Goal: Task Accomplishment & Management: Manage account settings

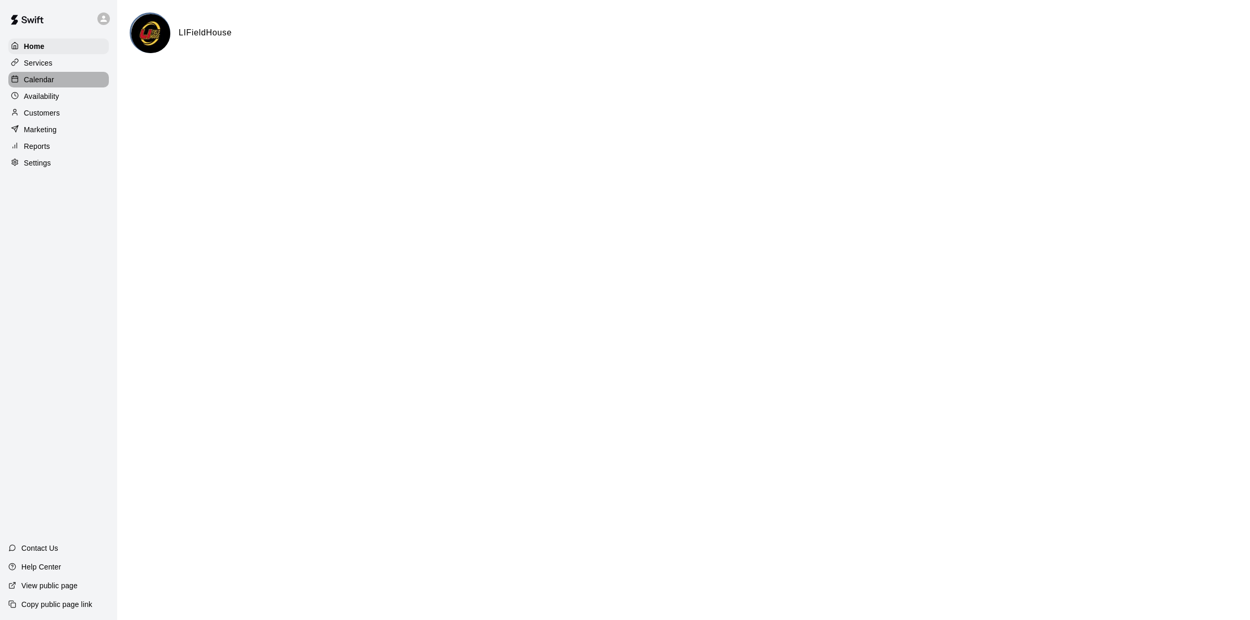
click at [24, 88] on div "Calendar" at bounding box center [58, 80] width 101 height 16
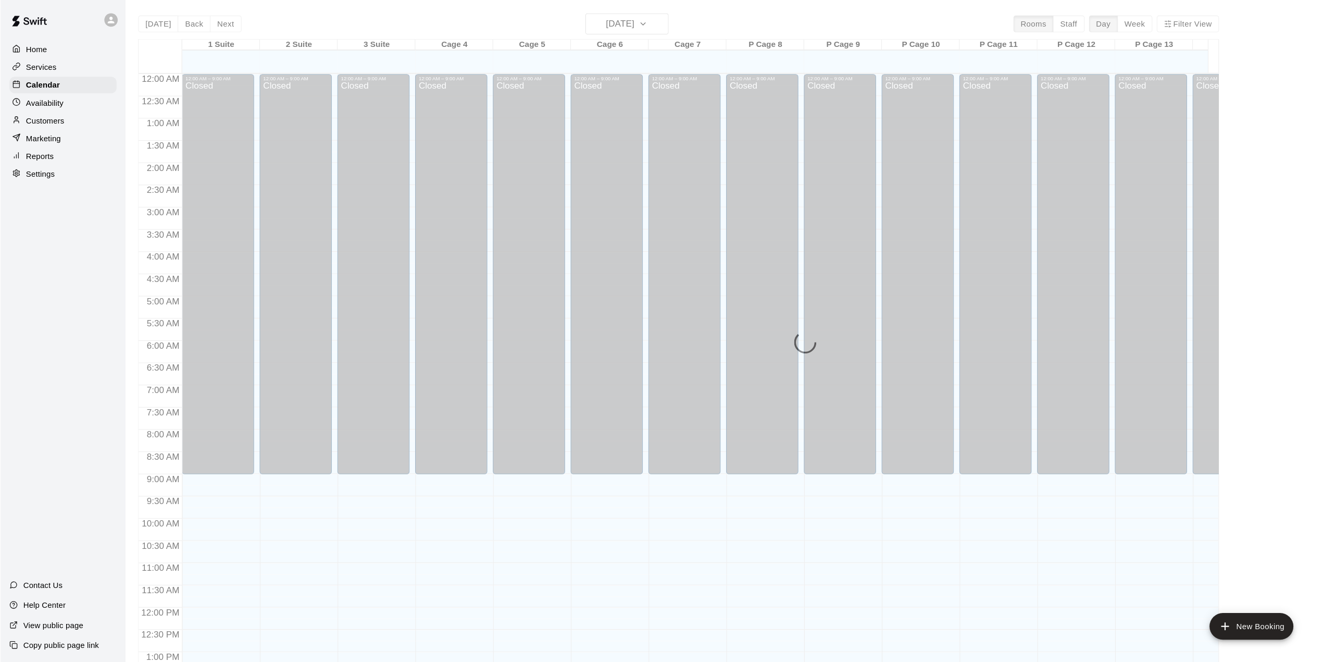
scroll to position [405, 0]
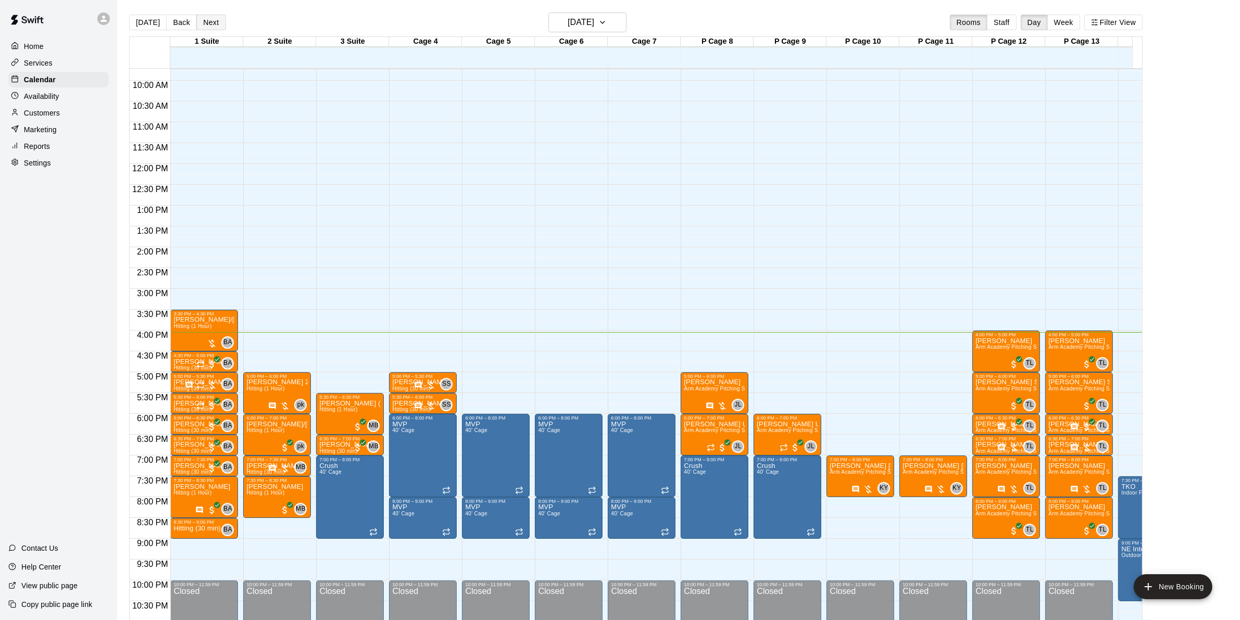
click at [207, 22] on button "Next" at bounding box center [210, 23] width 29 height 16
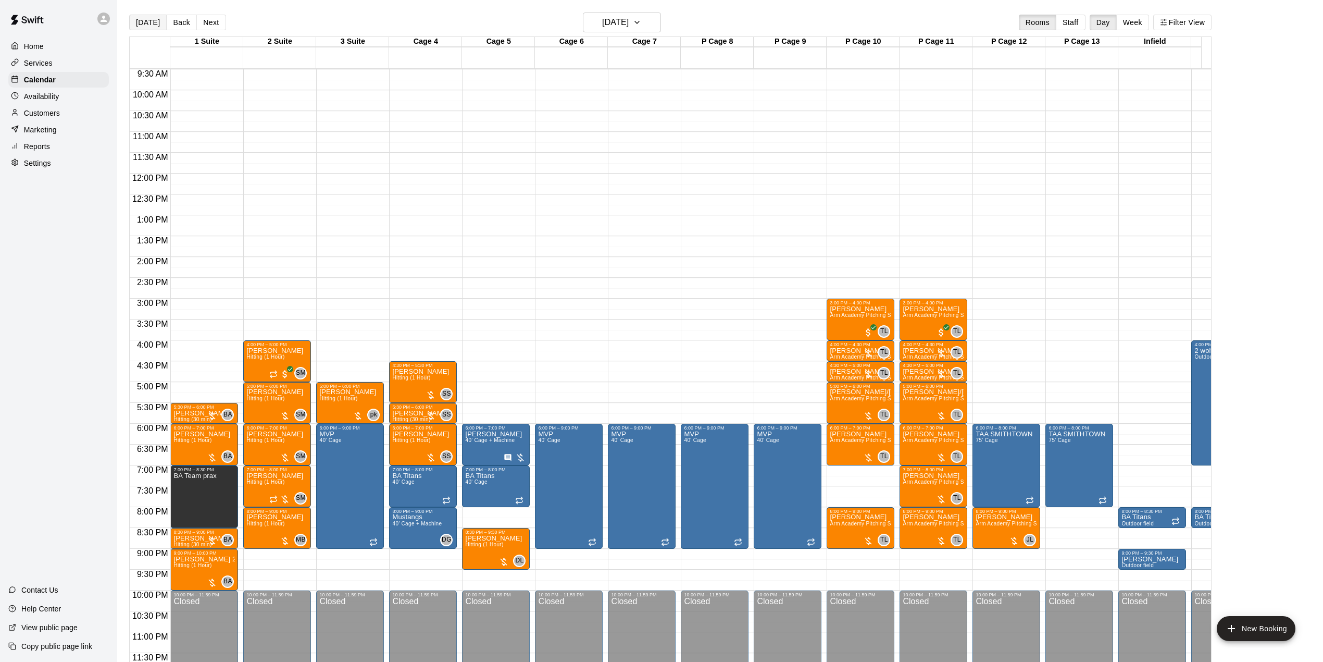
click at [134, 21] on button "[DATE]" at bounding box center [148, 23] width 38 height 16
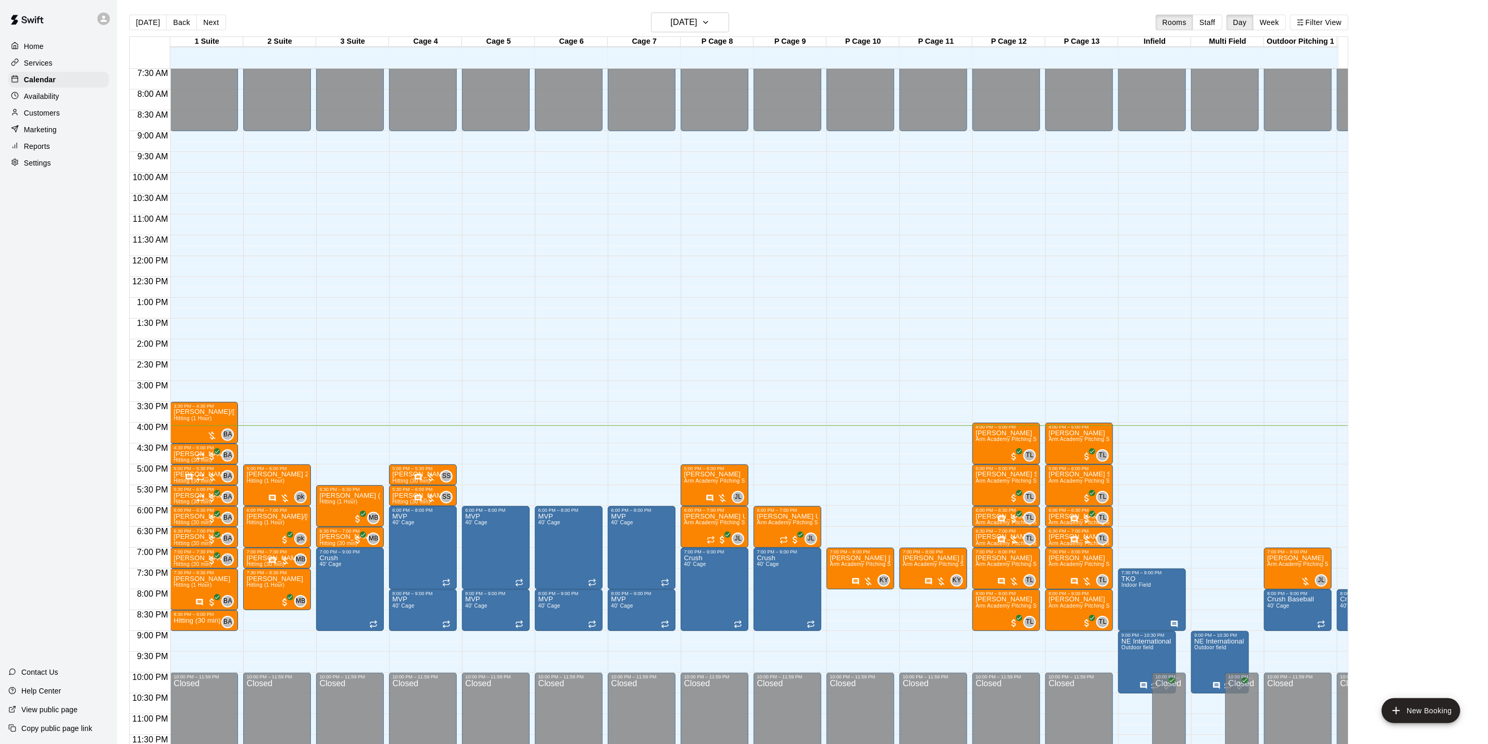
scroll to position [326, 0]
click at [1250, 23] on button "Filter View" at bounding box center [1319, 23] width 58 height 16
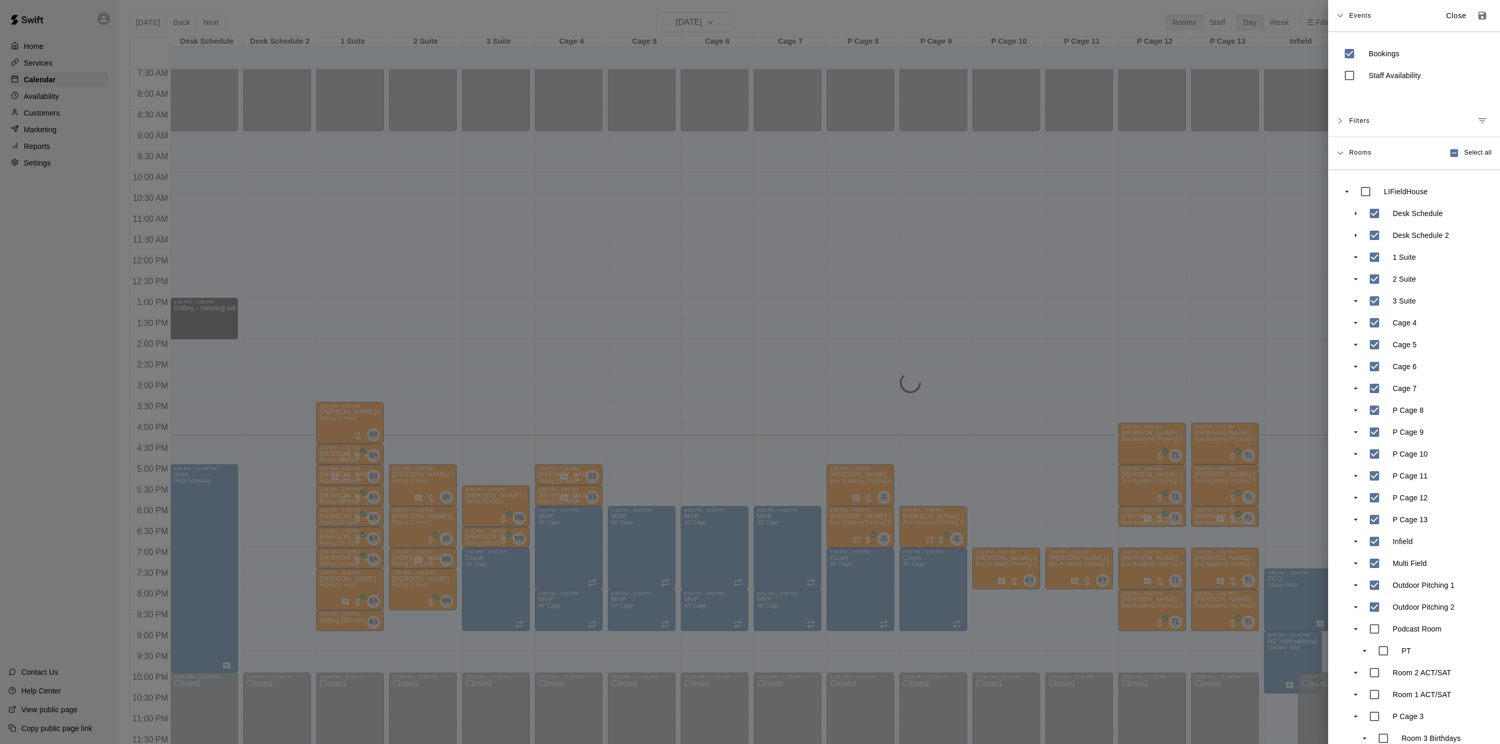
click at [411, 275] on div at bounding box center [750, 372] width 1500 height 744
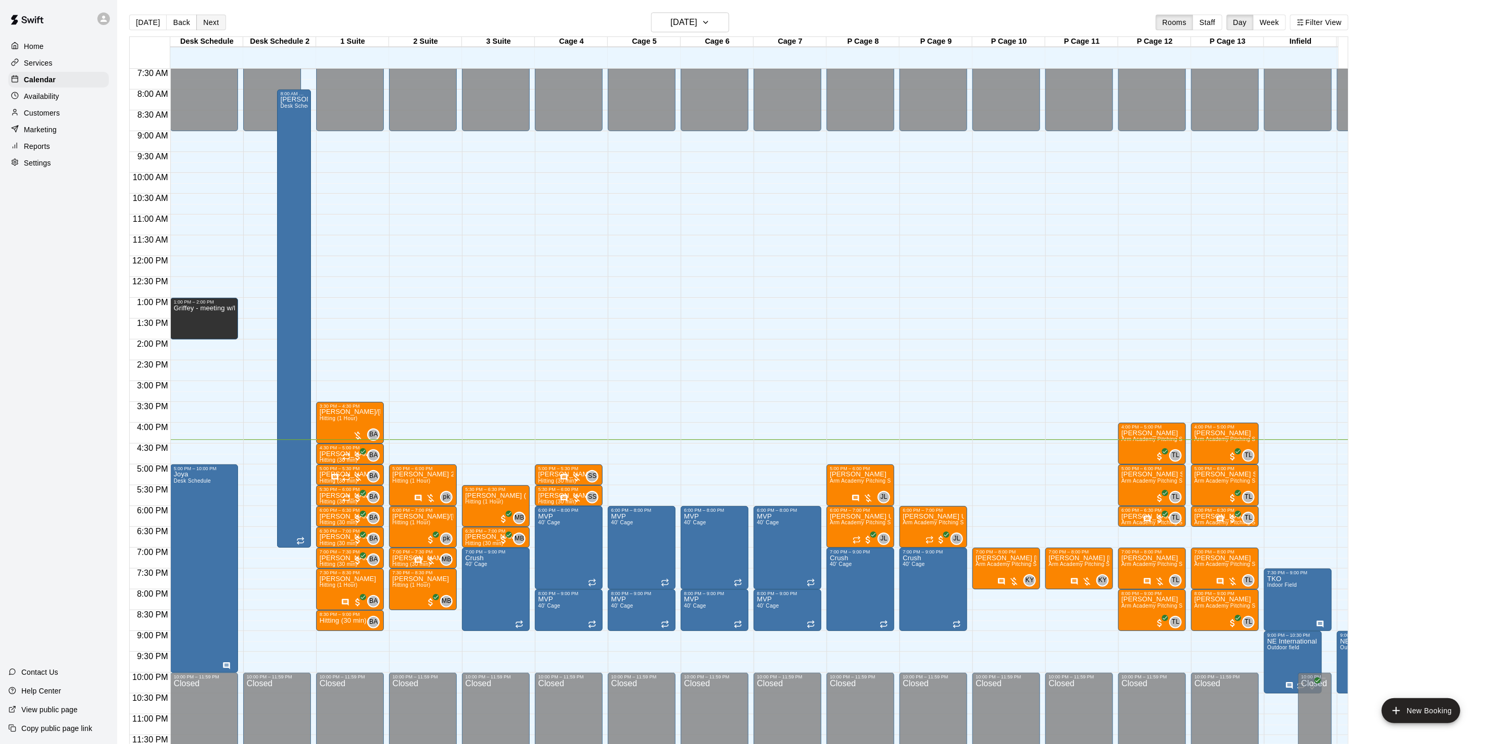
click at [220, 27] on button "Next" at bounding box center [210, 23] width 29 height 16
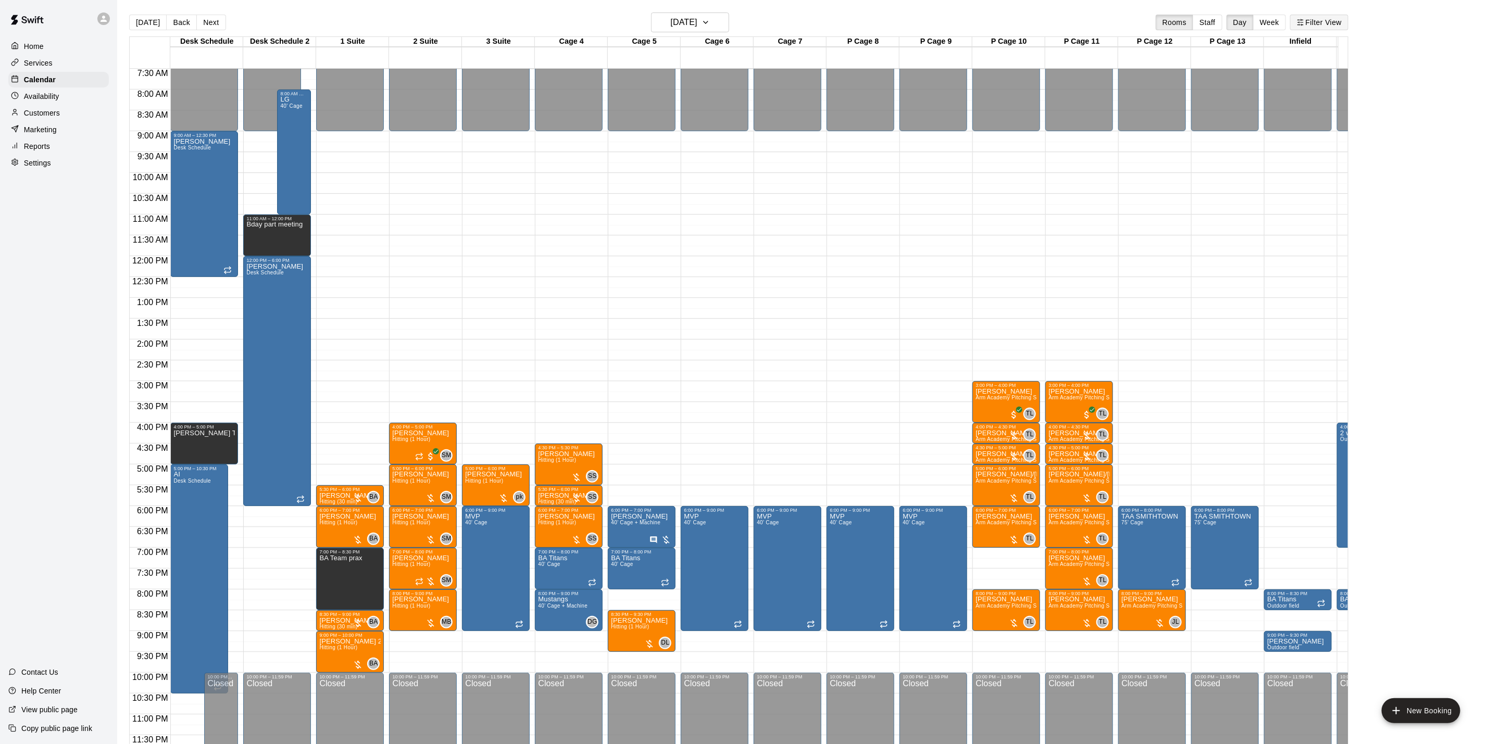
click at [1250, 23] on button "Filter View" at bounding box center [1319, 23] width 58 height 16
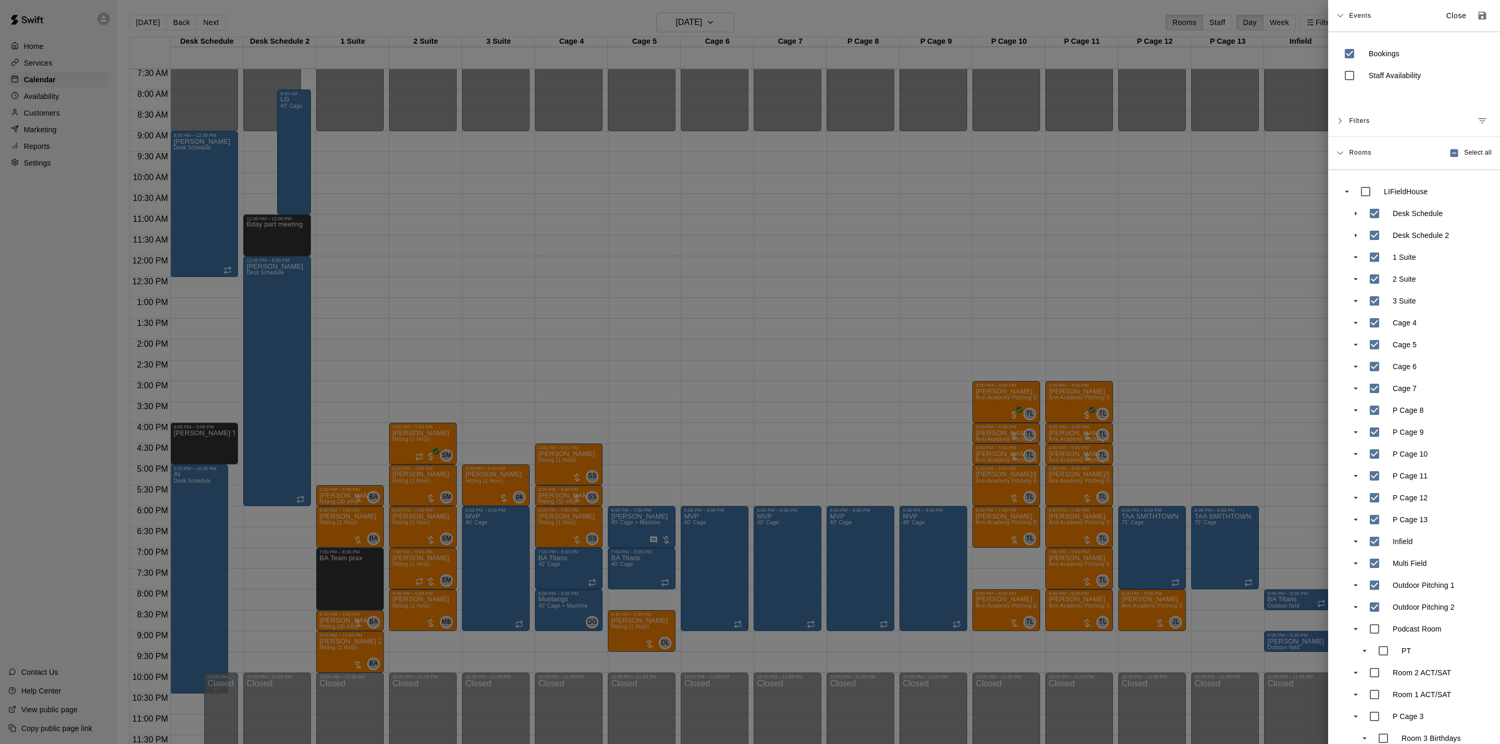
click at [819, 194] on div at bounding box center [750, 372] width 1500 height 744
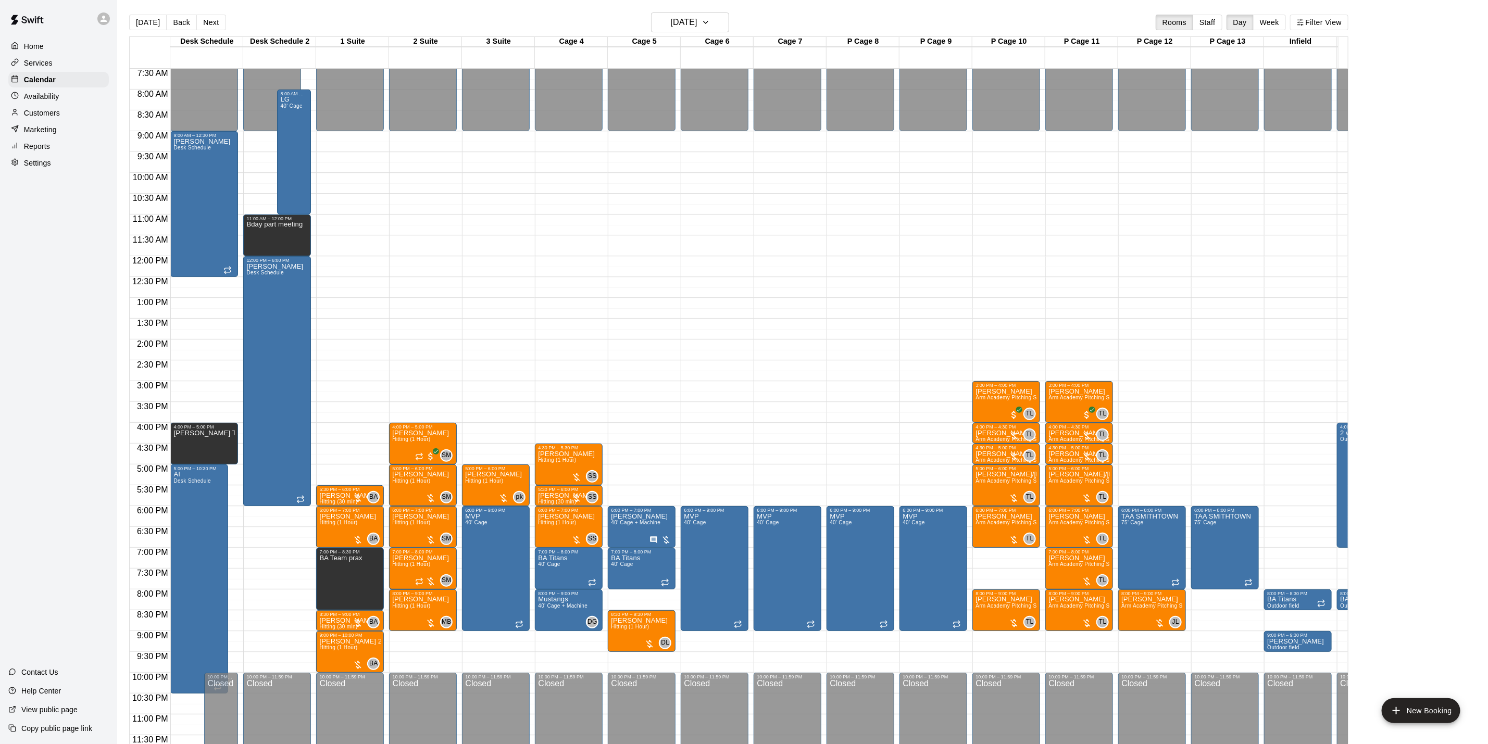
click at [151, 21] on button "[DATE]" at bounding box center [148, 23] width 38 height 16
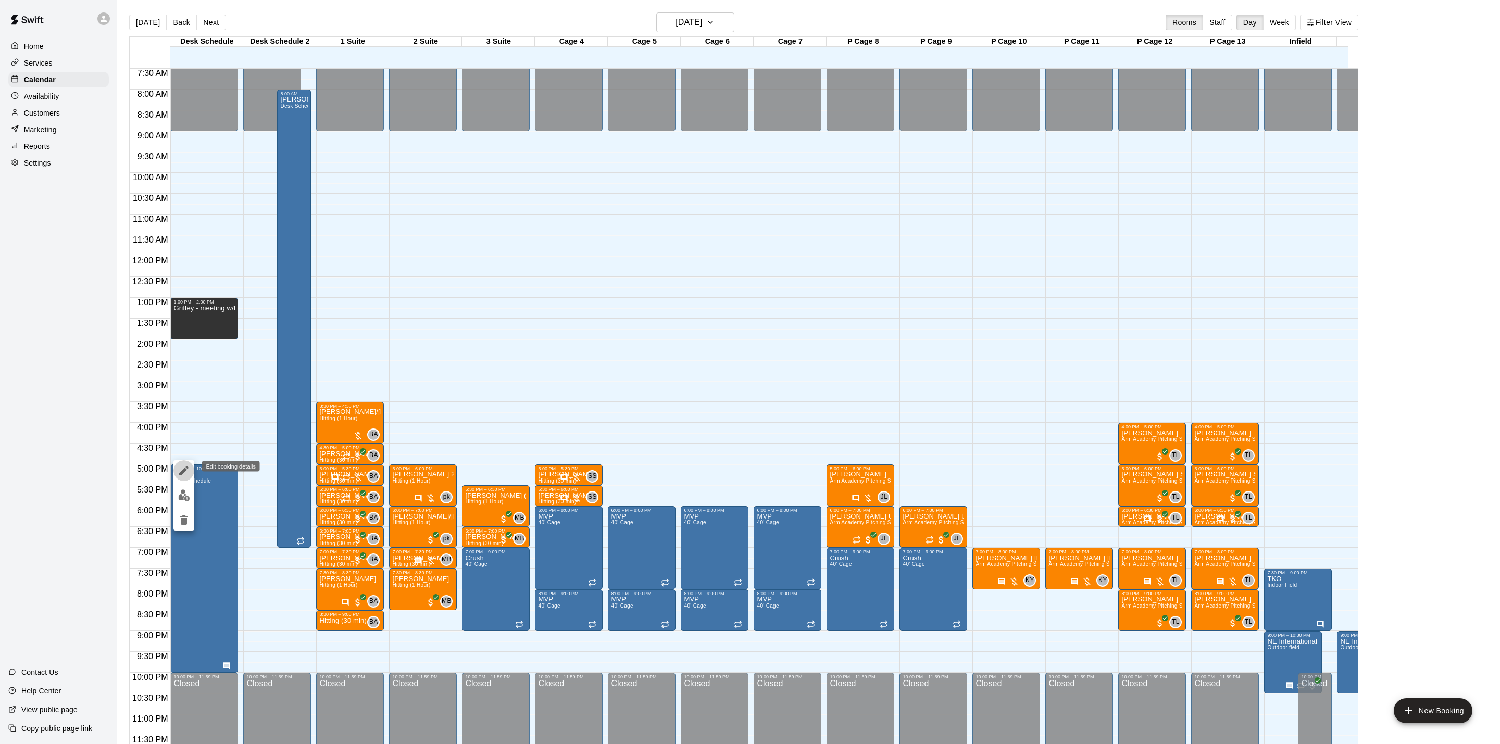
click at [187, 476] on icon "edit" at bounding box center [184, 471] width 13 height 13
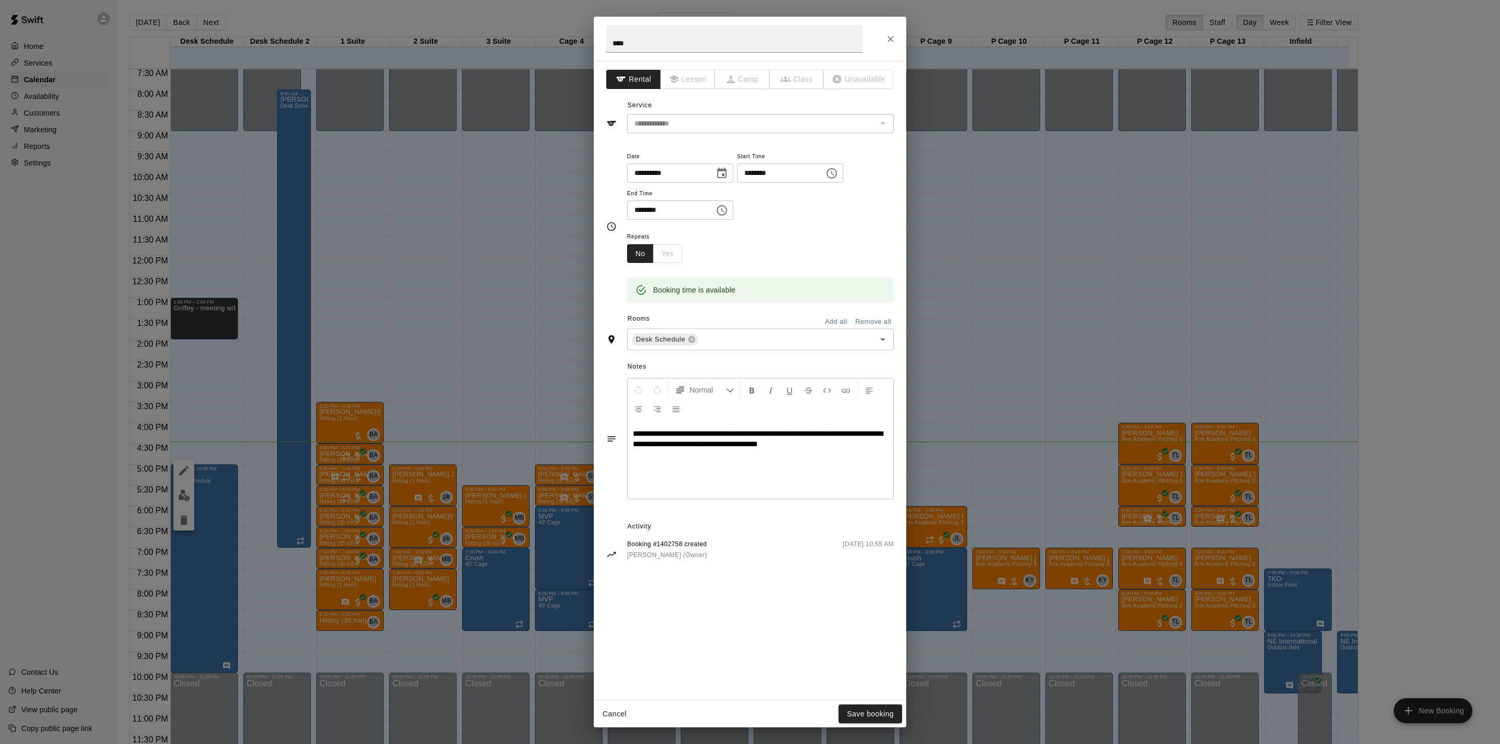
click at [524, 427] on div "**********" at bounding box center [750, 372] width 1500 height 744
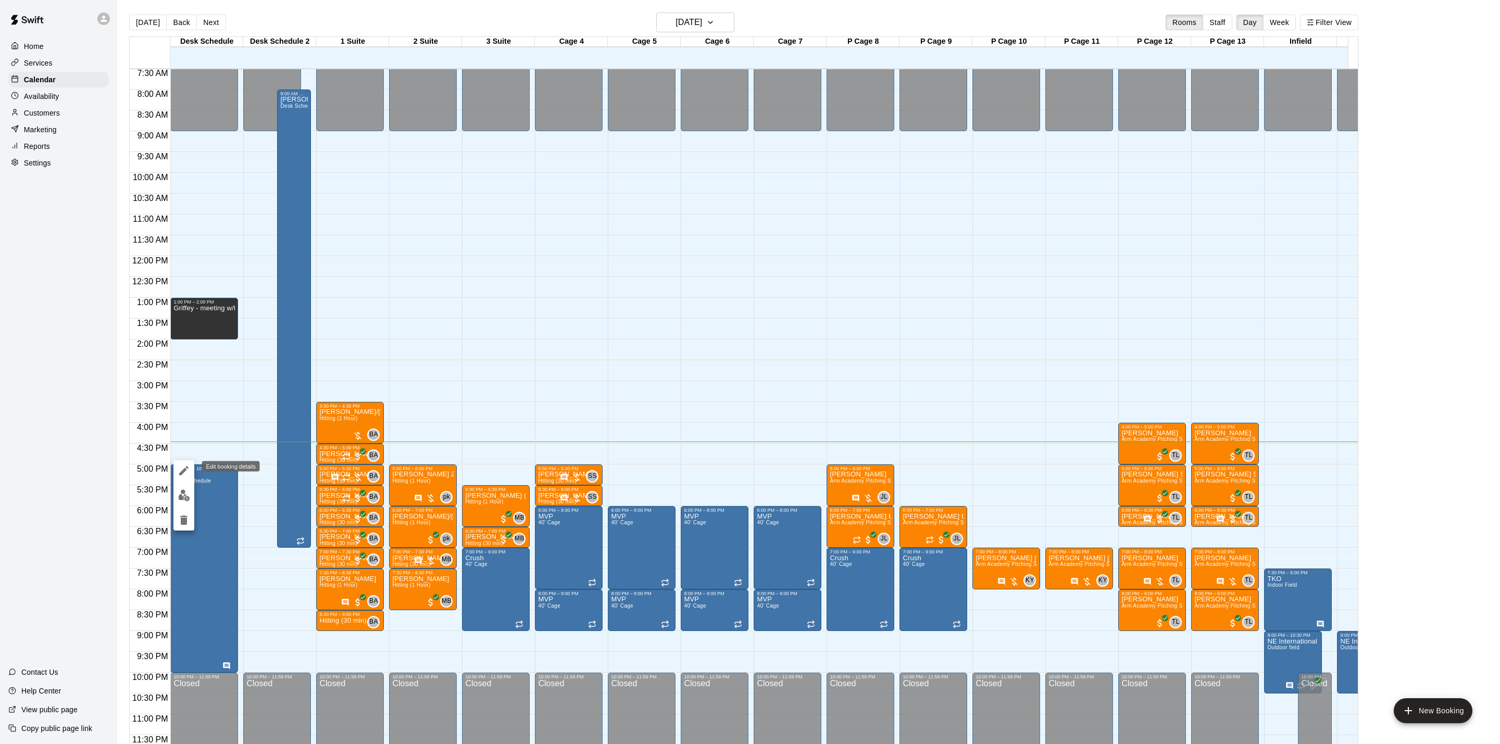
click at [189, 469] on icon "edit" at bounding box center [184, 471] width 13 height 13
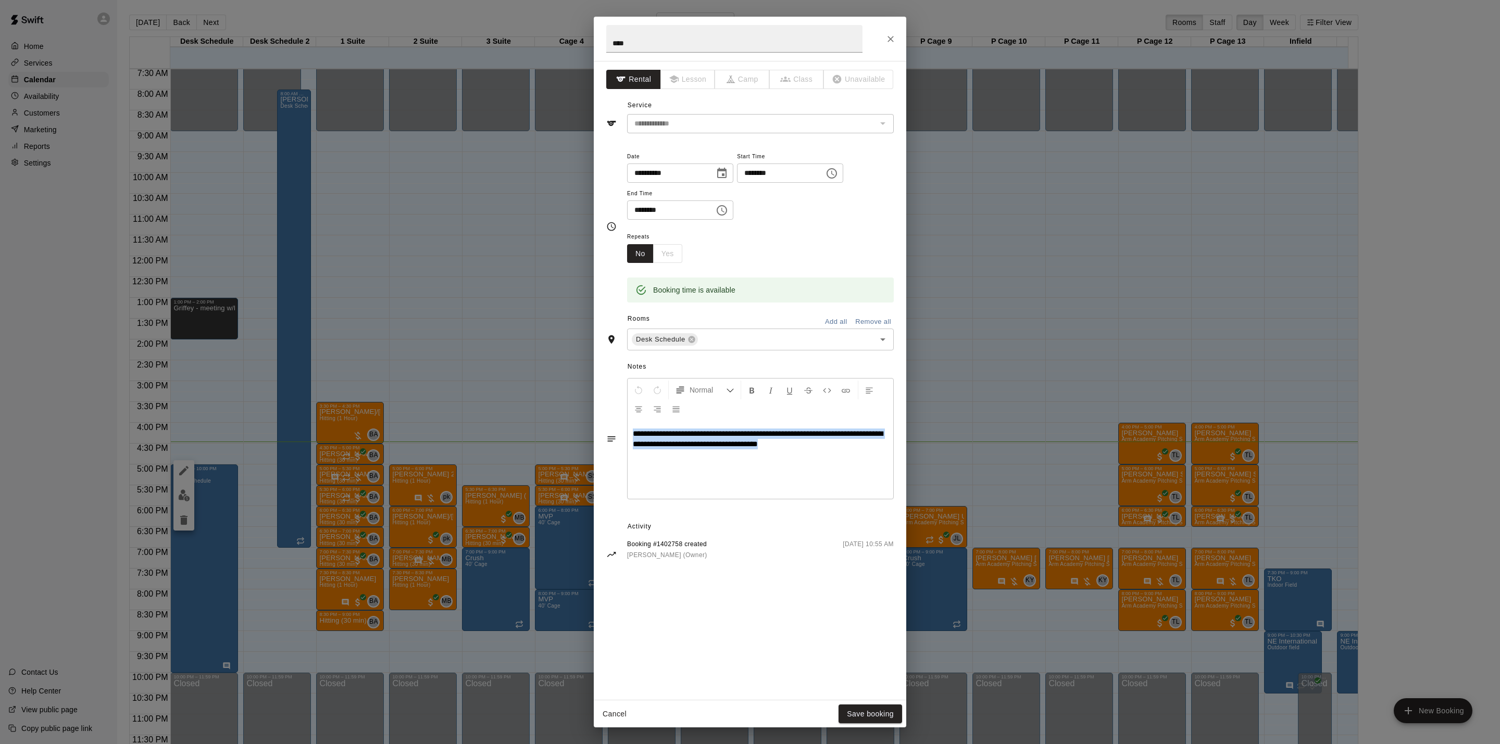
drag, startPoint x: 854, startPoint y: 448, endPoint x: 543, endPoint y: 413, distance: 312.9
click at [543, 413] on div "**********" at bounding box center [750, 372] width 1500 height 744
click at [691, 383] on button "Normal" at bounding box center [705, 390] width 68 height 19
click at [674, 477] on button "Bullet List" at bounding box center [702, 471] width 140 height 19
click at [710, 472] on div "**********" at bounding box center [761, 460] width 266 height 78
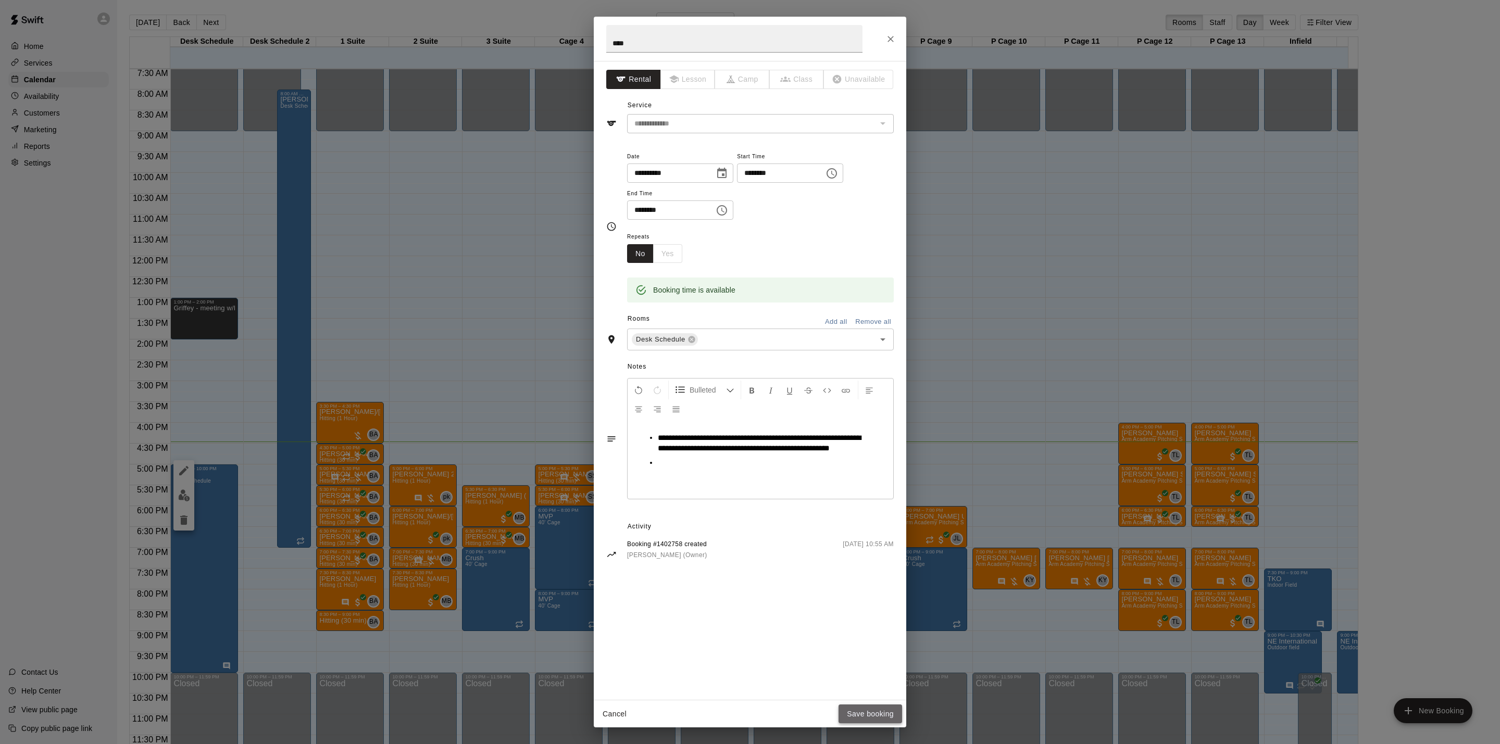
click at [856, 586] on button "Save booking" at bounding box center [871, 714] width 64 height 19
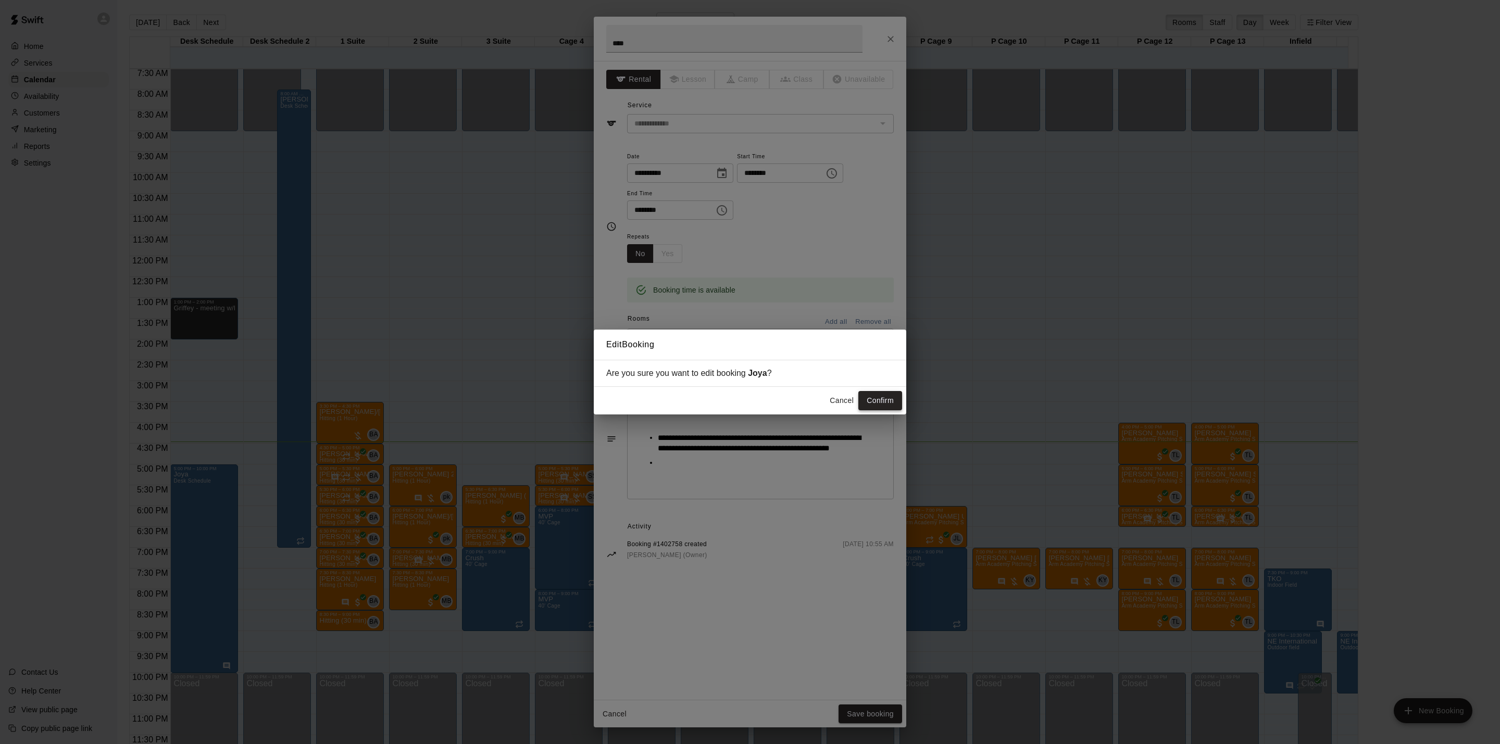
click at [887, 403] on button "Confirm" at bounding box center [881, 400] width 44 height 19
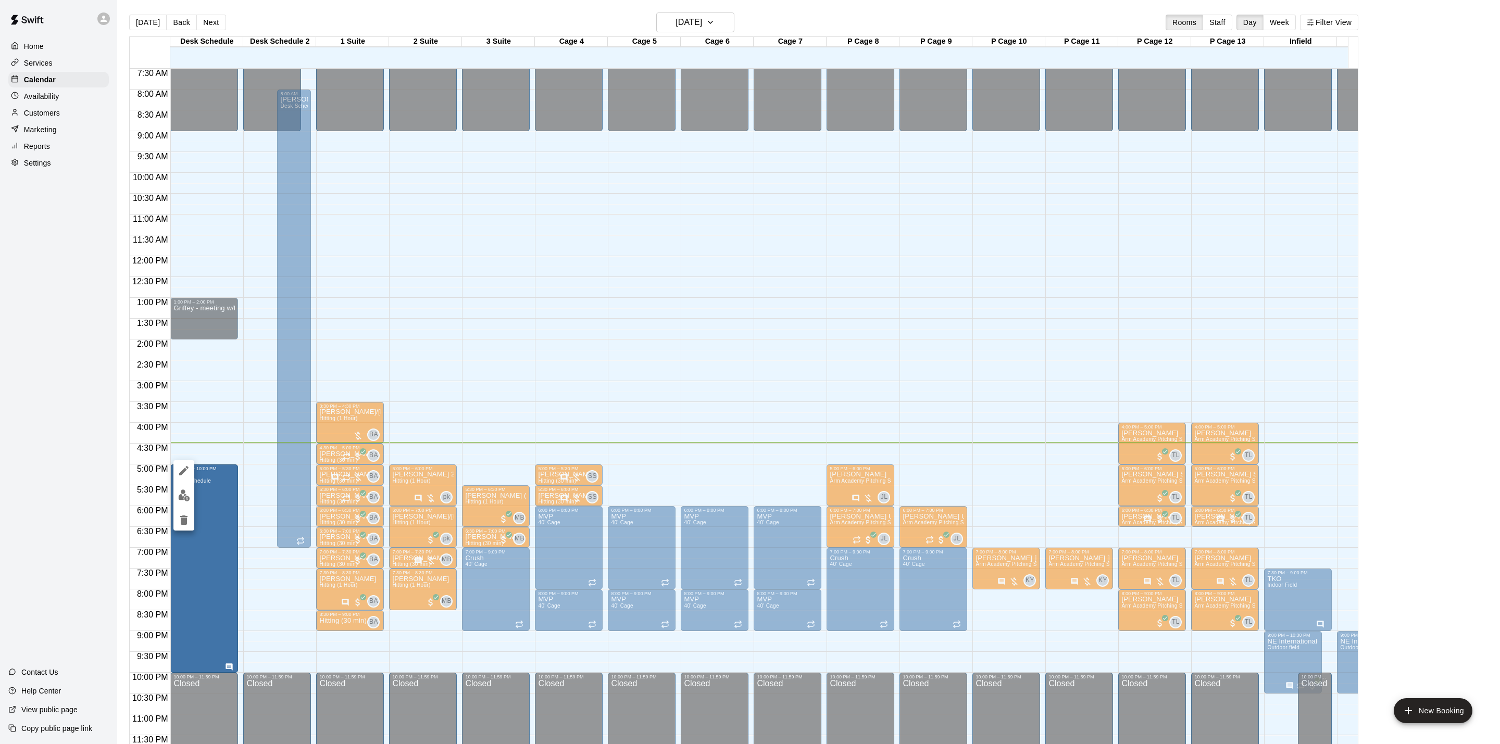
click at [365, 513] on div at bounding box center [750, 372] width 1500 height 744
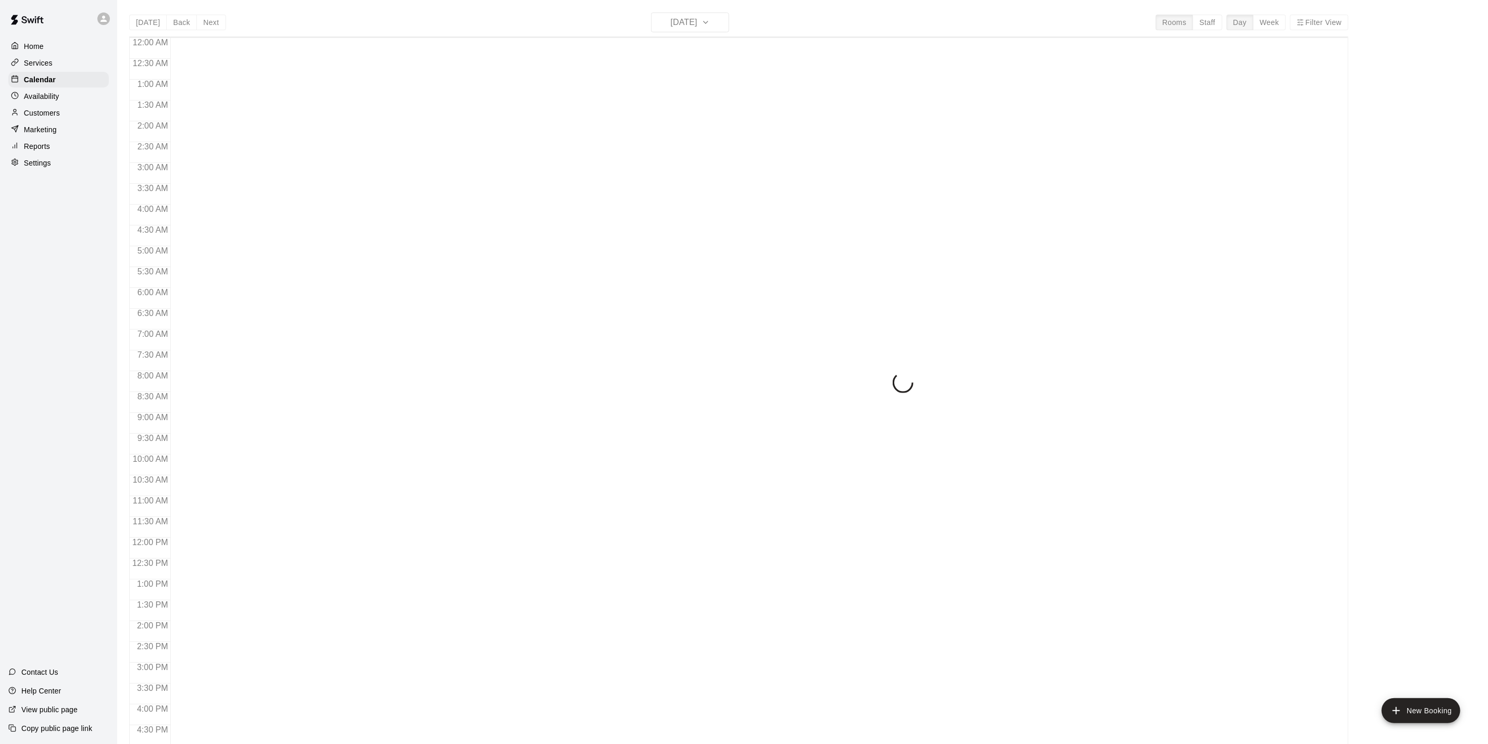
scroll to position [282, 0]
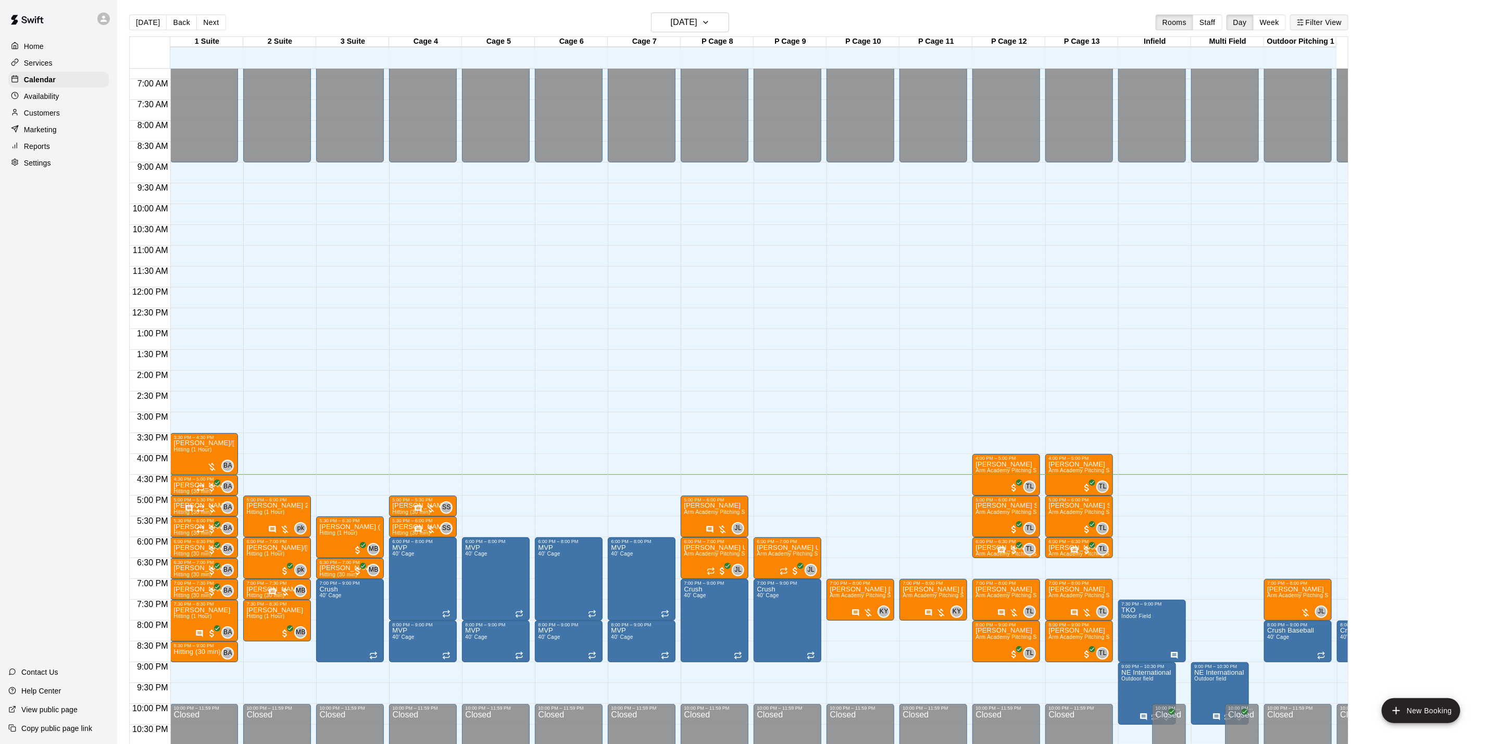
click at [1324, 21] on button "Filter View" at bounding box center [1319, 23] width 58 height 16
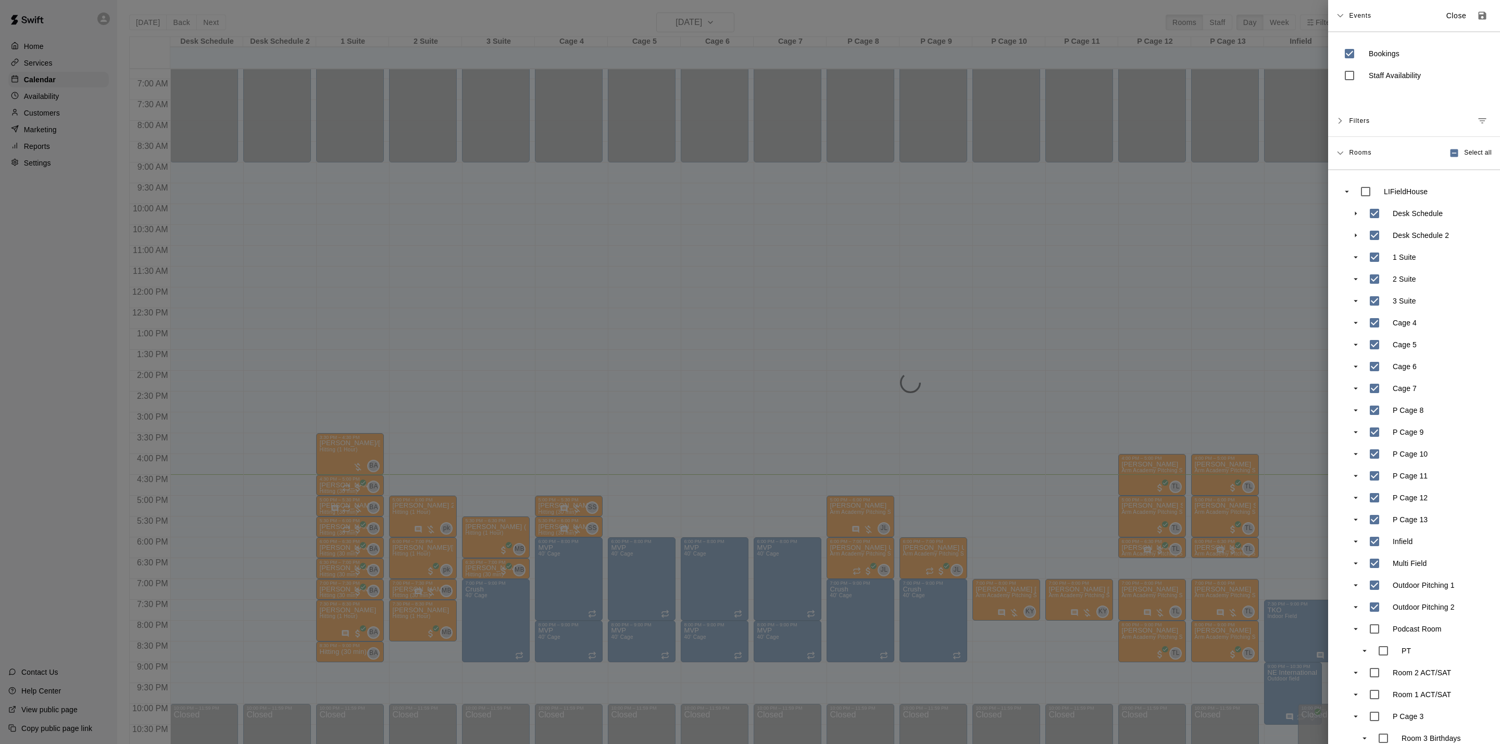
click at [1185, 281] on div at bounding box center [750, 372] width 1500 height 744
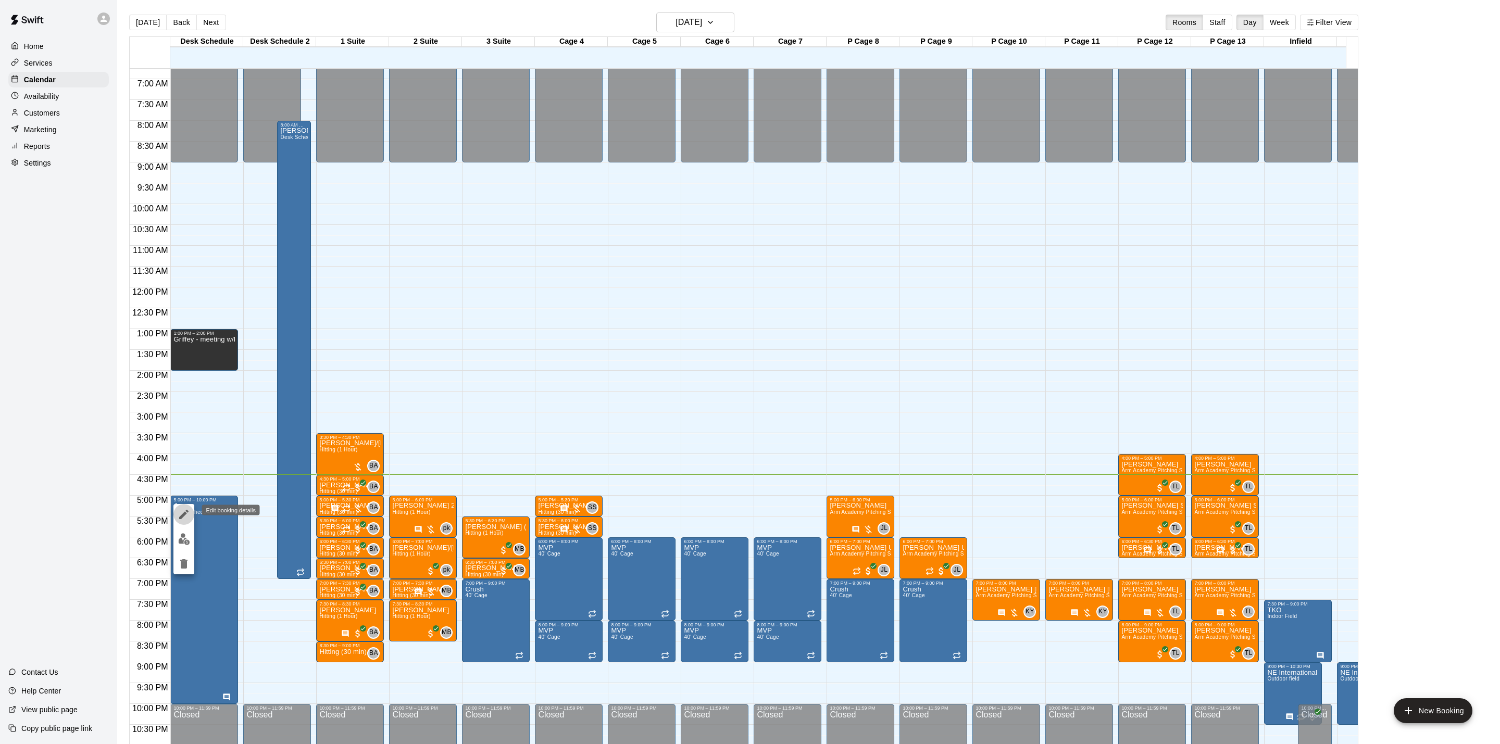
click at [189, 511] on icon "edit" at bounding box center [184, 514] width 13 height 13
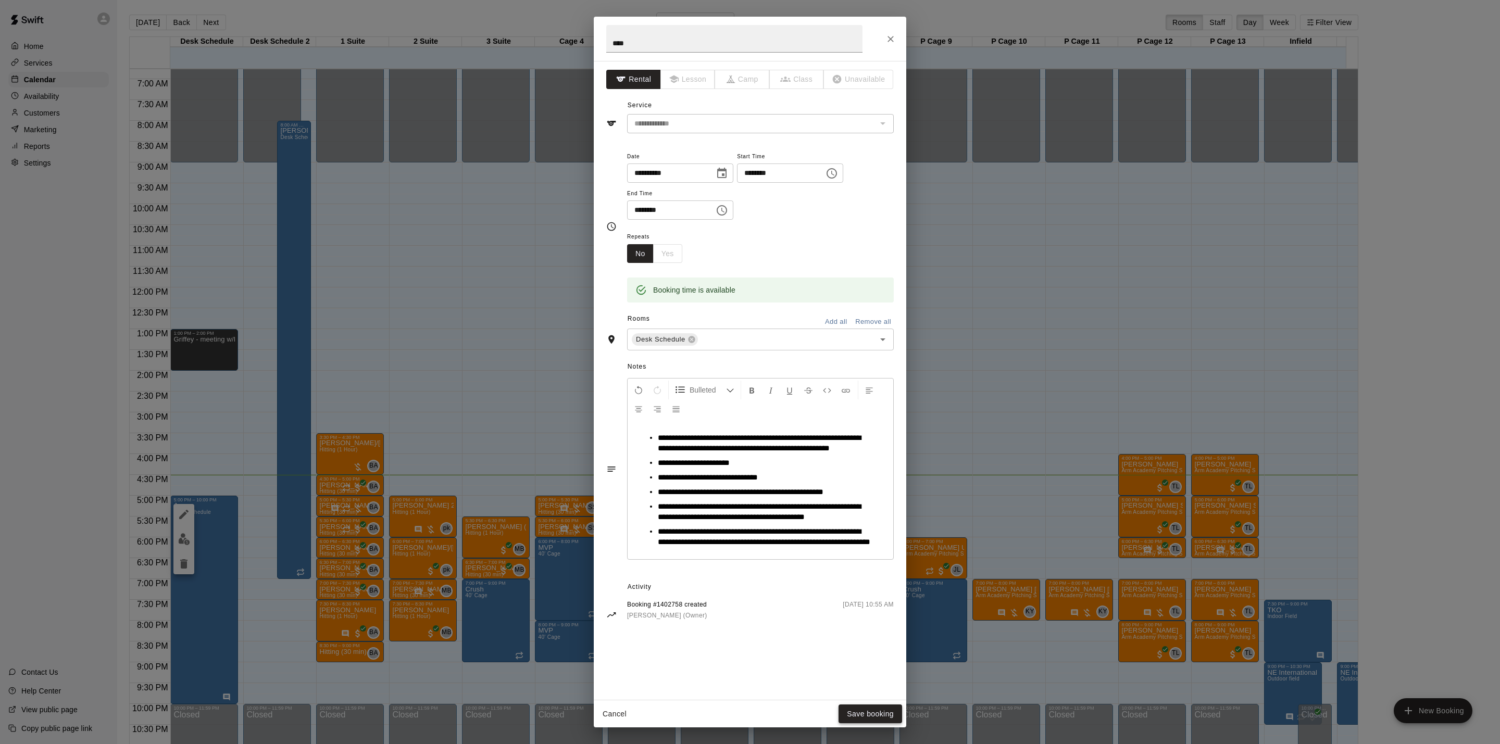
click at [869, 710] on button "Save booking" at bounding box center [871, 714] width 64 height 19
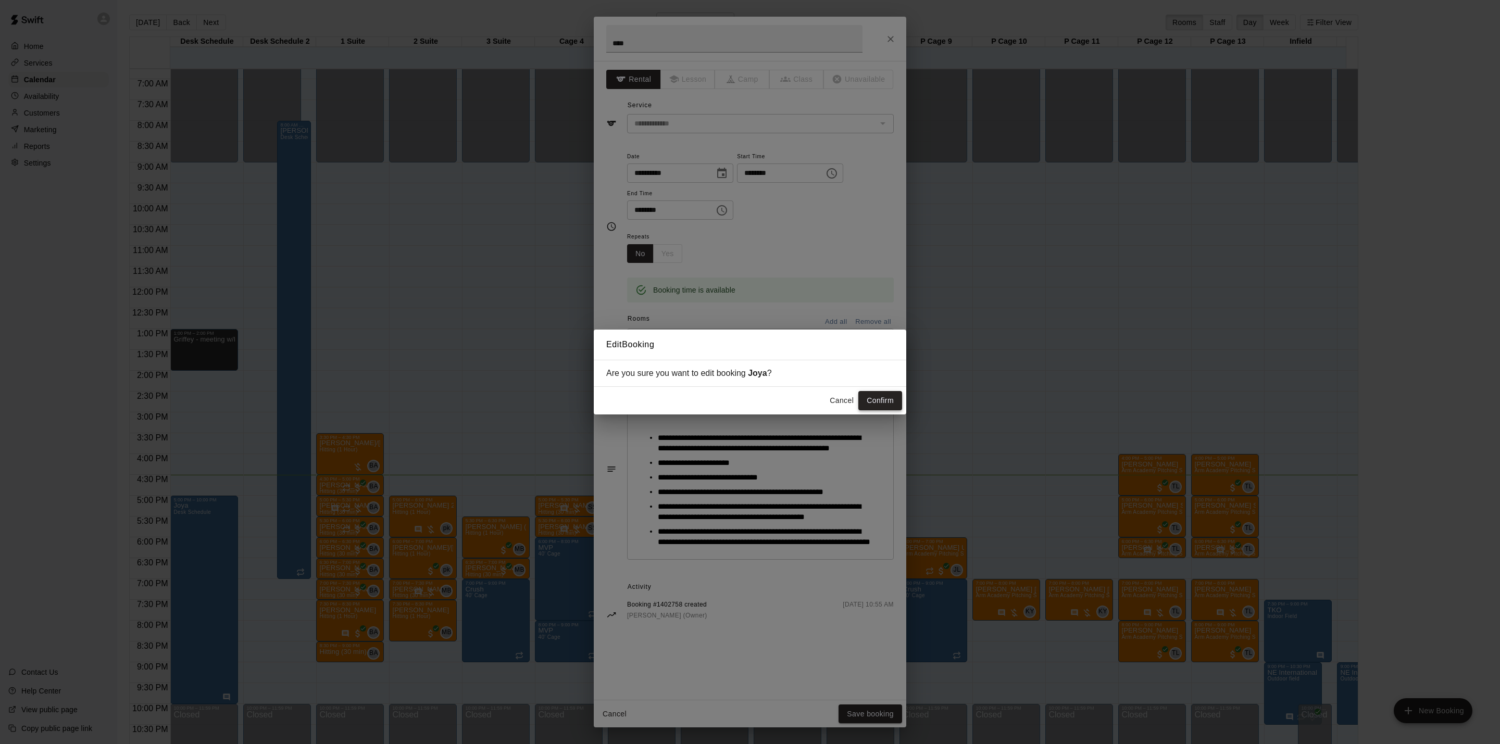
click at [872, 393] on button "Confirm" at bounding box center [881, 400] width 44 height 19
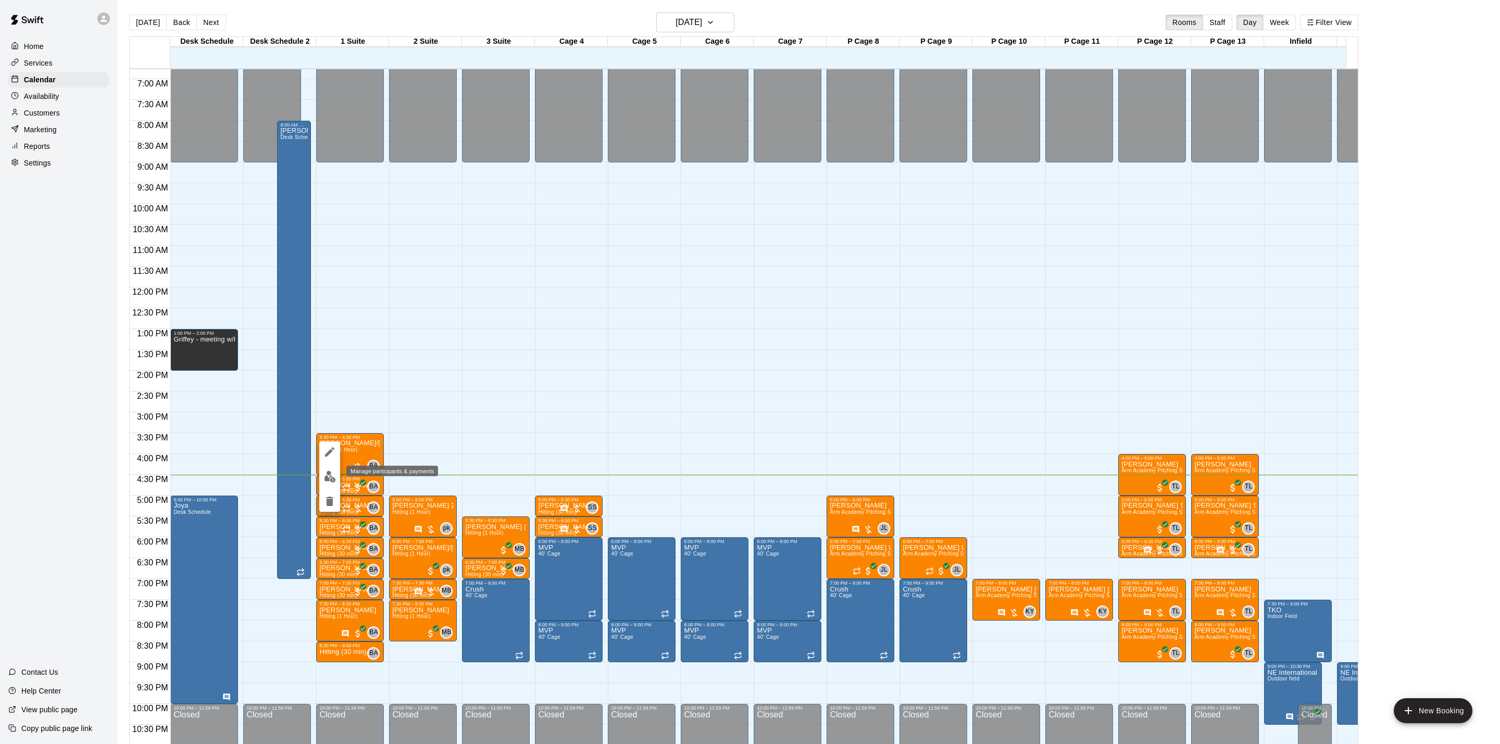
click at [330, 469] on button "edit" at bounding box center [329, 477] width 21 height 20
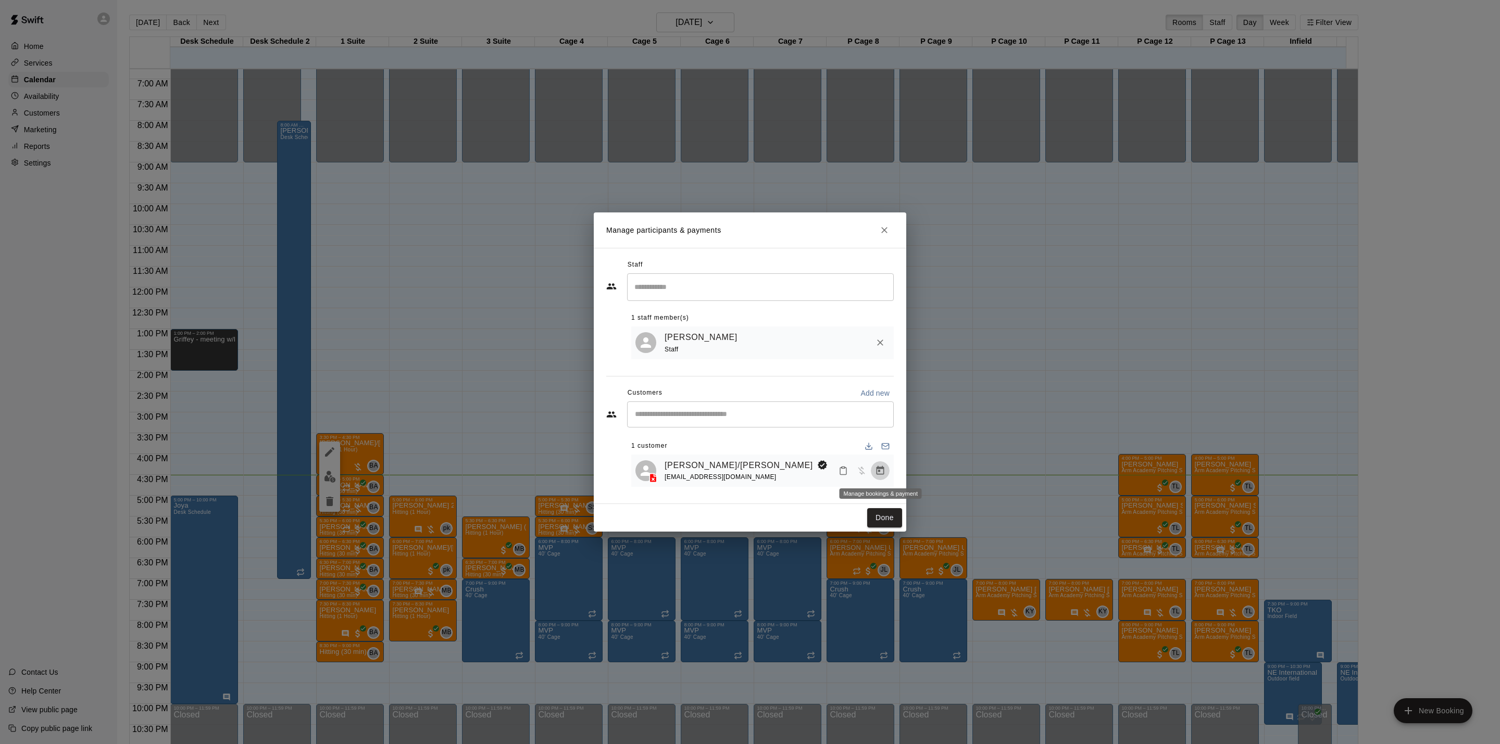
click at [877, 468] on icon "Manage bookings & payment" at bounding box center [880, 471] width 10 height 10
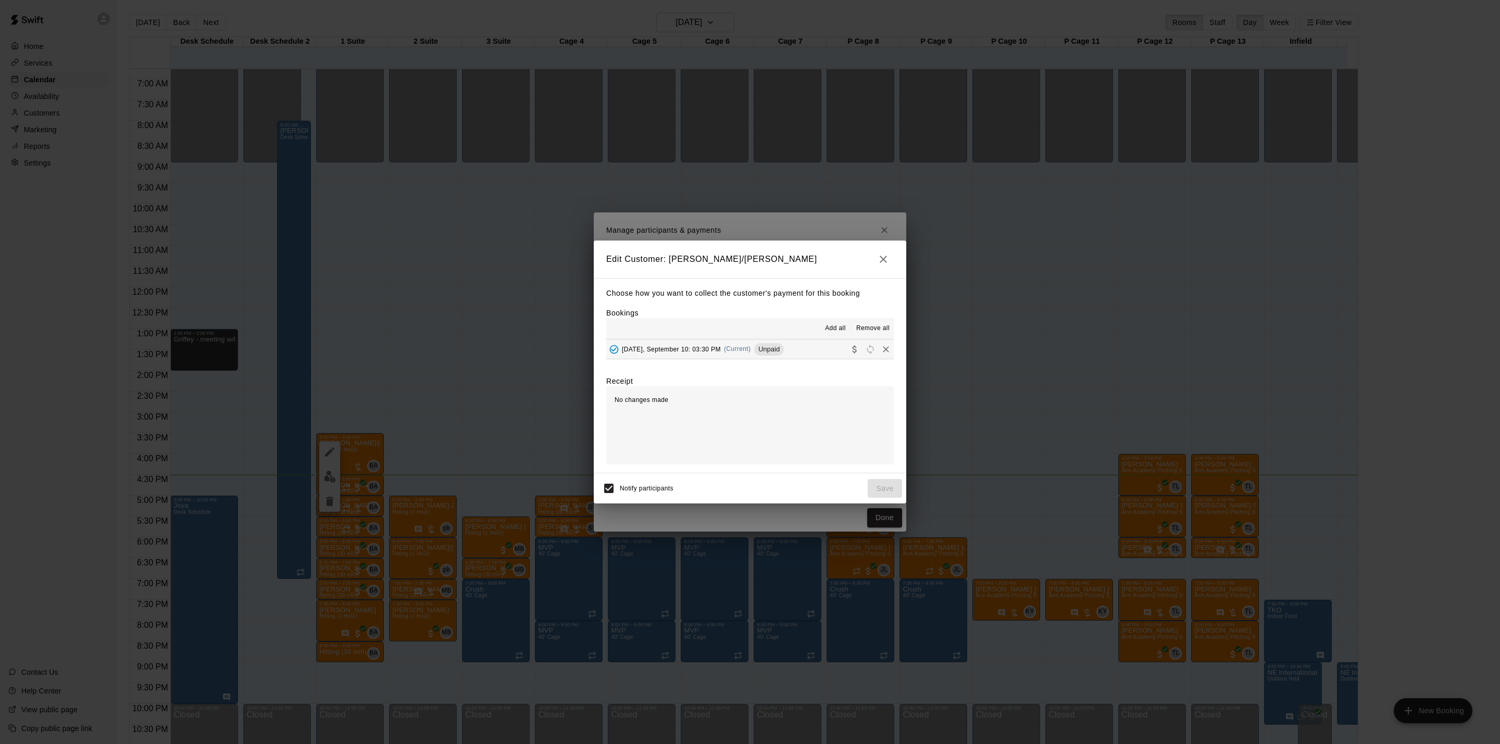
click at [724, 358] on button "[DATE], September 10: 03:30 PM (Current) Unpaid" at bounding box center [750, 349] width 288 height 19
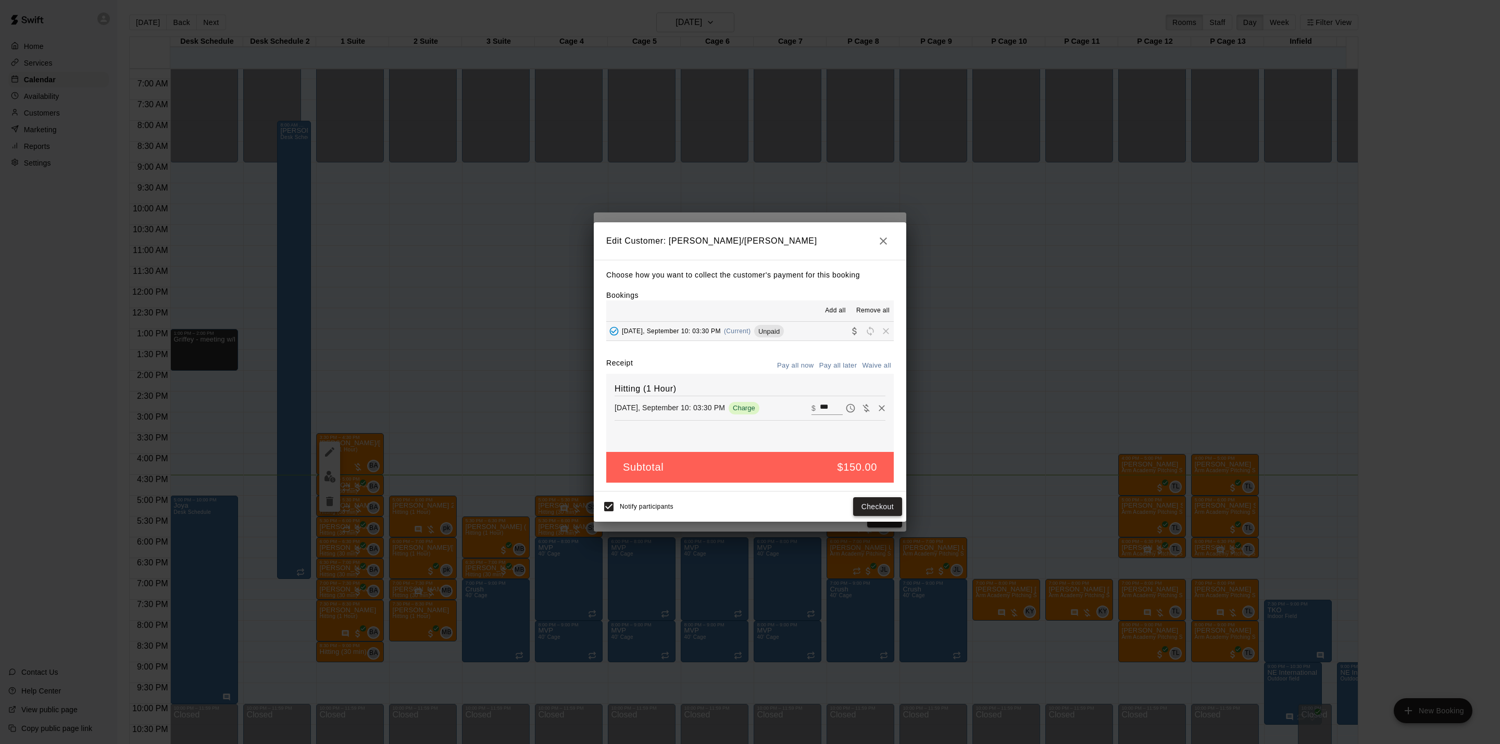
click at [887, 510] on button "Checkout" at bounding box center [877, 507] width 49 height 19
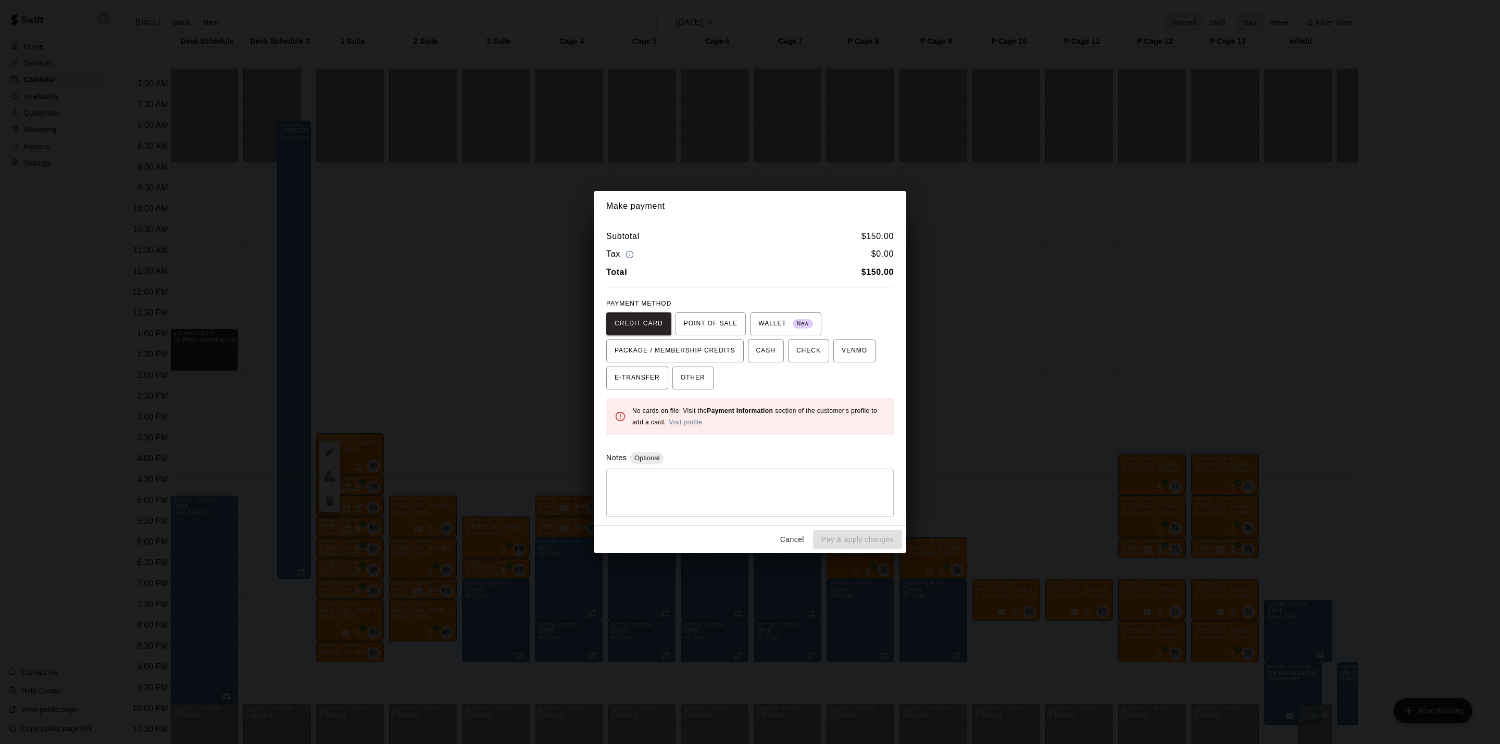
click at [1015, 462] on div "Make payment Subtotal $ 150.00 Tax $ 0.00 Total $ 150.00 PAYMENT METHOD CREDIT …" at bounding box center [750, 372] width 1500 height 744
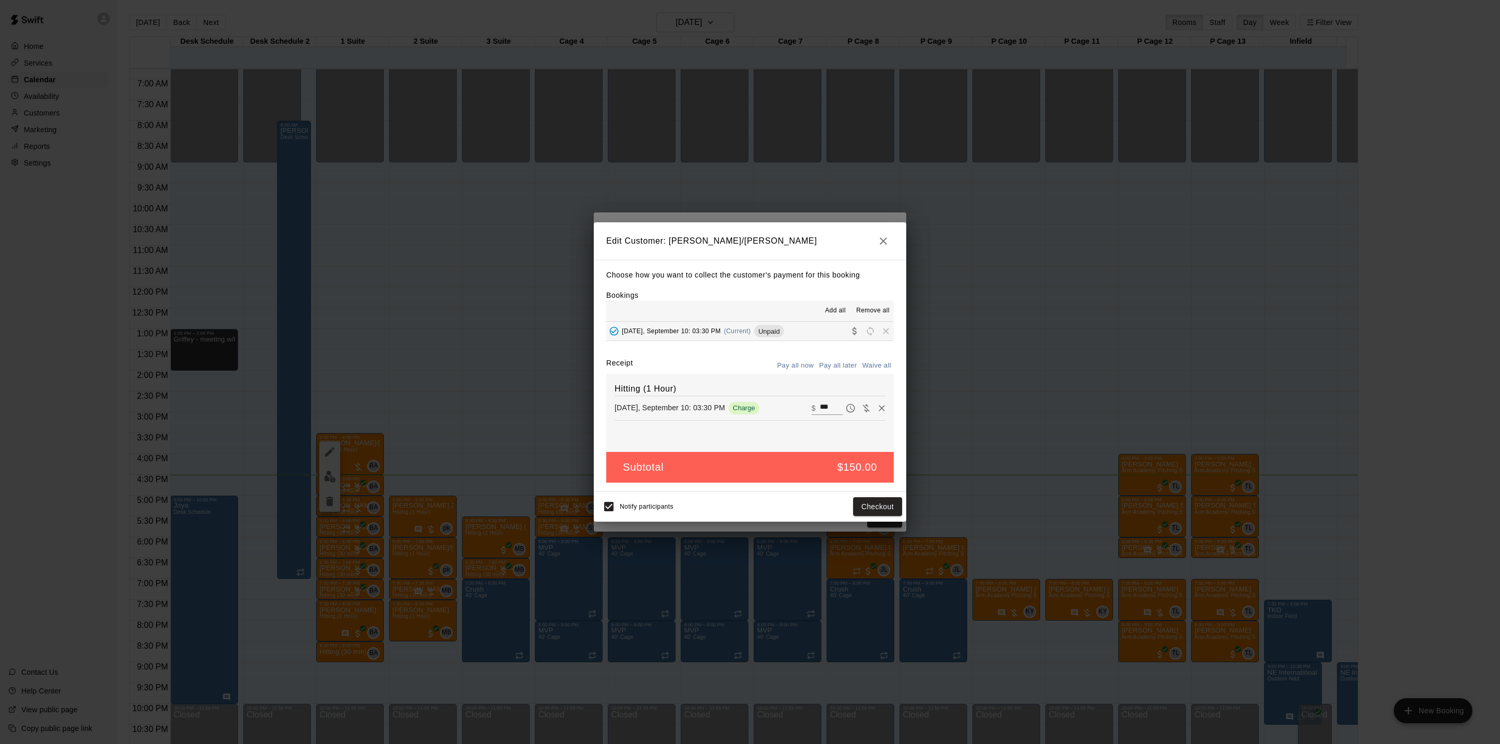
click at [1015, 462] on div "Edit Customer: [PERSON_NAME]/[PERSON_NAME] Choose how you want to collect the c…" at bounding box center [750, 372] width 1500 height 744
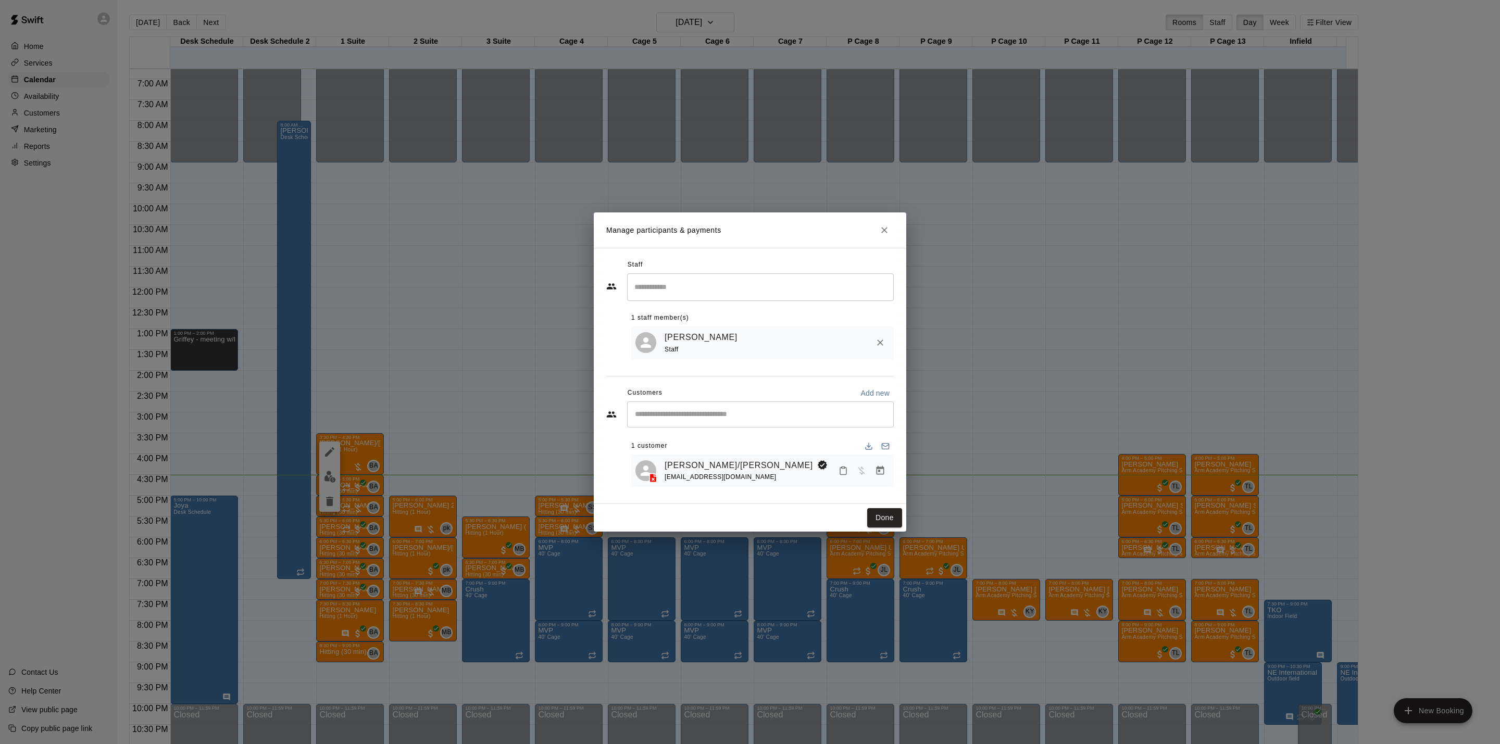
click at [1030, 447] on div "Manage participants & payments Staff ​ 1 staff member(s) [PERSON_NAME] Staff Cu…" at bounding box center [750, 372] width 1500 height 744
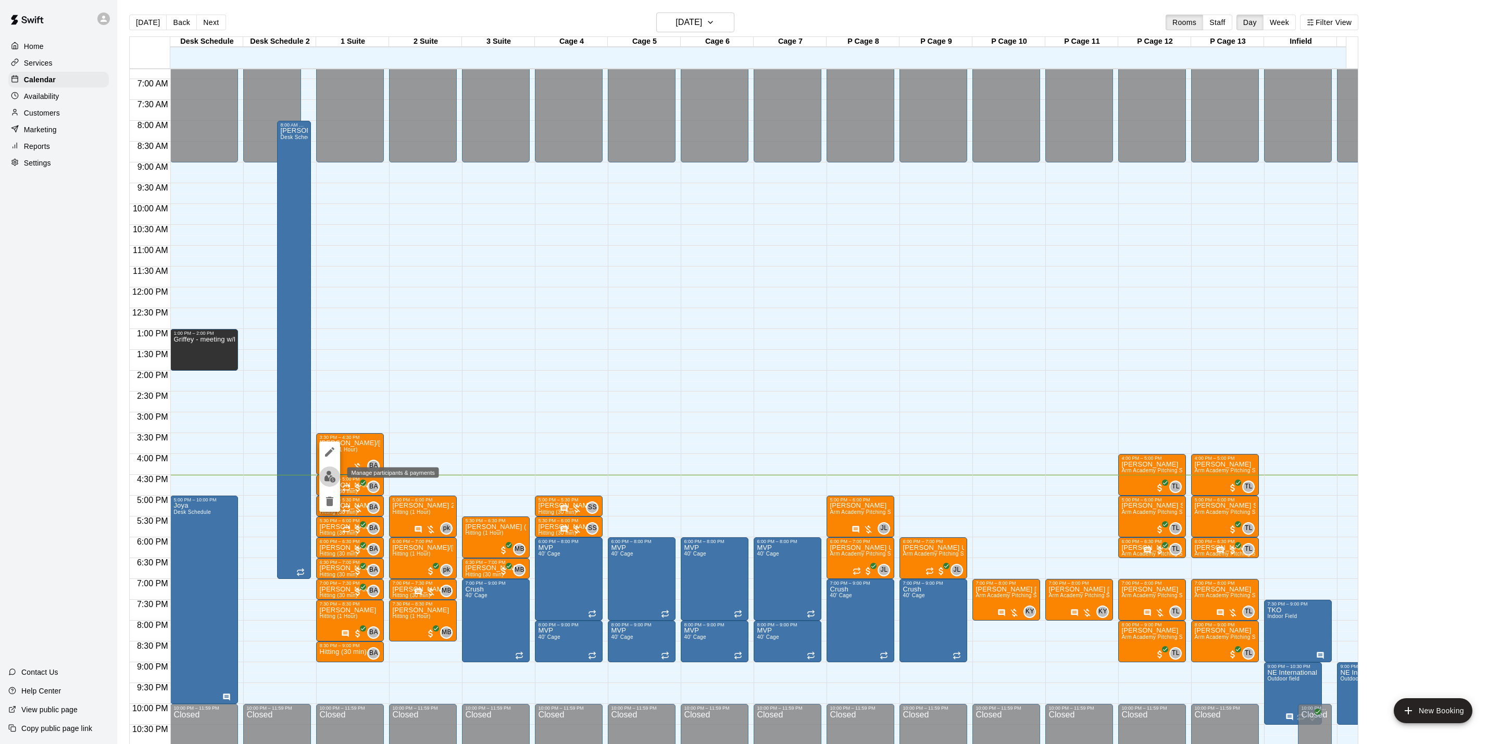
click at [333, 474] on img "edit" at bounding box center [330, 477] width 12 height 12
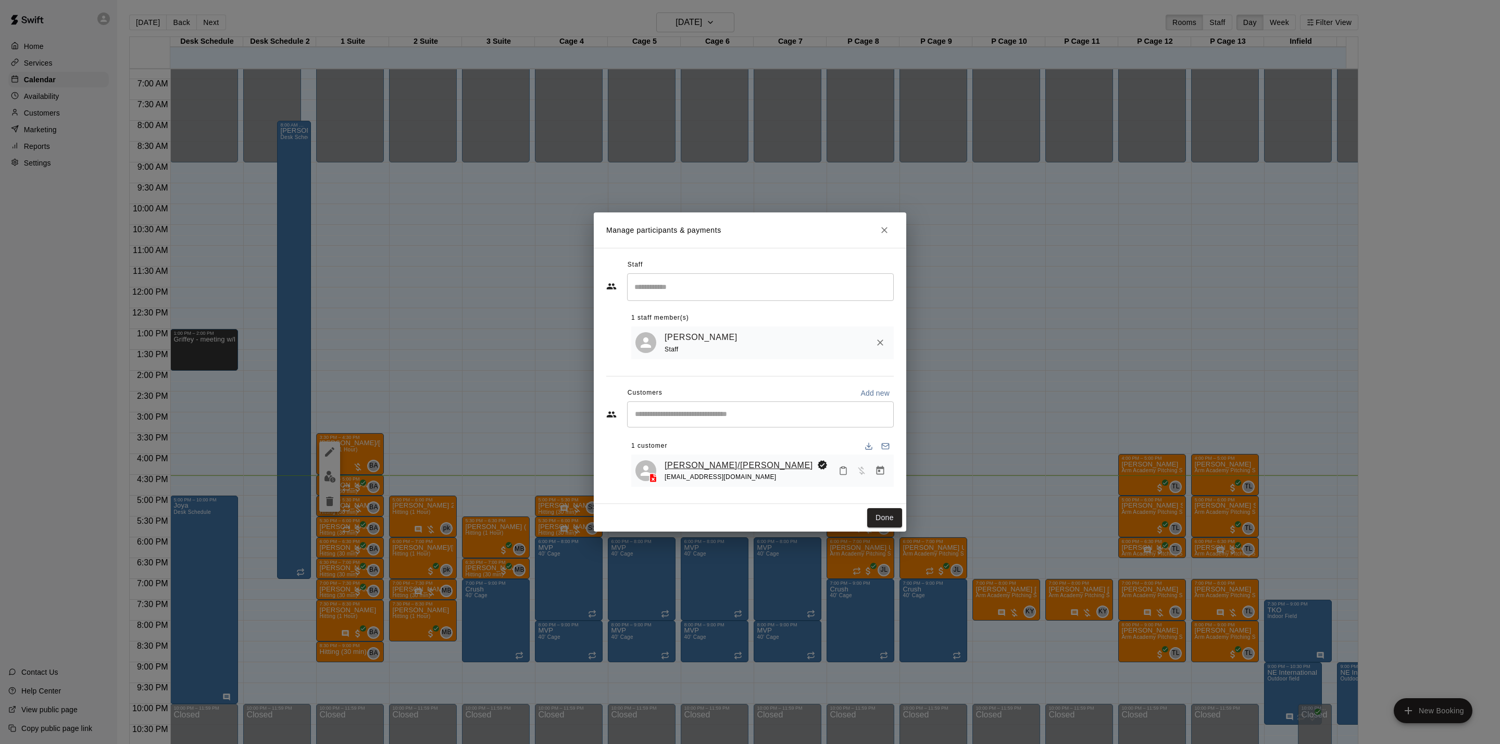
click at [711, 466] on link "[PERSON_NAME]/[PERSON_NAME]" at bounding box center [739, 466] width 148 height 14
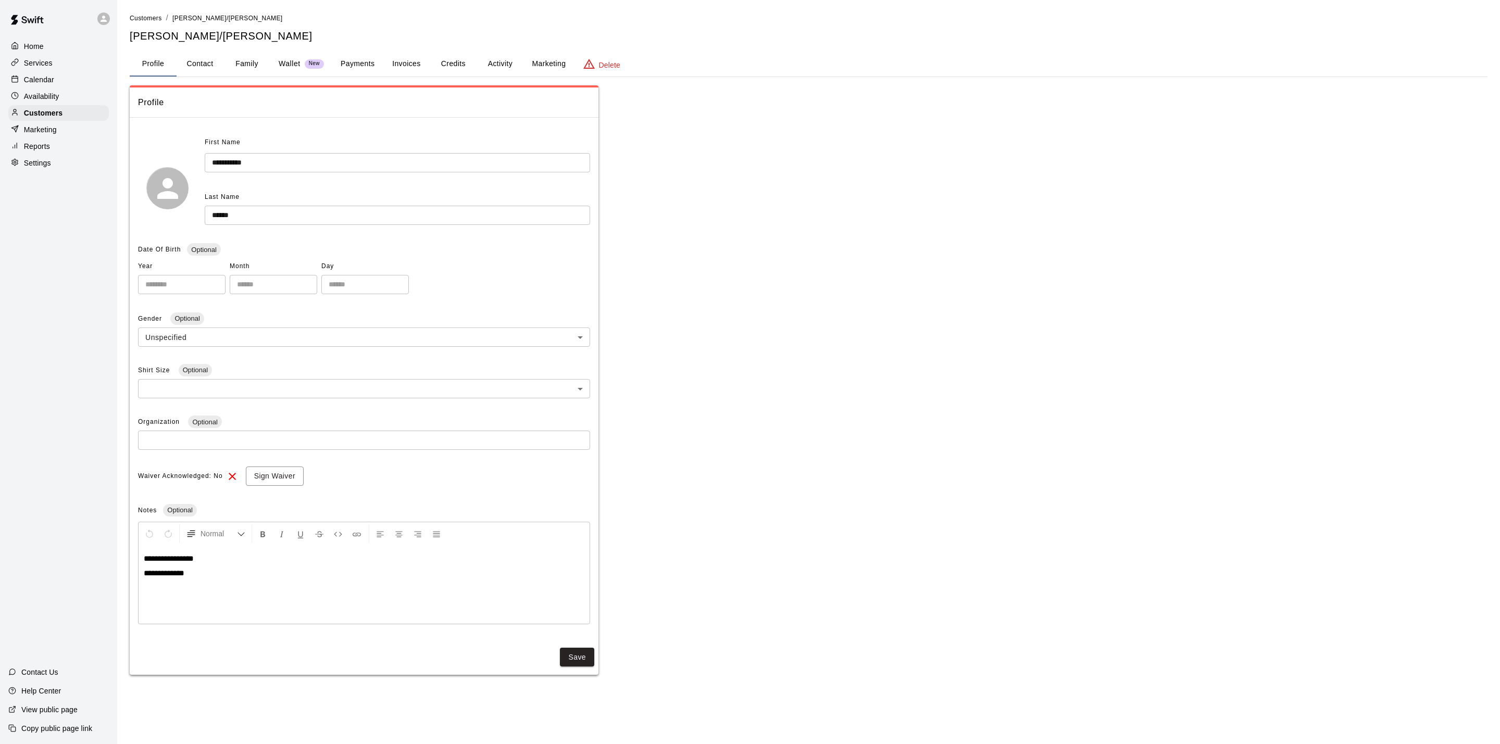
click at [483, 63] on button "Activity" at bounding box center [500, 64] width 47 height 25
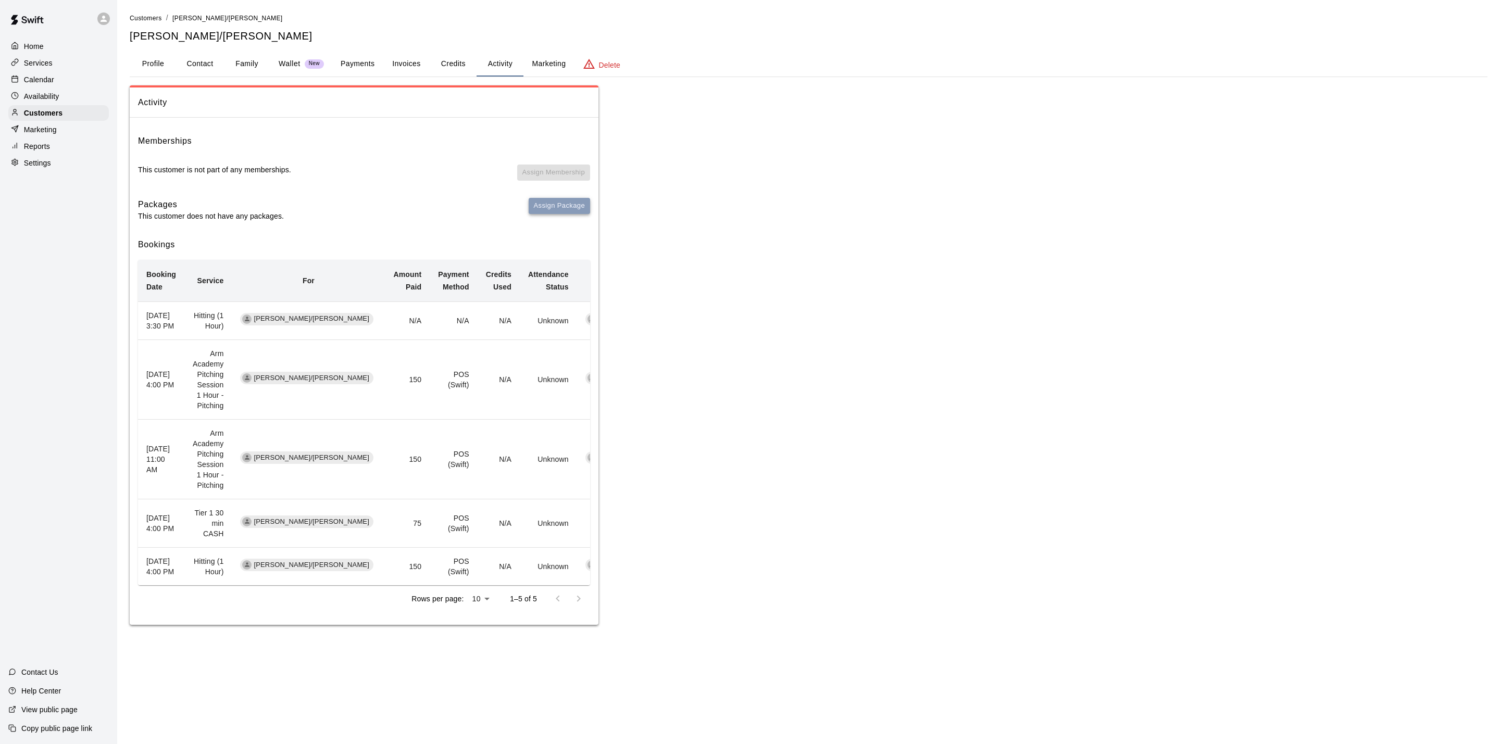
click at [555, 204] on button "Assign Package" at bounding box center [559, 206] width 61 height 16
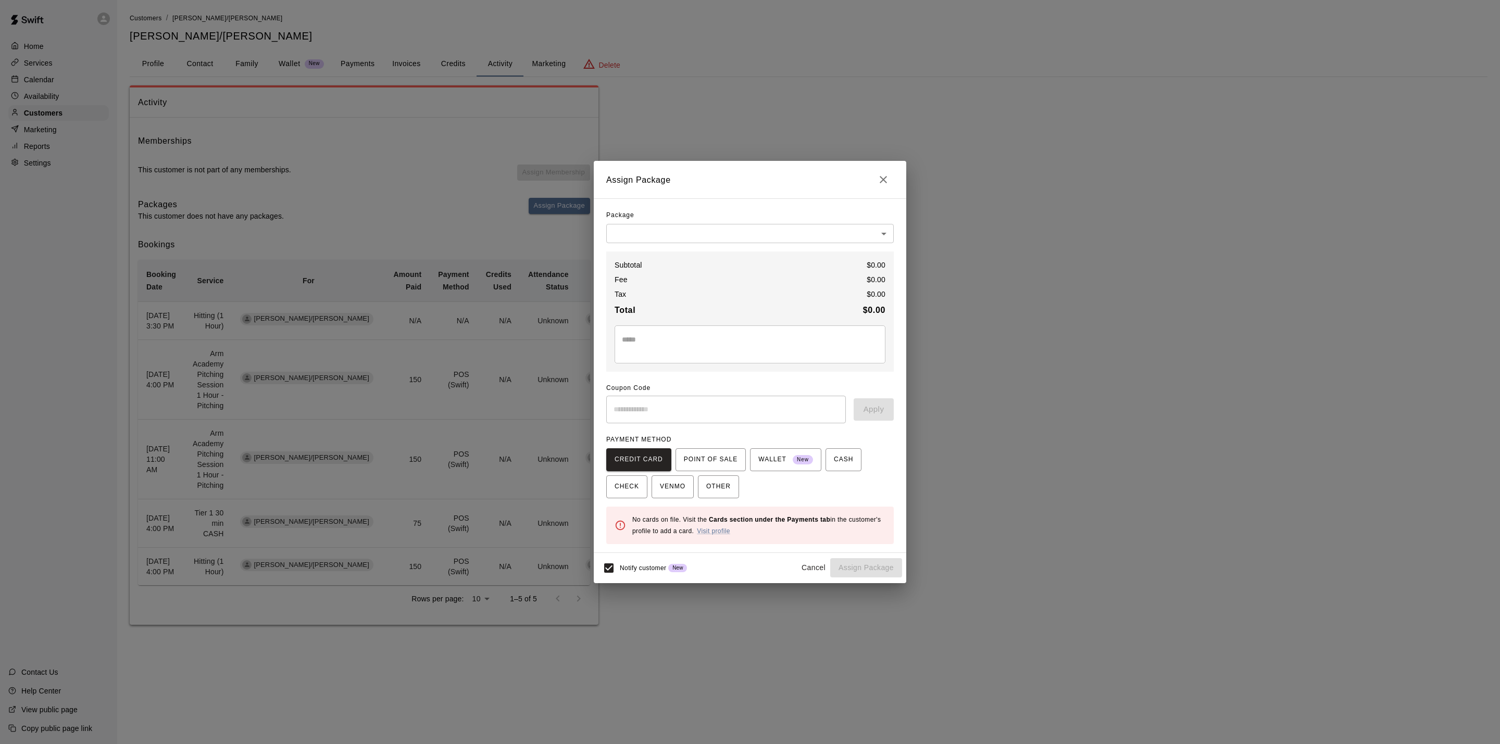
click at [652, 238] on body "Home Services Calendar Availability Customers Marketing Reports Settings Contac…" at bounding box center [750, 323] width 1500 height 646
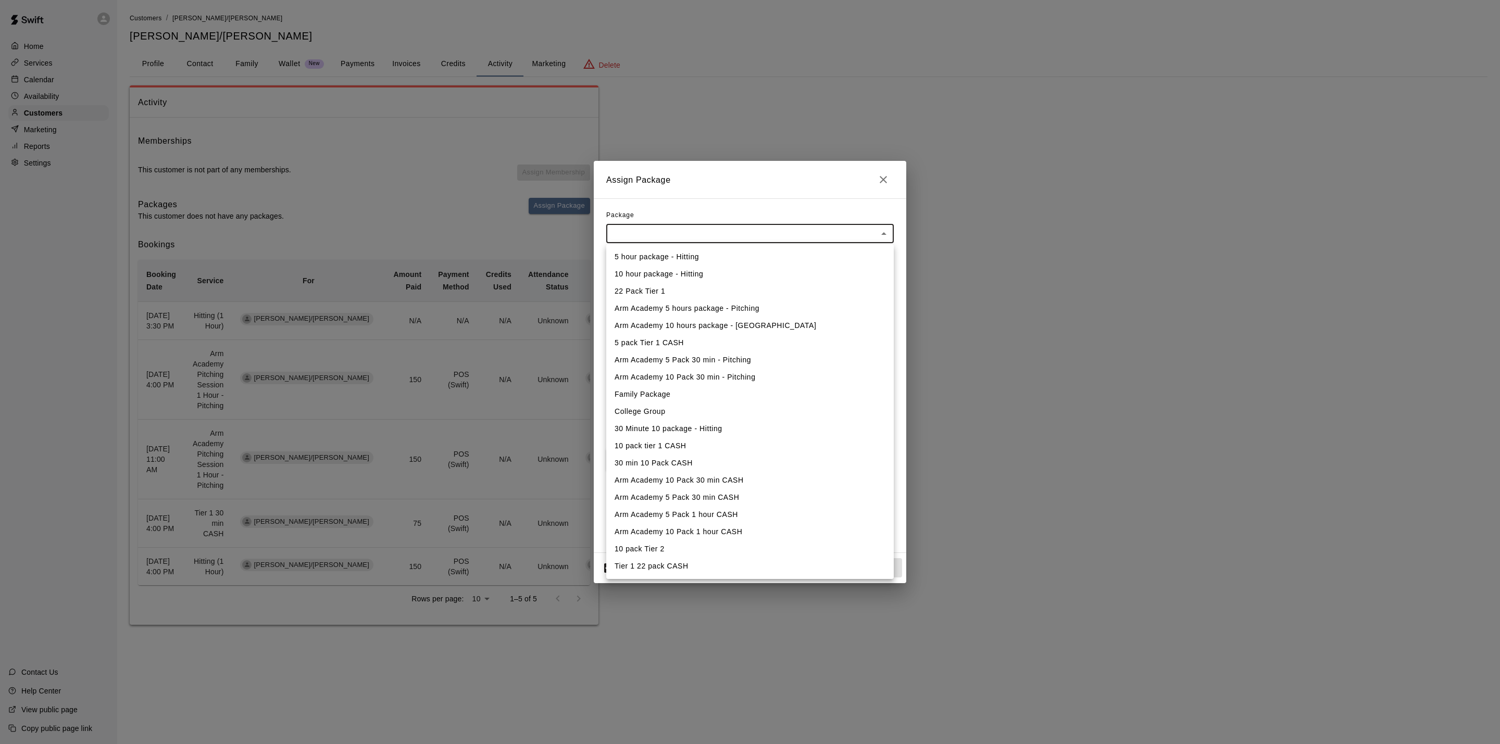
click at [680, 256] on li "5 hour package - Hitting" at bounding box center [750, 256] width 288 height 17
type input "**********"
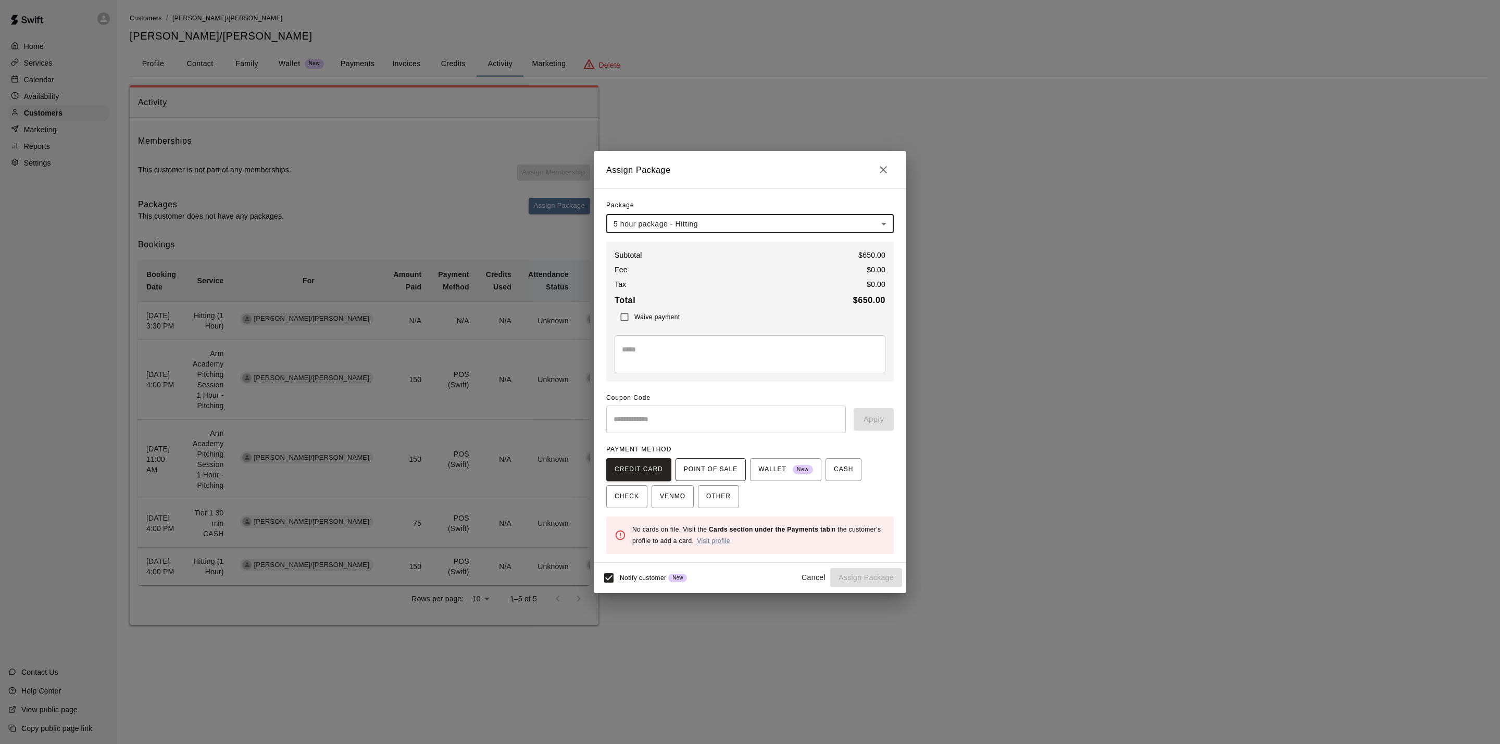
click at [718, 475] on span "POINT OF SALE" at bounding box center [711, 470] width 54 height 17
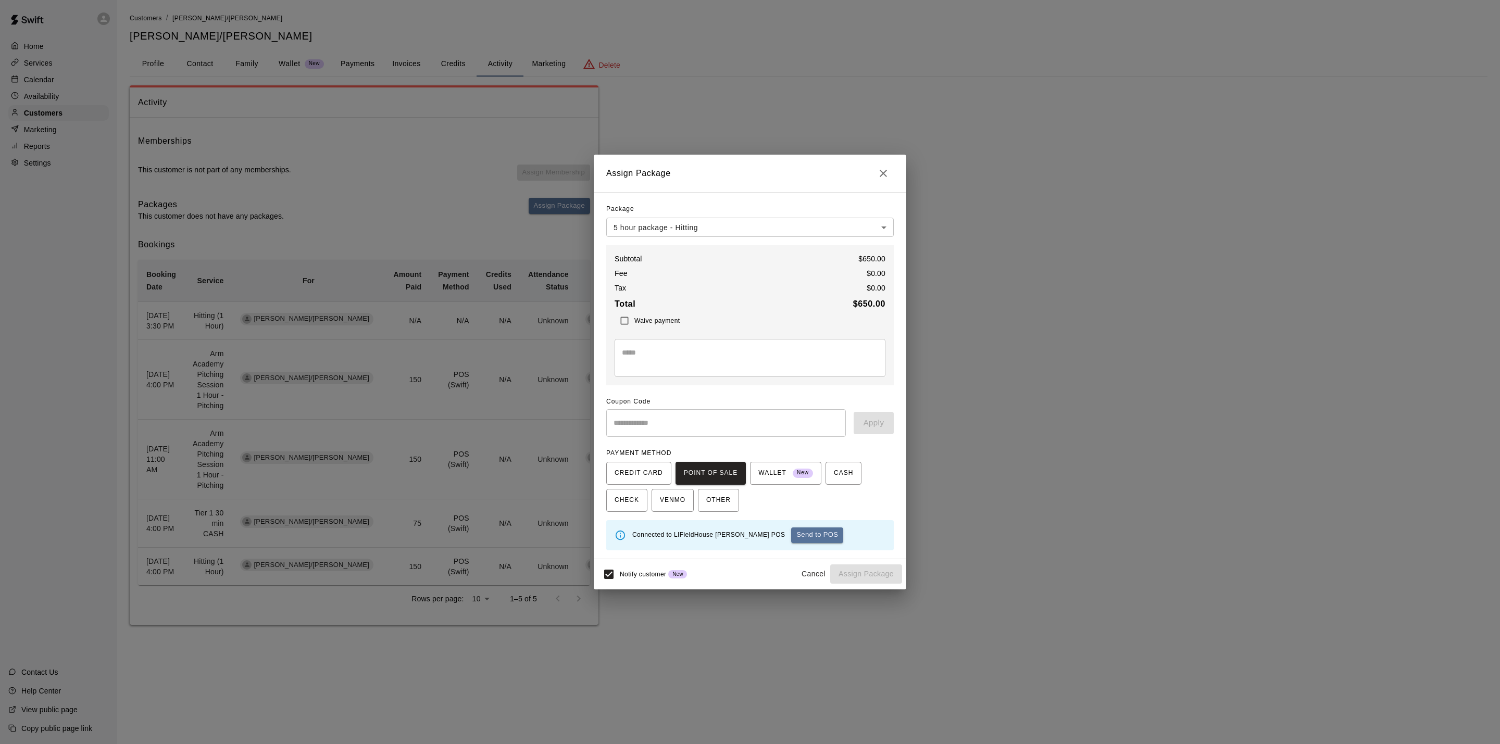
click at [1335, 436] on div "**********" at bounding box center [750, 372] width 1500 height 744
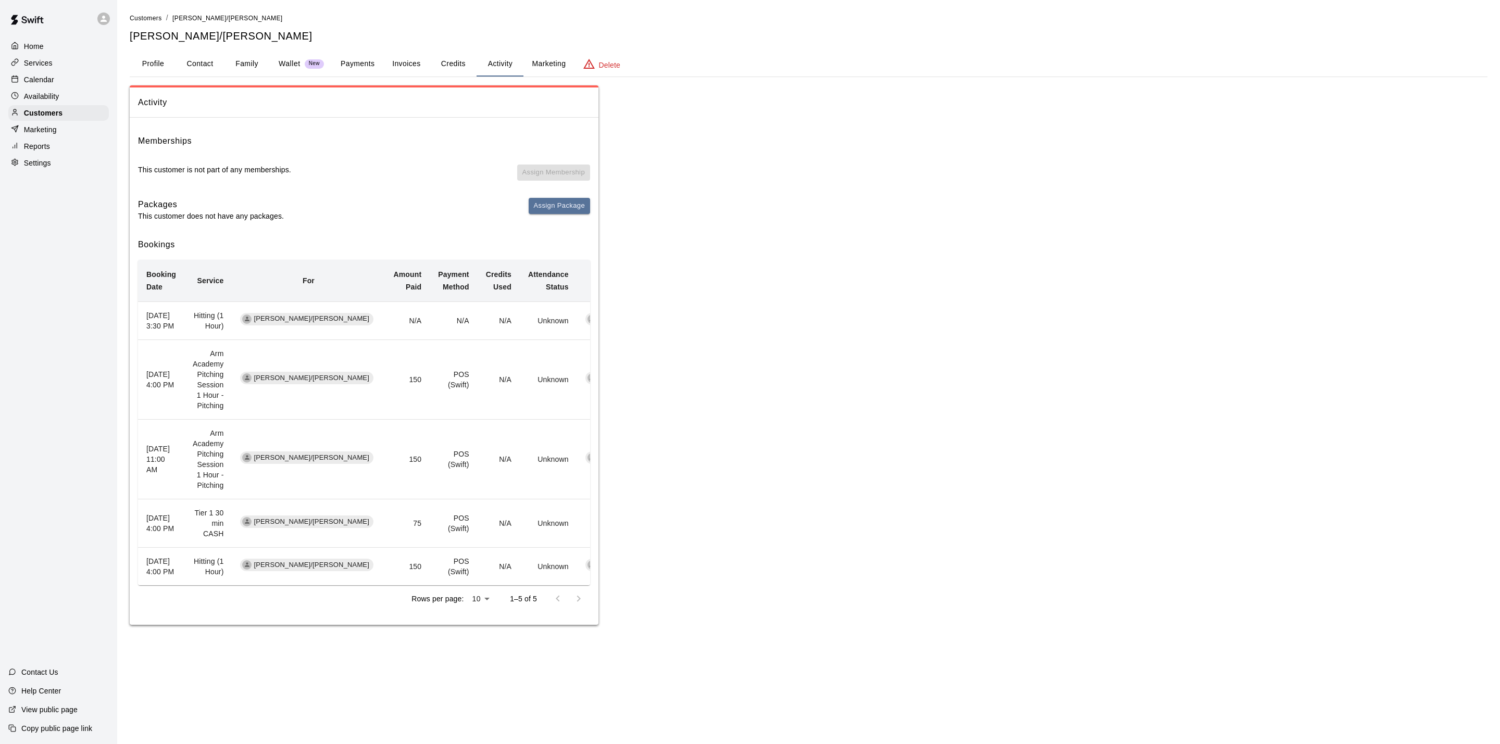
click at [41, 83] on p "Calendar" at bounding box center [39, 79] width 30 height 10
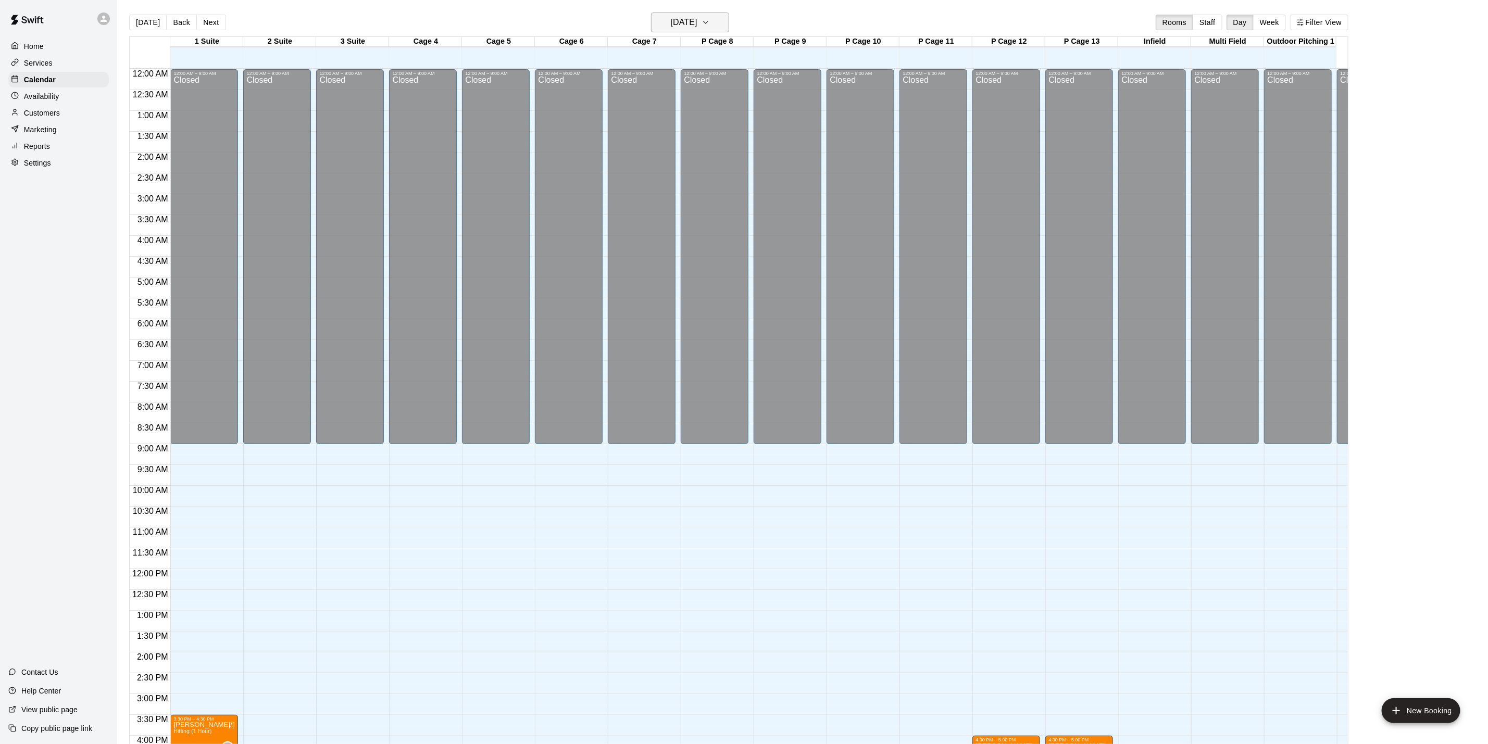
scroll to position [282, 0]
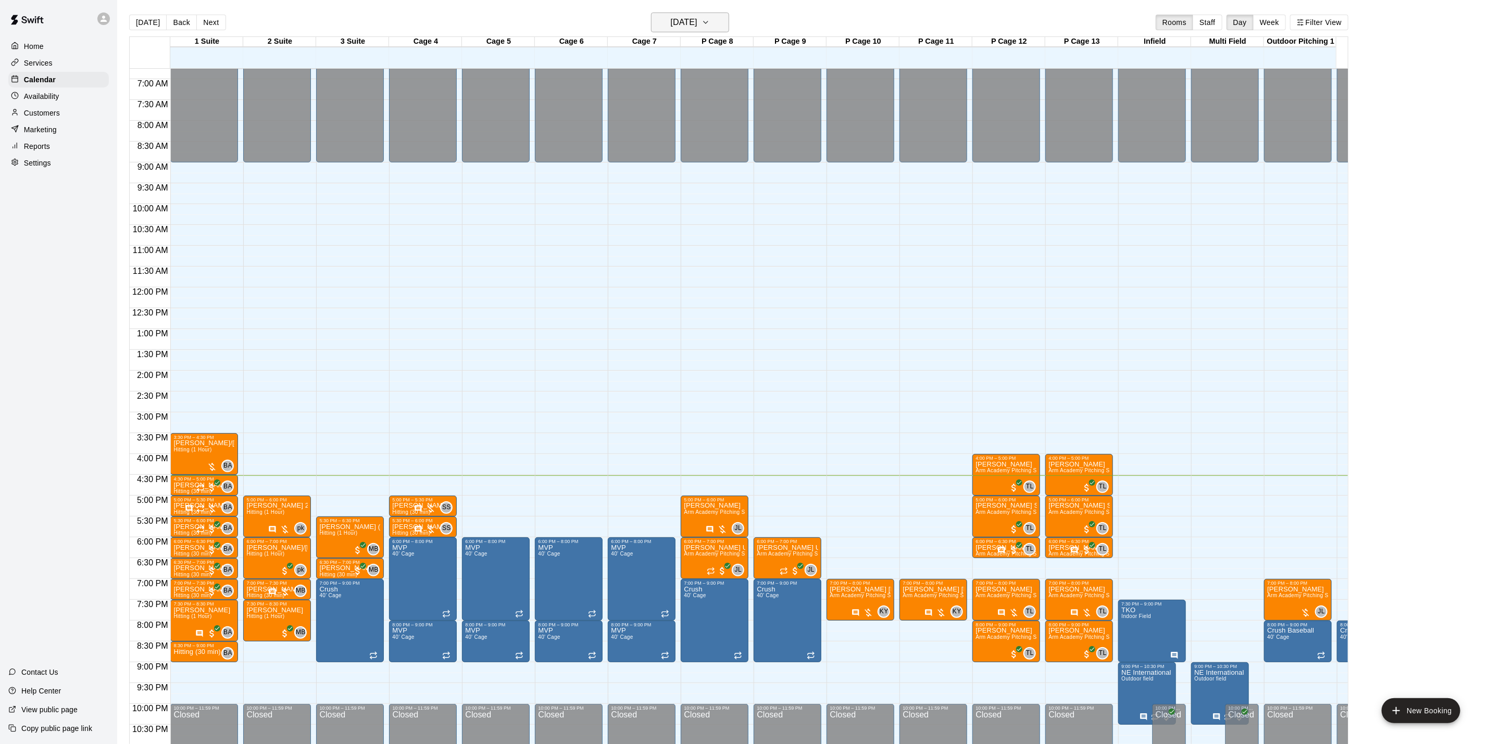
click at [690, 16] on h6 "[DATE]" at bounding box center [684, 22] width 27 height 15
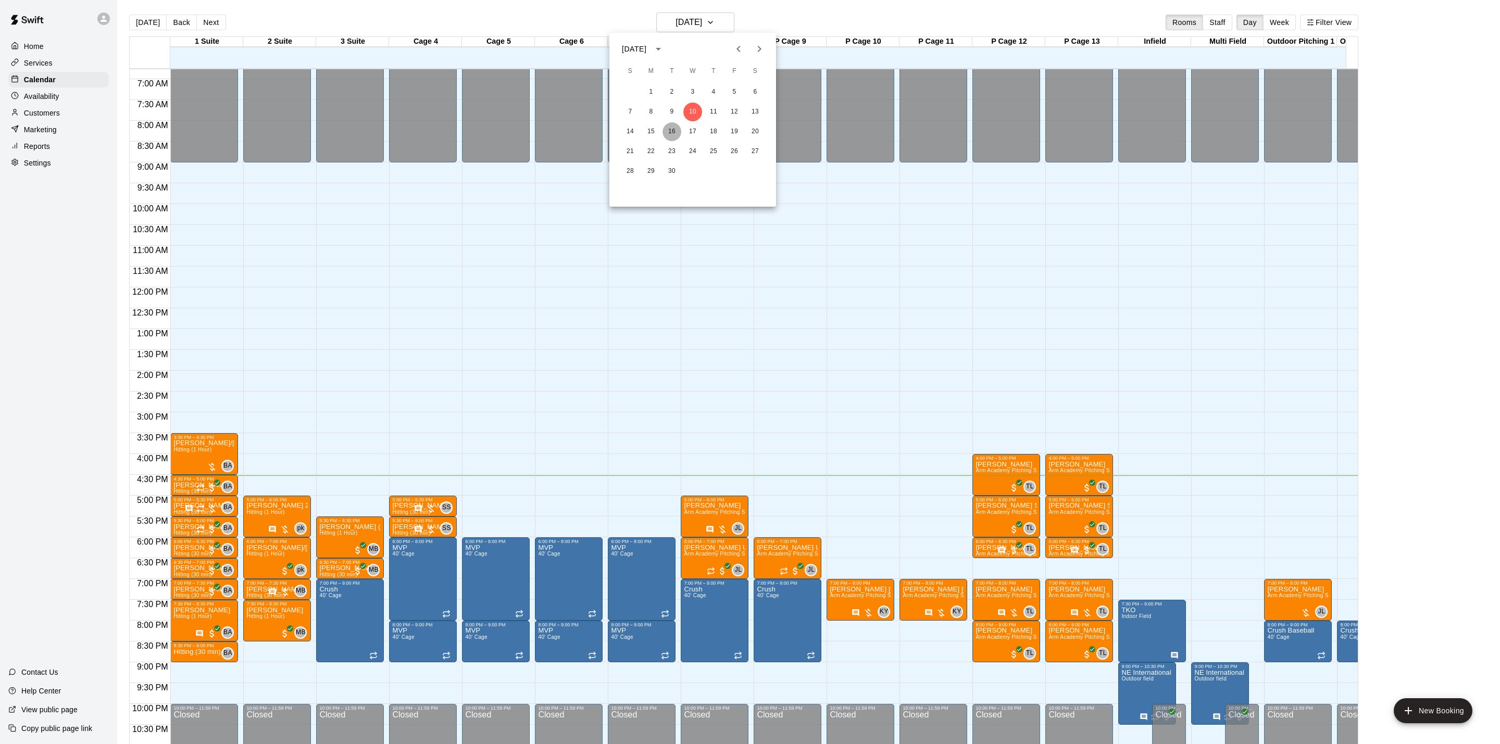
click at [665, 130] on button "16" at bounding box center [672, 131] width 19 height 19
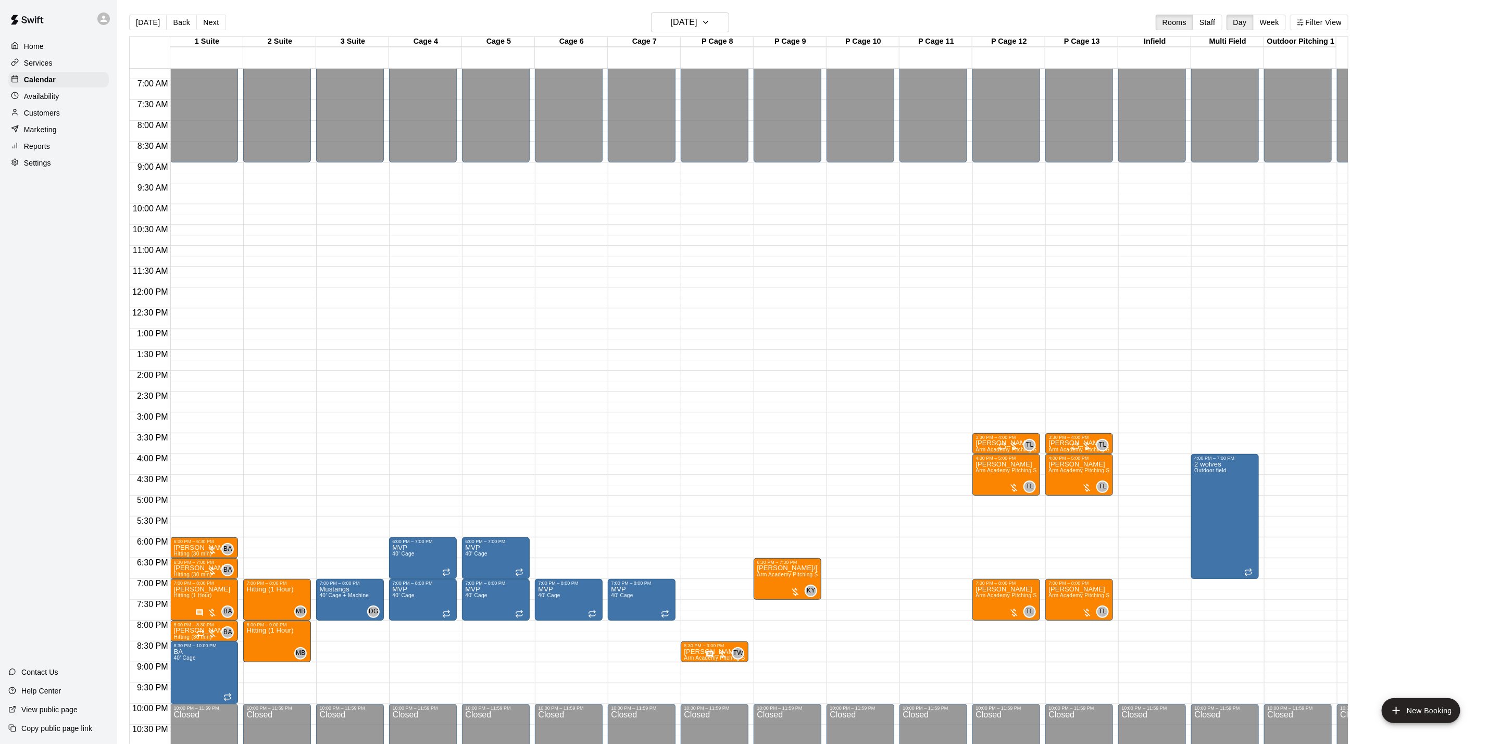
click at [45, 102] on p "Availability" at bounding box center [41, 96] width 35 height 10
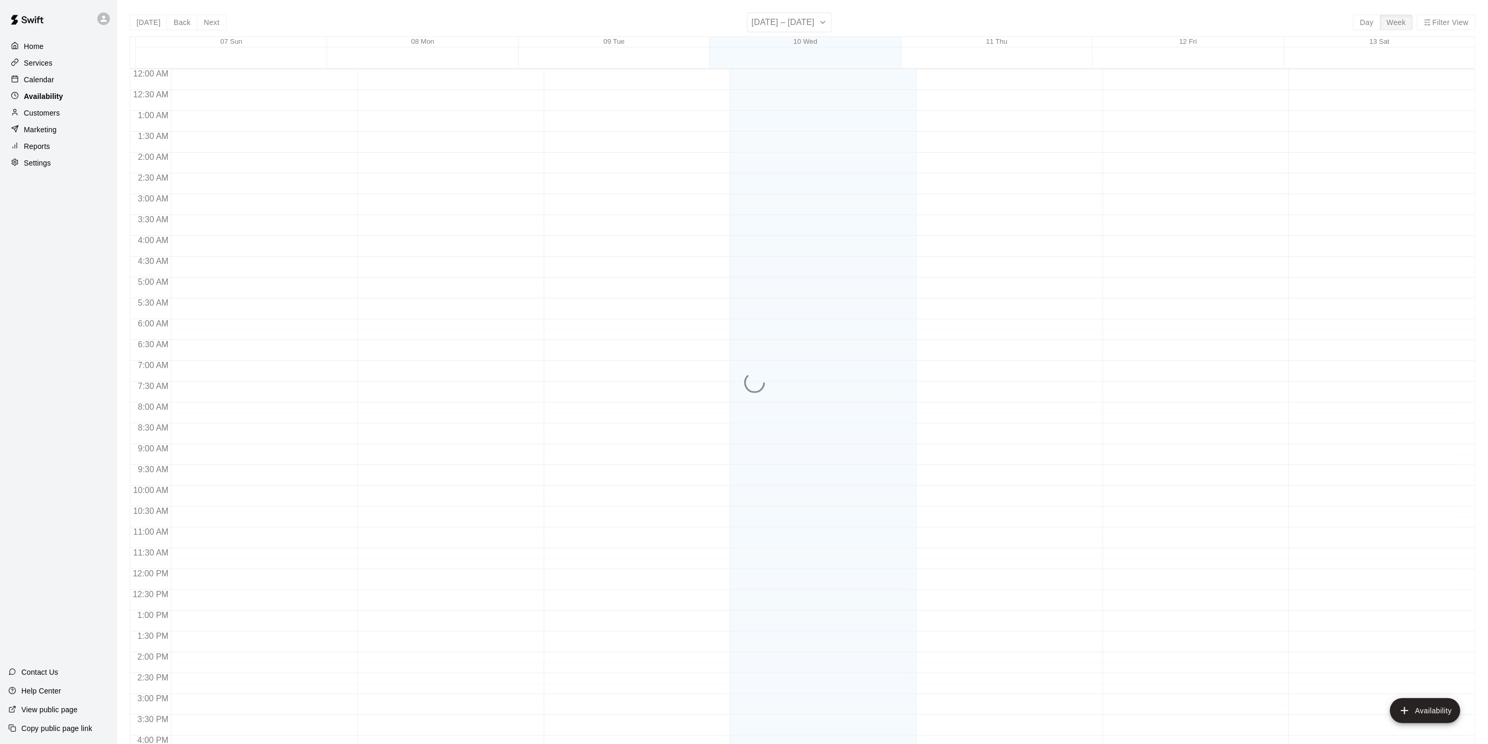
scroll to position [313, 0]
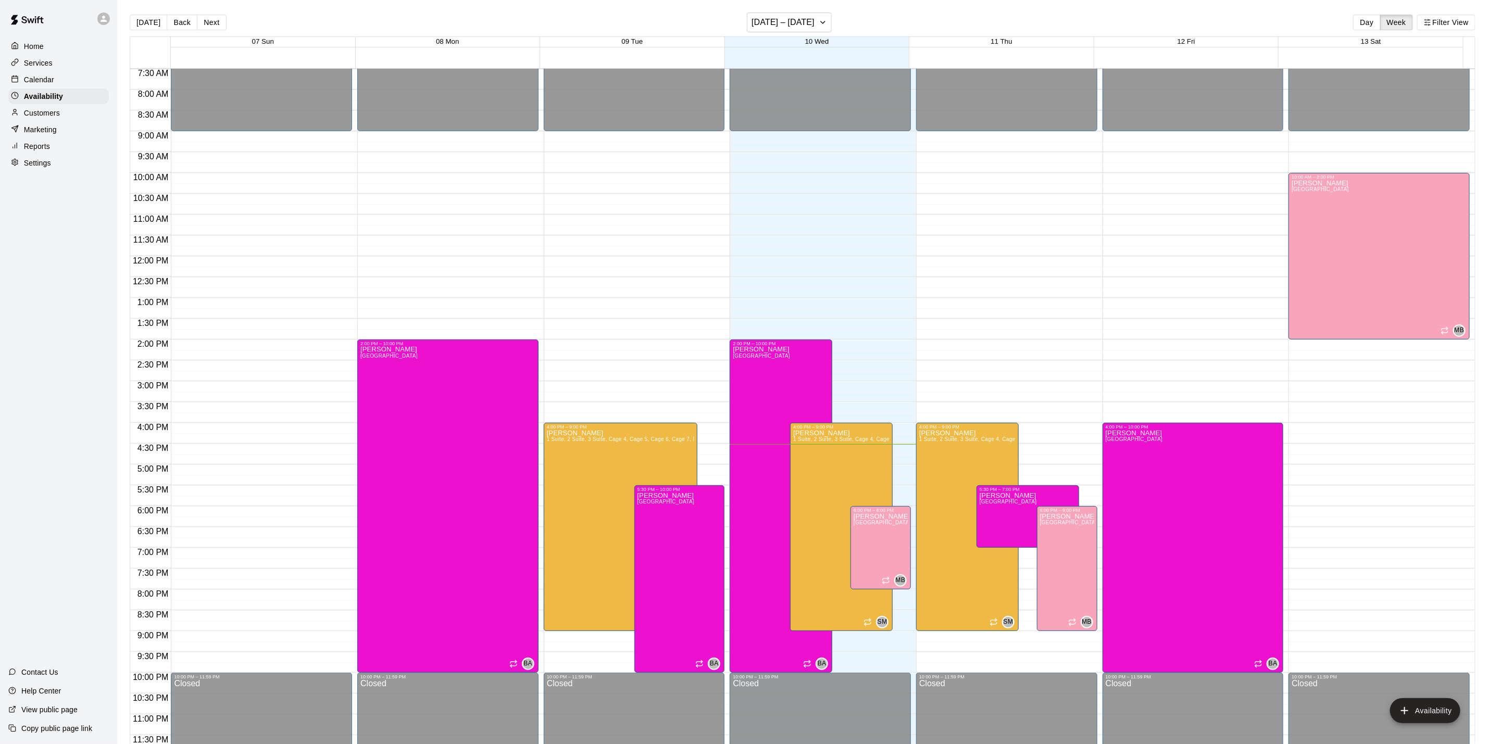
click at [41, 82] on p "Calendar" at bounding box center [39, 79] width 30 height 10
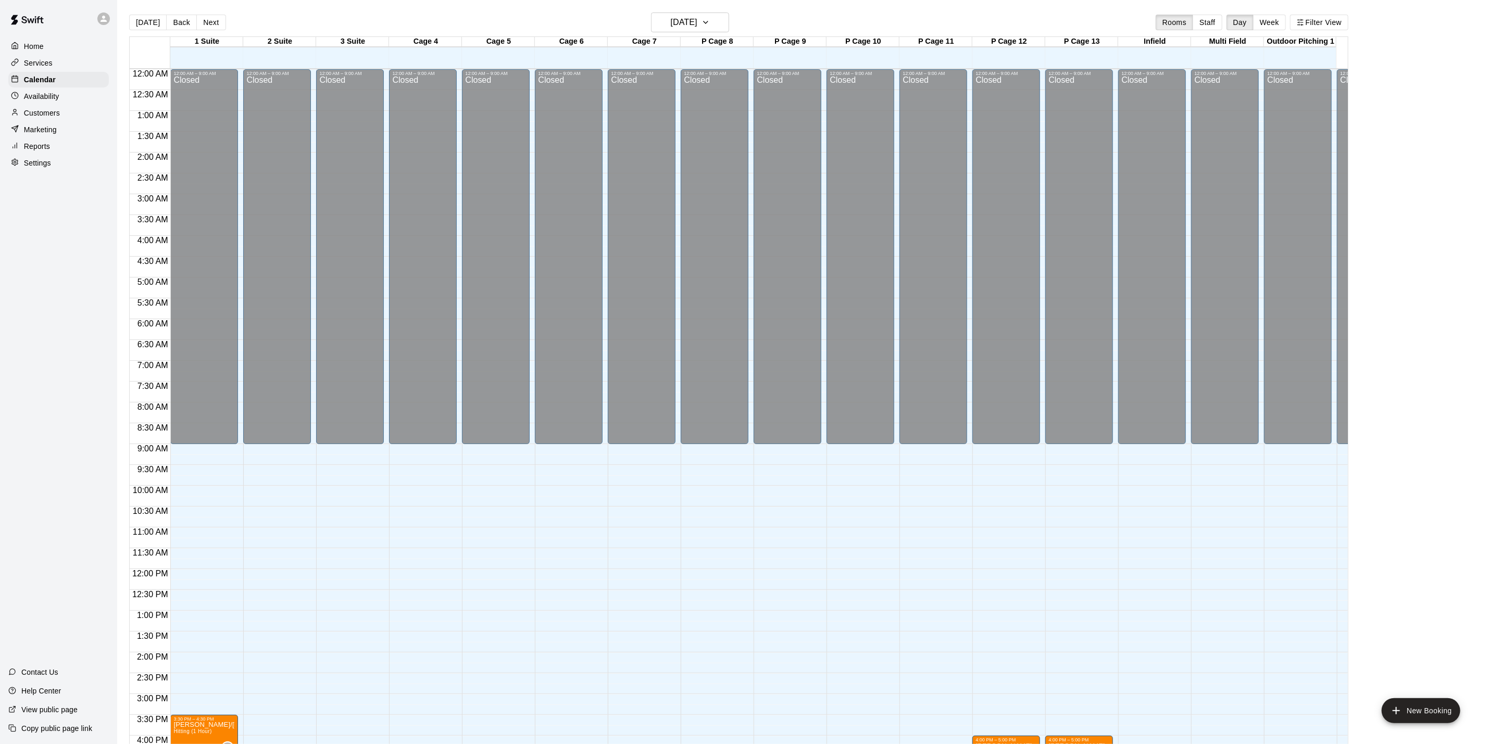
scroll to position [282, 0]
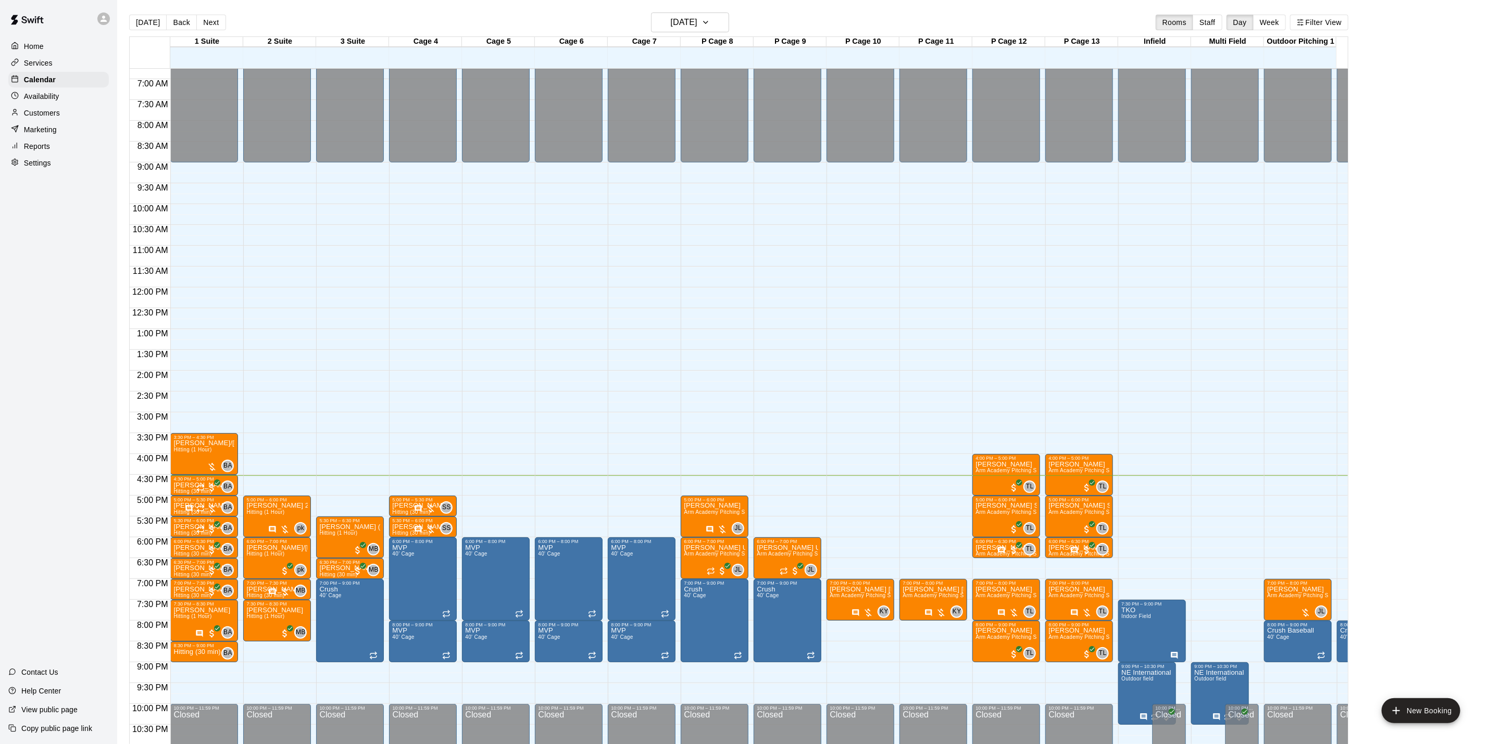
click at [692, 34] on div "[DATE] Back [DATE][DATE] Rooms Staff Day Week Filter View" at bounding box center [739, 25] width 1220 height 24
click at [693, 28] on h6 "[DATE]" at bounding box center [684, 22] width 27 height 15
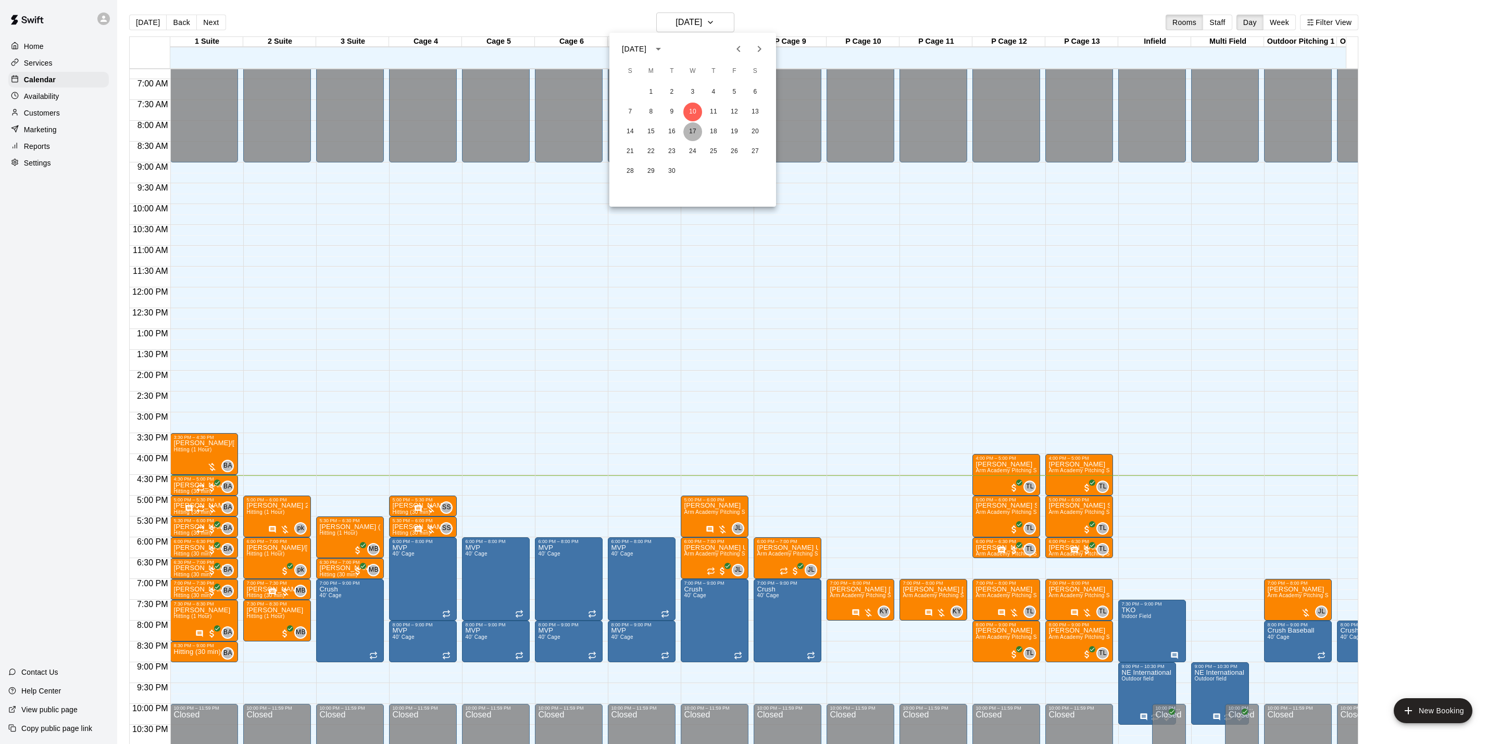
click at [687, 134] on button "17" at bounding box center [693, 131] width 19 height 19
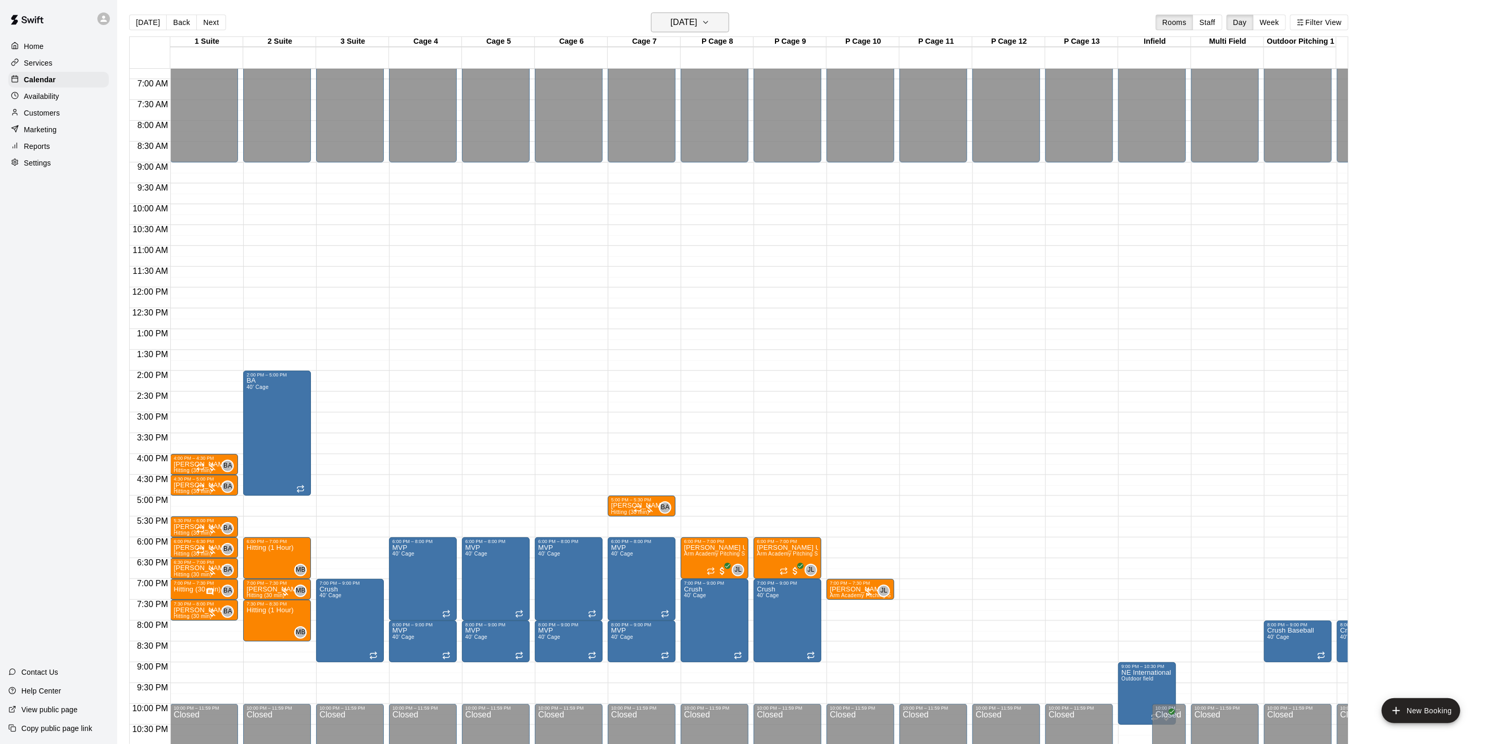
click at [671, 19] on h6 "[DATE]" at bounding box center [684, 22] width 27 height 15
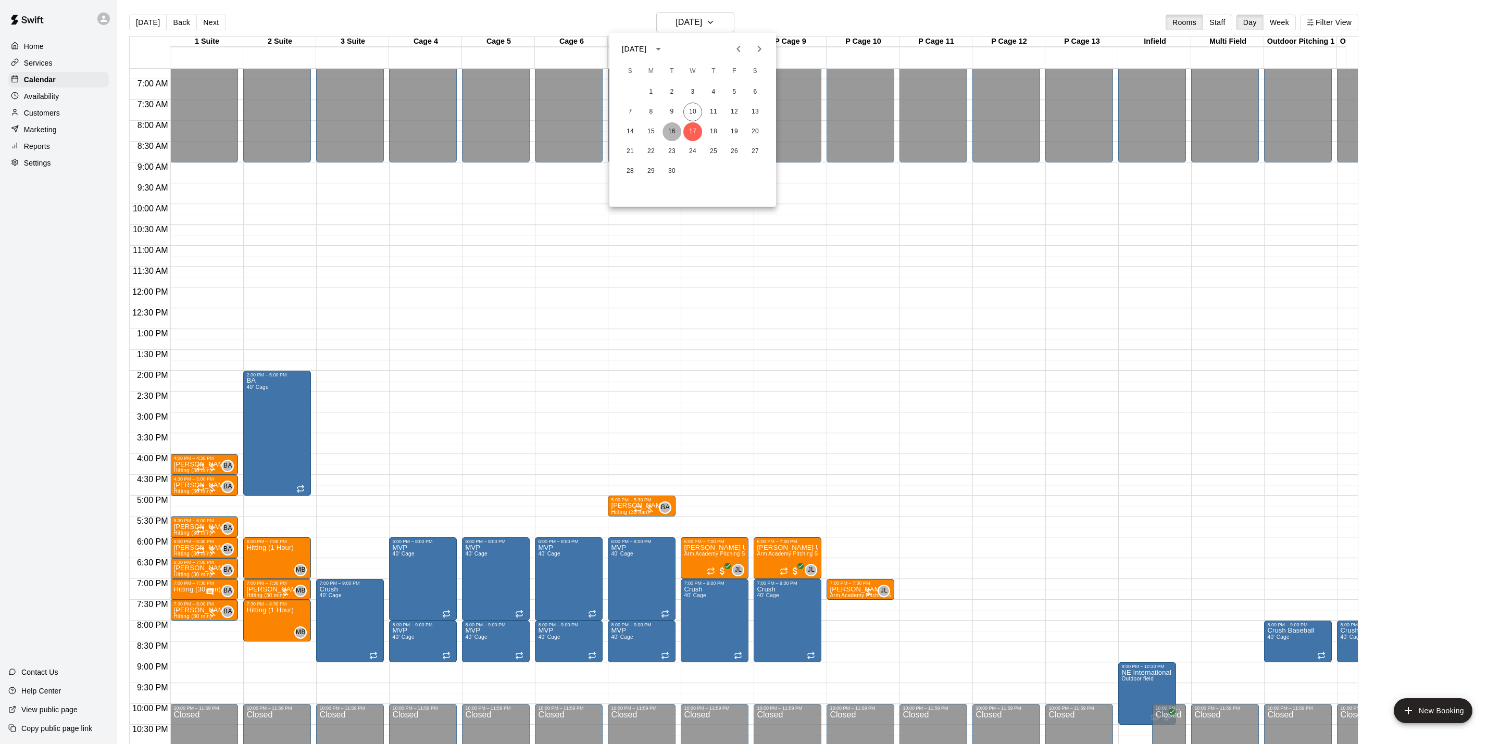
click at [677, 132] on button "16" at bounding box center [672, 131] width 19 height 19
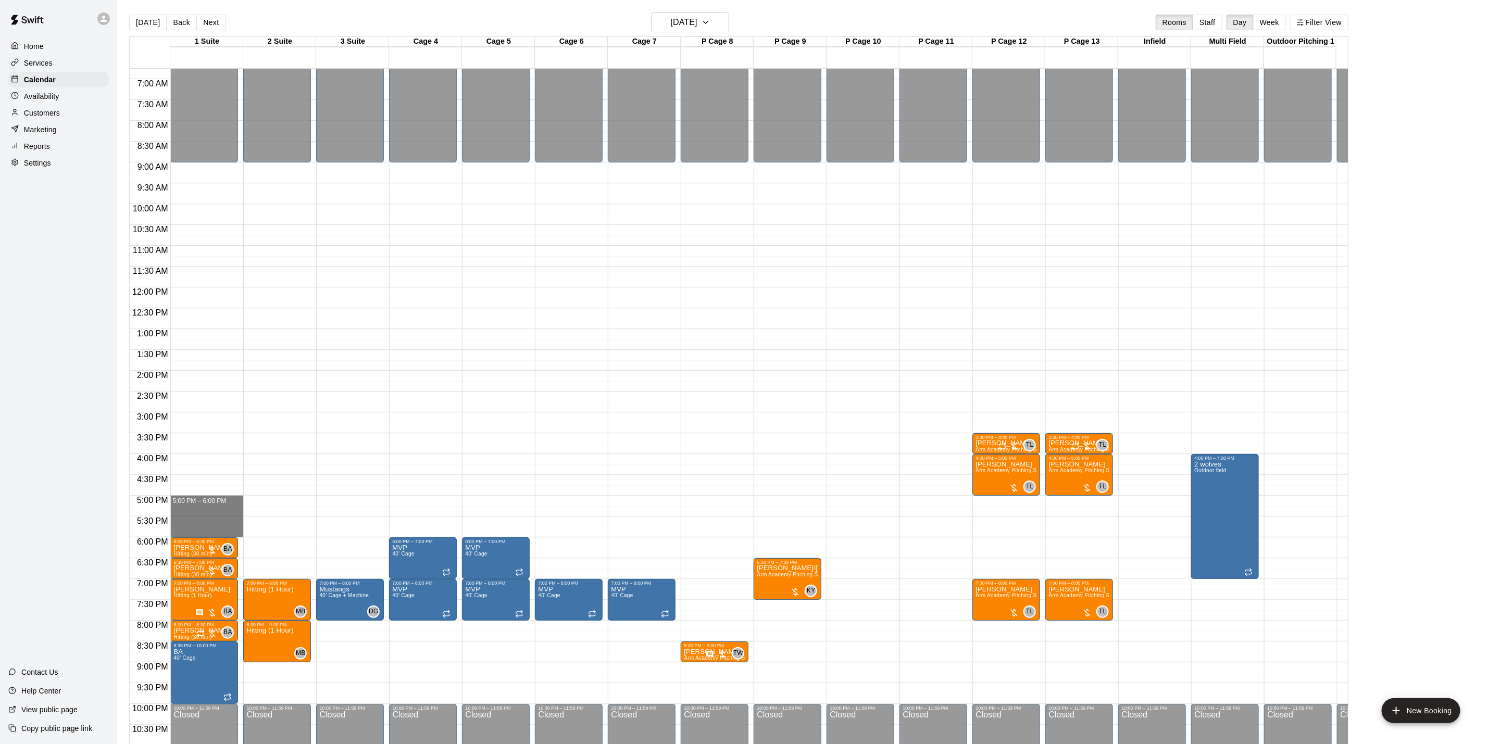
drag, startPoint x: 186, startPoint y: 503, endPoint x: 182, endPoint y: 531, distance: 28.4
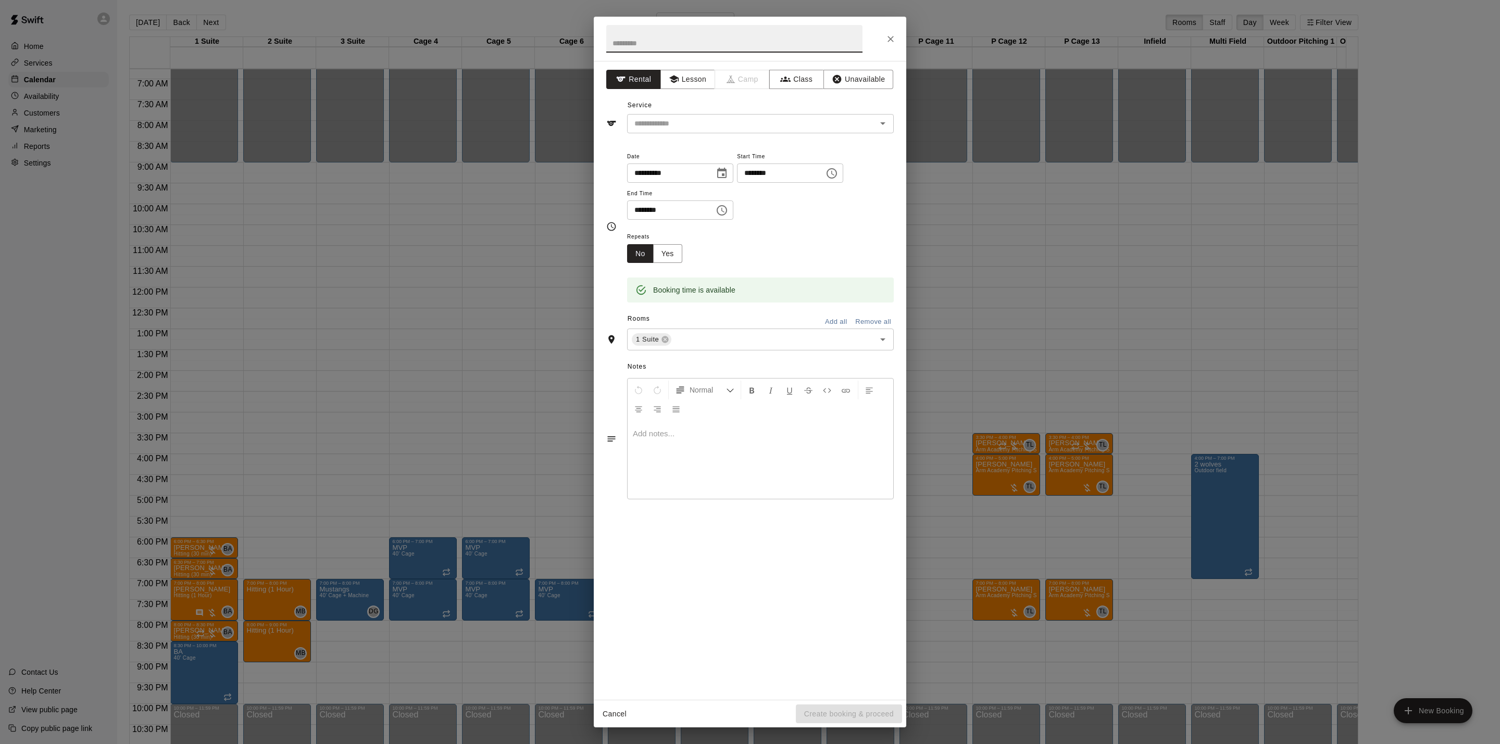
click at [335, 423] on div "**********" at bounding box center [750, 372] width 1500 height 744
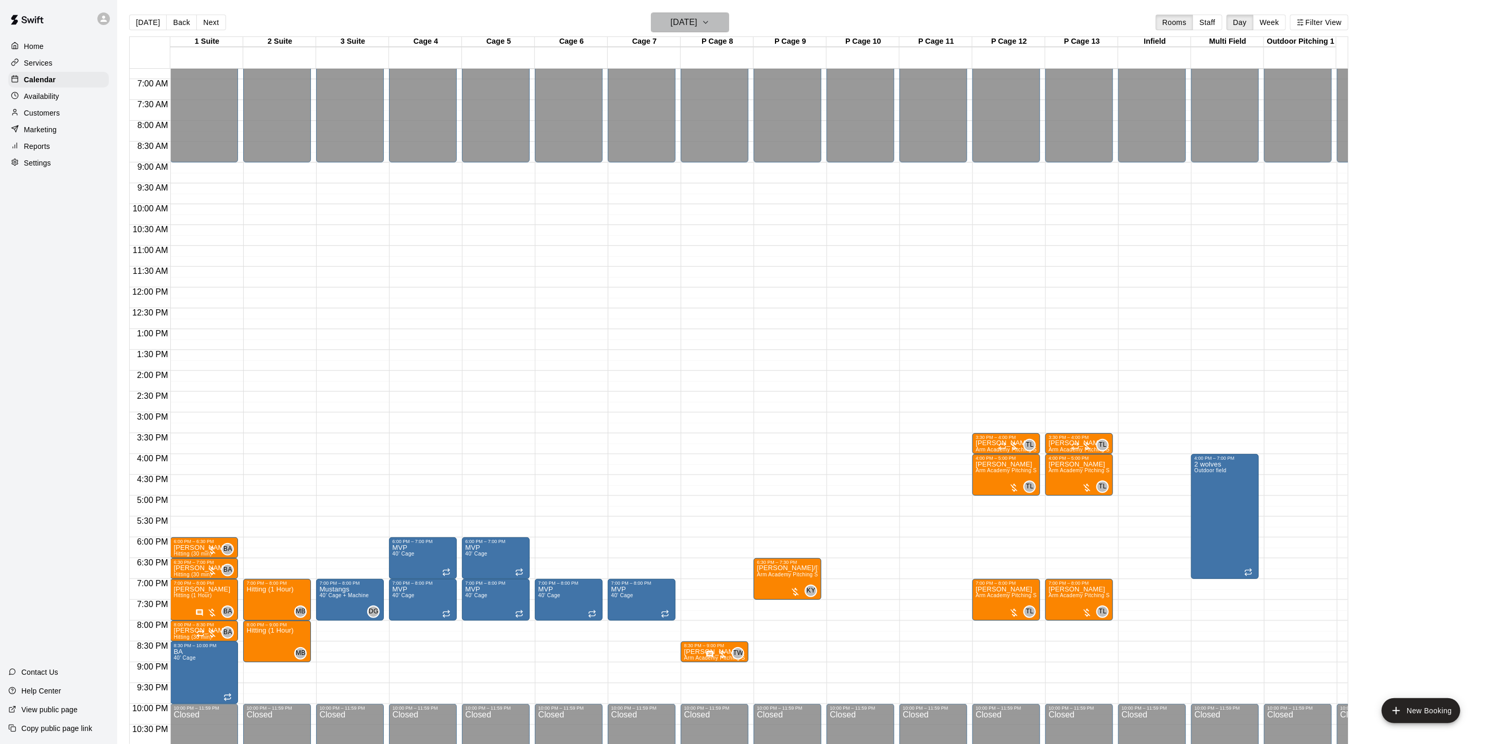
click at [698, 19] on h6 "[DATE]" at bounding box center [684, 22] width 27 height 15
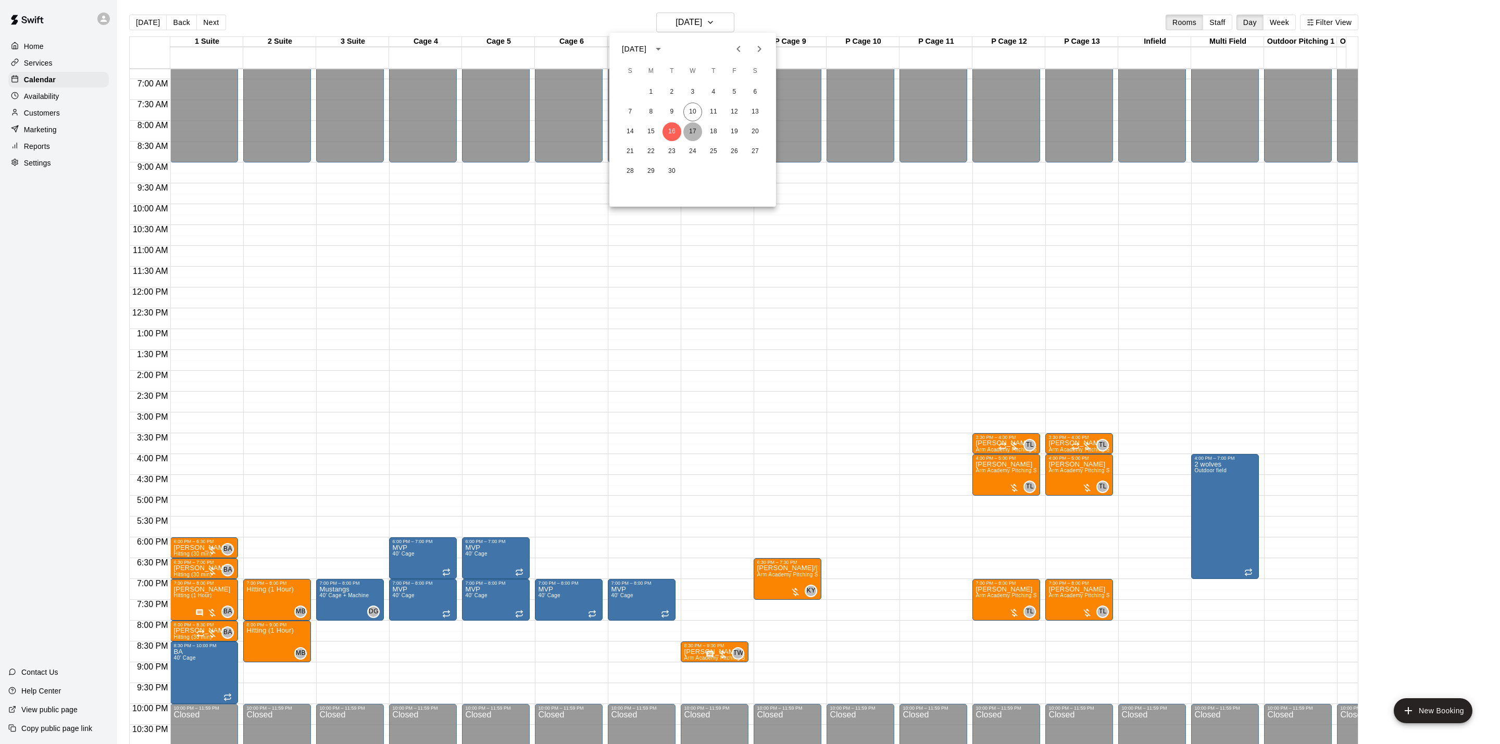
click at [692, 129] on button "17" at bounding box center [693, 131] width 19 height 19
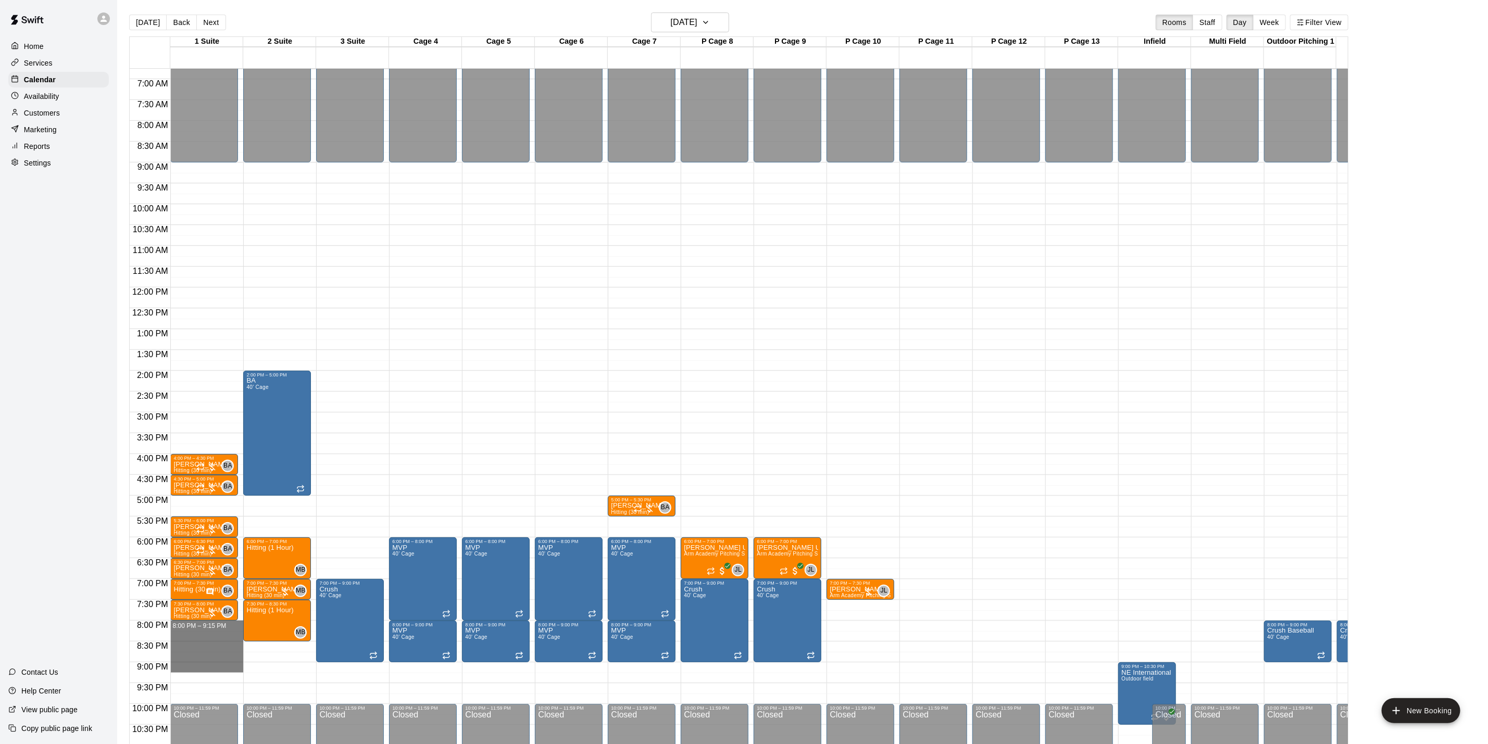
drag, startPoint x: 199, startPoint y: 626, endPoint x: 199, endPoint y: 666, distance: 40.1
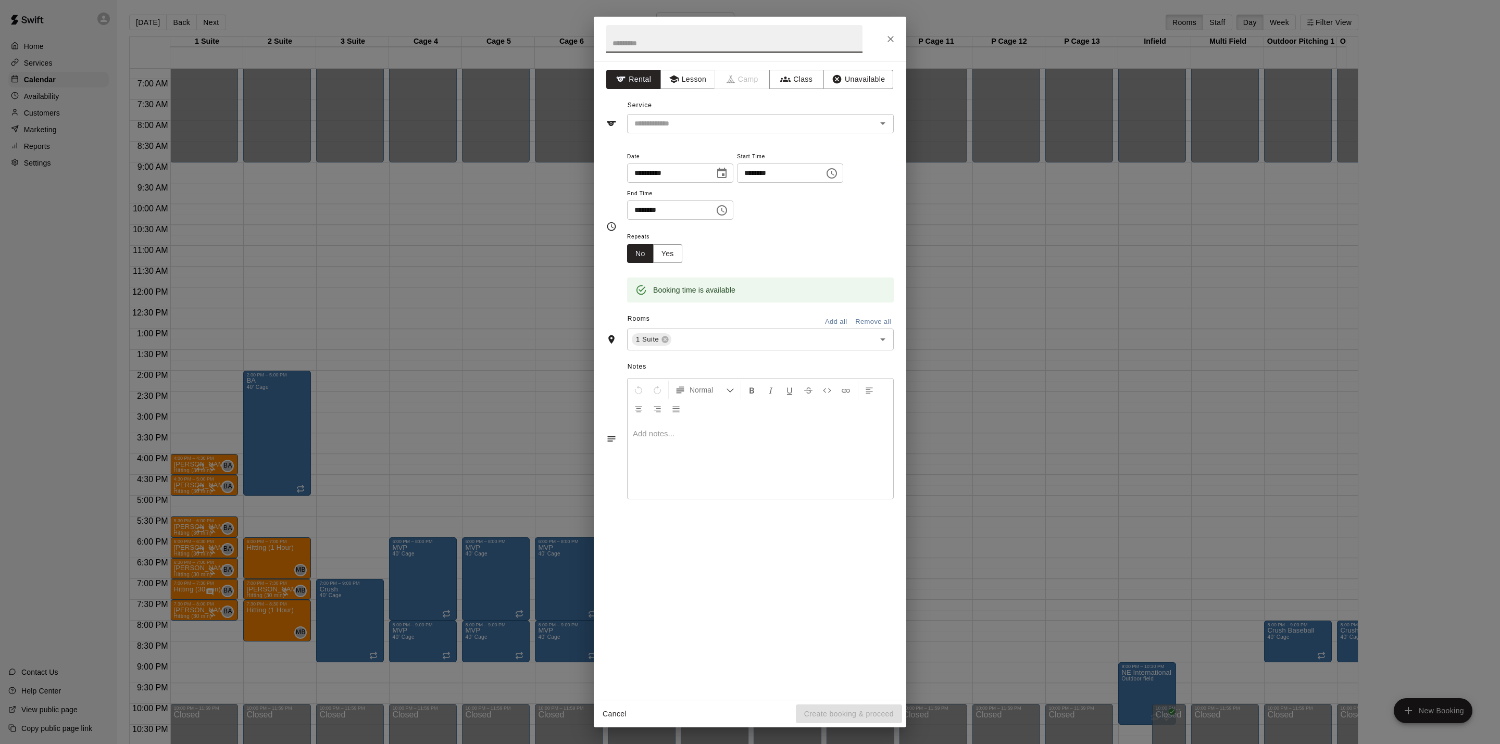
click at [249, 499] on div "**********" at bounding box center [750, 372] width 1500 height 744
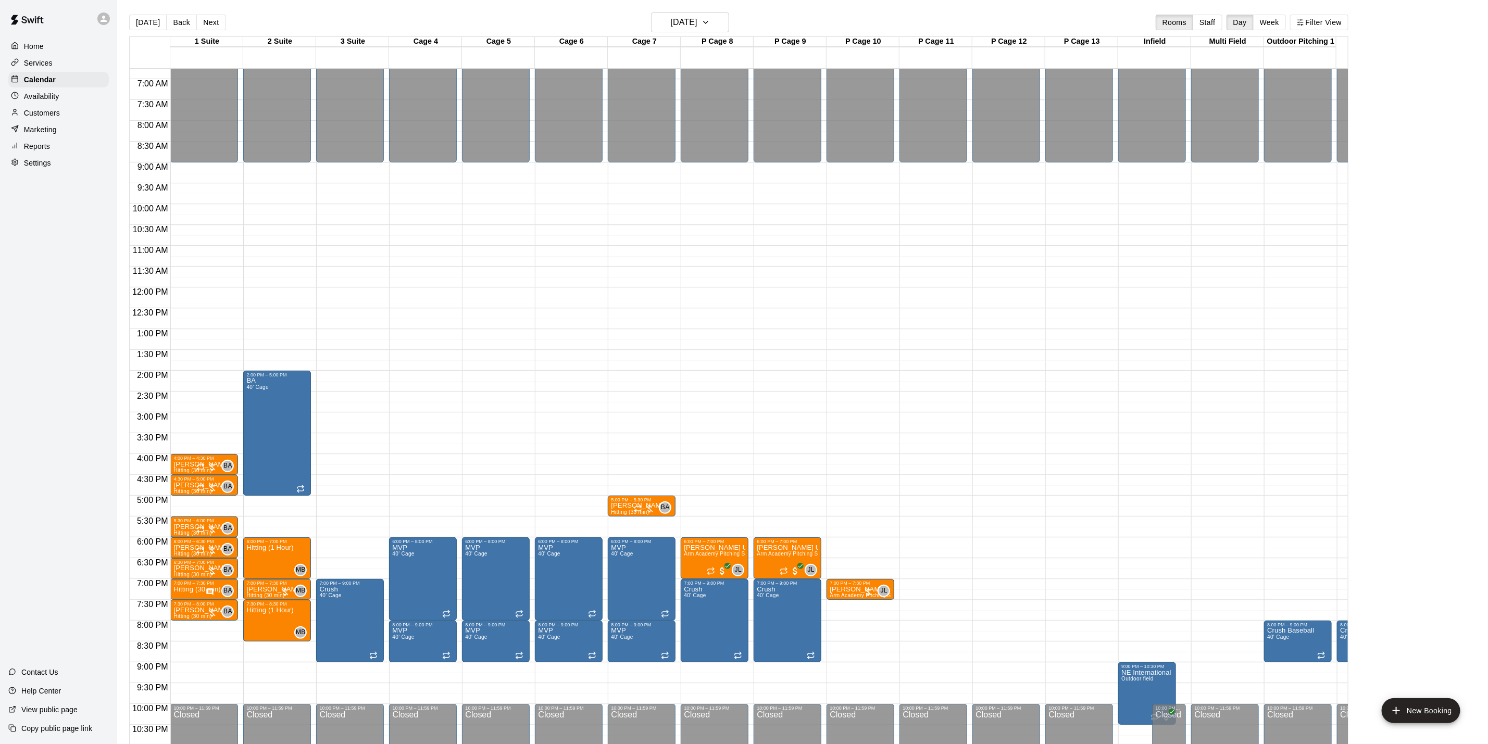
click at [213, 30] on div "[DATE] Back [DATE][DATE] Rooms Staff Day Week Filter View" at bounding box center [739, 25] width 1220 height 24
click at [213, 28] on button "Next" at bounding box center [210, 23] width 29 height 16
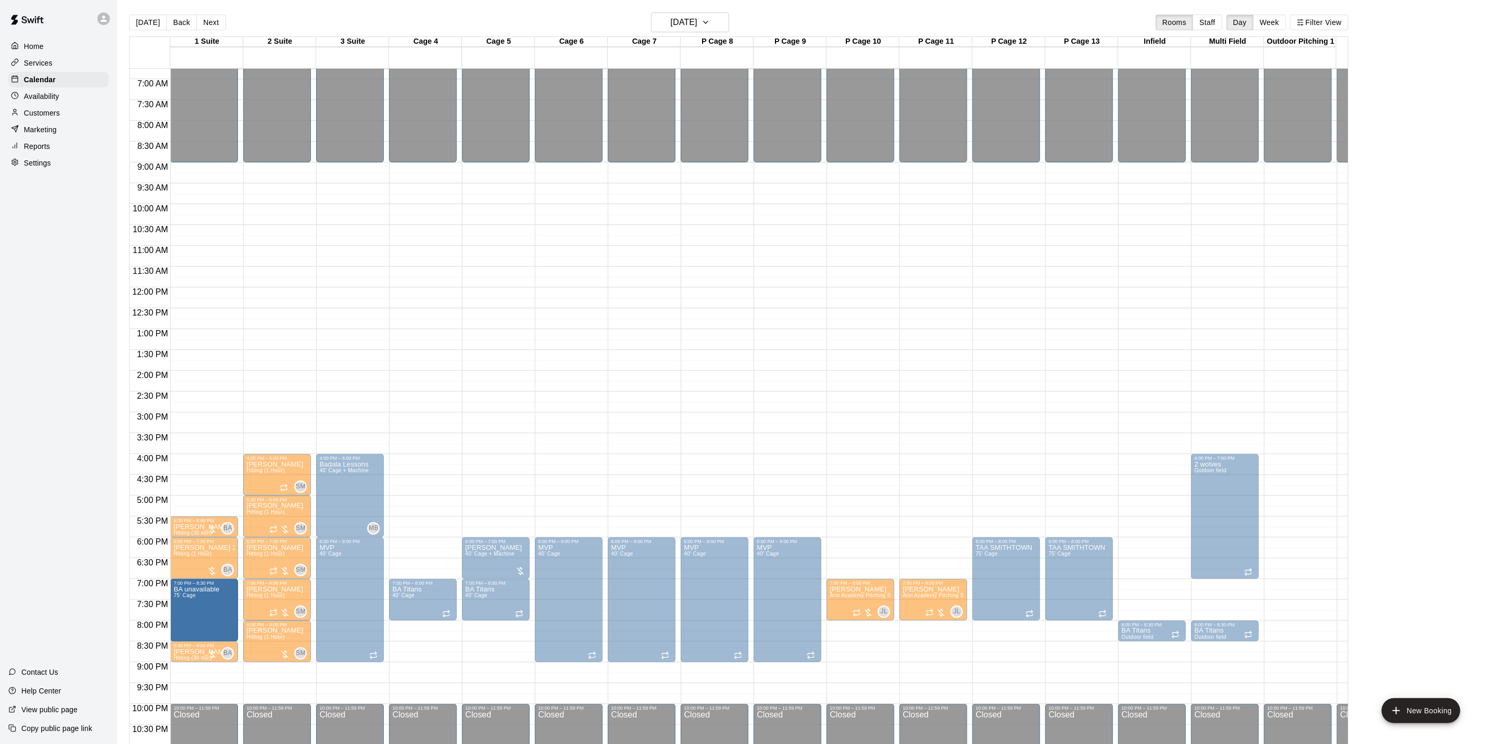
drag, startPoint x: 184, startPoint y: 605, endPoint x: 197, endPoint y: 605, distance: 13.0
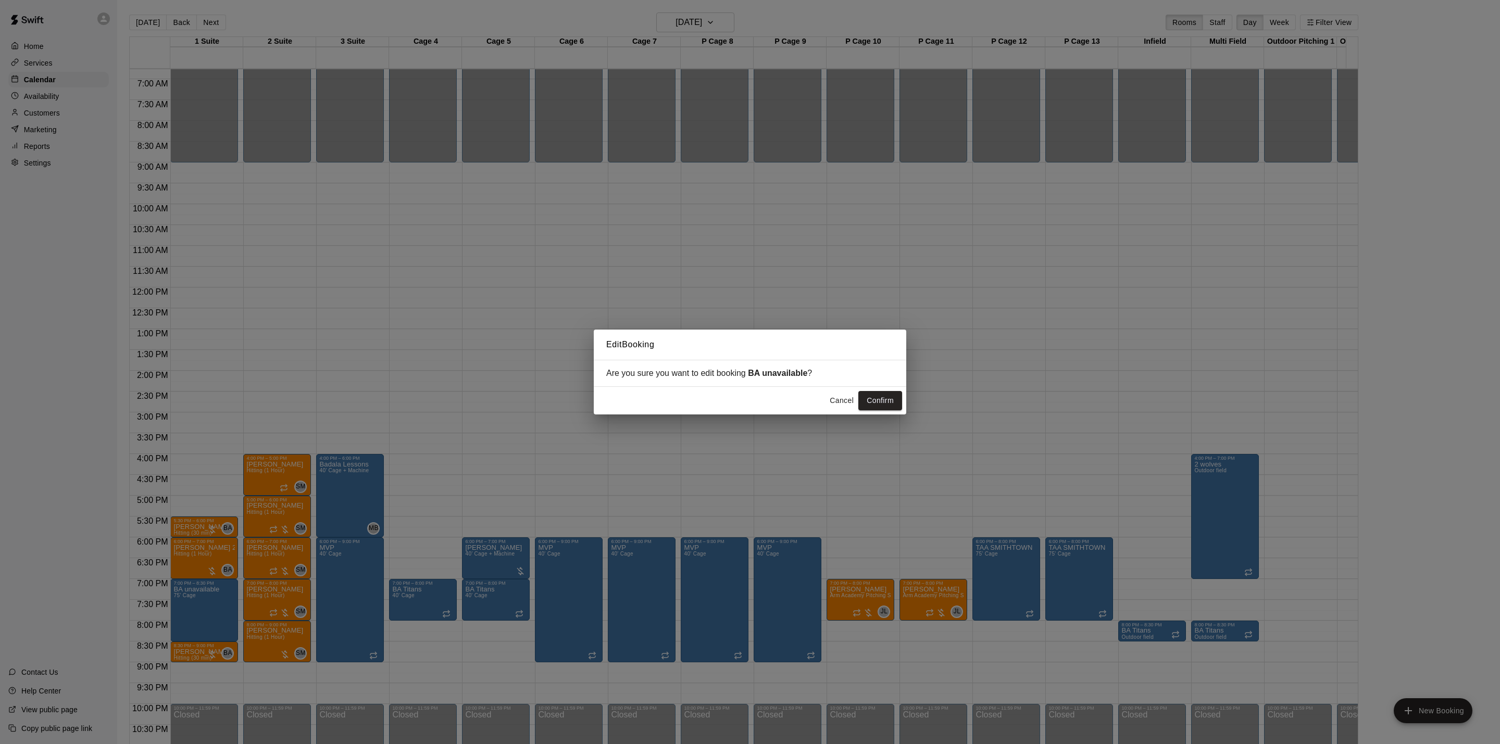
click at [197, 605] on div "Edit Booking Are you sure you want to edit booking BA unavailable ? Cancel Conf…" at bounding box center [750, 372] width 1500 height 744
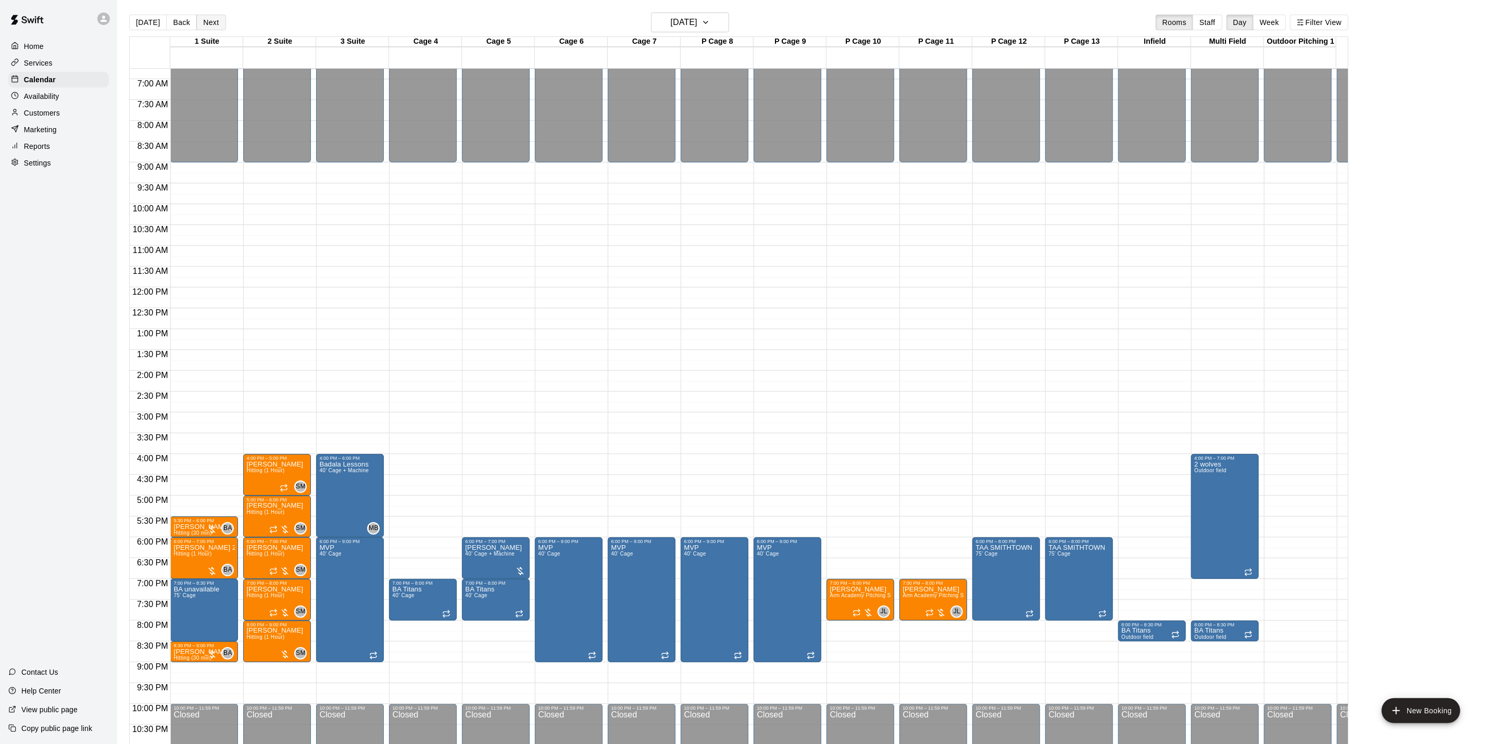
click at [201, 24] on button "Next" at bounding box center [210, 23] width 29 height 16
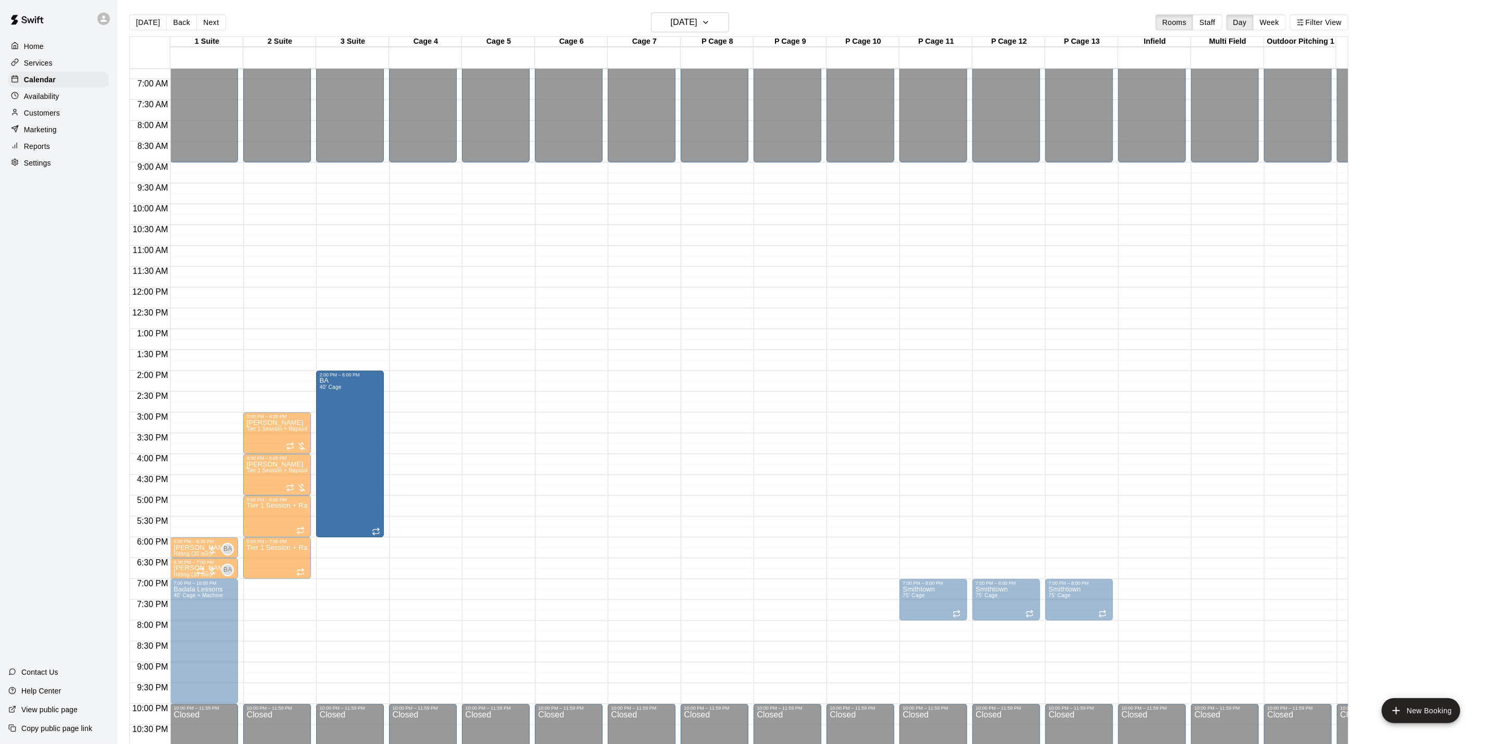
drag, startPoint x: 205, startPoint y: 505, endPoint x: 319, endPoint y: 511, distance: 114.3
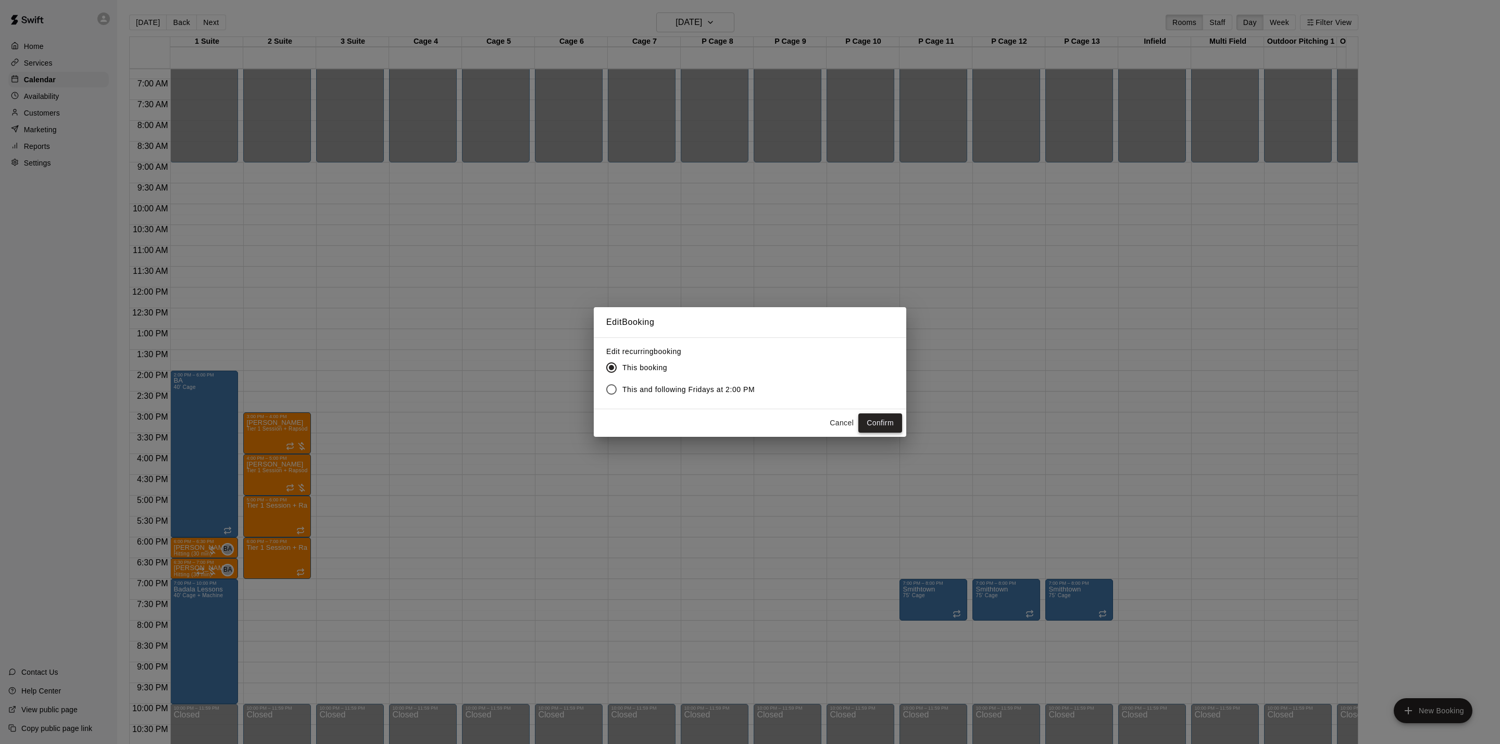
click at [885, 417] on button "Confirm" at bounding box center [881, 423] width 44 height 19
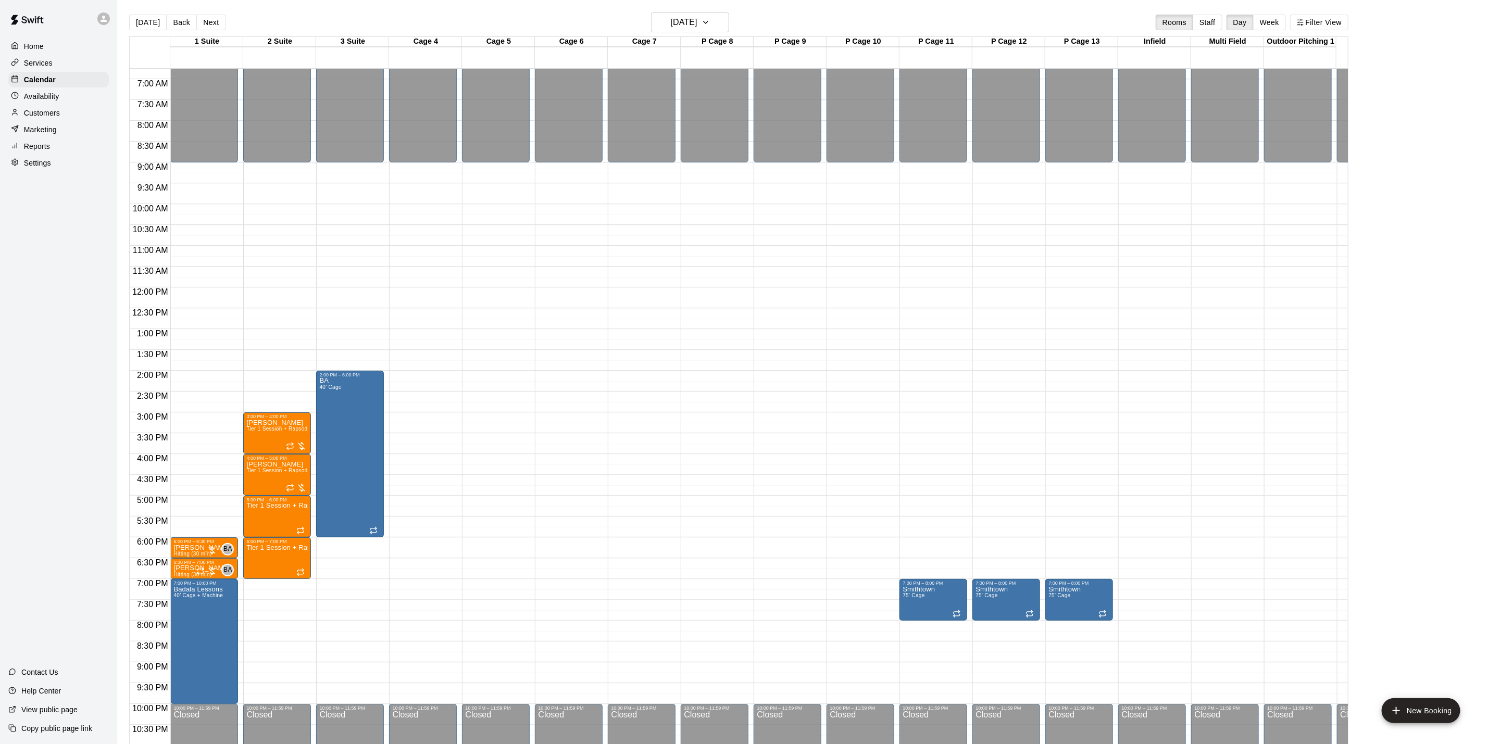
click at [22, 102] on div at bounding box center [17, 97] width 13 height 10
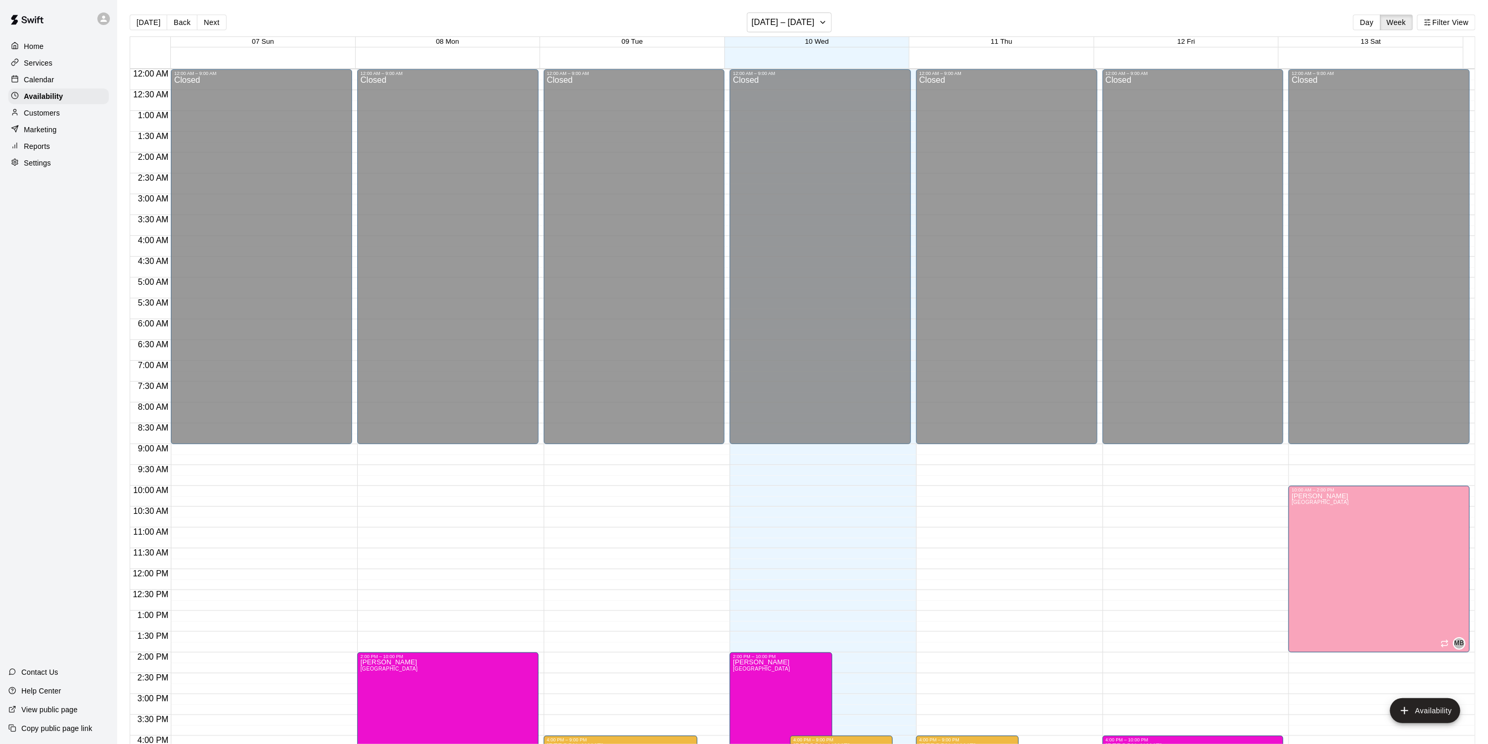
scroll to position [313, 0]
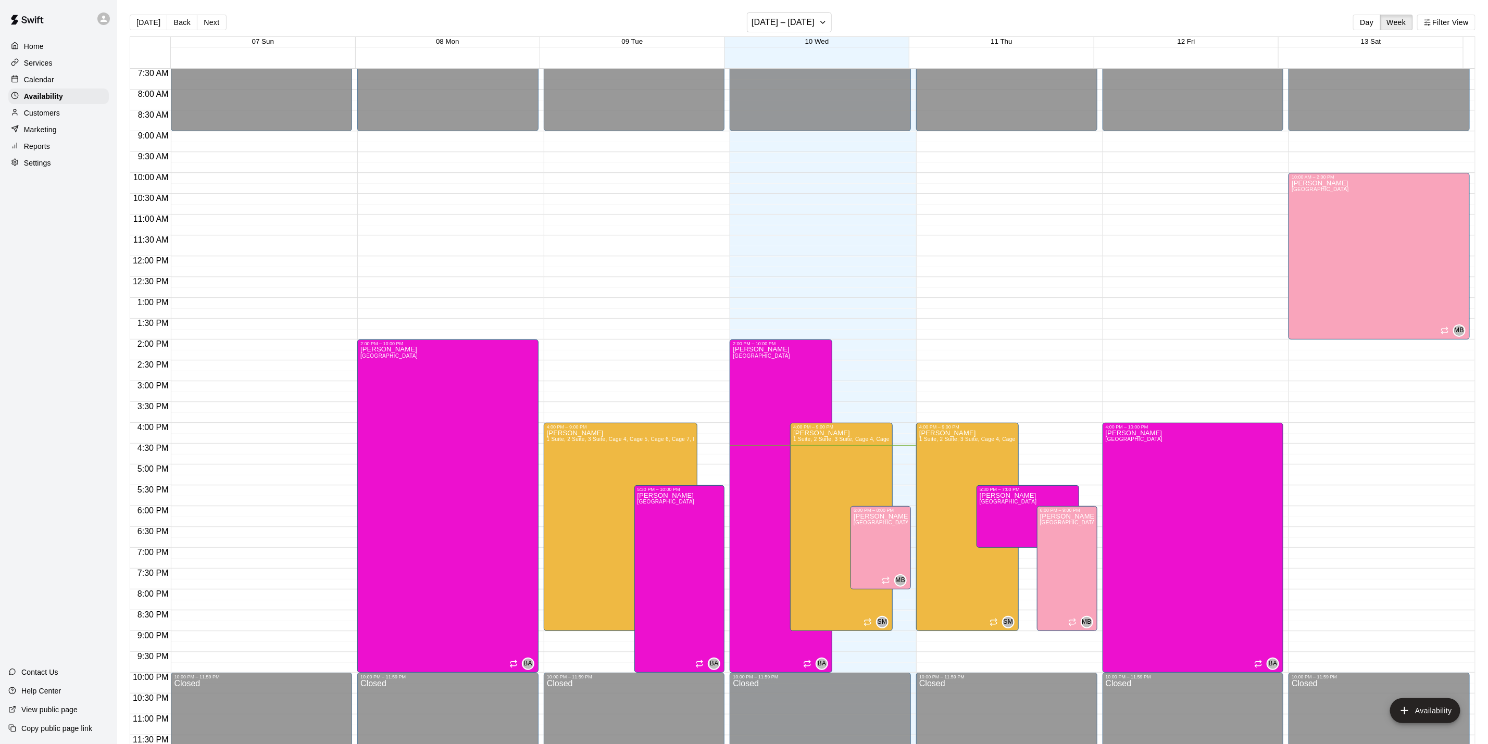
click at [50, 83] on p "Calendar" at bounding box center [39, 79] width 30 height 10
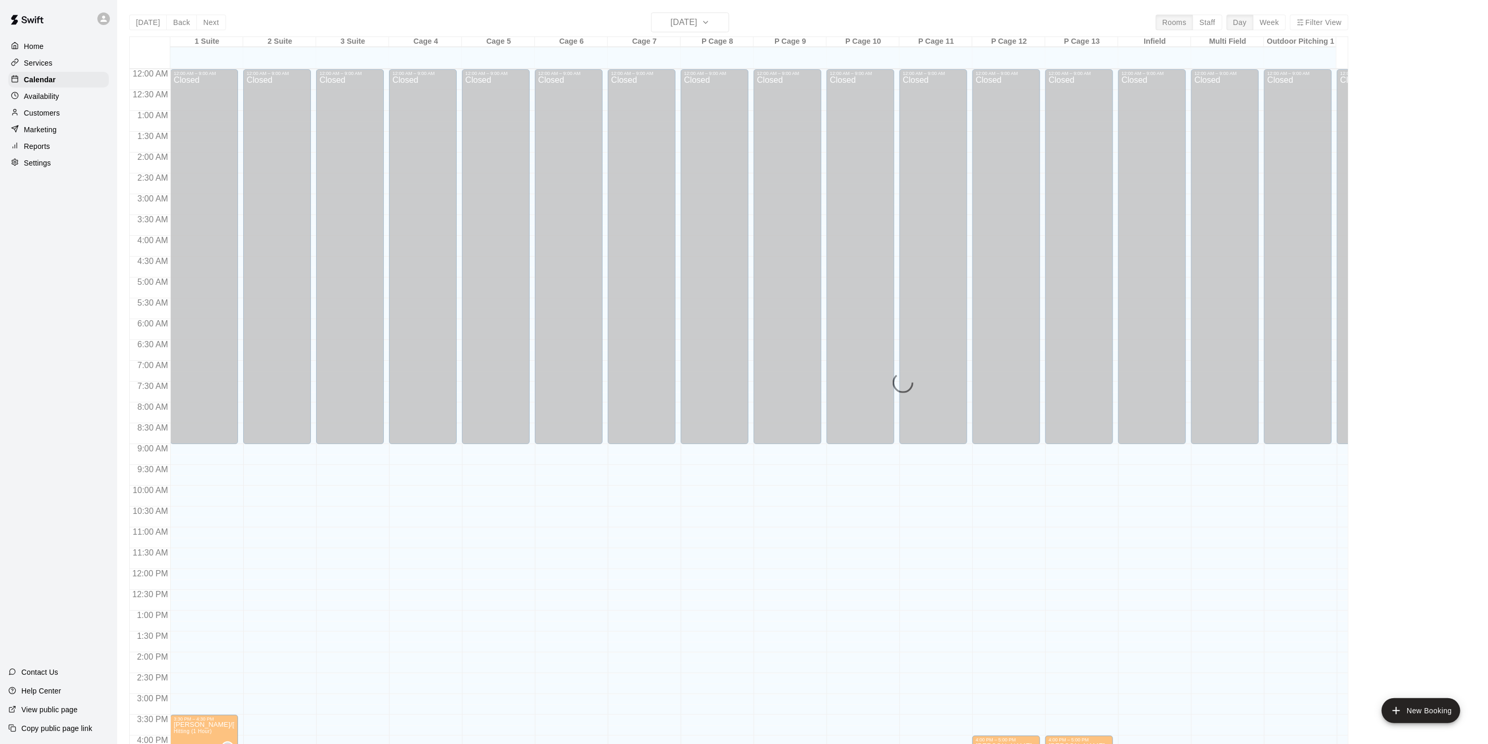
scroll to position [282, 0]
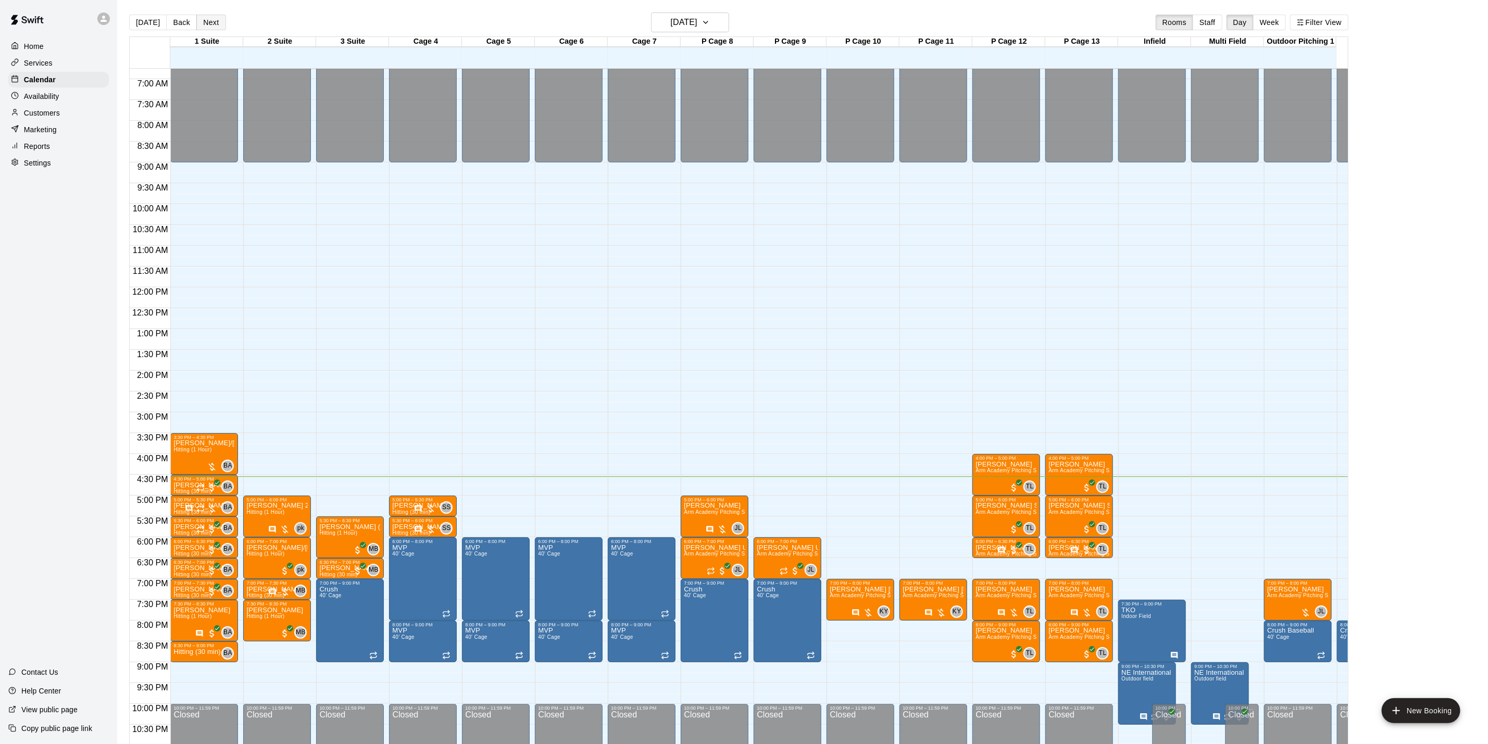
click at [209, 21] on button "Next" at bounding box center [210, 23] width 29 height 16
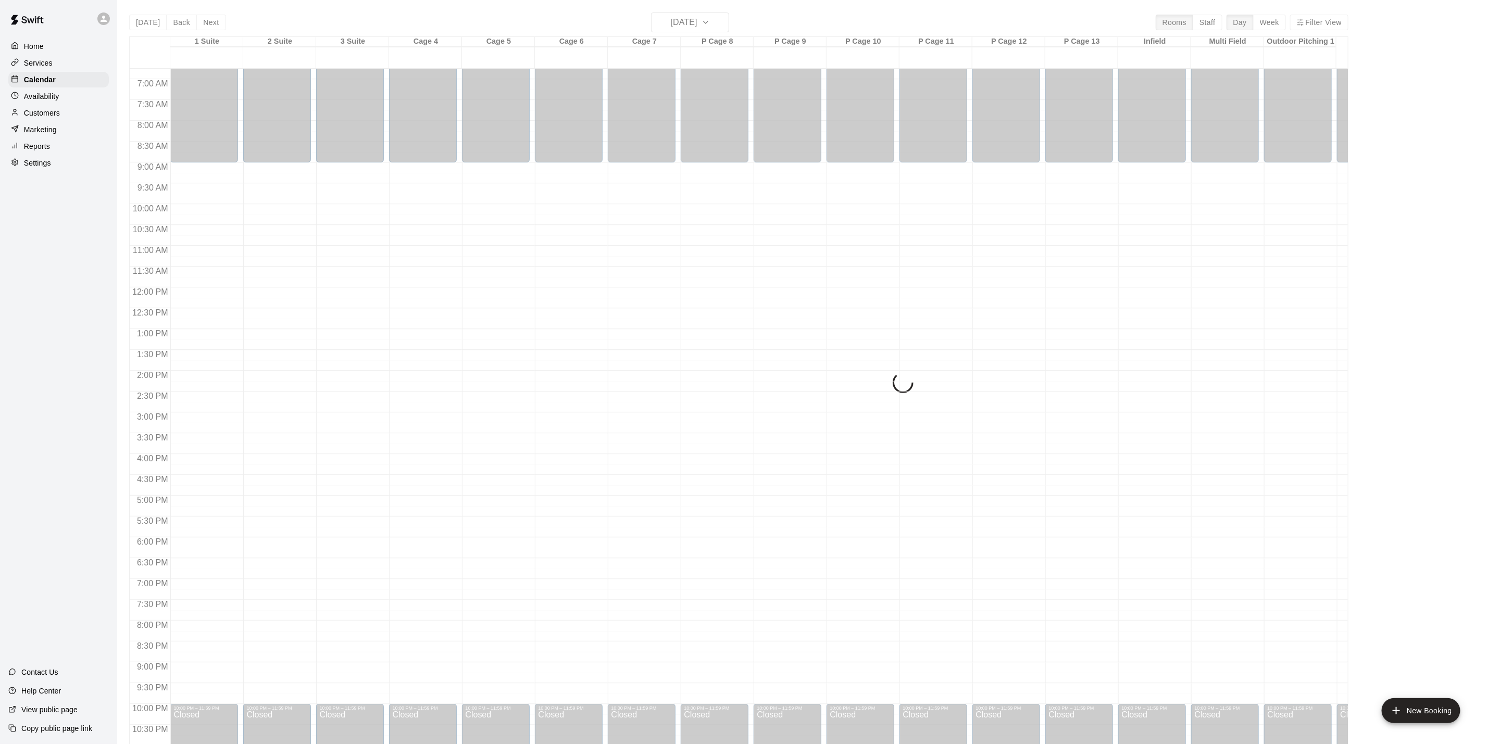
click at [209, 27] on button "Next" at bounding box center [210, 23] width 29 height 16
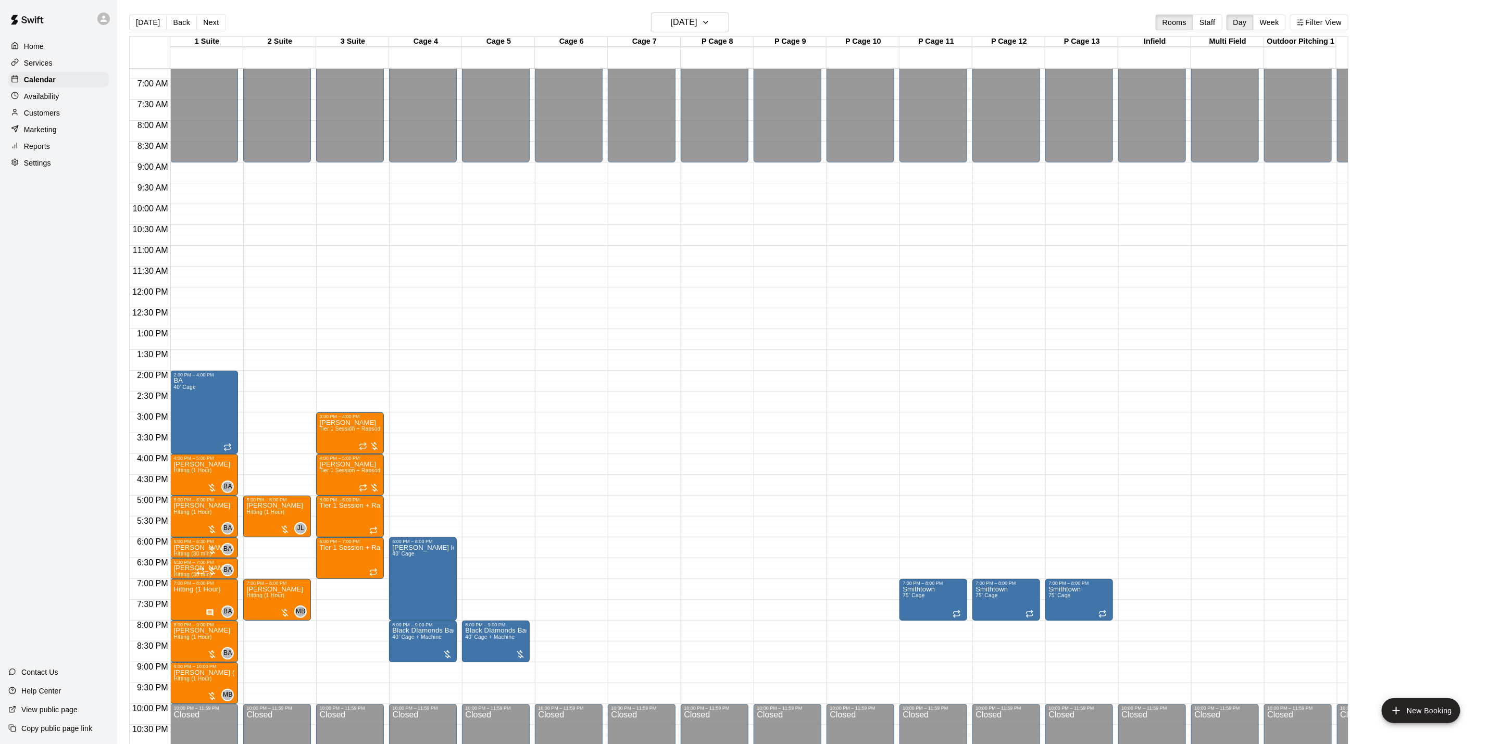
click at [652, 22] on div "[DATE] Back [DATE][DATE] Rooms Staff Day Week Filter View" at bounding box center [739, 25] width 1220 height 24
click at [656, 22] on button "[DATE]" at bounding box center [690, 23] width 78 height 20
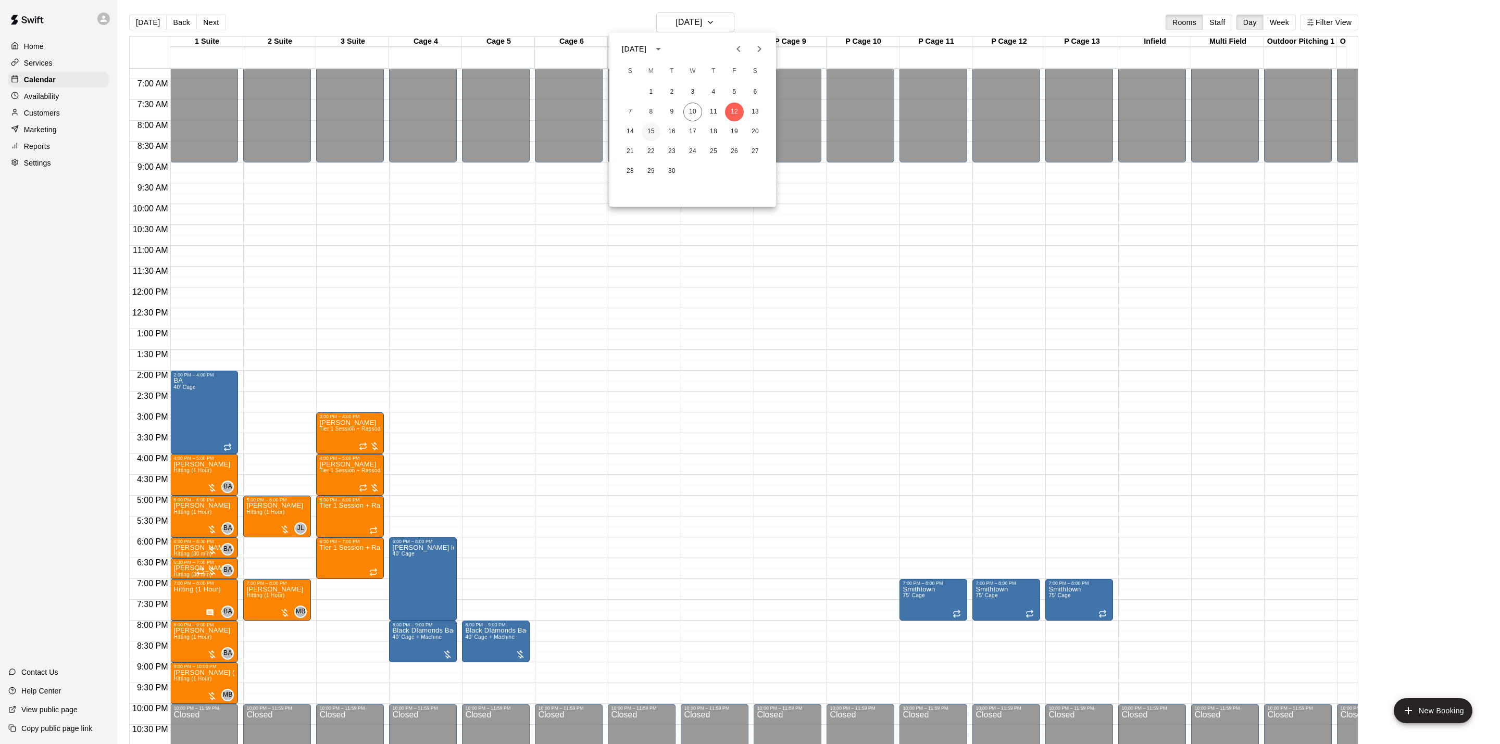
click at [652, 135] on button "15" at bounding box center [651, 131] width 19 height 19
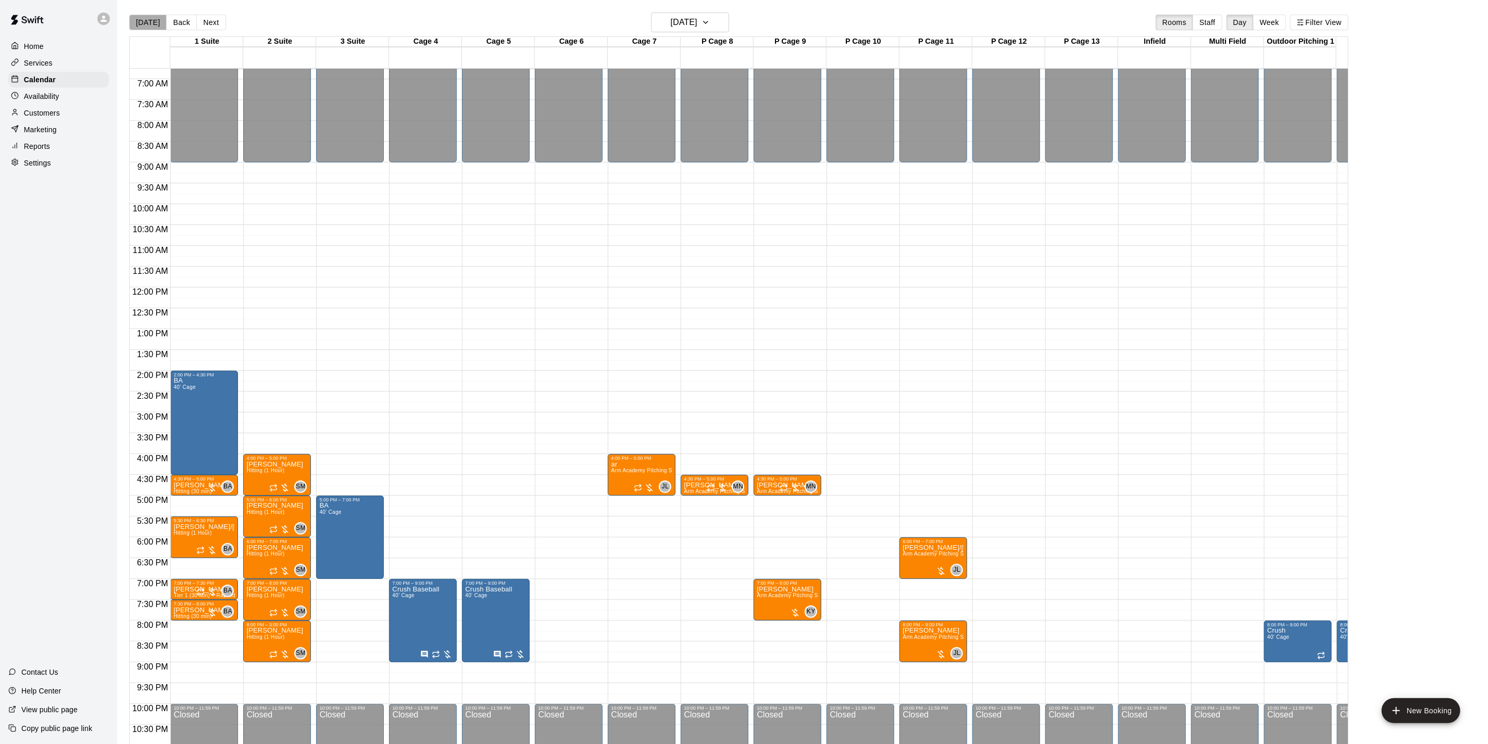
click at [149, 16] on button "[DATE]" at bounding box center [148, 23] width 38 height 16
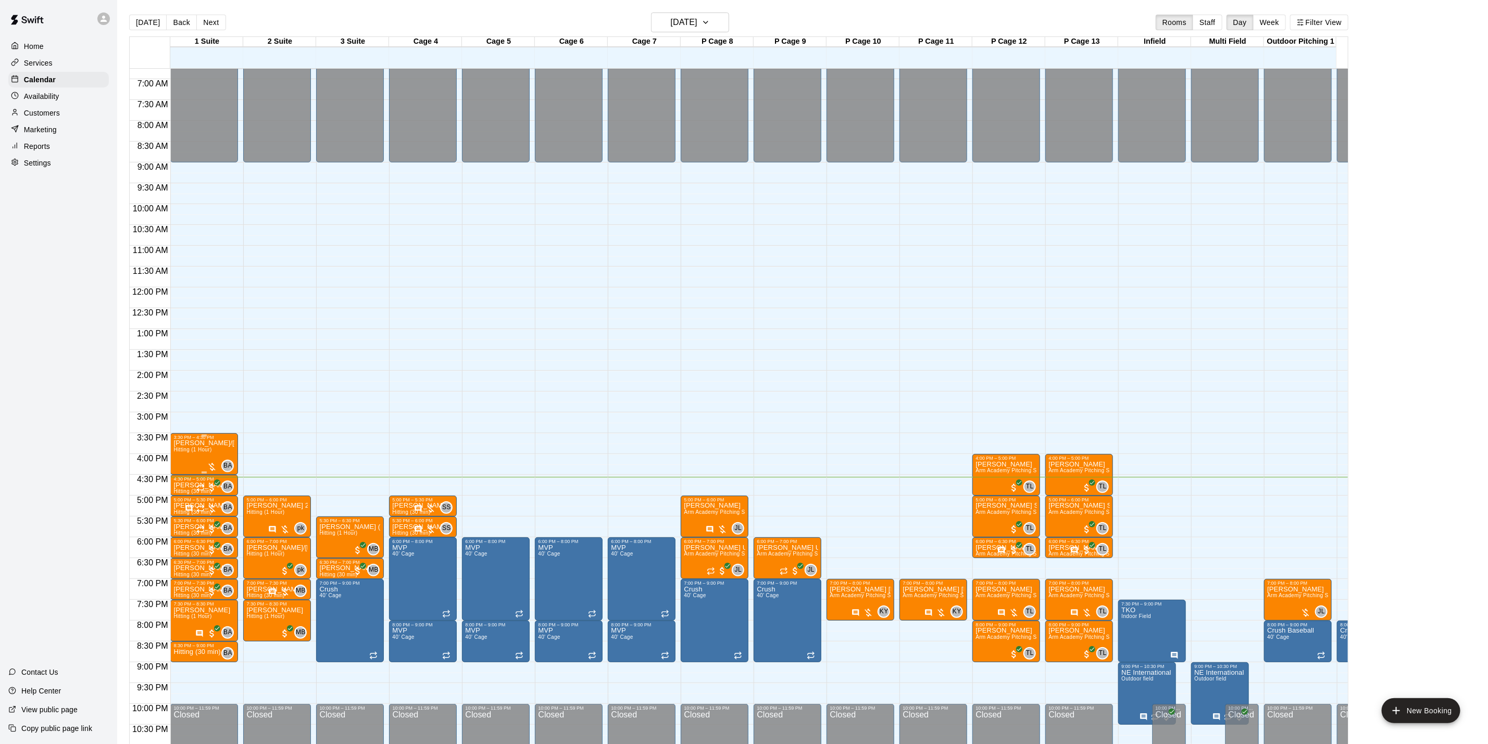
click at [189, 451] on span "Hitting (1 Hour)" at bounding box center [192, 450] width 38 height 6
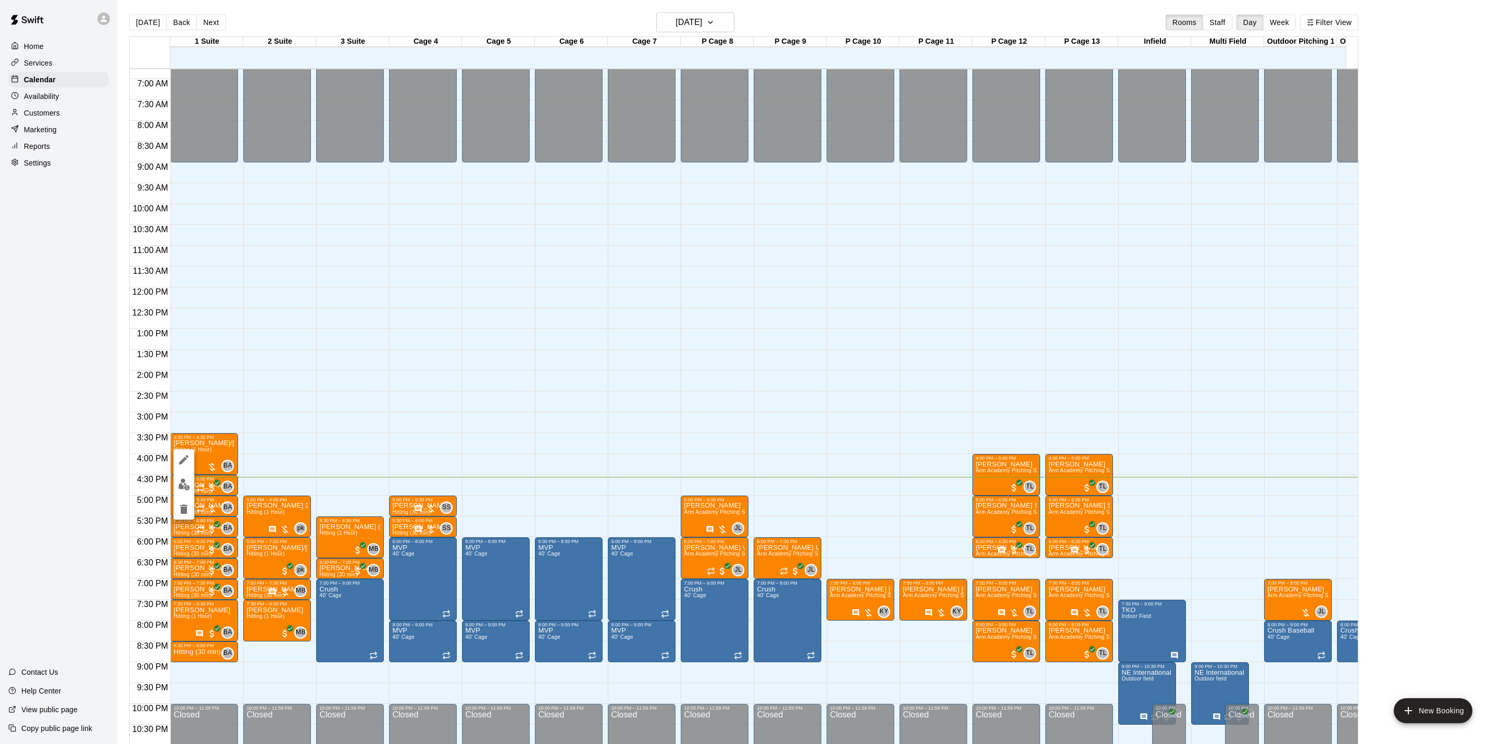
click at [188, 480] on img "edit" at bounding box center [184, 485] width 12 height 12
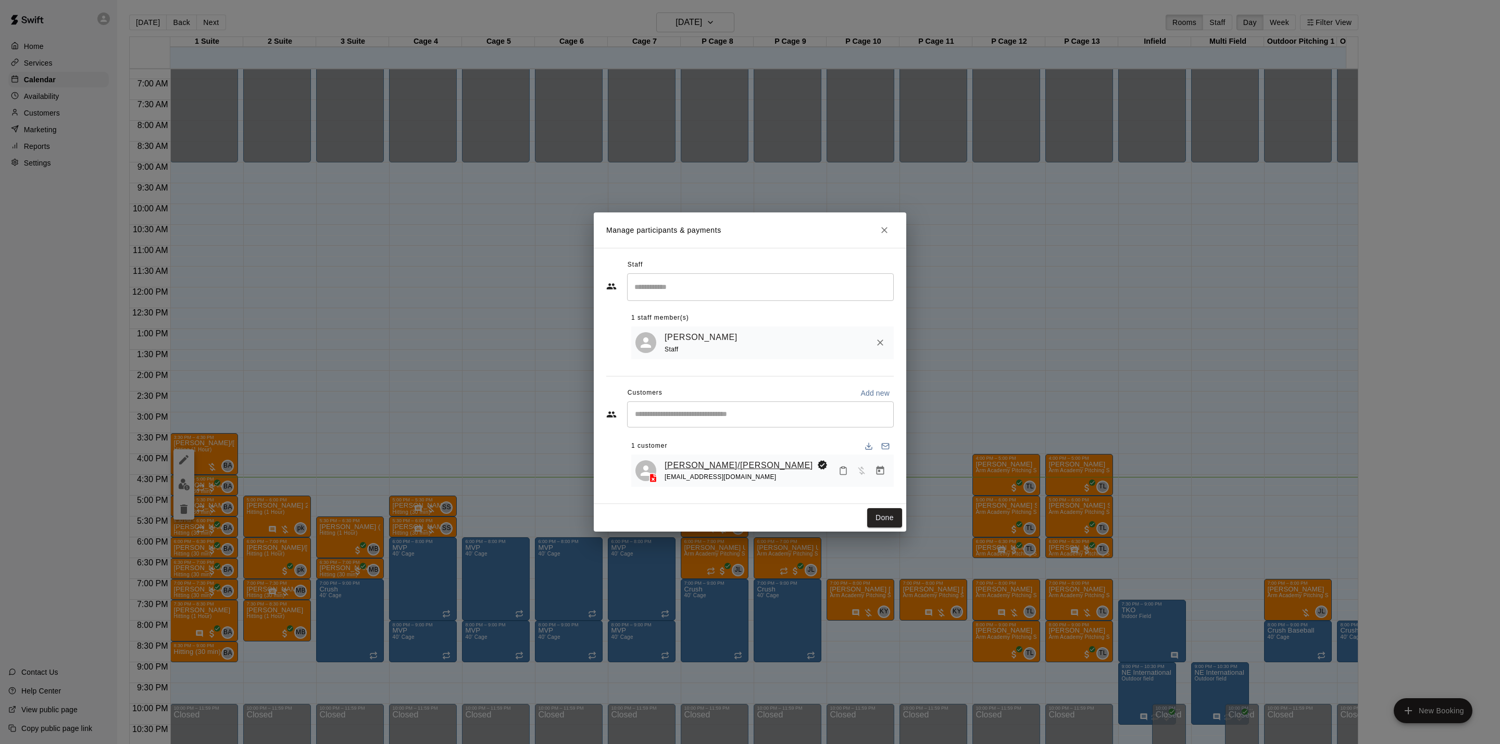
click at [695, 461] on link "[PERSON_NAME]/[PERSON_NAME]" at bounding box center [739, 466] width 148 height 14
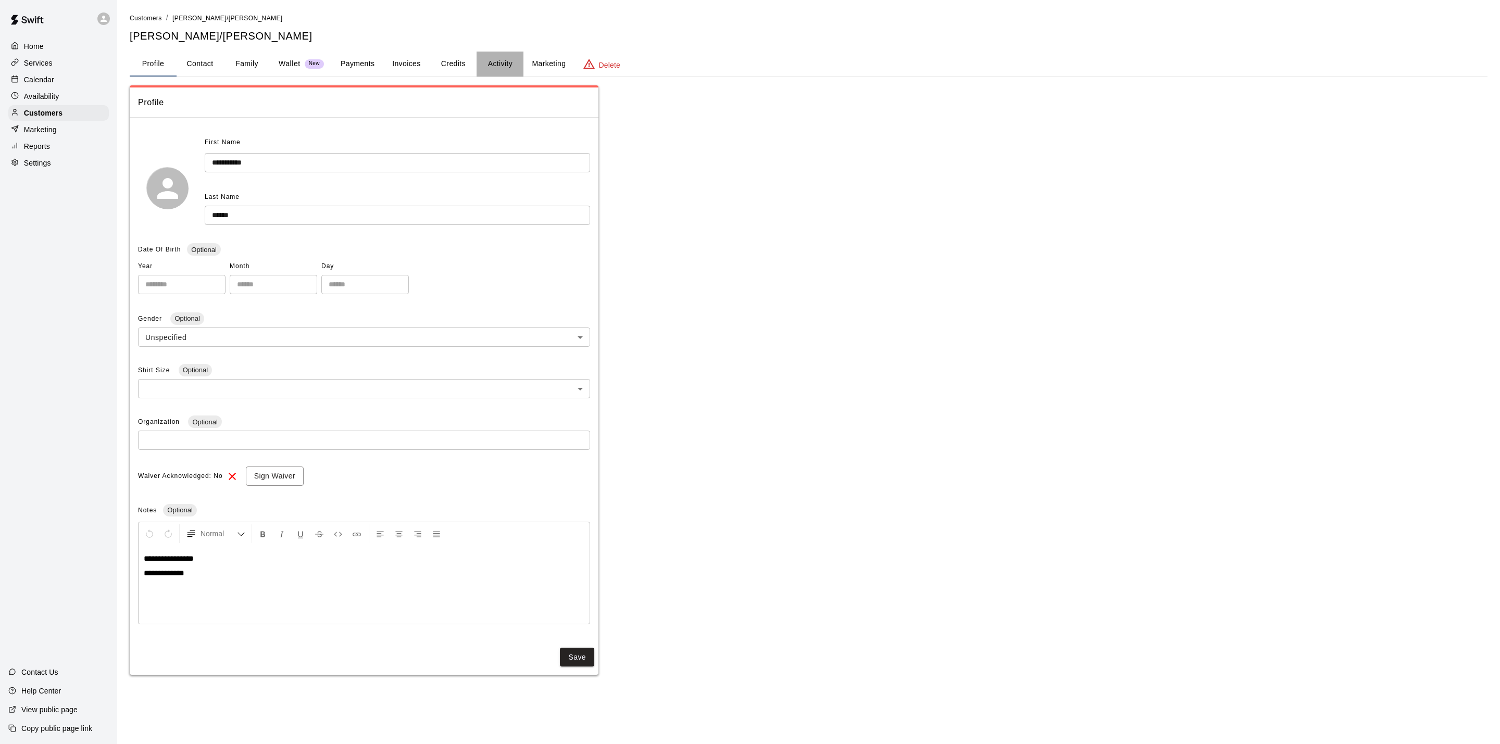
click at [516, 72] on button "Activity" at bounding box center [500, 64] width 47 height 25
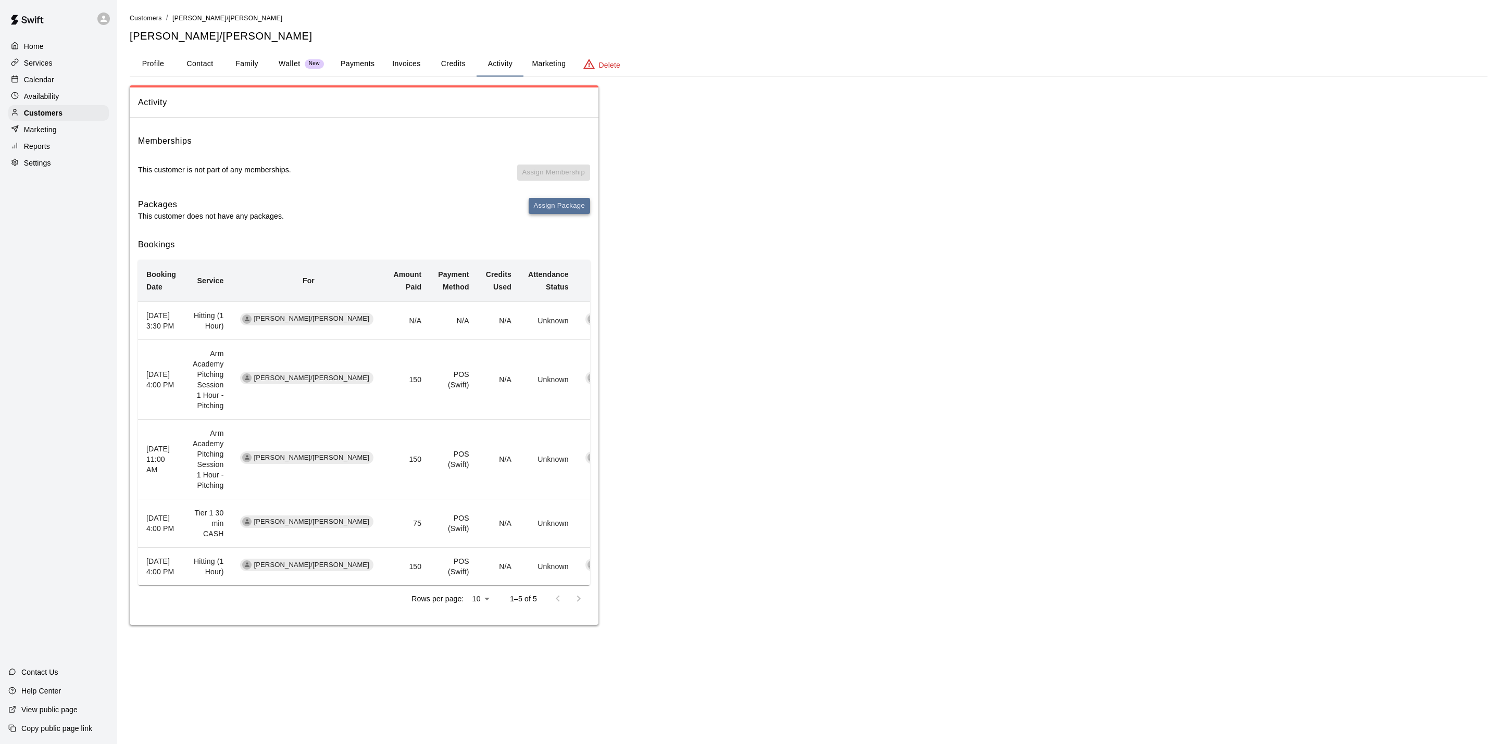
click at [550, 198] on button "Assign Package" at bounding box center [559, 206] width 61 height 16
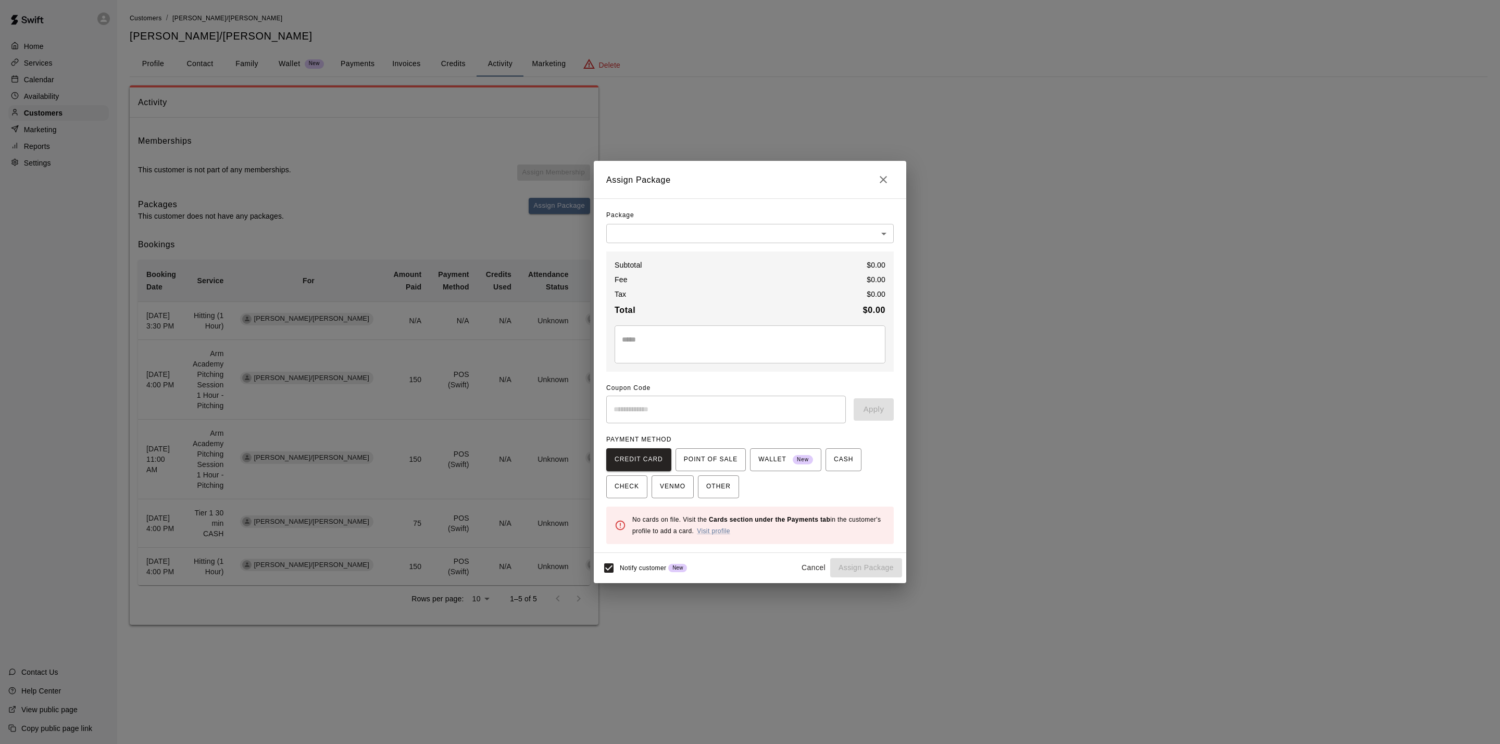
click at [403, 196] on div "Assign Package Package ​ ​ Subtotal $ 0.00 Fee $ 0.00 Tax $ 0.00 Total $ 0.00 *…" at bounding box center [750, 372] width 1500 height 744
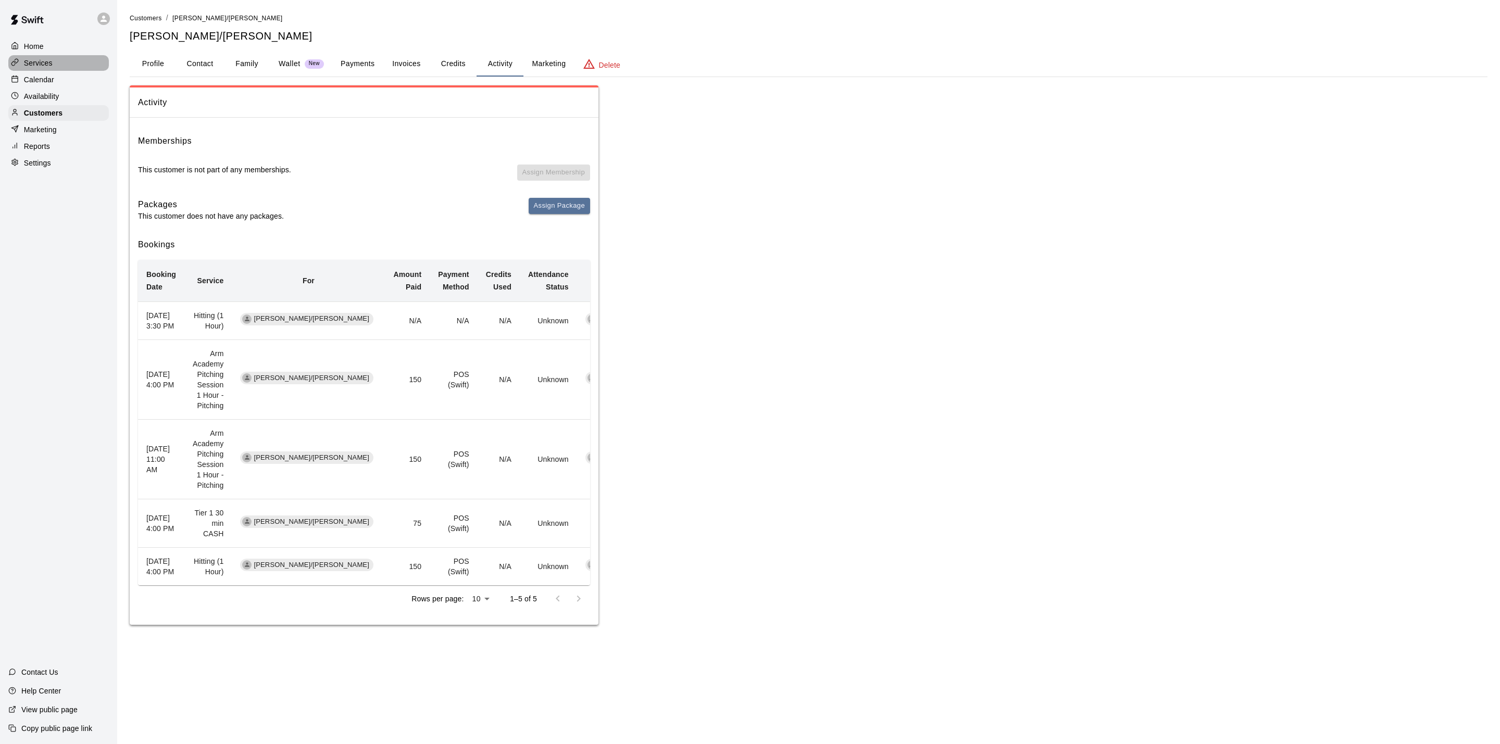
click at [52, 71] on div "Services" at bounding box center [58, 63] width 101 height 16
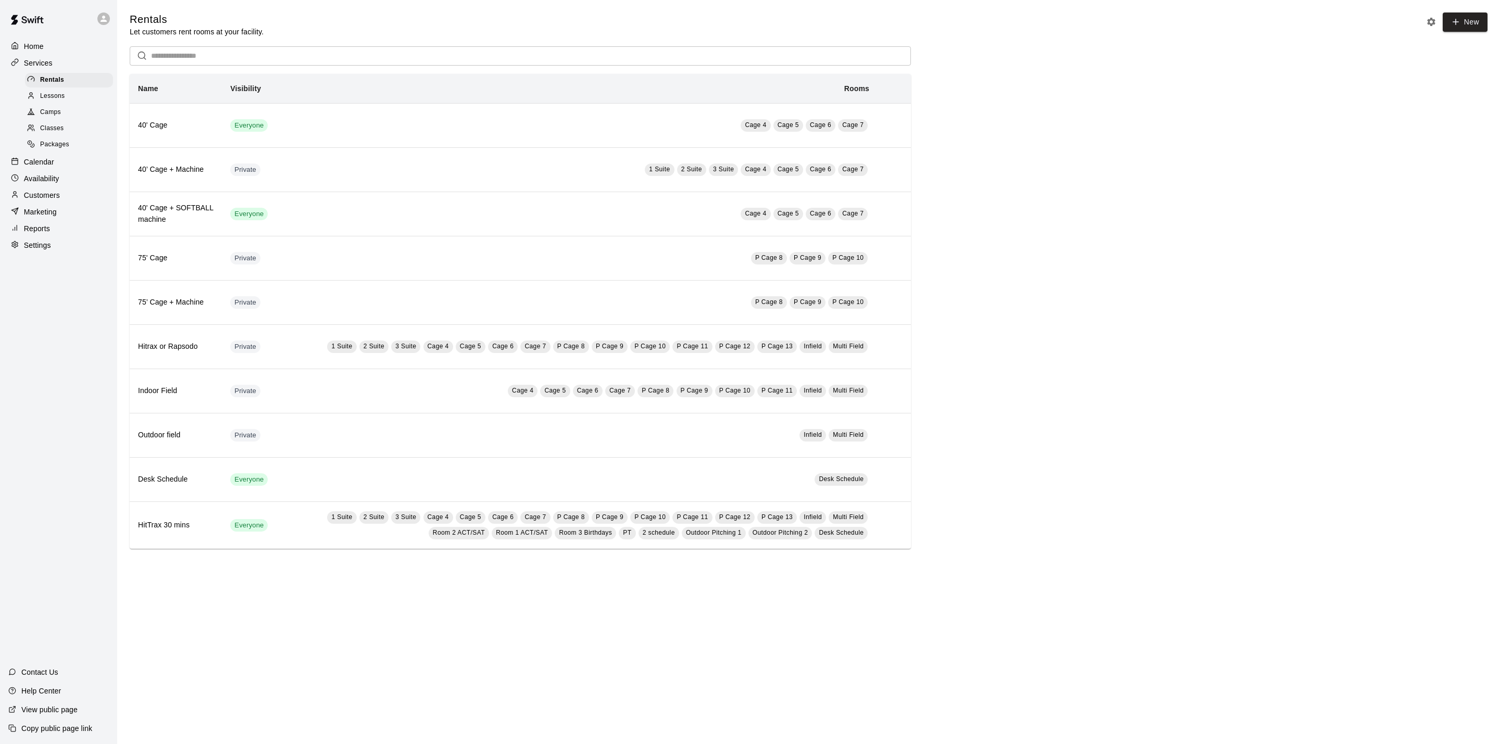
click at [44, 167] on p "Calendar" at bounding box center [39, 162] width 30 height 10
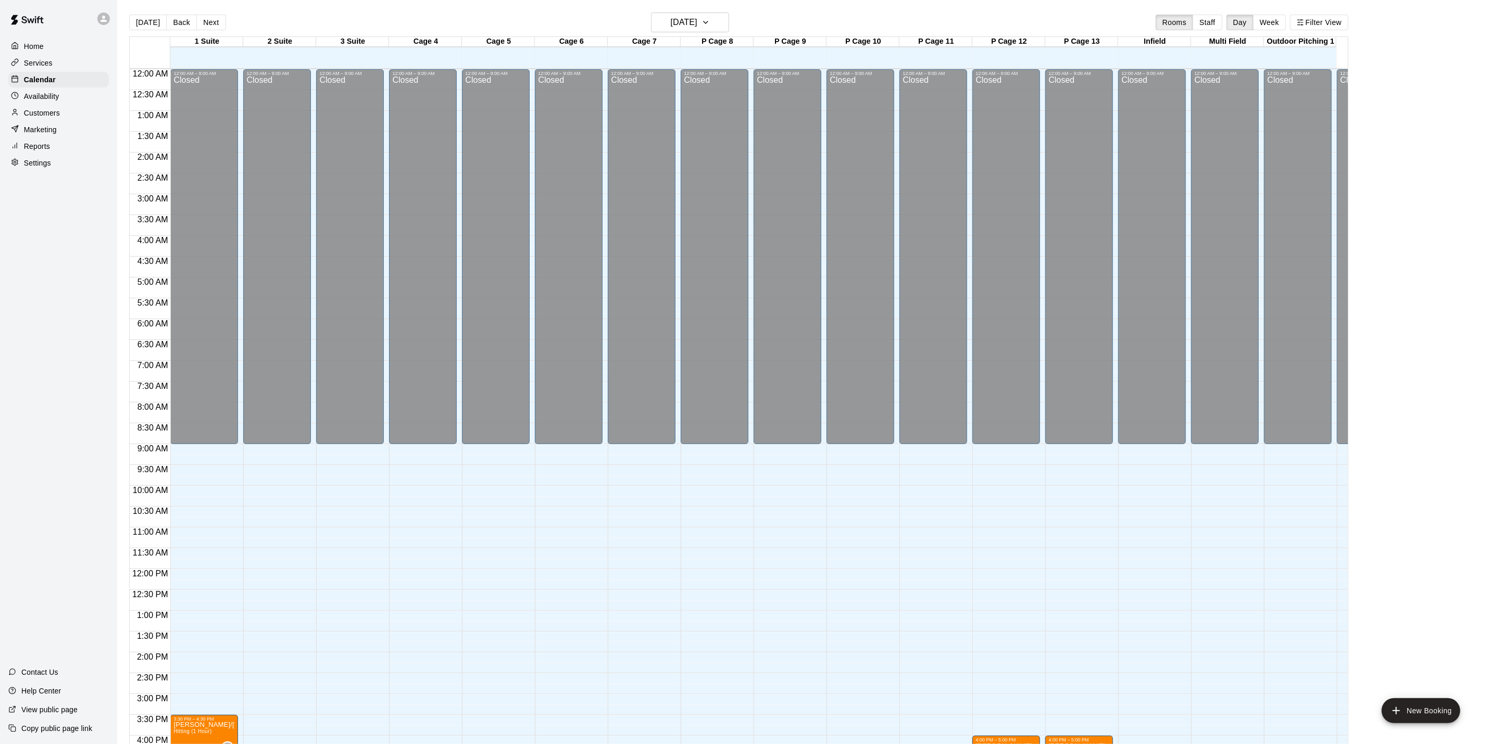
scroll to position [282, 0]
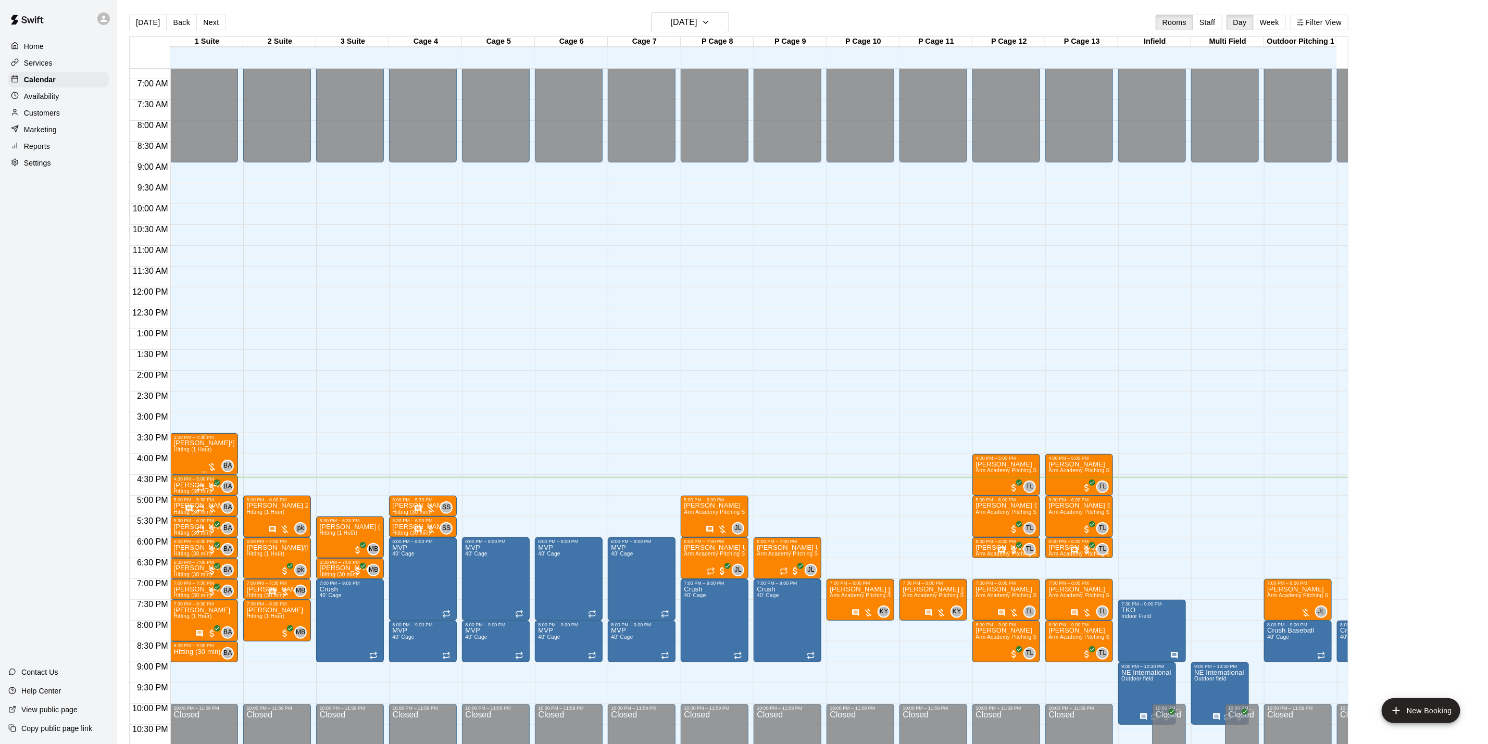
click at [183, 443] on p "[PERSON_NAME]/[PERSON_NAME]" at bounding box center [203, 443] width 61 height 0
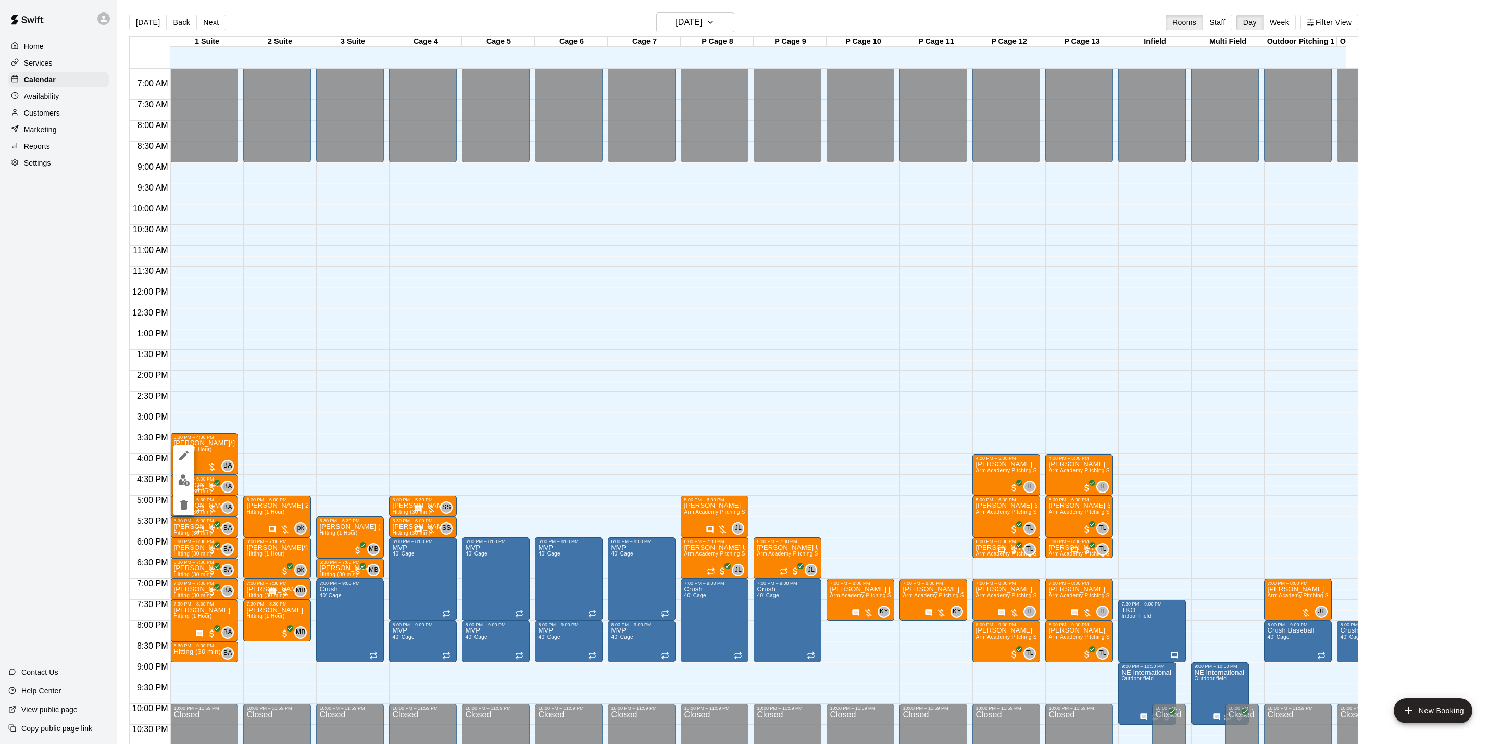
click at [178, 469] on div at bounding box center [183, 480] width 21 height 70
click at [179, 472] on button "edit" at bounding box center [183, 480] width 21 height 20
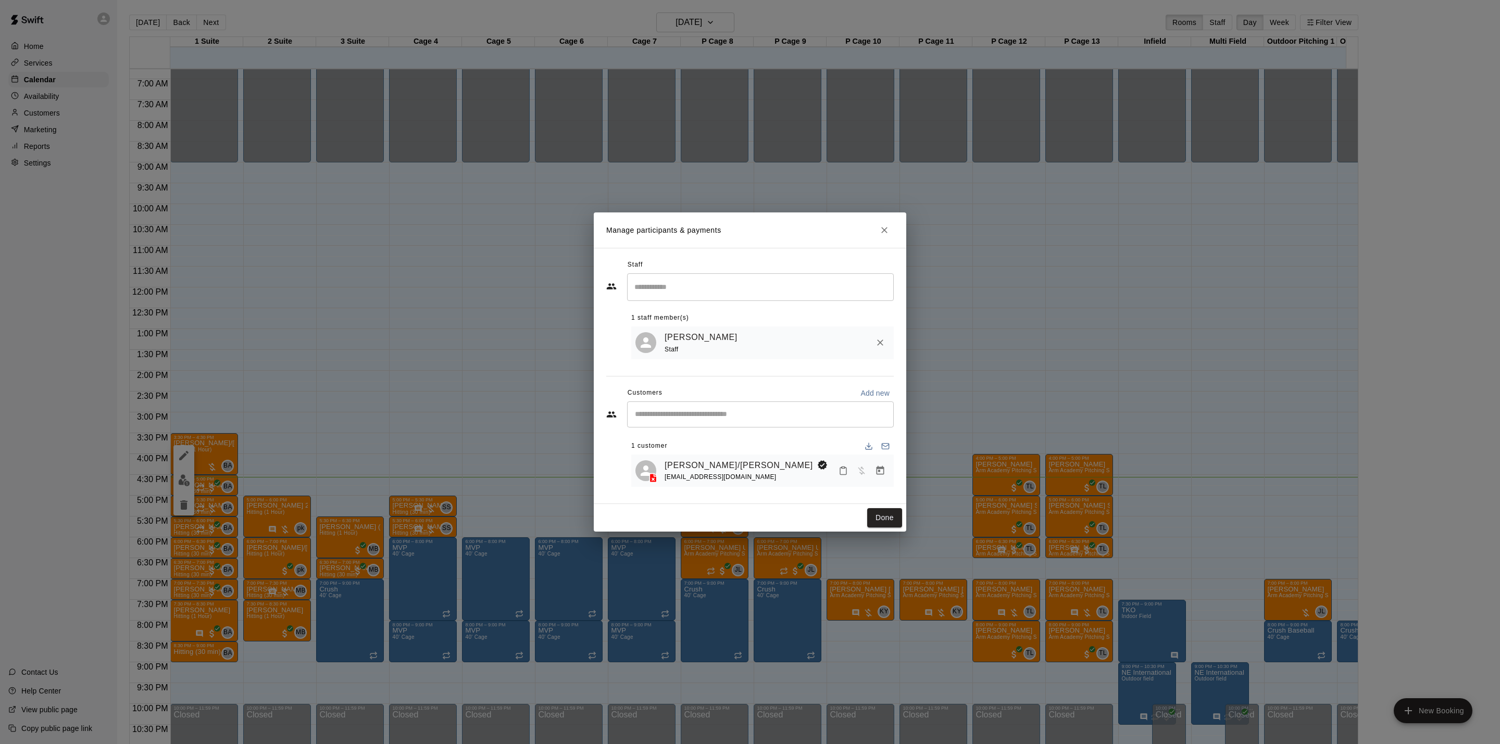
click at [886, 474] on button "Manage bookings & payment" at bounding box center [880, 471] width 19 height 19
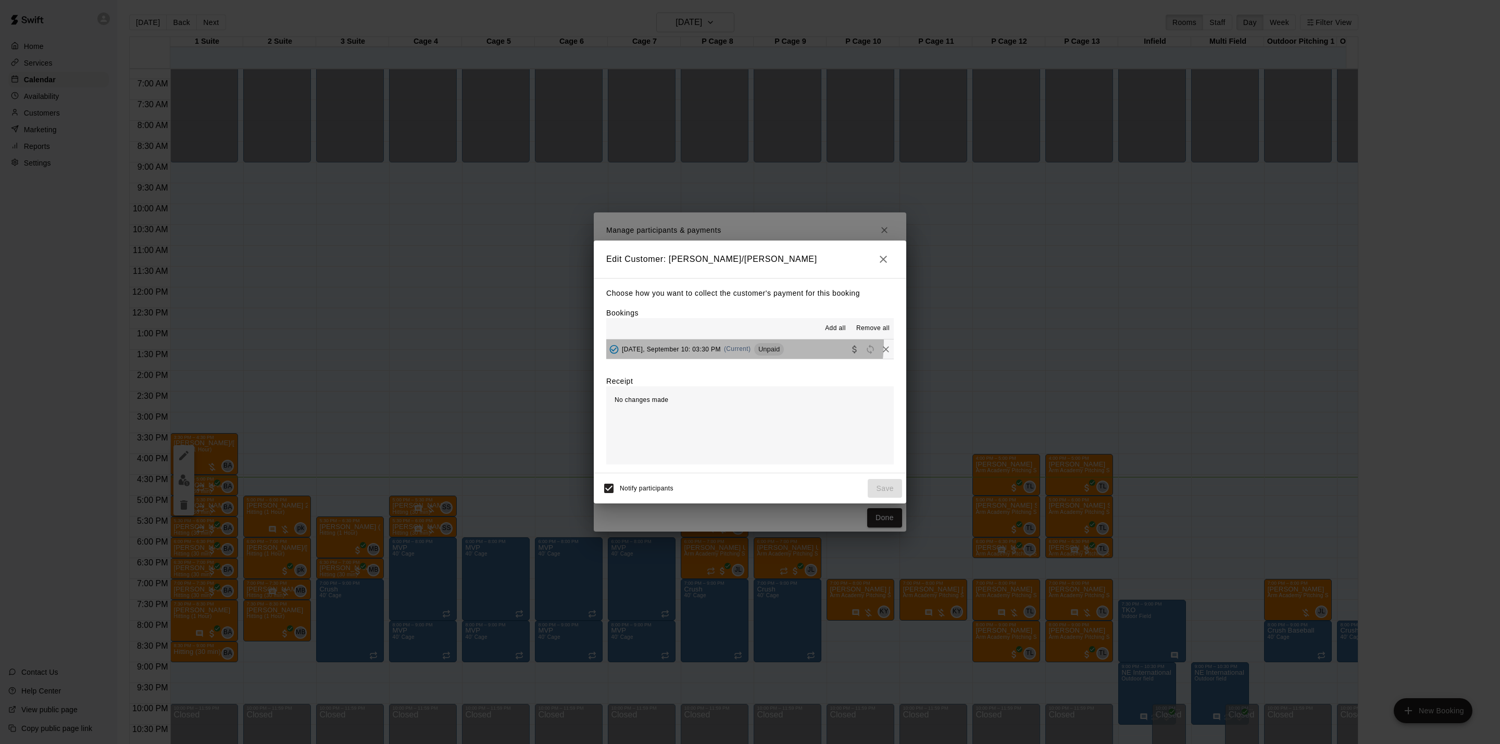
click at [743, 344] on div "[DATE], September 10: 03:30 PM (Current) Unpaid" at bounding box center [695, 350] width 178 height 16
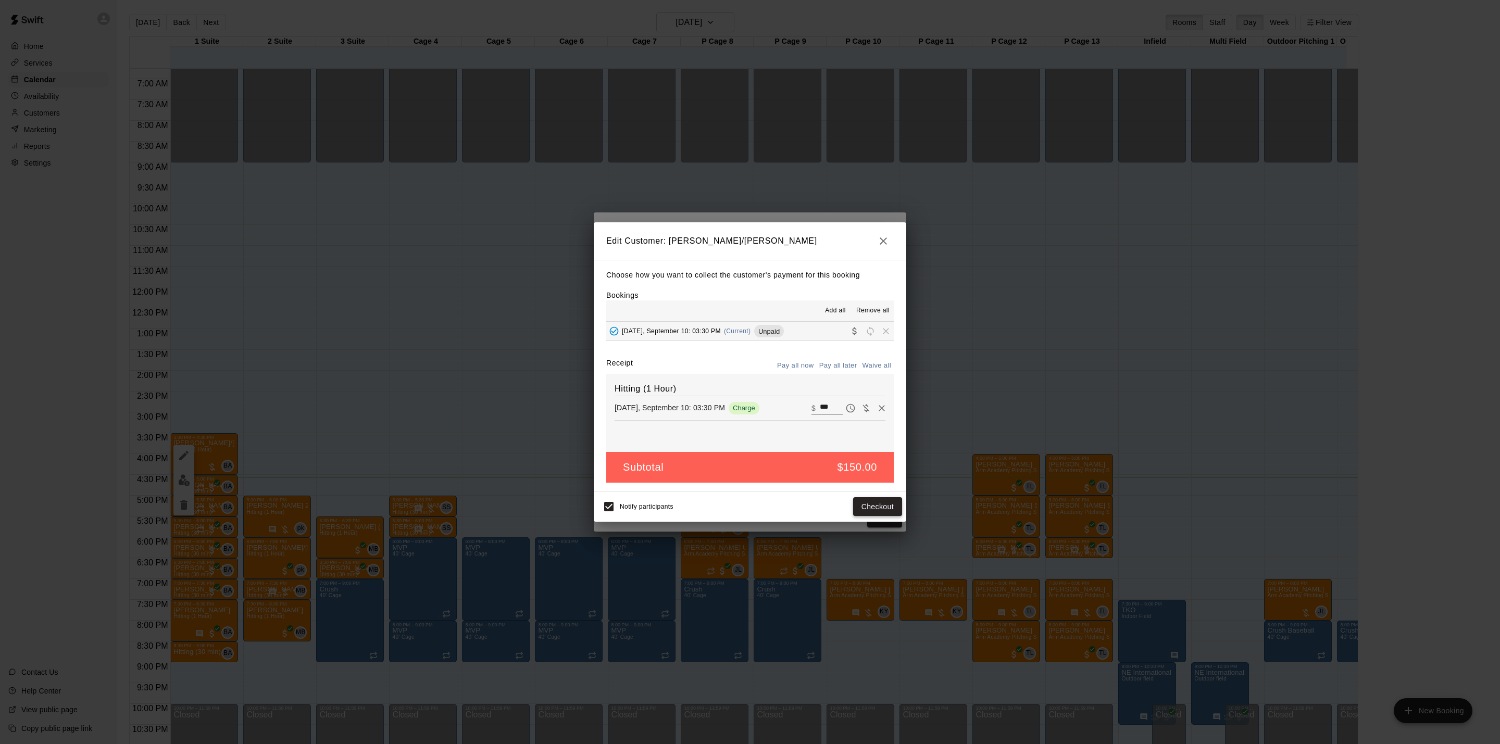
click at [875, 505] on button "Checkout" at bounding box center [877, 507] width 49 height 19
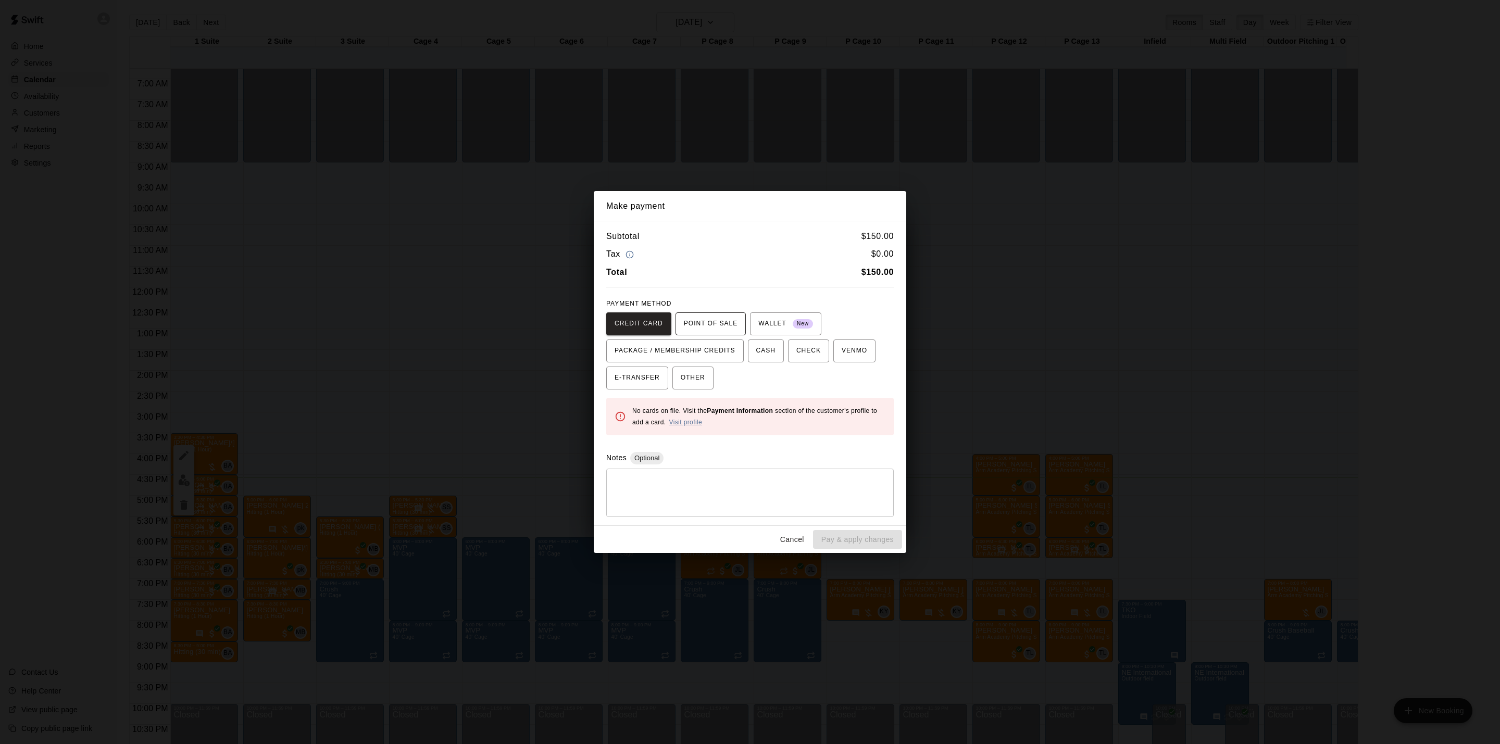
click at [708, 324] on span "POINT OF SALE" at bounding box center [711, 324] width 54 height 17
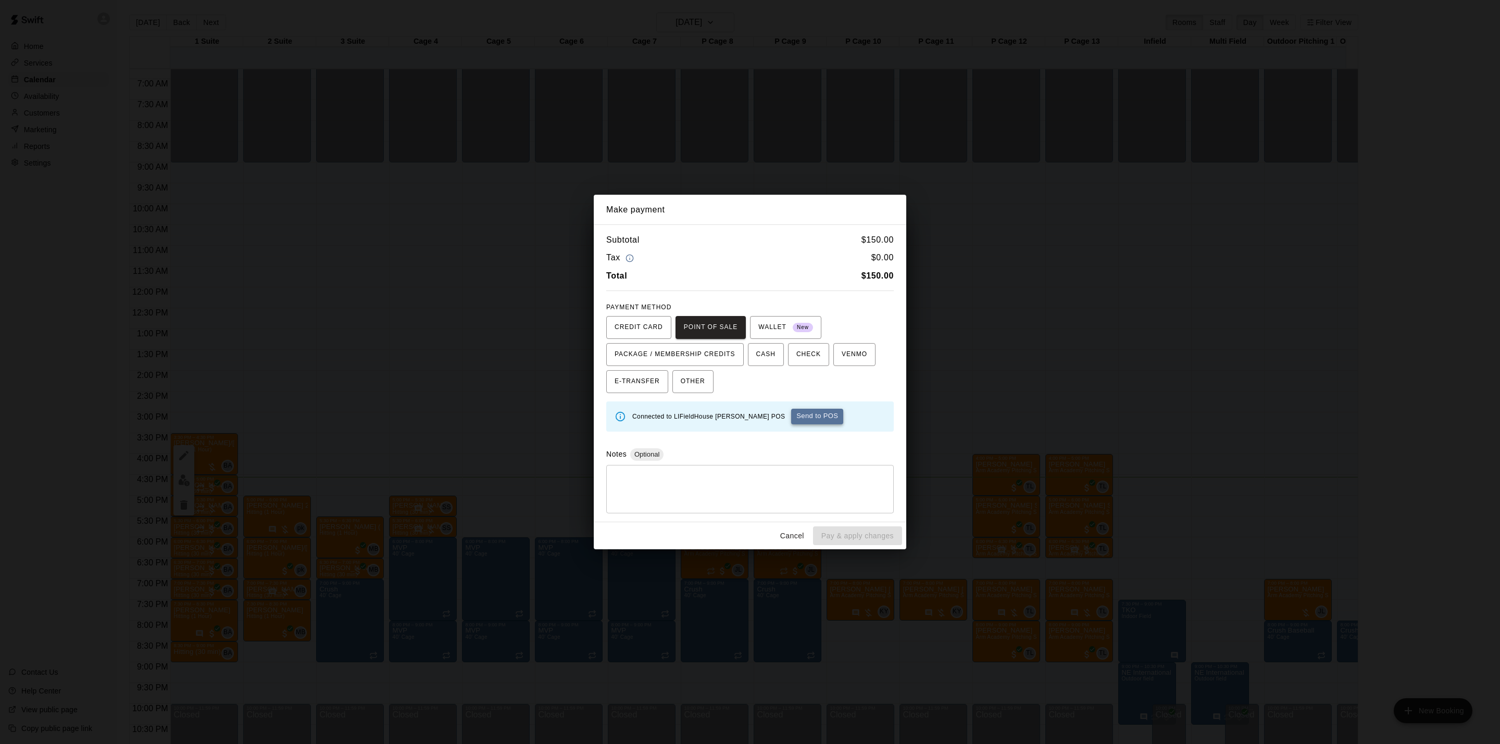
click at [791, 424] on button "Send to POS" at bounding box center [817, 417] width 52 height 16
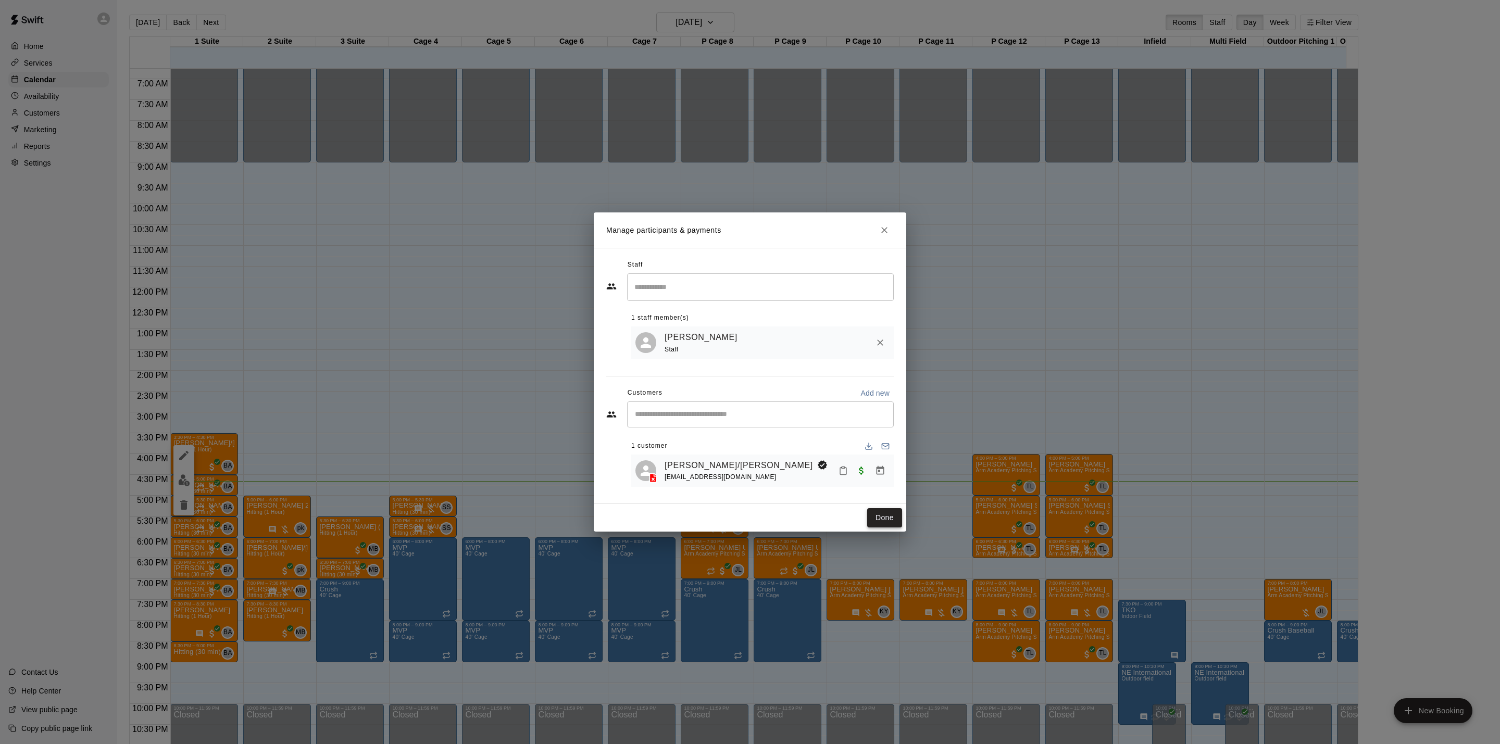
click at [885, 516] on button "Done" at bounding box center [884, 517] width 35 height 19
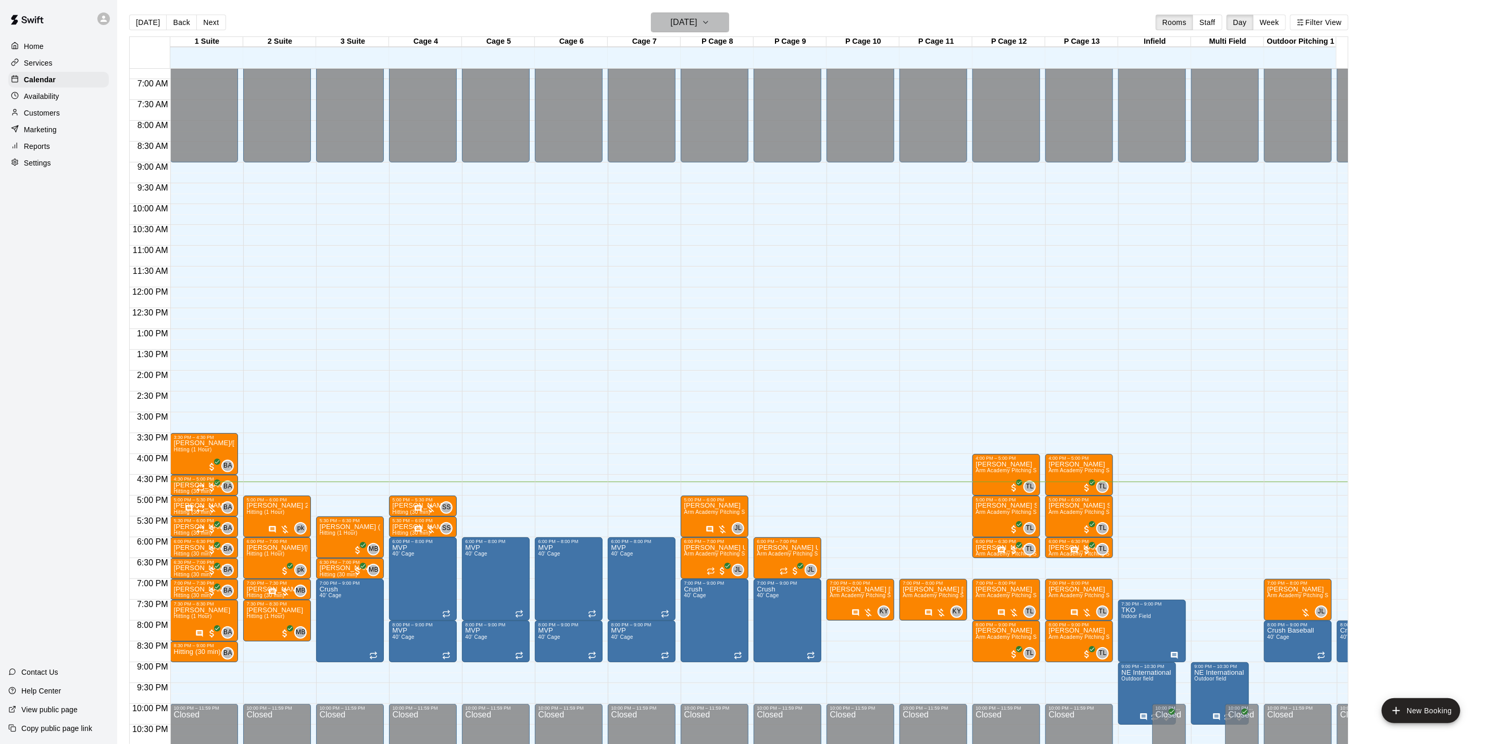
click at [680, 21] on h6 "[DATE]" at bounding box center [684, 22] width 27 height 15
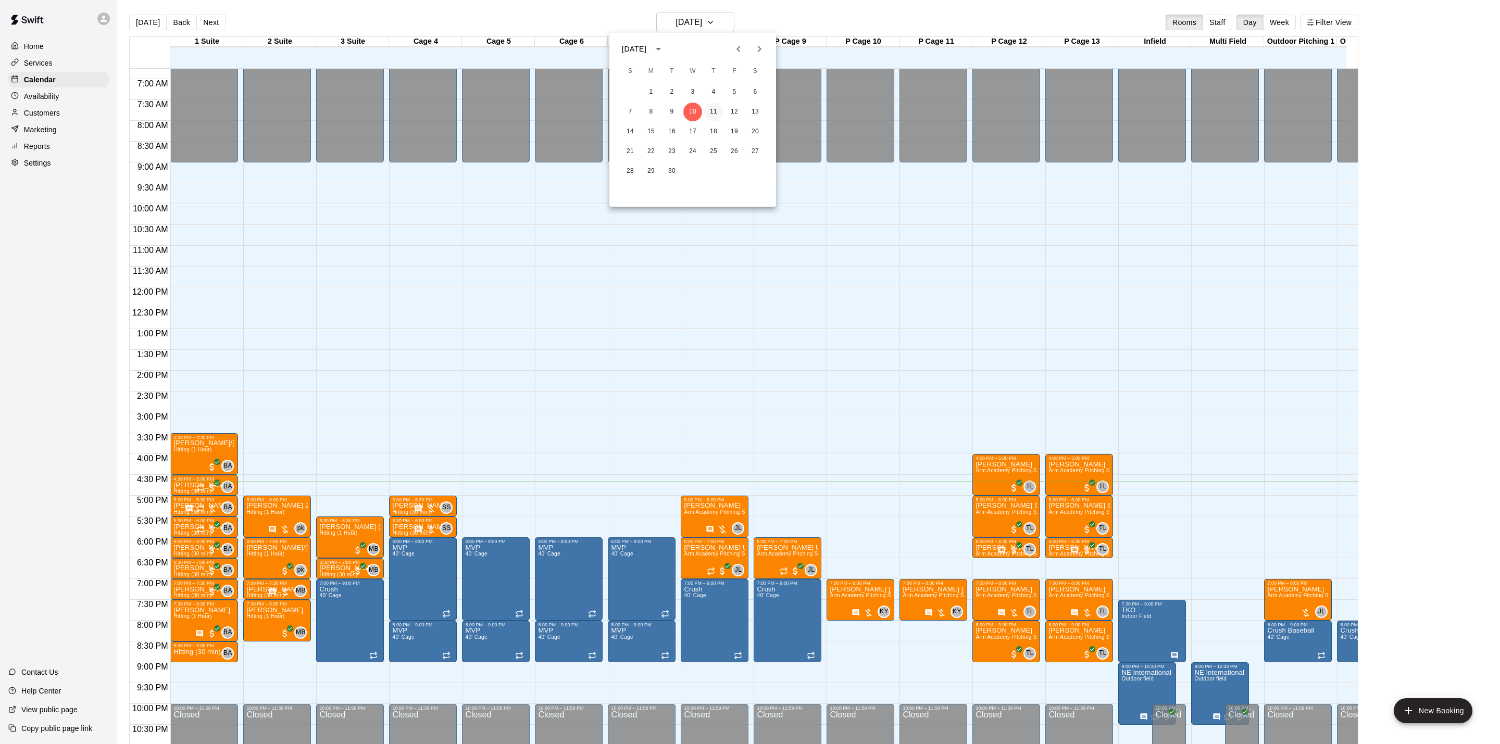
click at [715, 114] on button "11" at bounding box center [713, 112] width 19 height 19
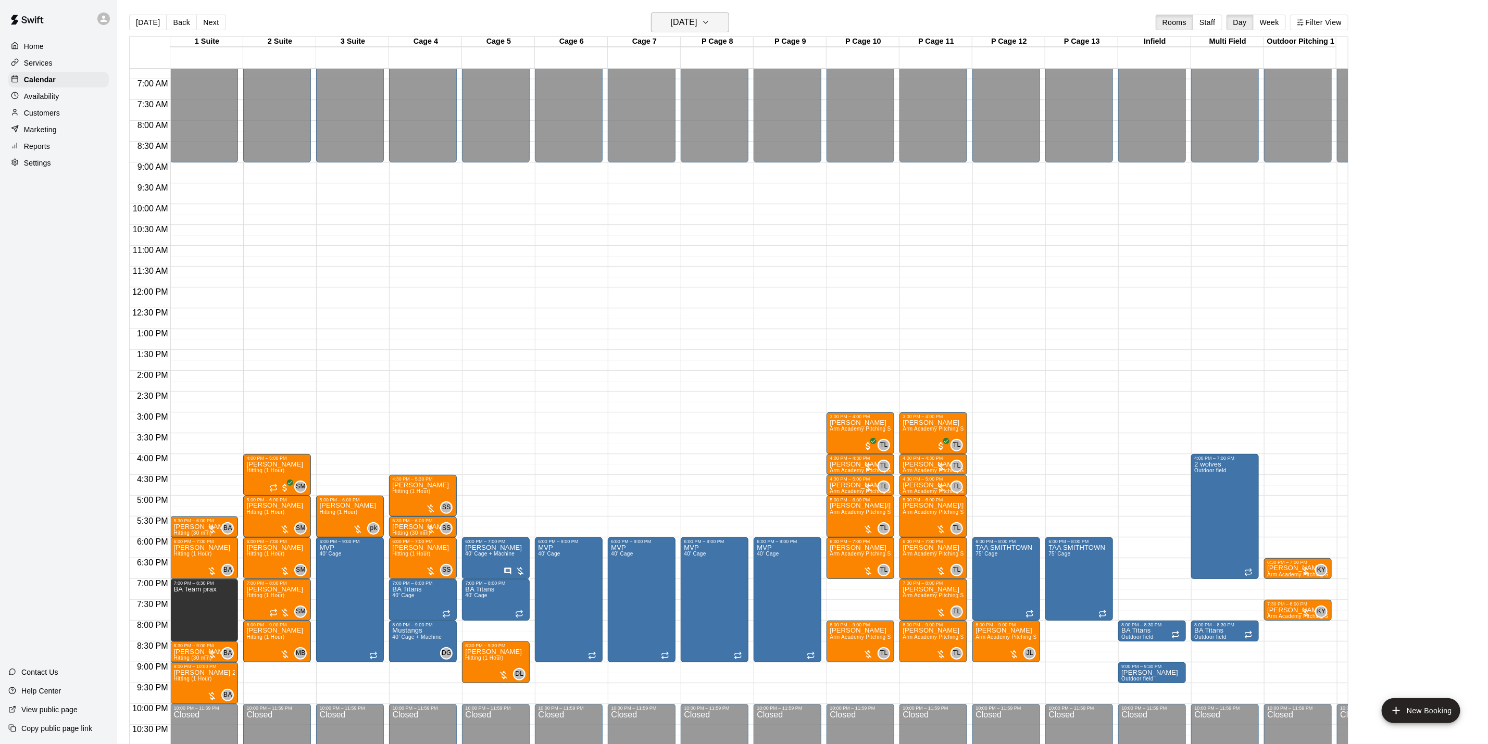
click at [698, 27] on h6 "[DATE]" at bounding box center [684, 22] width 27 height 15
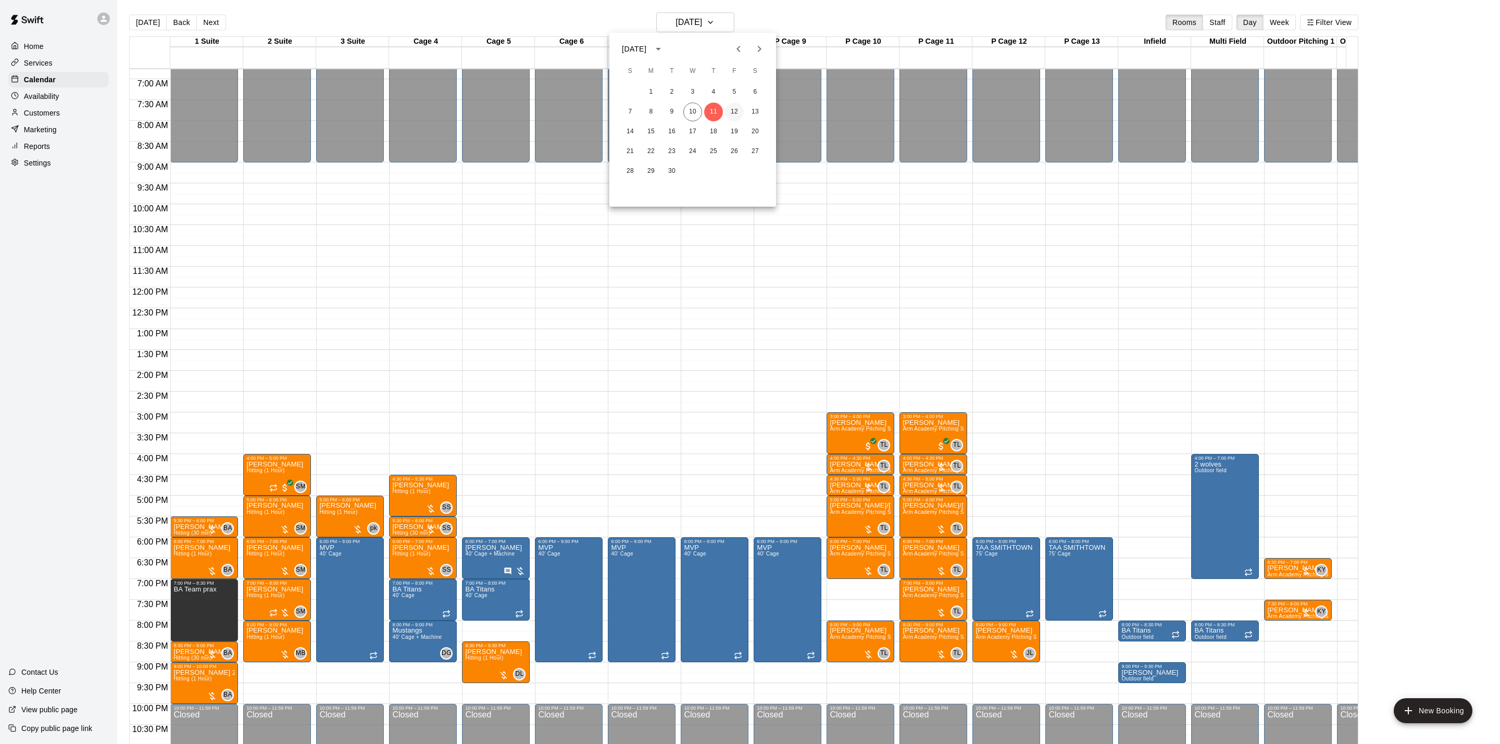
click at [730, 111] on button "12" at bounding box center [734, 112] width 19 height 19
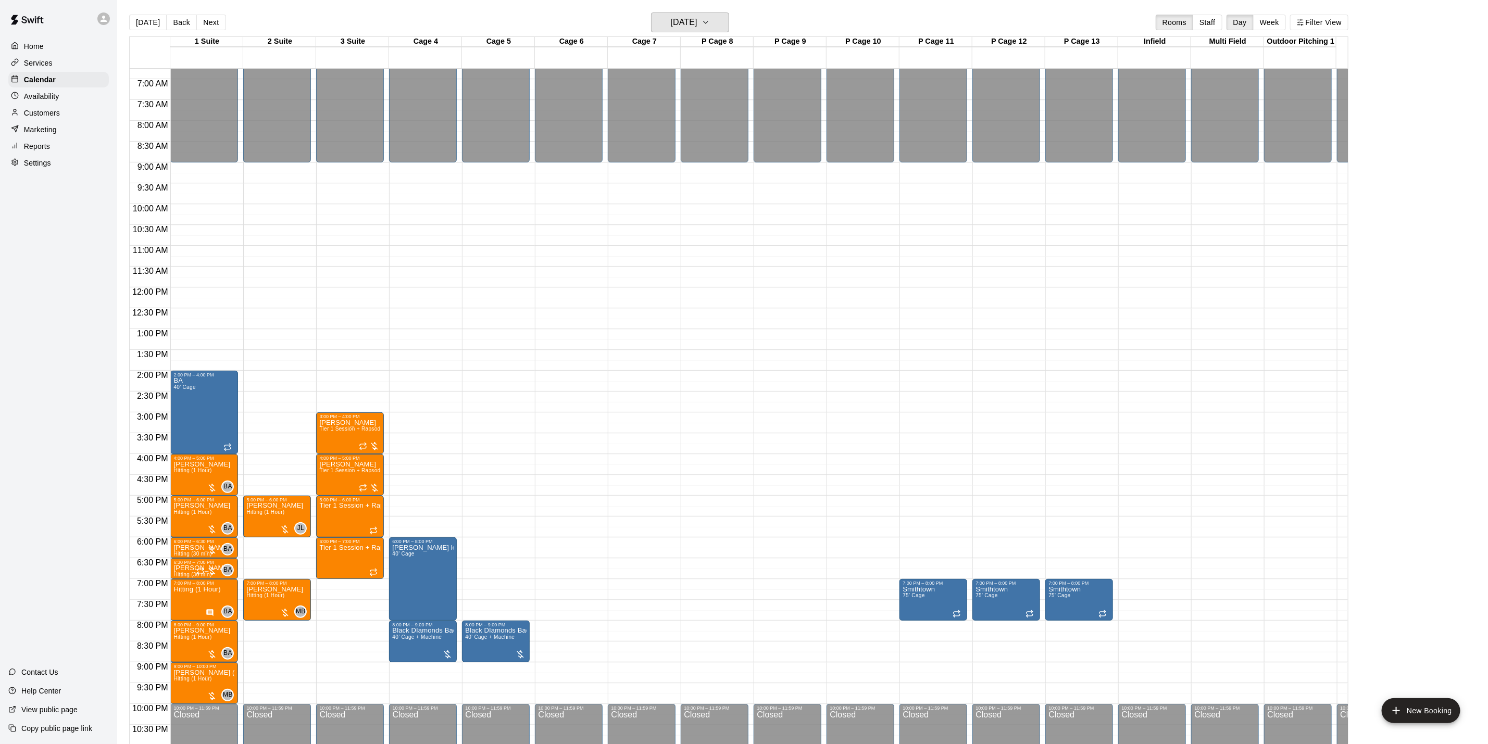
click at [698, 23] on h6 "[DATE]" at bounding box center [684, 22] width 27 height 15
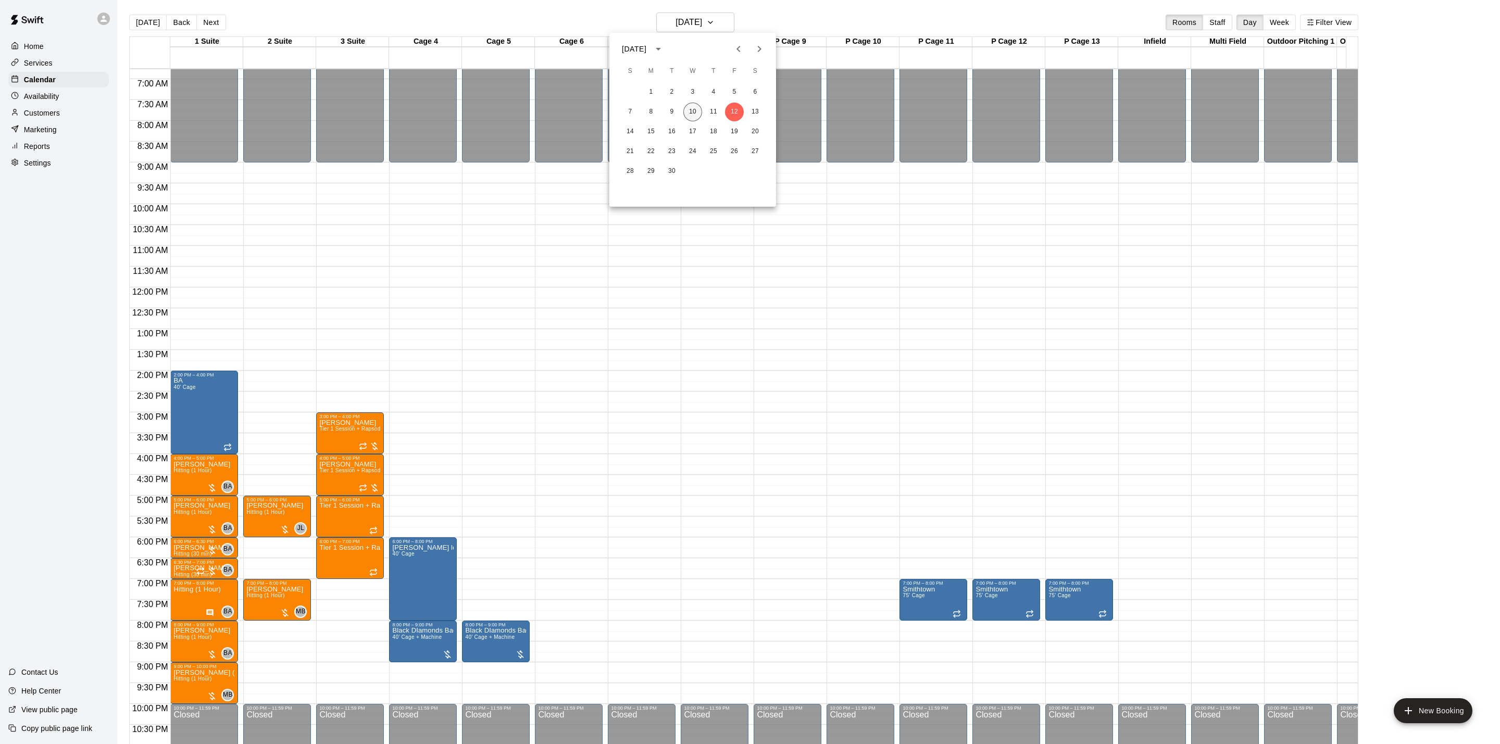
click at [699, 106] on button "10" at bounding box center [693, 112] width 19 height 19
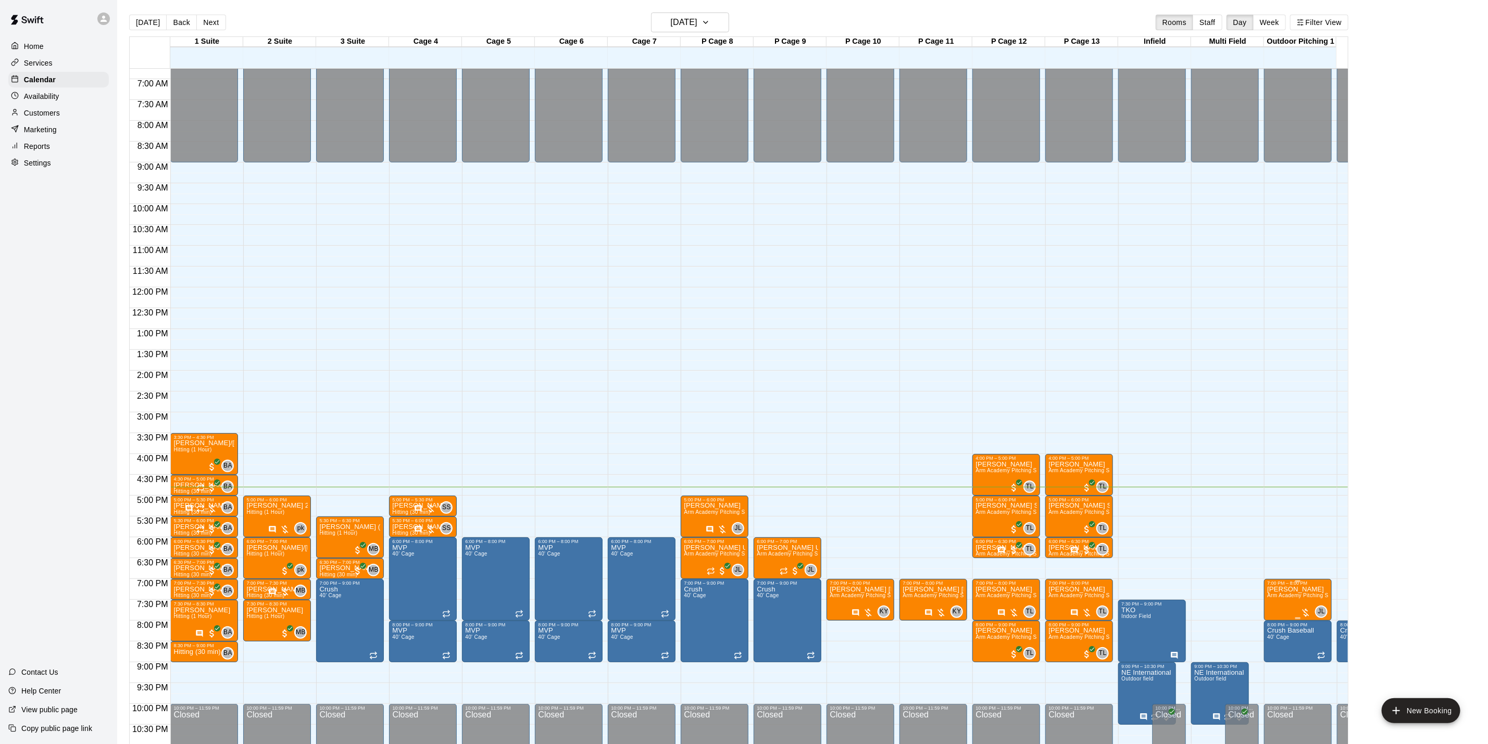
click at [1306, 586] on div "7:00 PM – 8:00 PM" at bounding box center [1298, 583] width 61 height 5
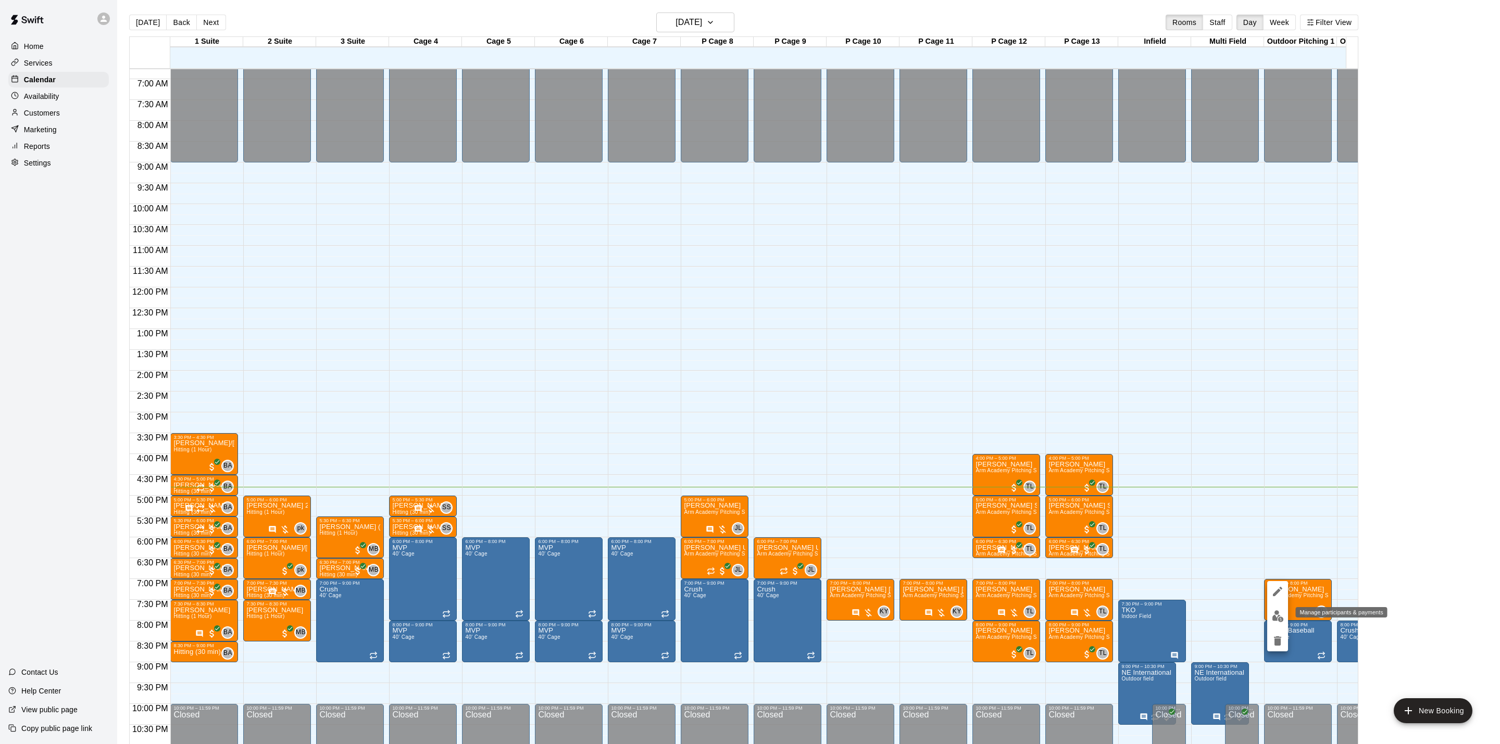
click at [1276, 616] on img "edit" at bounding box center [1278, 617] width 12 height 12
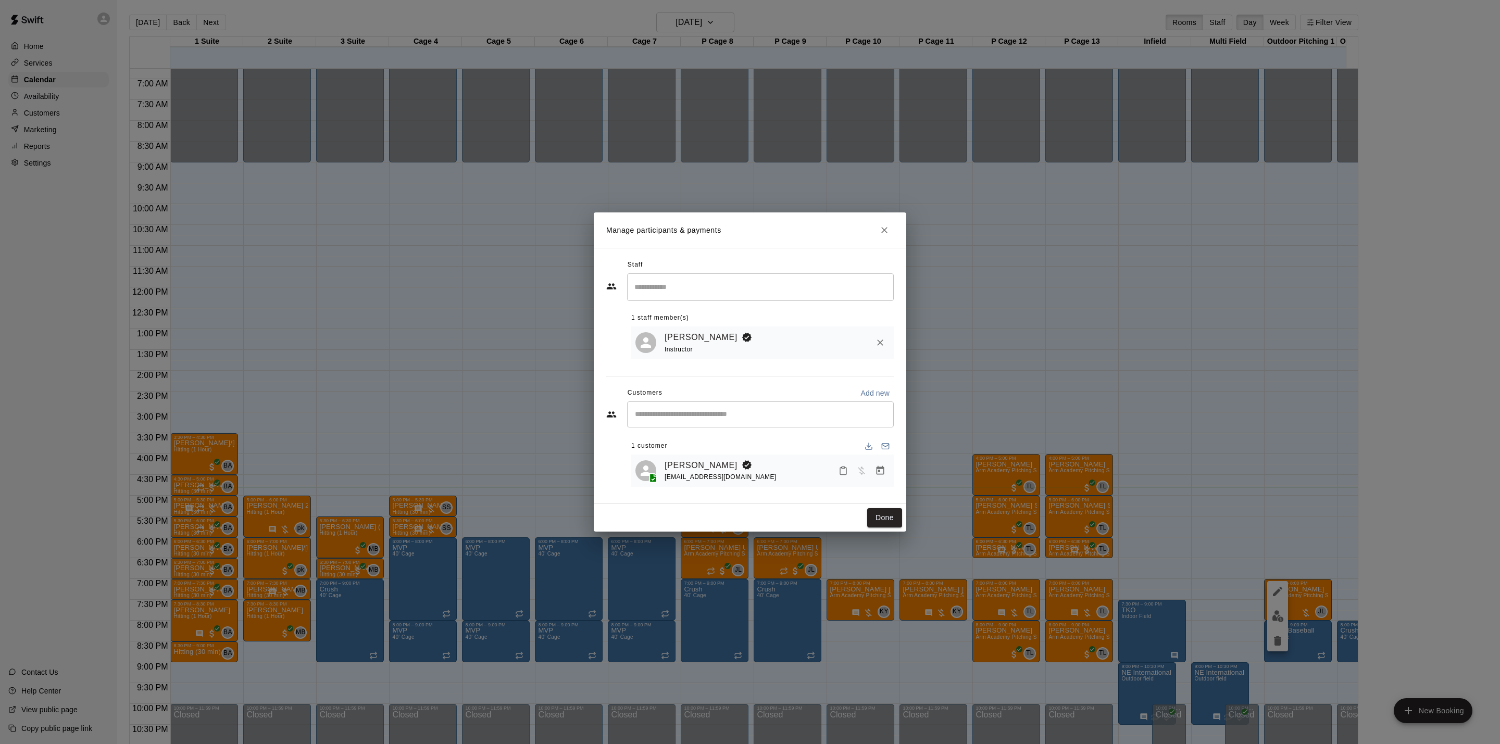
click at [887, 230] on icon "Close" at bounding box center [884, 230] width 10 height 10
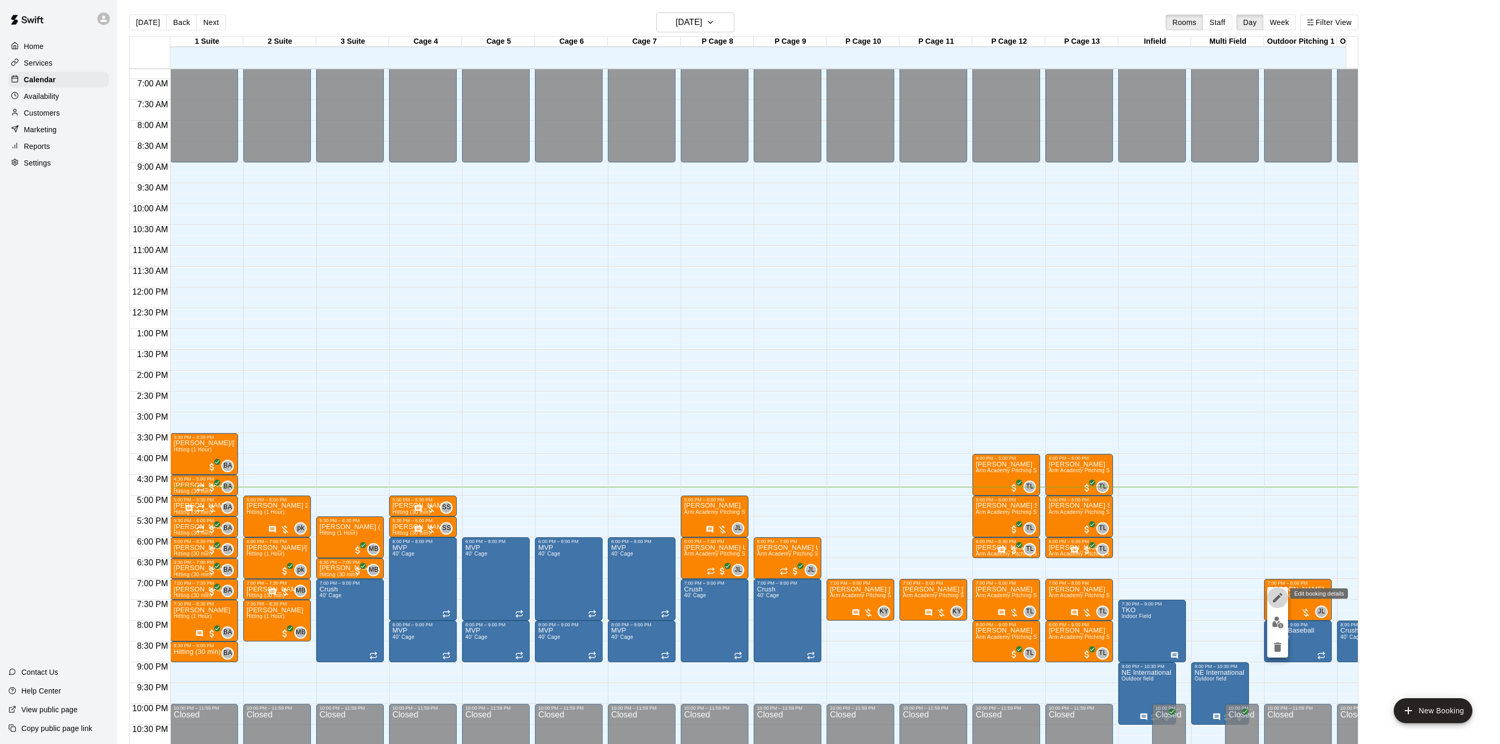
click at [1274, 594] on icon "edit" at bounding box center [1278, 598] width 13 height 13
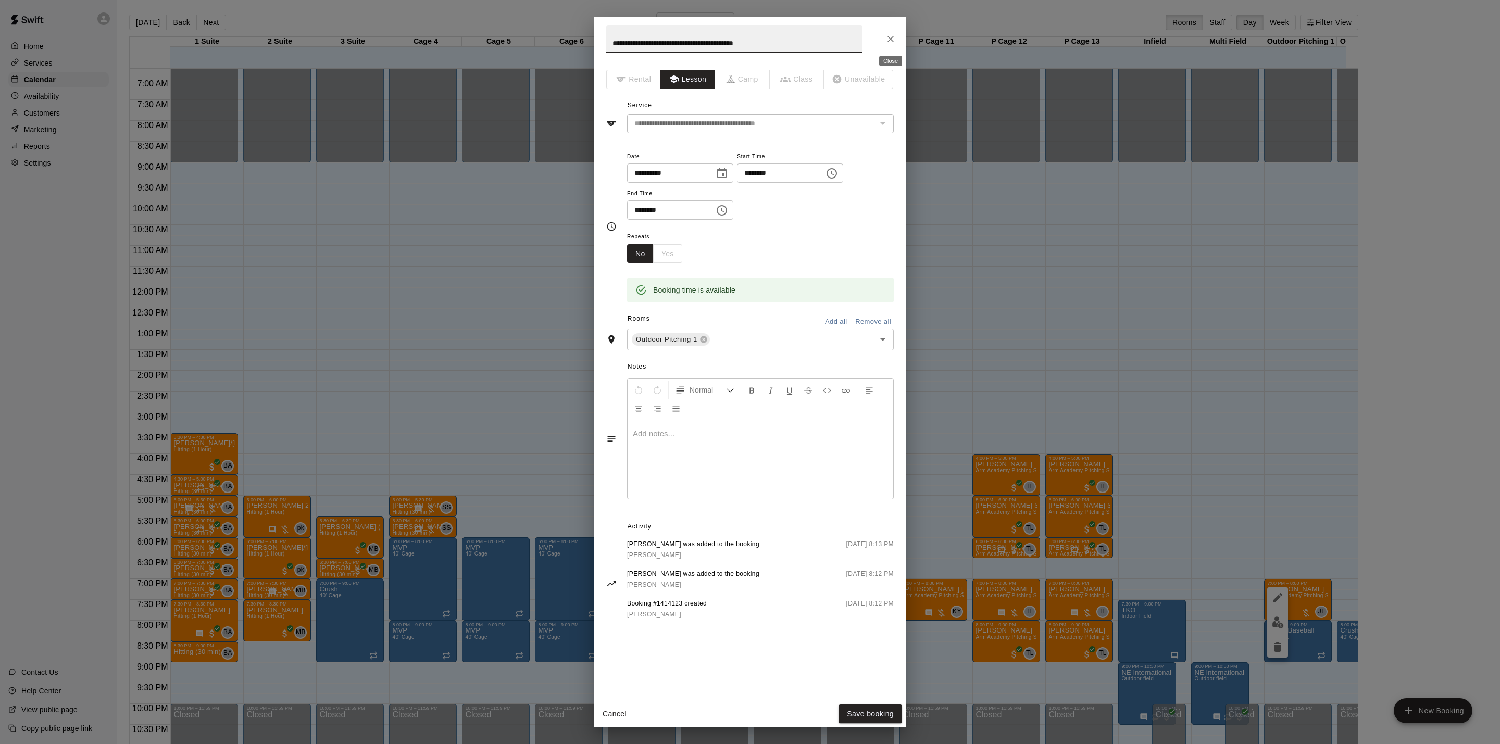
click at [891, 34] on icon "Close" at bounding box center [891, 39] width 10 height 10
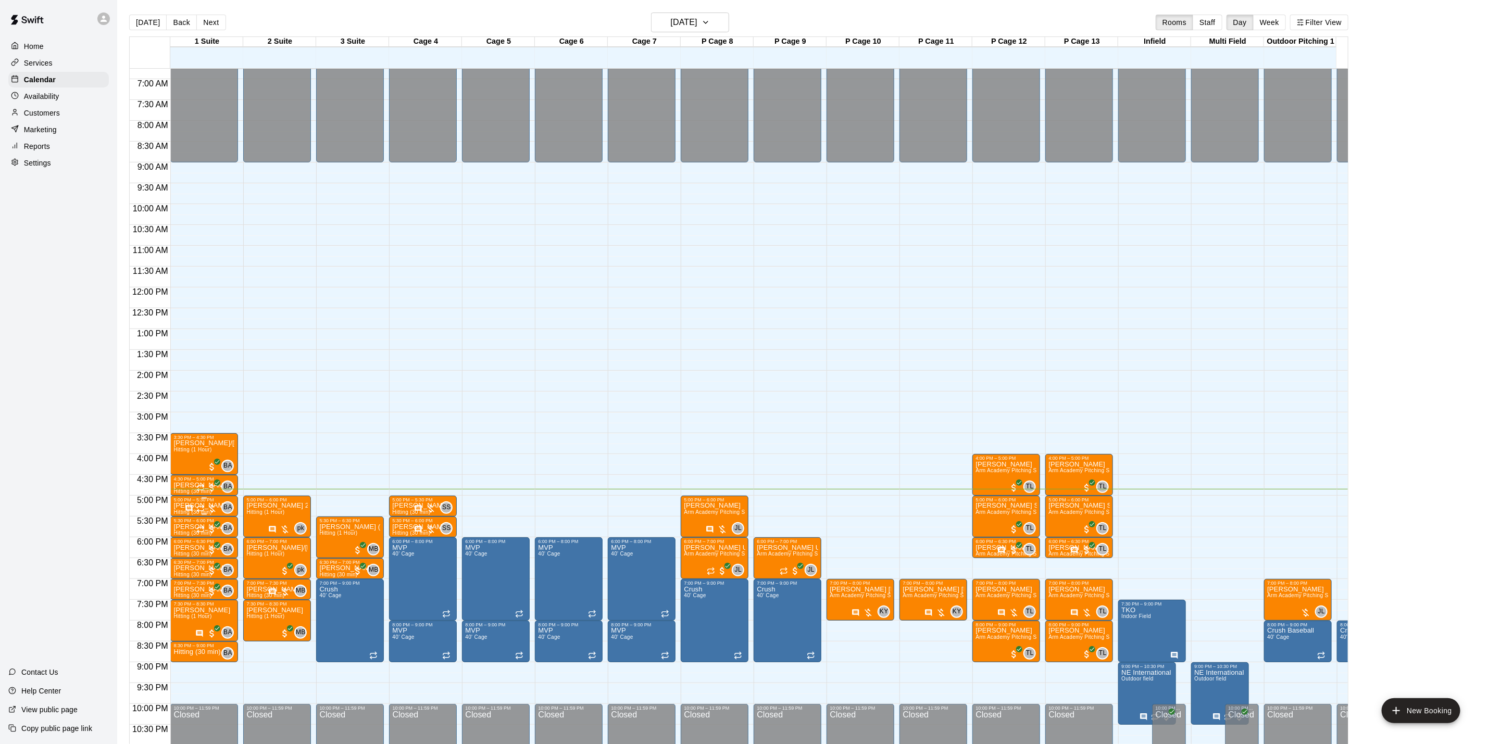
click at [196, 508] on icon "Recurring event" at bounding box center [200, 509] width 8 height 8
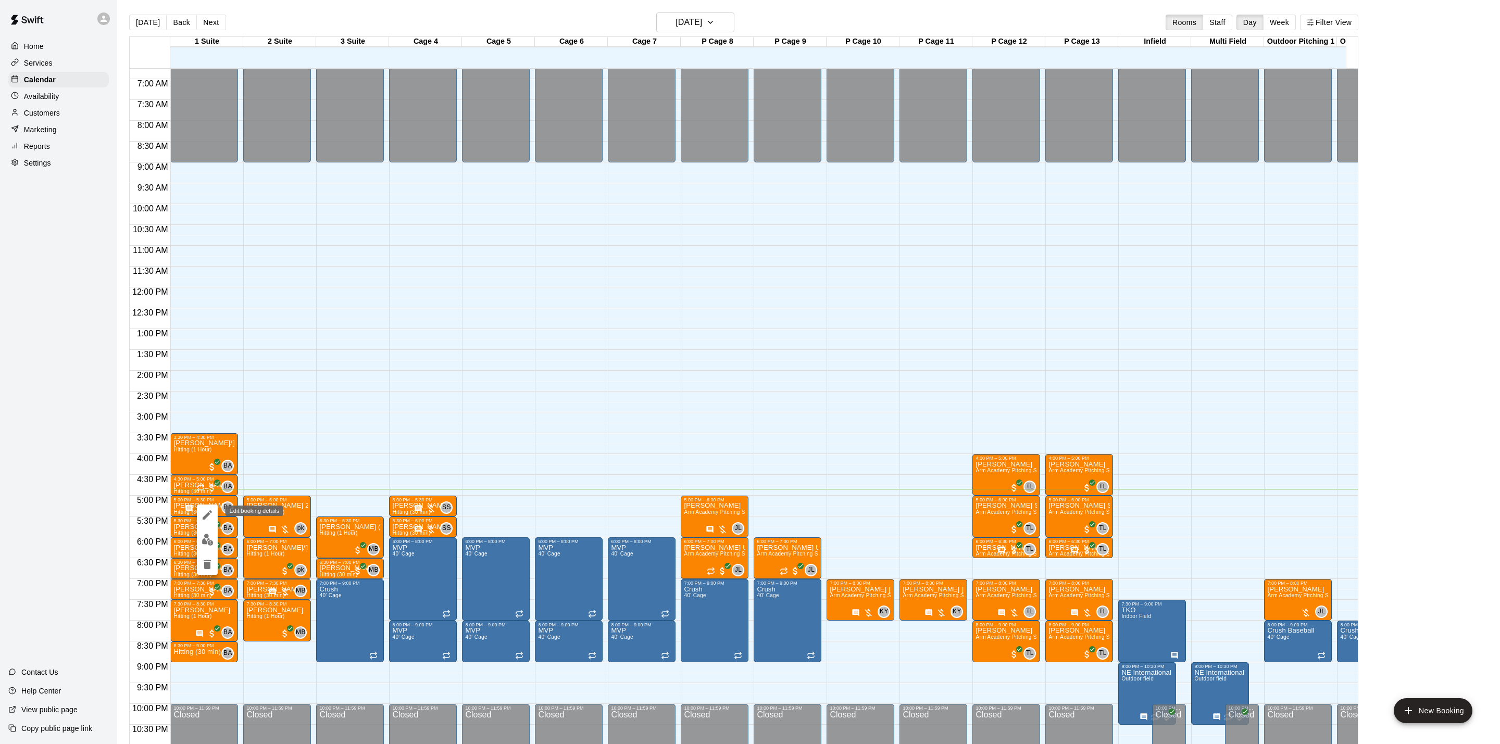
click at [210, 519] on icon "edit" at bounding box center [207, 515] width 13 height 13
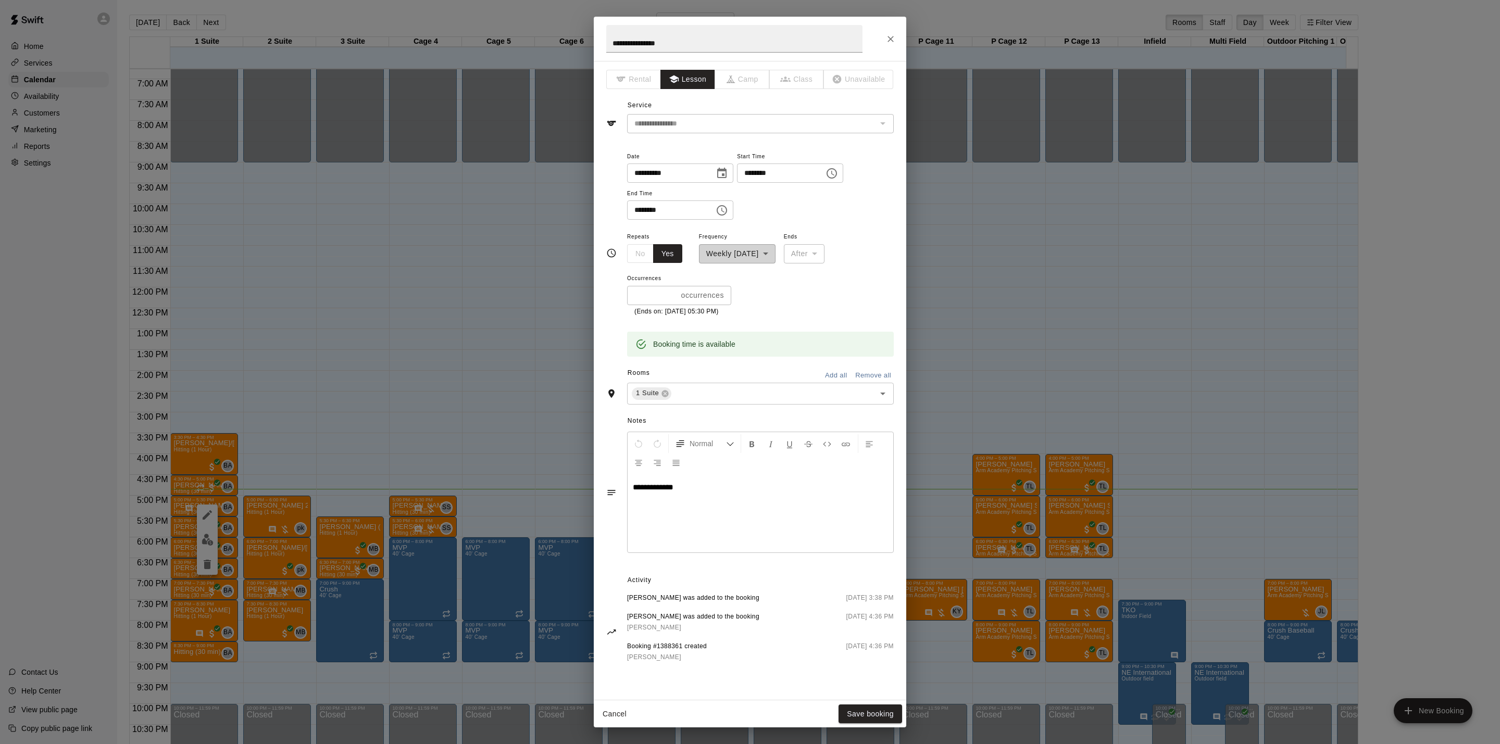
click at [1011, 405] on div "**********" at bounding box center [750, 372] width 1500 height 744
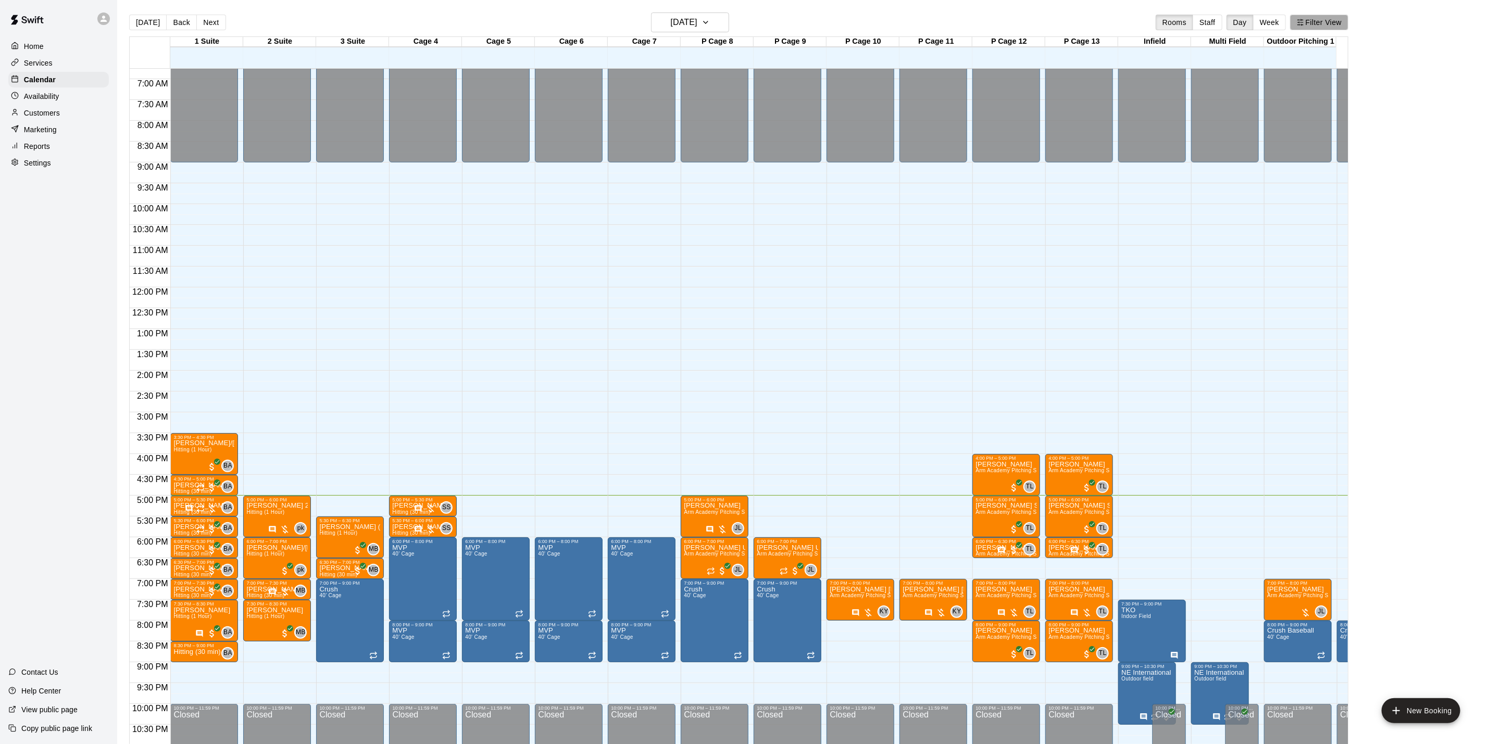
click at [1324, 21] on button "Filter View" at bounding box center [1319, 23] width 58 height 16
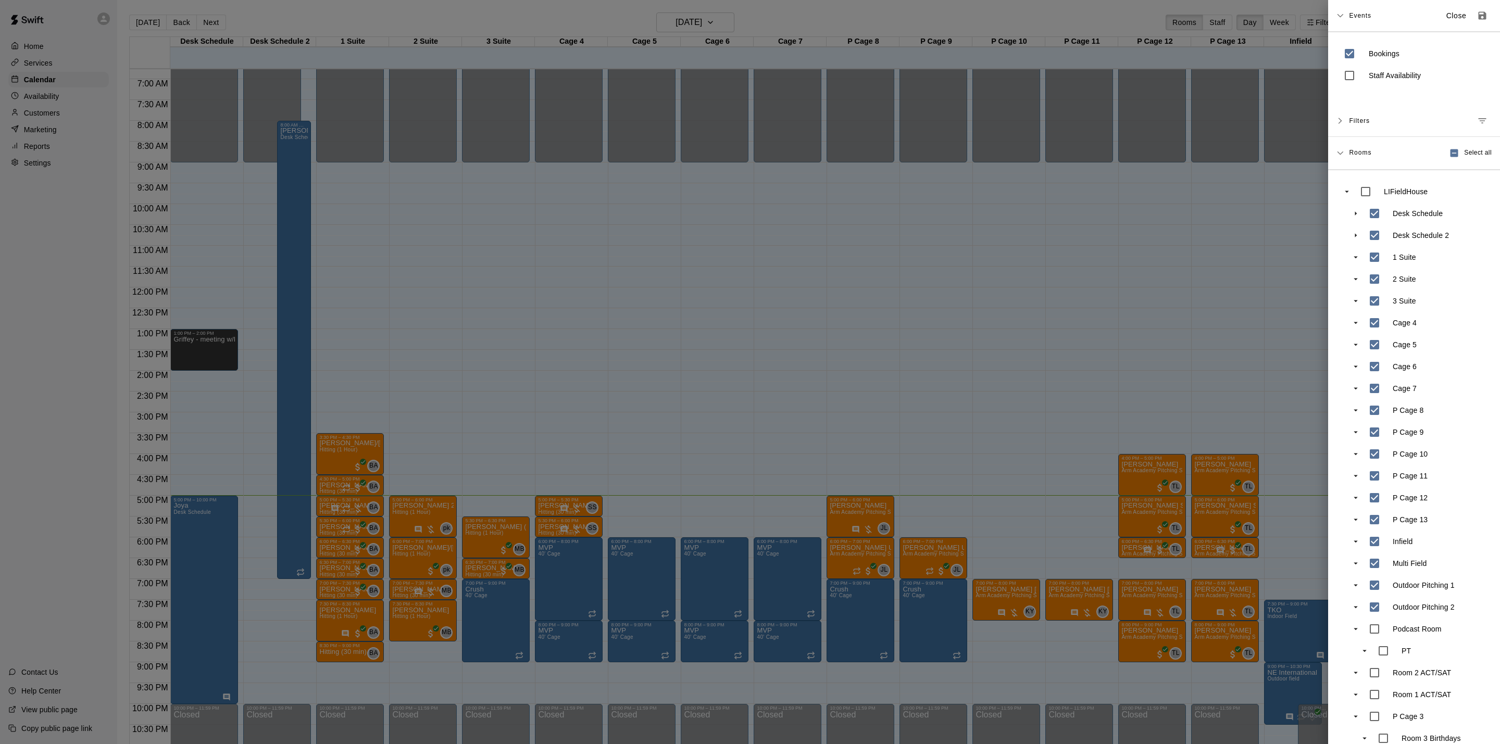
click at [752, 330] on div at bounding box center [750, 372] width 1500 height 744
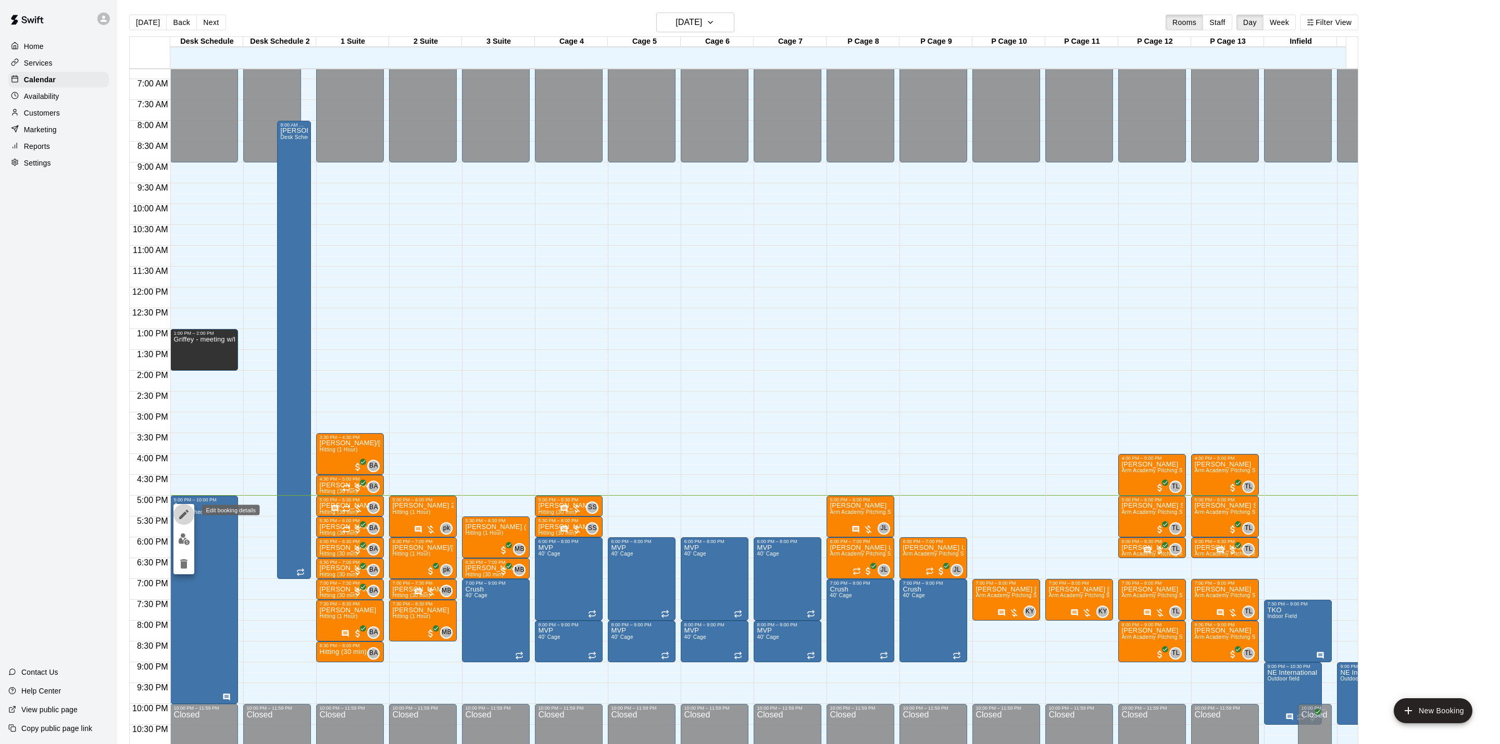
click at [188, 510] on icon "edit" at bounding box center [184, 514] width 13 height 13
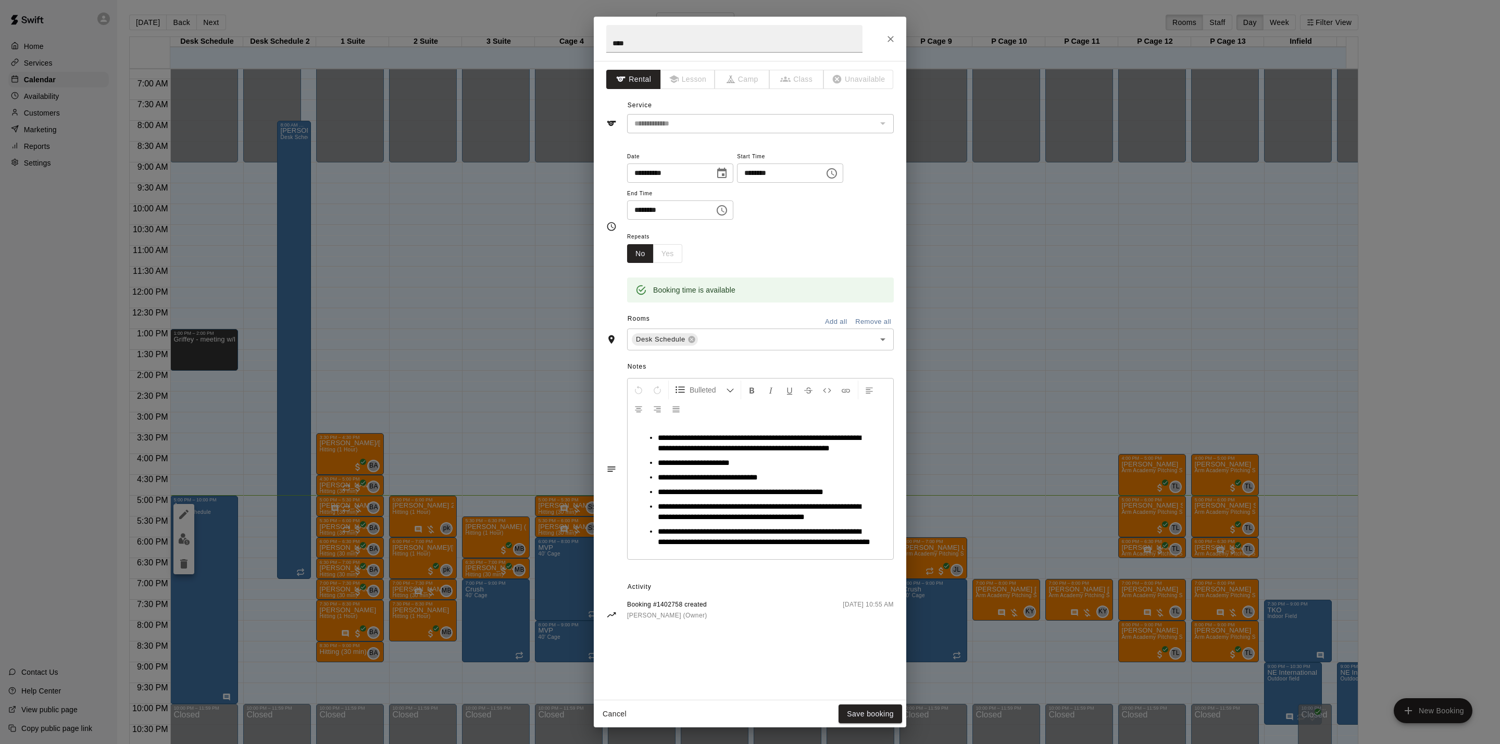
click at [1155, 366] on div "**********" at bounding box center [750, 372] width 1500 height 744
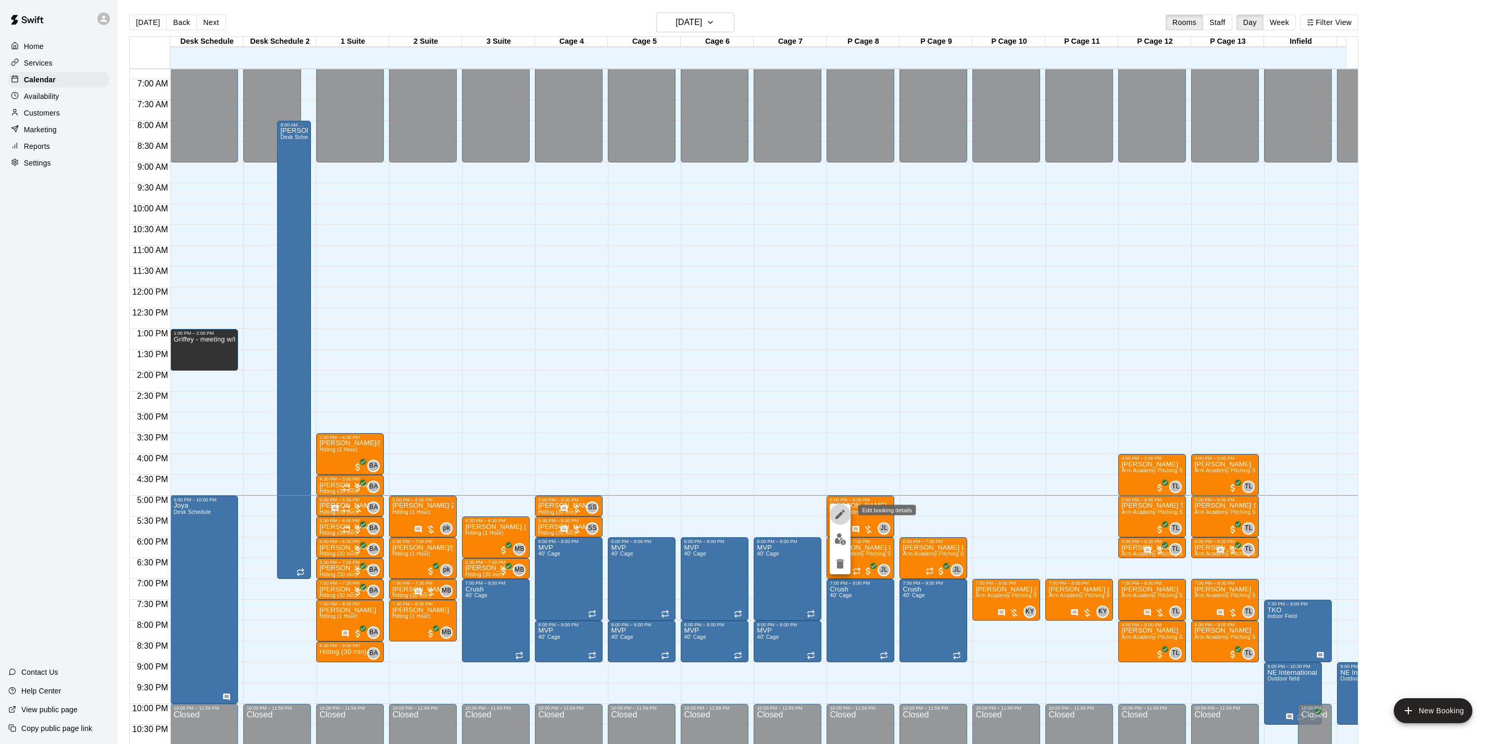
click at [836, 504] on button "edit" at bounding box center [840, 514] width 21 height 21
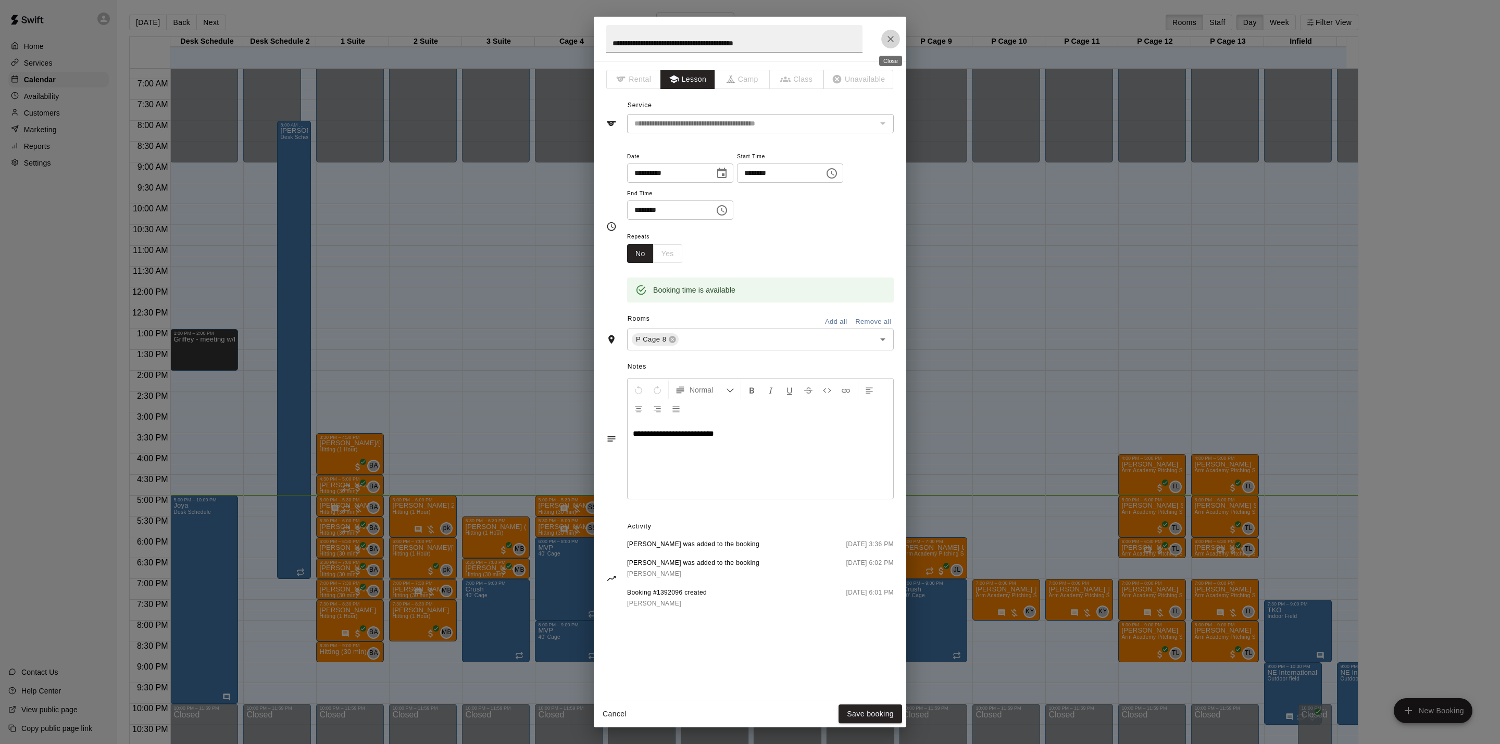
click at [890, 41] on icon "Close" at bounding box center [891, 39] width 10 height 10
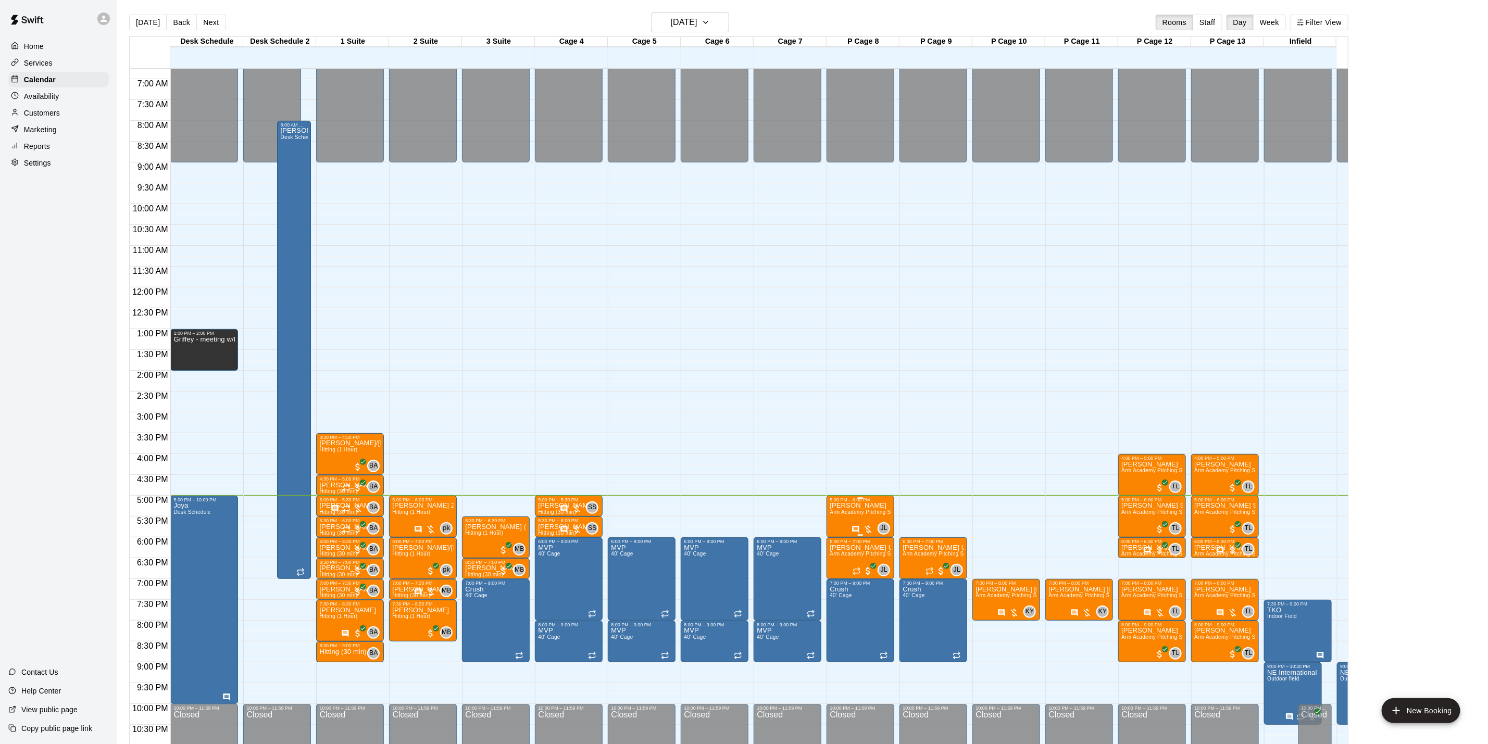
click at [867, 526] on div at bounding box center [863, 530] width 22 height 10
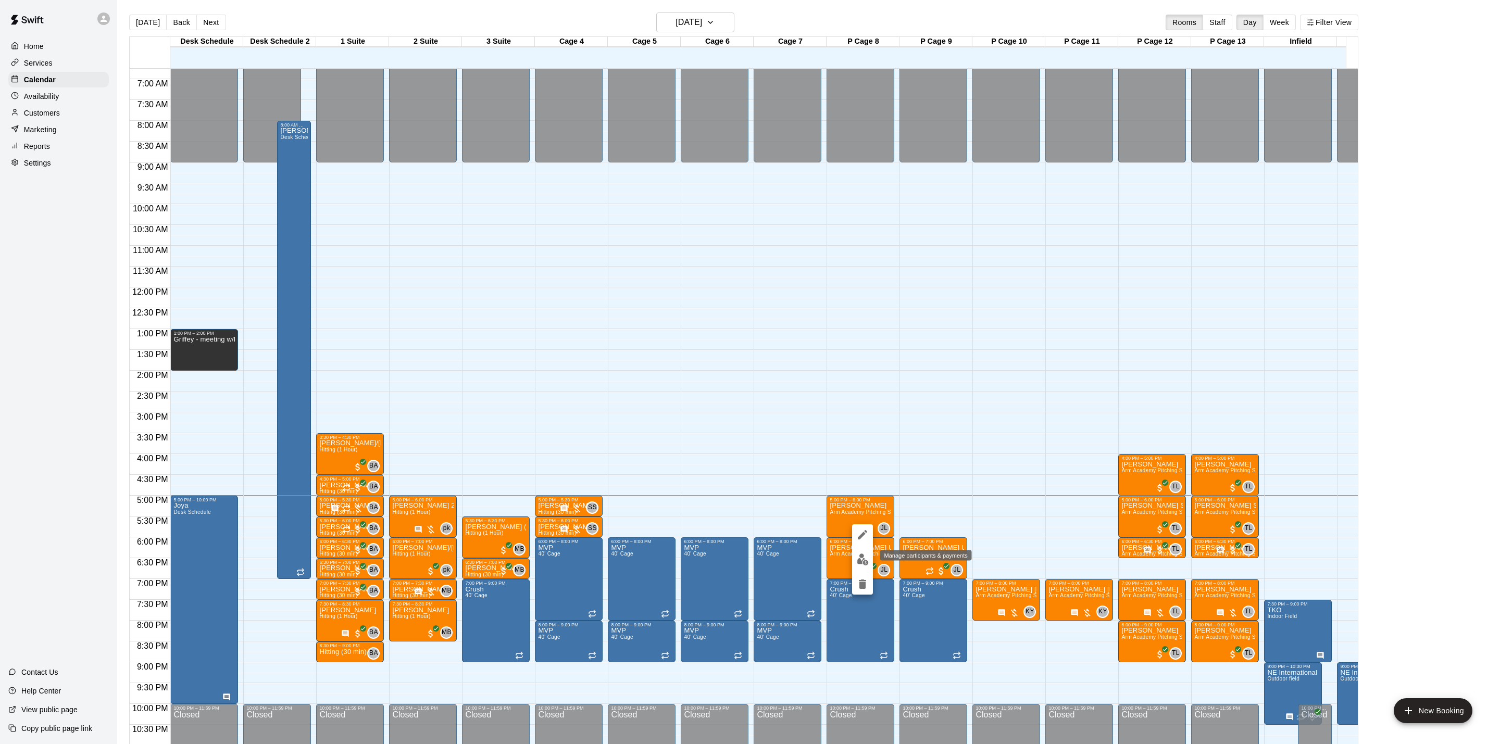
click at [860, 562] on img "edit" at bounding box center [863, 560] width 12 height 12
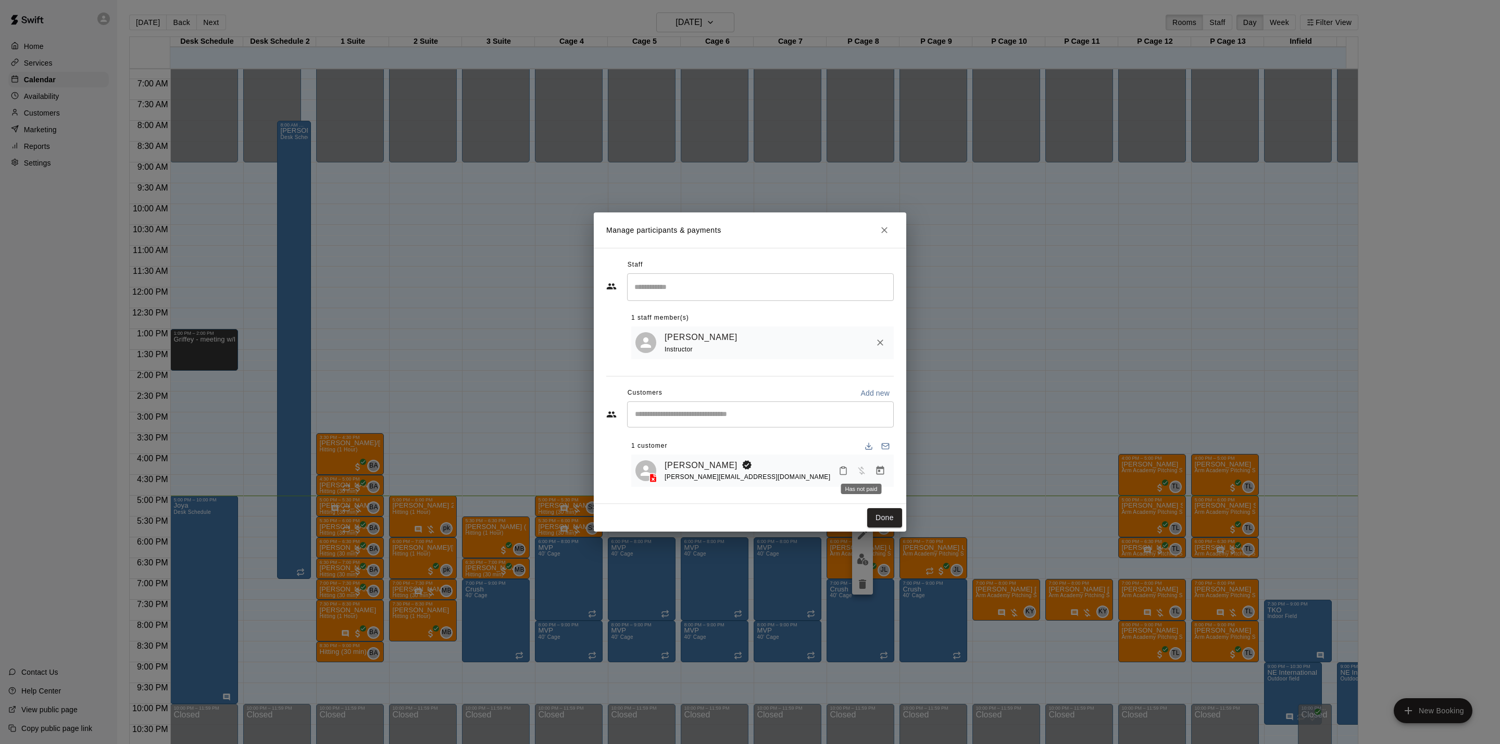
click at [869, 470] on span "Has not paid" at bounding box center [861, 470] width 19 height 9
drag, startPoint x: 883, startPoint y: 472, endPoint x: 873, endPoint y: 477, distance: 11.6
click at [883, 474] on icon "Manage bookings & payment" at bounding box center [880, 471] width 10 height 10
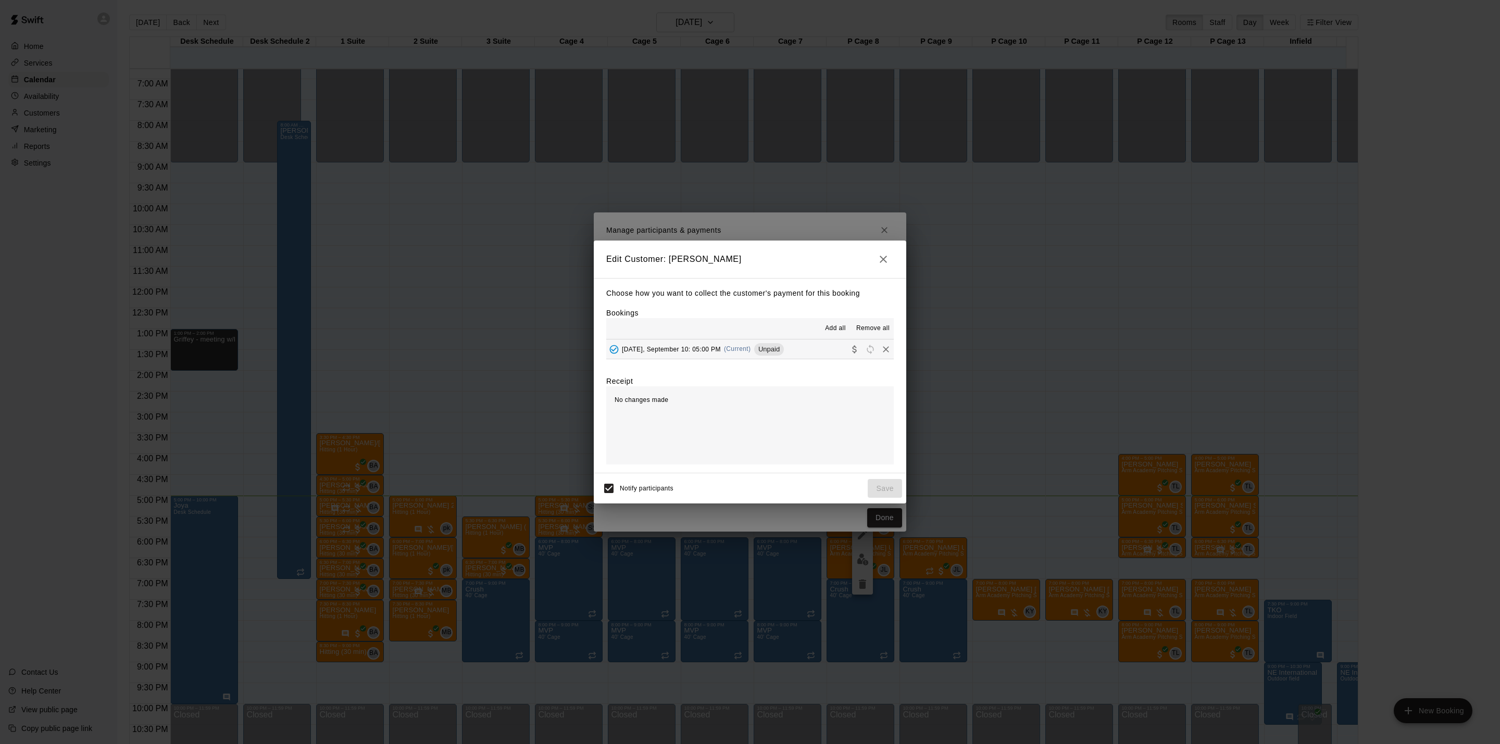
click at [716, 343] on div "[DATE], September 10: 05:00 PM (Current) Unpaid" at bounding box center [695, 350] width 178 height 16
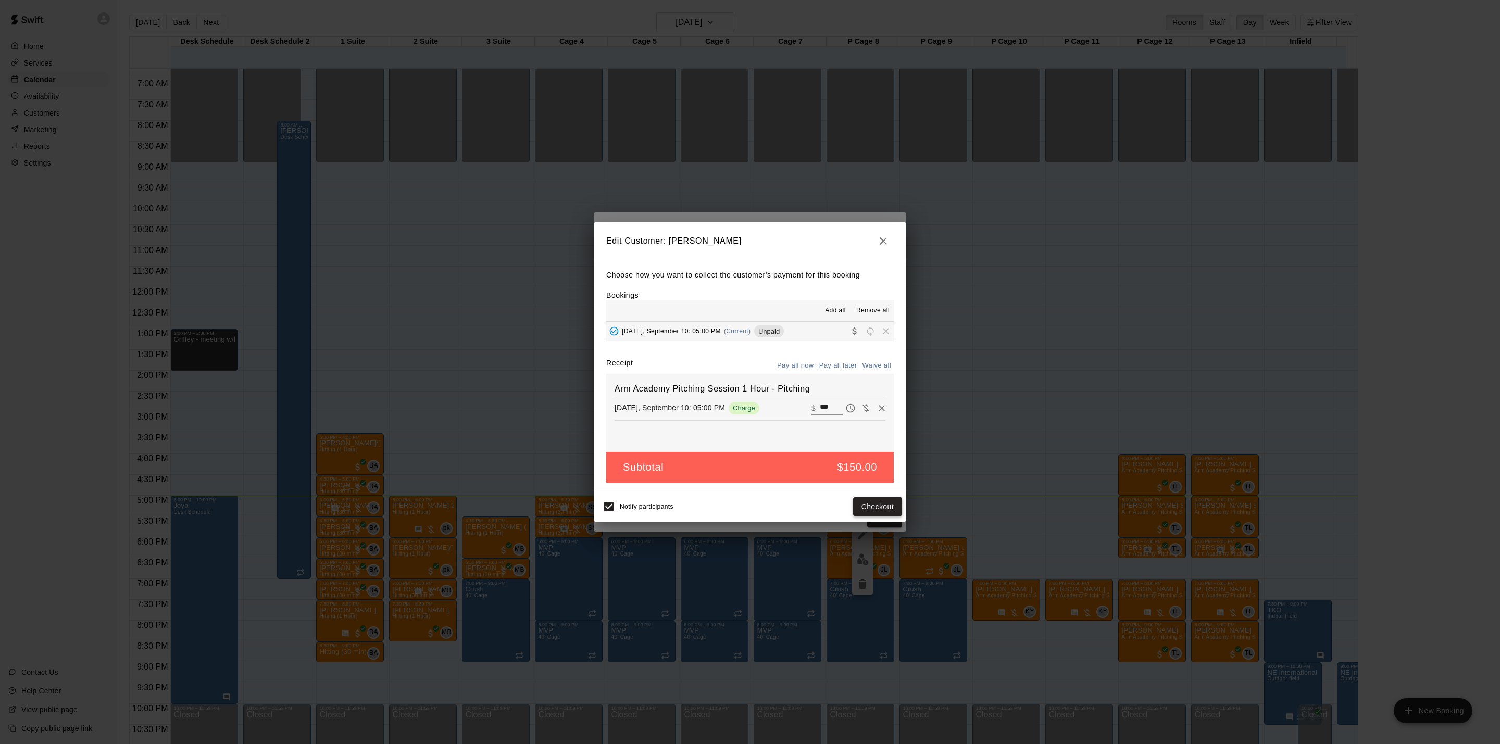
click at [869, 510] on button "Checkout" at bounding box center [877, 507] width 49 height 19
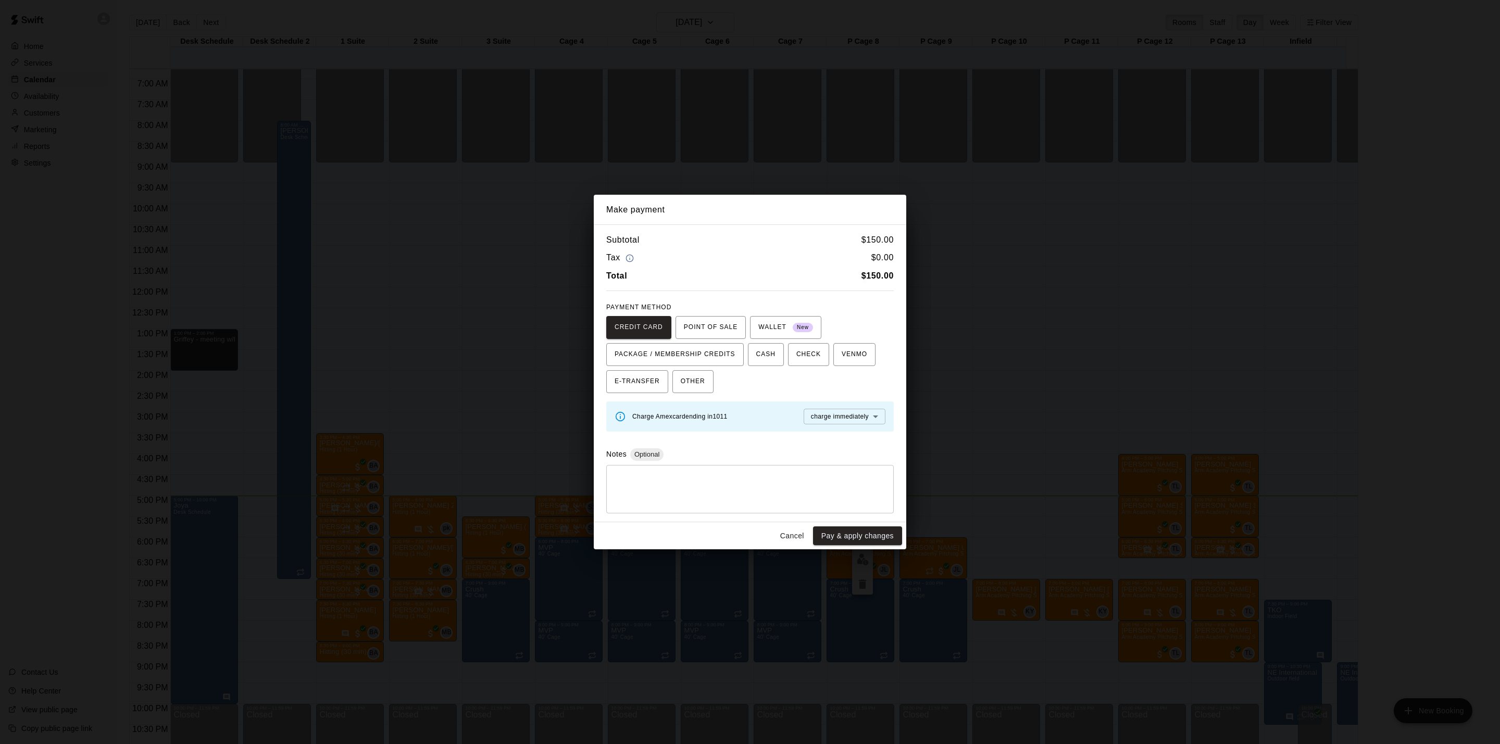
click at [1199, 361] on div "Make payment Subtotal $ 150.00 Tax $ 0.00 Total $ 150.00 PAYMENT METHOD CREDIT …" at bounding box center [750, 372] width 1500 height 744
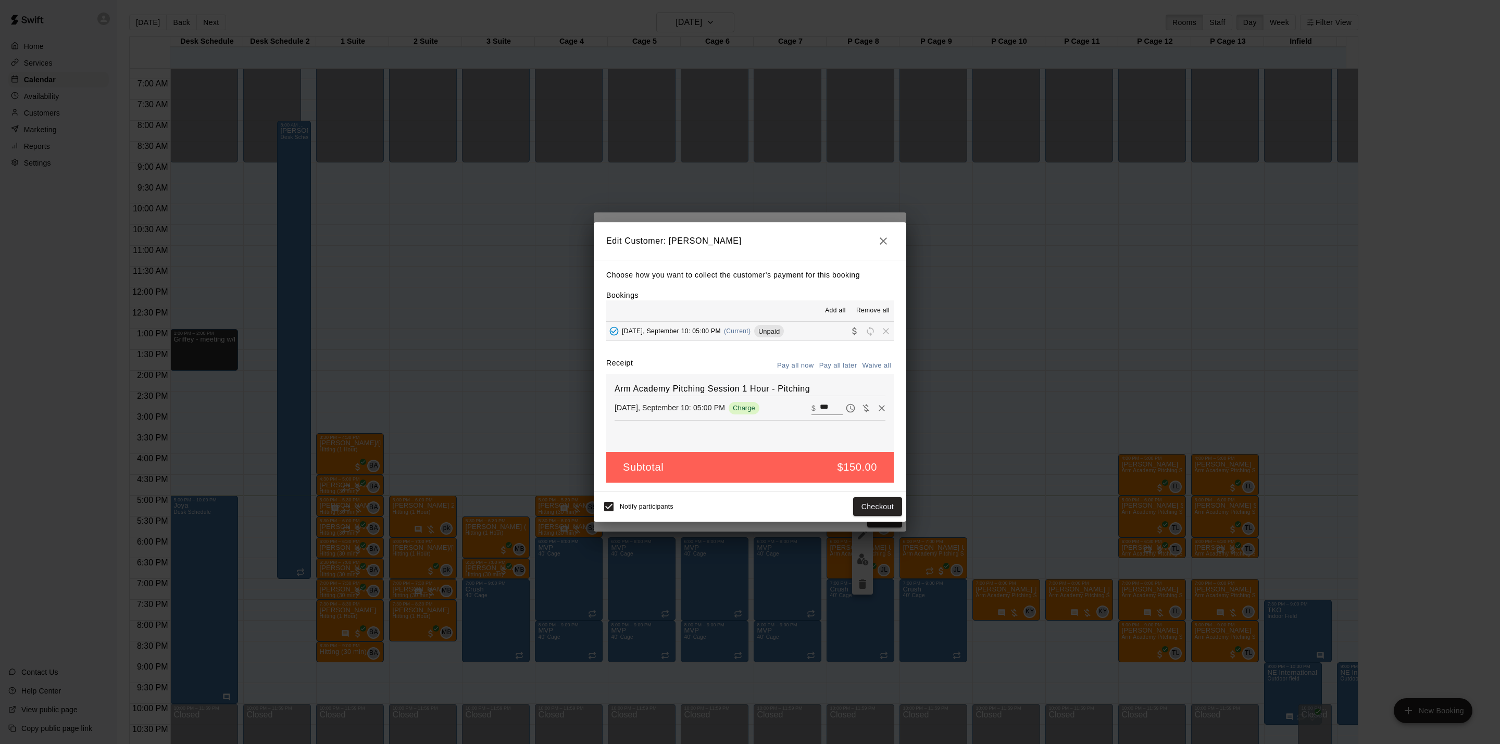
click at [1200, 360] on div "Make payment Subtotal $ 150.00 Tax $ 0.00 Total $ 150.00 PAYMENT METHOD CREDIT …" at bounding box center [750, 372] width 1500 height 744
click at [1200, 360] on div "Edit Customer: [PERSON_NAME] Choose how you want to collect the customer's paym…" at bounding box center [750, 372] width 1500 height 744
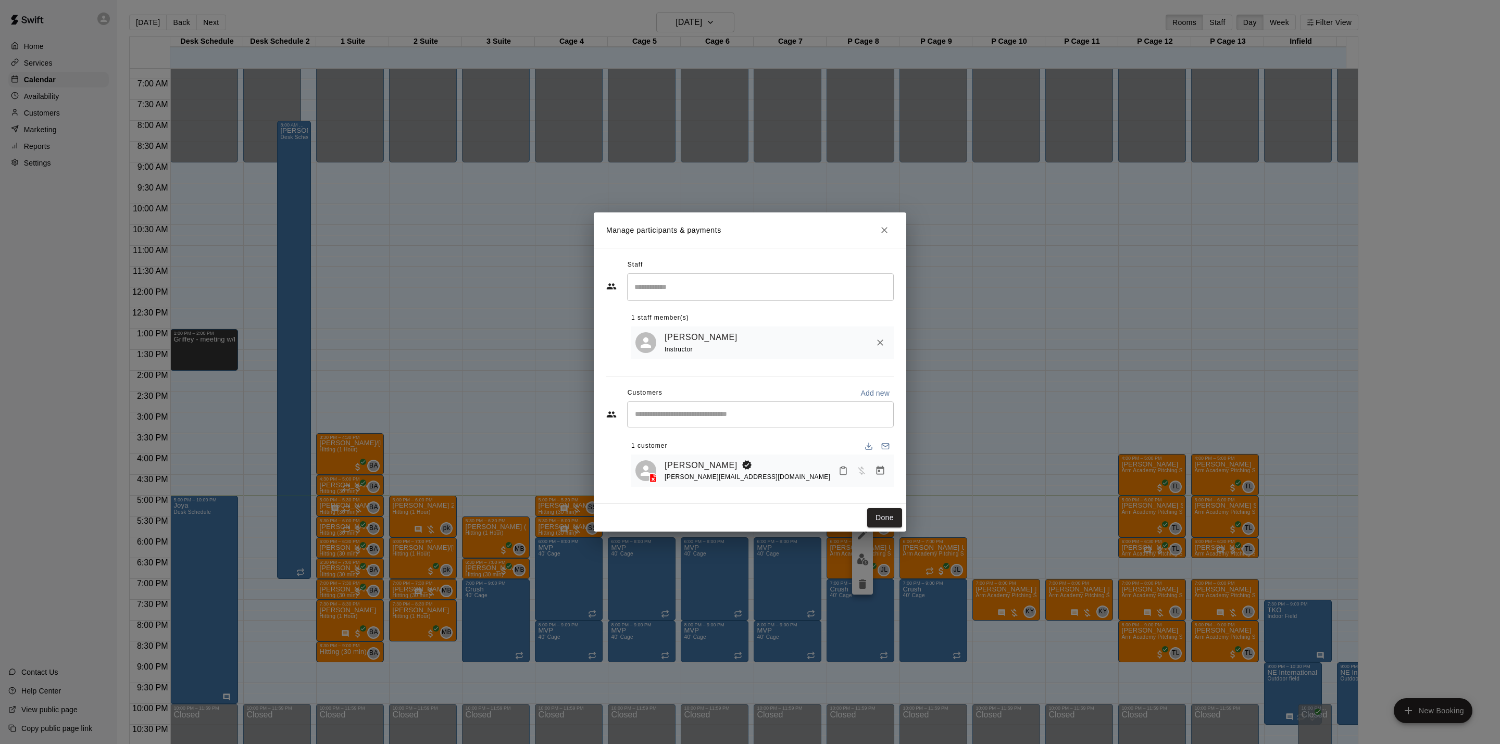
click at [1199, 360] on div "Manage participants & payments Staff ​ 1 staff member(s) [PERSON_NAME] Instruct…" at bounding box center [750, 372] width 1500 height 744
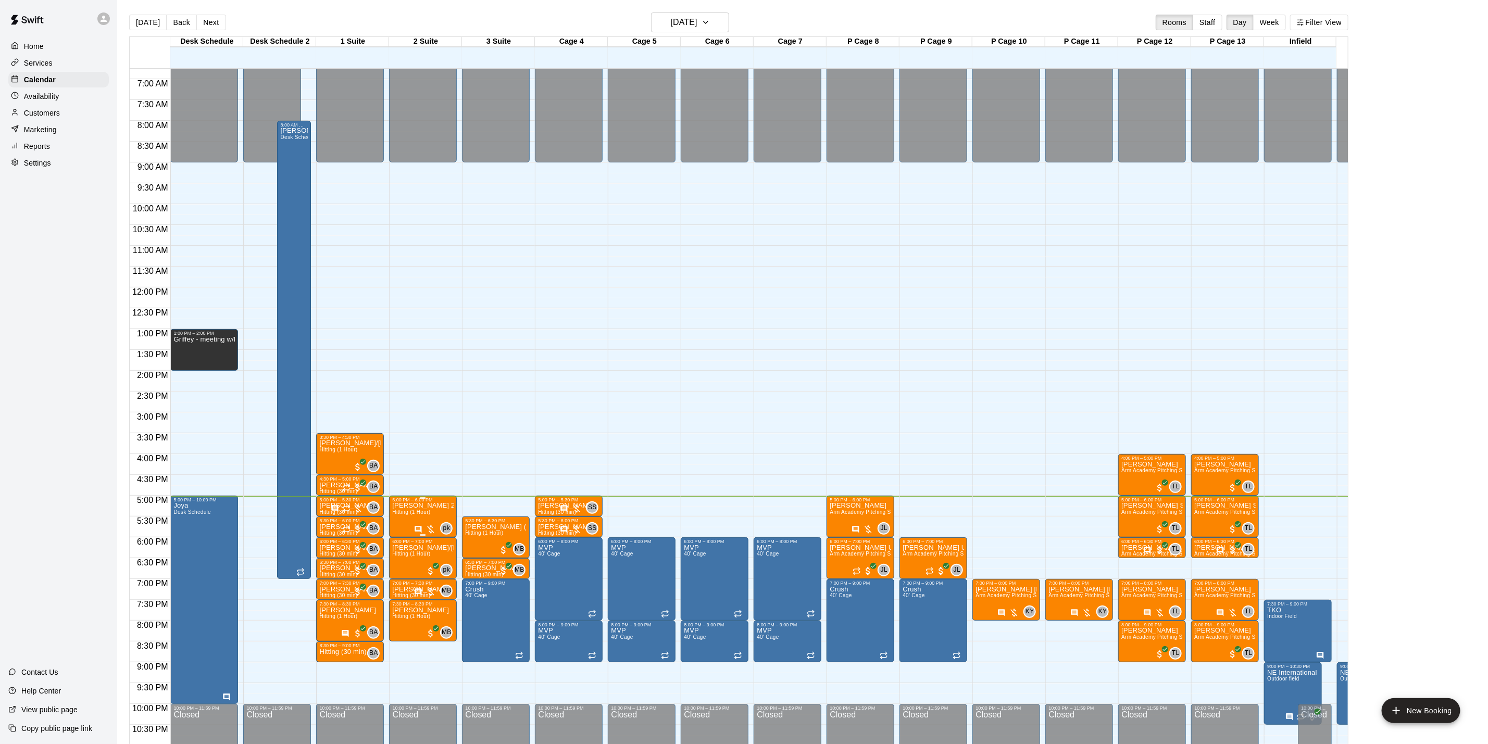
click at [431, 523] on div "pk 0" at bounding box center [433, 529] width 39 height 13
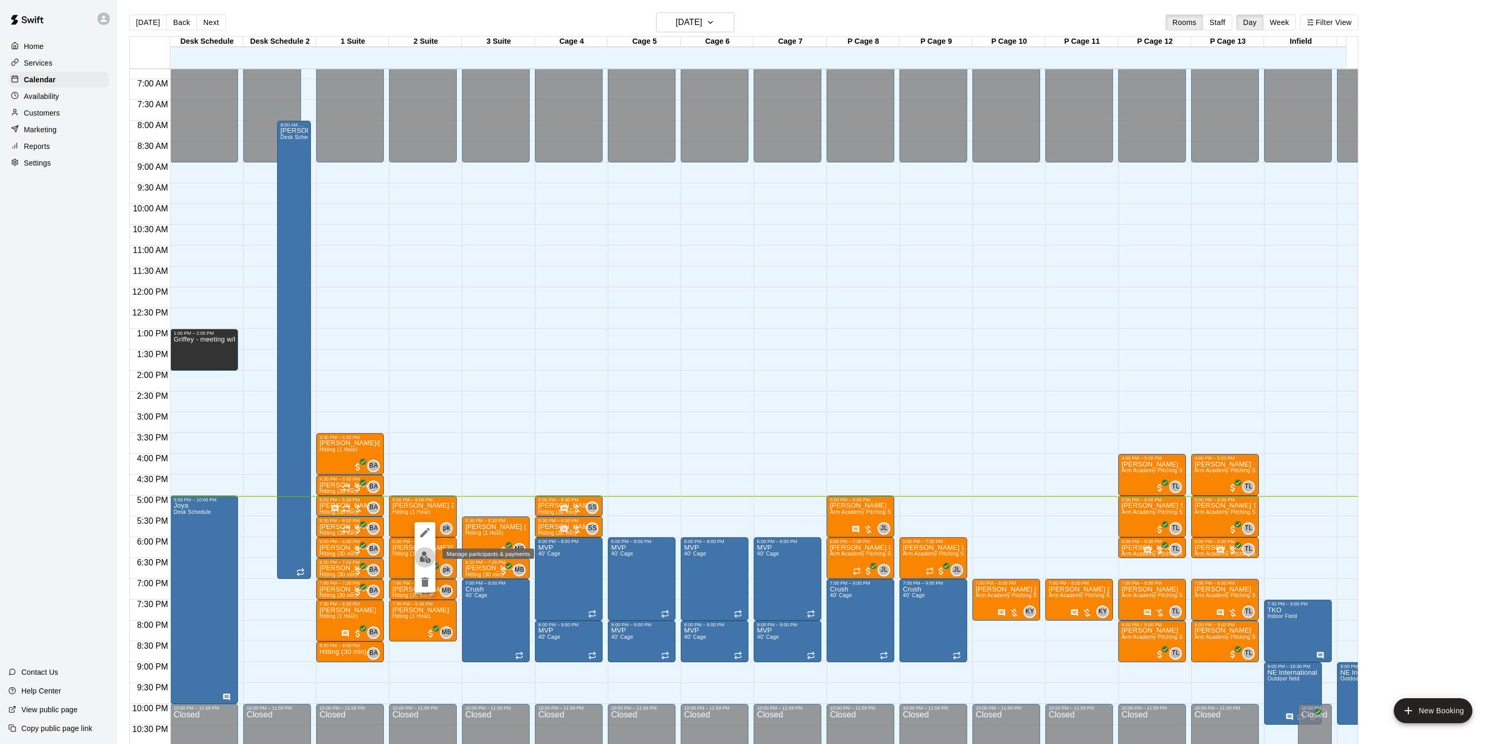
click at [434, 555] on button "edit" at bounding box center [425, 558] width 21 height 20
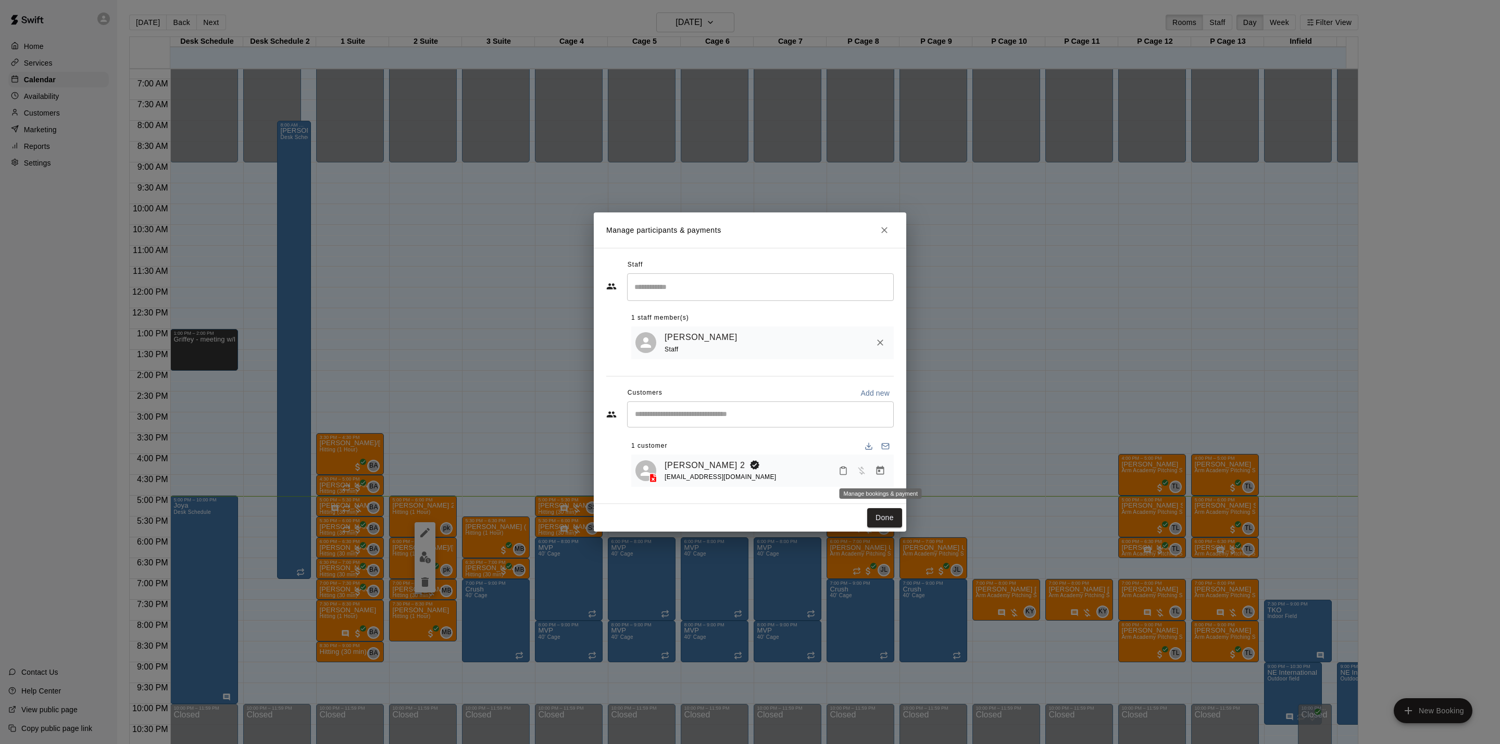
click at [877, 464] on button "Manage bookings & payment" at bounding box center [880, 471] width 19 height 19
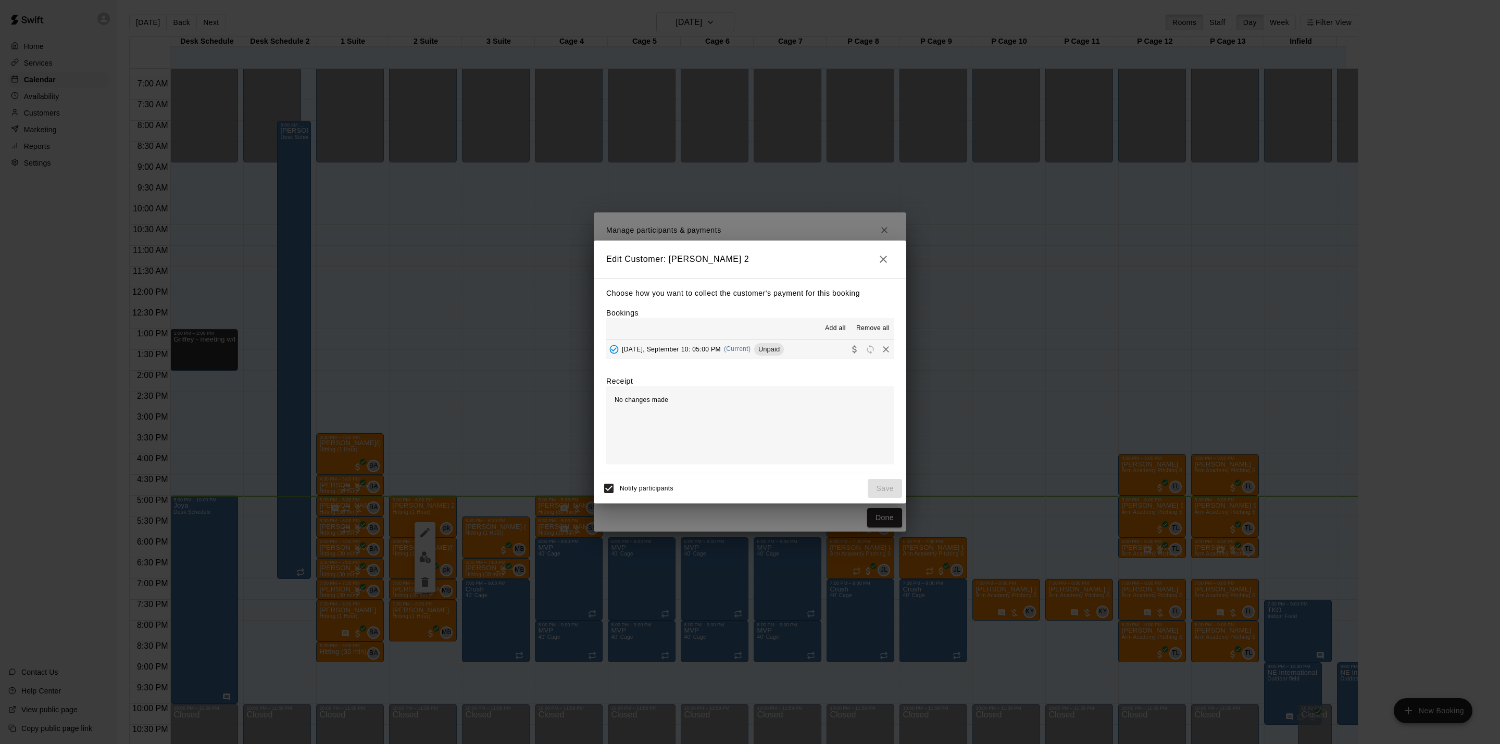
click at [877, 208] on div "Edit Customer: [PERSON_NAME] 2 Choose how you want to collect the customer's pa…" at bounding box center [750, 372] width 1500 height 744
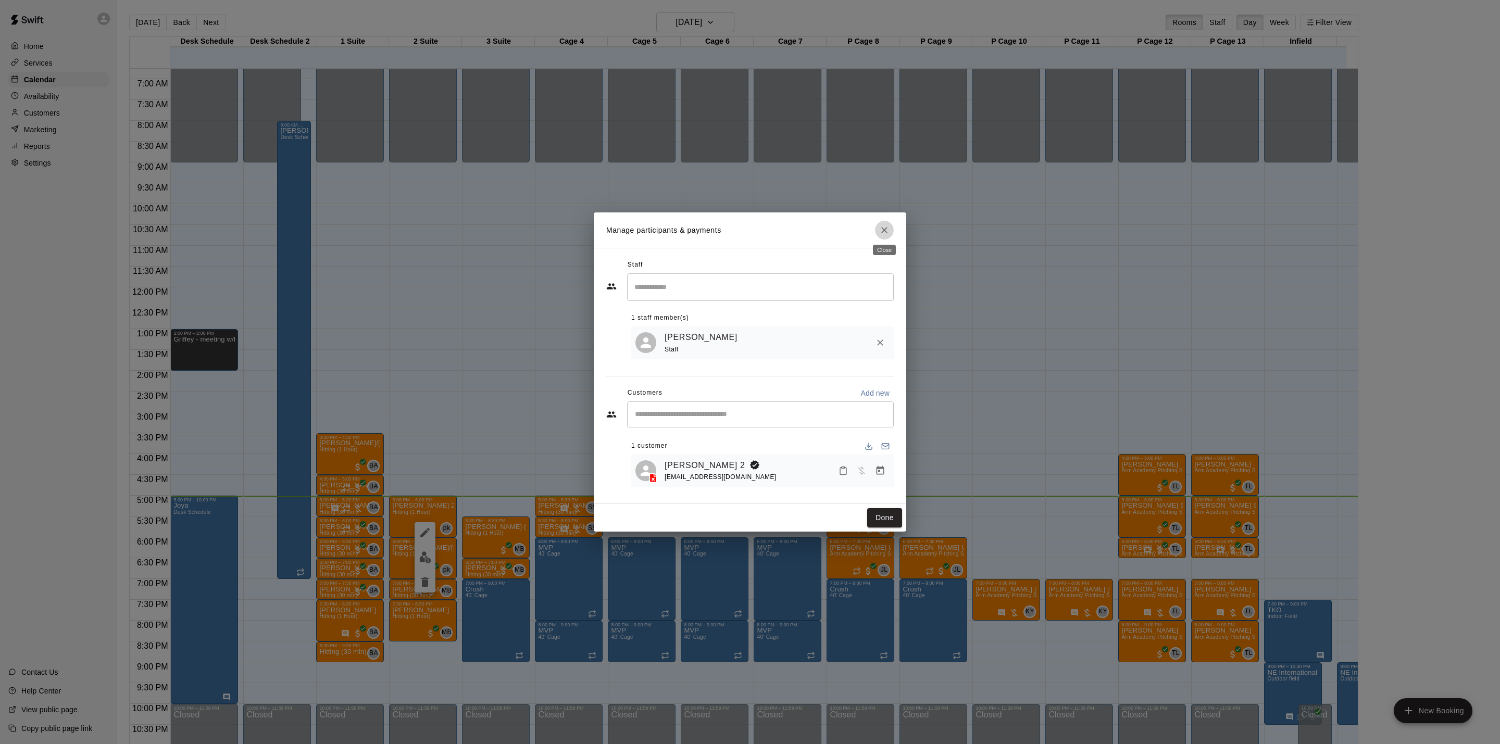
click at [885, 232] on icon "Close" at bounding box center [884, 230] width 10 height 10
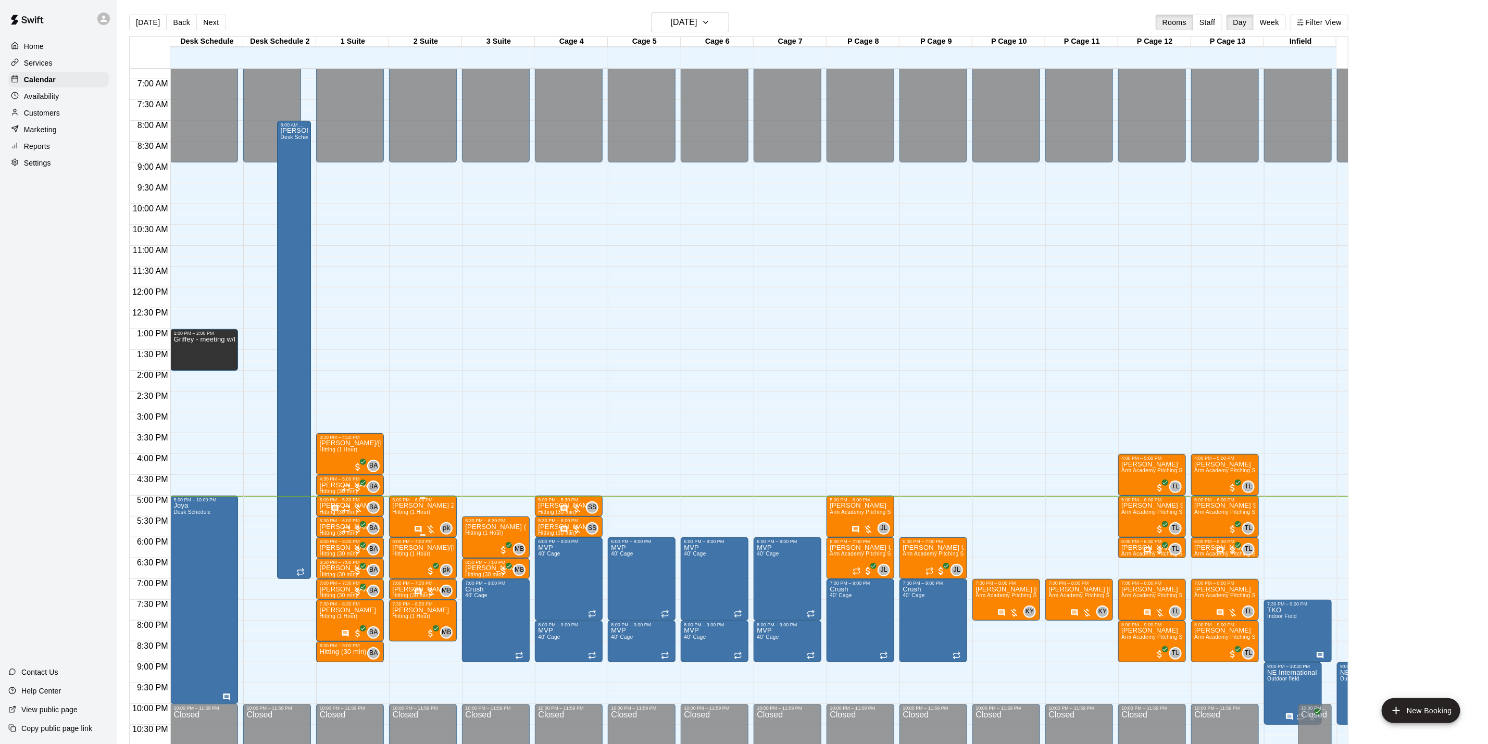
click at [408, 515] on span "Hitting (1 Hour)" at bounding box center [411, 513] width 38 height 6
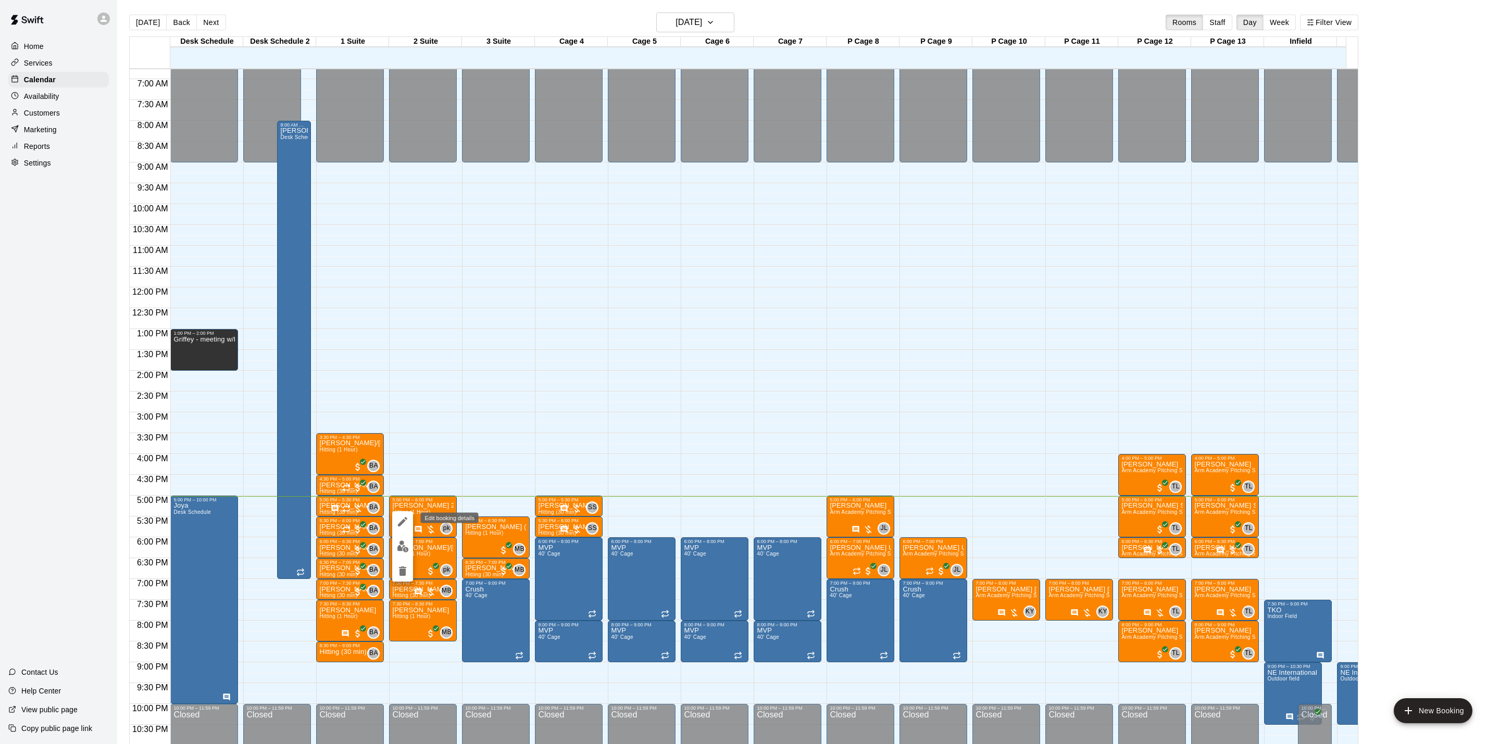
click at [407, 522] on icon "edit" at bounding box center [402, 522] width 13 height 13
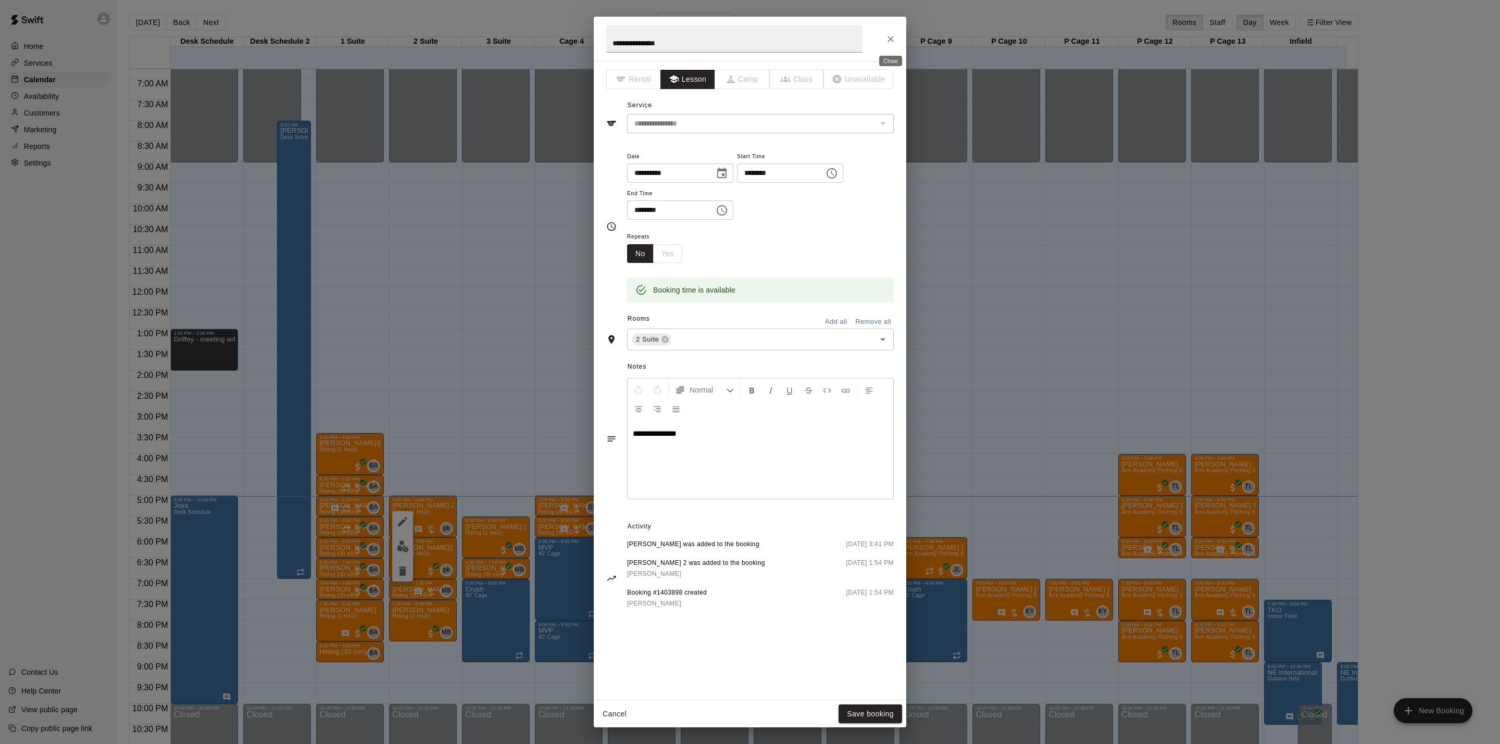
click at [885, 38] on button "Close" at bounding box center [890, 39] width 19 height 19
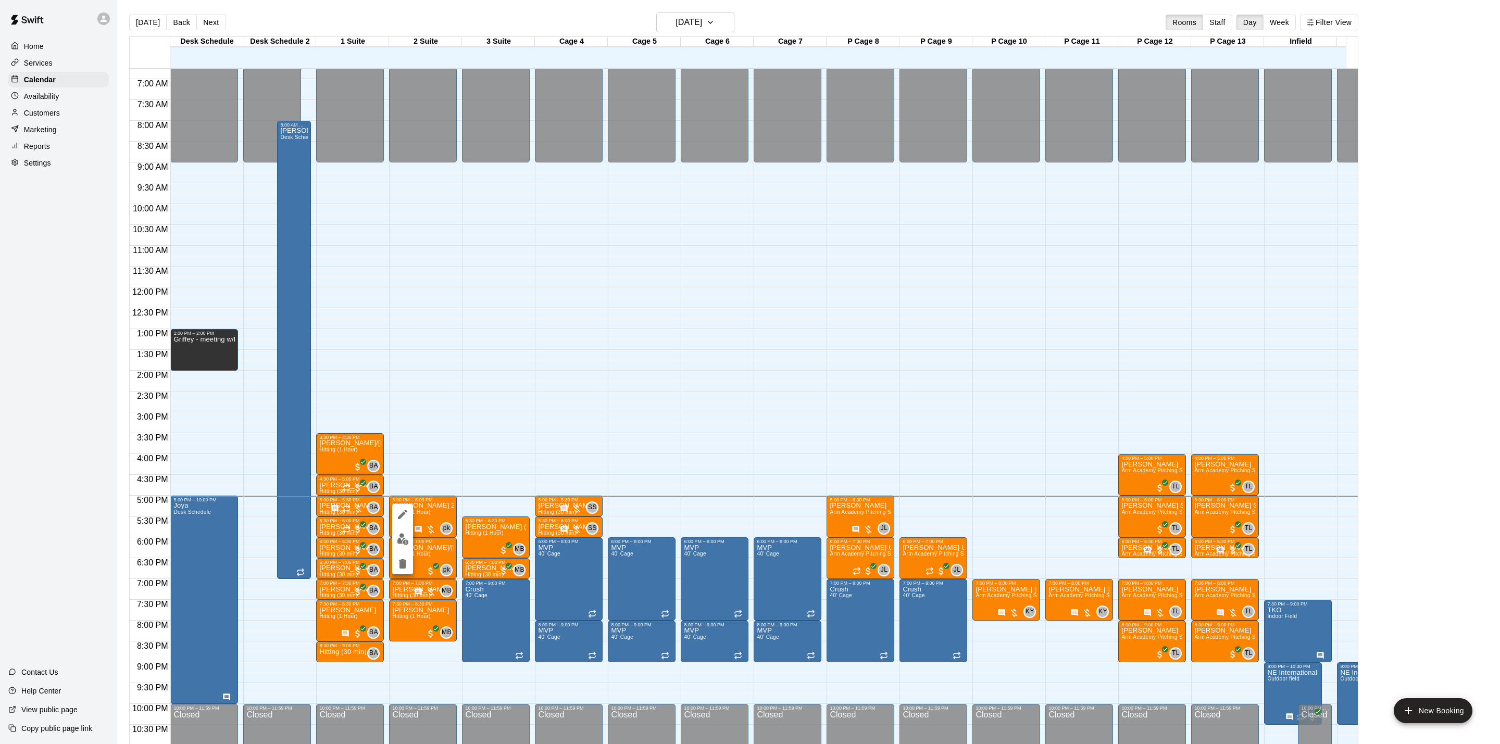
click at [407, 544] on img "edit" at bounding box center [403, 539] width 12 height 12
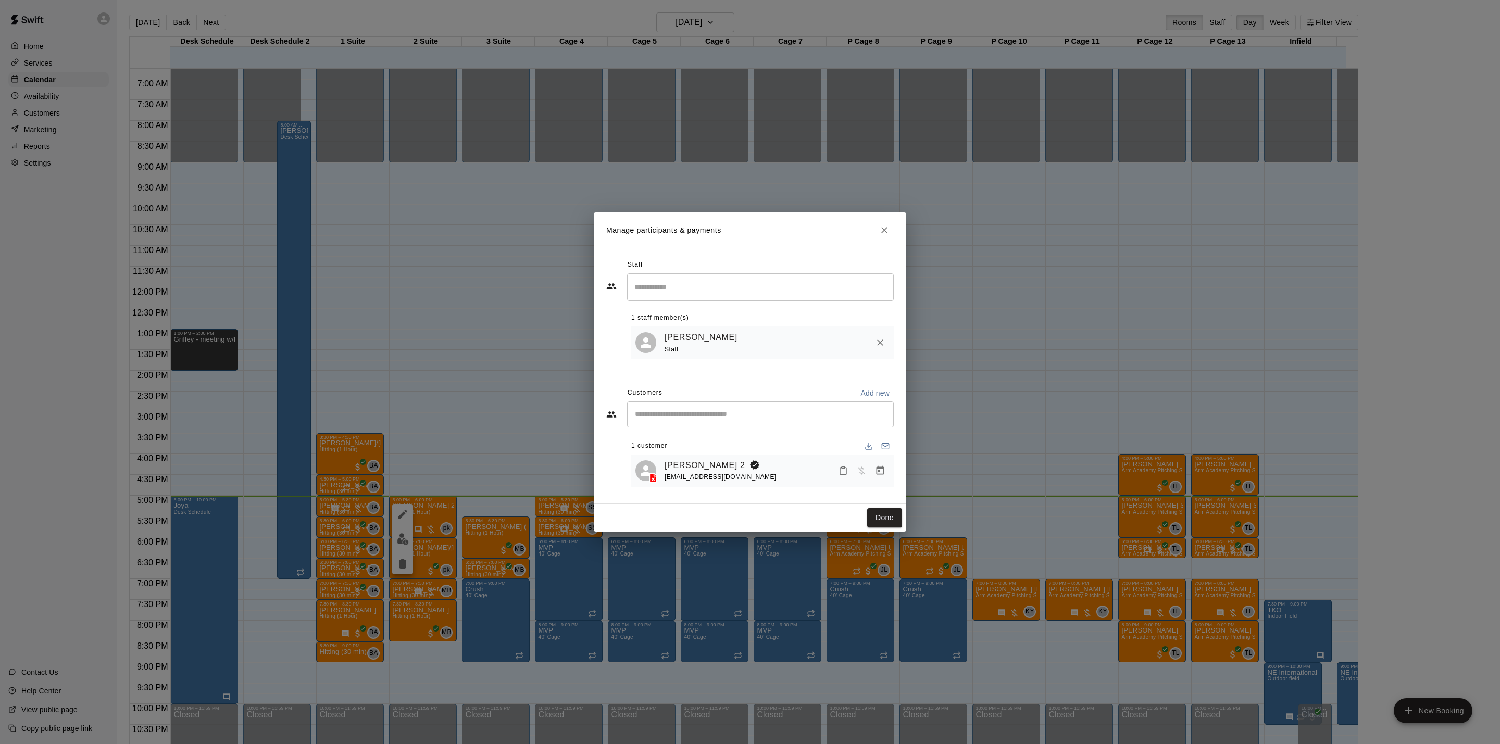
click at [878, 470] on icon "Manage bookings & payment" at bounding box center [880, 471] width 10 height 10
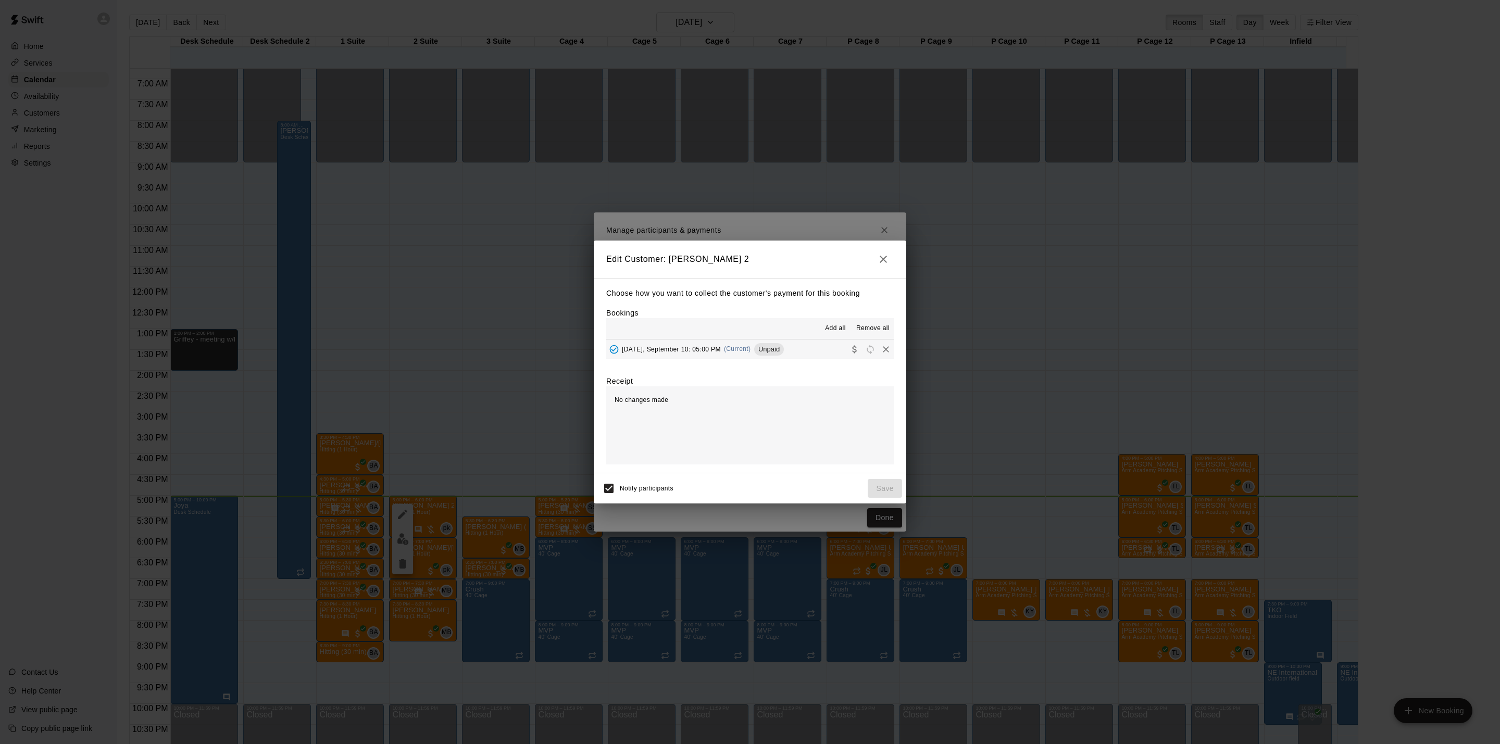
click at [766, 355] on div "[DATE], September 10: 05:00 PM (Current) Unpaid" at bounding box center [695, 350] width 178 height 16
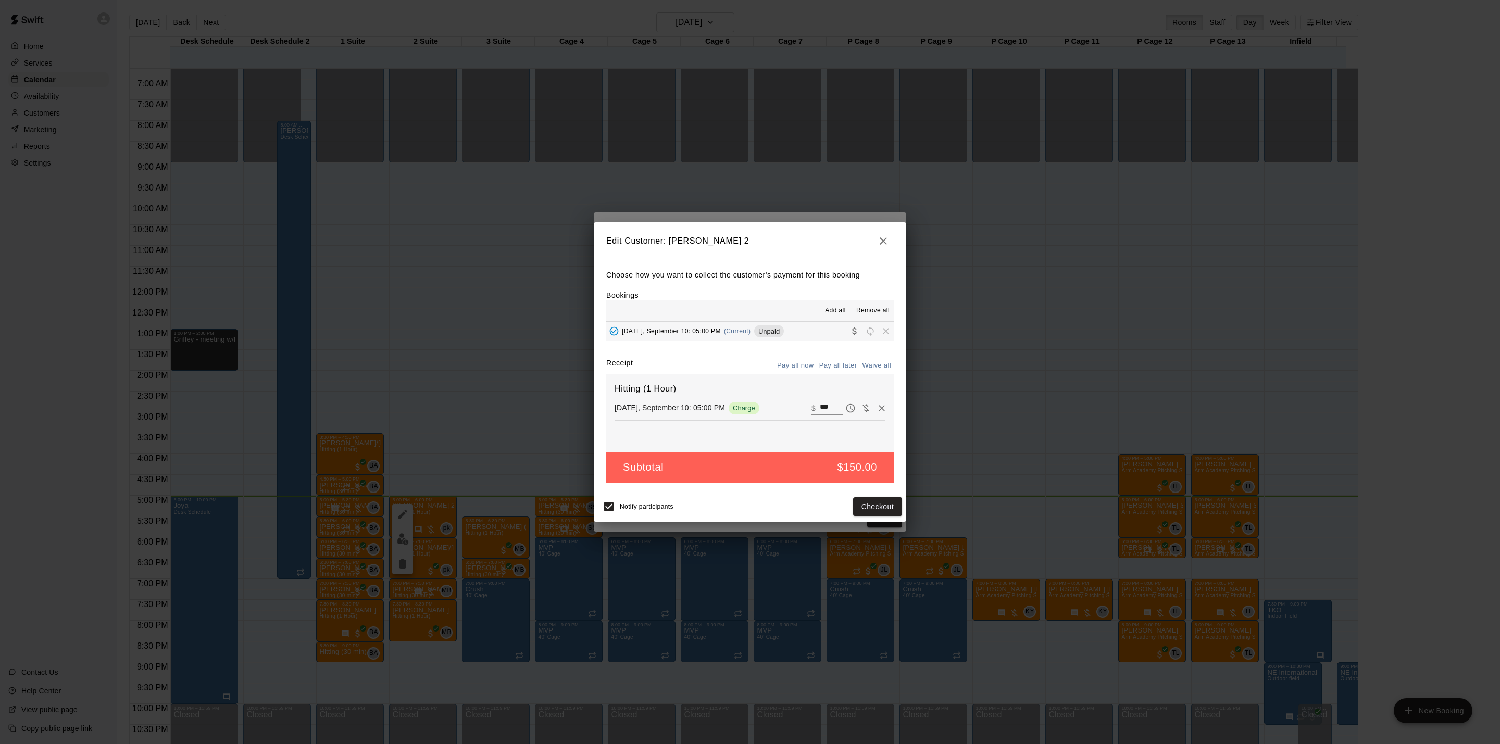
click at [885, 235] on icon "button" at bounding box center [883, 241] width 13 height 13
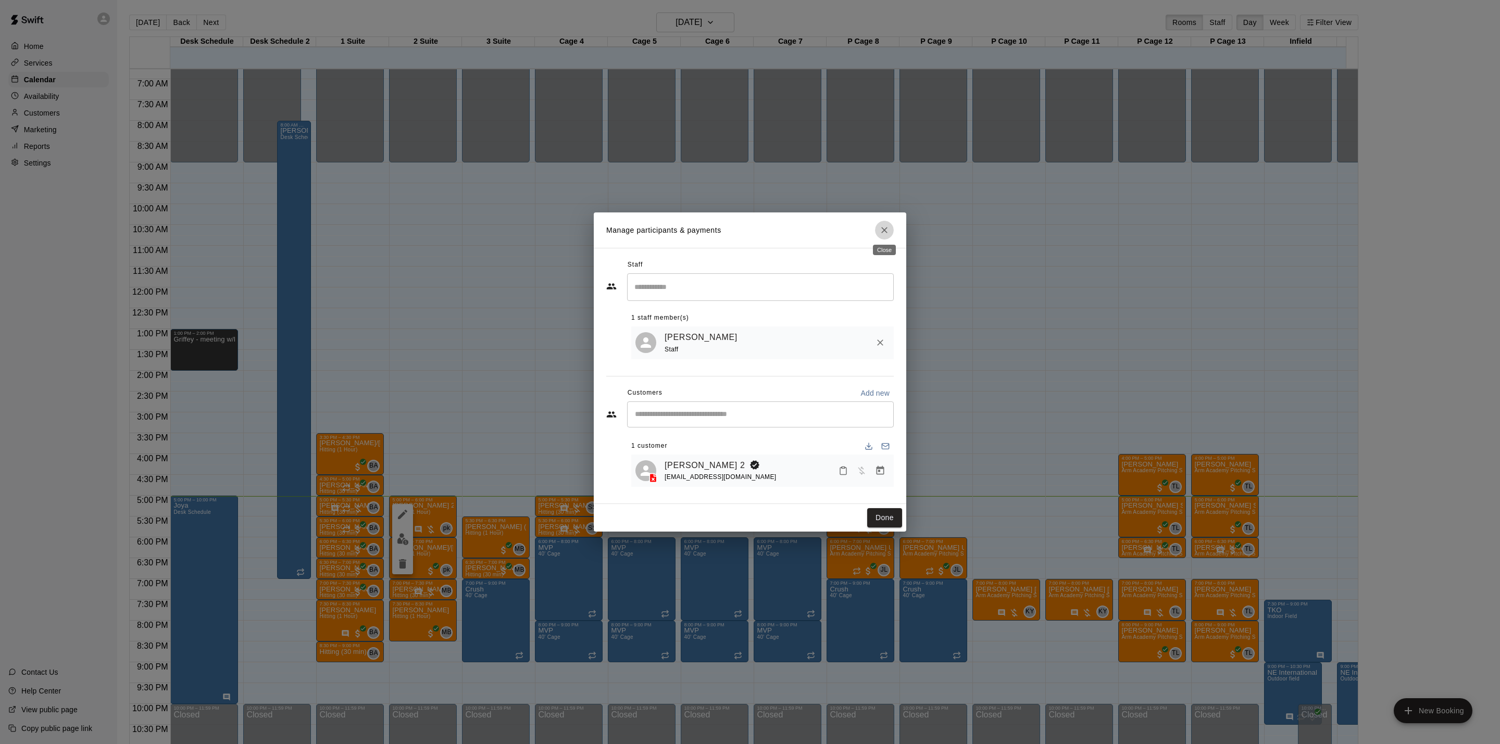
click at [880, 227] on icon "Close" at bounding box center [884, 230] width 10 height 10
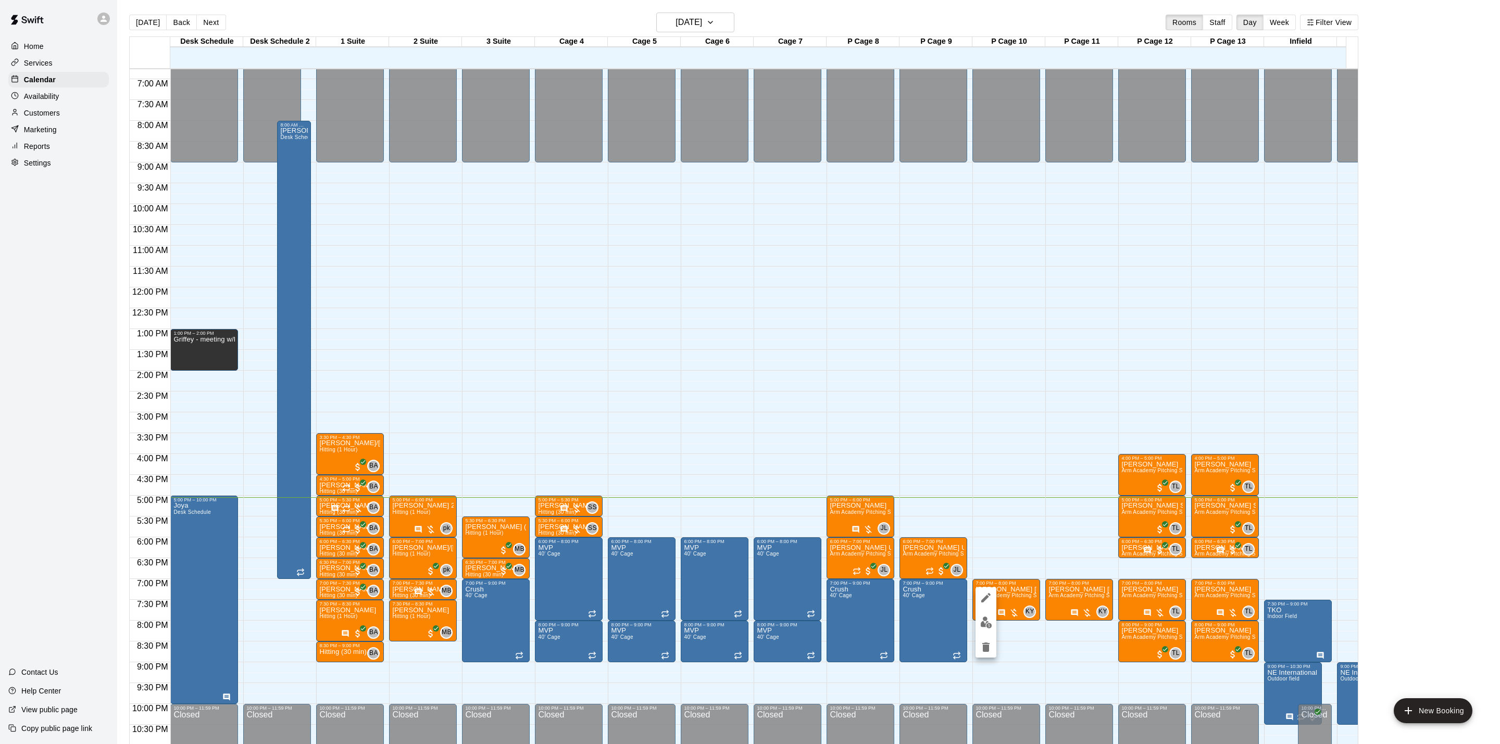
click at [991, 599] on icon "edit" at bounding box center [986, 598] width 13 height 13
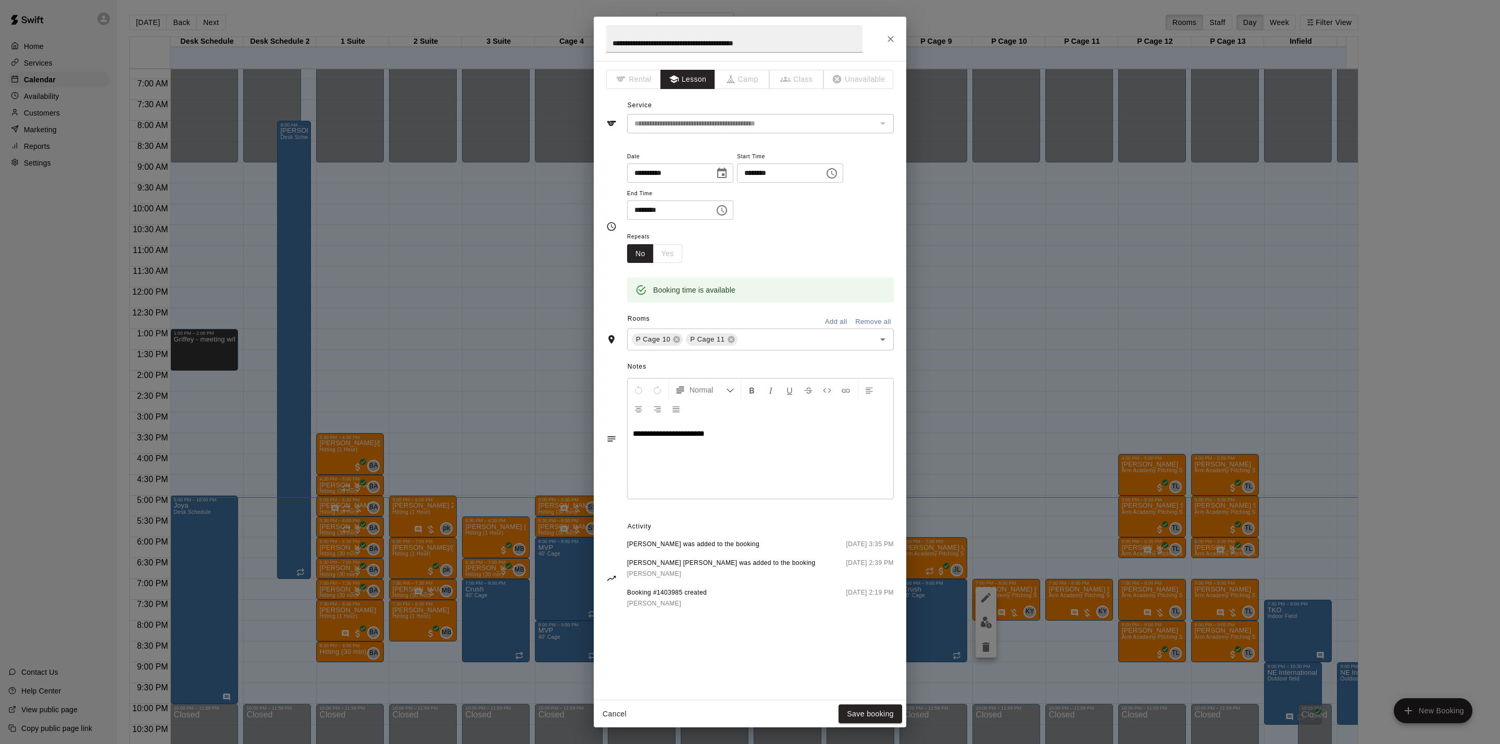
click at [1021, 236] on div "**********" at bounding box center [750, 372] width 1500 height 744
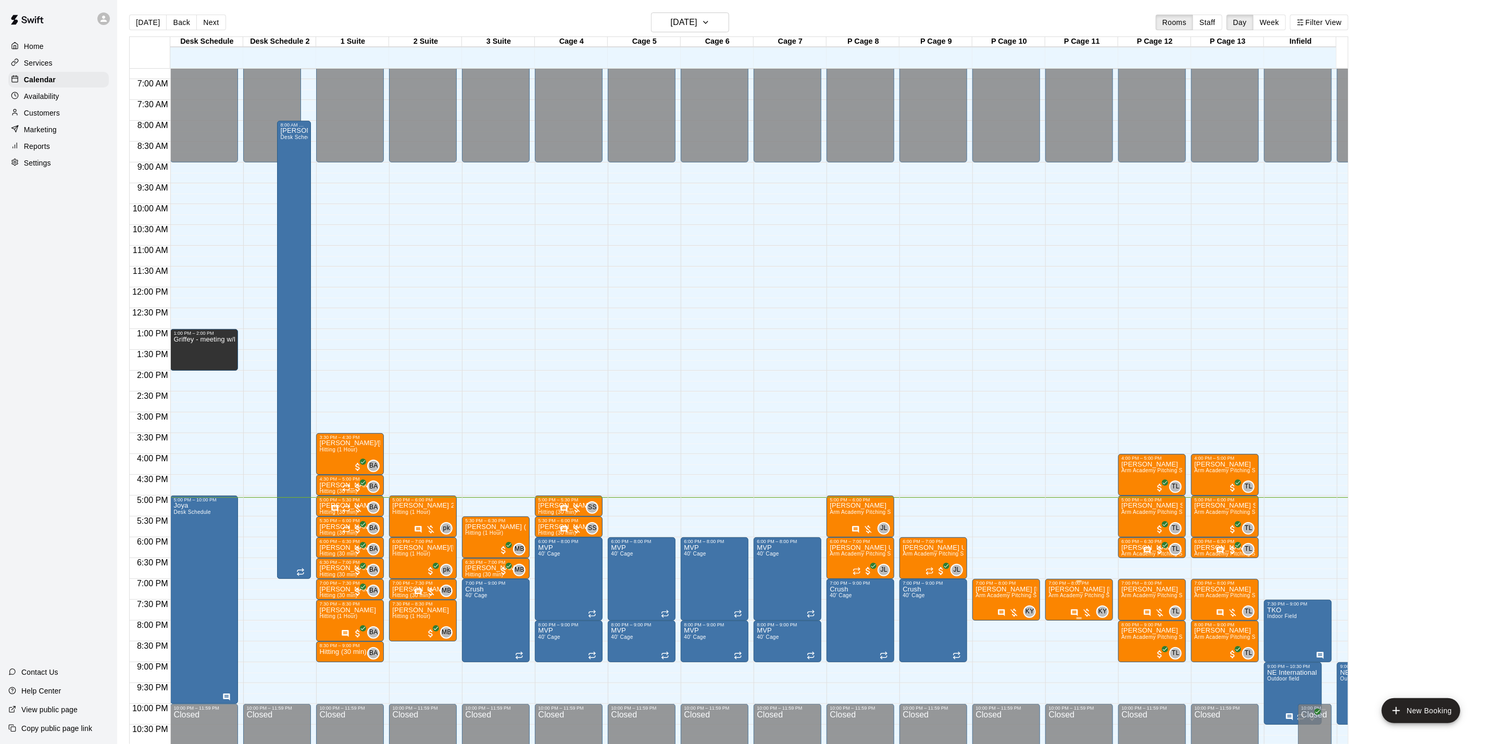
click at [1077, 596] on span "Arm Academy Pitching Session 1 Hour - Pitching" at bounding box center [1109, 596] width 121 height 6
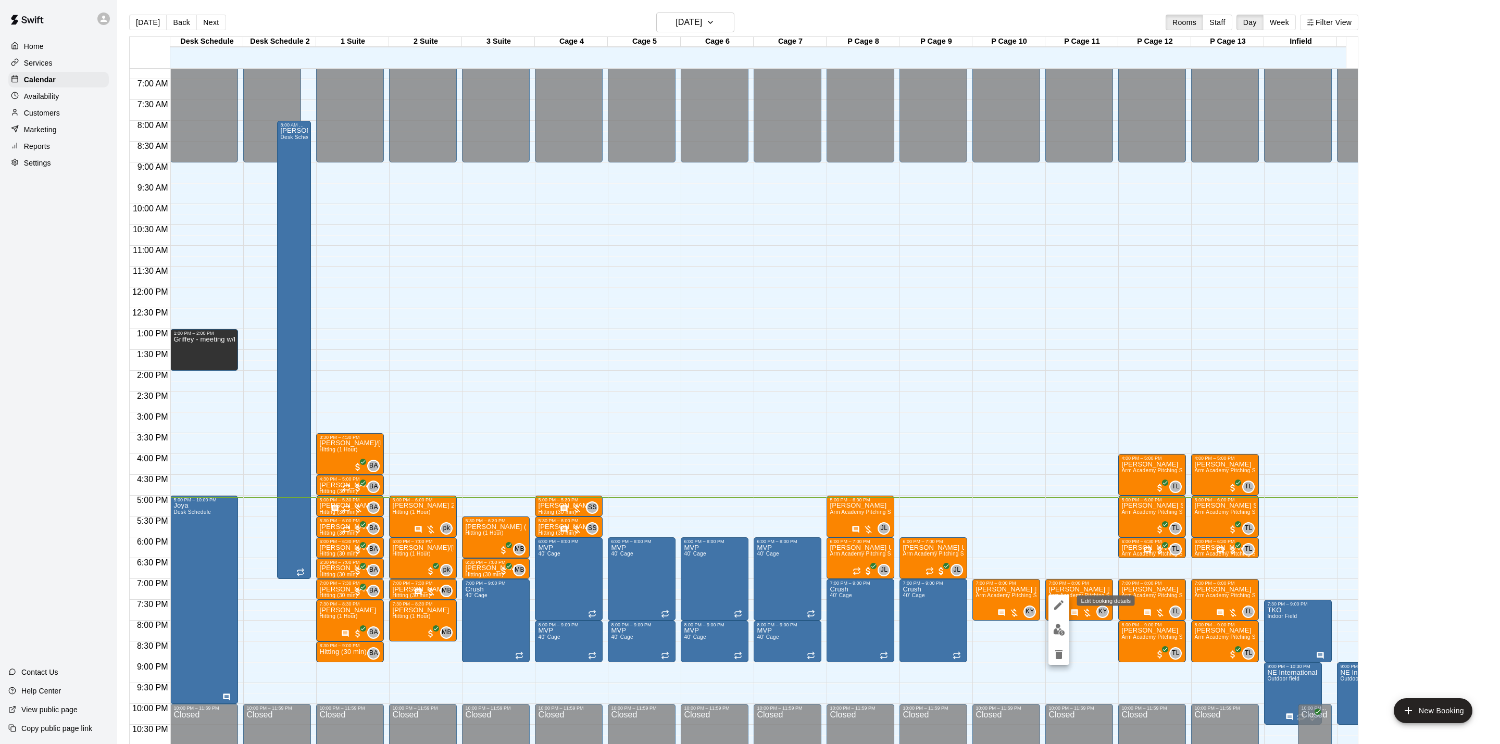
click at [1055, 597] on button "edit" at bounding box center [1059, 605] width 21 height 21
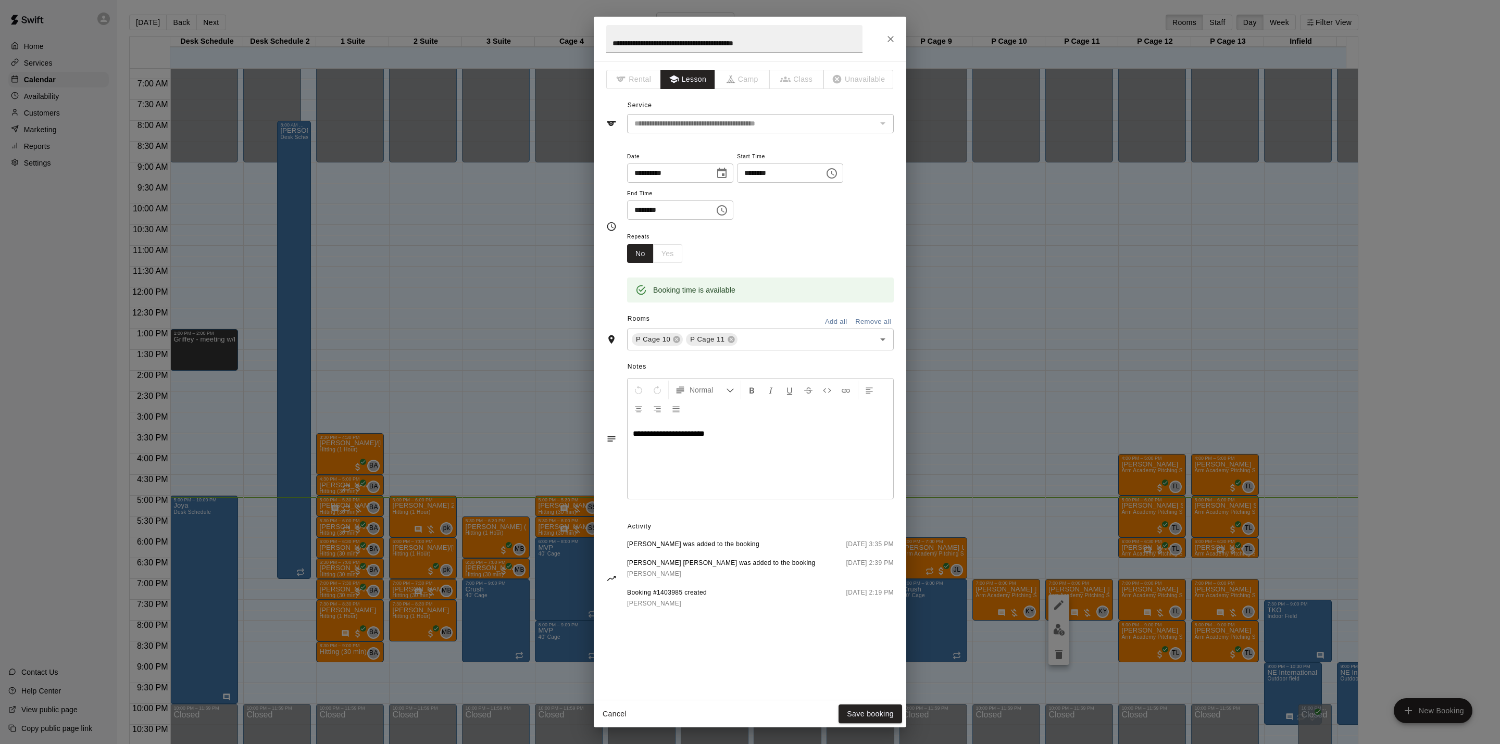
click at [1082, 274] on div "**********" at bounding box center [750, 372] width 1500 height 744
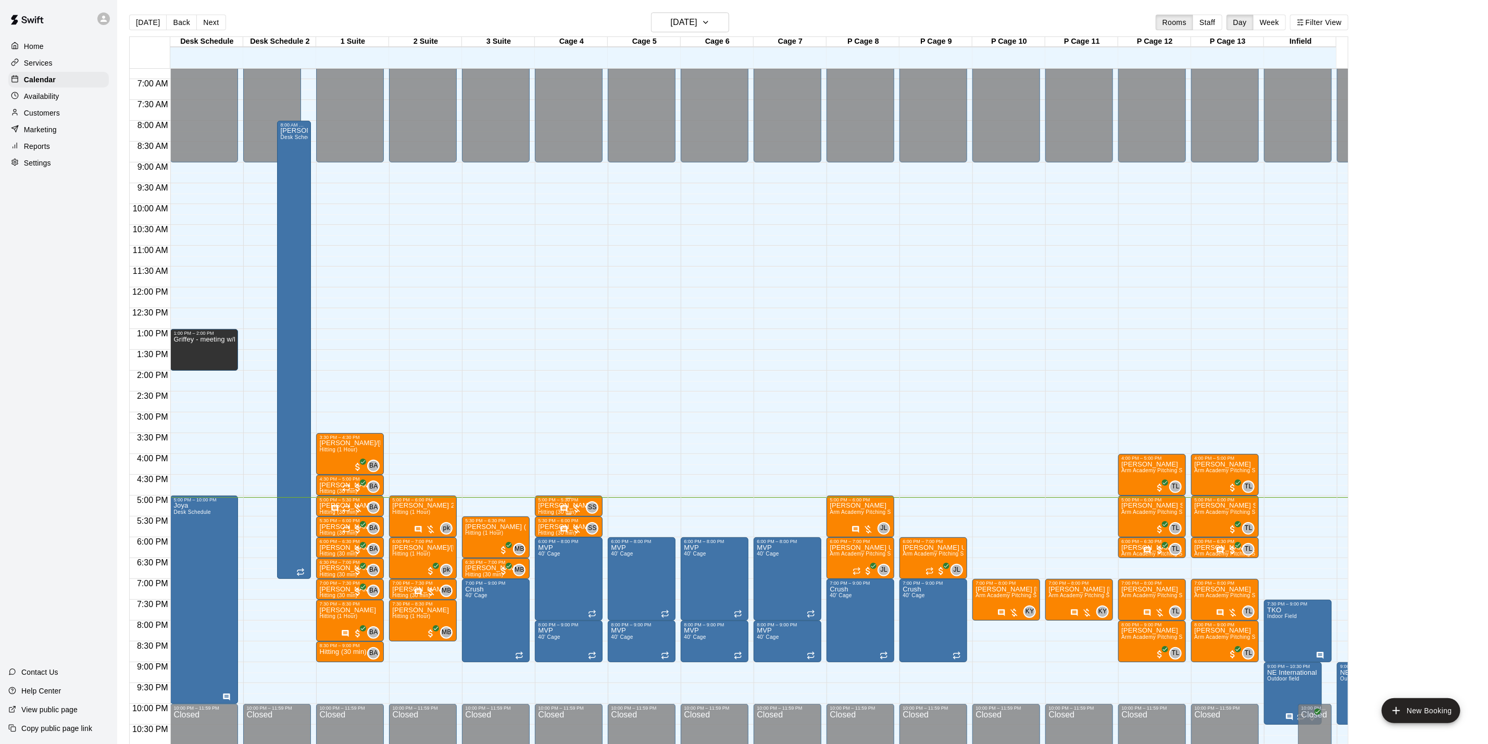
click at [583, 503] on div "SS 0" at bounding box center [579, 508] width 39 height 13
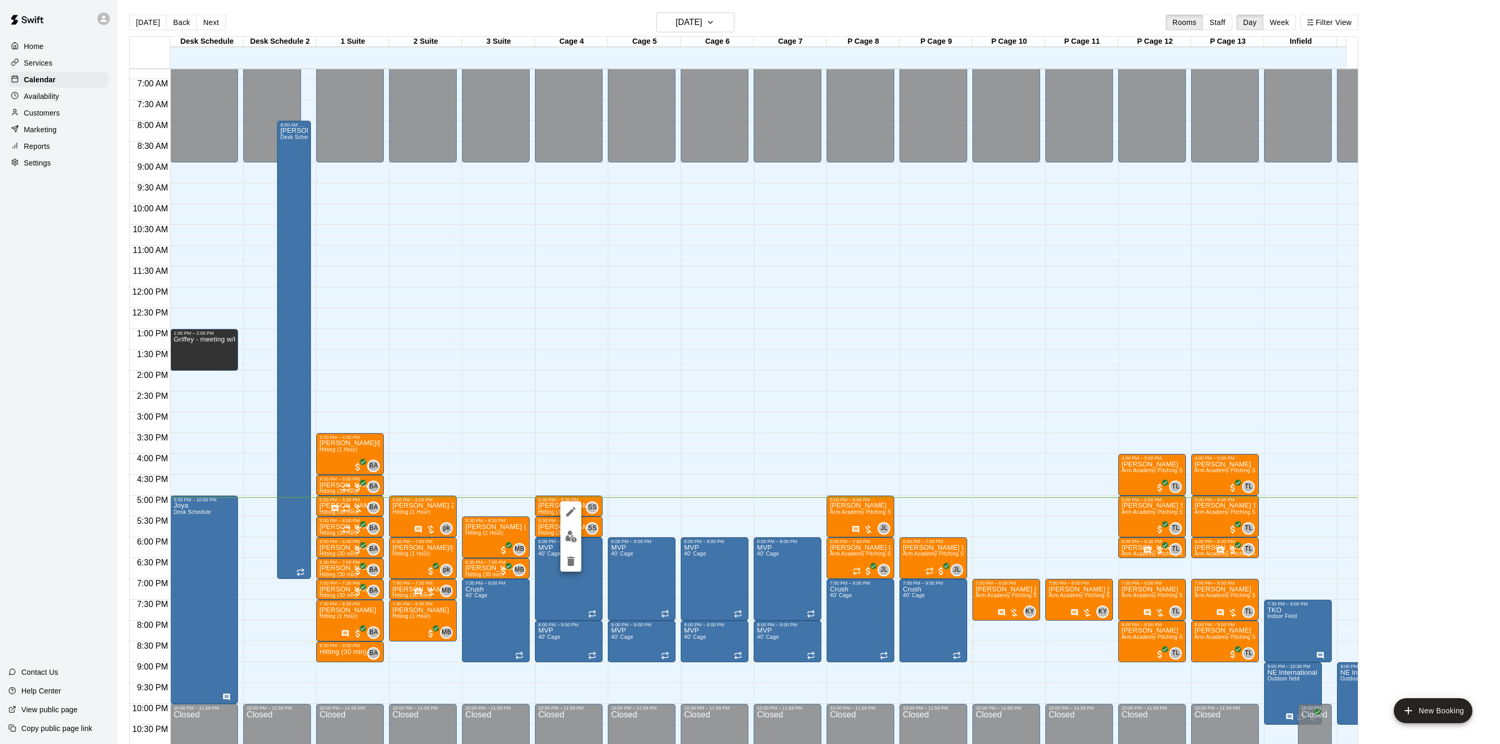
click at [570, 510] on icon "edit" at bounding box center [571, 512] width 13 height 13
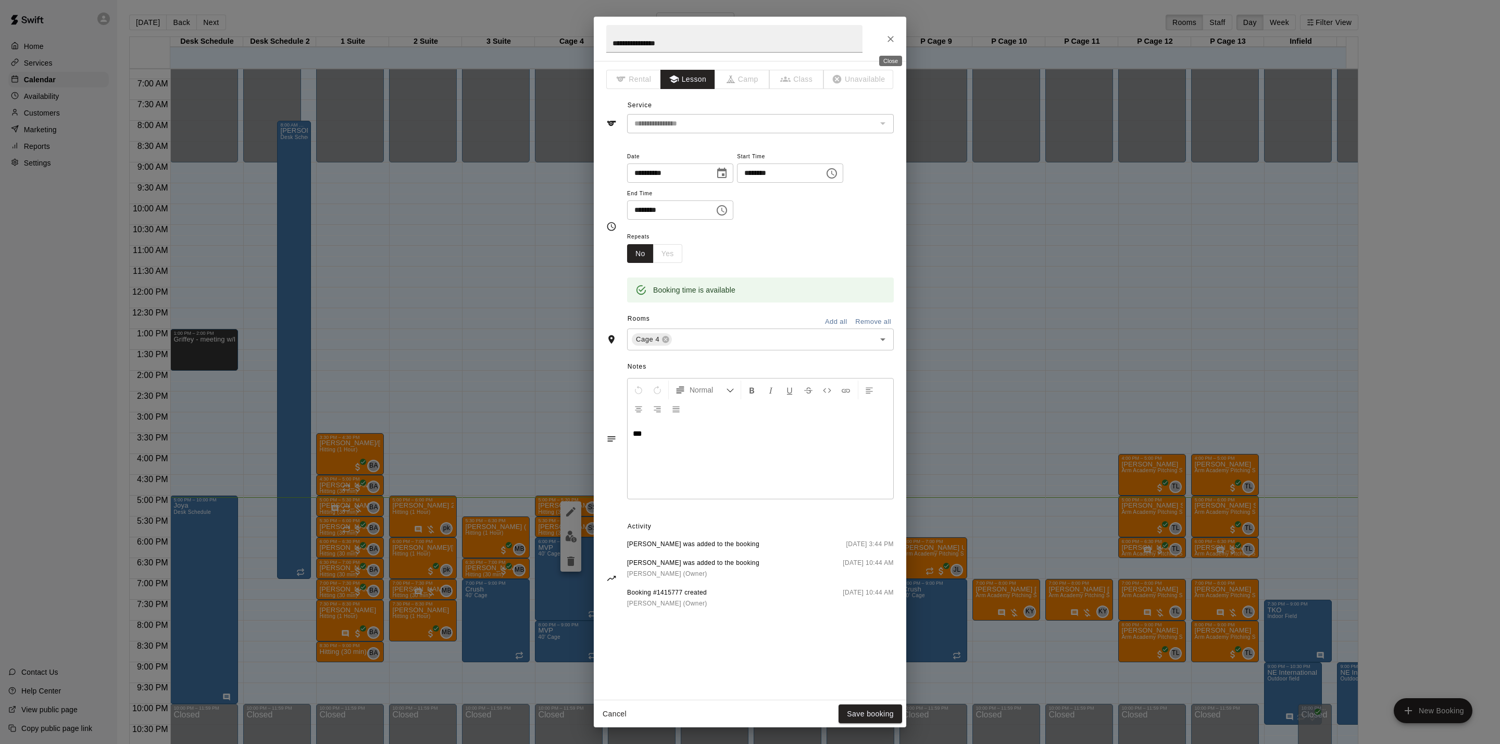
click at [890, 38] on icon "Close" at bounding box center [891, 39] width 6 height 6
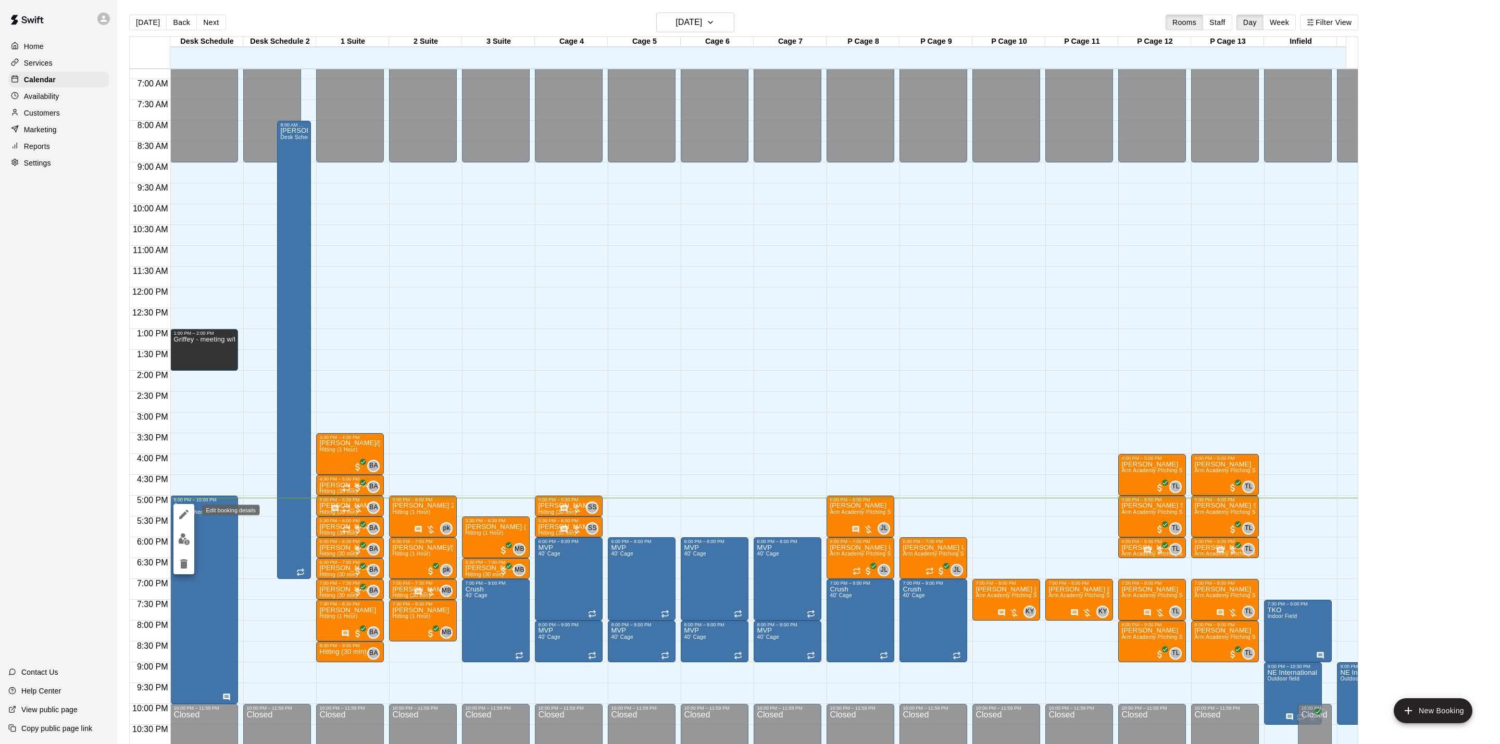
click at [191, 516] on button "edit" at bounding box center [183, 514] width 21 height 21
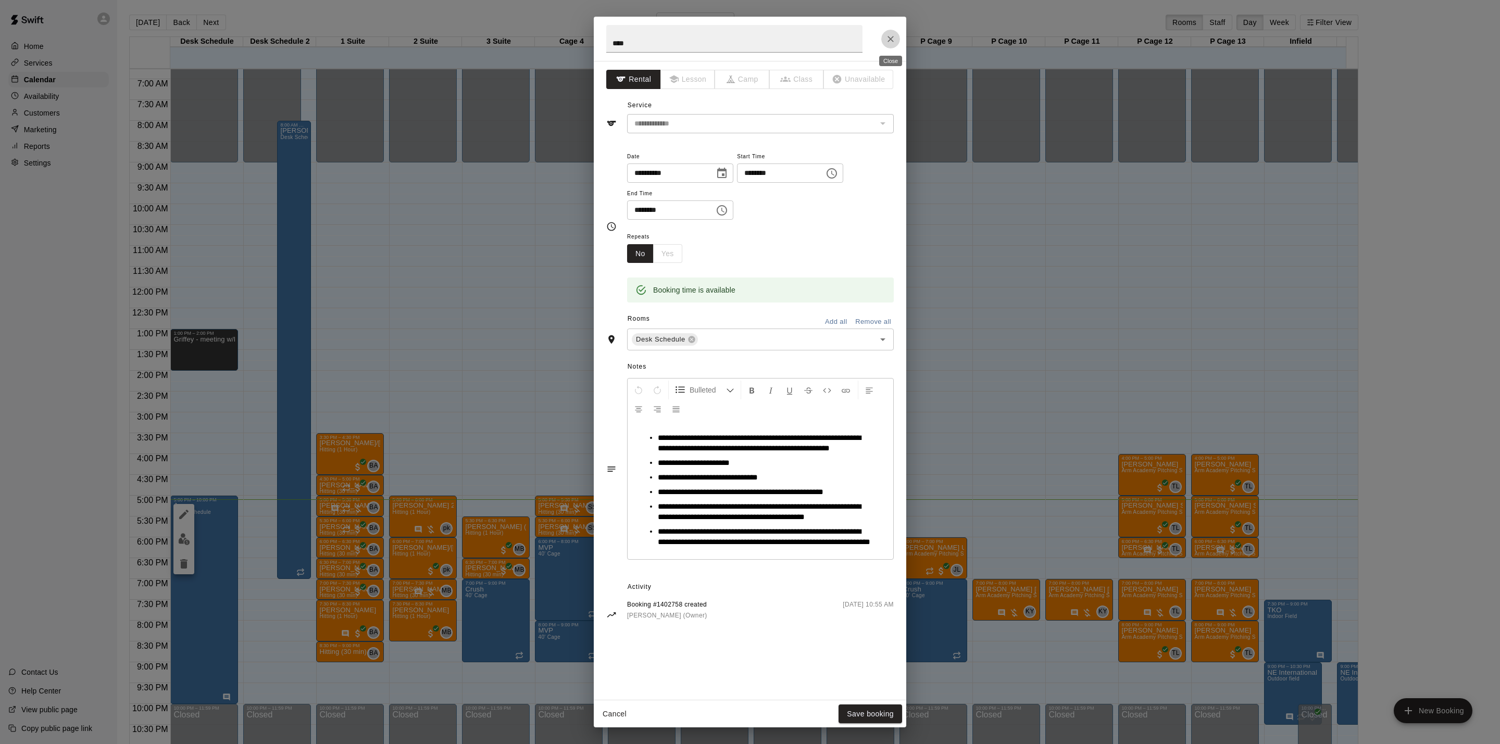
click at [888, 36] on icon "Close" at bounding box center [891, 39] width 10 height 10
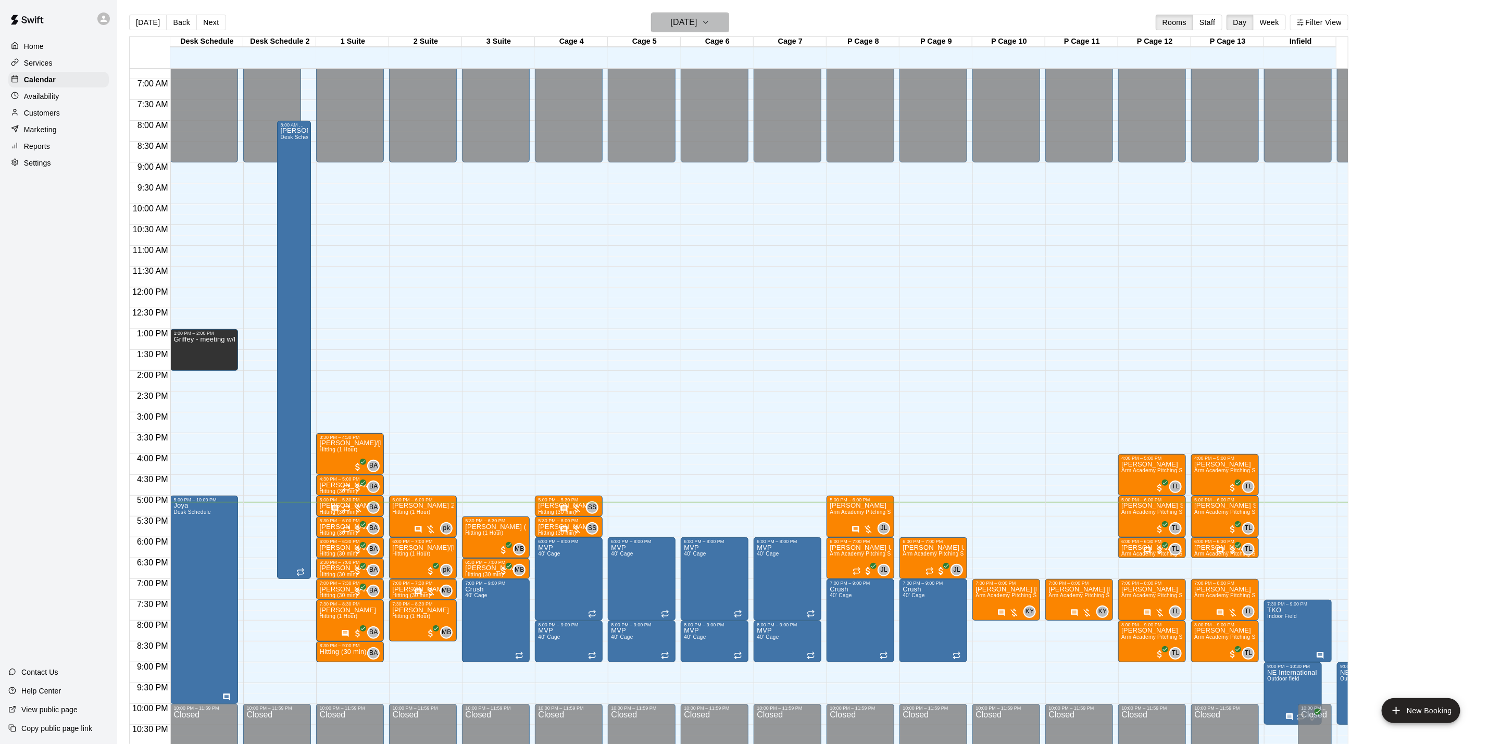
click at [698, 22] on h6 "[DATE]" at bounding box center [684, 22] width 27 height 15
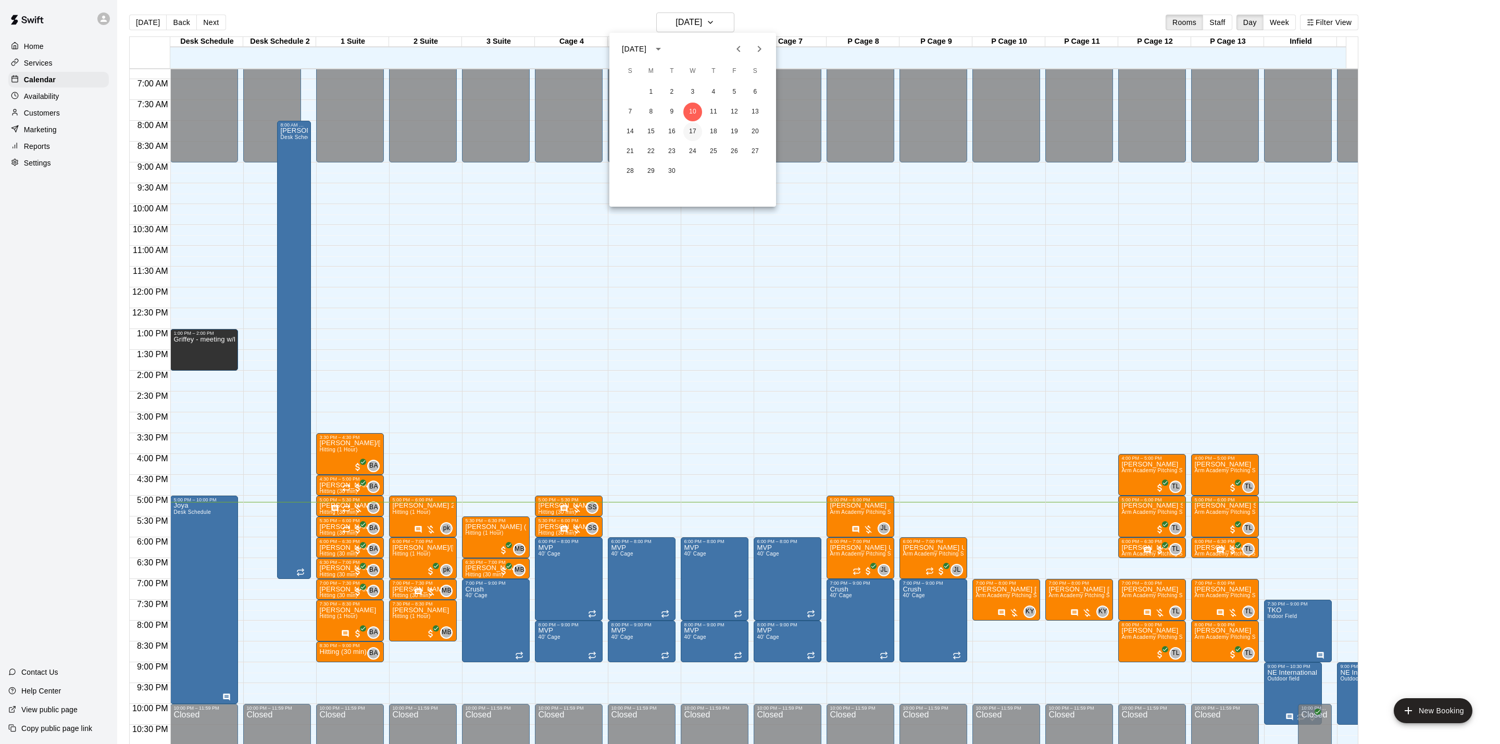
click at [693, 133] on button "17" at bounding box center [693, 131] width 19 height 19
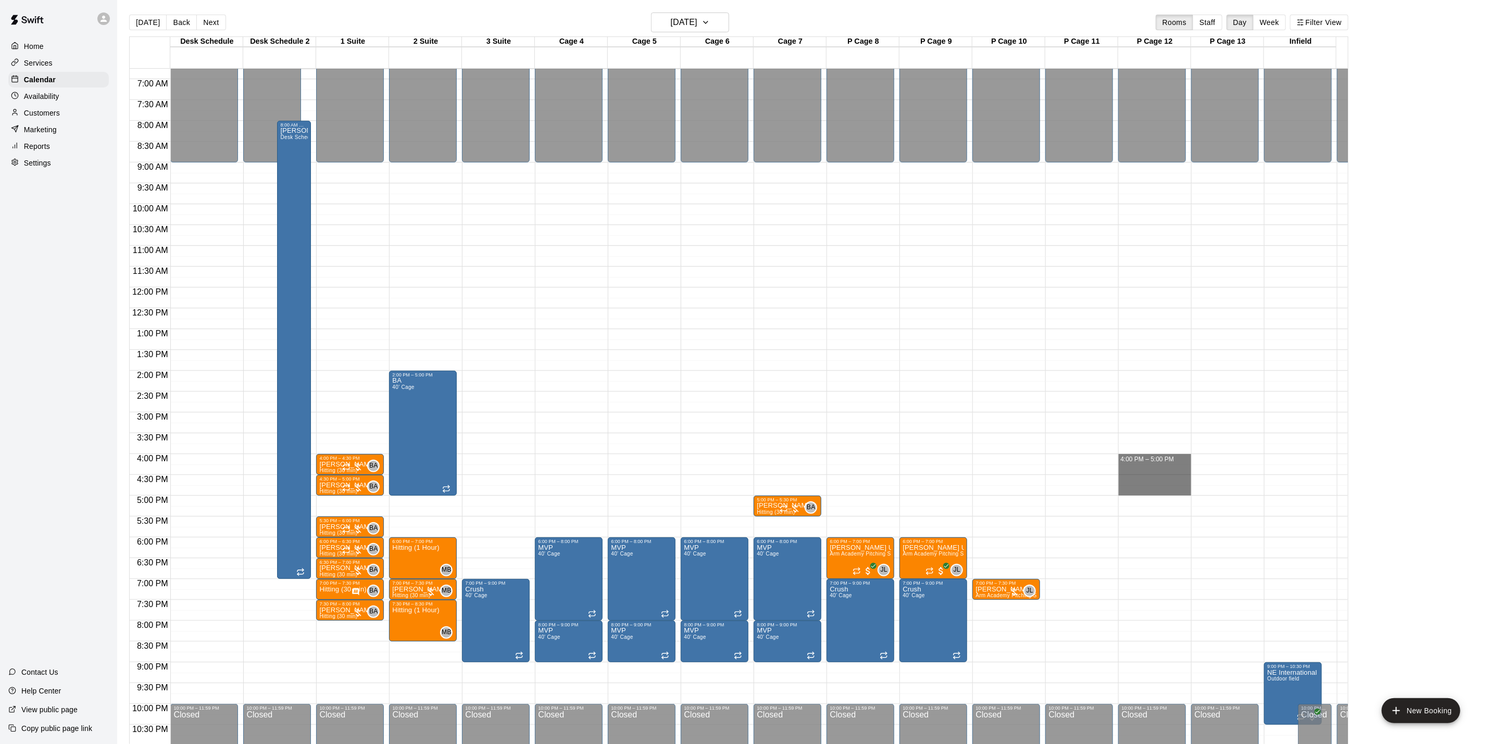
drag, startPoint x: 1139, startPoint y: 457, endPoint x: 1139, endPoint y: 495, distance: 38.6
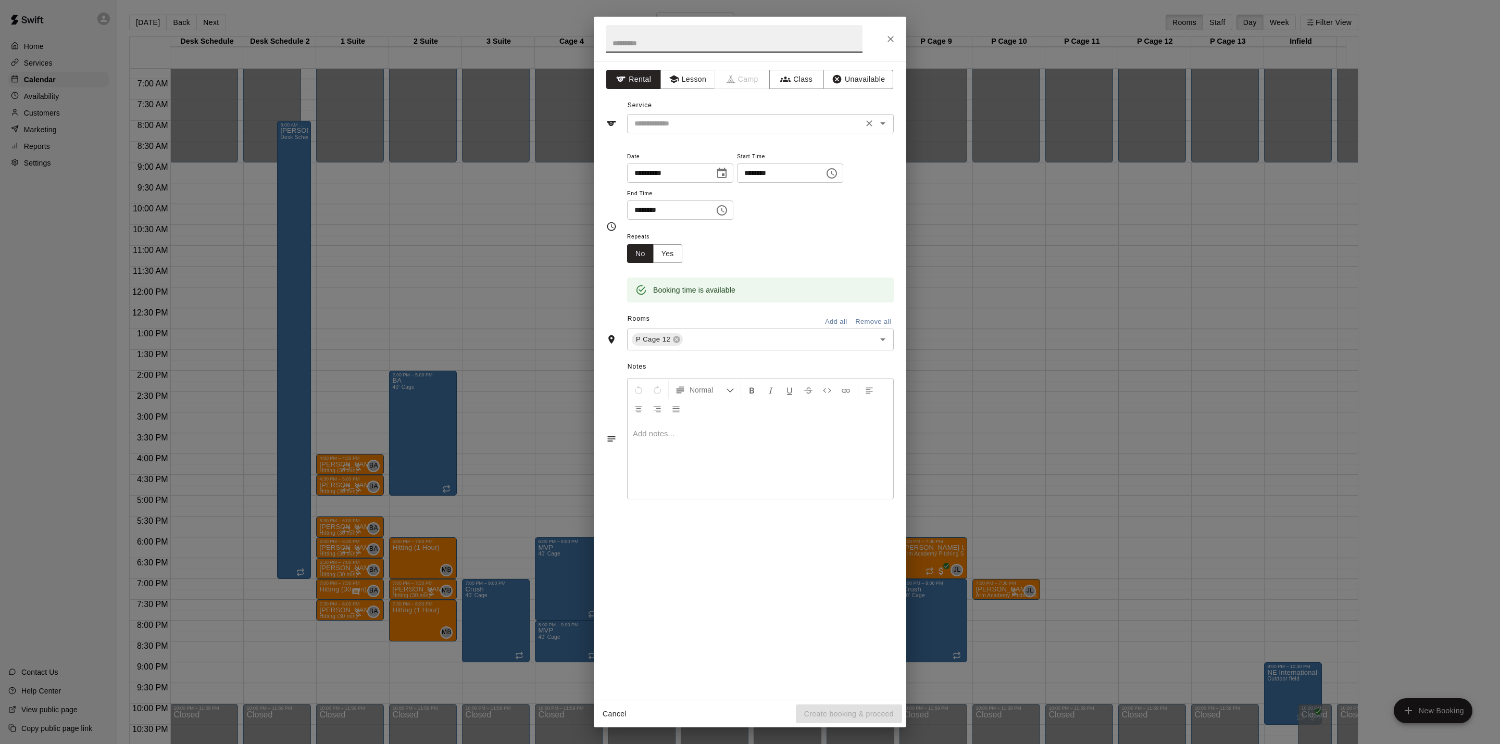
click at [794, 121] on input "text" at bounding box center [745, 123] width 230 height 13
click at [691, 80] on button "Lesson" at bounding box center [688, 79] width 55 height 19
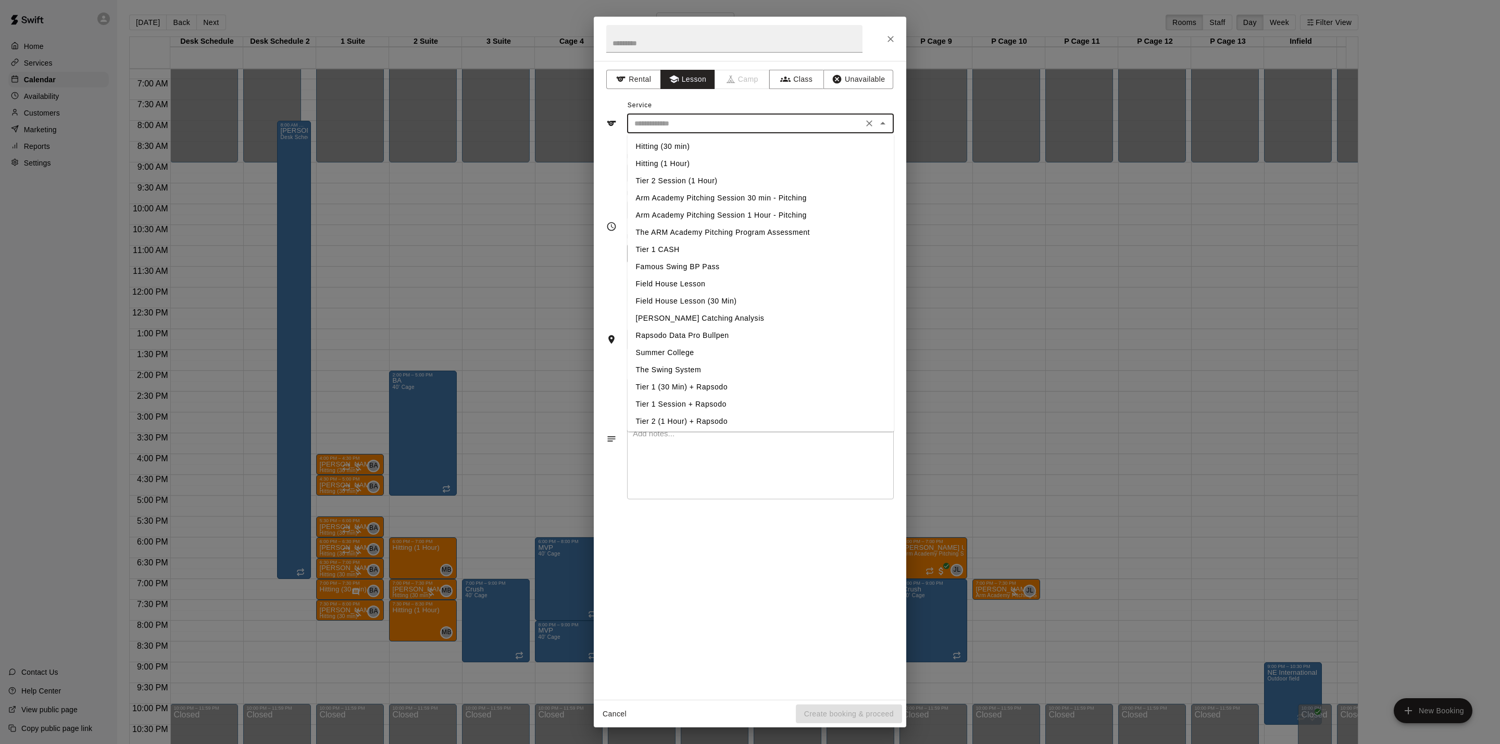
click at [702, 119] on input "text" at bounding box center [745, 123] width 230 height 13
click at [692, 211] on li "Arm Academy Pitching Session 1 Hour - Pitching" at bounding box center [761, 215] width 267 height 17
type input "**********"
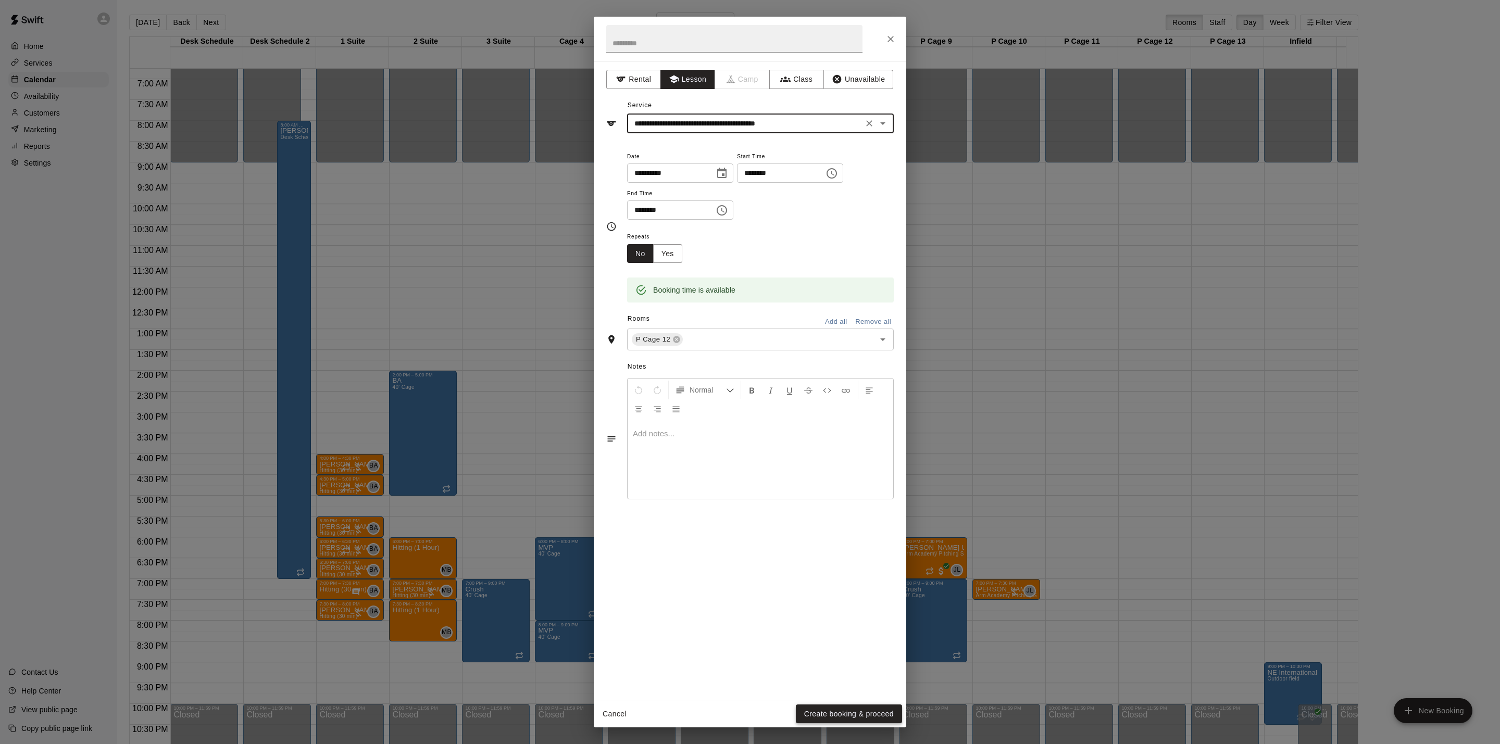
click at [811, 717] on button "Create booking & proceed" at bounding box center [849, 714] width 106 height 19
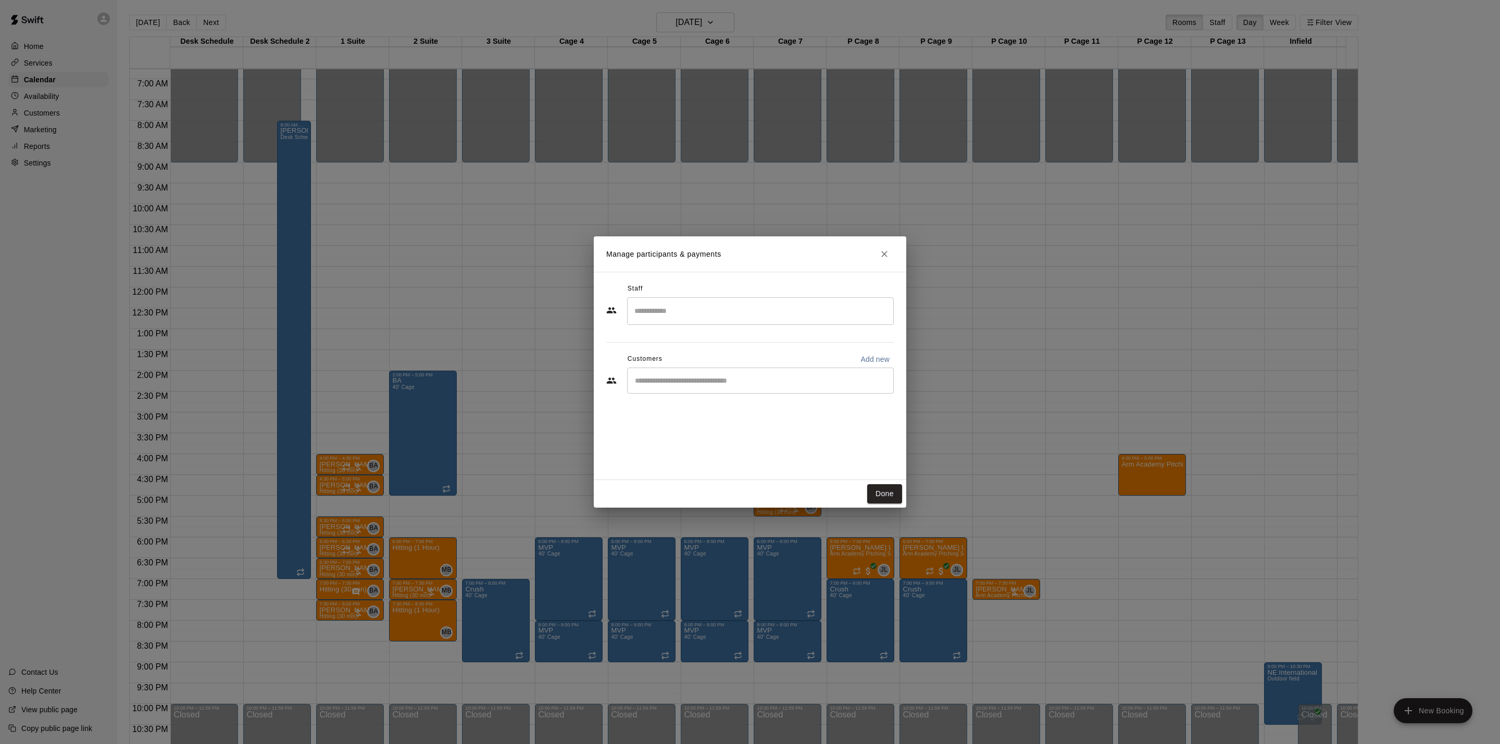
click at [669, 320] on input "Search staff" at bounding box center [760, 311] width 257 height 18
click at [674, 344] on p "[PERSON_NAME]" at bounding box center [686, 342] width 64 height 11
type input "*****"
click at [682, 382] on input "Start typing to search customers..." at bounding box center [760, 381] width 257 height 10
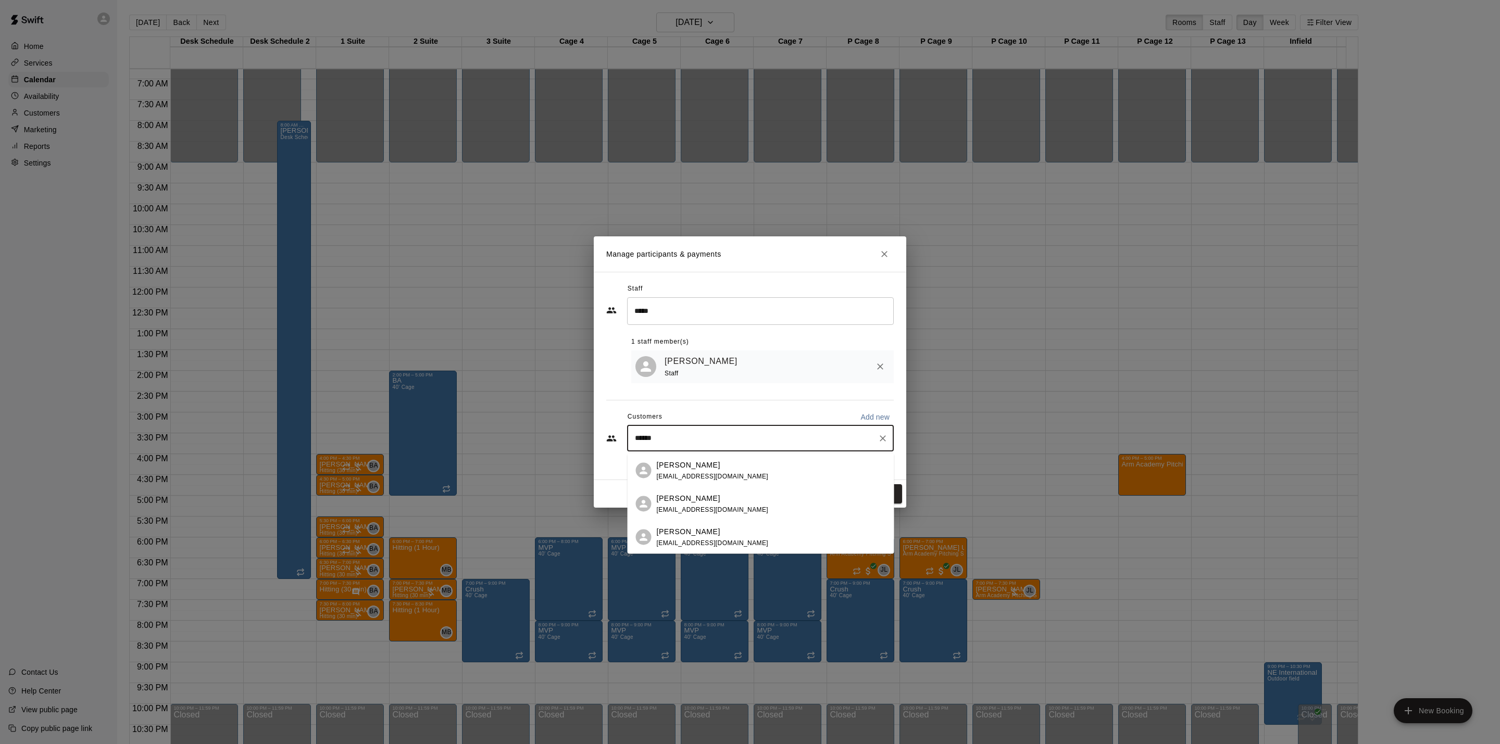
type input "*******"
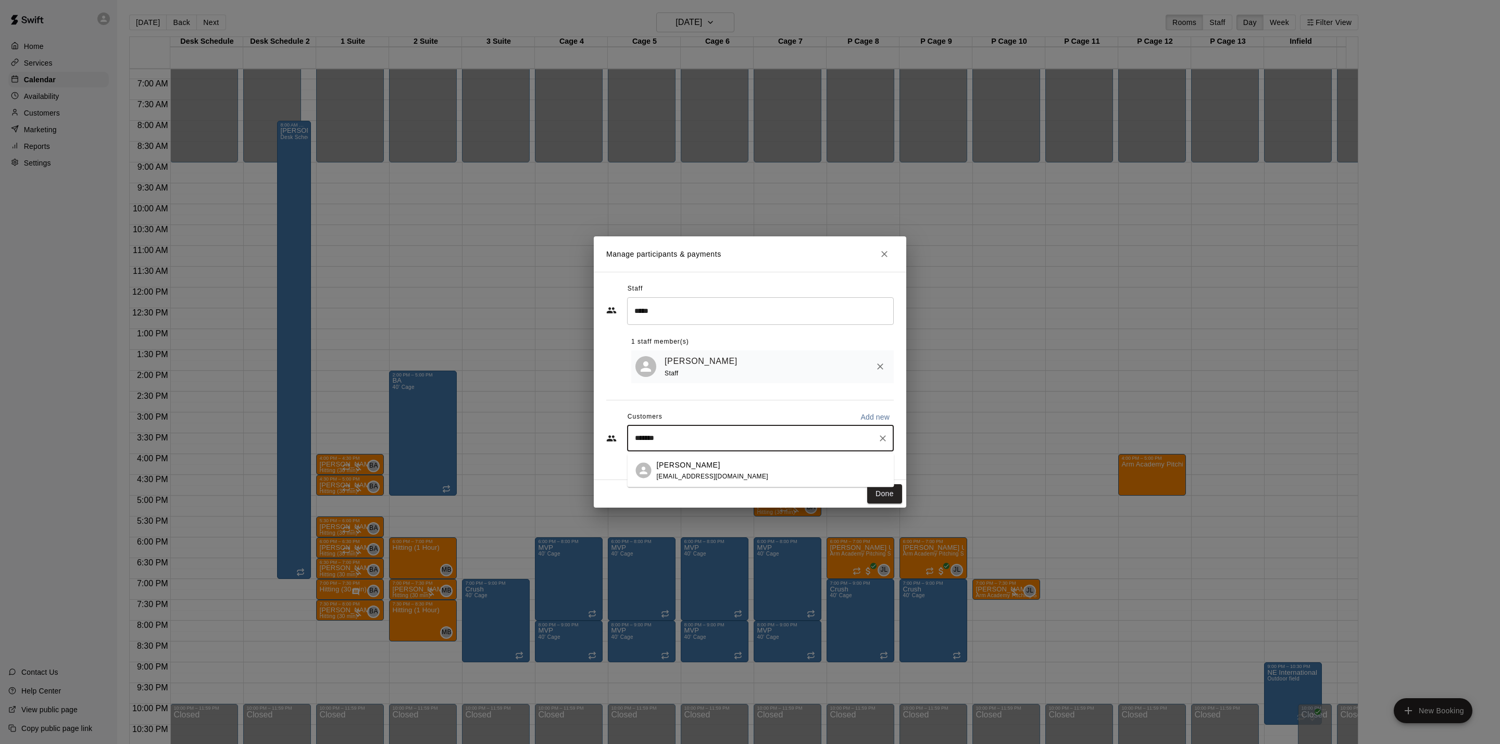
click at [759, 466] on div "[PERSON_NAME] [EMAIL_ADDRESS][DOMAIN_NAME]" at bounding box center [771, 470] width 229 height 22
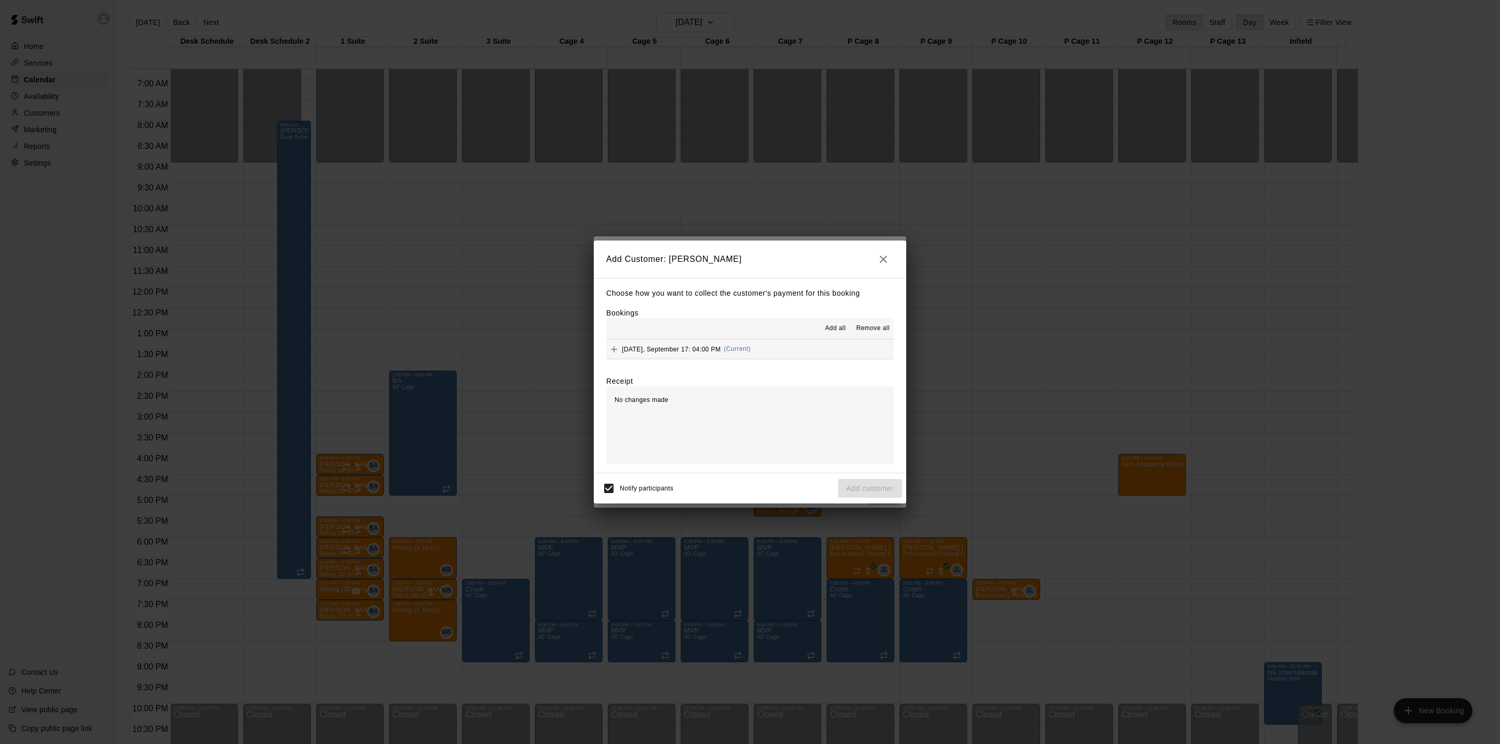
click at [796, 352] on button "[DATE], September 17: 04:00 PM (Current)" at bounding box center [750, 349] width 288 height 19
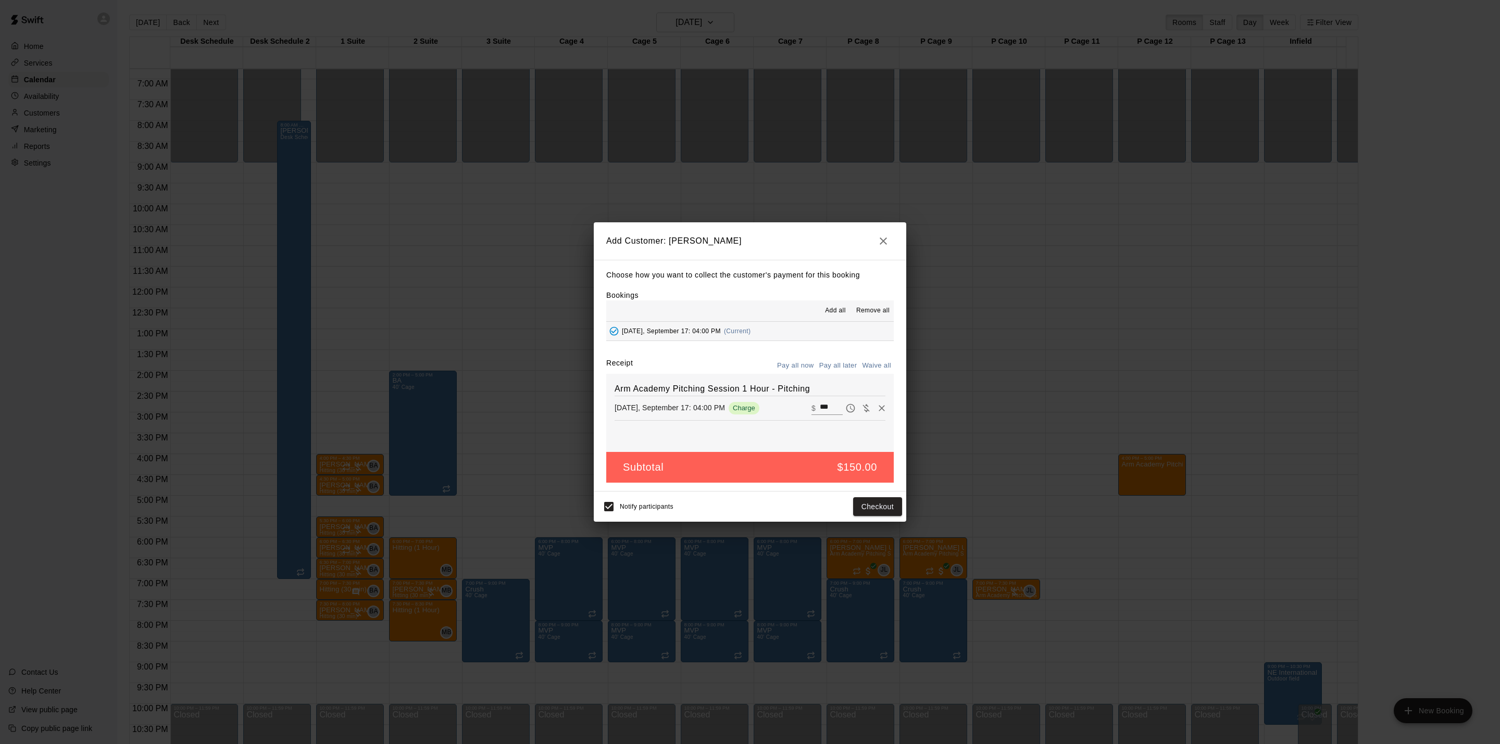
click at [846, 365] on button "Pay all later" at bounding box center [838, 366] width 43 height 16
click at [872, 505] on button "Add customer" at bounding box center [870, 507] width 64 height 19
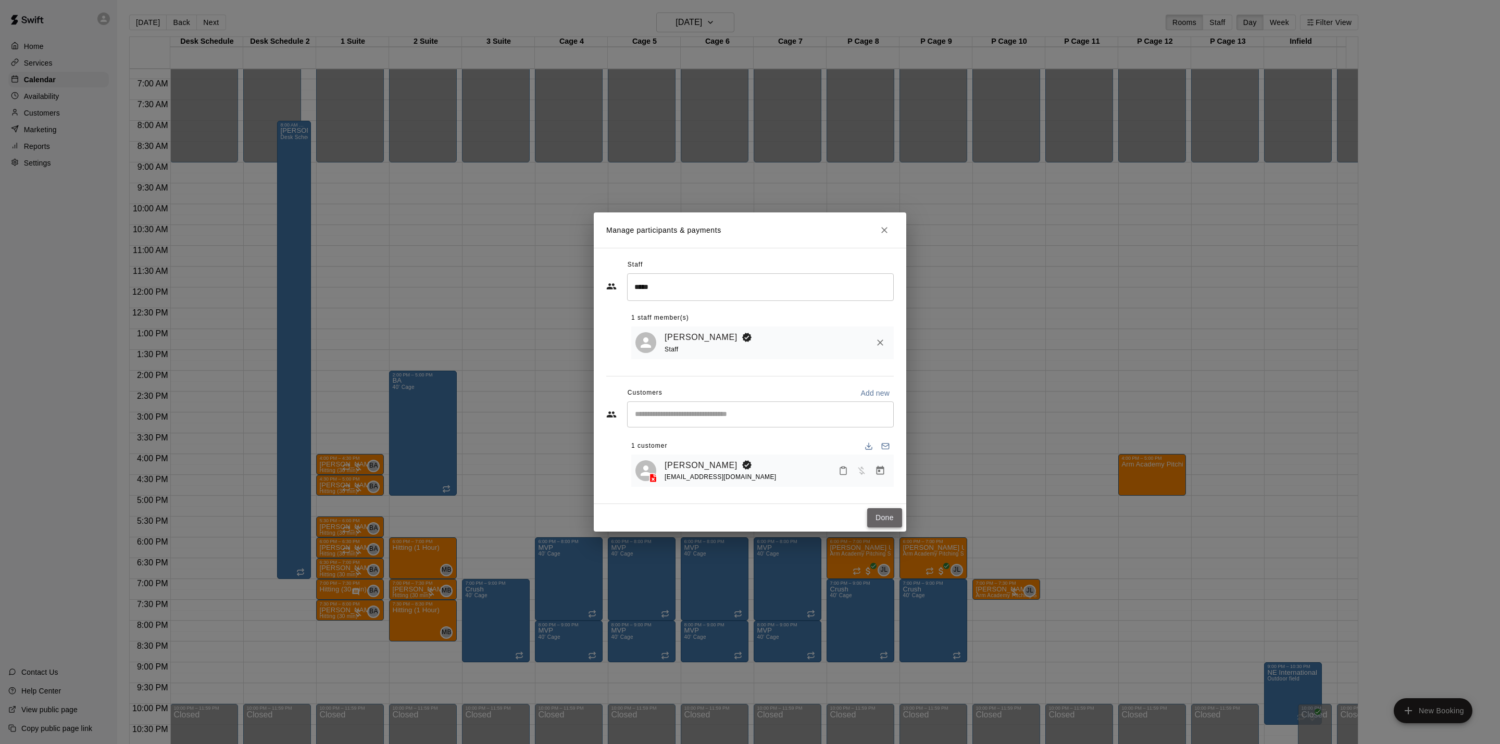
click at [887, 516] on button "Done" at bounding box center [884, 517] width 35 height 19
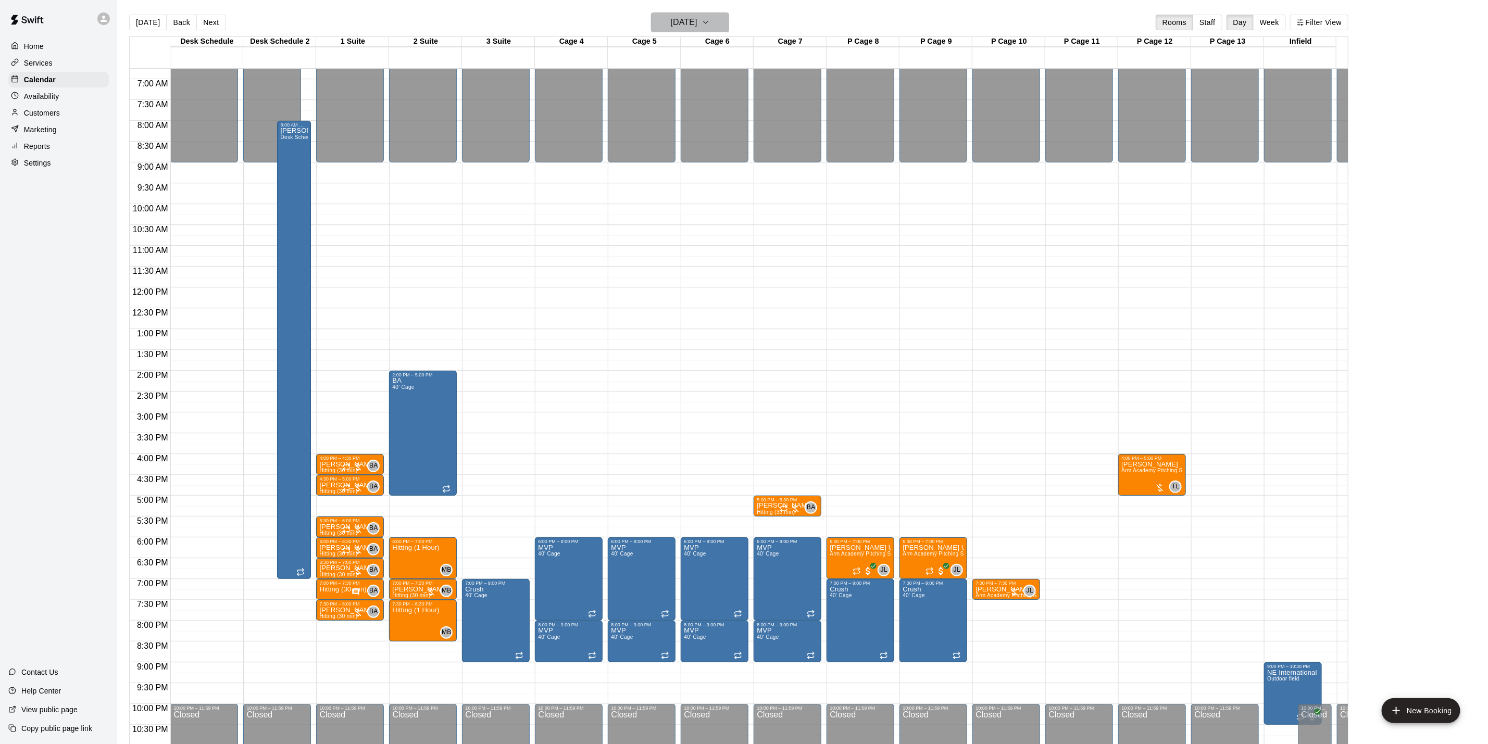
click at [729, 25] on button "[DATE]" at bounding box center [690, 23] width 78 height 20
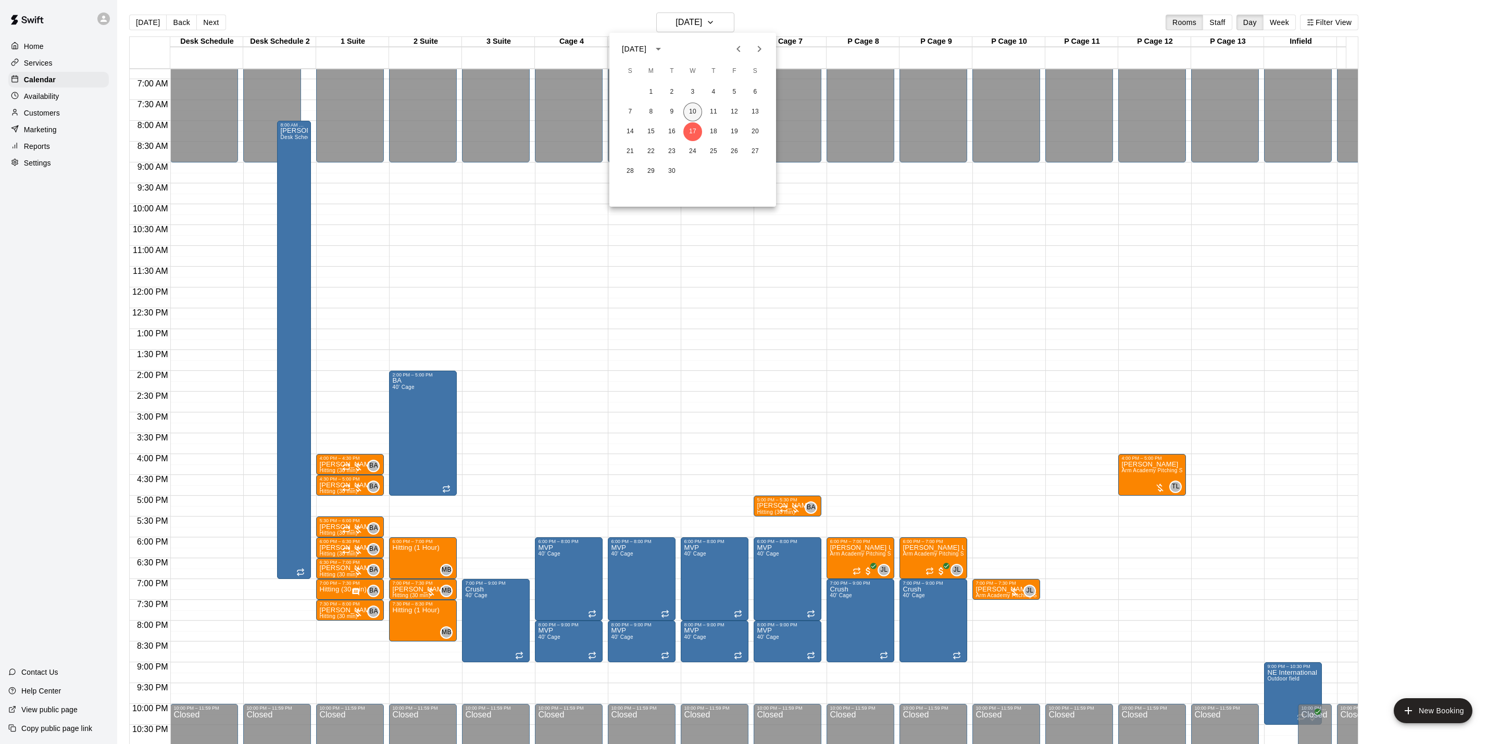
click at [694, 117] on button "10" at bounding box center [693, 112] width 19 height 19
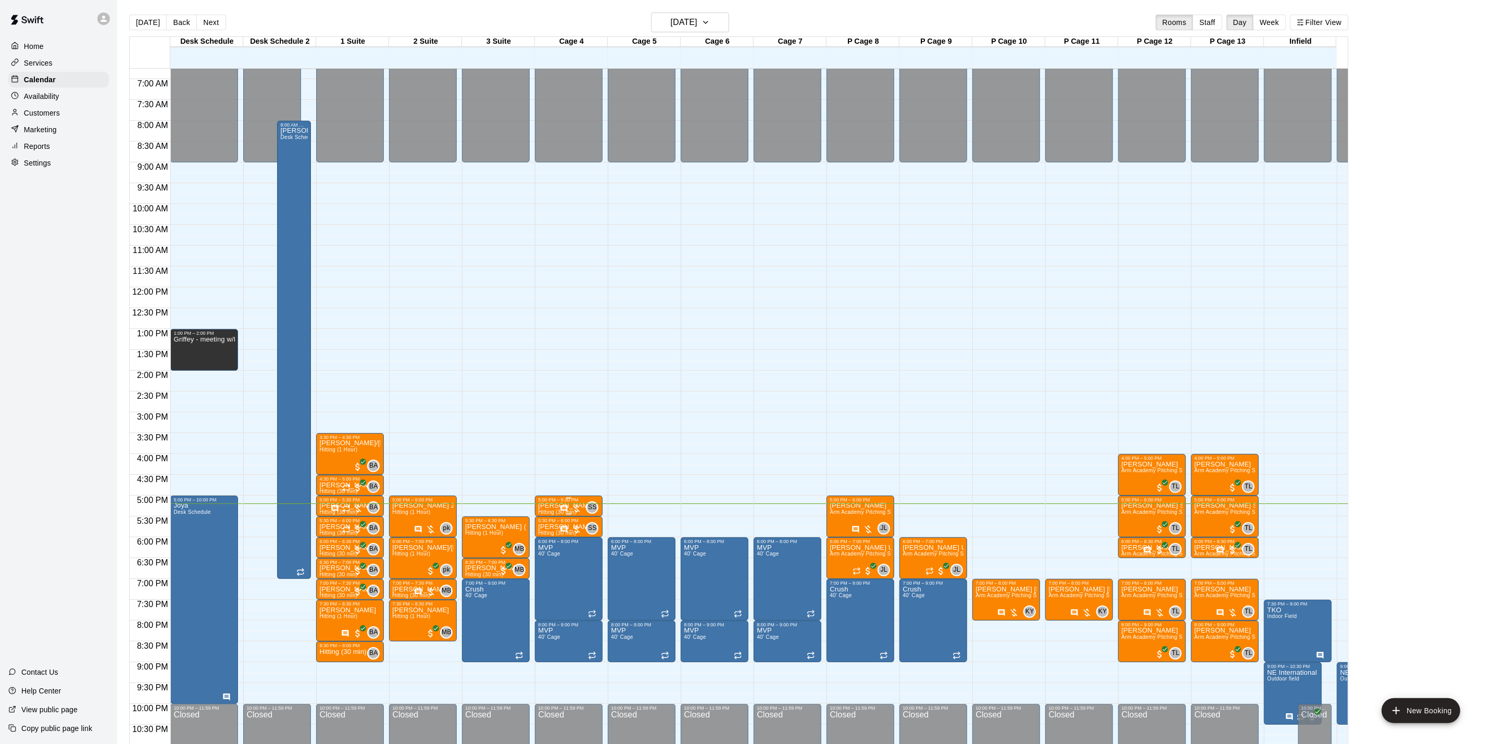
click at [599, 503] on div "5:00 PM – 5:30 PM" at bounding box center [568, 500] width 61 height 5
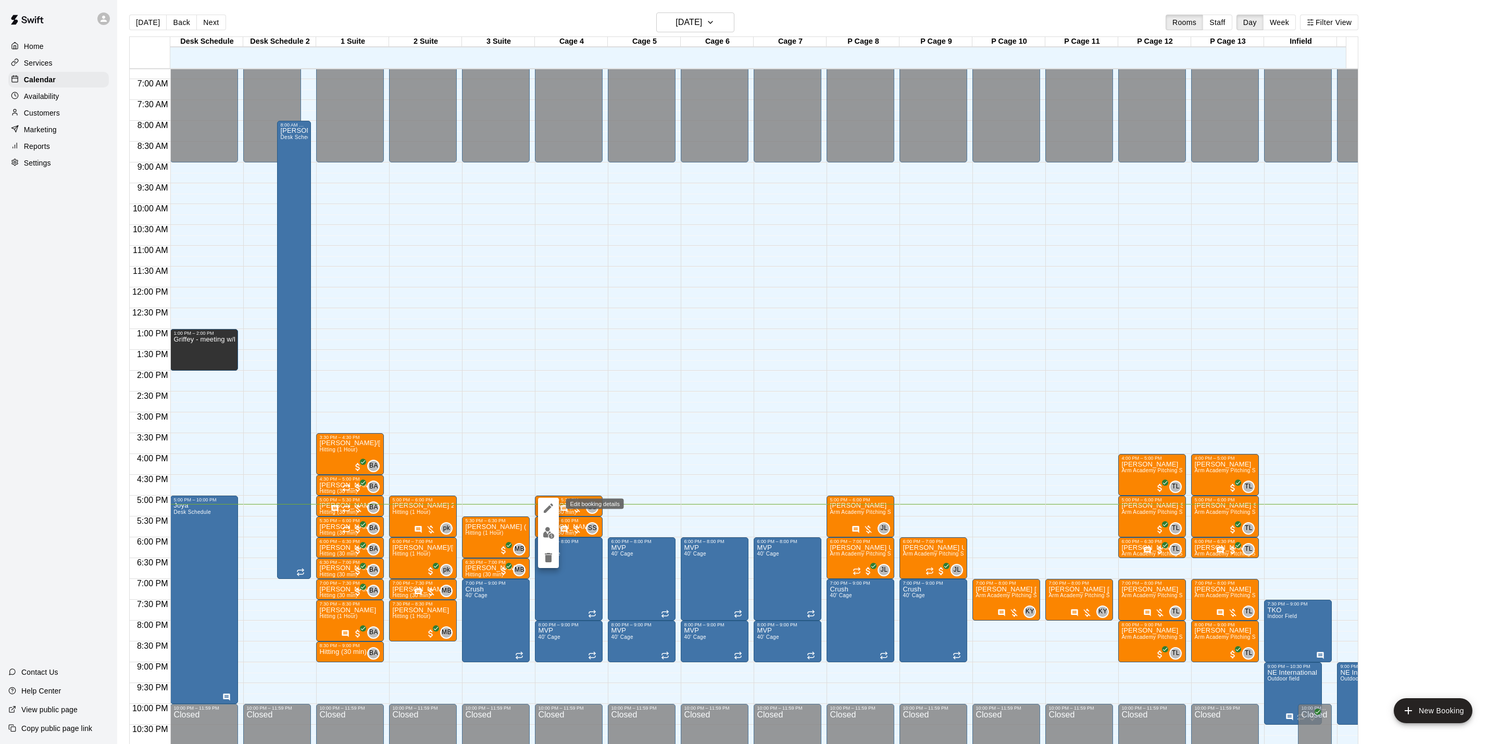
click at [552, 503] on icon "edit" at bounding box center [548, 508] width 13 height 13
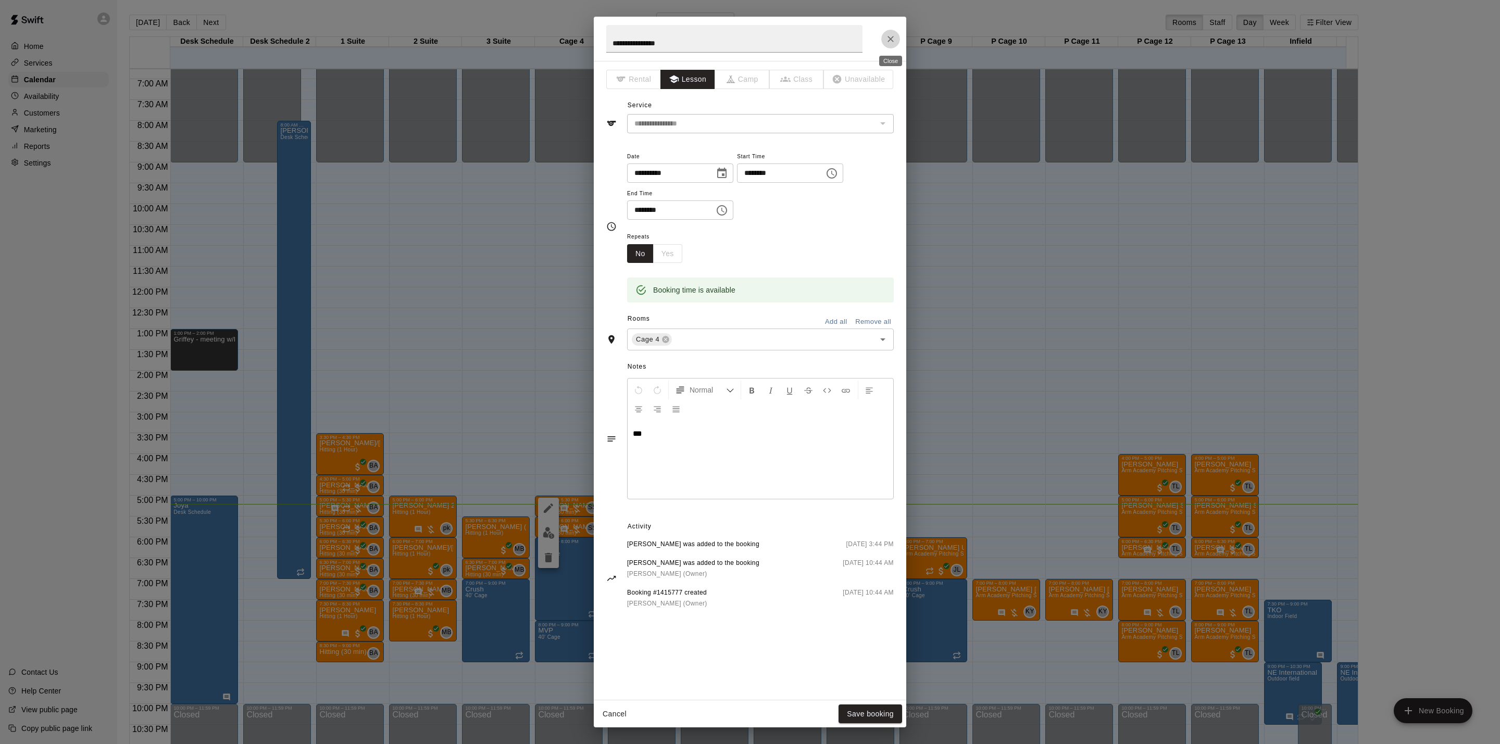
click at [888, 34] on icon "Close" at bounding box center [891, 39] width 10 height 10
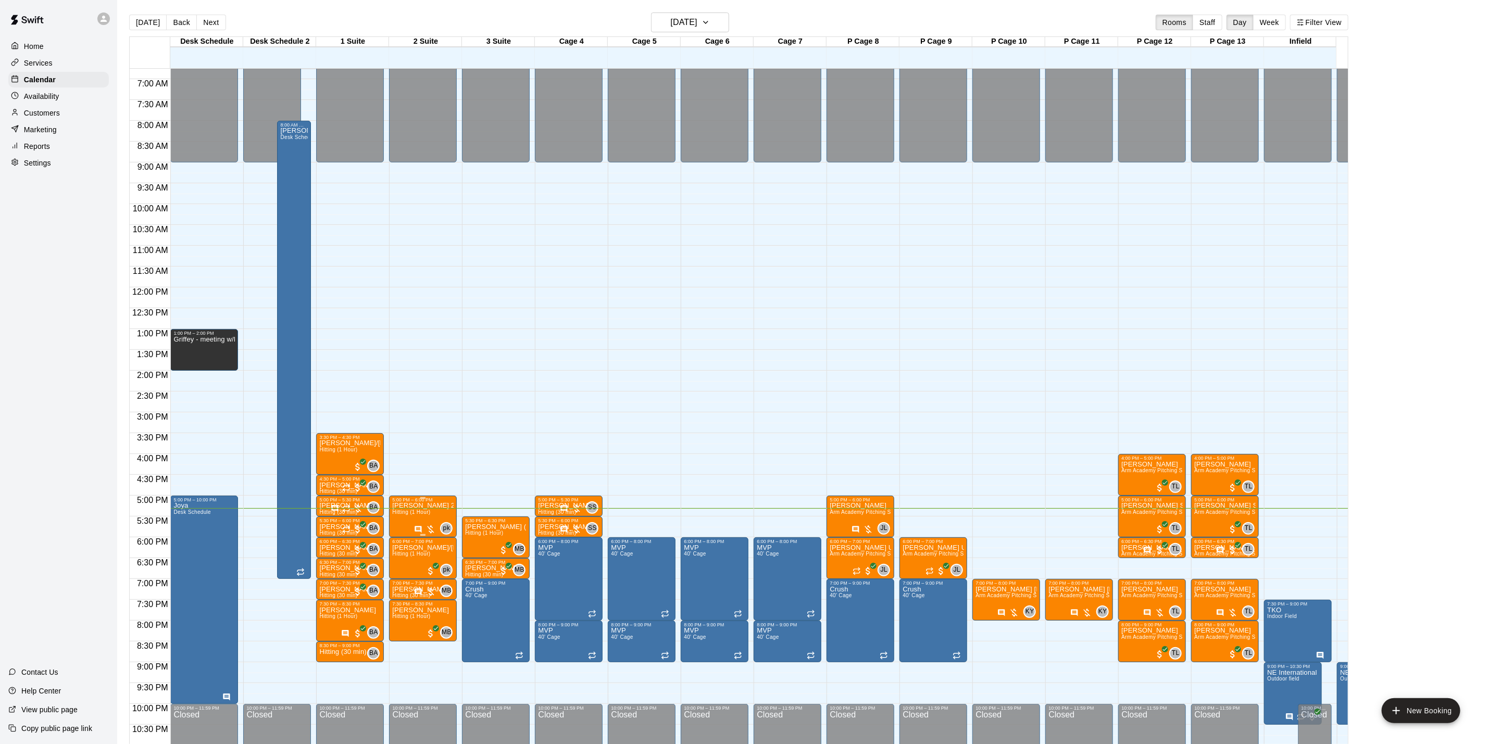
click at [434, 506] on p "[PERSON_NAME] 2" at bounding box center [422, 506] width 61 height 0
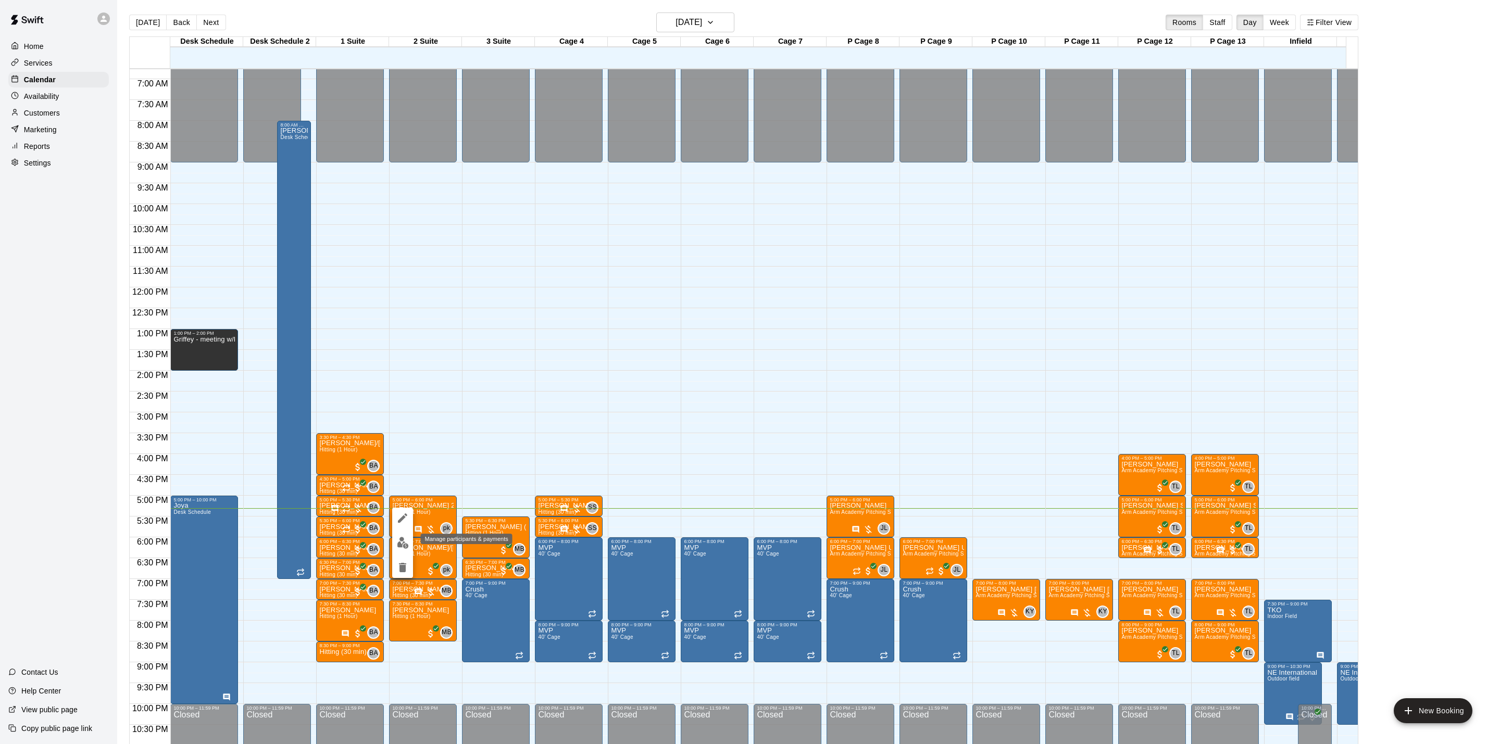
click at [399, 544] on img "edit" at bounding box center [403, 543] width 12 height 12
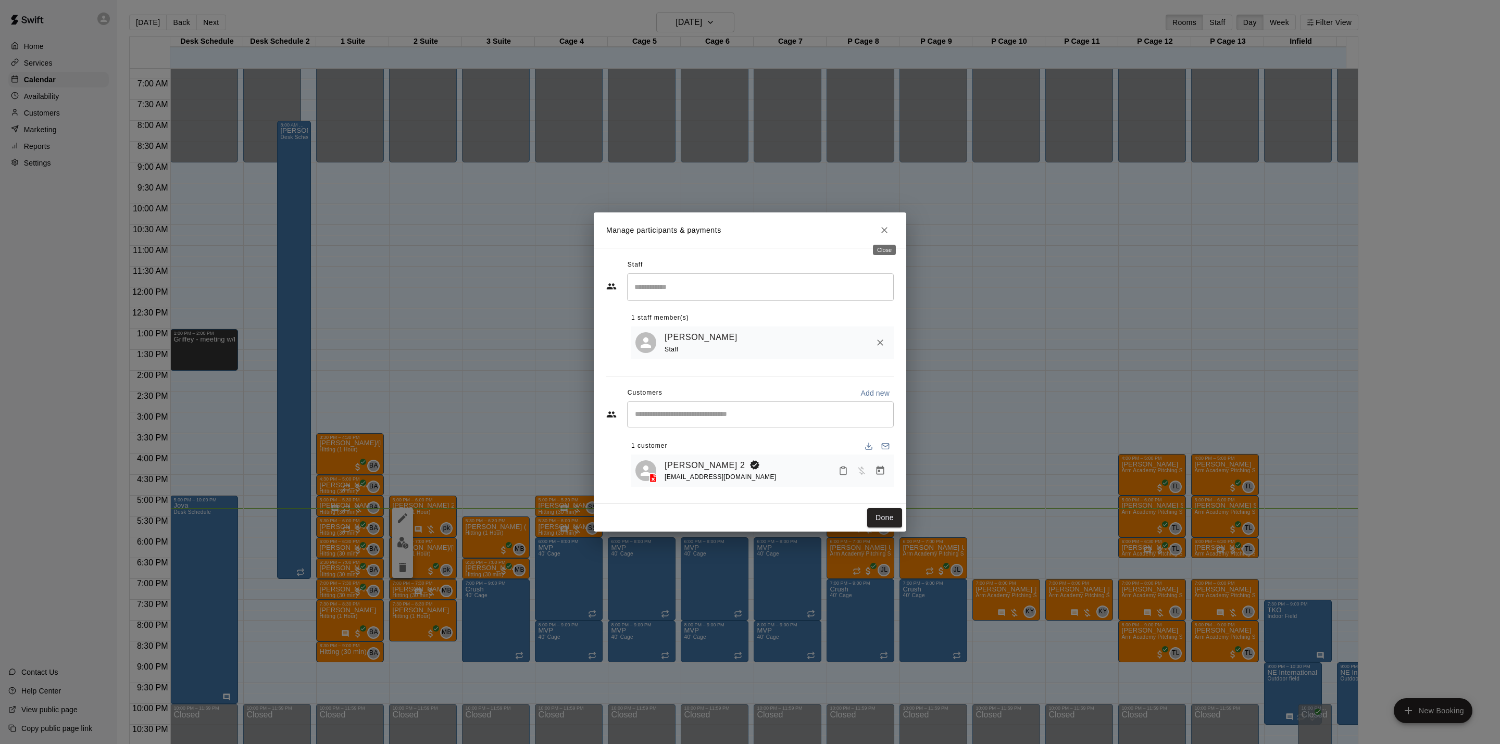
click at [889, 227] on icon "Close" at bounding box center [884, 230] width 10 height 10
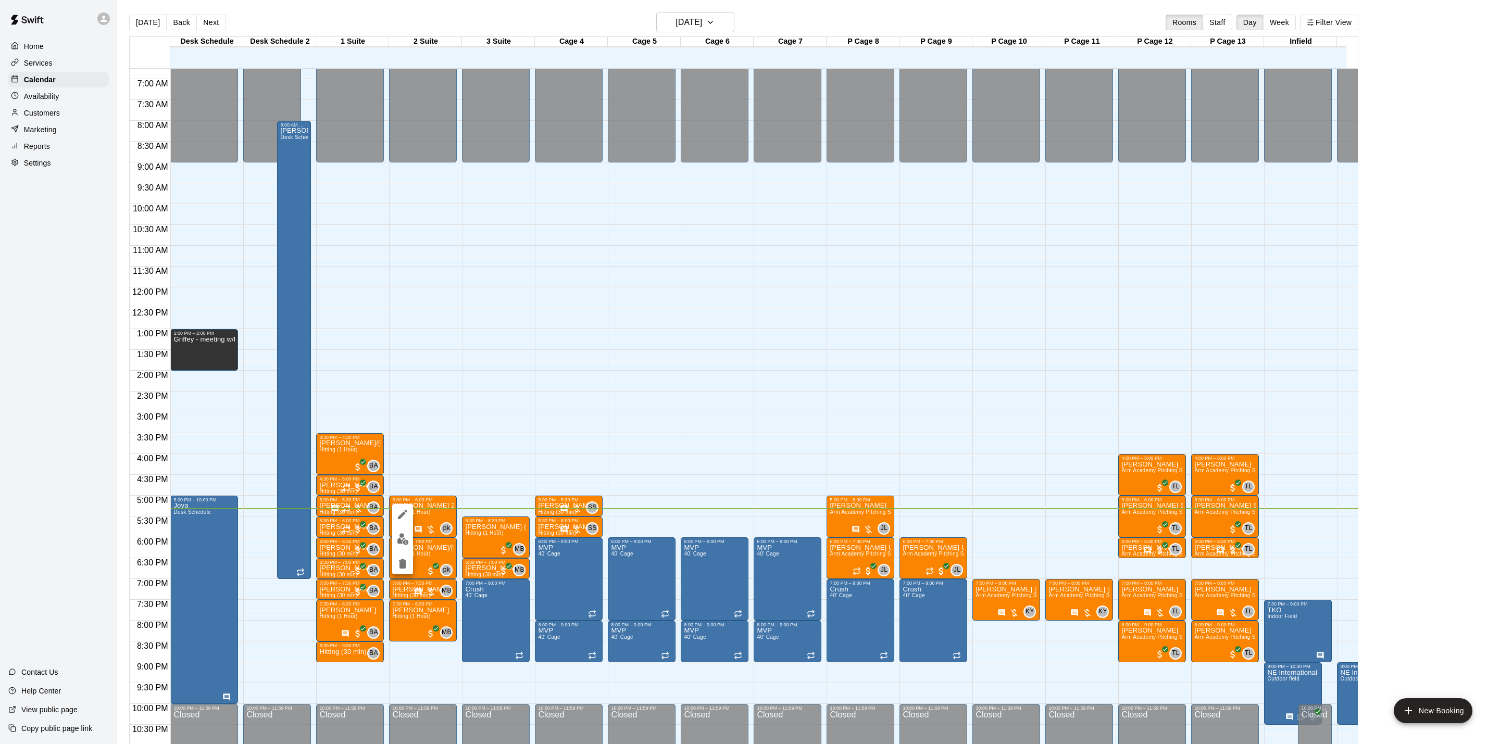
click at [407, 566] on icon "delete" at bounding box center [402, 564] width 13 height 13
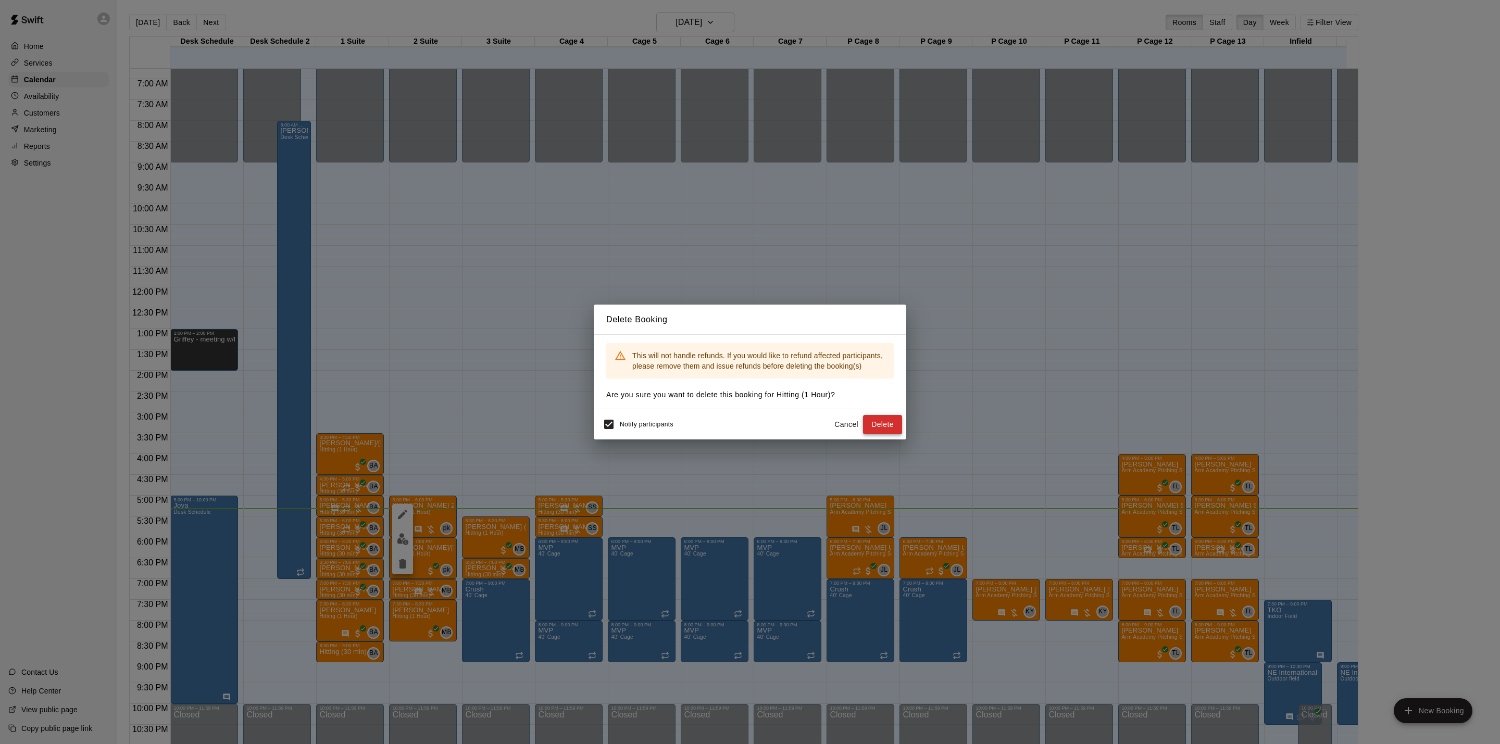
click at [882, 422] on button "Delete" at bounding box center [882, 424] width 39 height 19
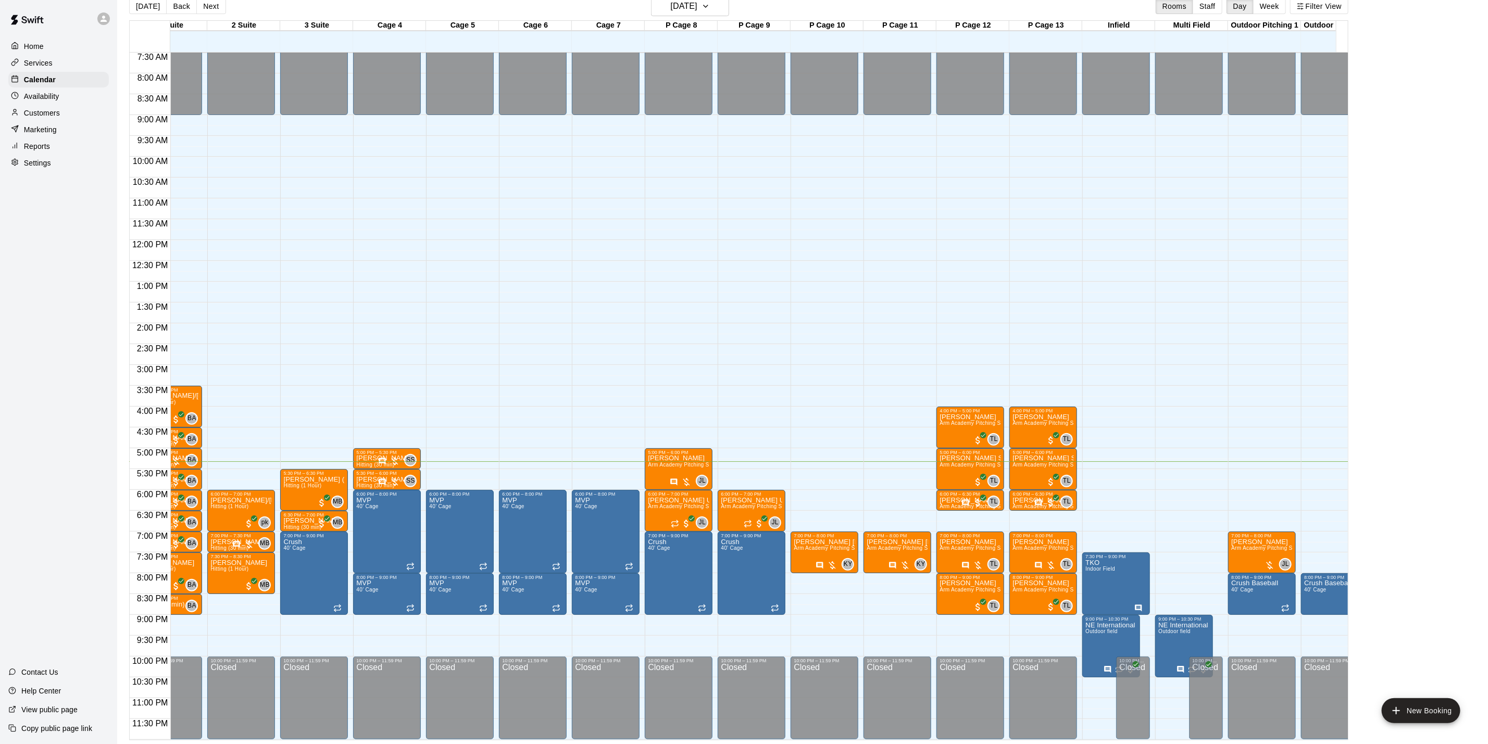
scroll to position [0, 209]
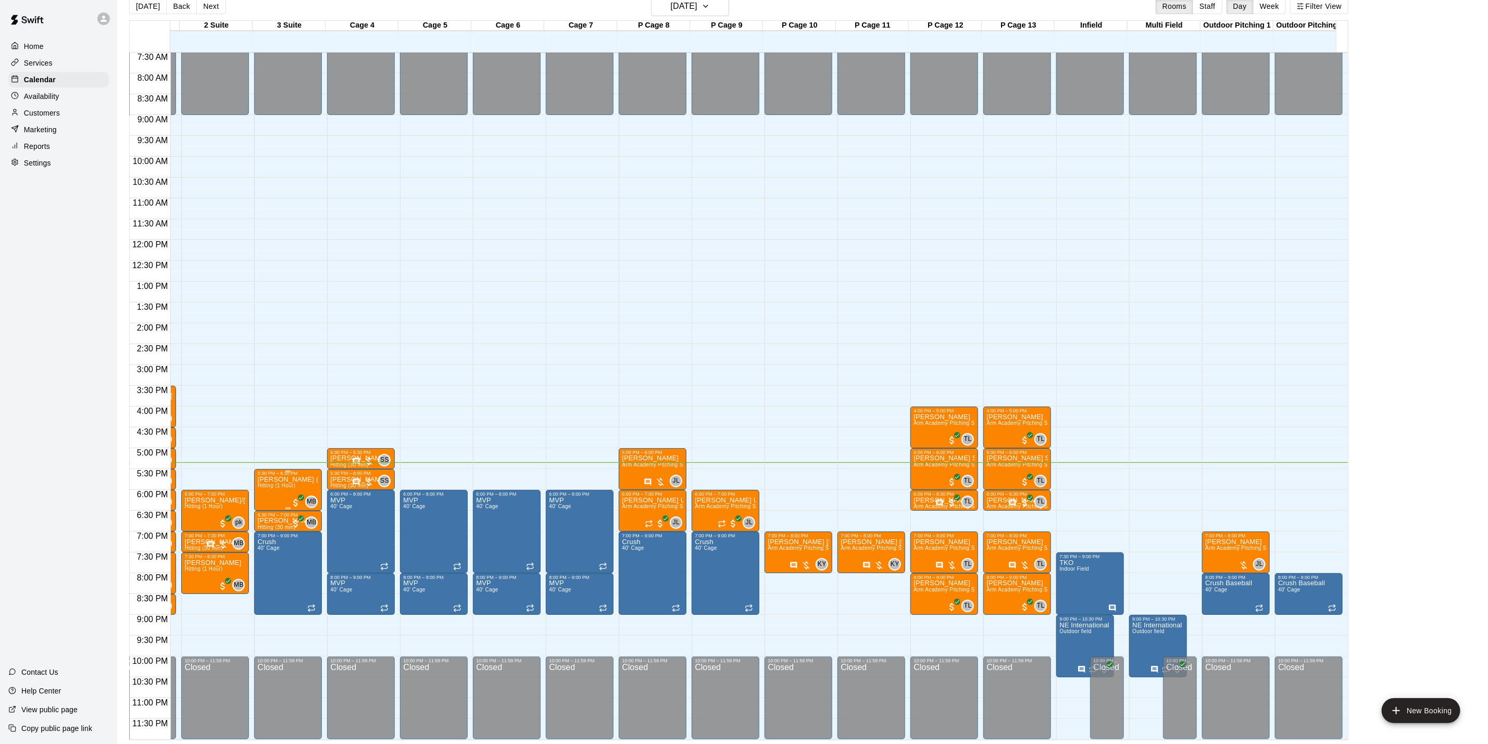
click at [294, 480] on p "[PERSON_NAME] ([PERSON_NAME]'s brother)" at bounding box center [287, 480] width 61 height 0
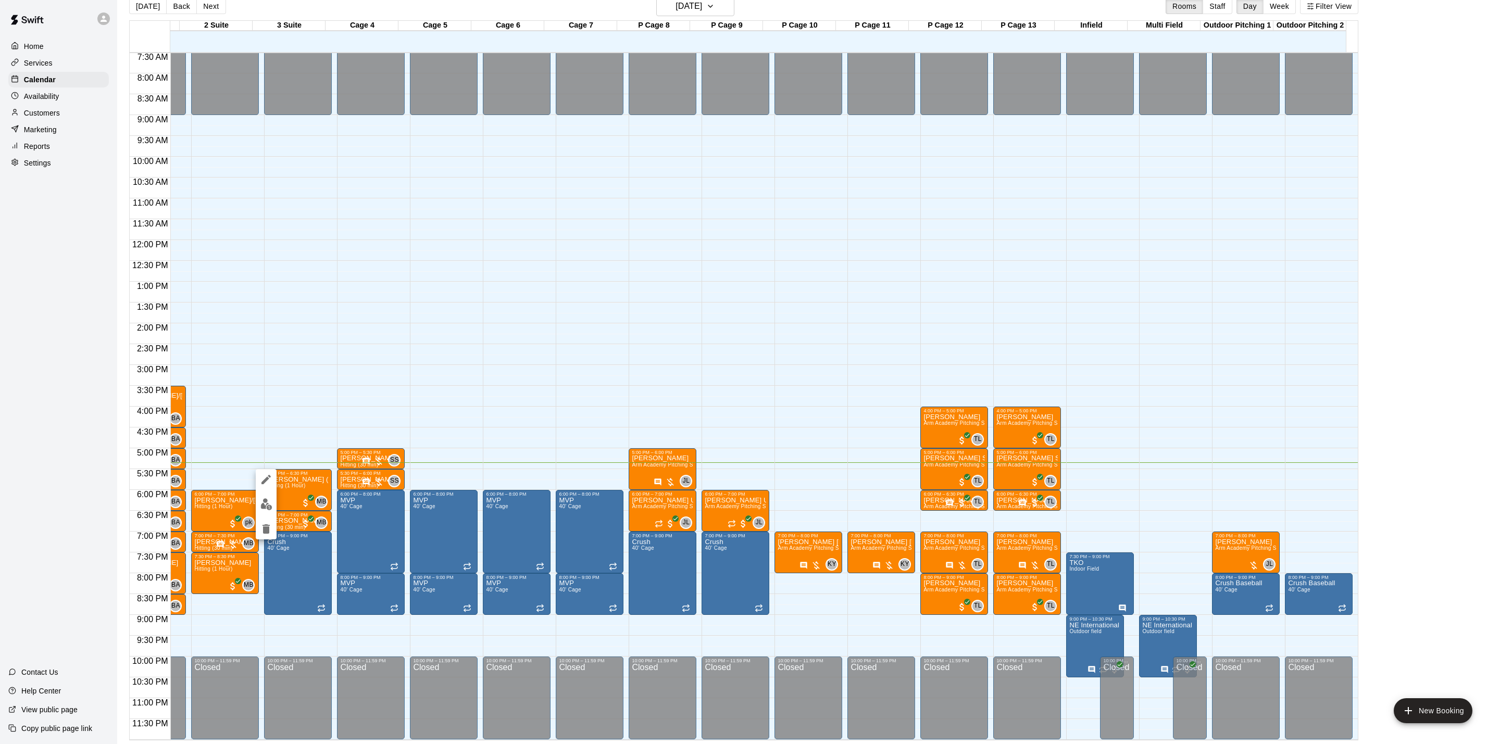
click at [444, 400] on div at bounding box center [750, 372] width 1500 height 744
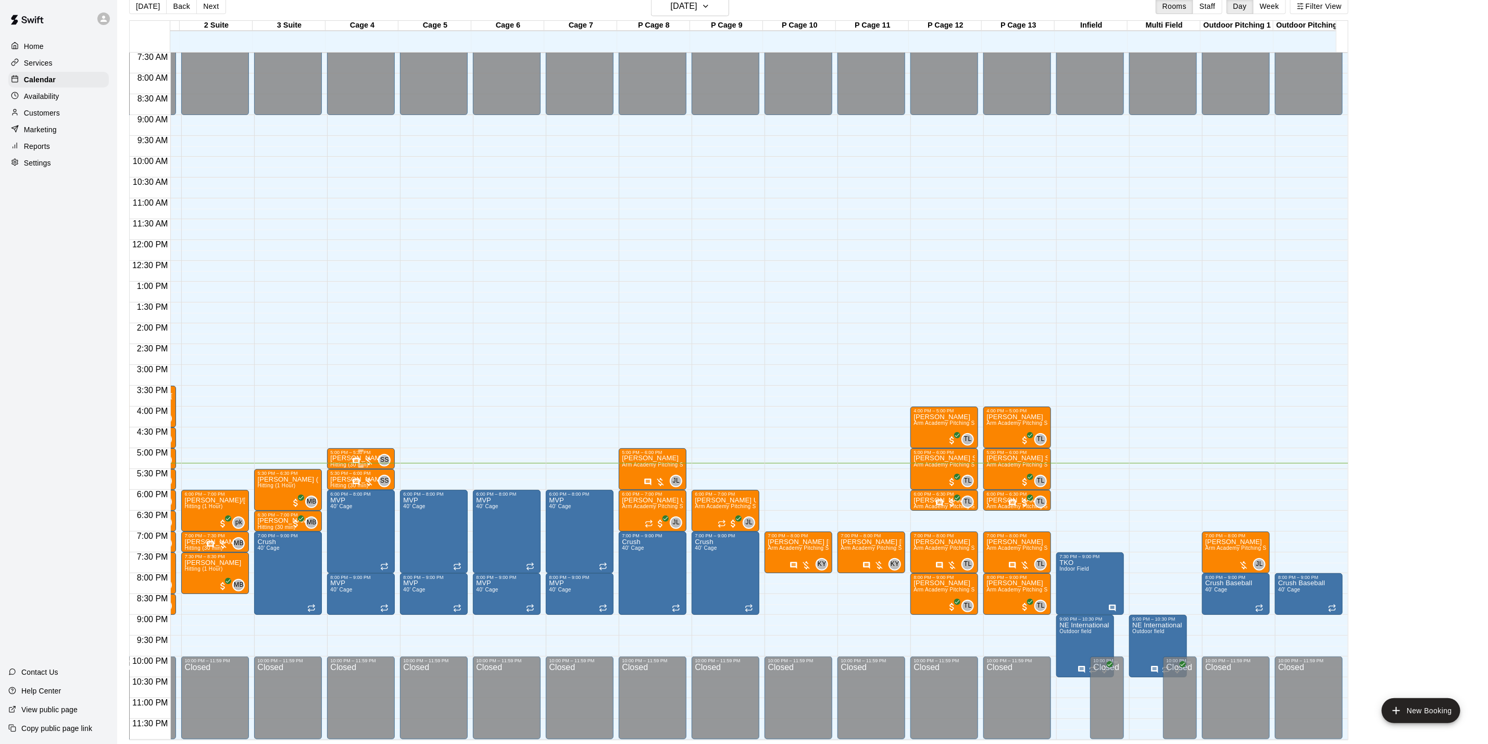
click at [381, 449] on div "5:00 PM – 5:30 PM [PERSON_NAME] Hitting (30 min) SS 0" at bounding box center [361, 459] width 68 height 21
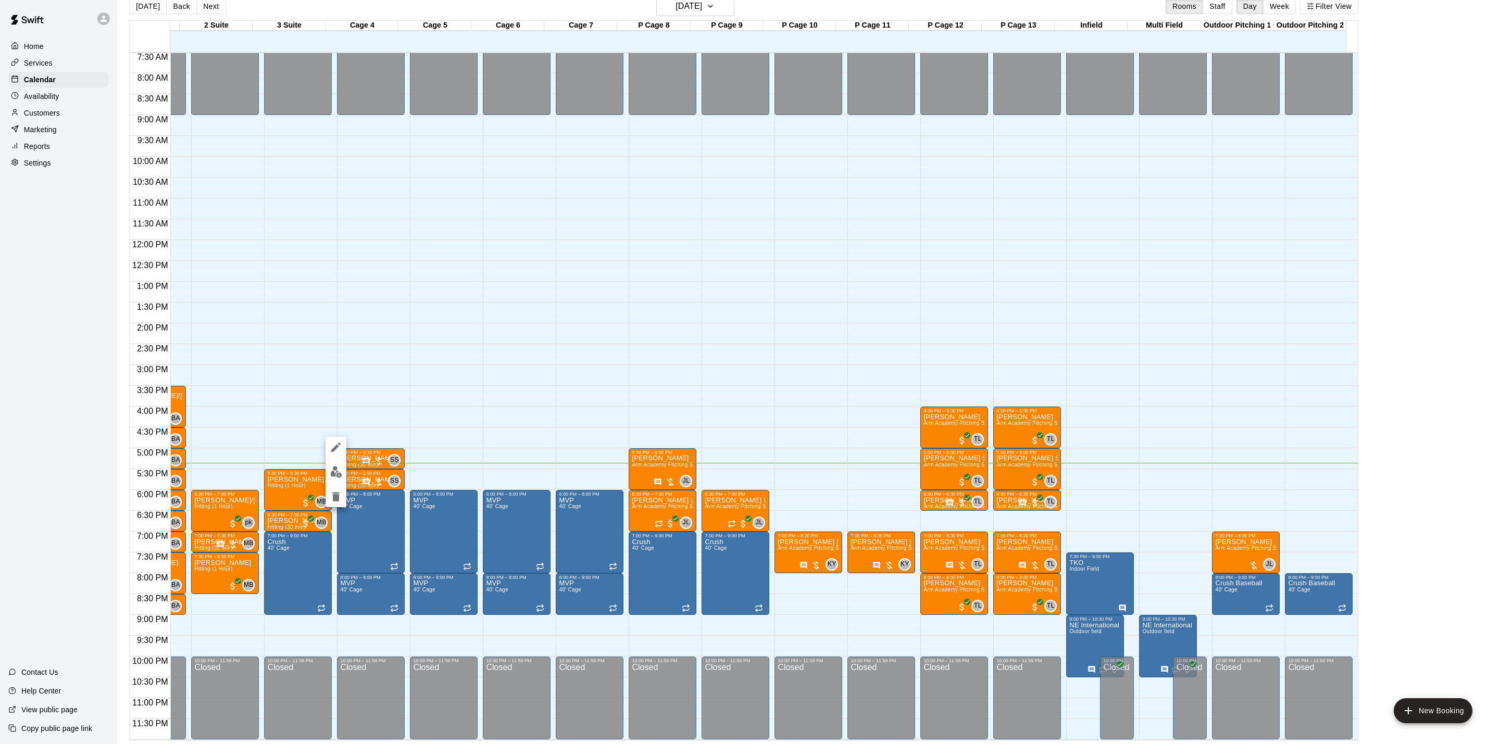
drag, startPoint x: 844, startPoint y: 470, endPoint x: 855, endPoint y: 469, distance: 11.6
click at [851, 470] on div at bounding box center [750, 372] width 1500 height 744
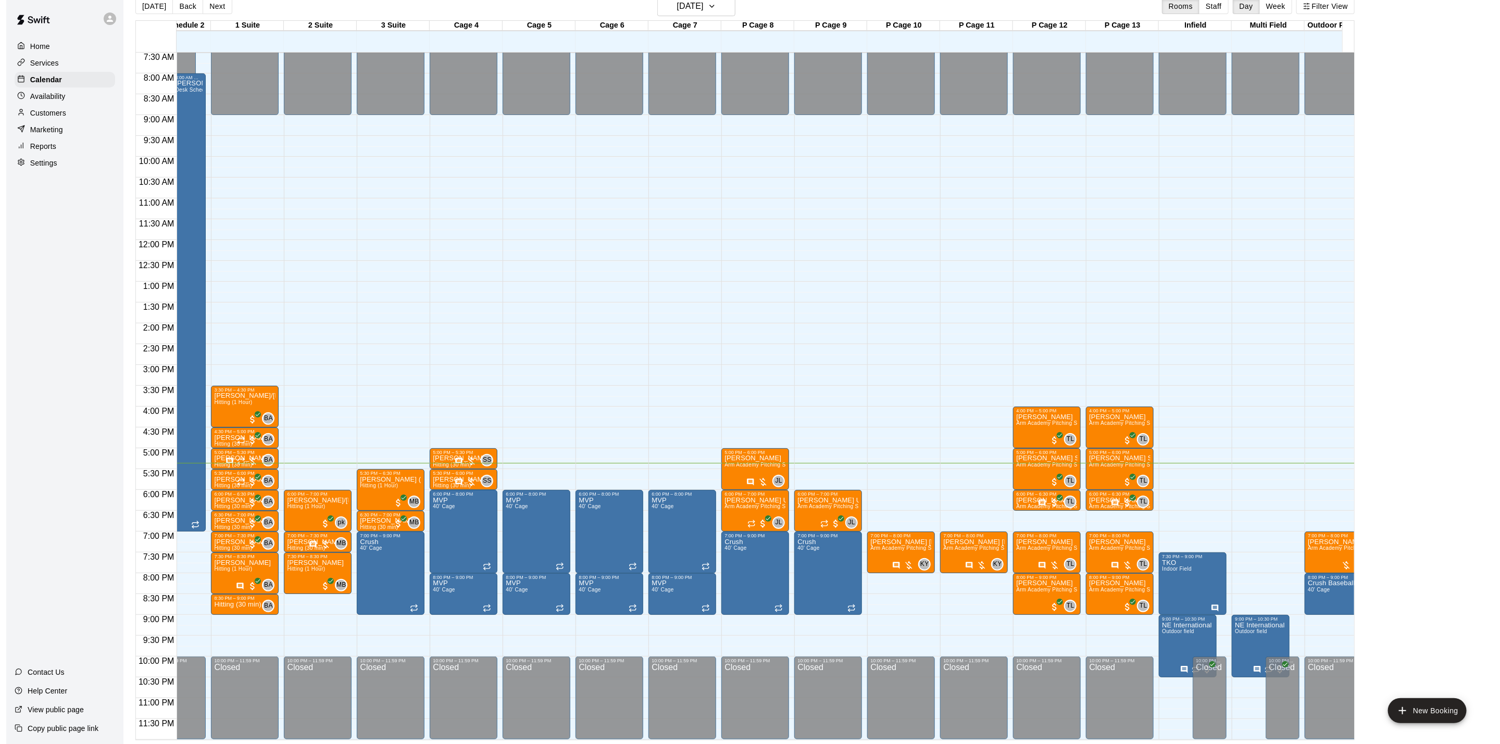
scroll to position [0, 0]
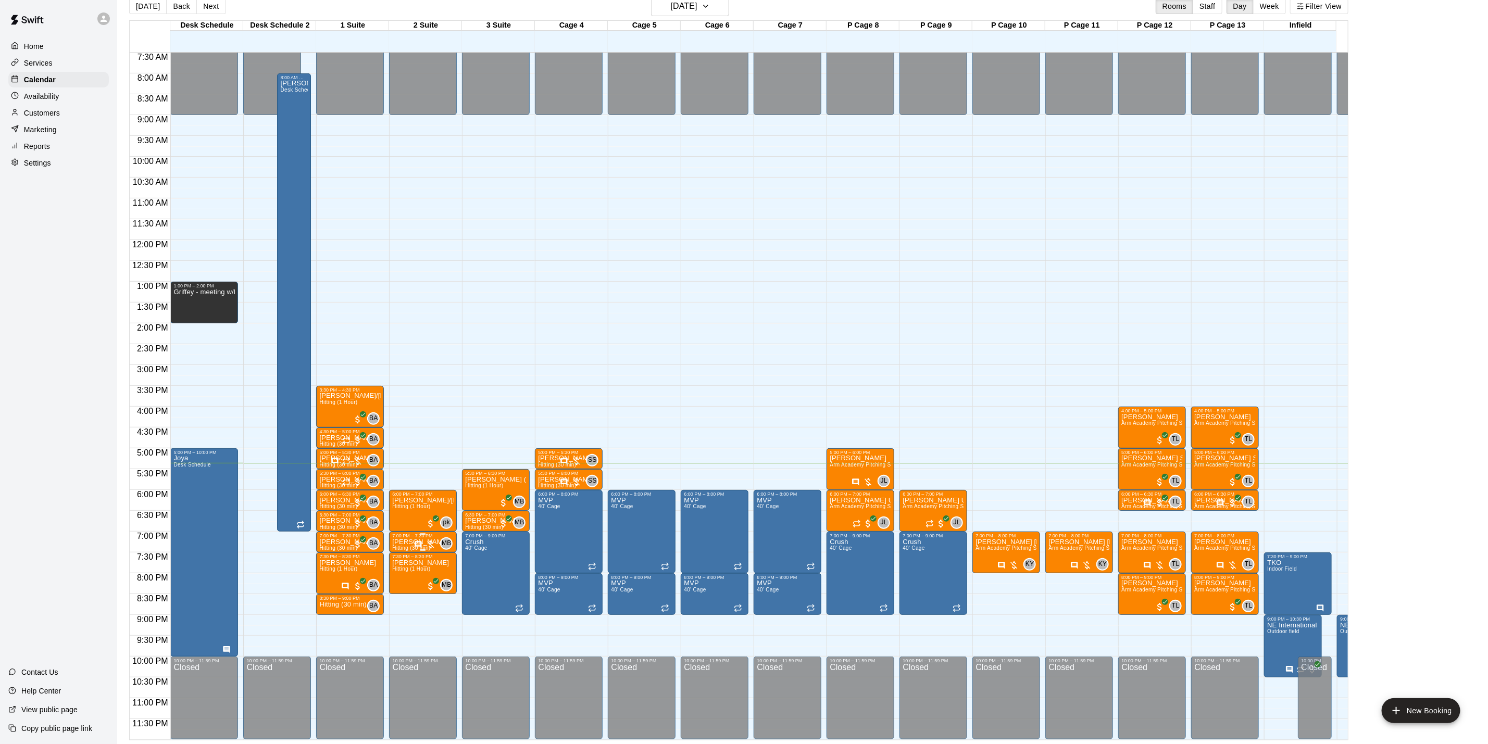
click at [430, 538] on div "MB 0" at bounding box center [433, 544] width 39 height 13
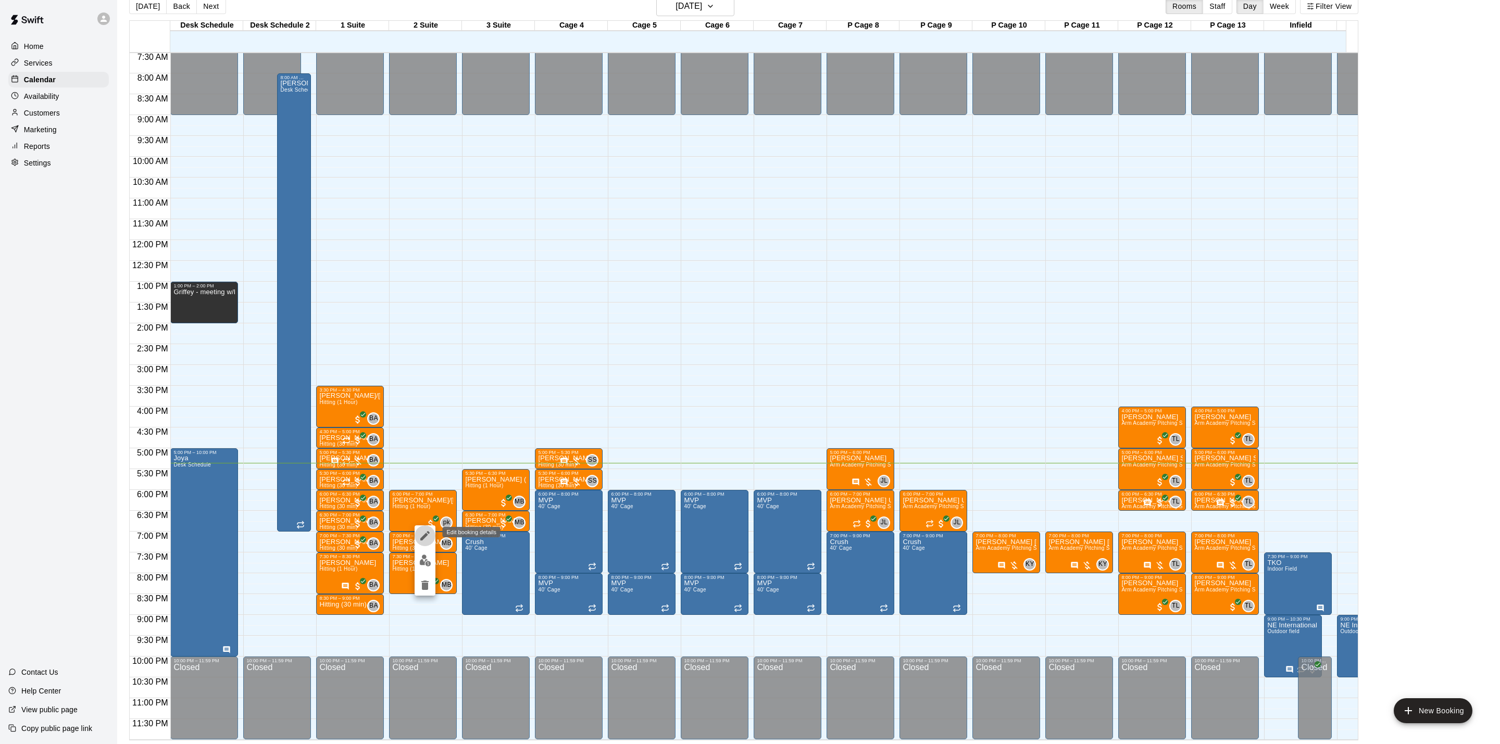
click at [419, 537] on icon "edit" at bounding box center [425, 536] width 13 height 13
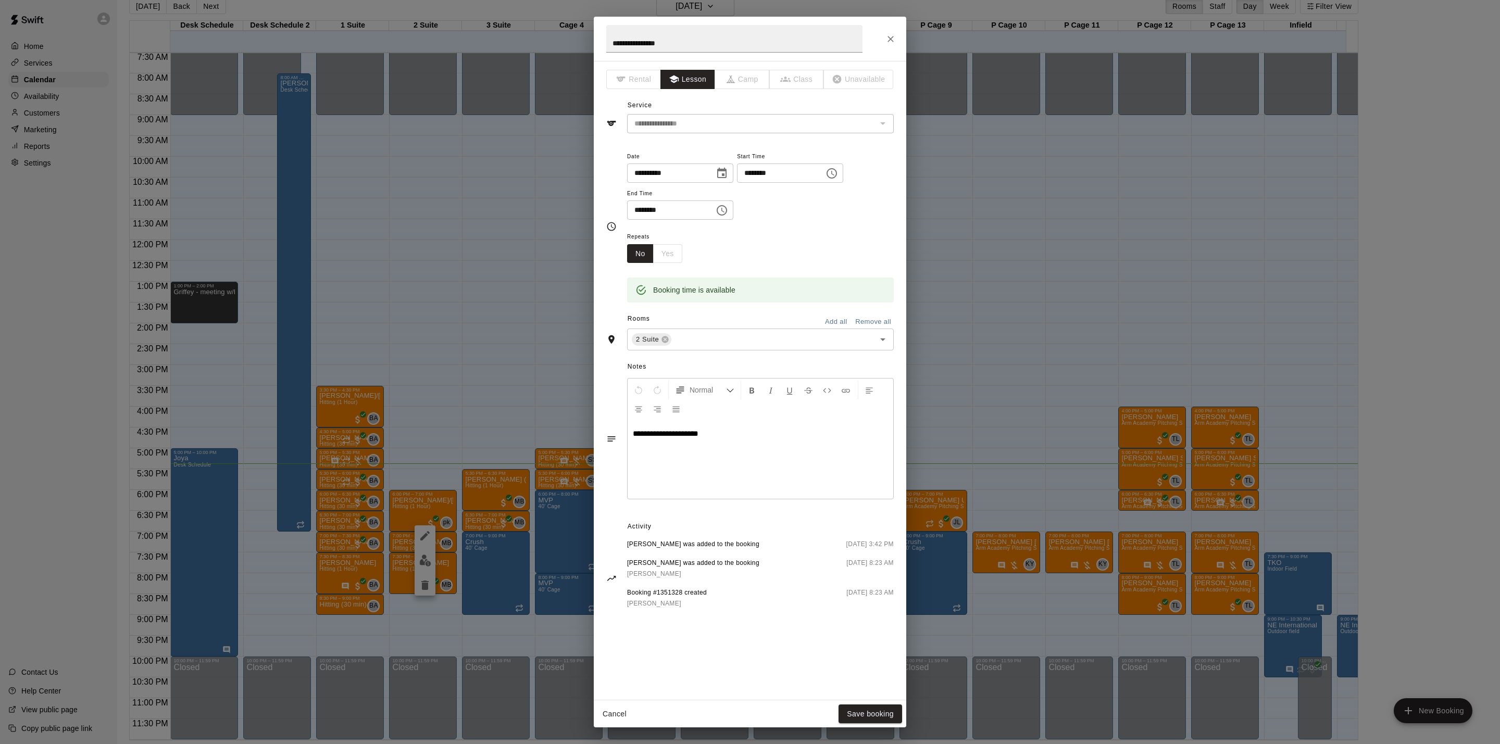
click at [966, 402] on div "**********" at bounding box center [750, 372] width 1500 height 744
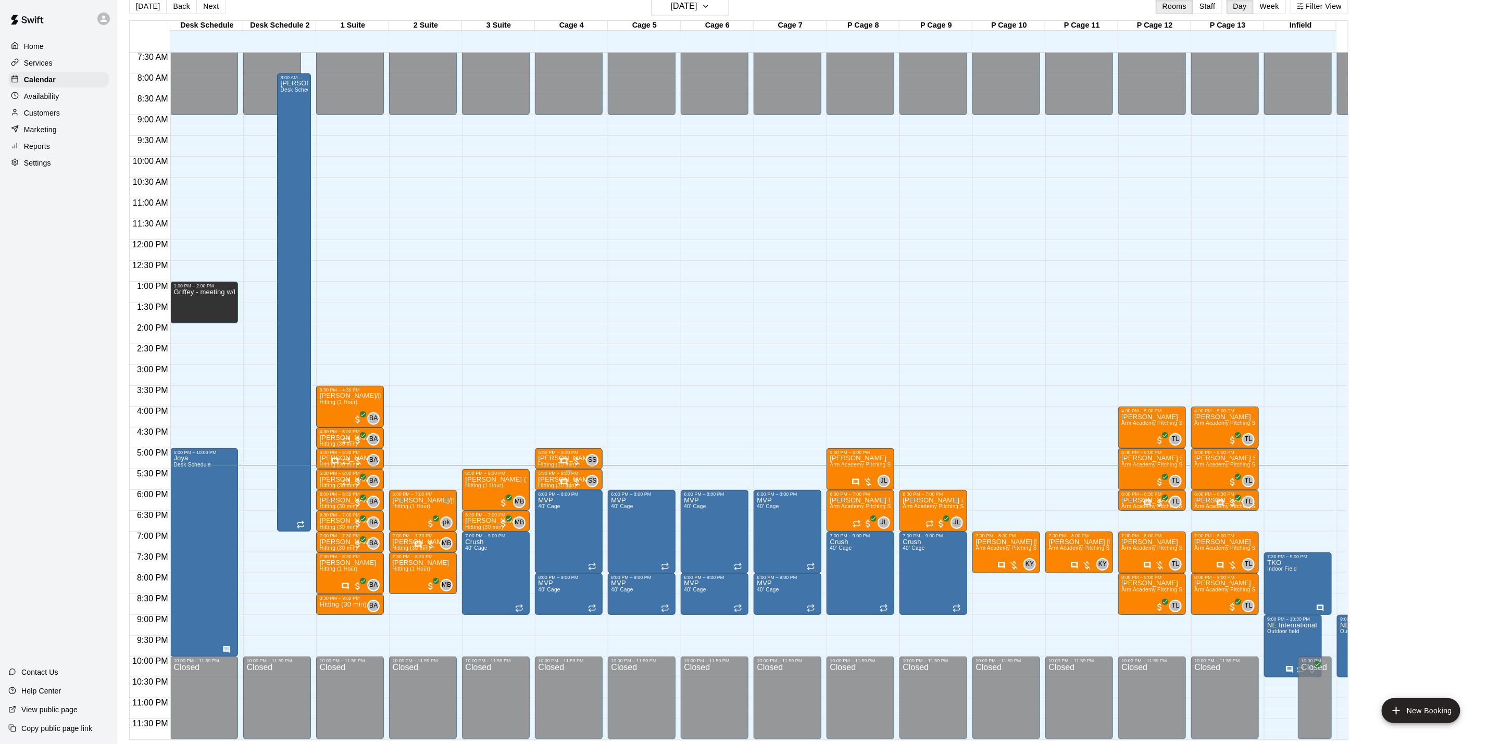
click at [594, 476] on span "SS" at bounding box center [592, 481] width 9 height 10
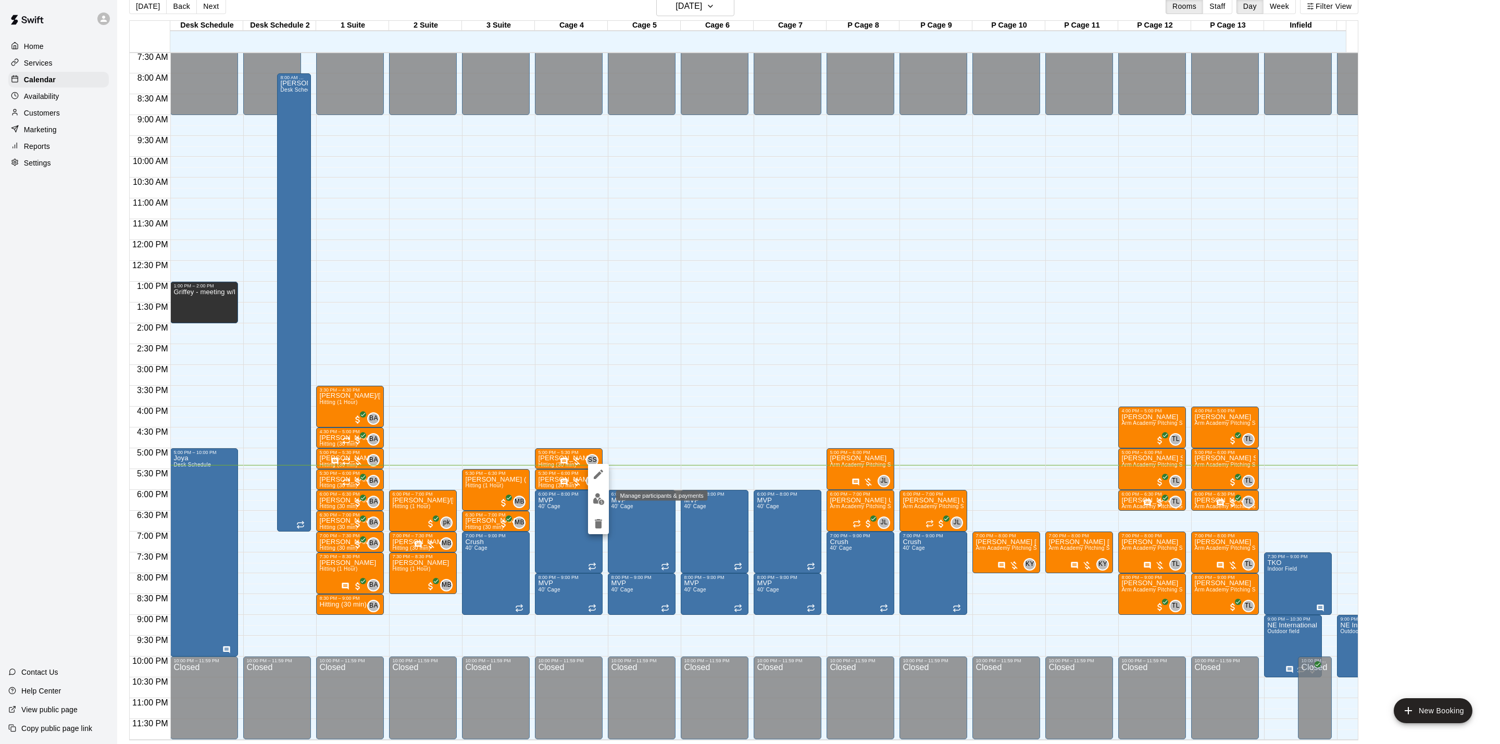
click at [604, 500] on img "edit" at bounding box center [599, 499] width 12 height 12
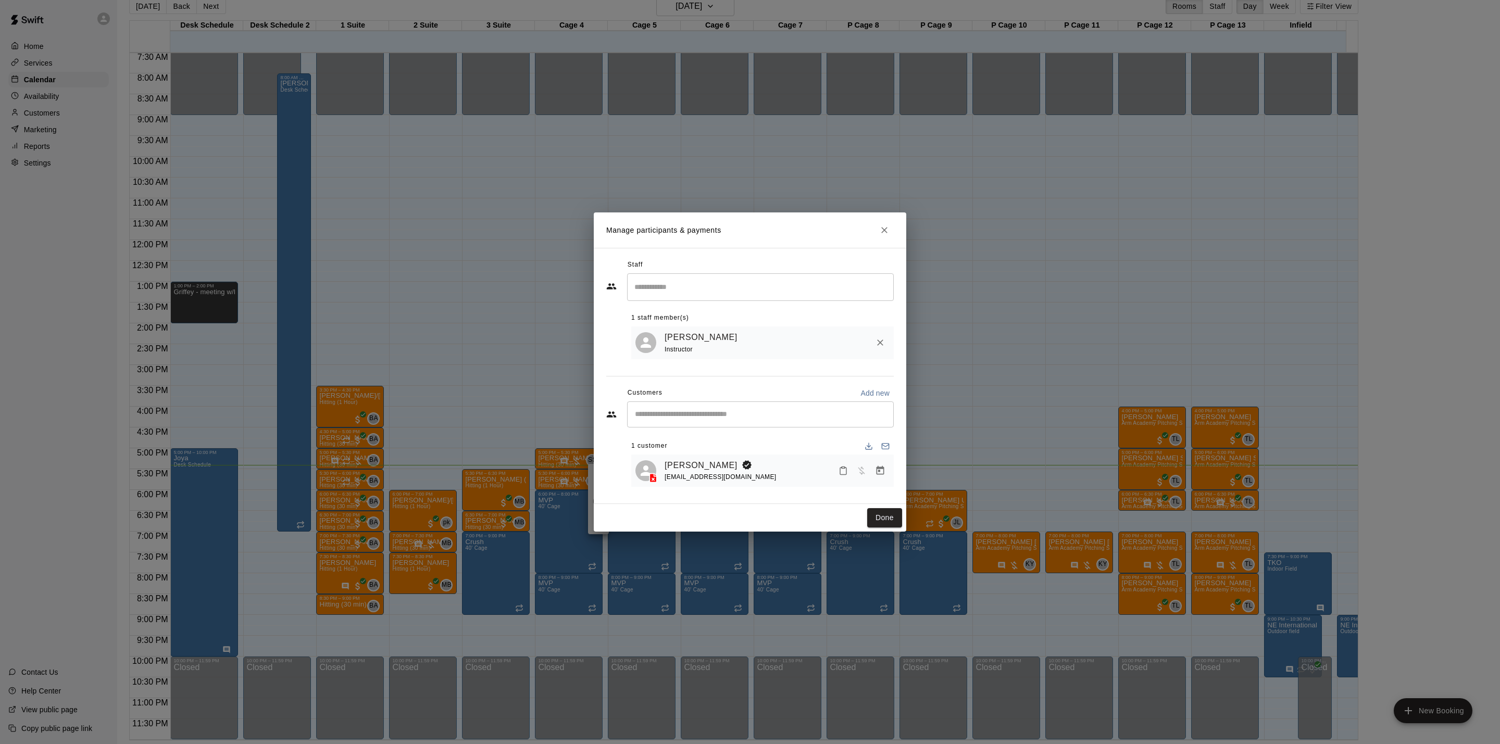
click at [885, 231] on icon "Close" at bounding box center [884, 230] width 10 height 10
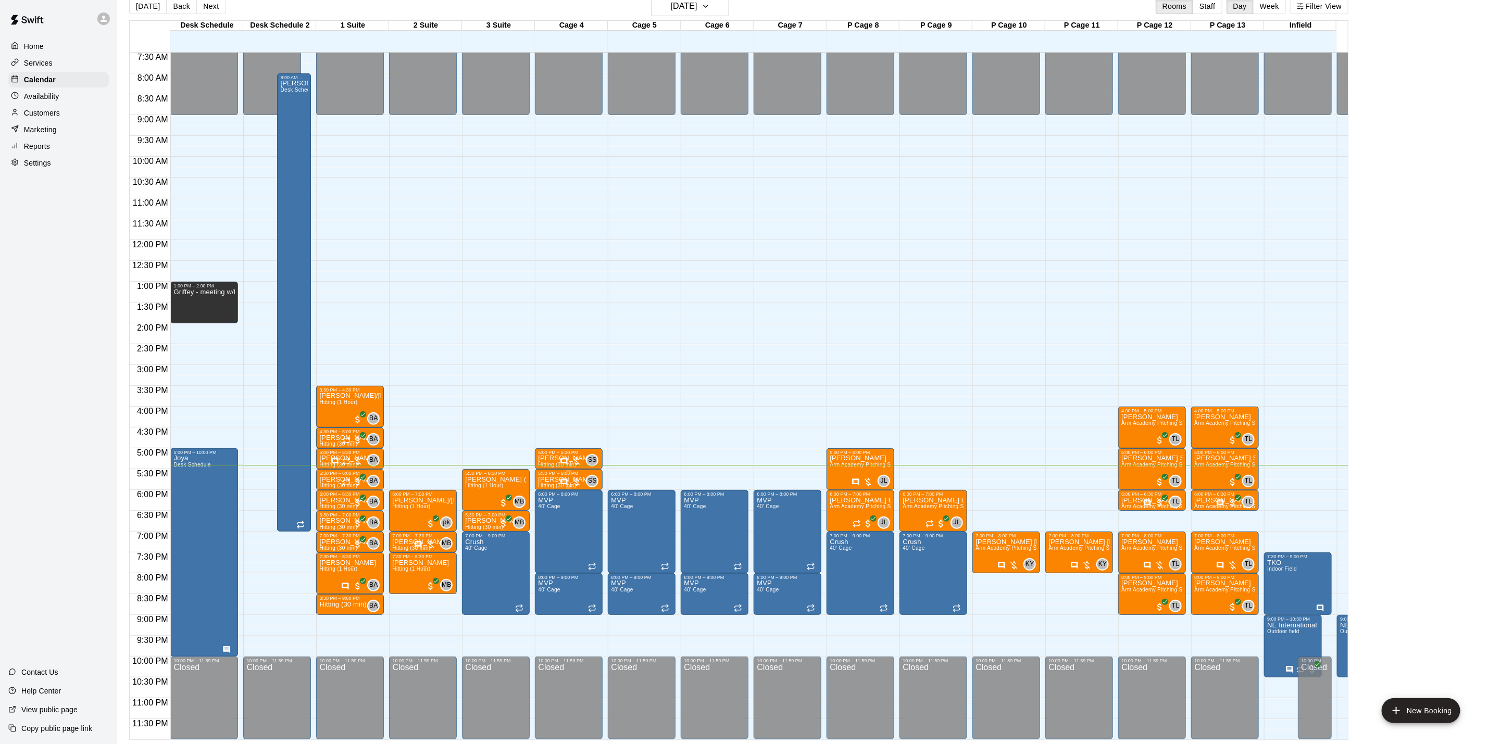
click at [599, 471] on div "5:30 PM – 6:00 PM" at bounding box center [568, 473] width 61 height 5
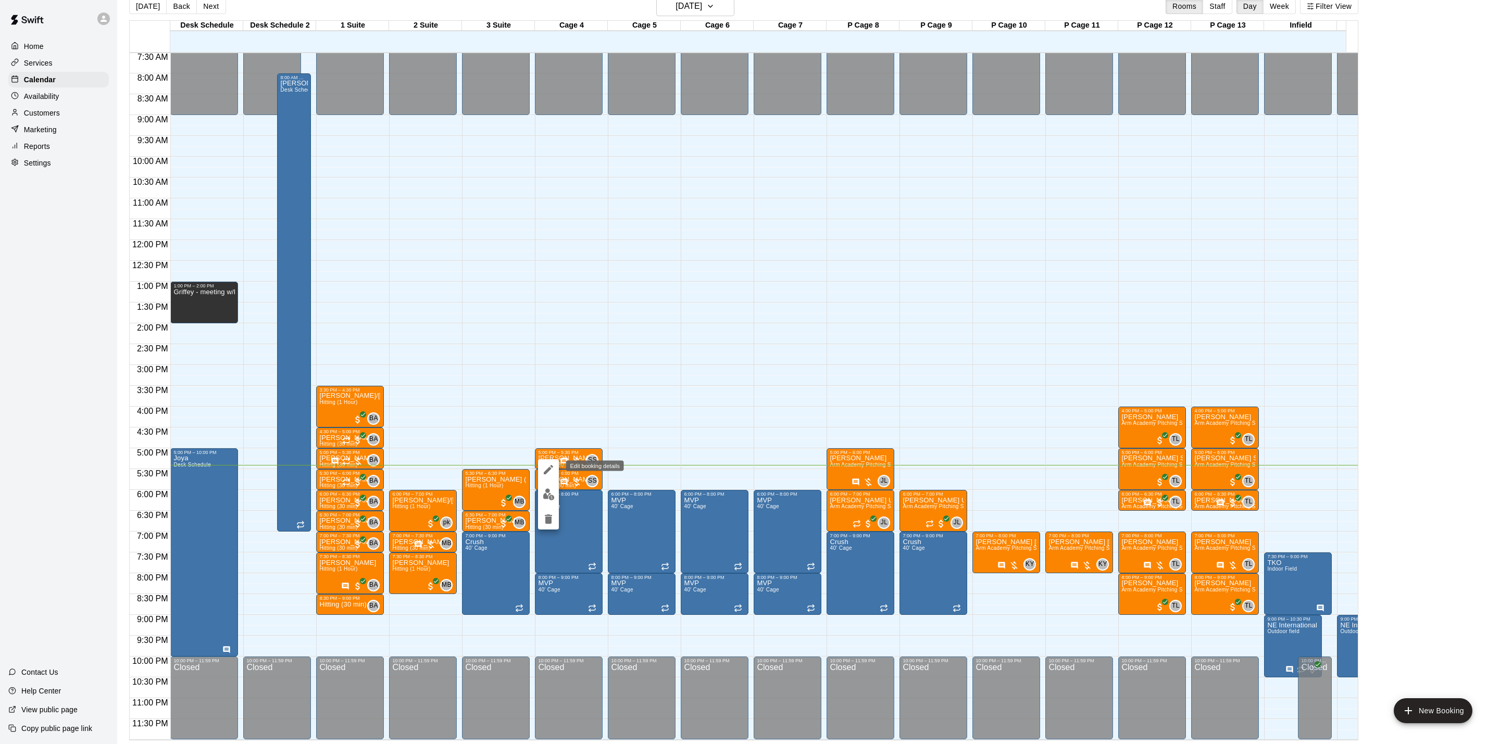
click at [548, 465] on icon "edit" at bounding box center [548, 470] width 13 height 13
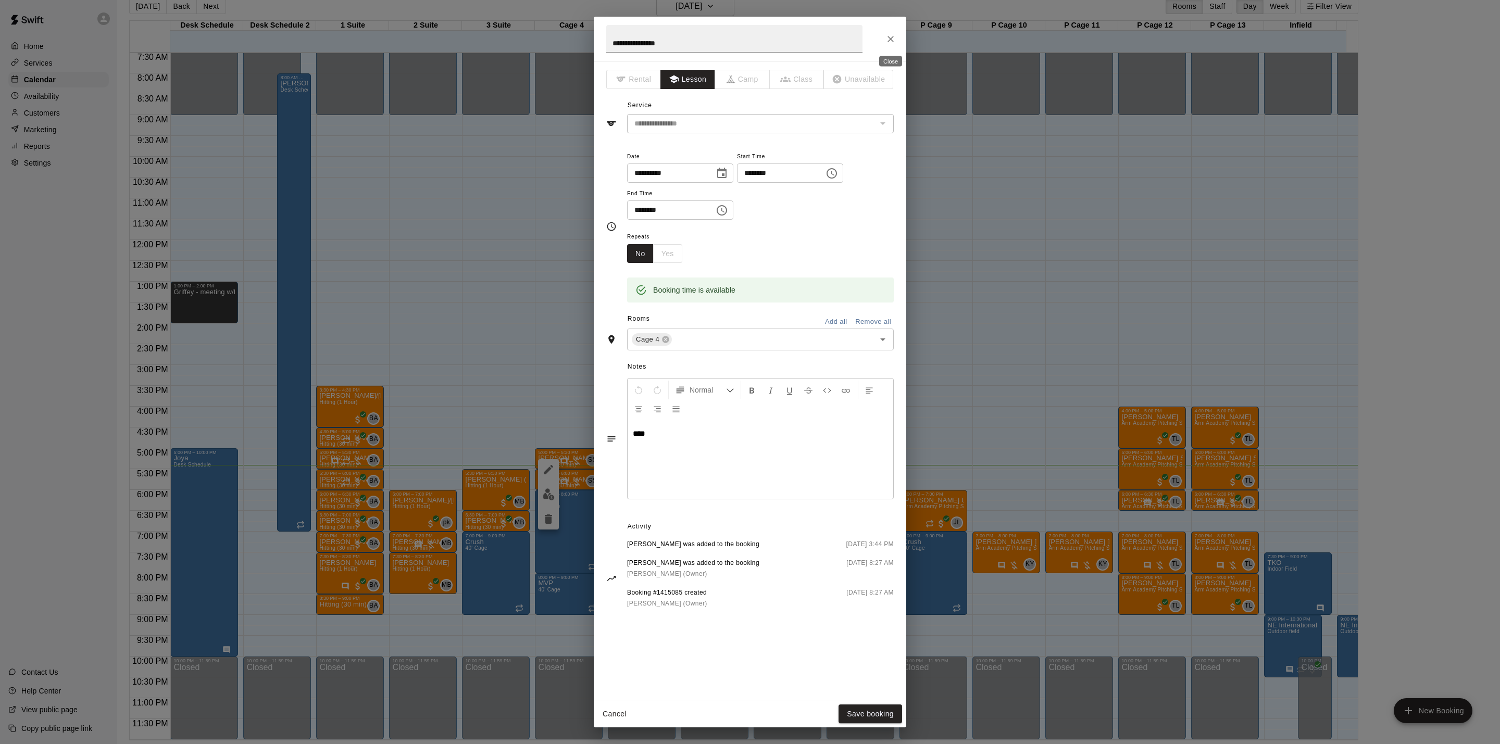
click at [888, 41] on icon "Close" at bounding box center [891, 39] width 6 height 6
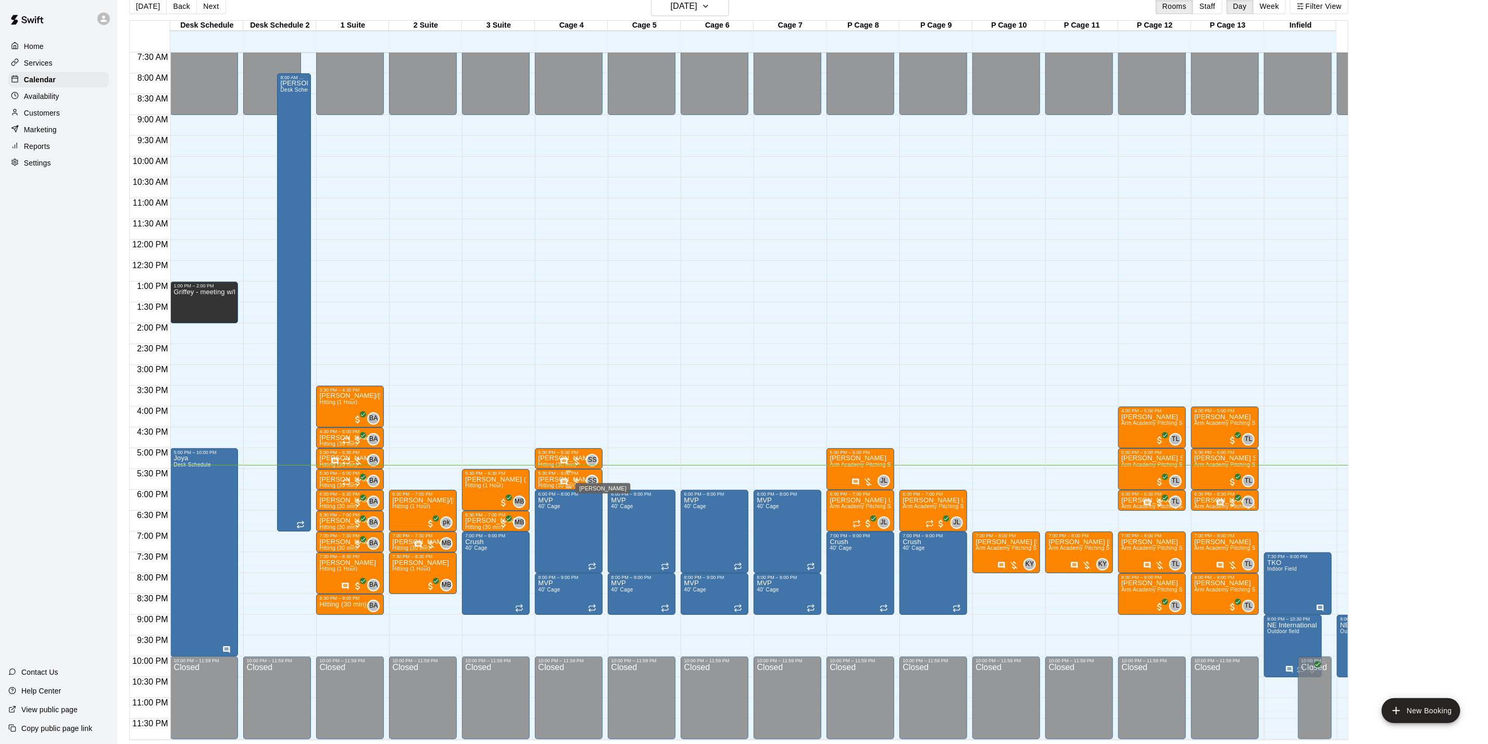
click at [590, 476] on span "SS" at bounding box center [592, 481] width 9 height 10
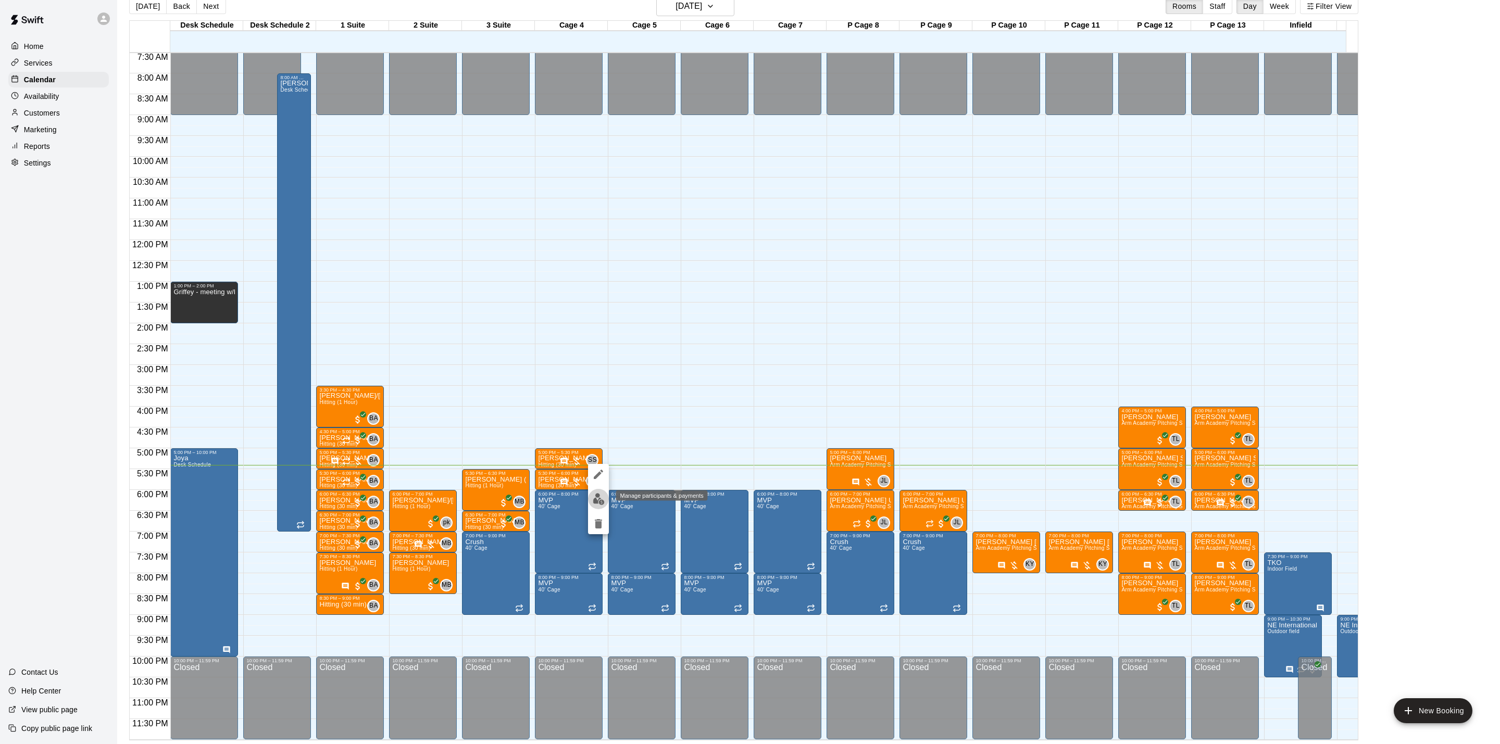
click at [597, 499] on img "edit" at bounding box center [599, 499] width 12 height 12
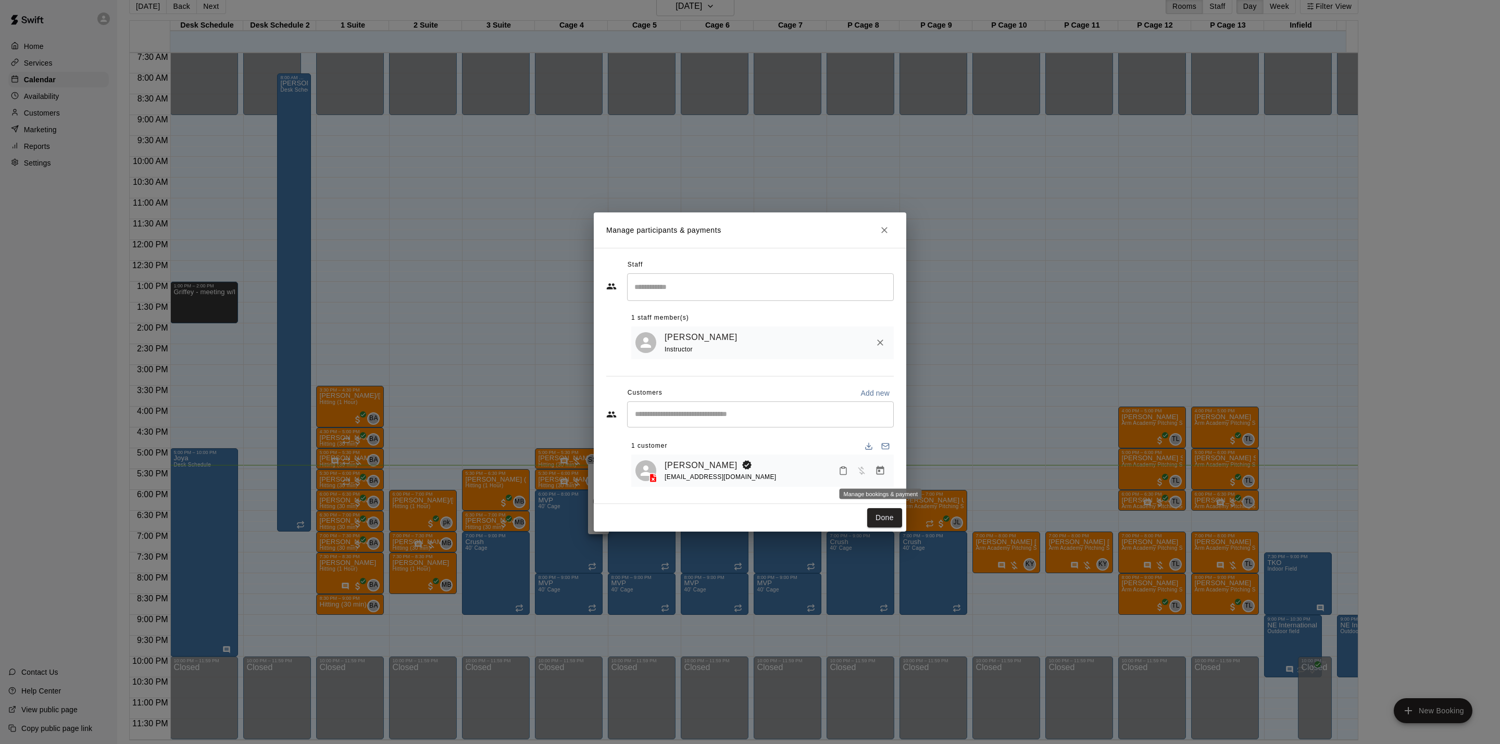
click at [885, 472] on icon "Manage bookings & payment" at bounding box center [880, 471] width 10 height 10
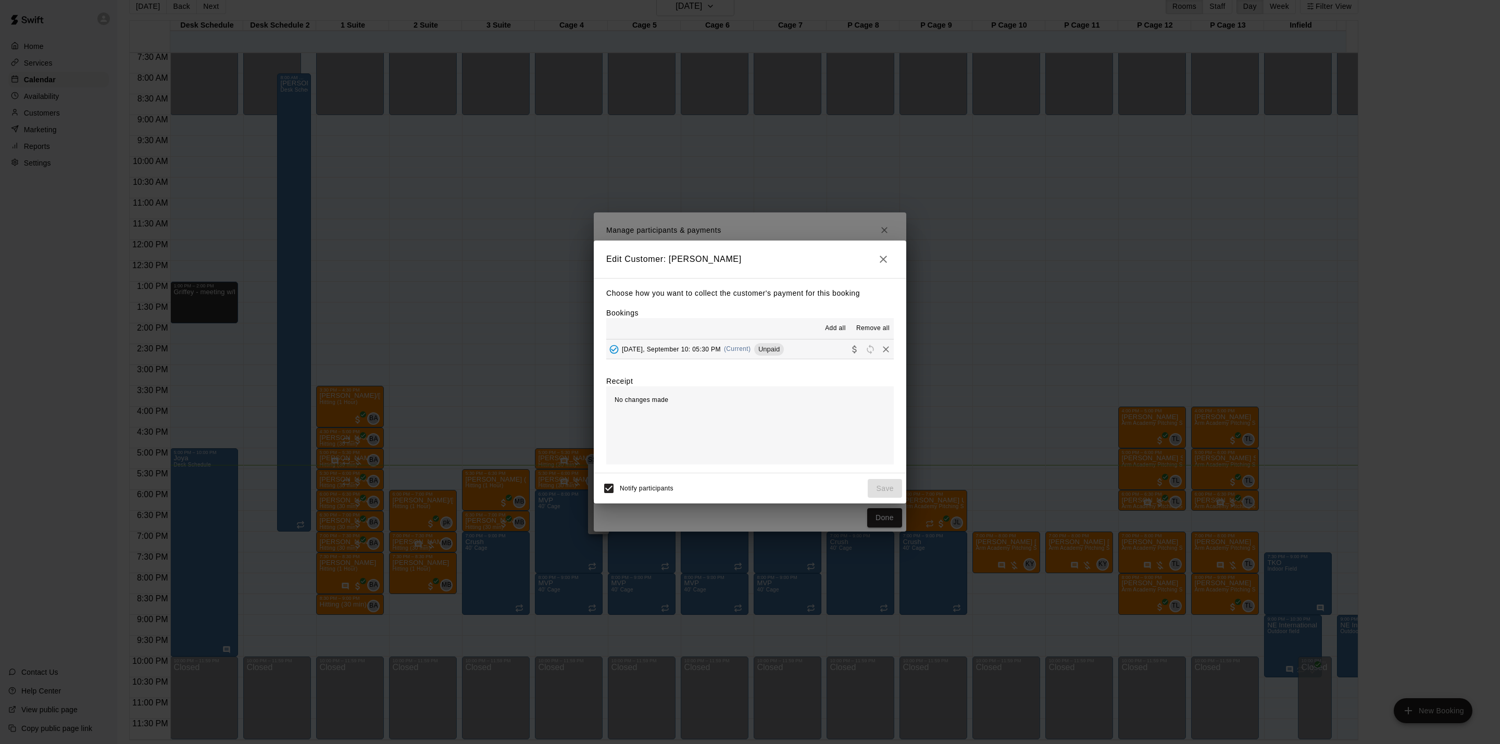
click at [741, 361] on div "Choose how you want to collect the customer's payment for this booking Bookings…" at bounding box center [750, 375] width 313 height 195
click at [784, 355] on div "Unpaid" at bounding box center [769, 349] width 30 height 13
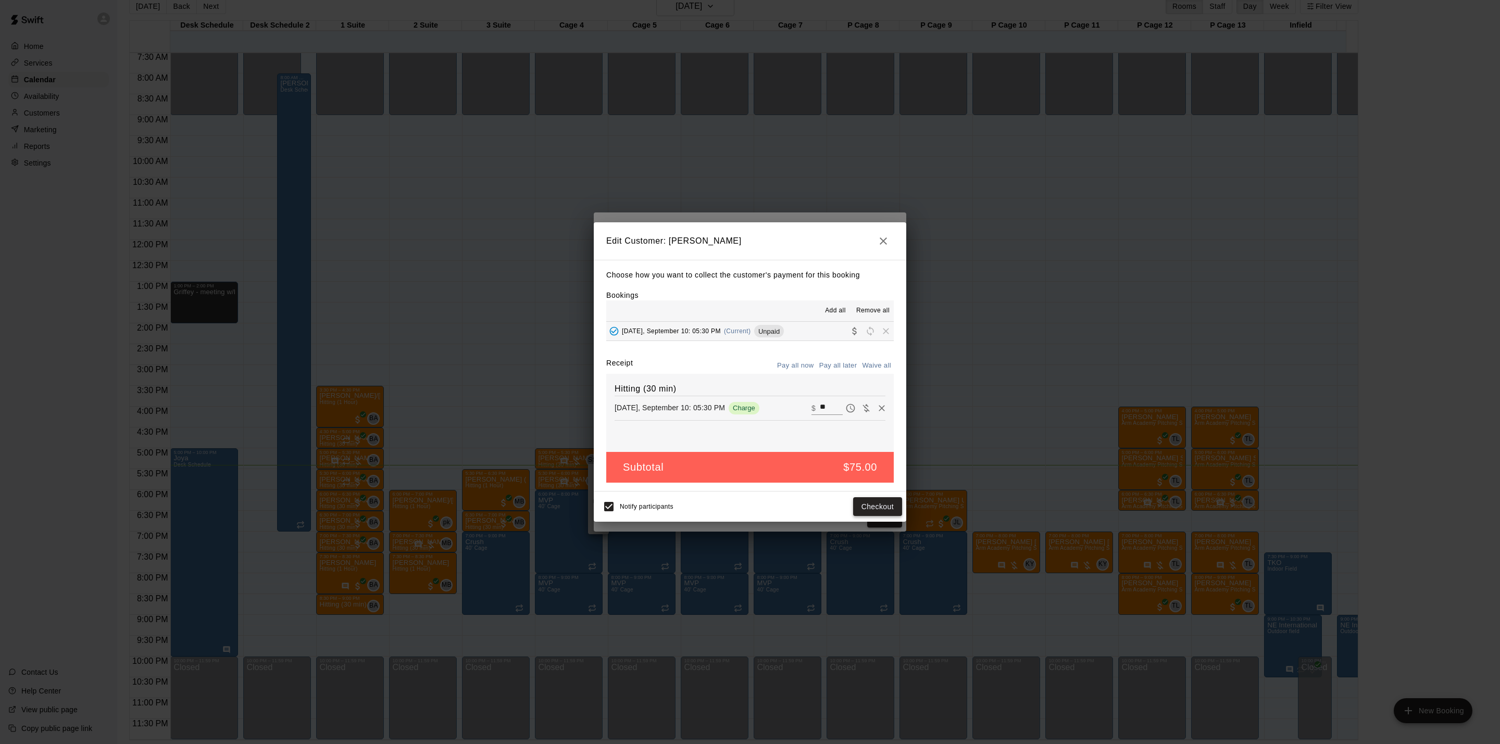
click at [879, 514] on button "Checkout" at bounding box center [877, 507] width 49 height 19
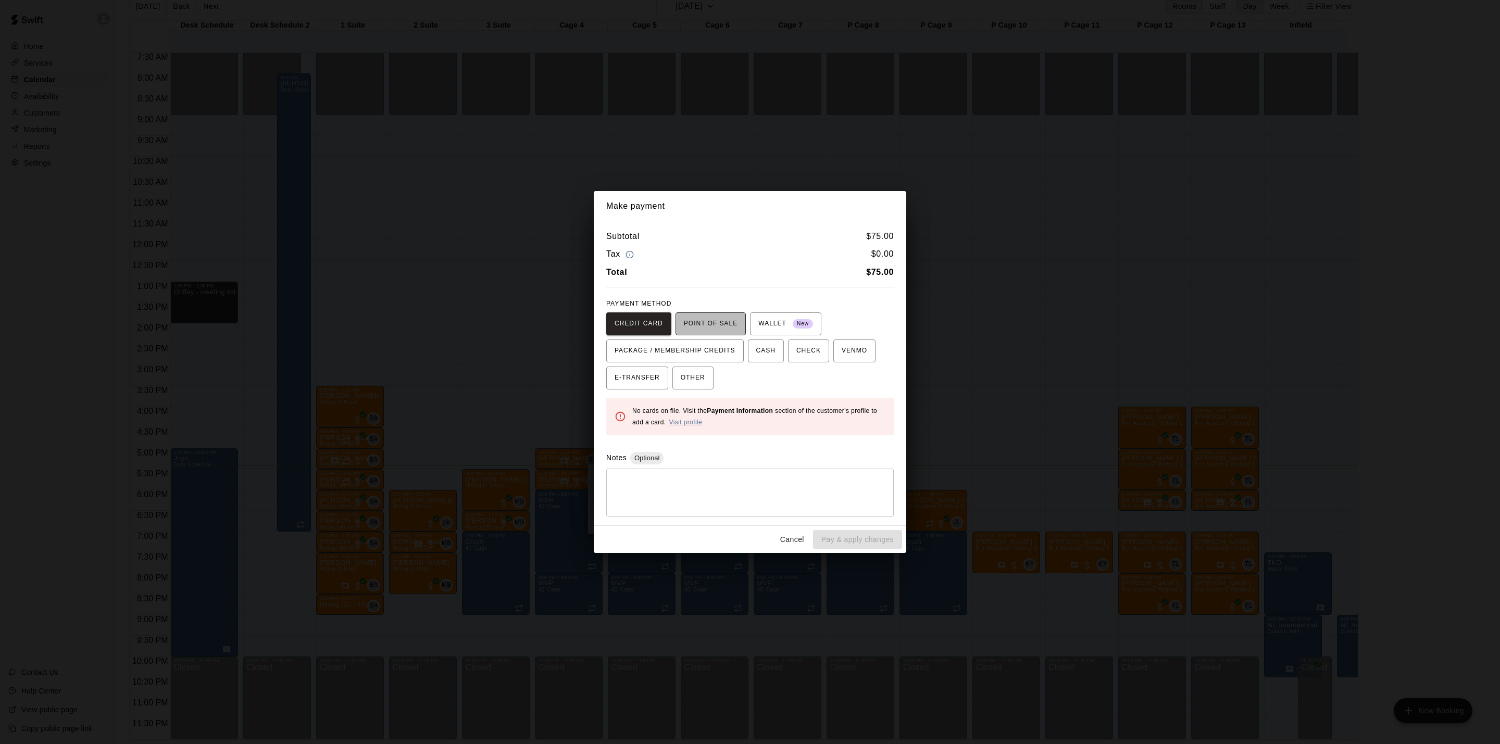
click at [717, 328] on span "POINT OF SALE" at bounding box center [711, 324] width 54 height 17
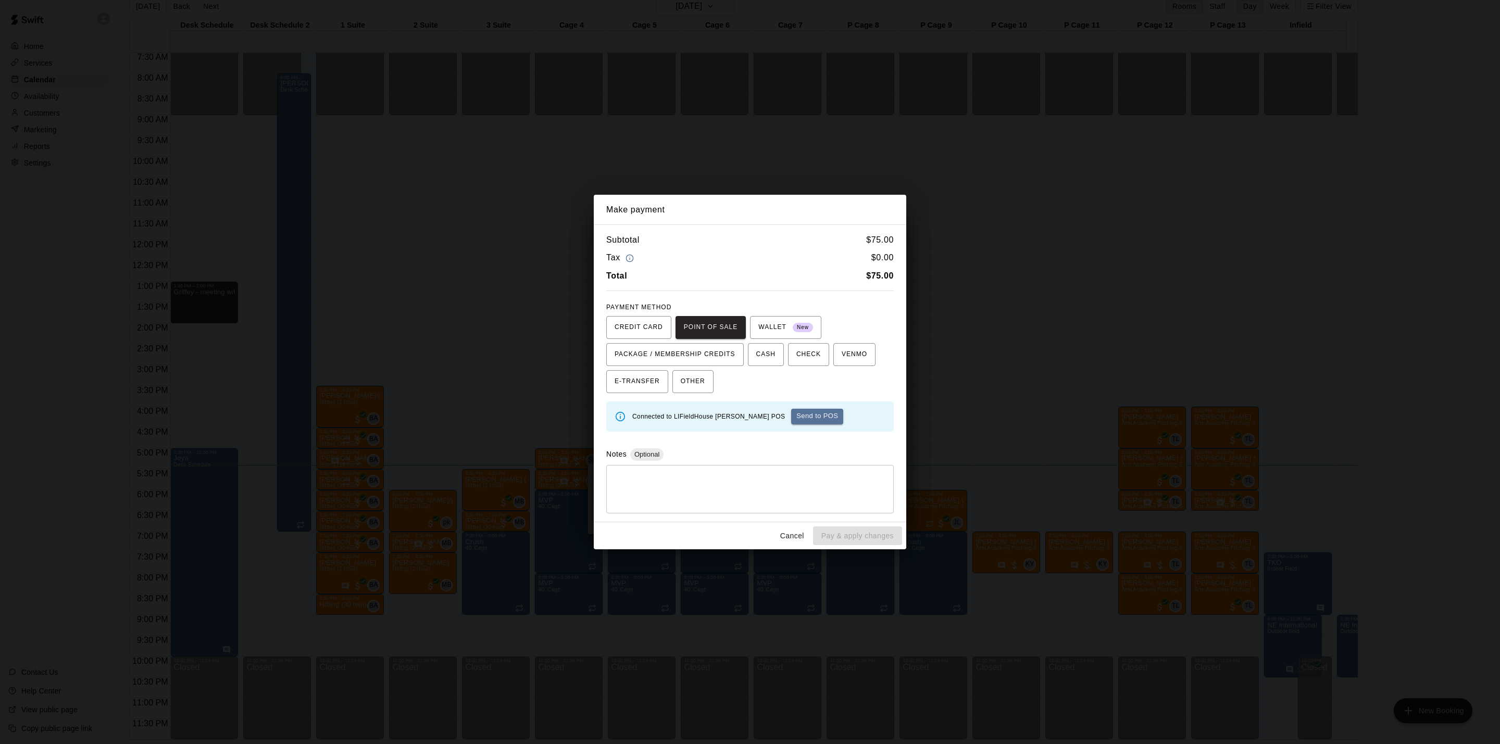
click at [791, 417] on button "Send to POS" at bounding box center [817, 417] width 52 height 16
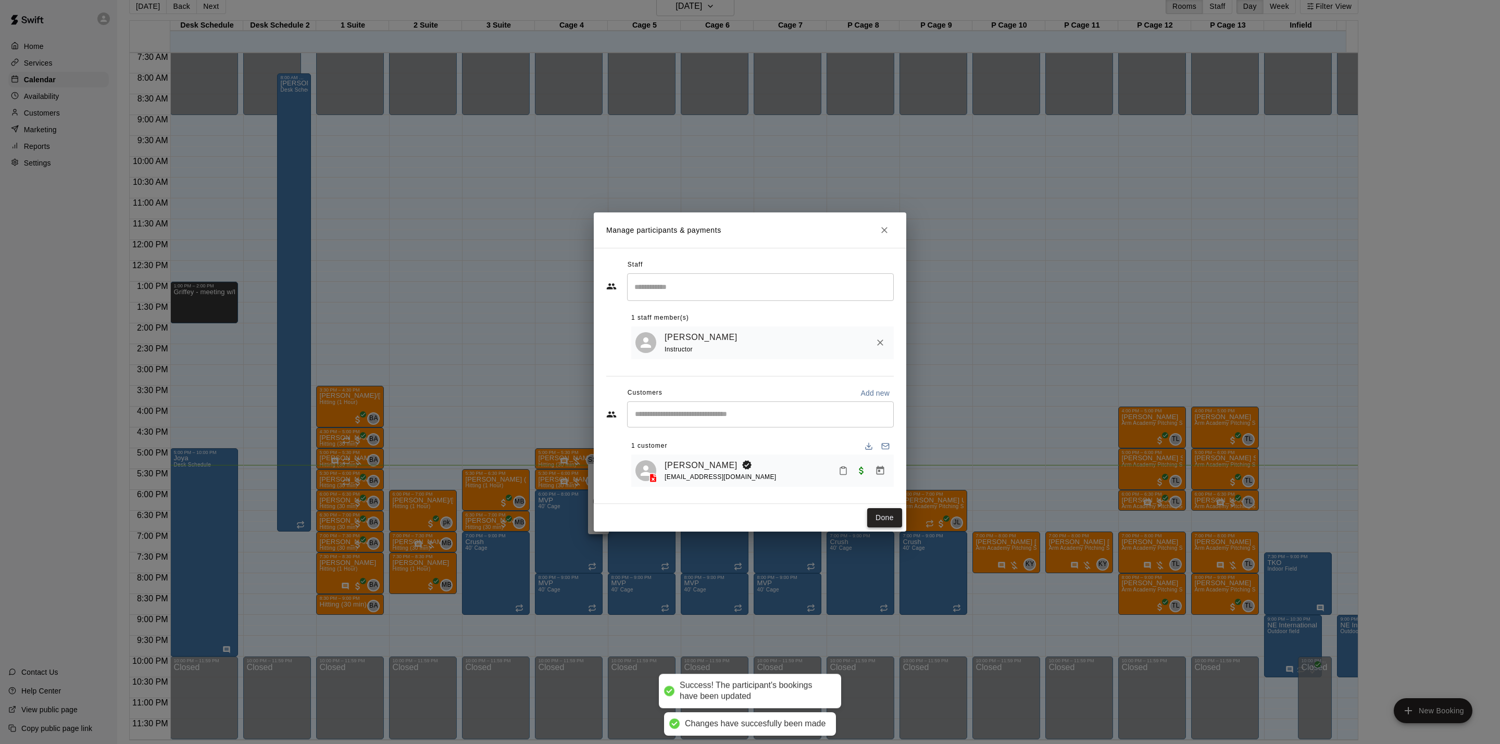
click at [877, 523] on button "Done" at bounding box center [884, 517] width 35 height 19
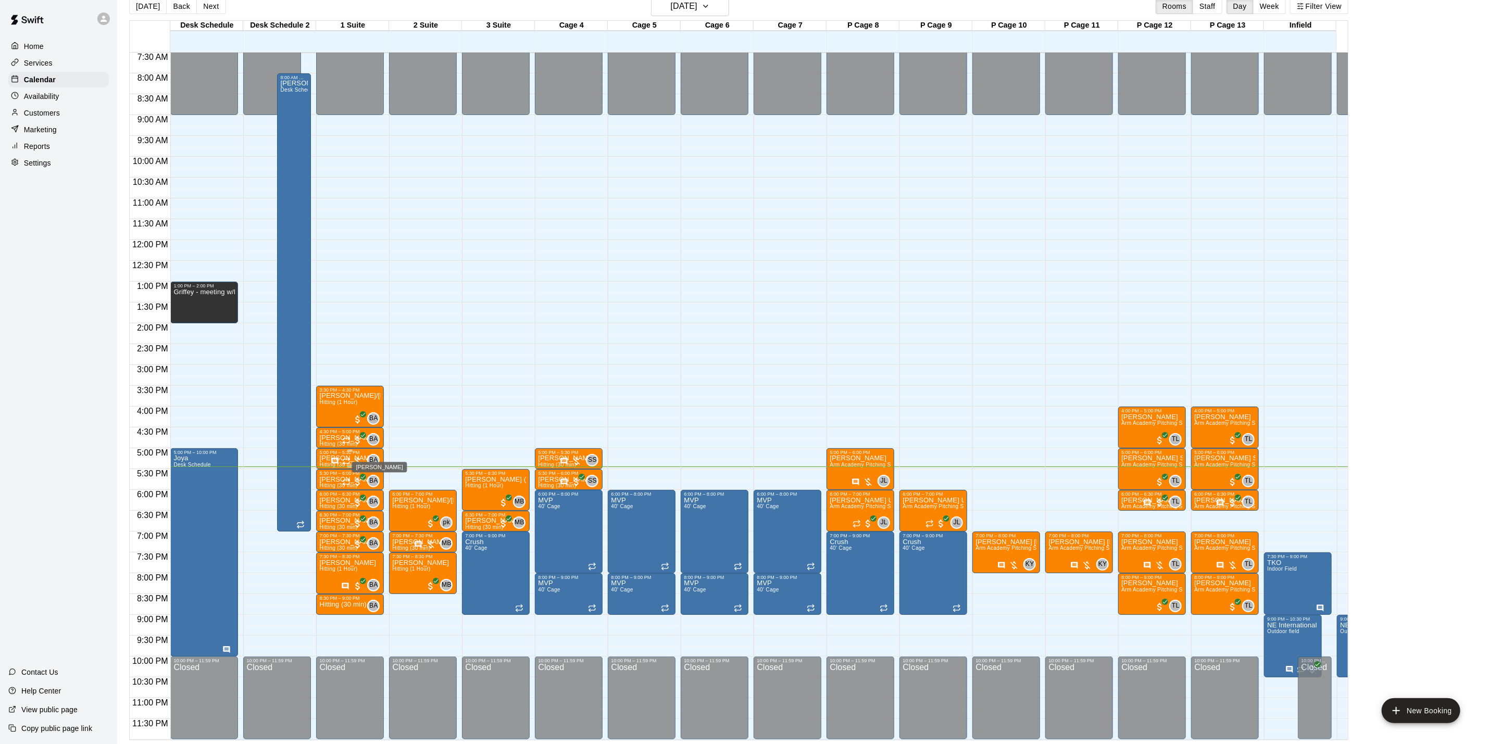
click at [379, 454] on div "BA" at bounding box center [373, 460] width 13 height 13
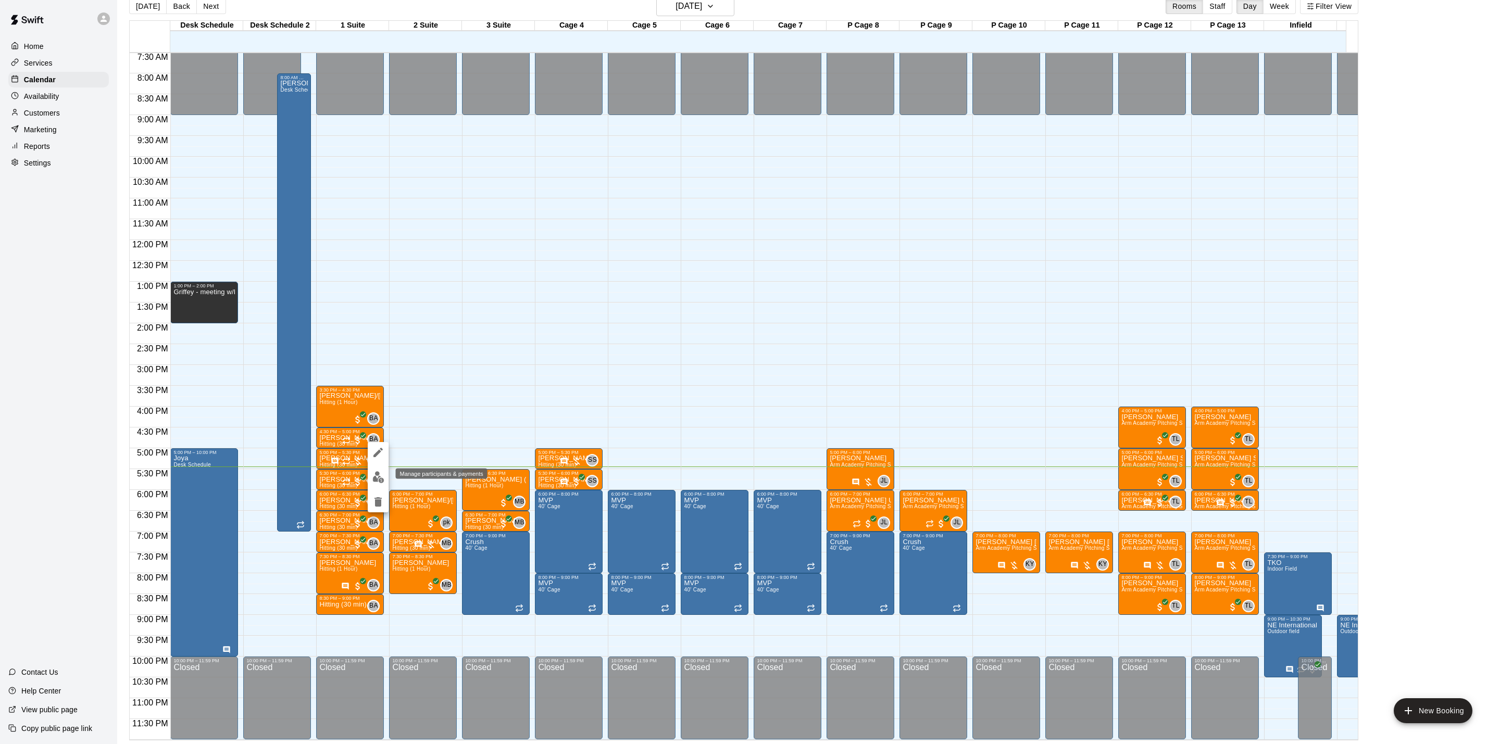
click at [377, 473] on img "edit" at bounding box center [378, 477] width 12 height 12
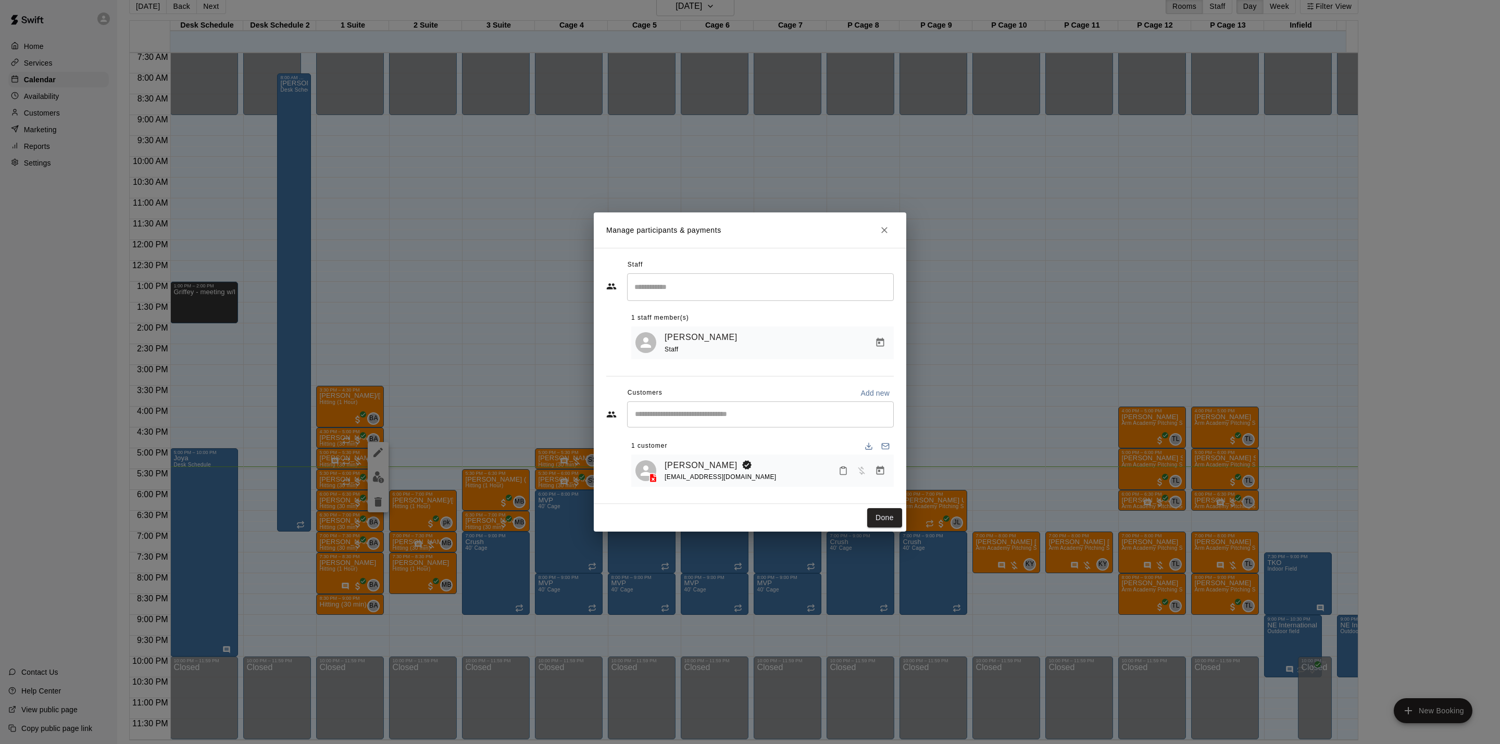
click at [961, 136] on div "Manage participants & payments Staff ​ 1 staff member(s) [PERSON_NAME] Staff Cu…" at bounding box center [750, 372] width 1500 height 744
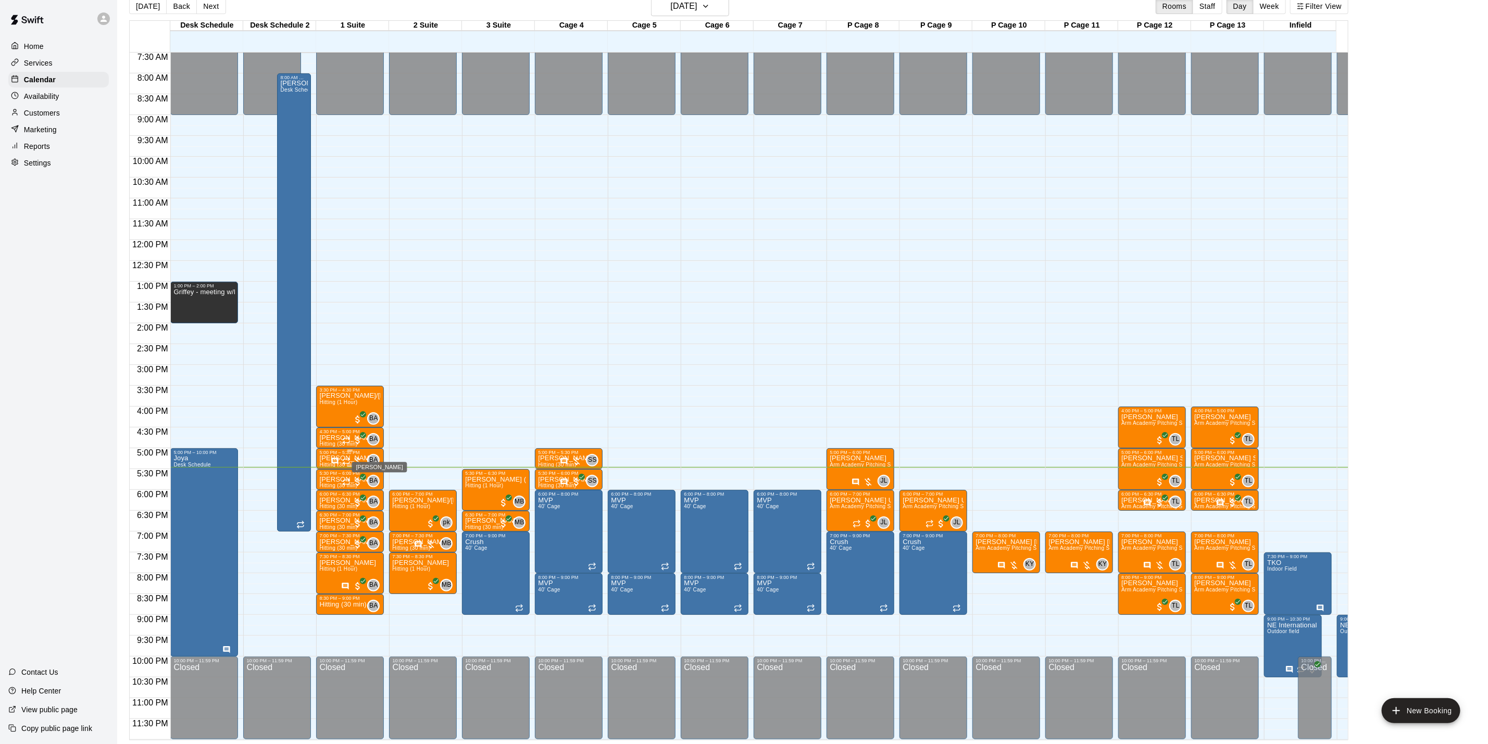
click at [372, 455] on span "BA" at bounding box center [373, 460] width 9 height 10
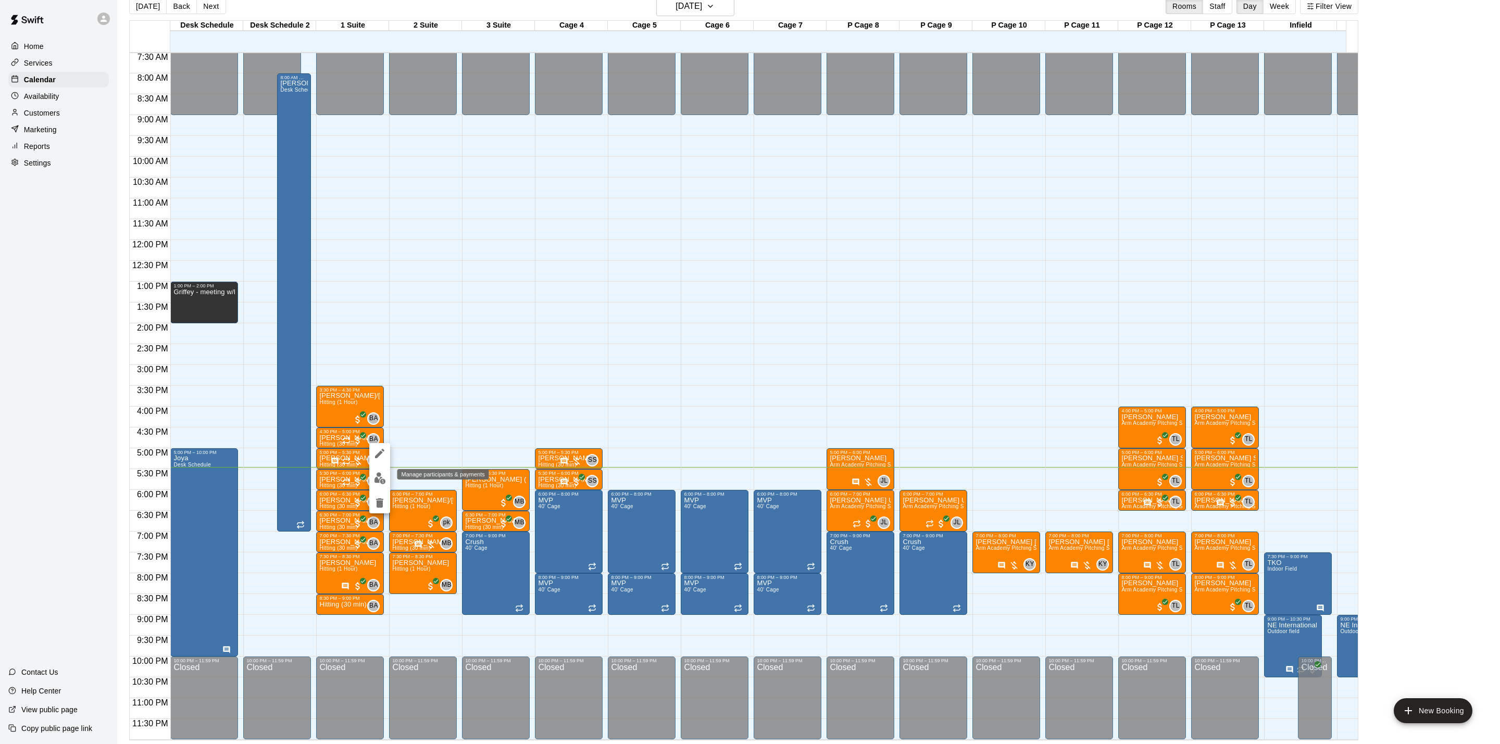
click at [380, 476] on img "edit" at bounding box center [380, 479] width 12 height 12
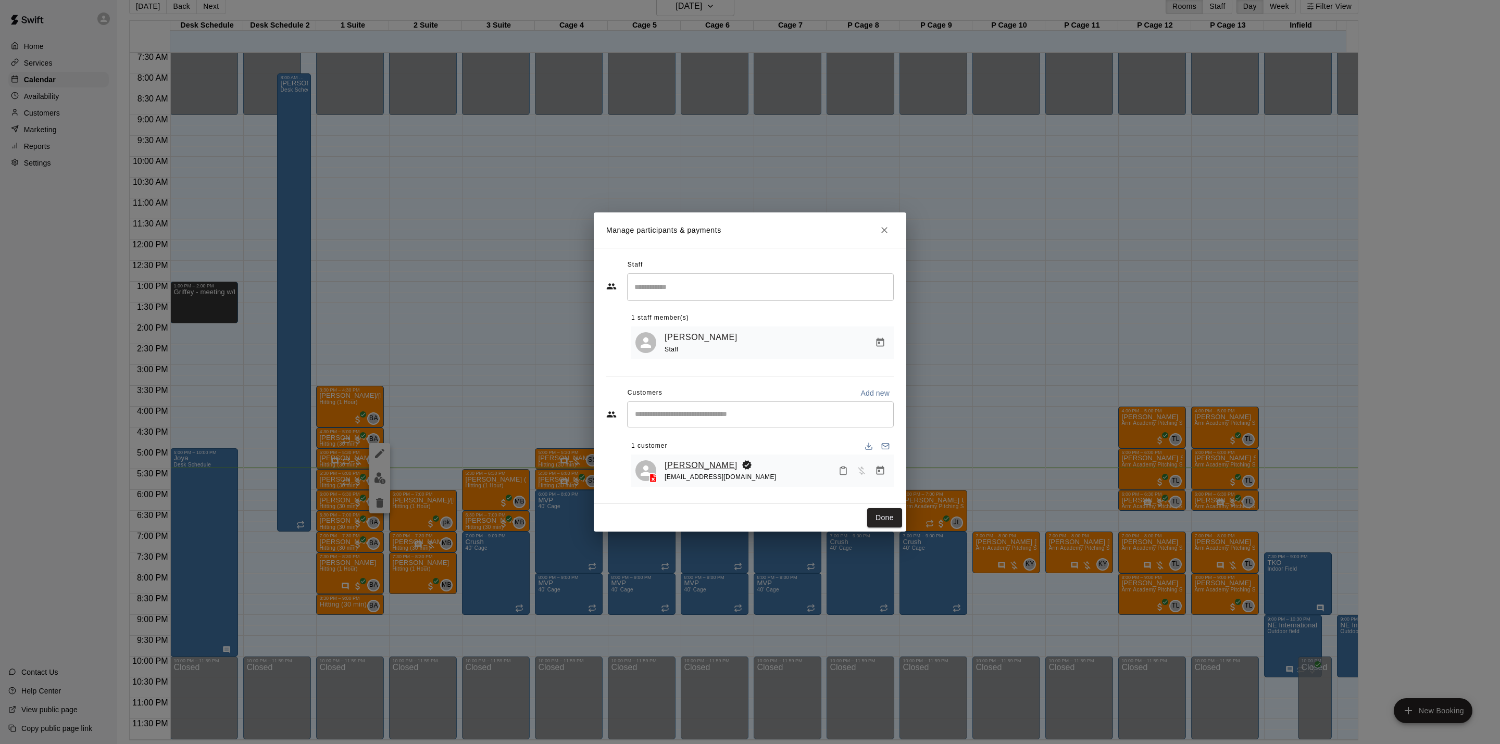
click at [723, 461] on link "[PERSON_NAME]" at bounding box center [701, 466] width 73 height 14
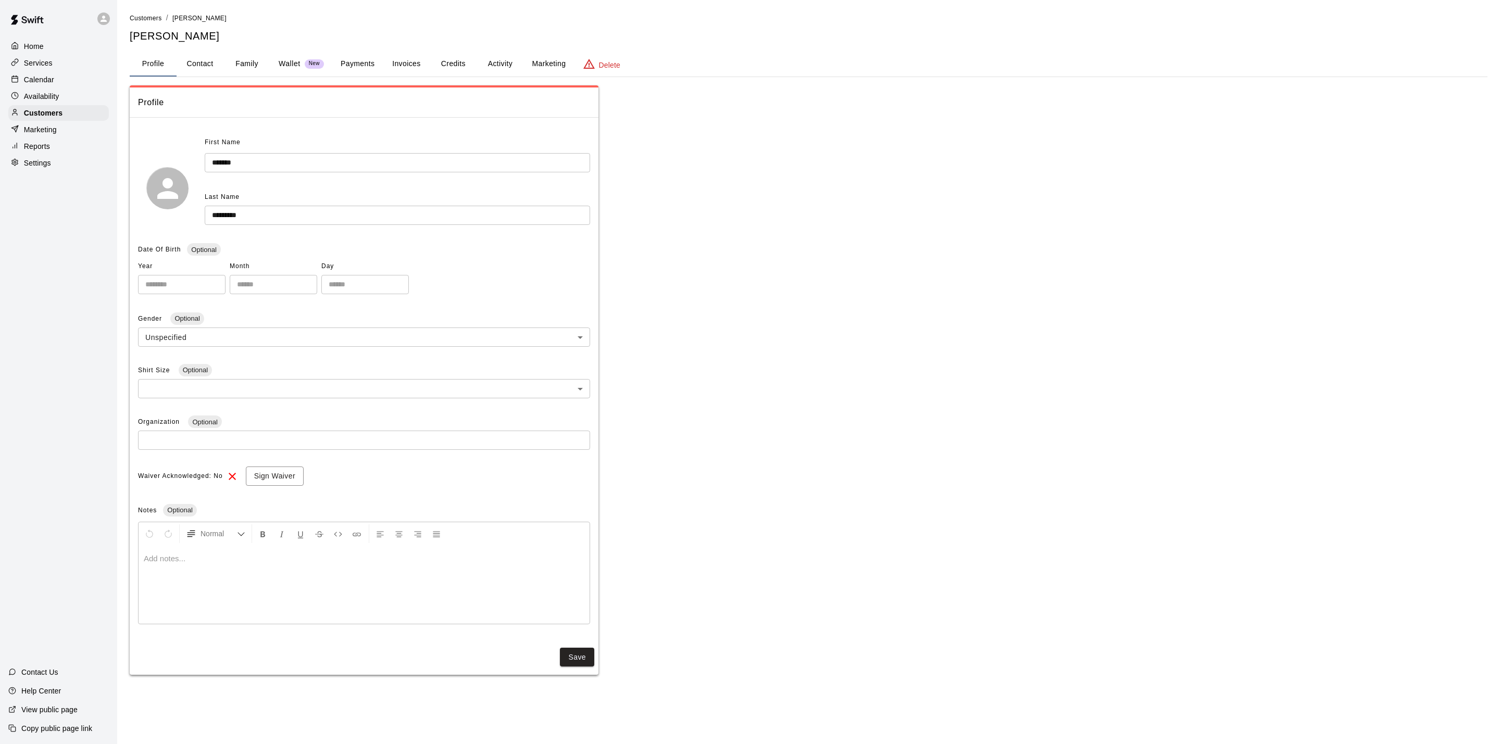
click at [277, 61] on button "Wallet New" at bounding box center [301, 64] width 62 height 25
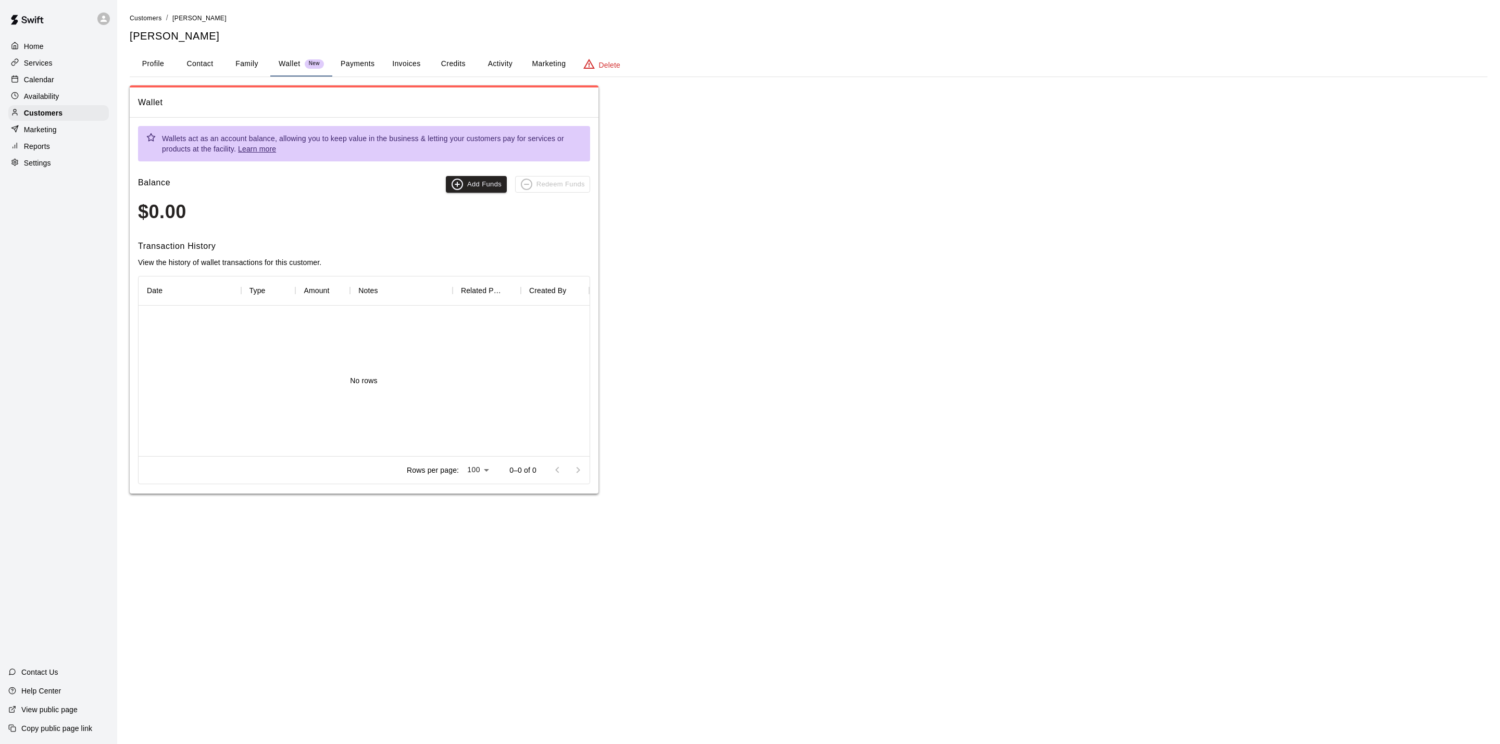
click at [368, 66] on button "Payments" at bounding box center [357, 64] width 51 height 25
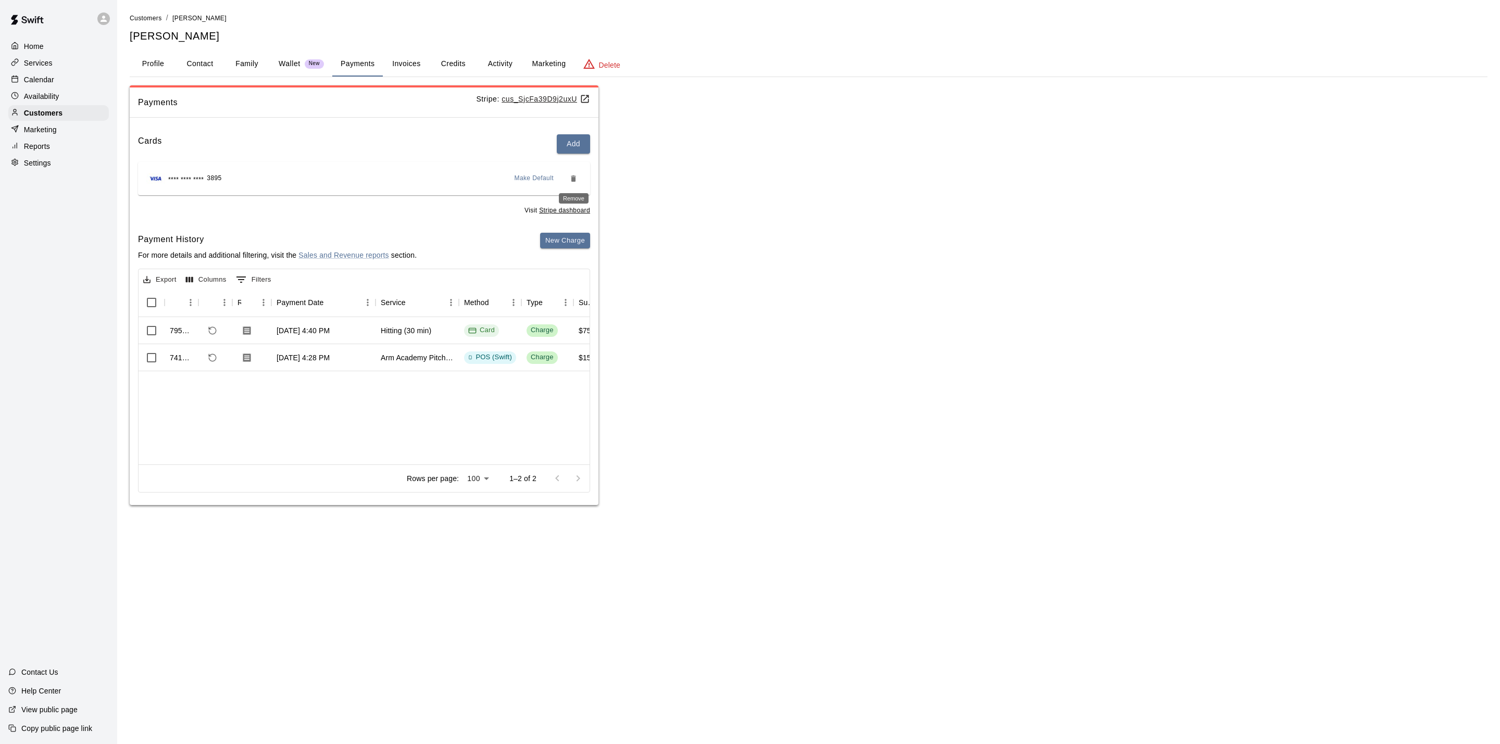
click at [571, 175] on icon "Remove" at bounding box center [573, 179] width 8 height 8
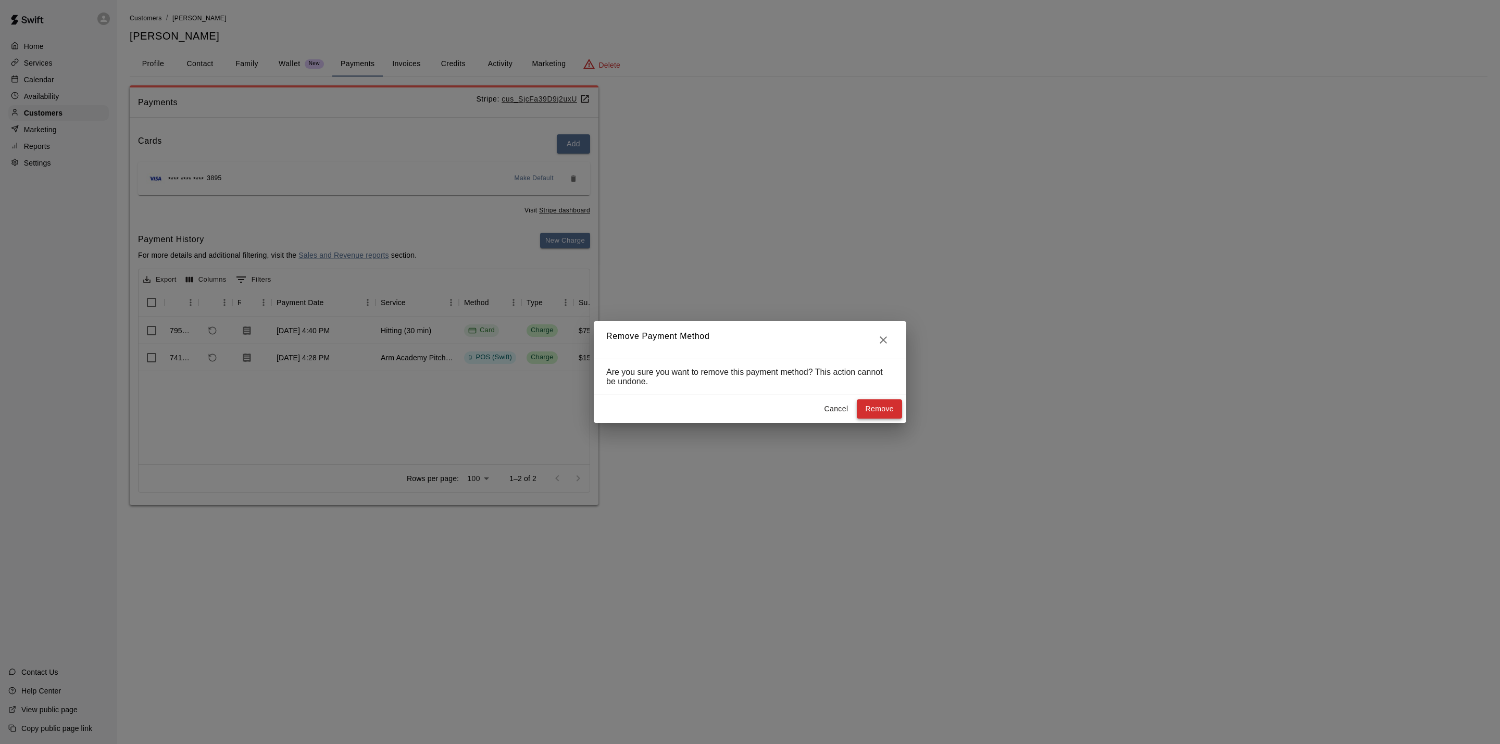
click at [877, 418] on button "Remove" at bounding box center [879, 409] width 45 height 19
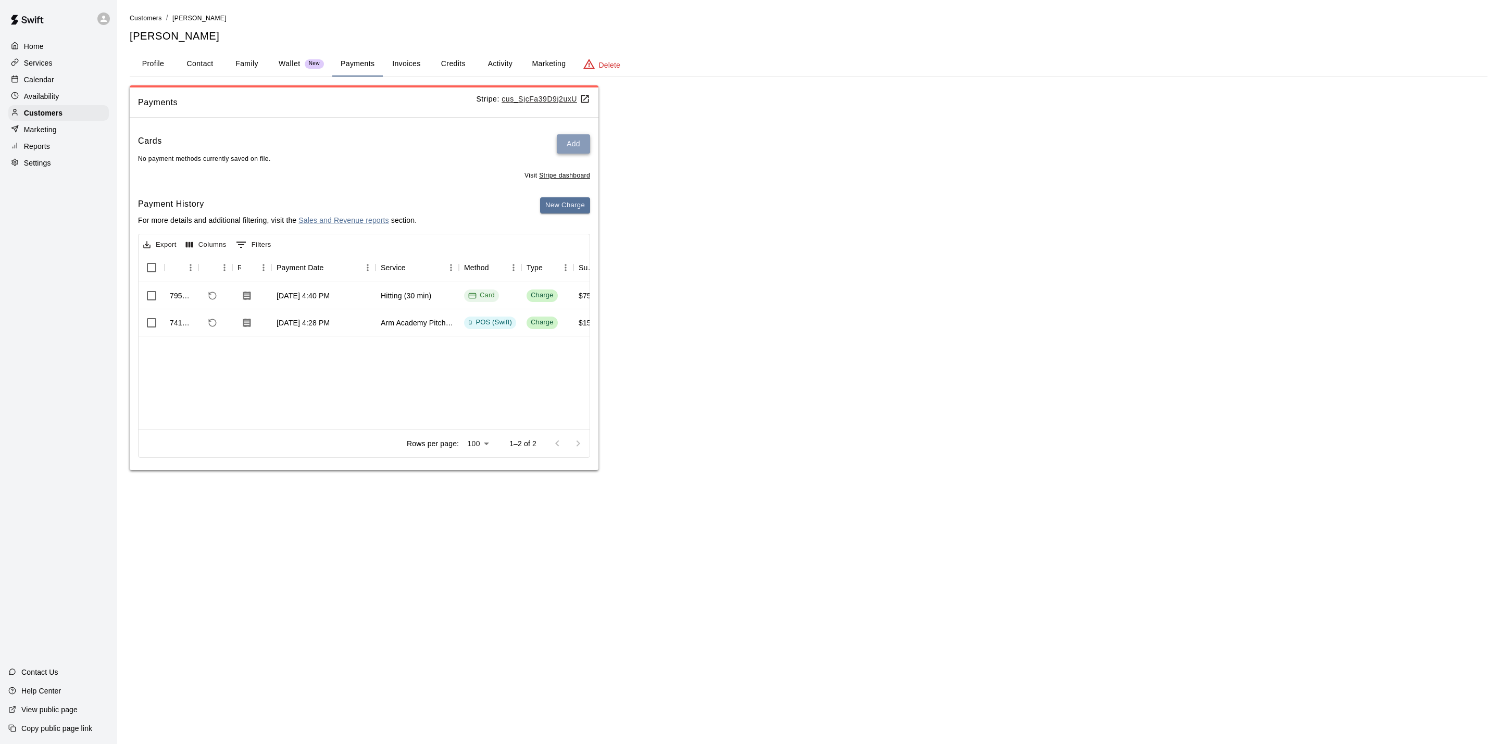
click at [576, 152] on button "Add" at bounding box center [573, 143] width 33 height 19
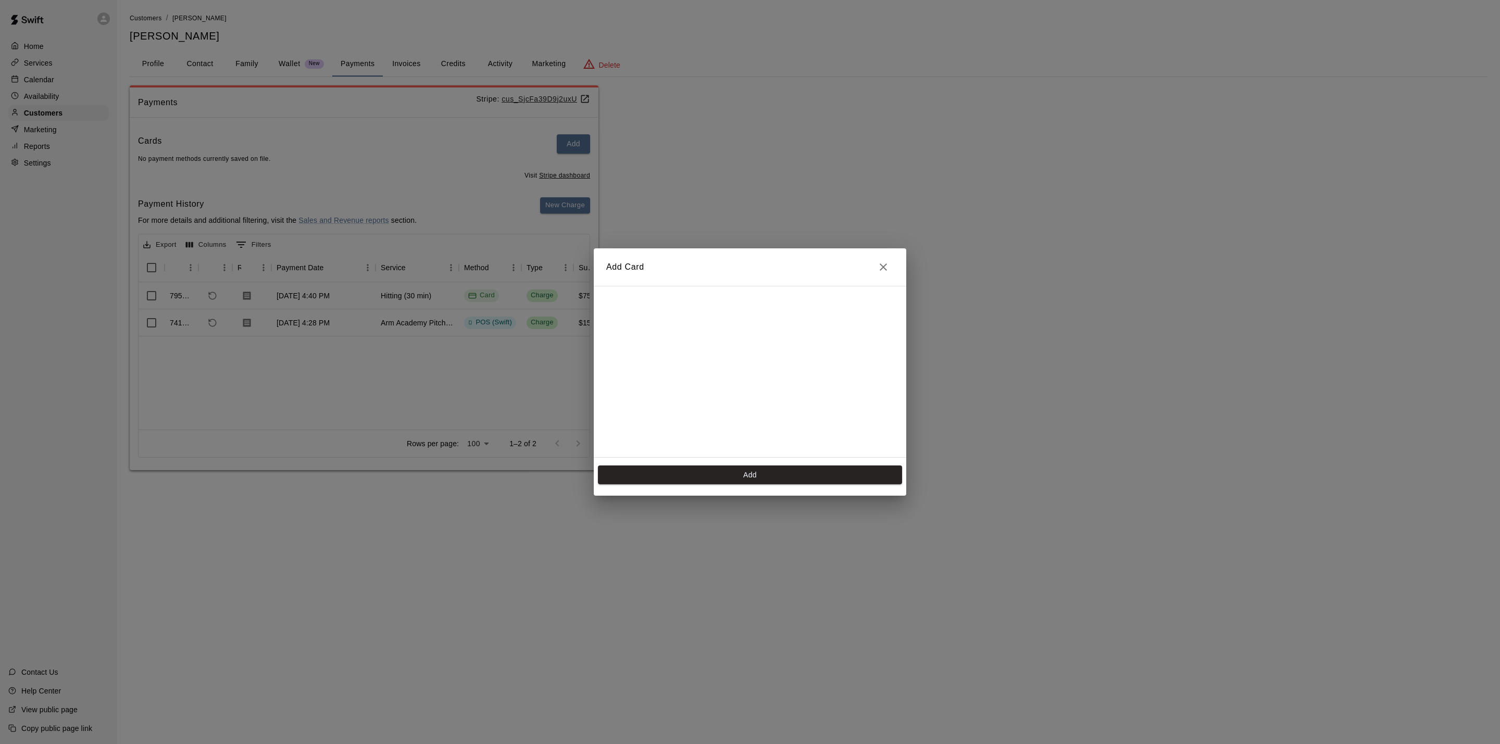
scroll to position [150, 0]
click at [724, 471] on button "Add" at bounding box center [750, 475] width 304 height 19
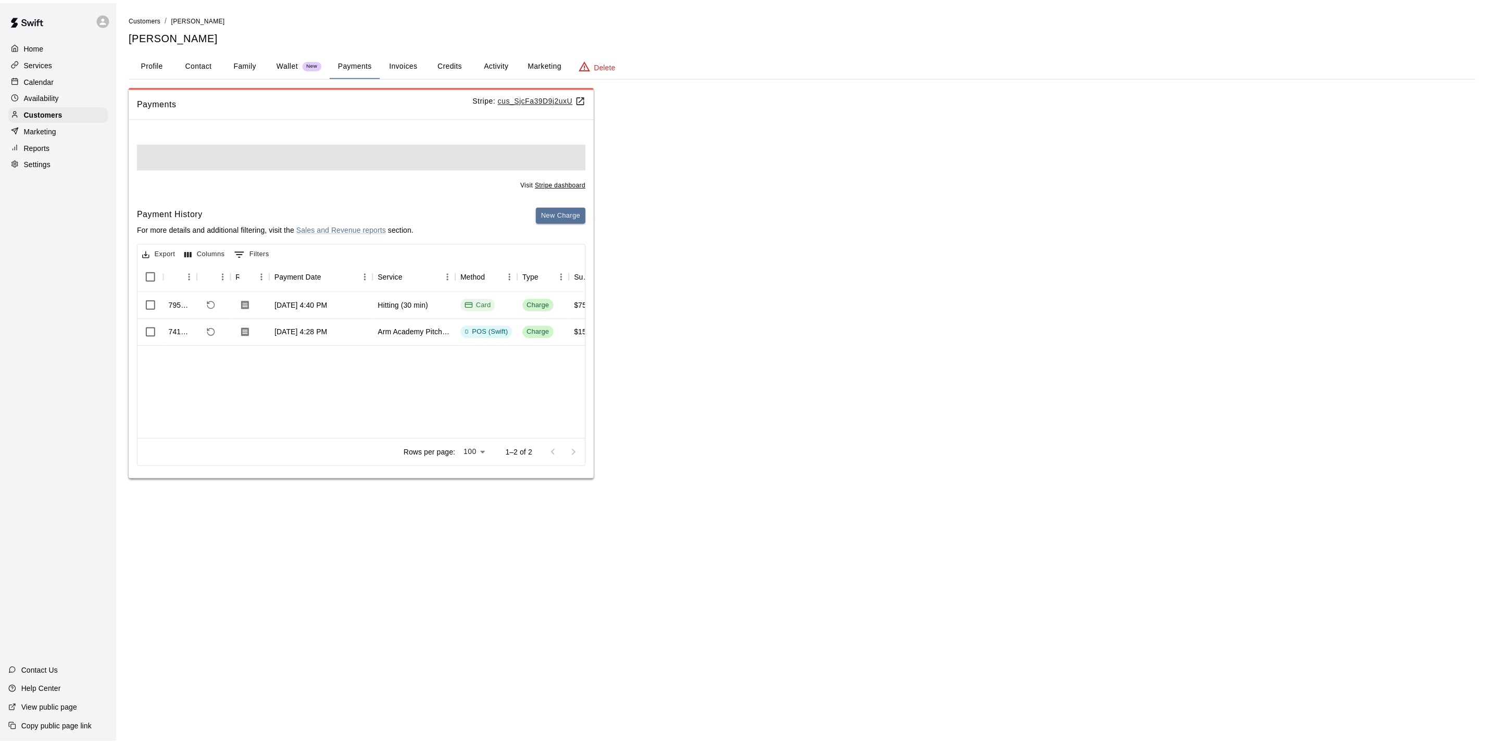
scroll to position [0, 0]
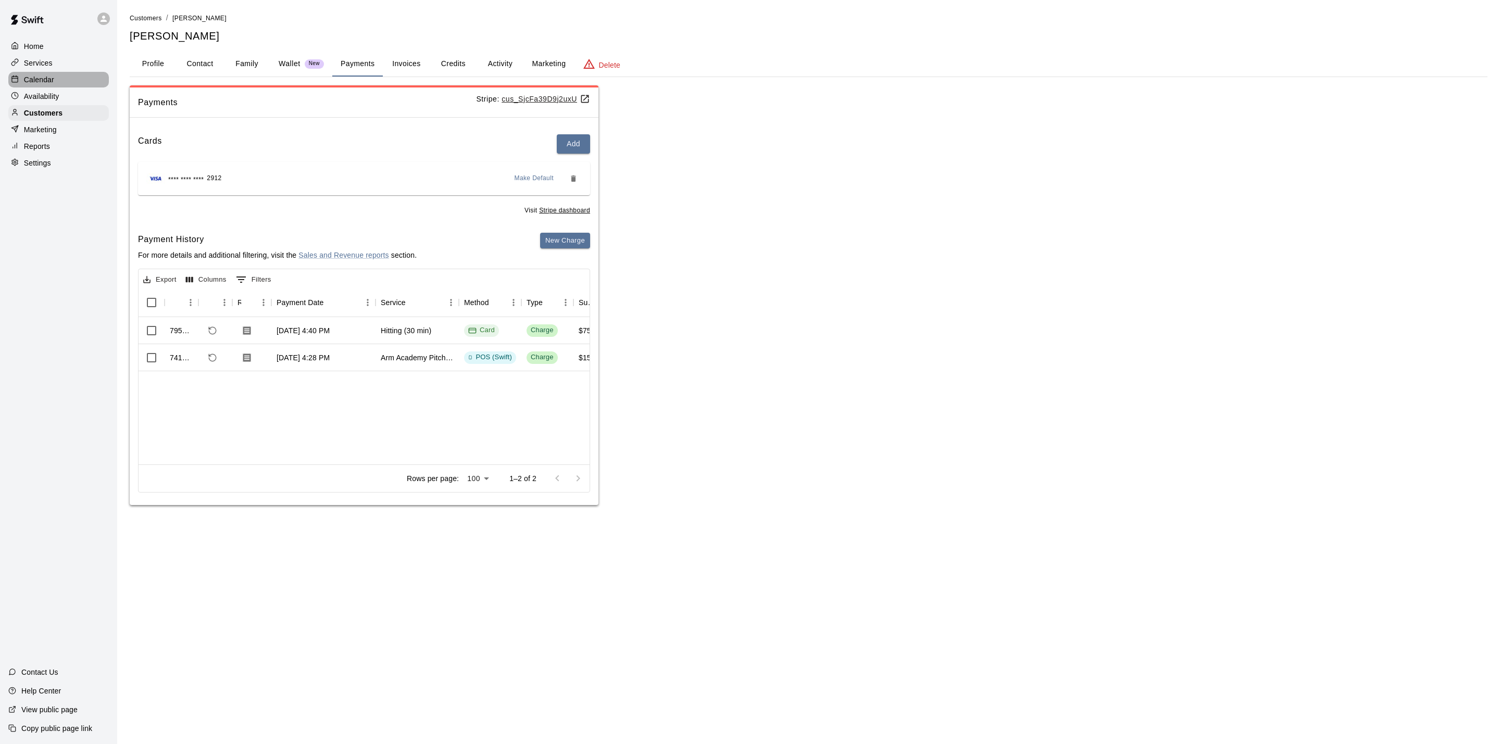
click at [77, 78] on div "Calendar" at bounding box center [58, 80] width 101 height 16
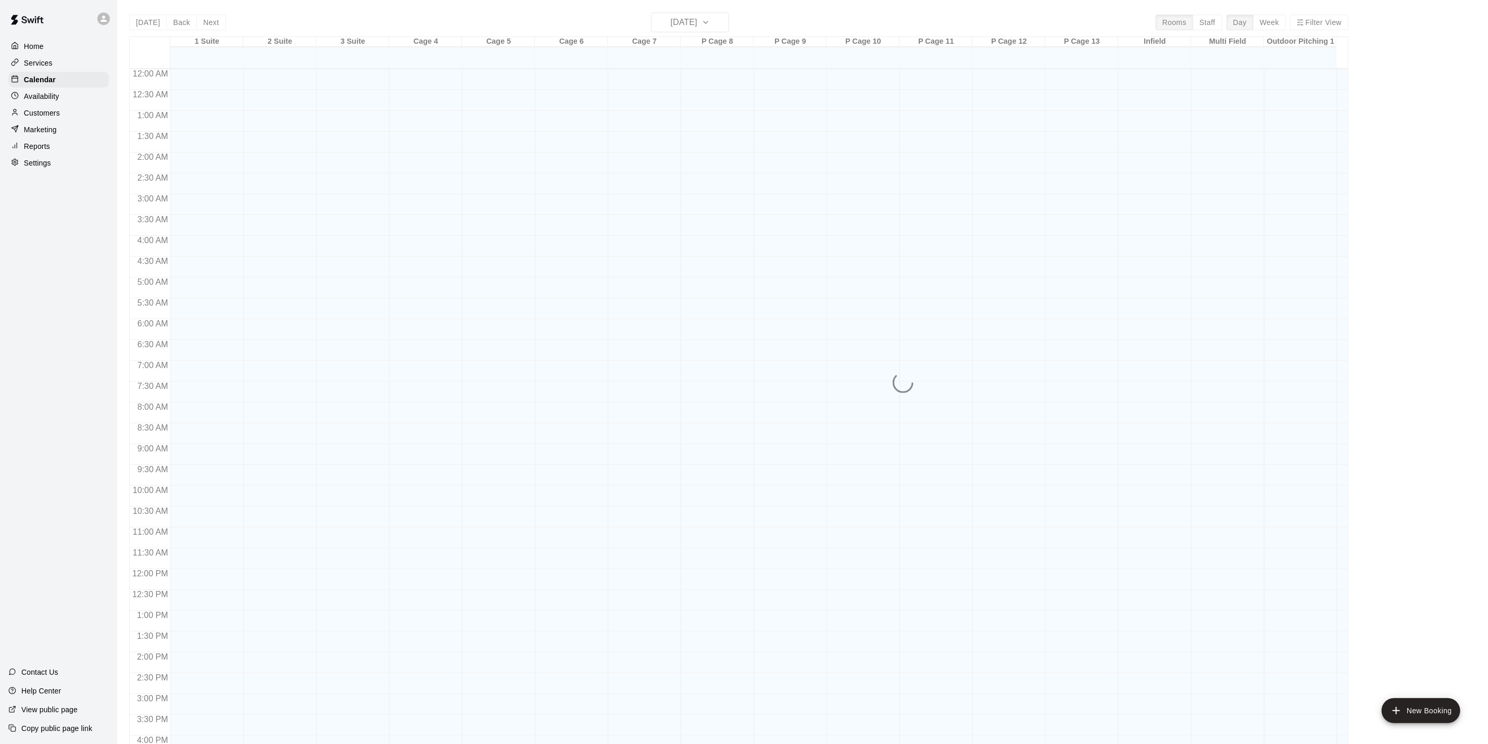
scroll to position [282, 0]
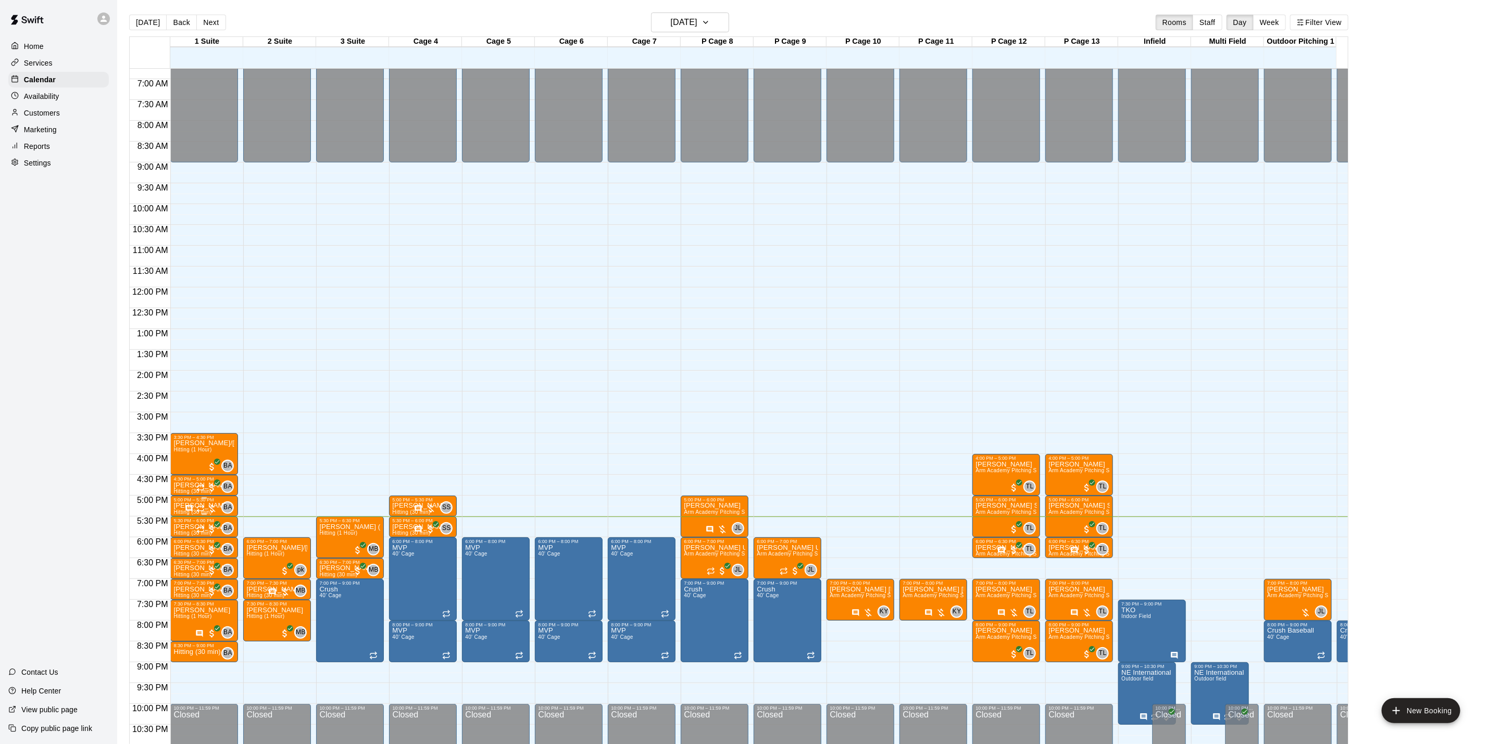
click at [208, 505] on div at bounding box center [201, 509] width 32 height 10
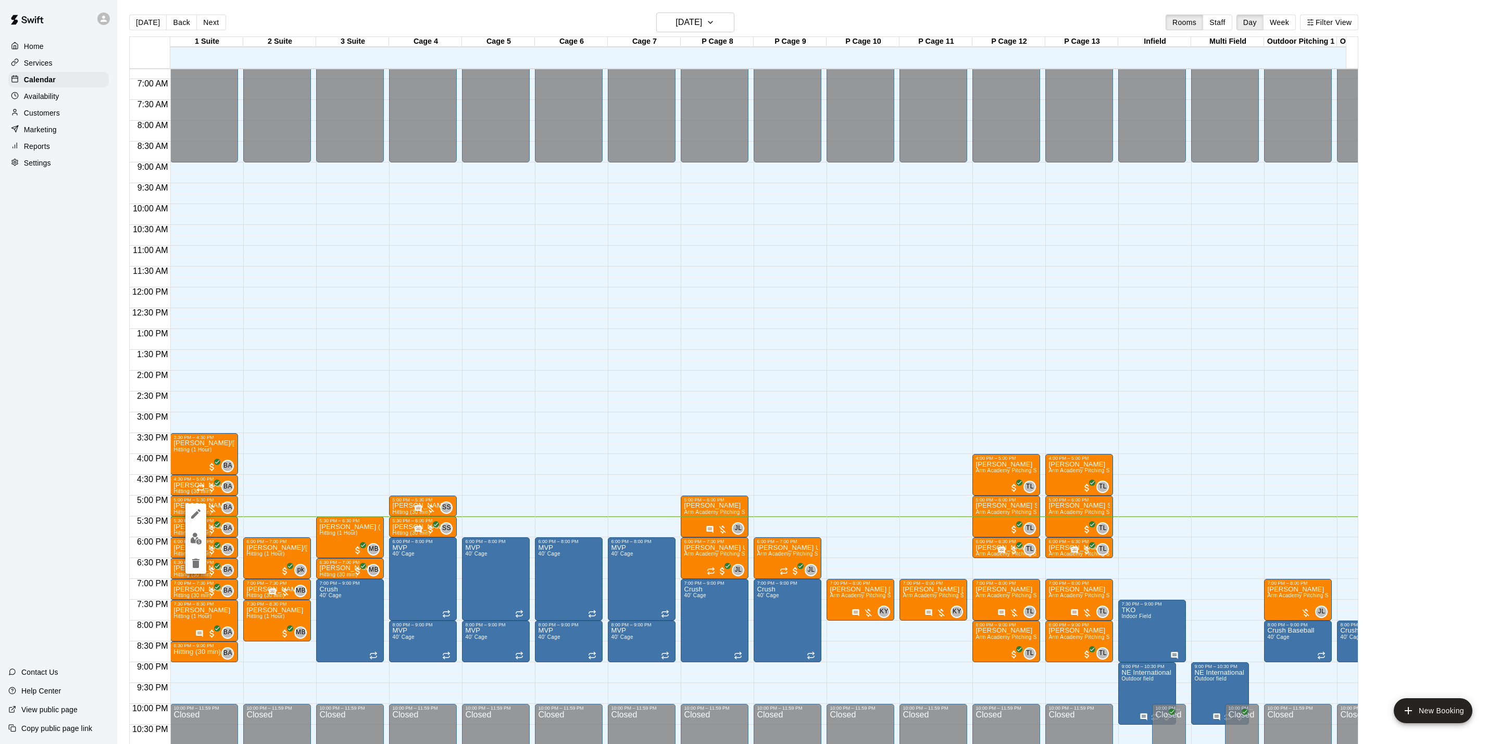
click at [199, 539] on img "edit" at bounding box center [196, 539] width 12 height 12
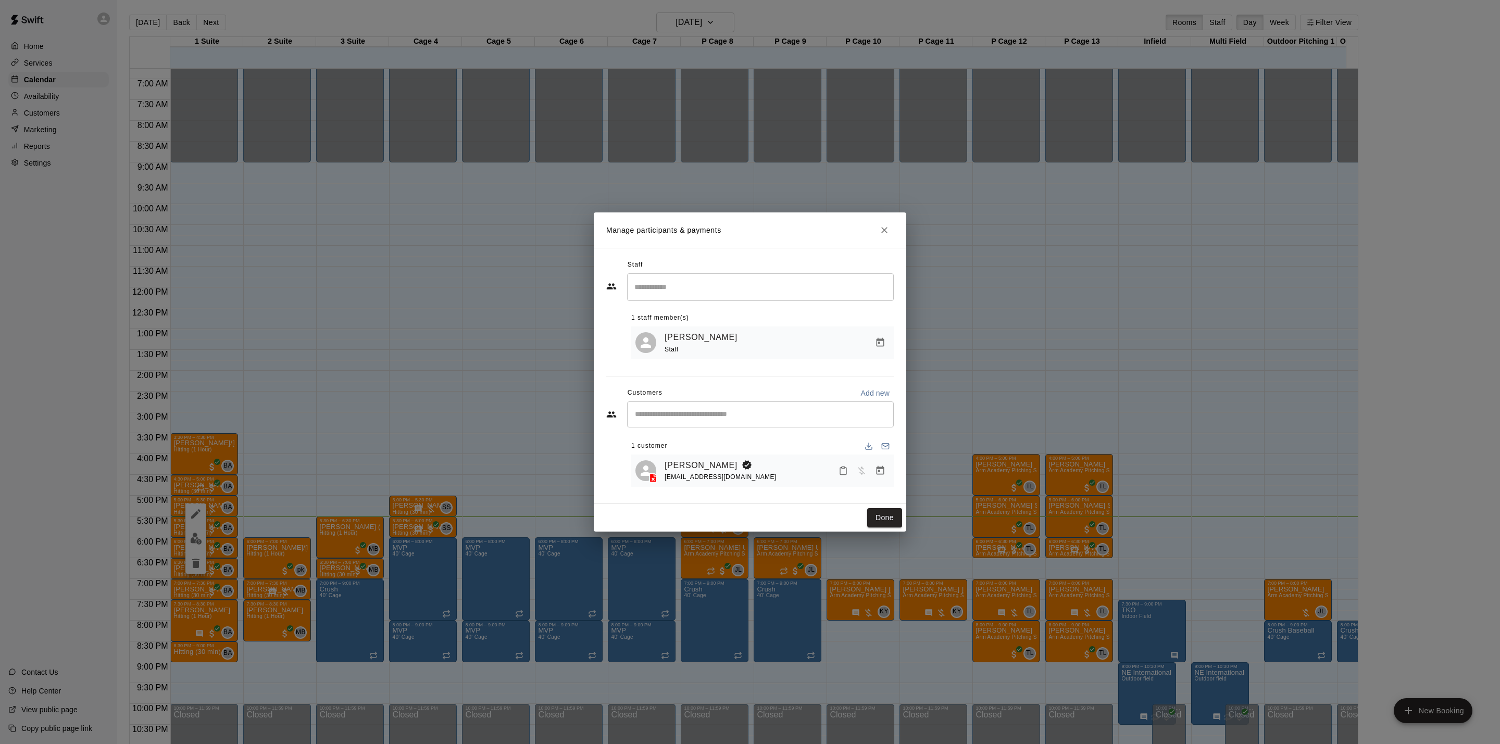
click at [877, 474] on icon "Manage bookings & payment" at bounding box center [880, 471] width 10 height 10
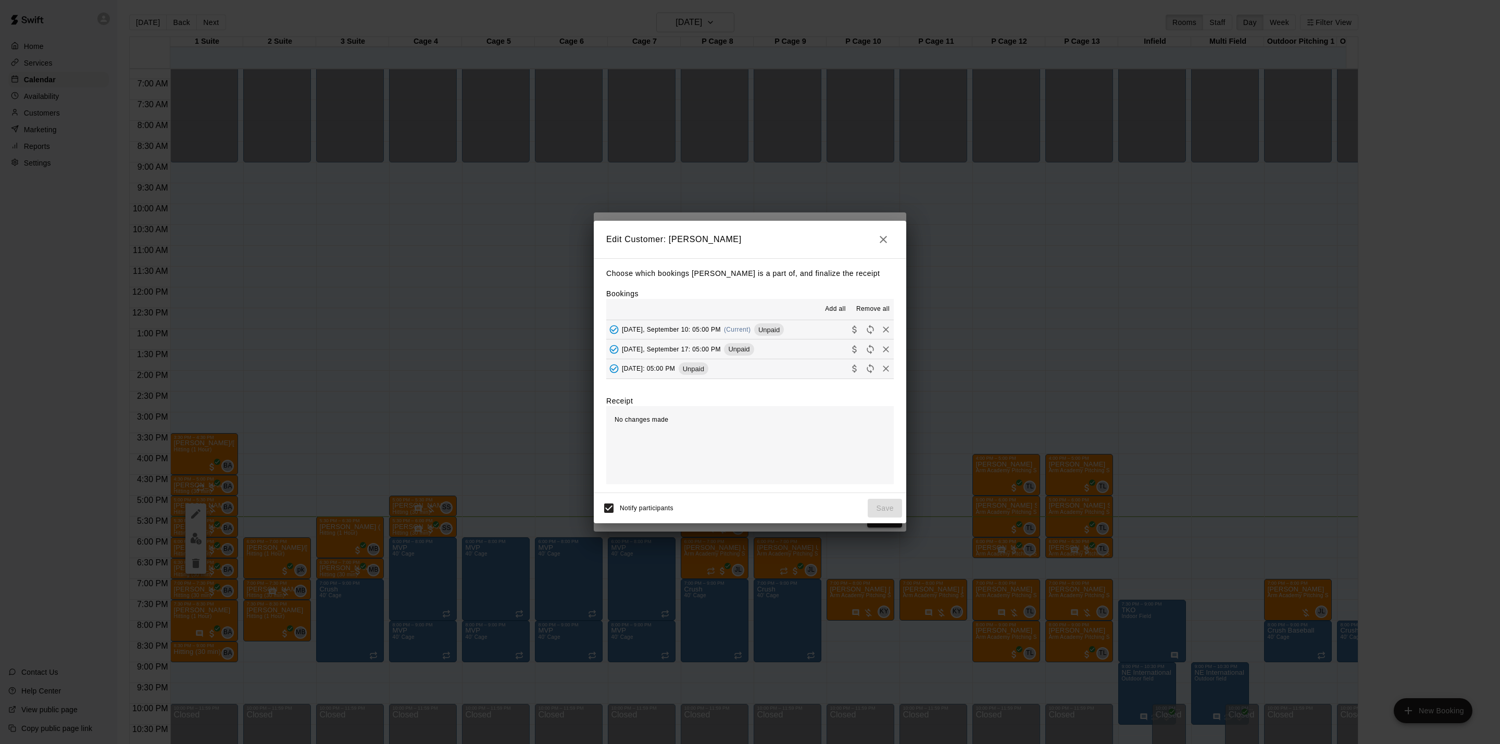
click at [751, 331] on span "(Current)" at bounding box center [737, 329] width 27 height 7
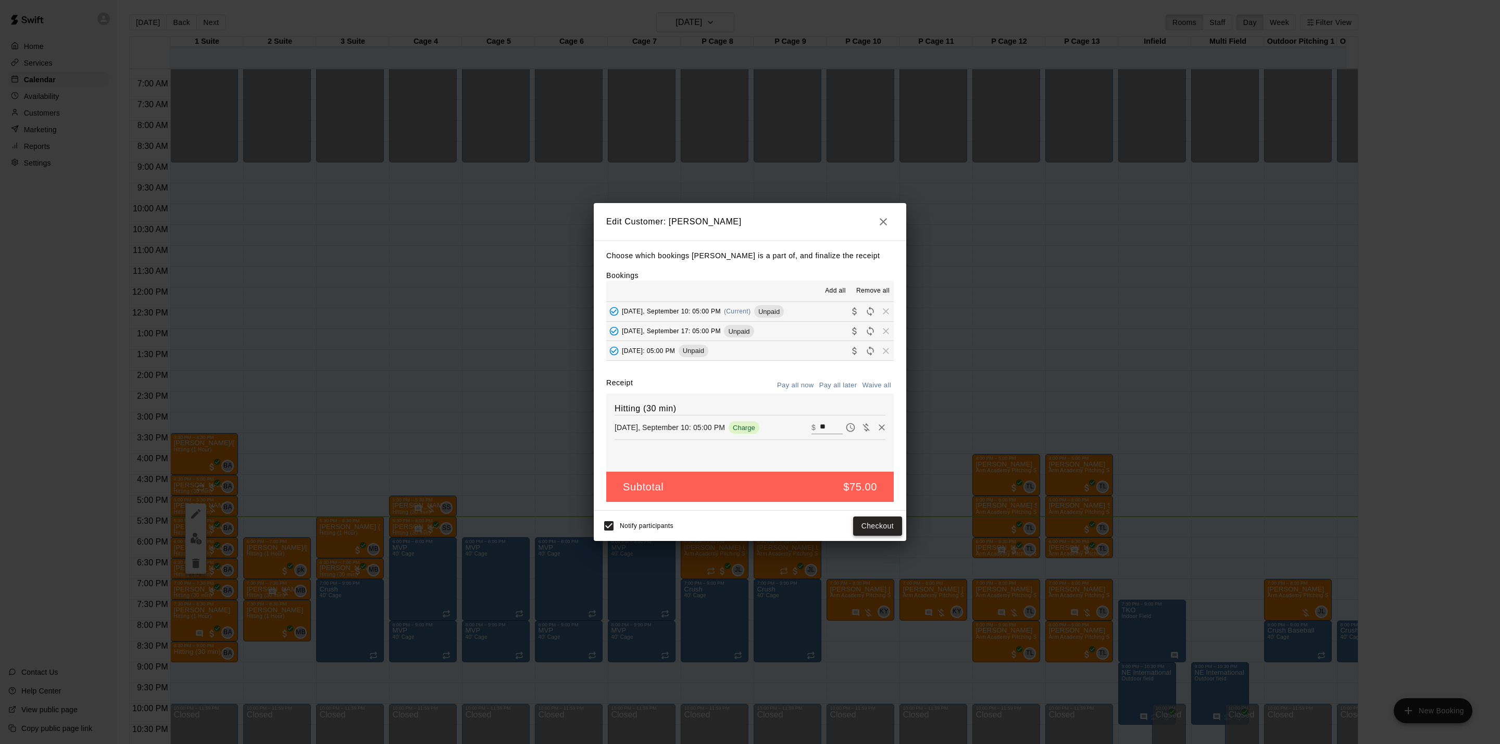
click at [882, 521] on button "Checkout" at bounding box center [877, 526] width 49 height 19
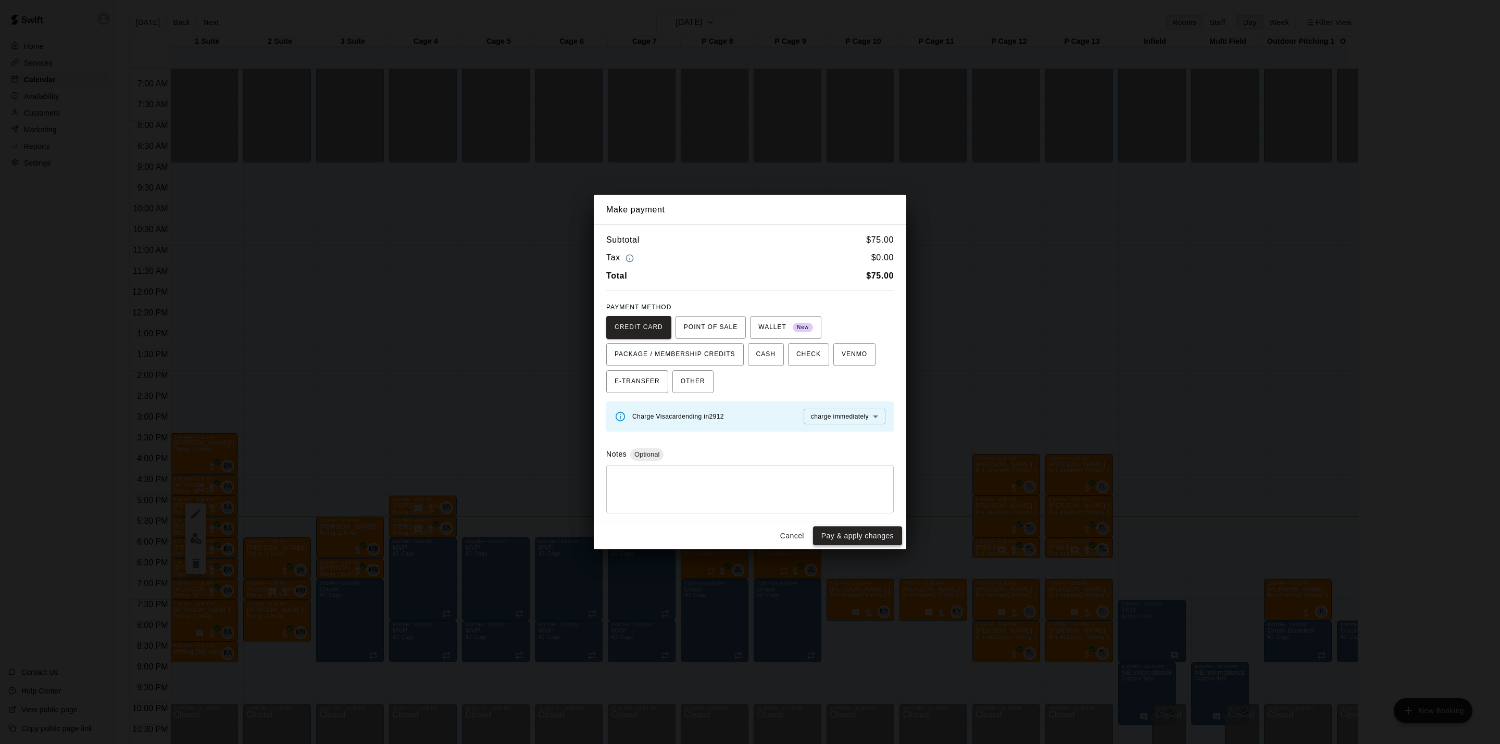
click at [889, 537] on button "Pay & apply changes" at bounding box center [857, 536] width 89 height 19
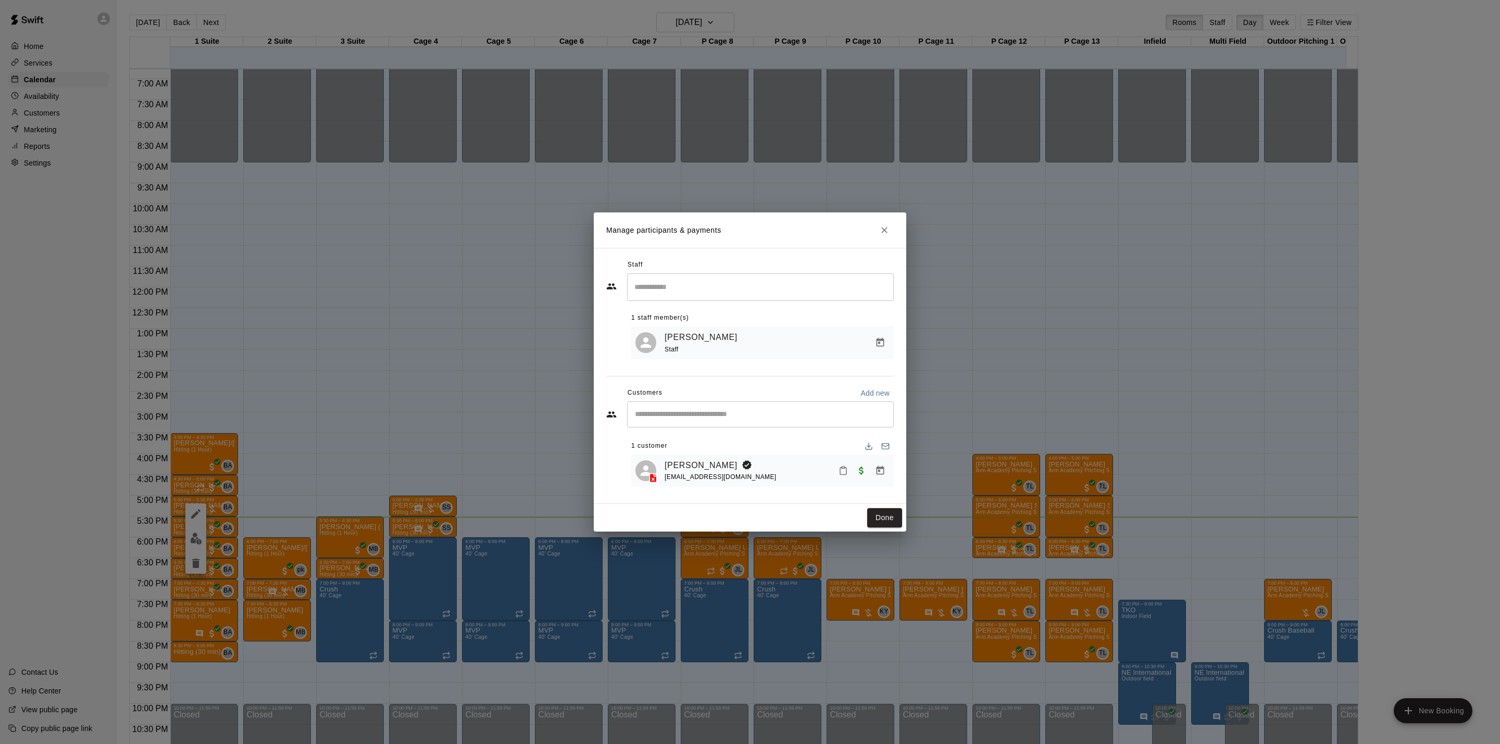
click at [891, 508] on div "Done" at bounding box center [750, 518] width 313 height 28
click at [894, 525] on button "Done" at bounding box center [884, 517] width 35 height 19
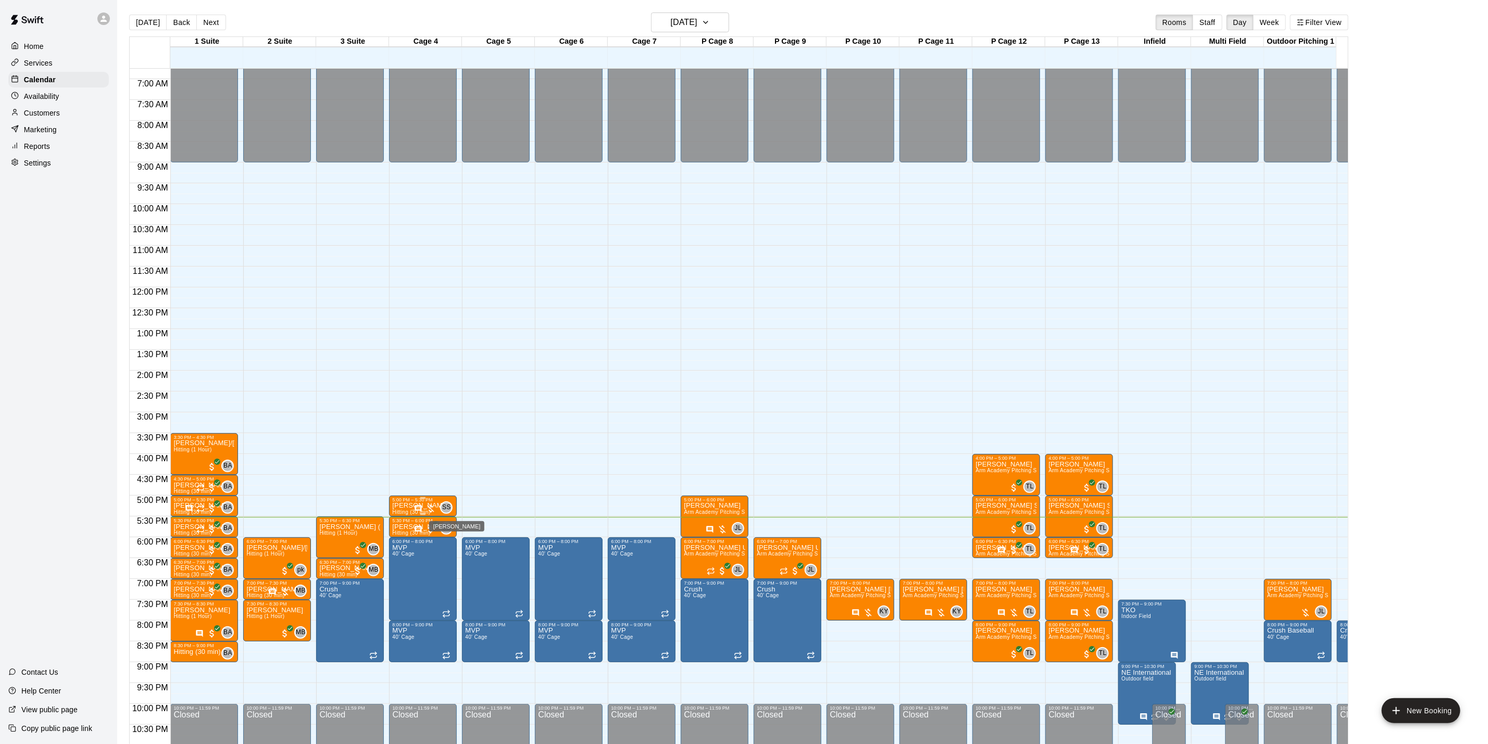
click at [442, 507] on span "SS" at bounding box center [446, 508] width 9 height 10
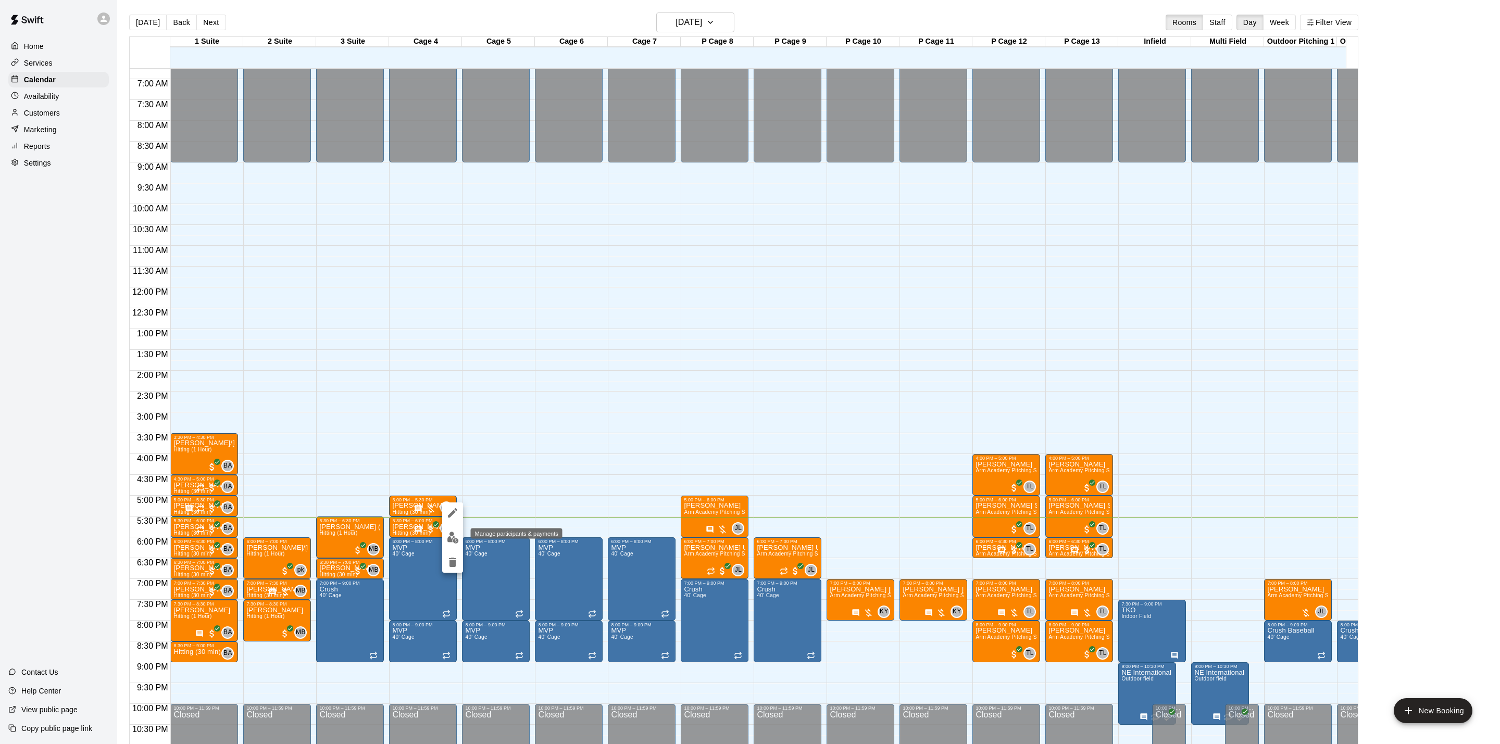
click at [455, 532] on img "edit" at bounding box center [453, 538] width 12 height 12
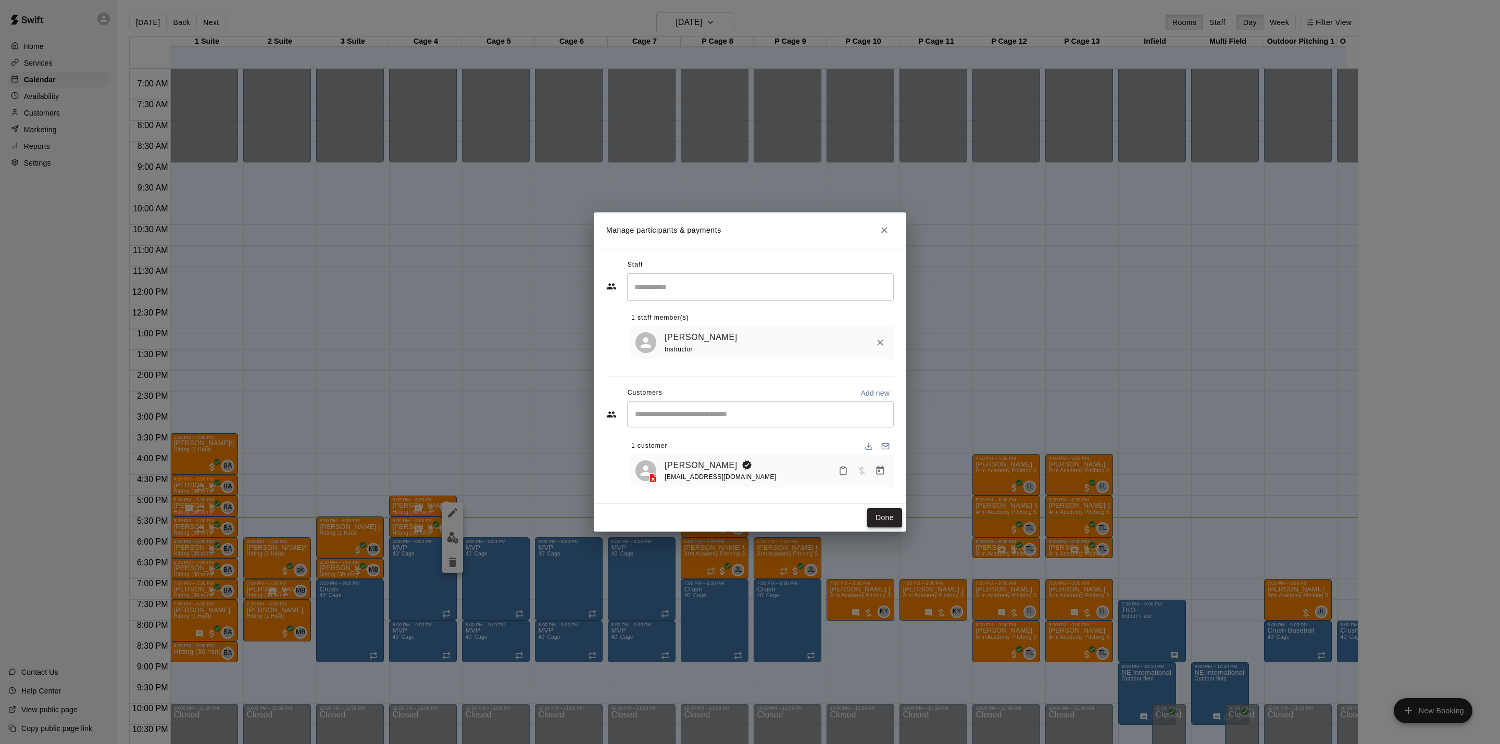
click at [879, 511] on button "Done" at bounding box center [884, 517] width 35 height 19
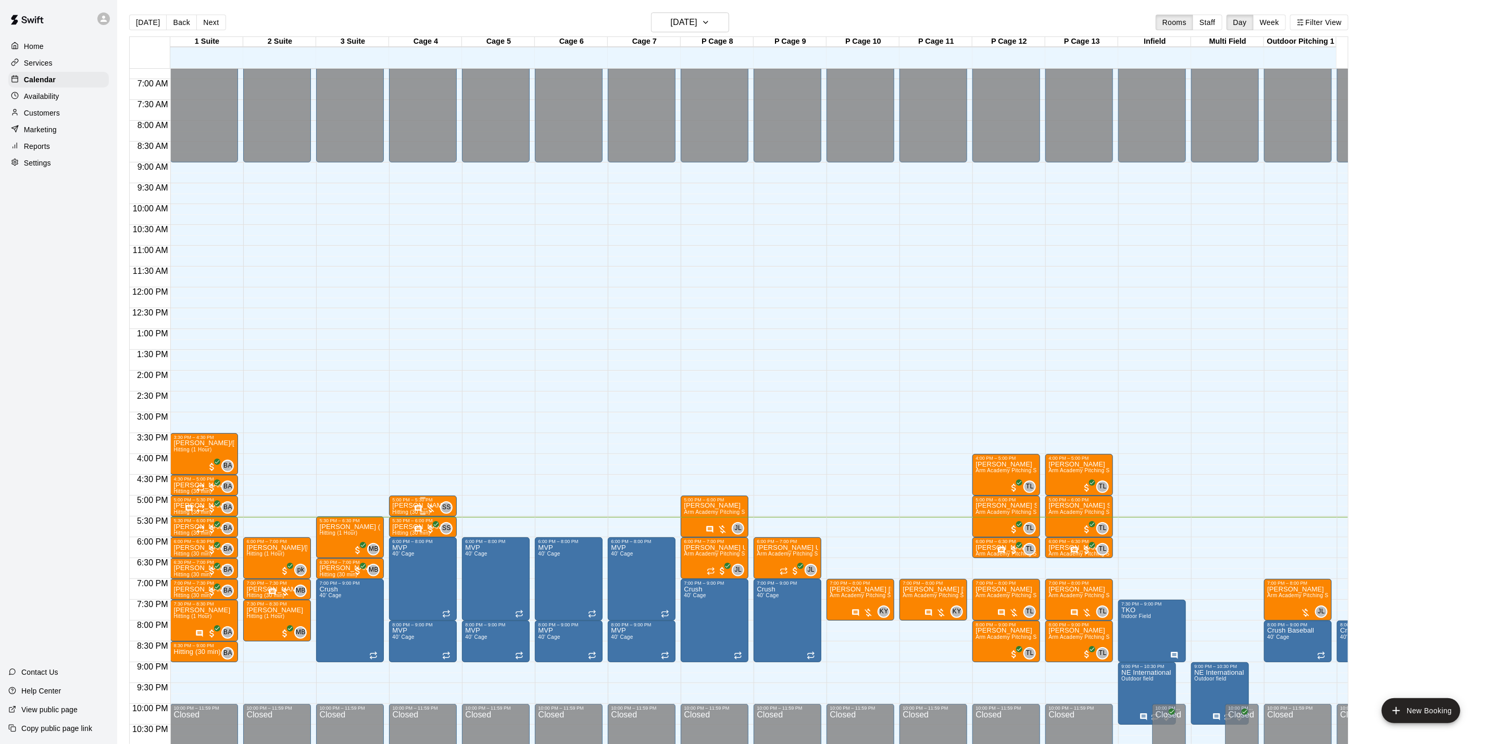
click at [441, 502] on div "SS 0" at bounding box center [433, 508] width 39 height 13
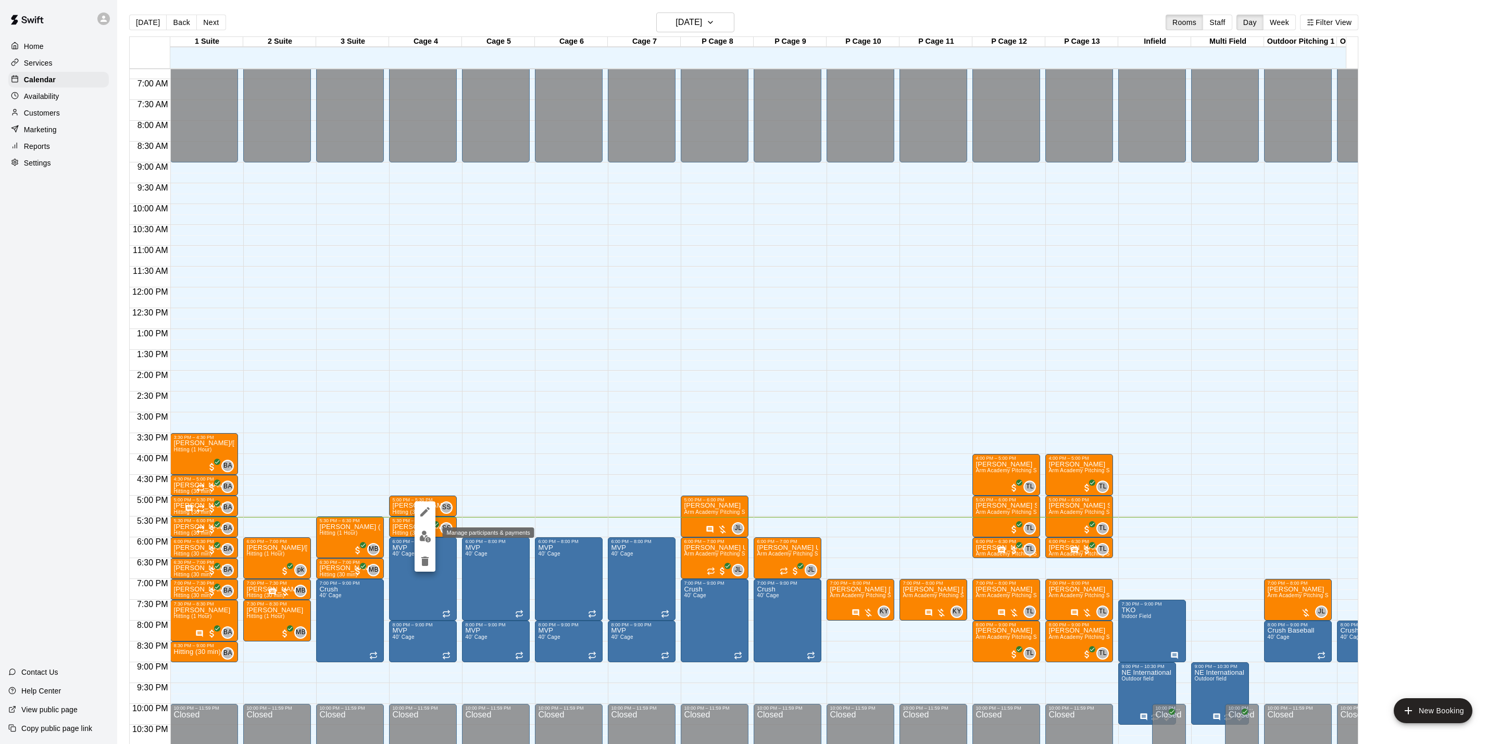
click at [427, 532] on img "edit" at bounding box center [425, 537] width 12 height 12
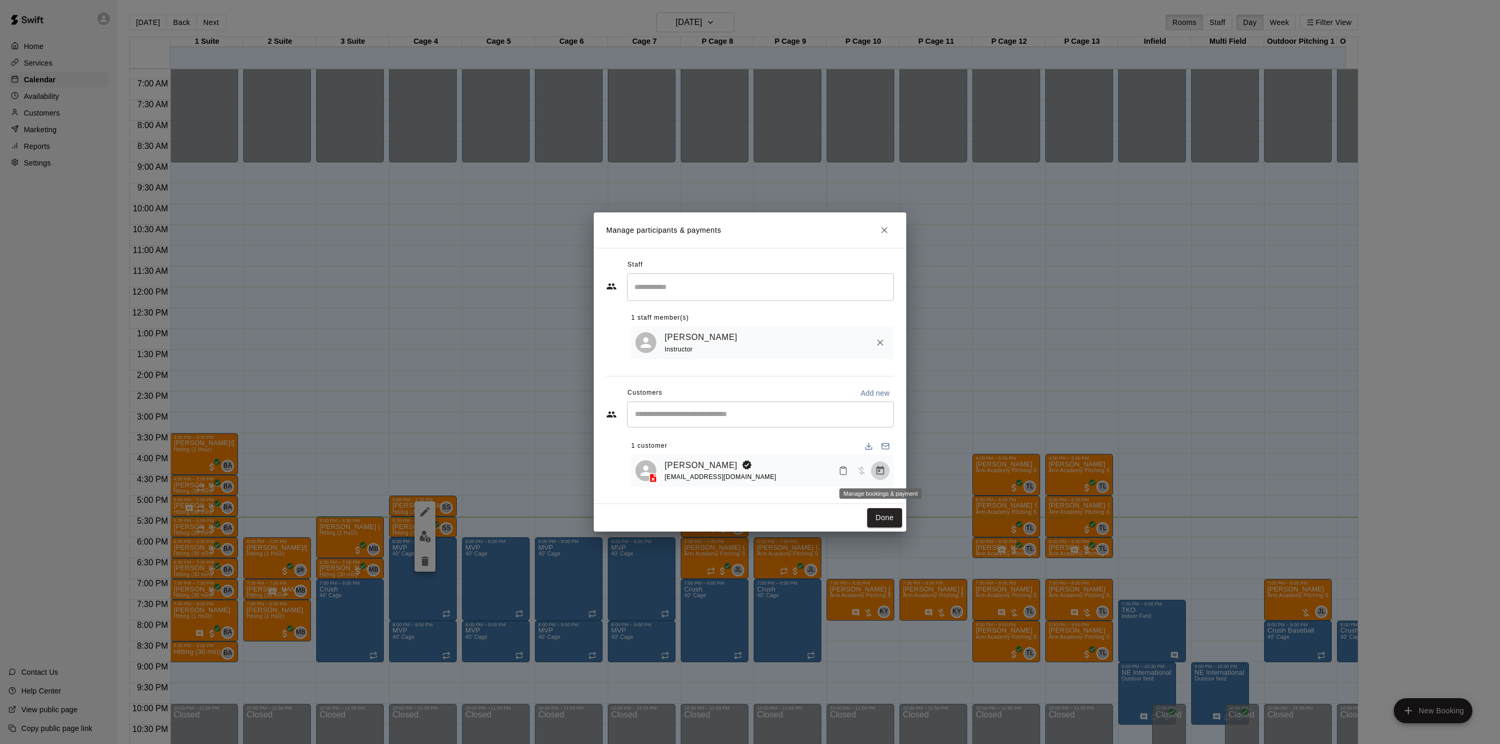
click at [877, 471] on icon "Manage bookings & payment" at bounding box center [880, 471] width 10 height 10
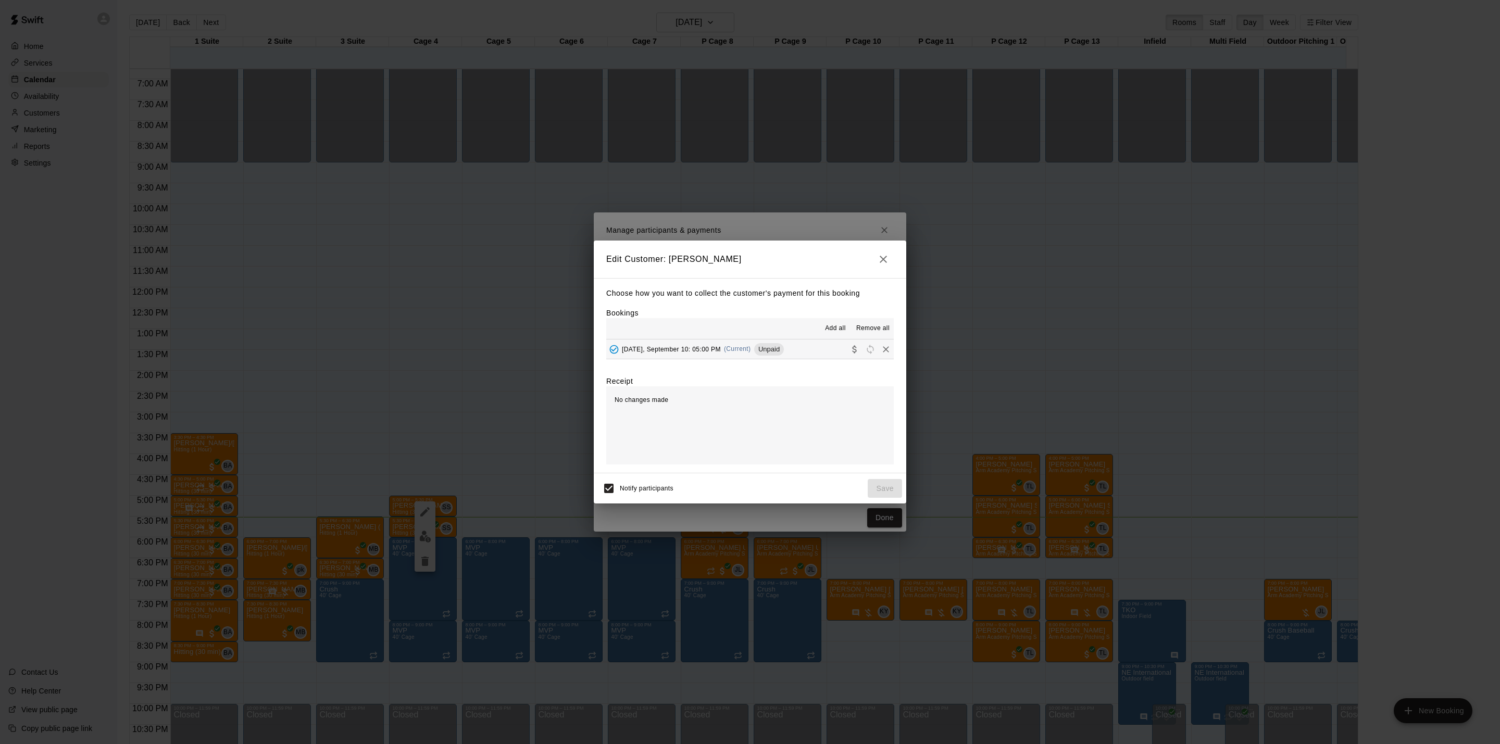
click at [730, 366] on div "Choose how you want to collect the customer's payment for this booking Bookings…" at bounding box center [750, 375] width 313 height 195
click at [743, 347] on span "(Current)" at bounding box center [737, 348] width 27 height 7
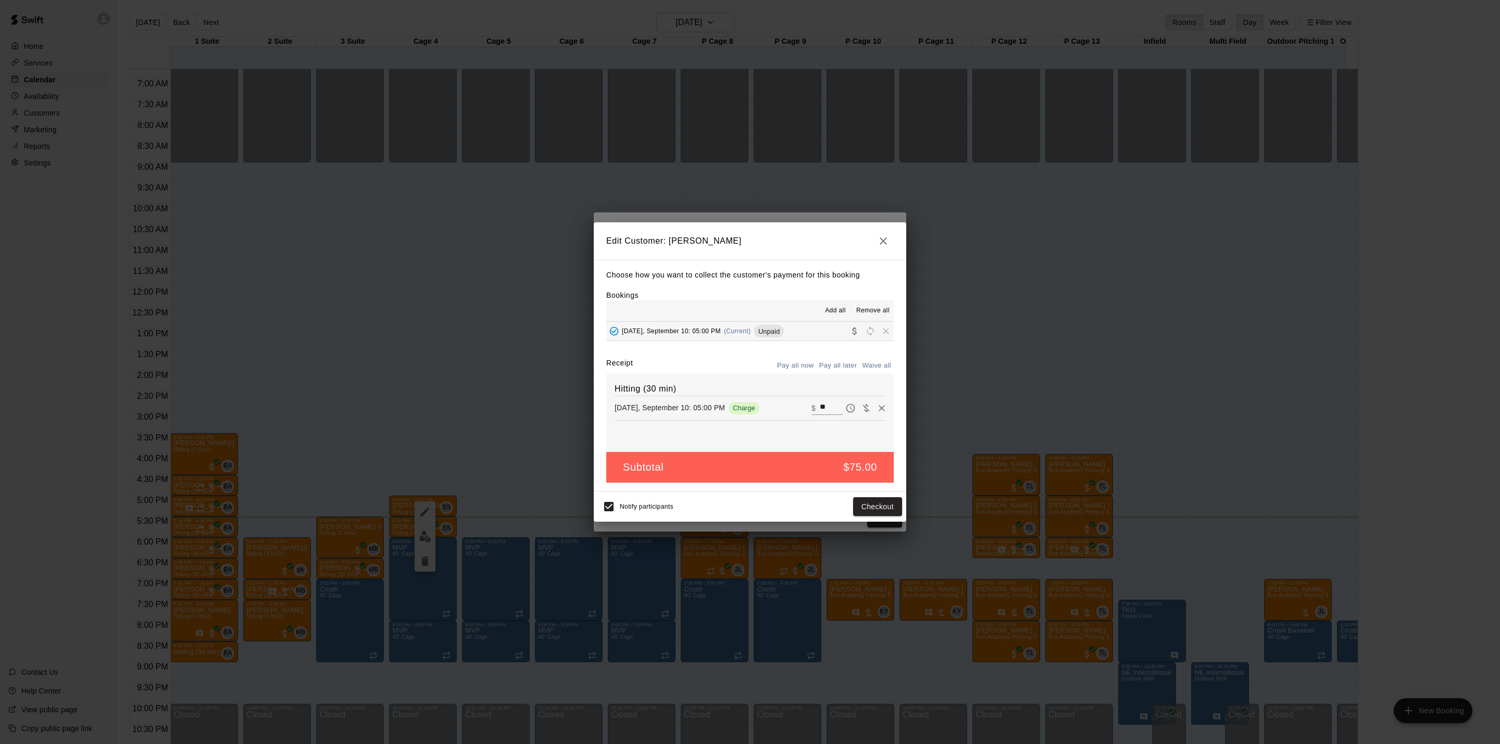
click at [823, 410] on input "**" at bounding box center [831, 409] width 23 height 14
type input "**"
click at [878, 508] on button "Checkout" at bounding box center [877, 507] width 49 height 19
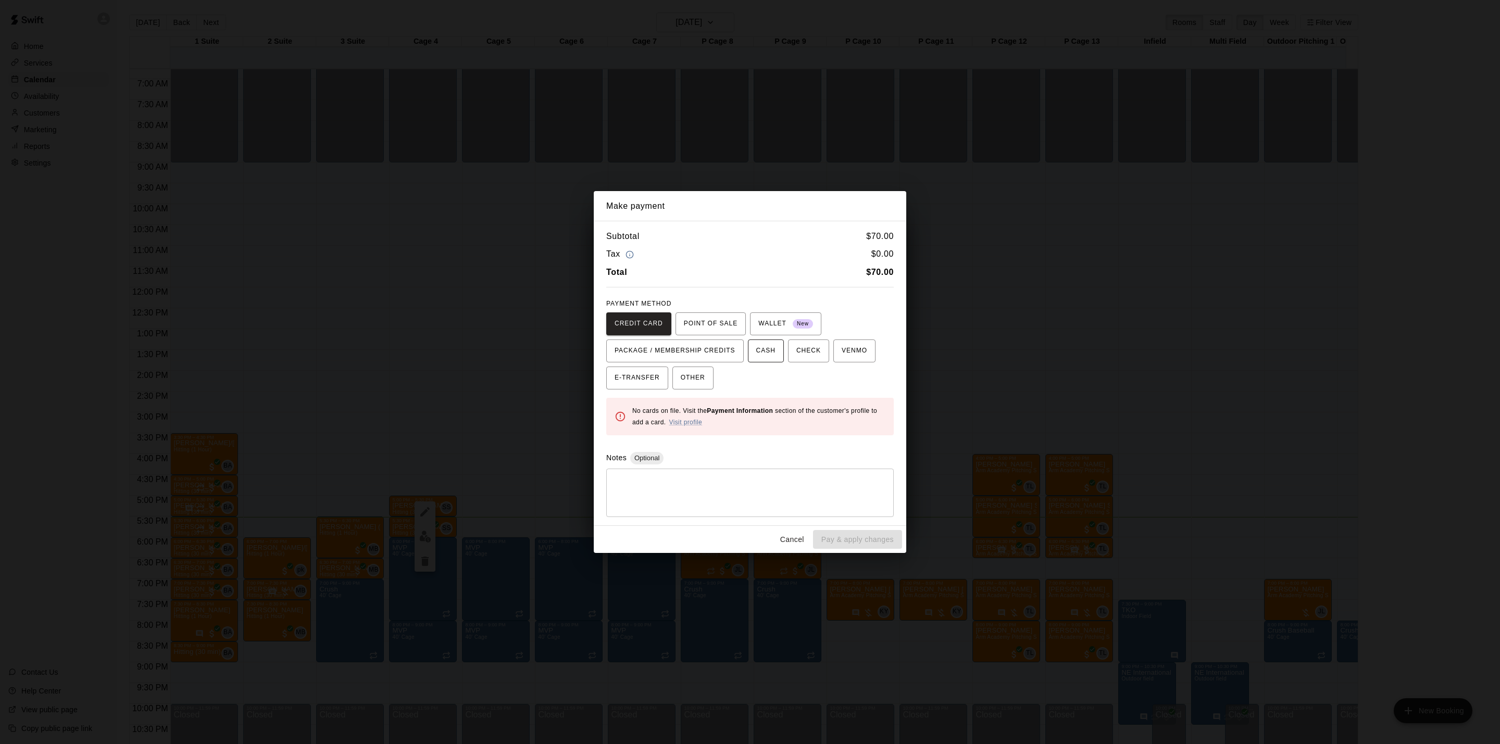
click at [779, 349] on button "CASH" at bounding box center [766, 351] width 36 height 23
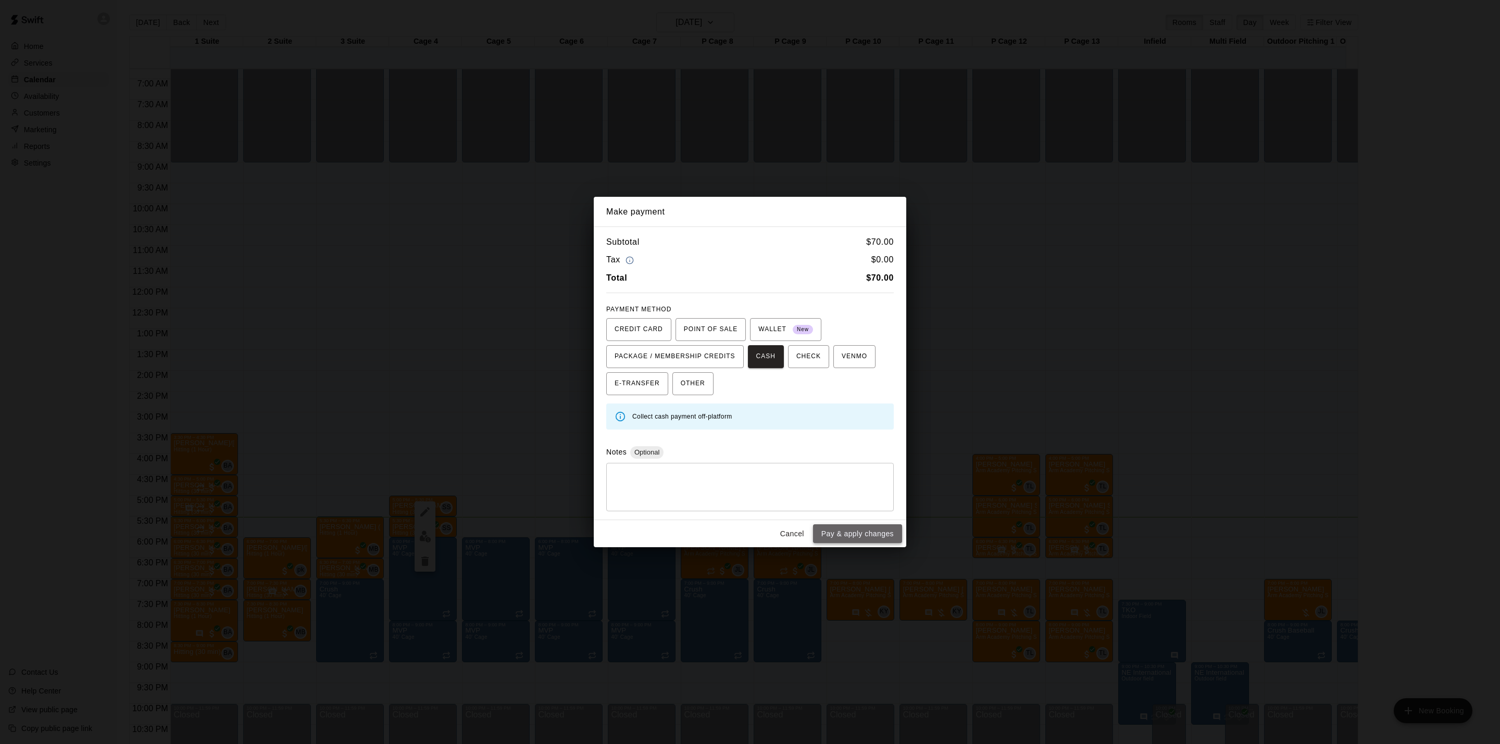
click at [894, 537] on button "Pay & apply changes" at bounding box center [857, 534] width 89 height 19
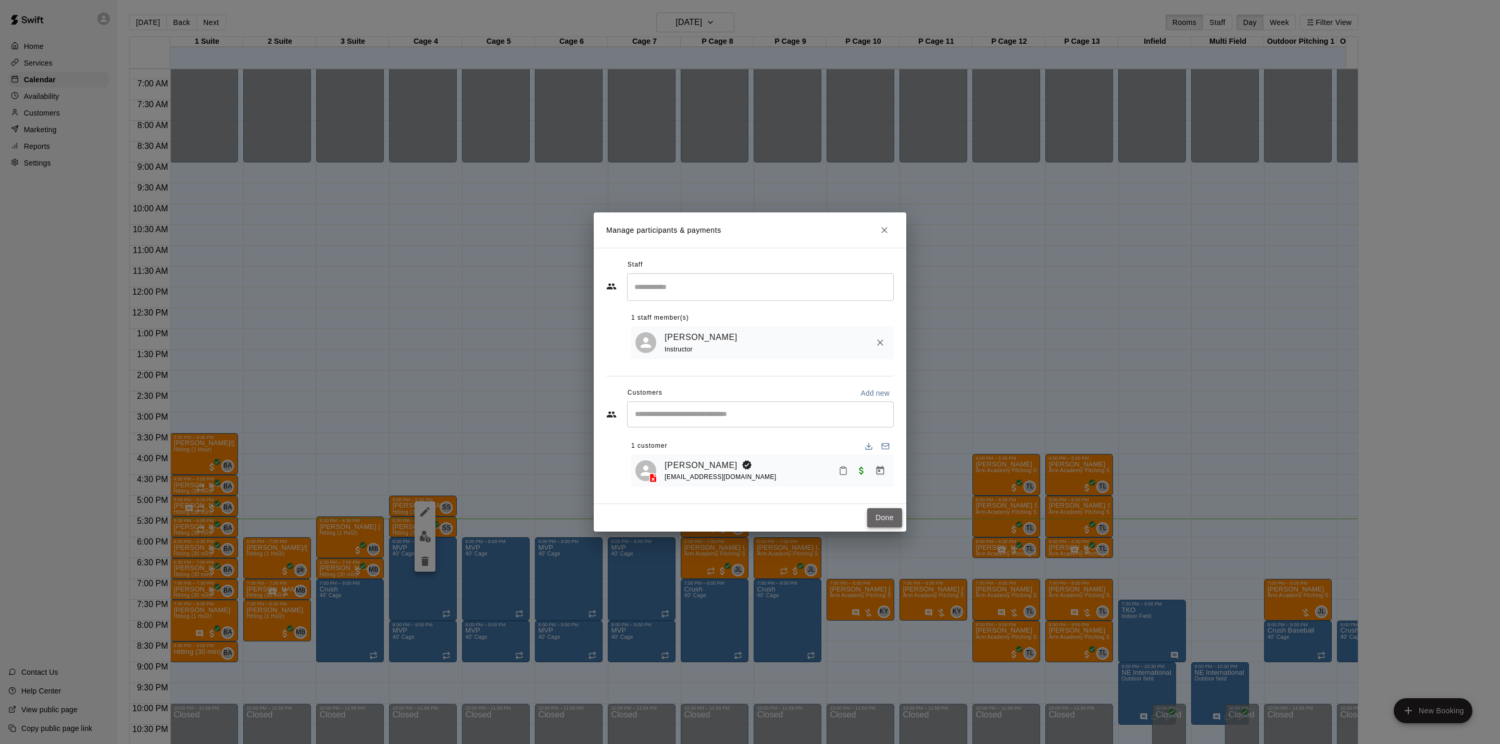
click at [894, 524] on button "Done" at bounding box center [884, 517] width 35 height 19
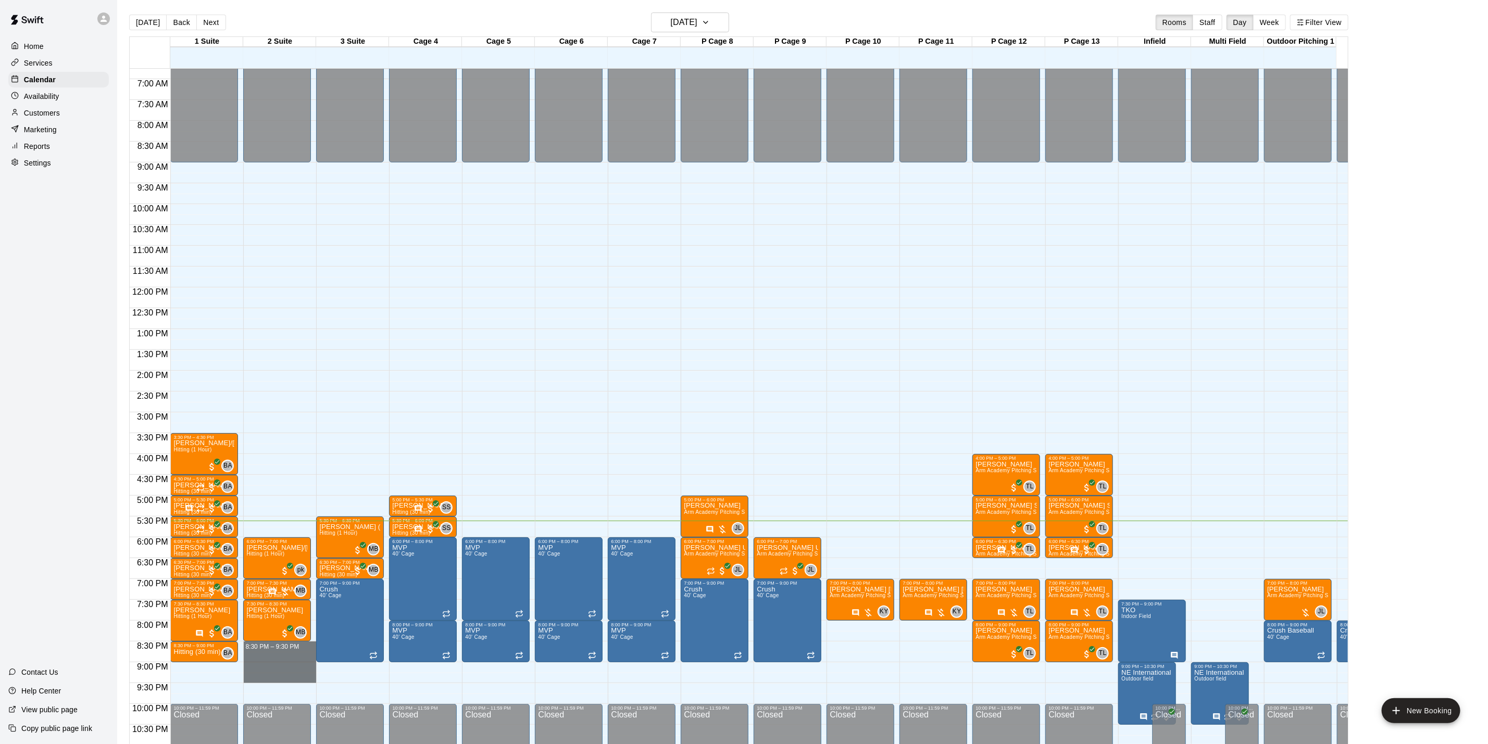
drag, startPoint x: 296, startPoint y: 645, endPoint x: 296, endPoint y: 675, distance: 29.7
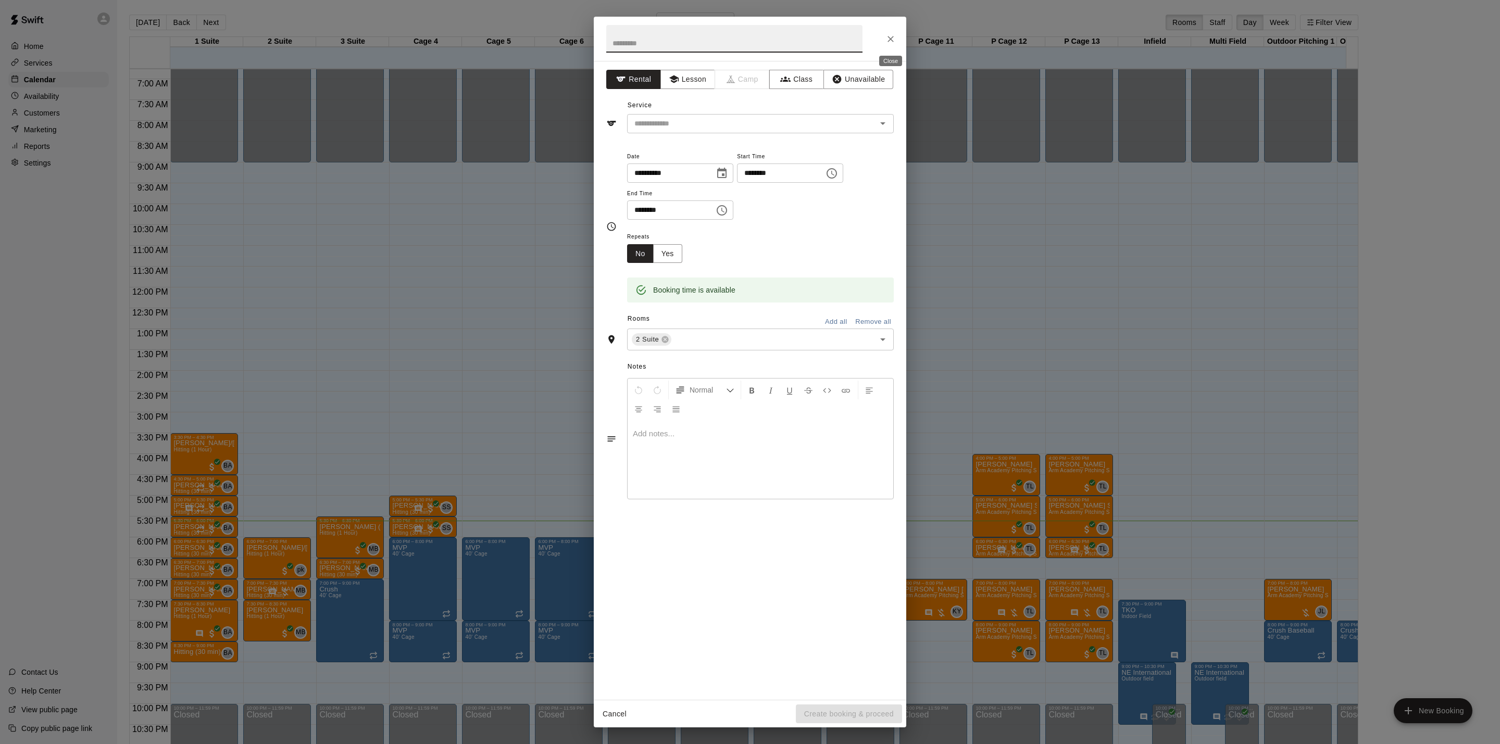
click at [897, 43] on button "Close" at bounding box center [890, 39] width 19 height 19
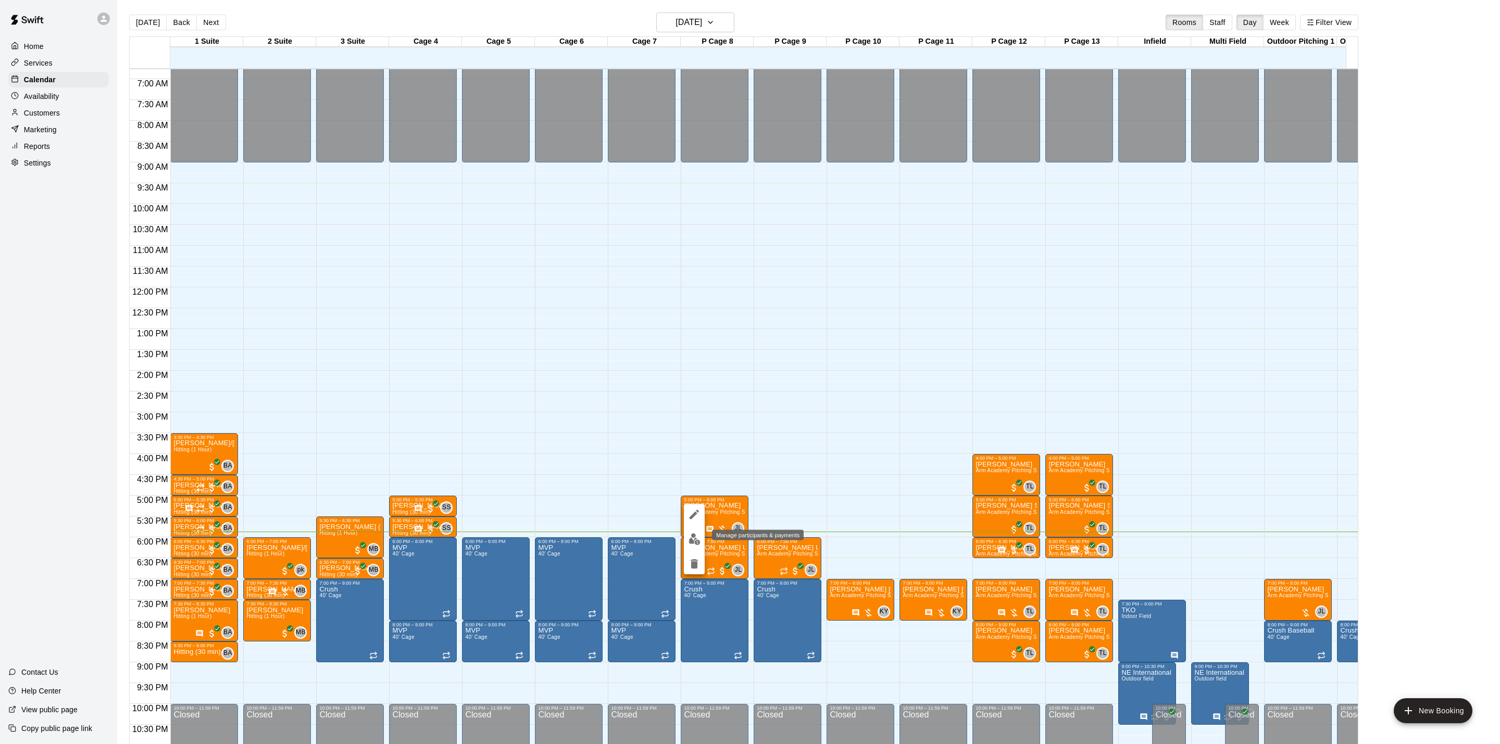
click at [694, 541] on img "edit" at bounding box center [695, 539] width 12 height 12
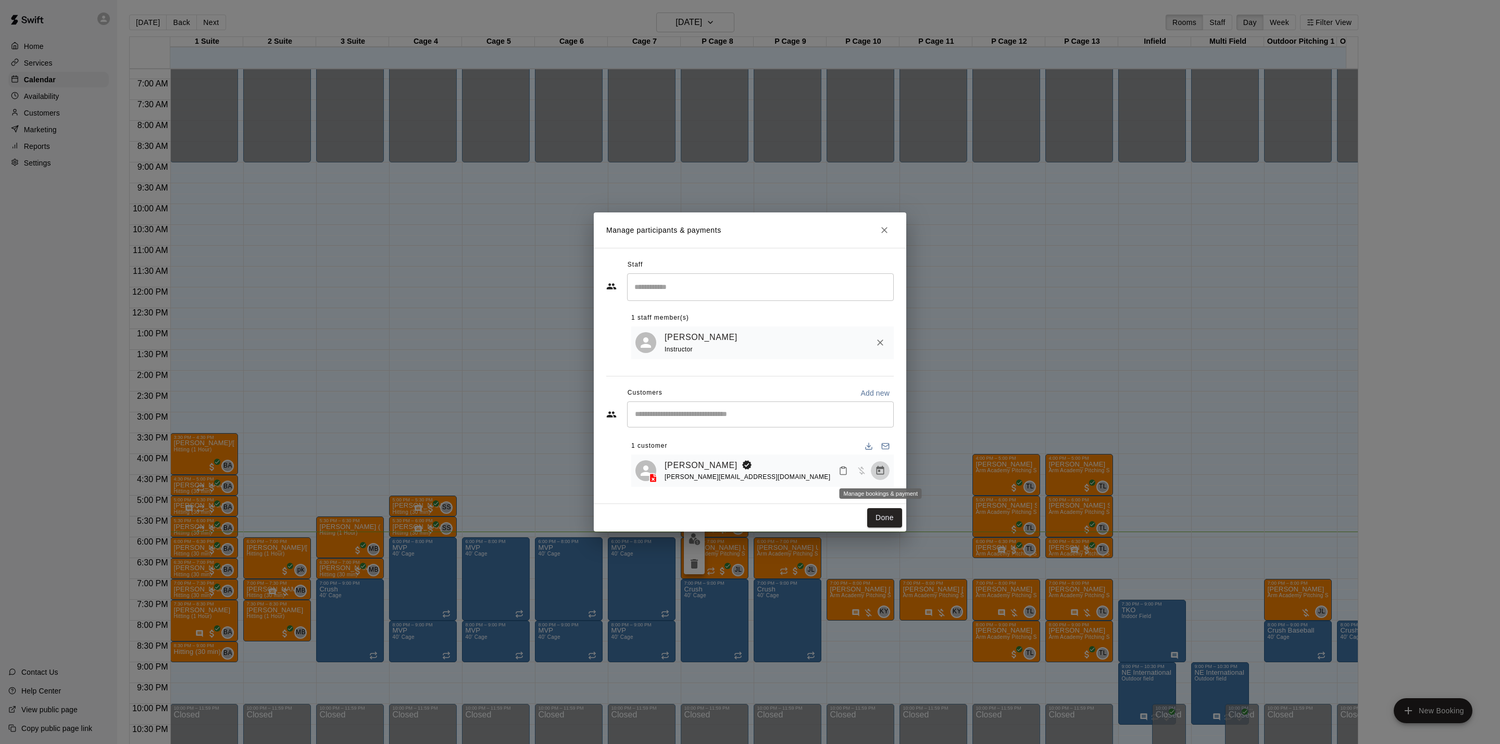
click at [882, 471] on icon "Manage bookings & payment" at bounding box center [880, 471] width 10 height 10
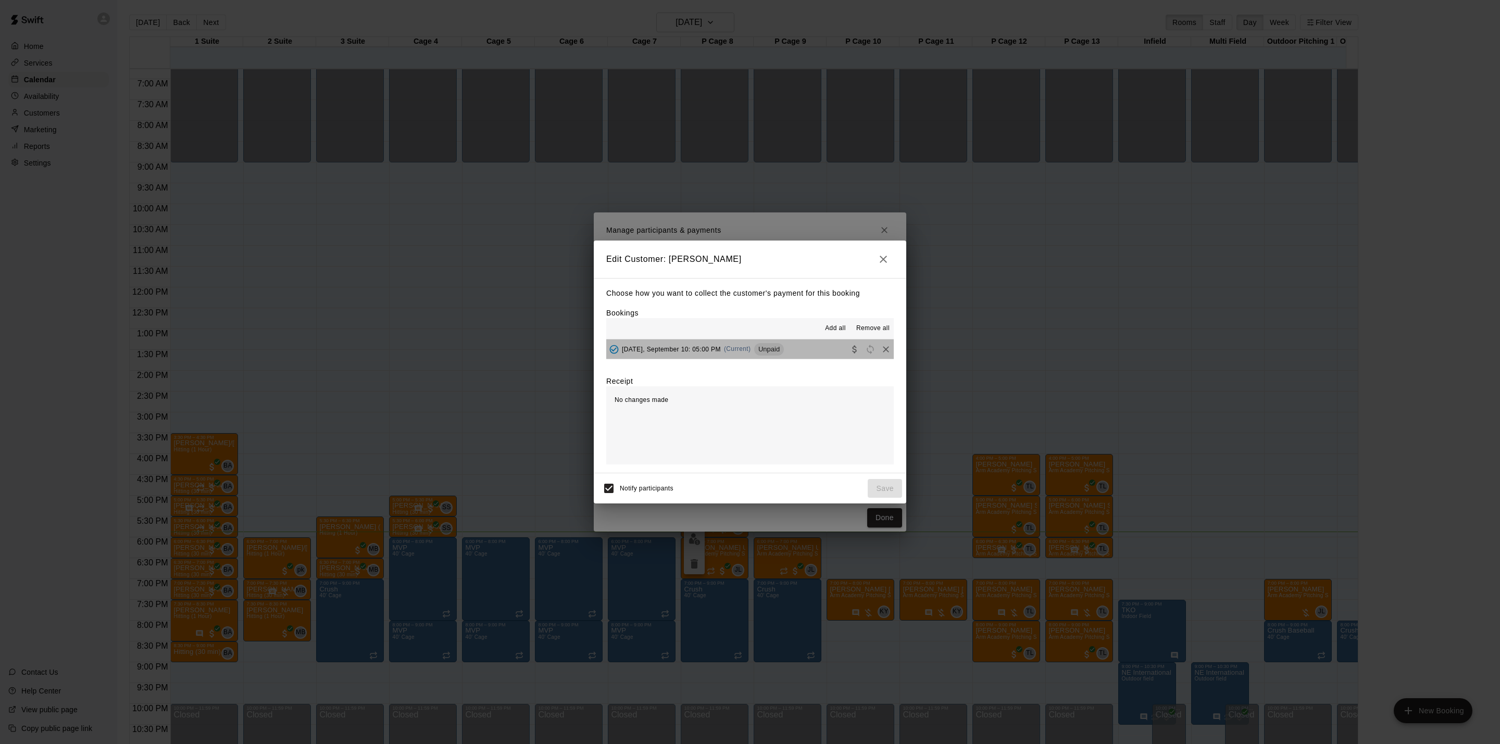
click at [766, 353] on div "[DATE], September 10: 05:00 PM (Current) Unpaid" at bounding box center [695, 350] width 178 height 16
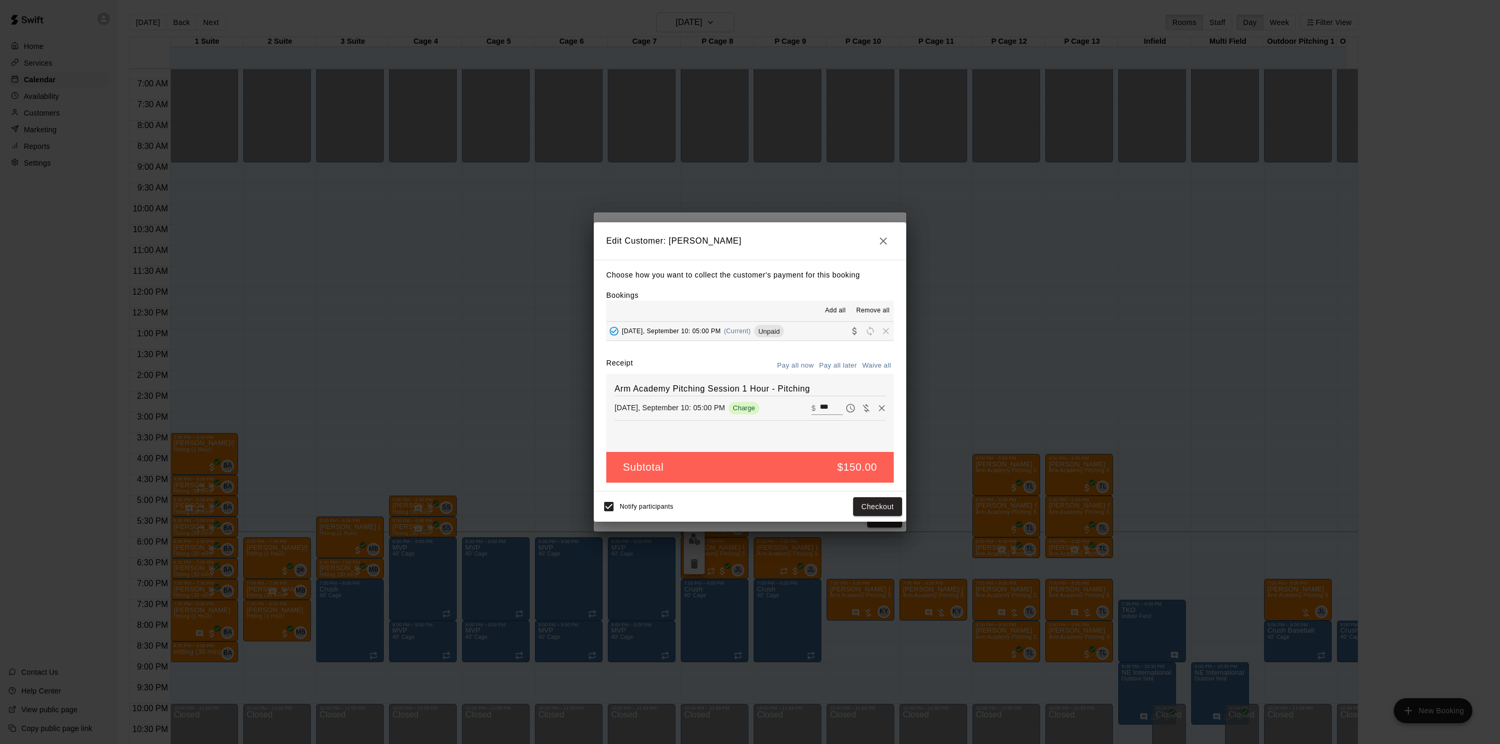
click at [892, 229] on h2 "Edit Customer: [PERSON_NAME]" at bounding box center [750, 241] width 313 height 38
click at [883, 238] on icon "button" at bounding box center [883, 241] width 13 height 13
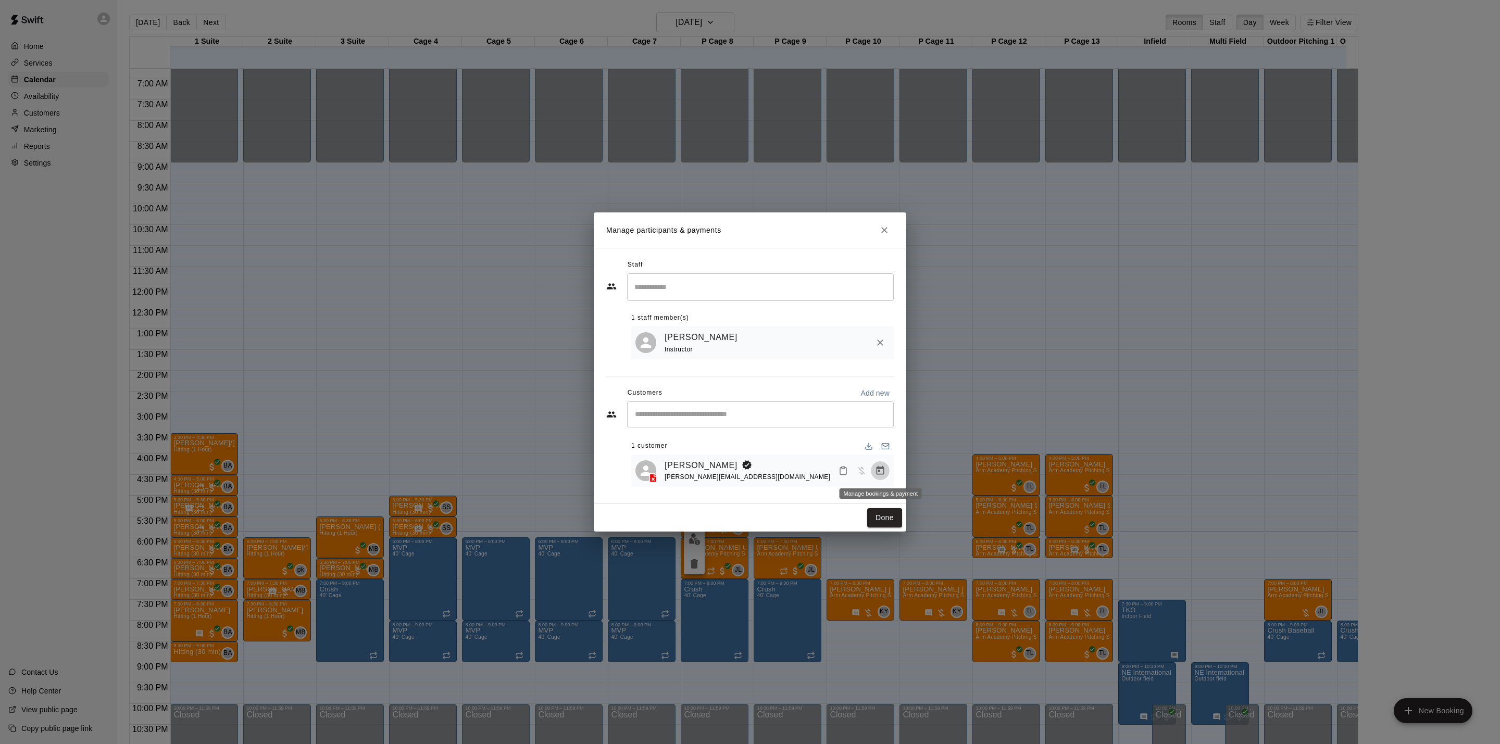
click at [879, 467] on icon "Manage bookings & payment" at bounding box center [880, 471] width 10 height 10
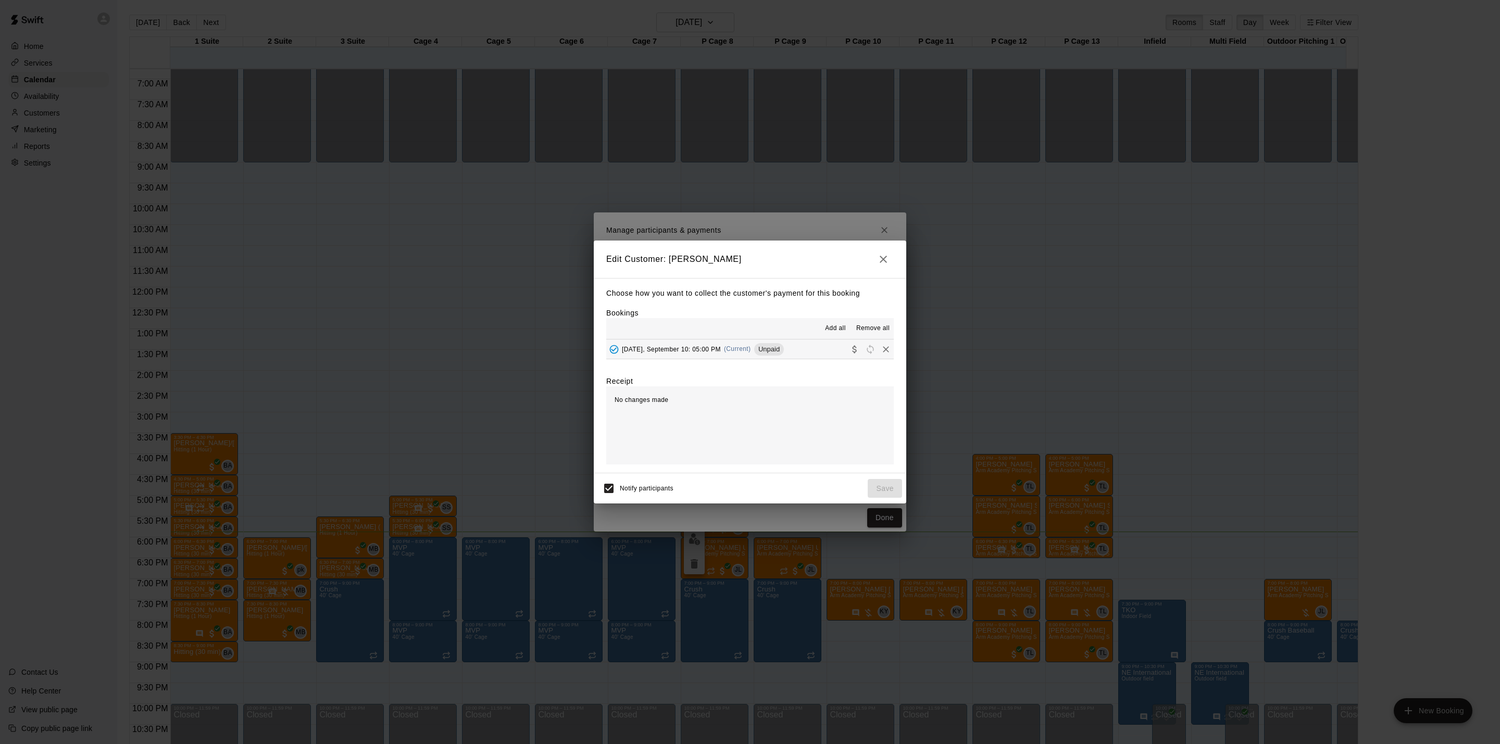
click at [751, 349] on span "(Current)" at bounding box center [737, 348] width 27 height 7
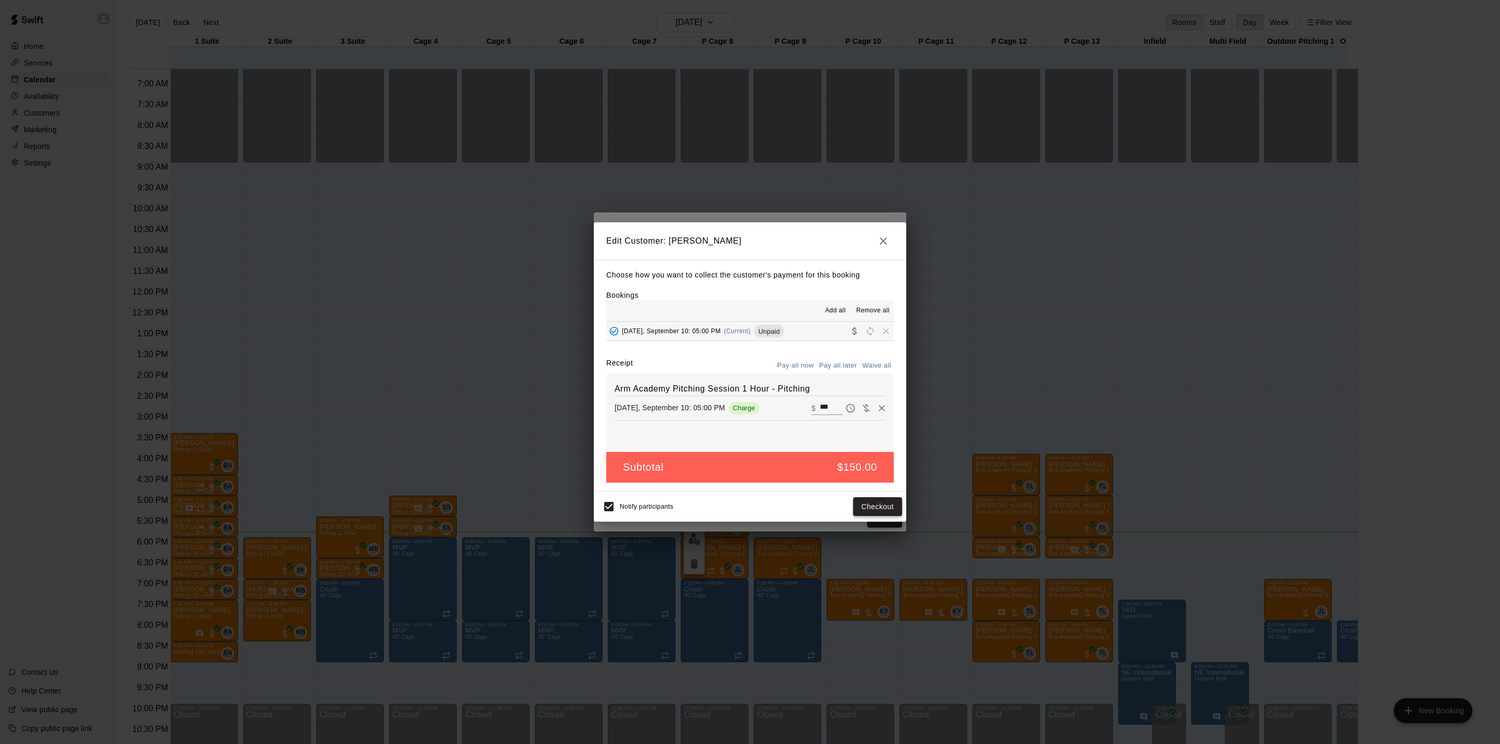
click at [878, 511] on button "Checkout" at bounding box center [877, 507] width 49 height 19
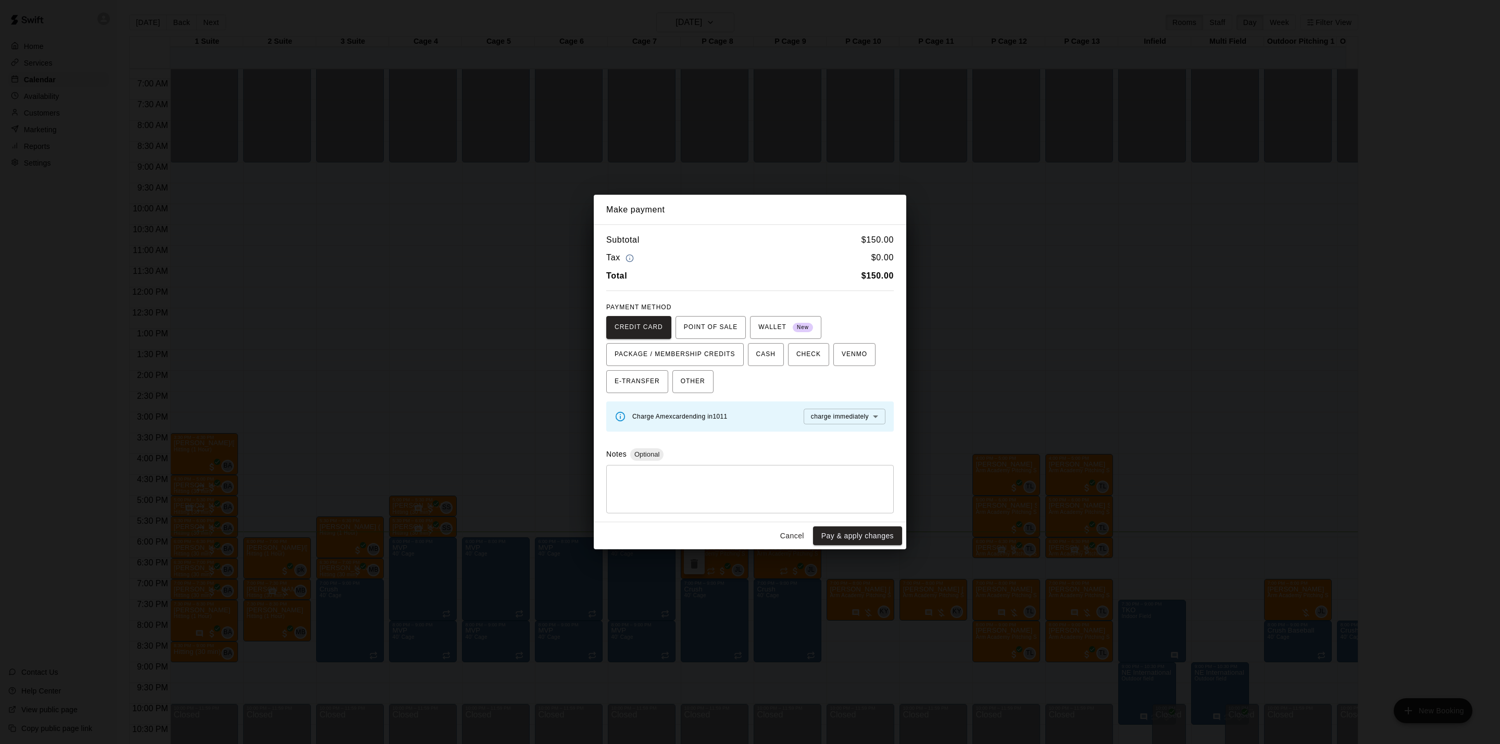
click at [785, 535] on button "Cancel" at bounding box center [792, 536] width 33 height 19
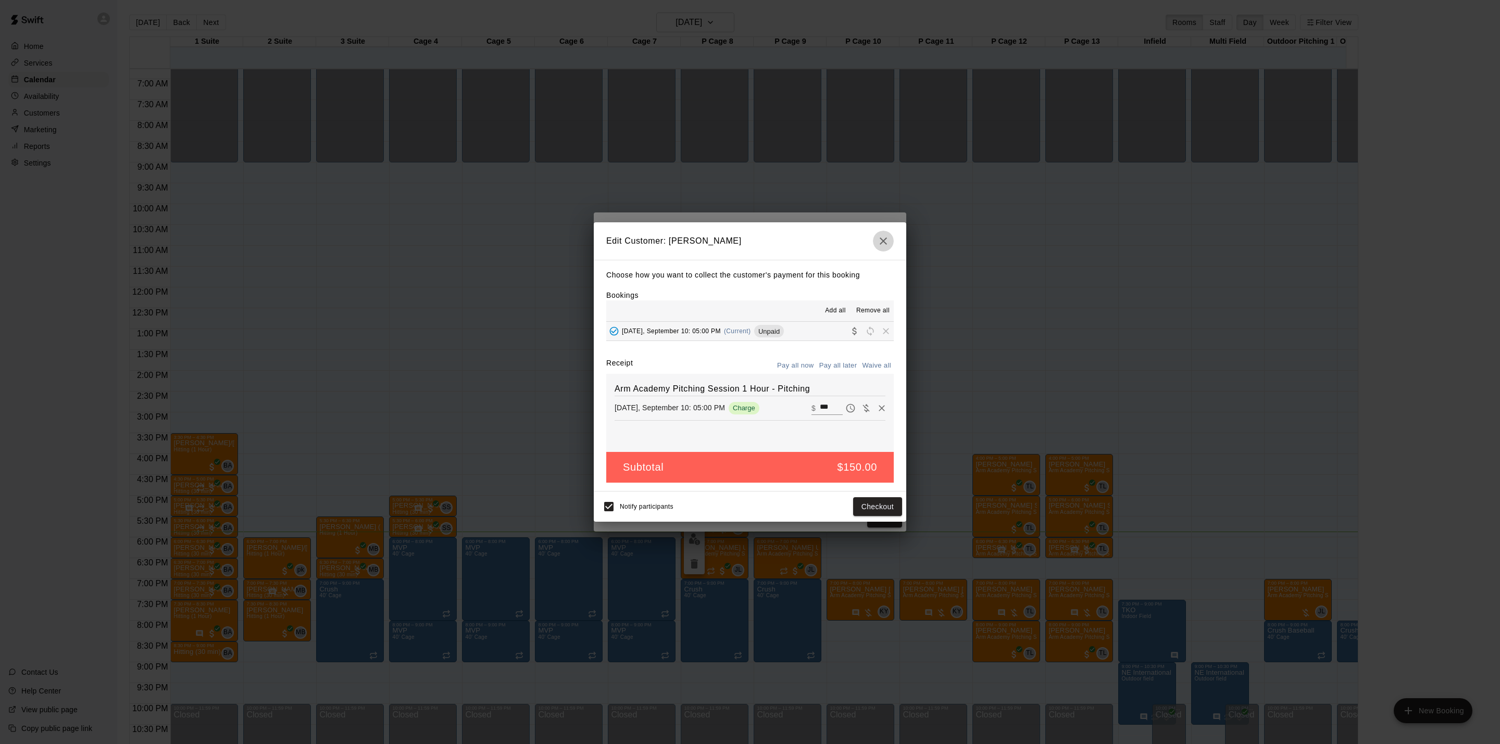
click at [880, 245] on icon "button" at bounding box center [883, 241] width 13 height 13
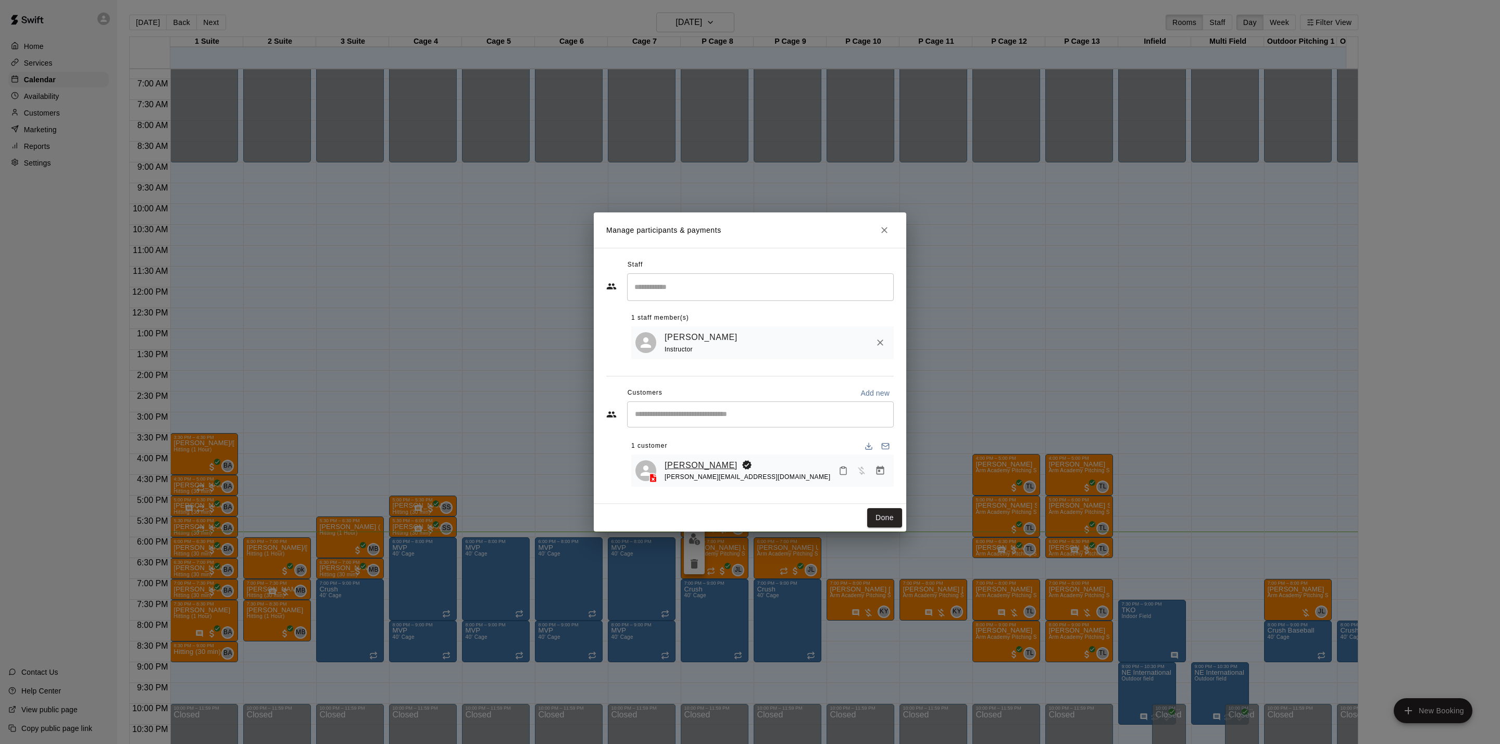
click at [731, 466] on link "[PERSON_NAME]" at bounding box center [701, 466] width 73 height 14
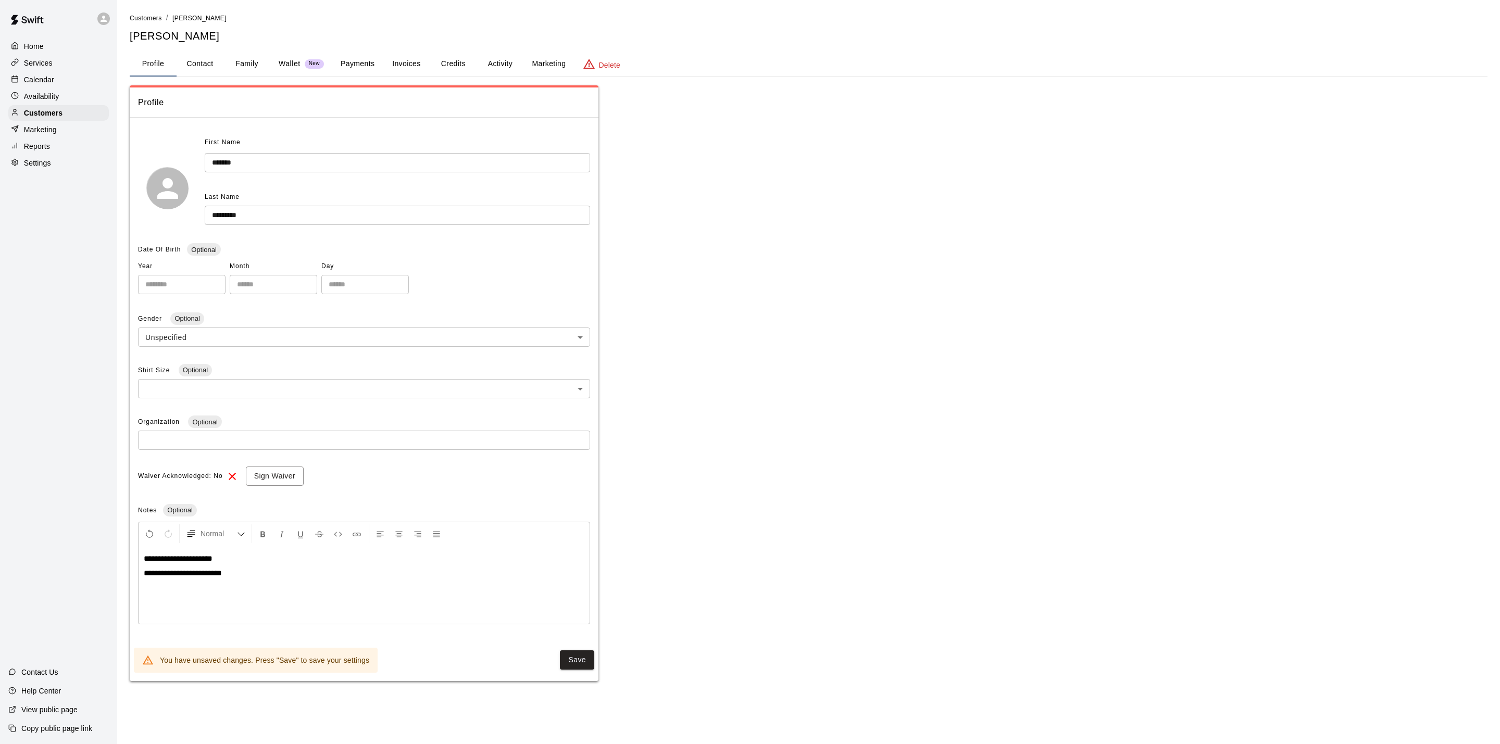
drag, startPoint x: 592, startPoint y: 664, endPoint x: 592, endPoint y: 658, distance: 6.3
click at [592, 660] on button "Save" at bounding box center [577, 660] width 34 height 19
click at [57, 102] on p "Availability" at bounding box center [41, 96] width 35 height 10
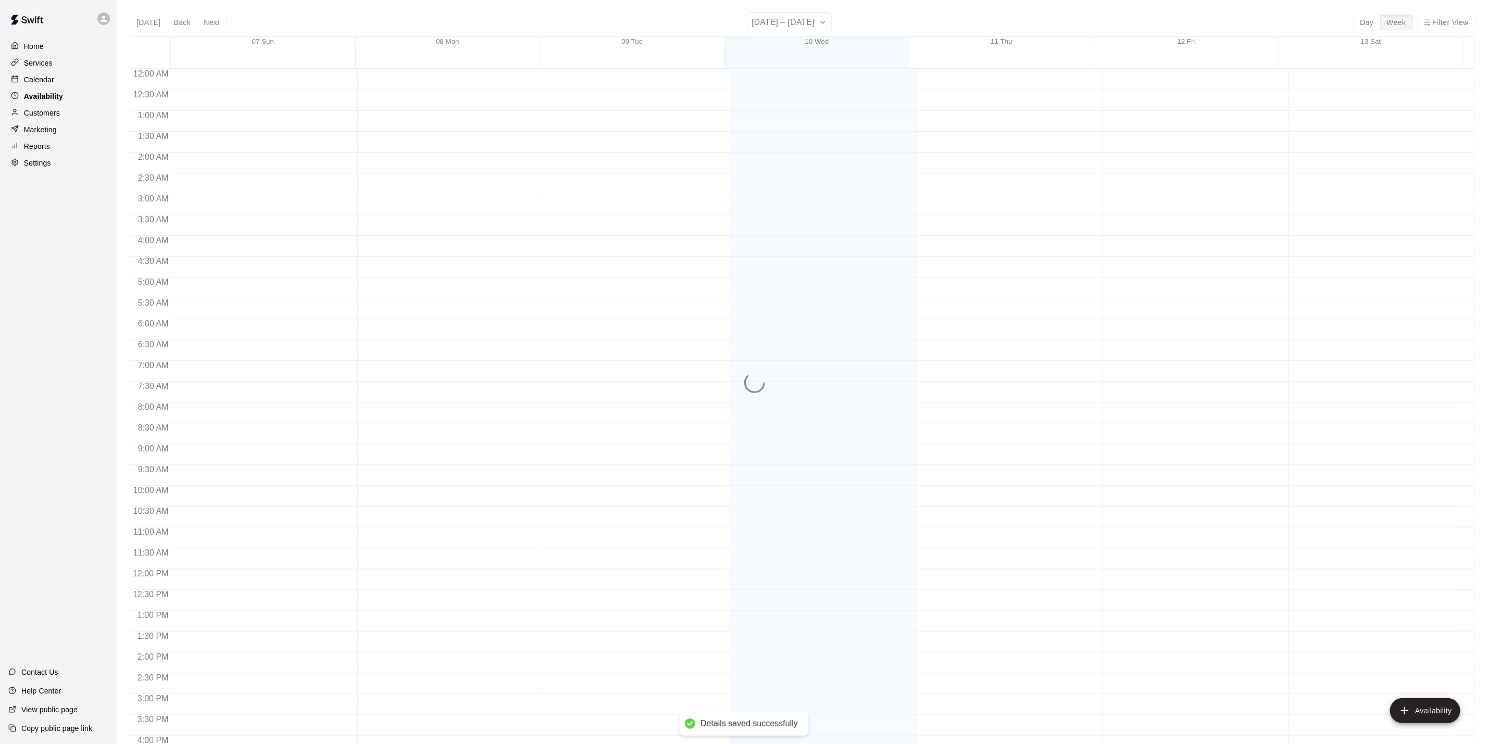
scroll to position [313, 0]
click at [59, 79] on div "Calendar" at bounding box center [58, 80] width 101 height 16
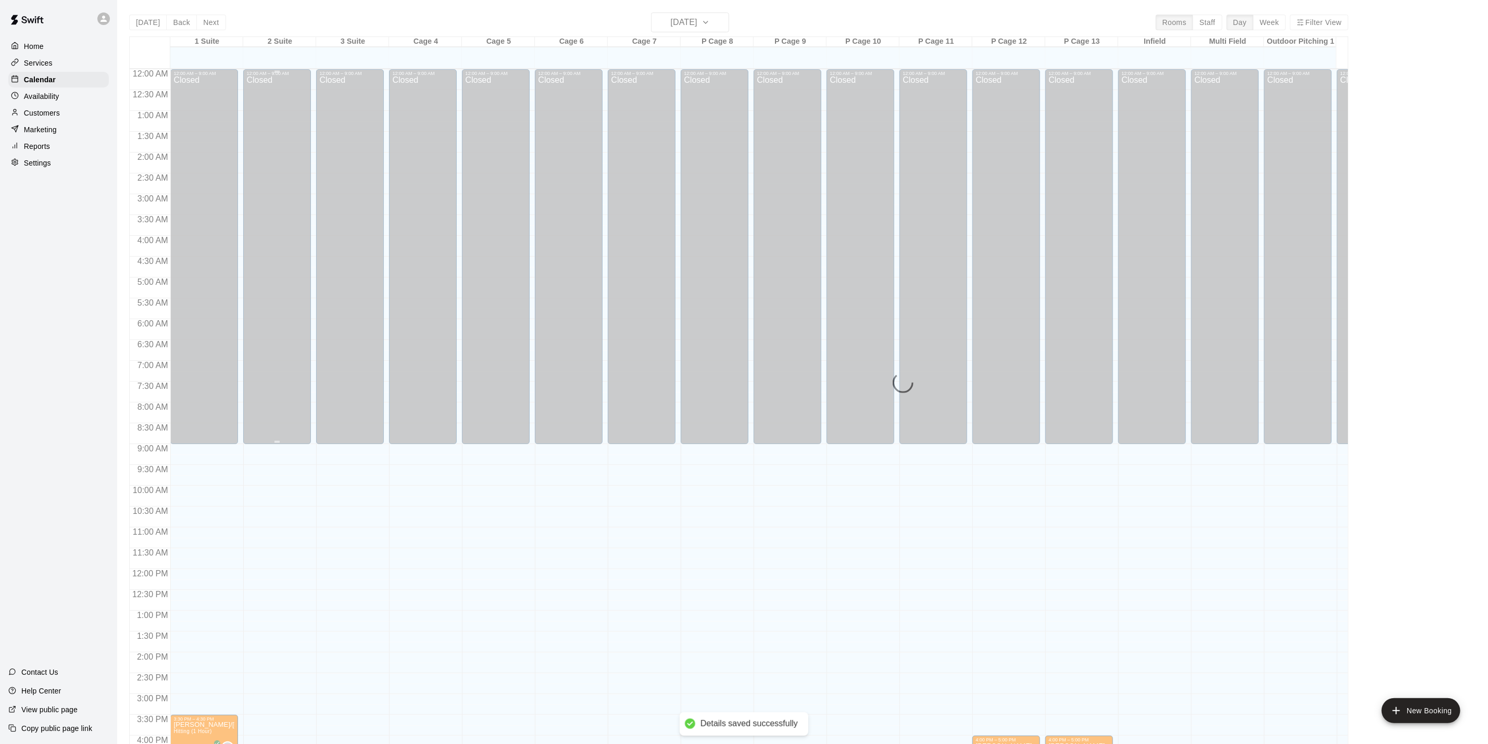
scroll to position [282, 0]
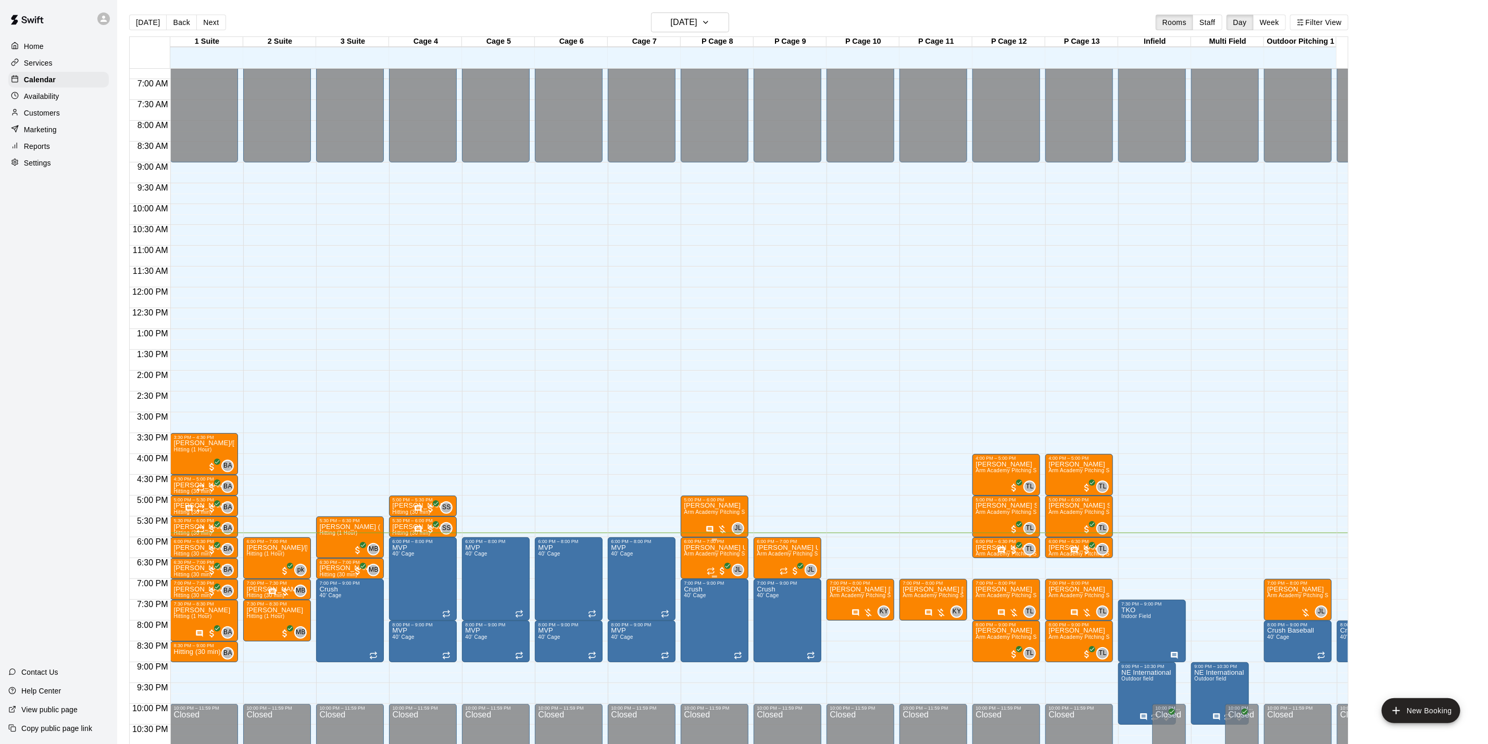
click at [723, 557] on span "Arm Academy Pitching Session 1 Hour - Pitching" at bounding box center [744, 554] width 121 height 6
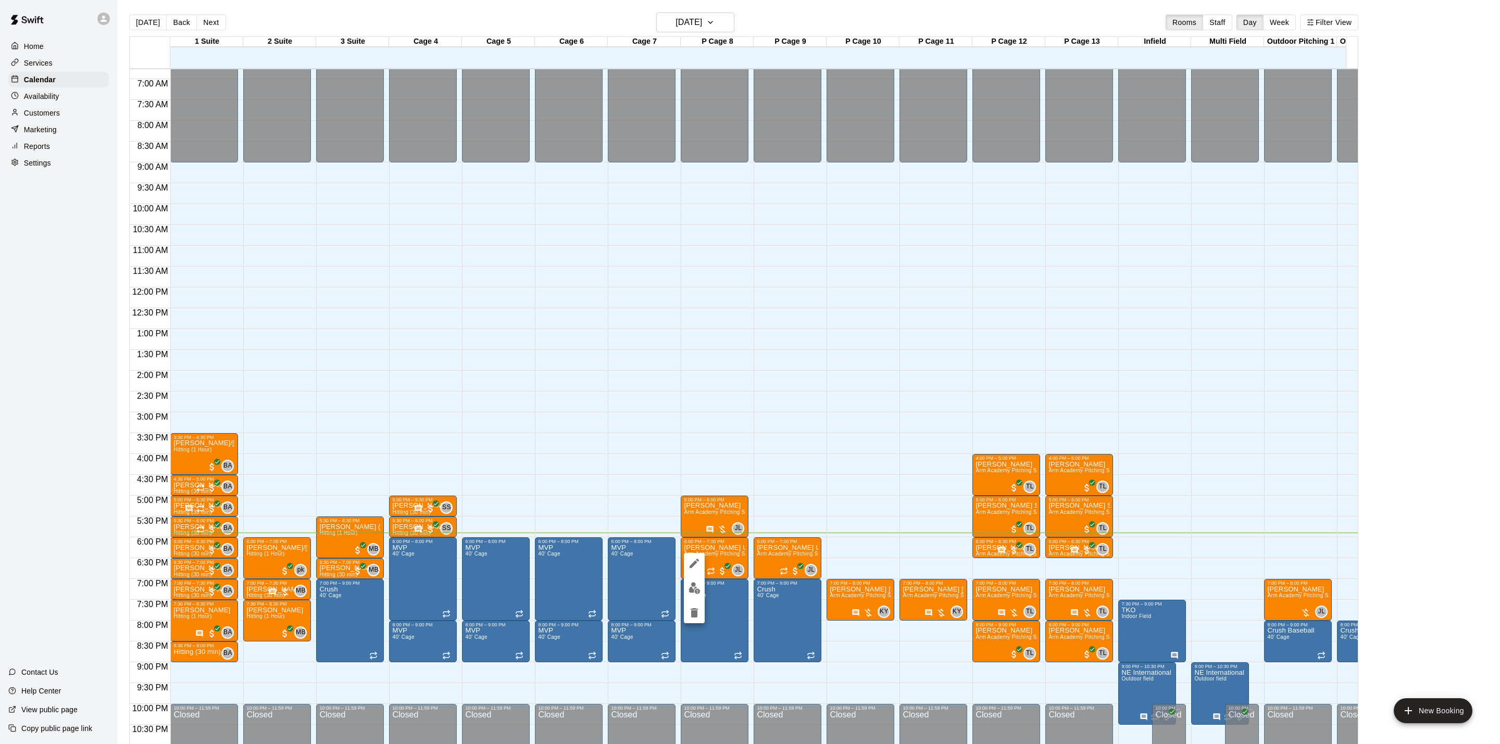
click at [724, 518] on div at bounding box center [750, 372] width 1500 height 744
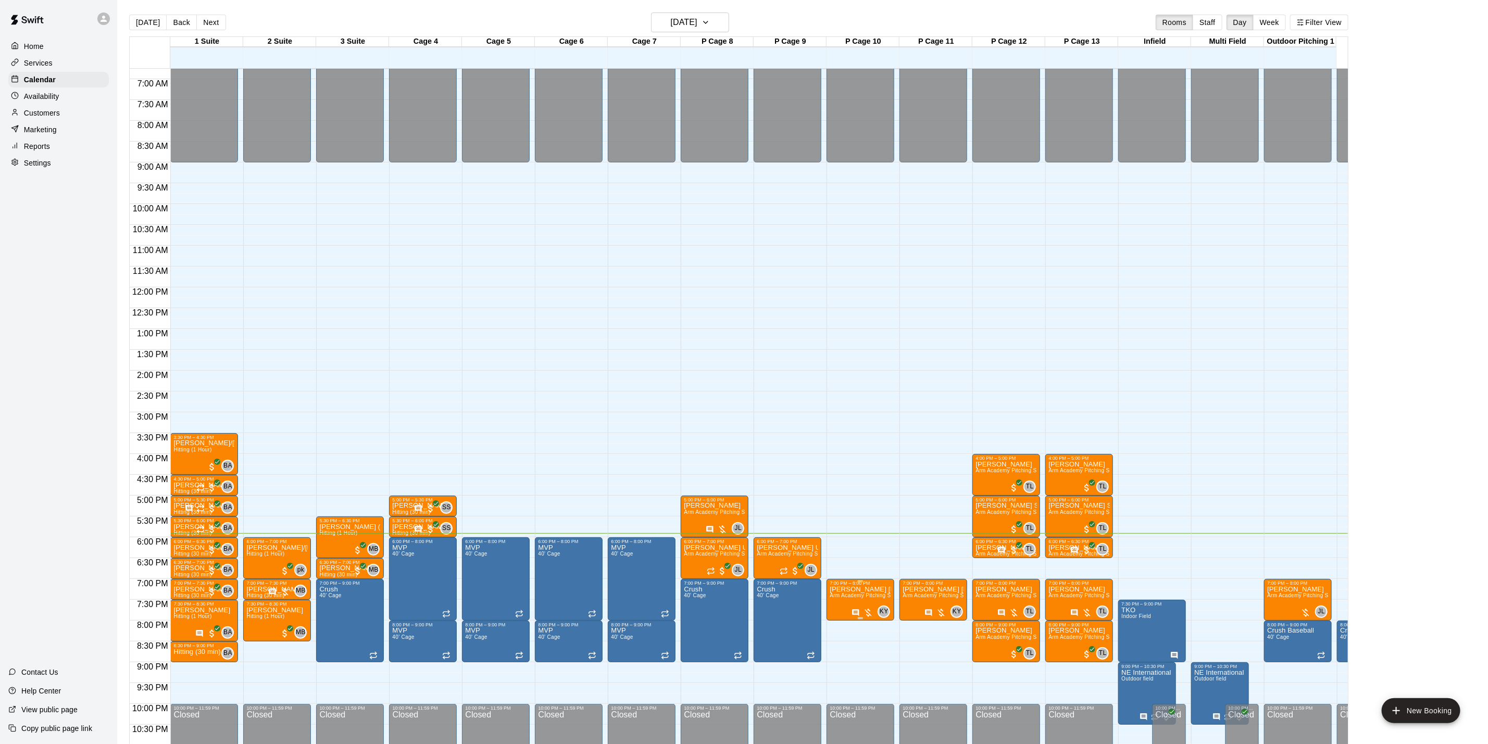
click at [876, 599] on span "Arm Academy Pitching Session 1 Hour - Pitching" at bounding box center [890, 596] width 121 height 6
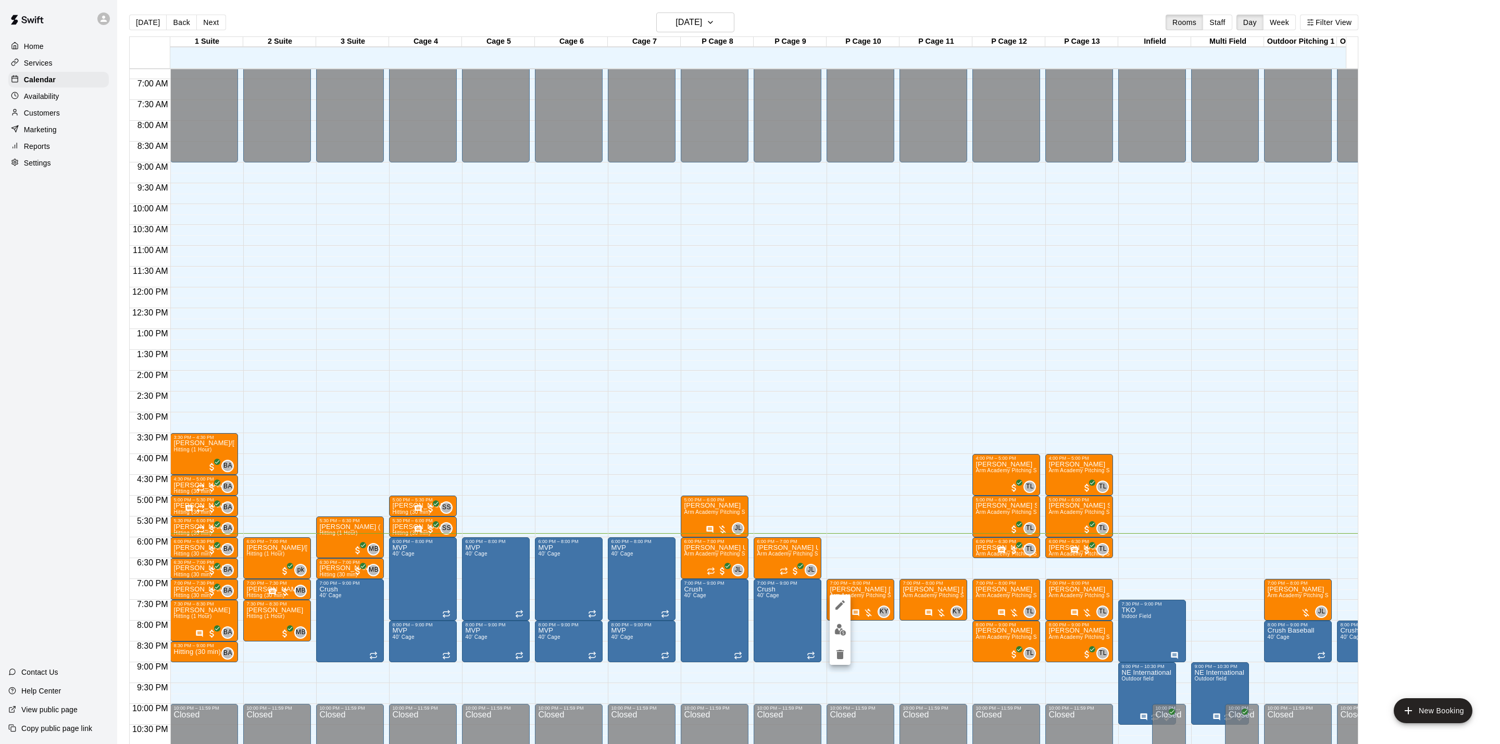
click at [913, 539] on div at bounding box center [750, 372] width 1500 height 744
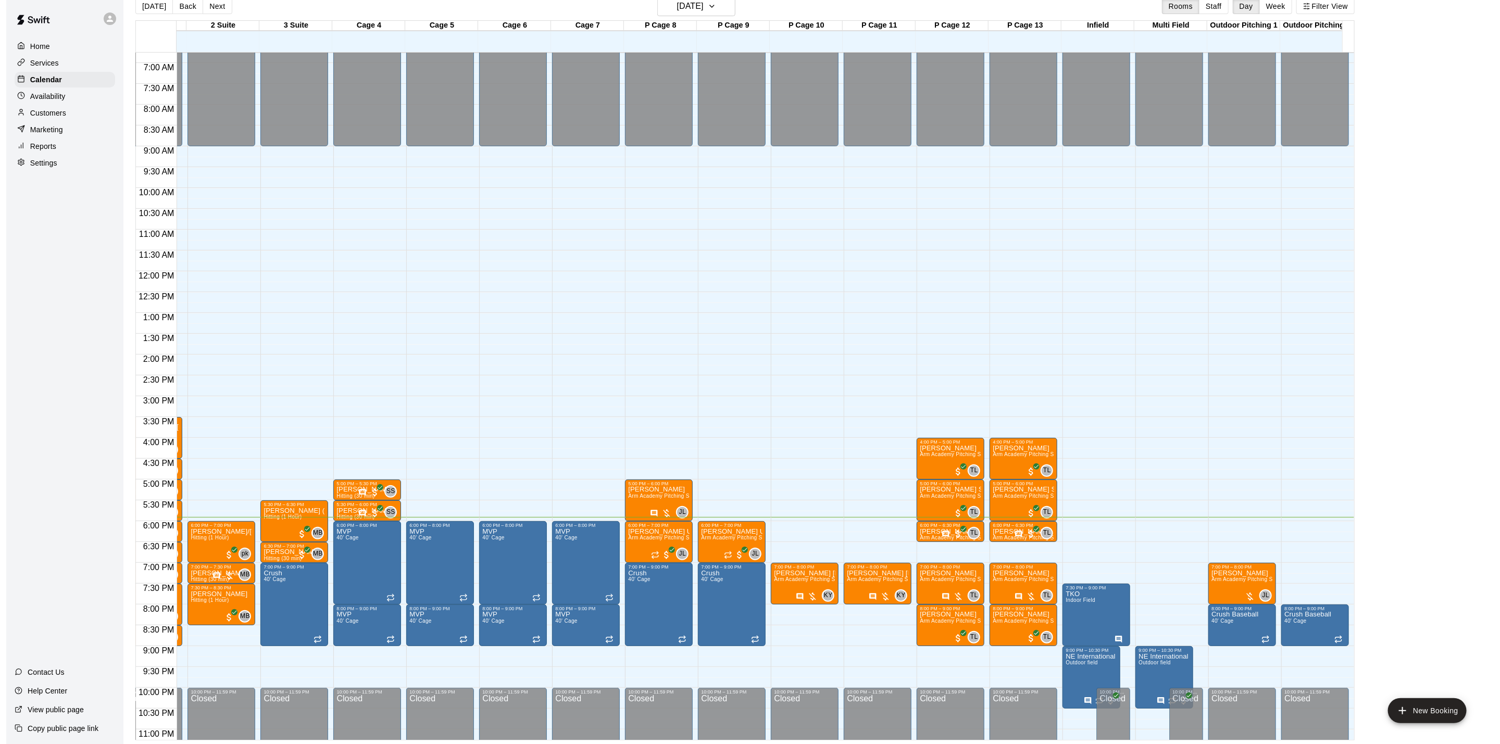
scroll to position [0, 0]
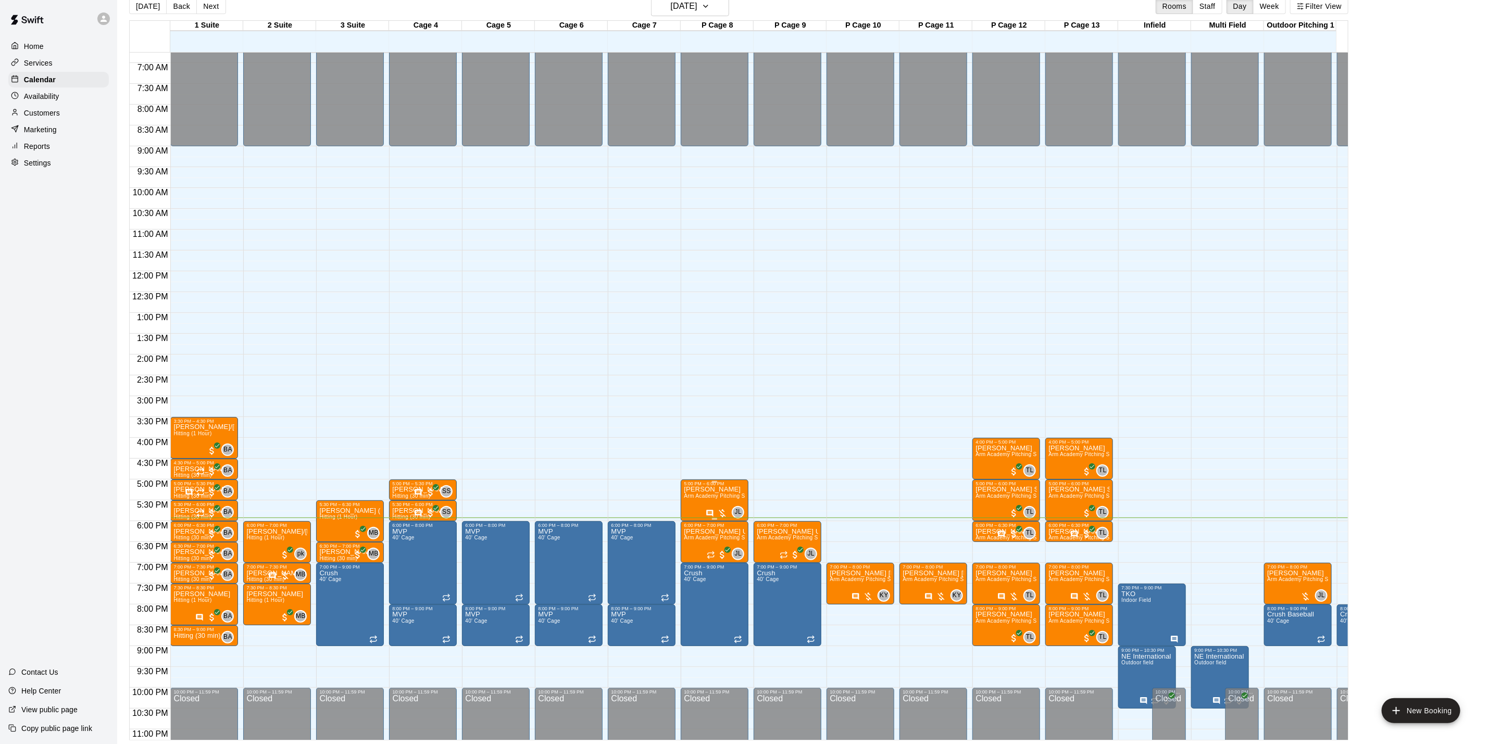
click at [731, 506] on div "JL 0" at bounding box center [725, 512] width 39 height 13
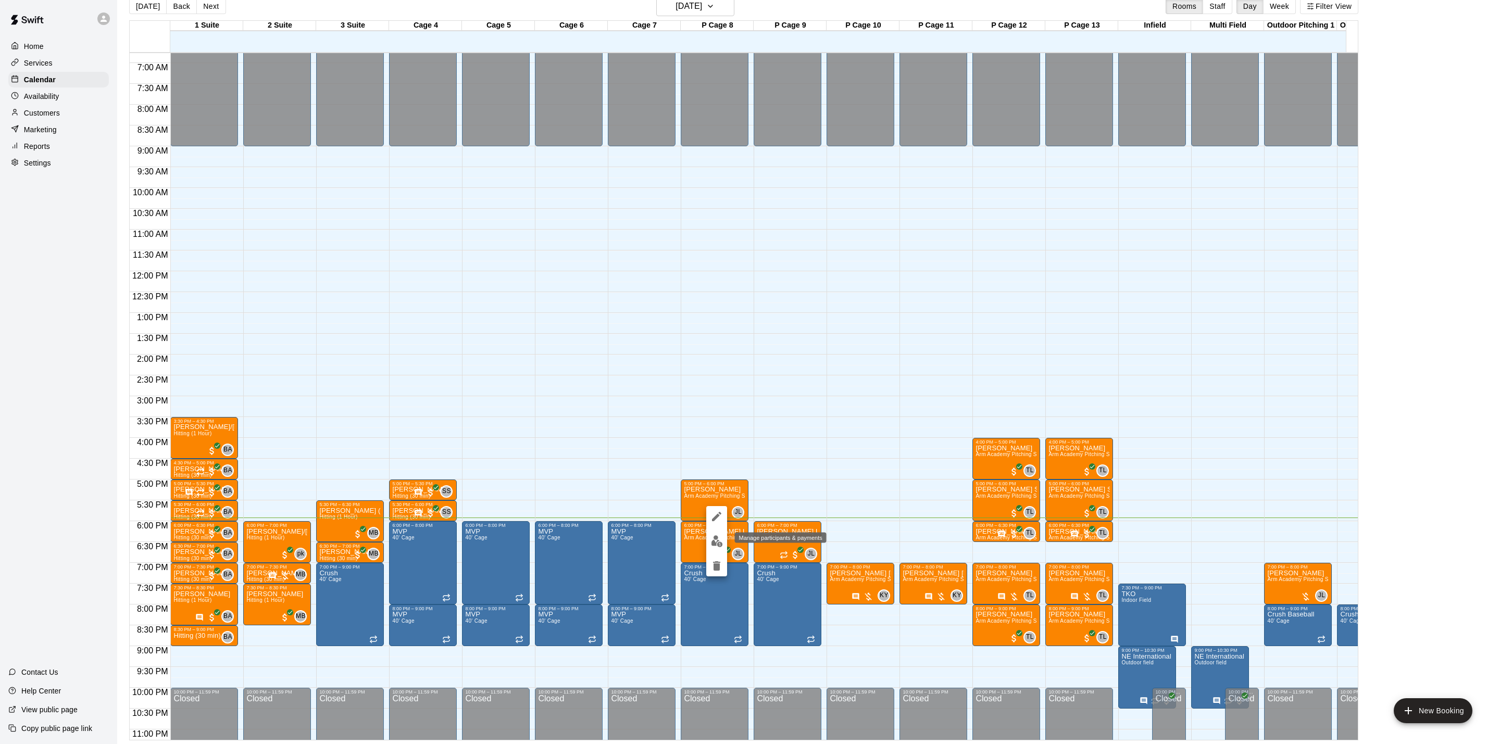
click at [716, 536] on img "edit" at bounding box center [717, 542] width 12 height 12
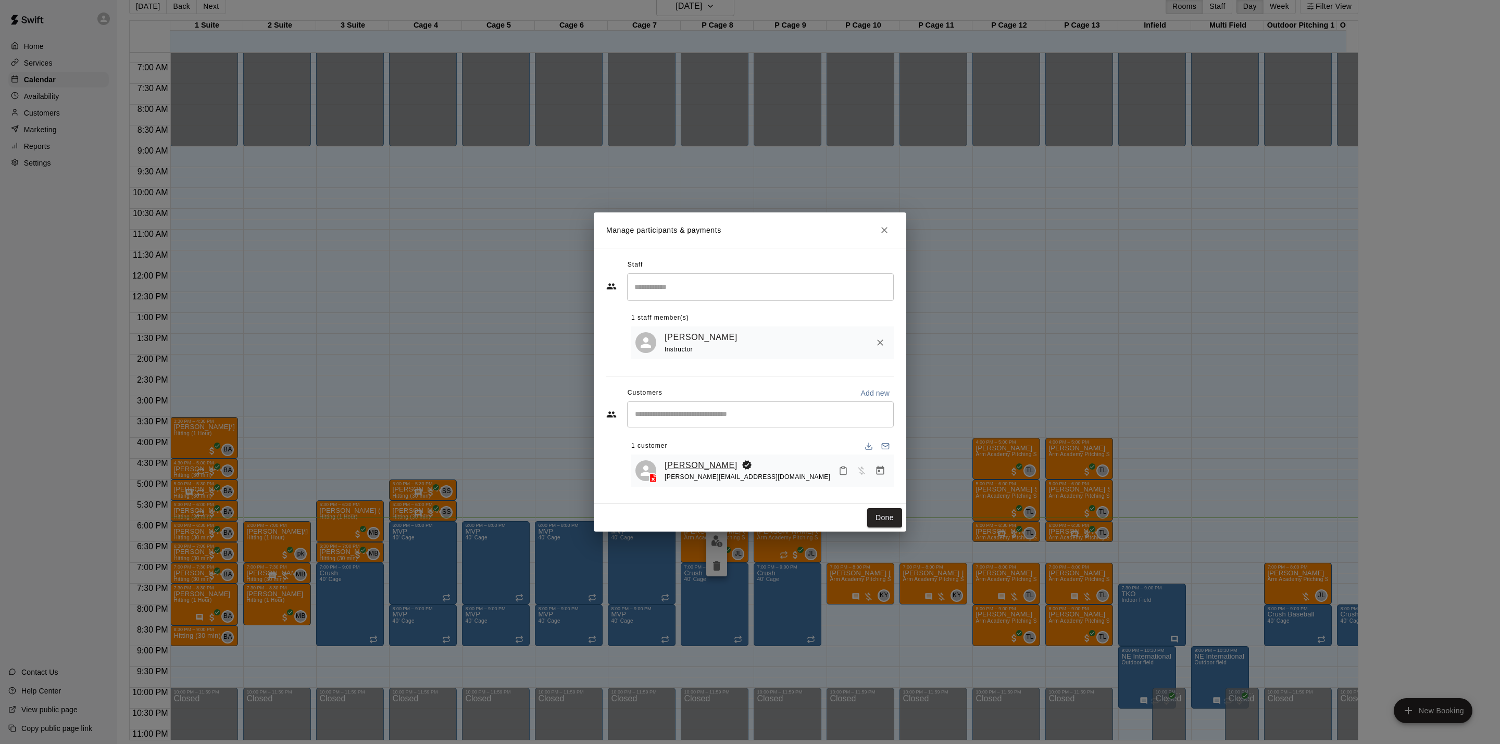
click at [708, 460] on link "[PERSON_NAME]" at bounding box center [701, 466] width 73 height 14
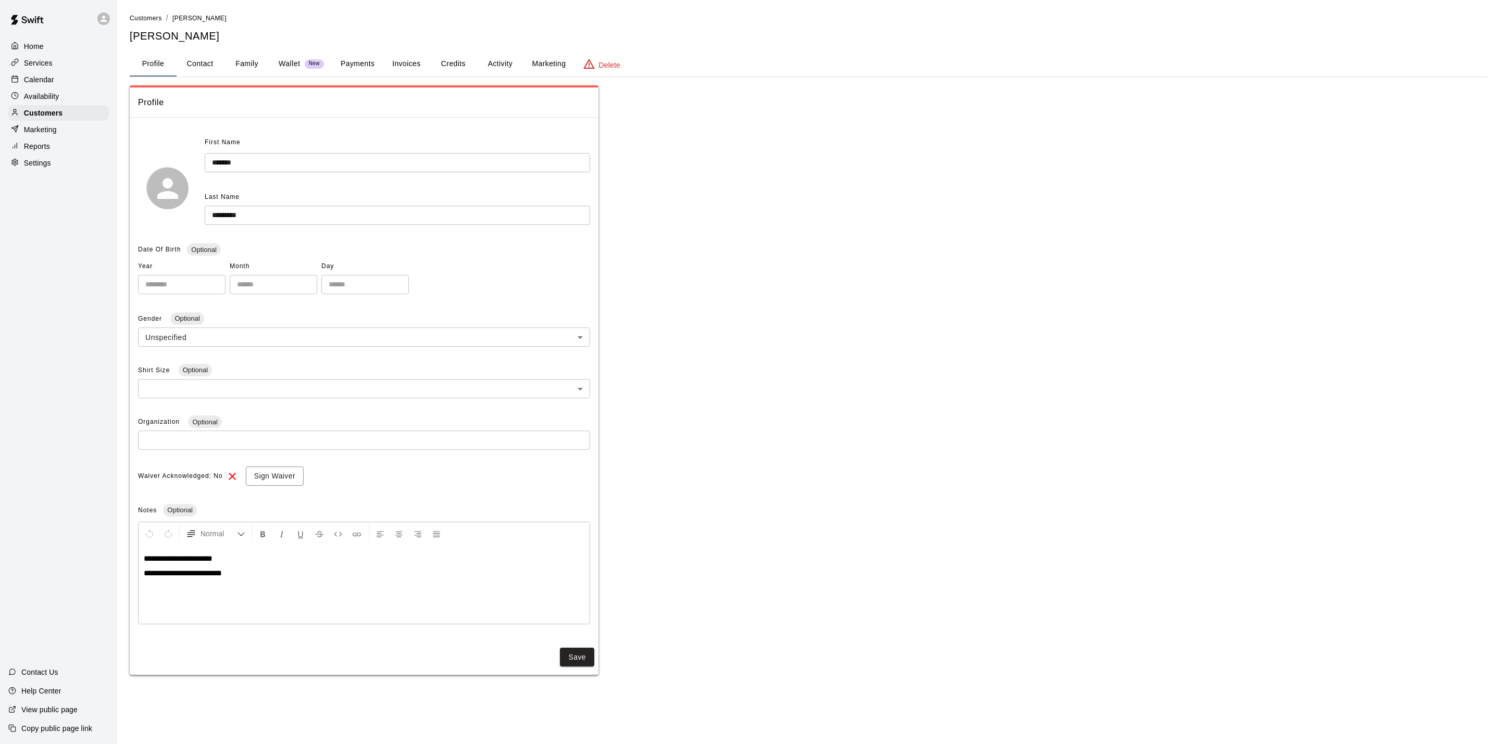
click at [488, 54] on button "Activity" at bounding box center [500, 64] width 47 height 25
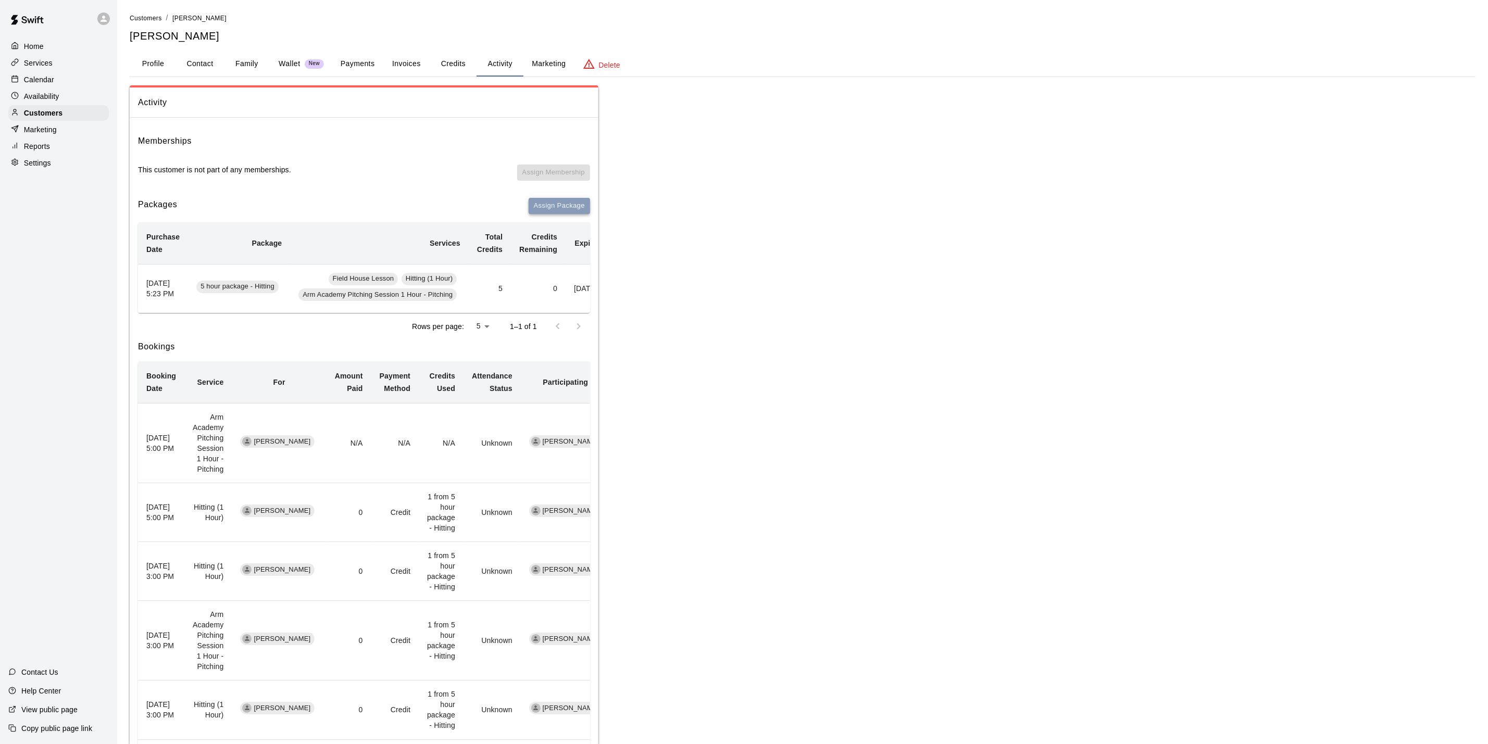
click at [552, 206] on button "Assign Package" at bounding box center [559, 206] width 61 height 16
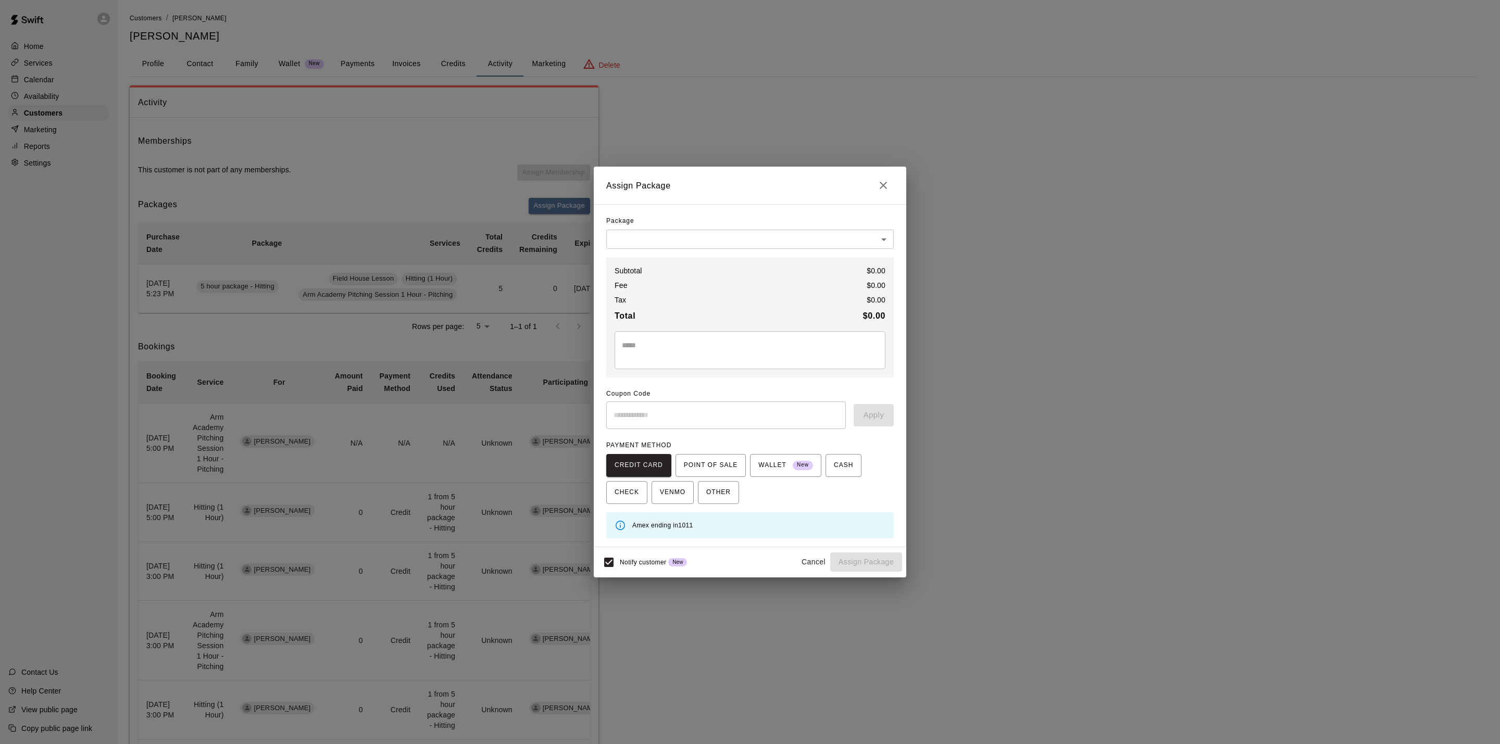
click at [731, 242] on body "Home Services Calendar Availability Customers Marketing Reports Settings Contac…" at bounding box center [750, 480] width 1500 height 960
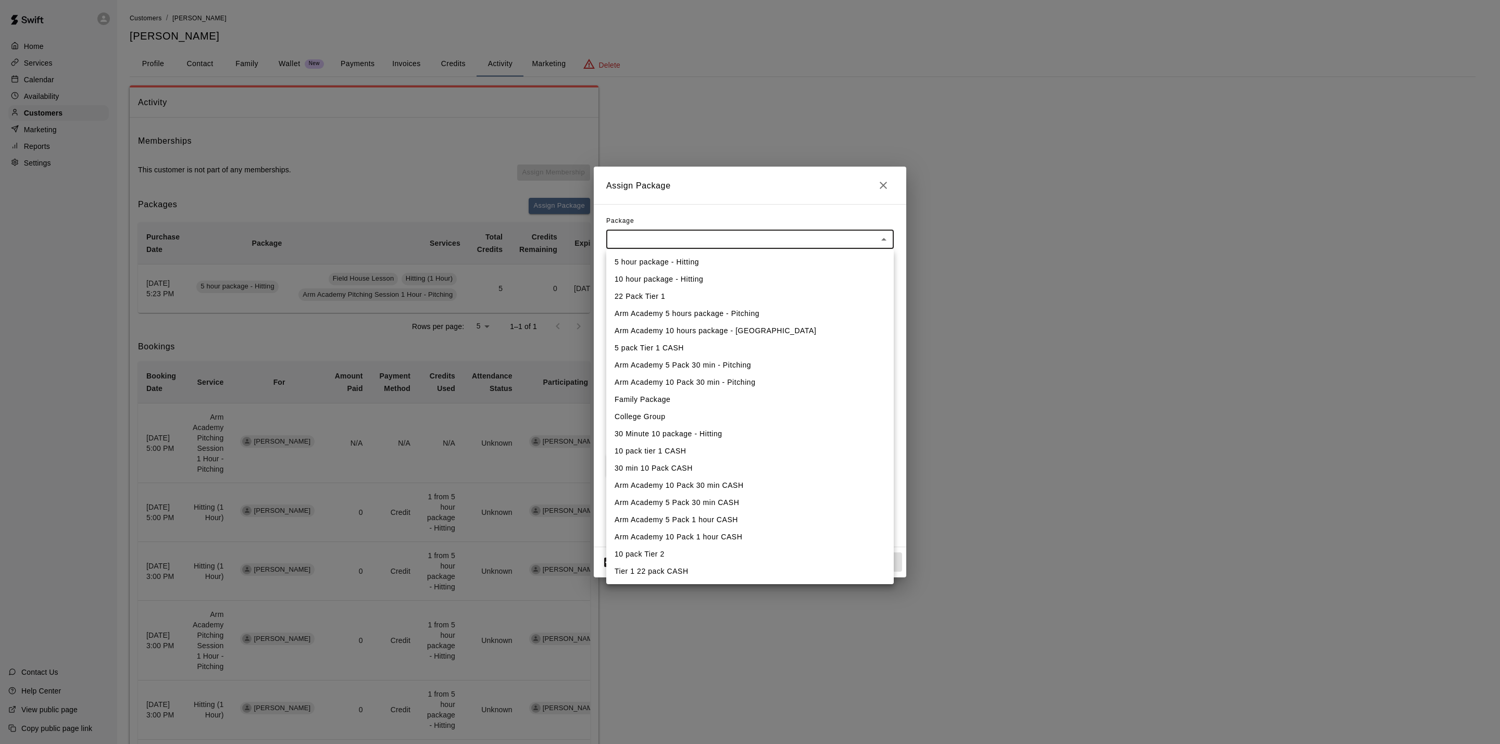
click at [699, 315] on li "Arm Academy 5 hours package - Pitching" at bounding box center [750, 313] width 288 height 17
type input "**********"
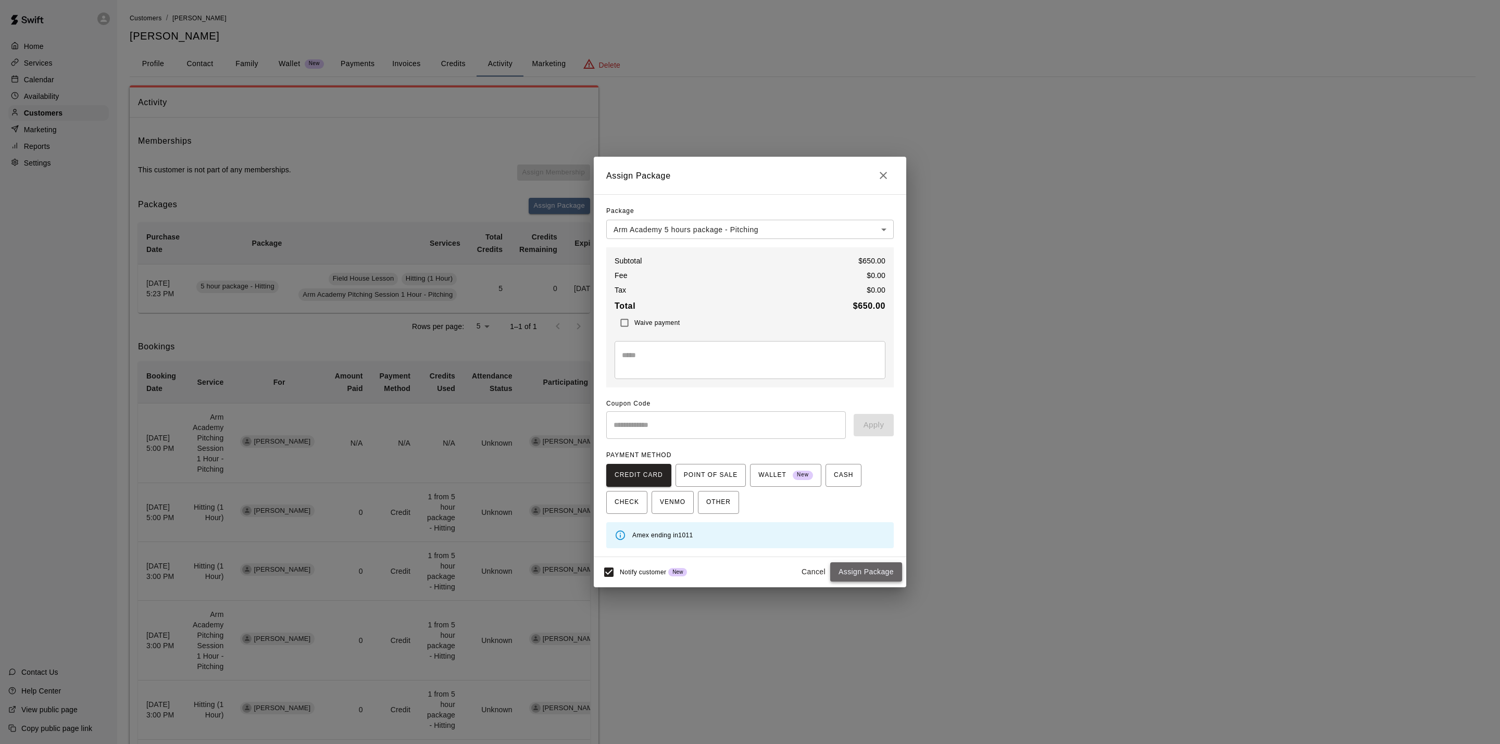
click at [854, 575] on button "Assign Package" at bounding box center [866, 572] width 72 height 19
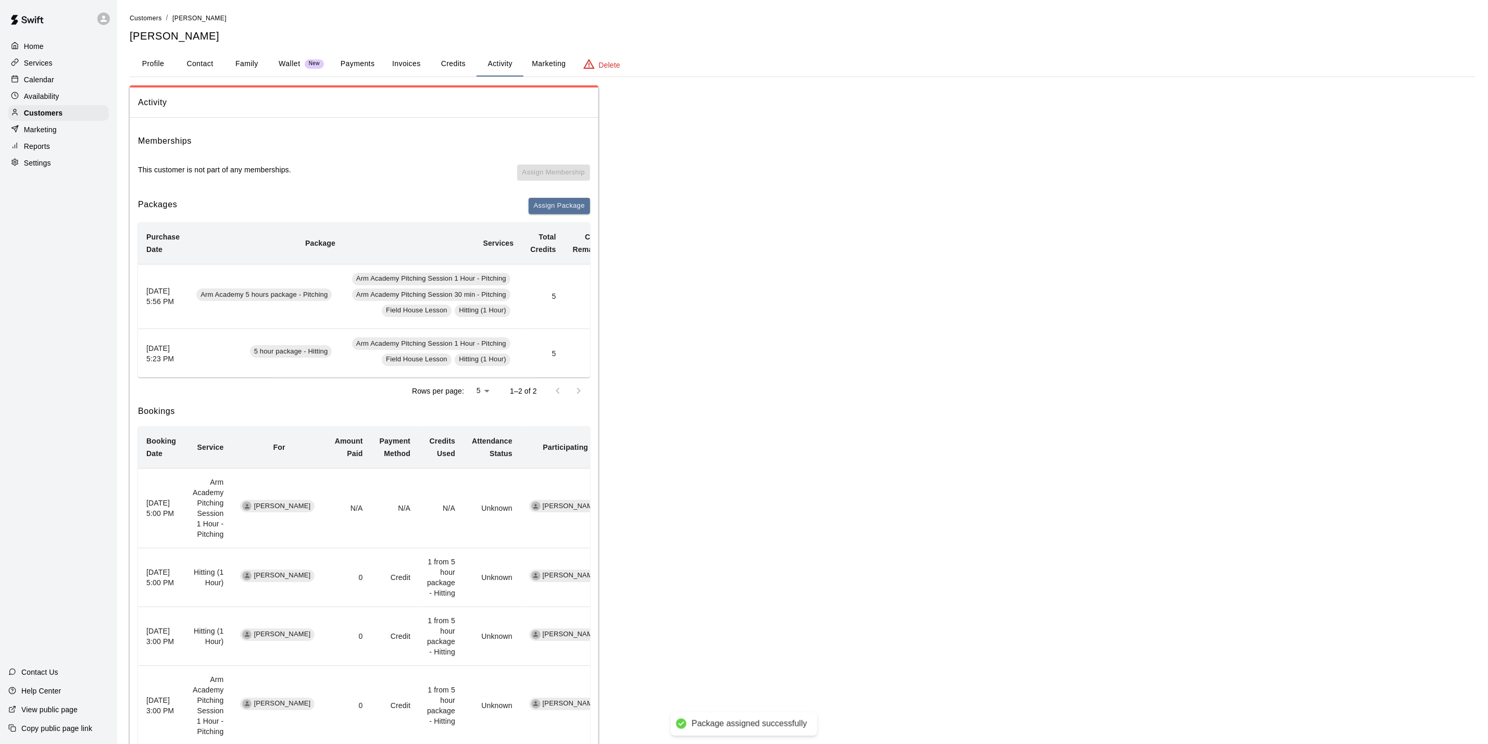
click at [55, 83] on div "Calendar" at bounding box center [58, 80] width 101 height 16
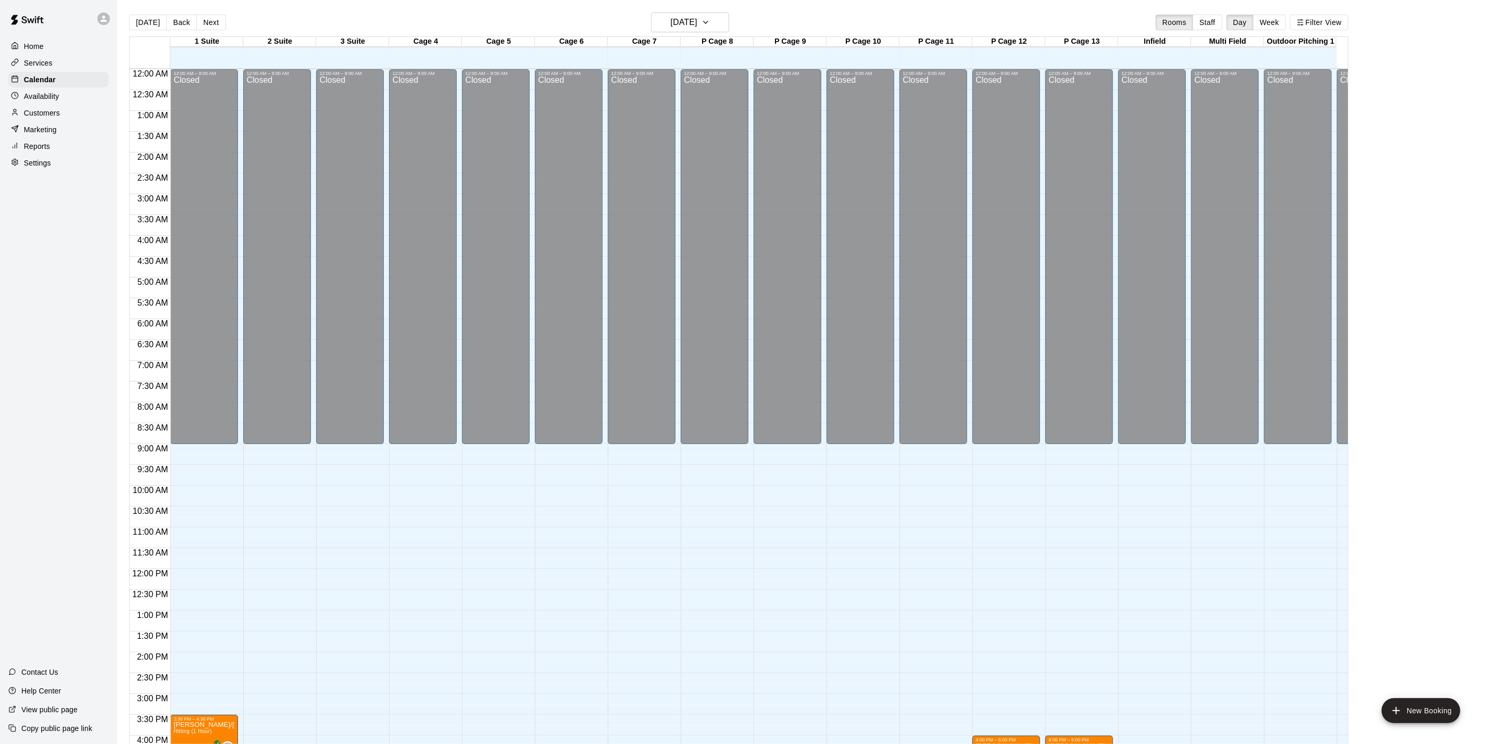
scroll to position [282, 0]
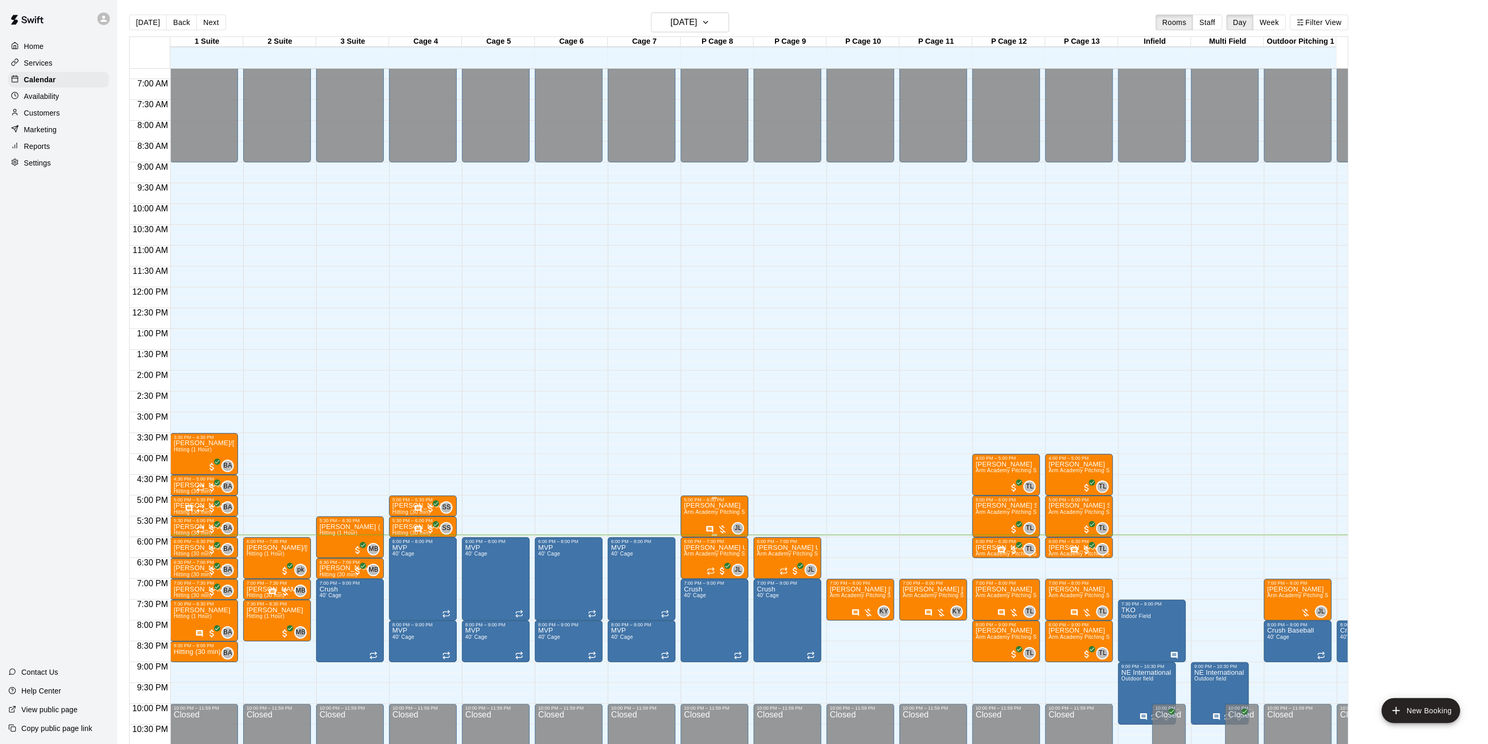
click at [696, 513] on span "Arm Academy Pitching Session 1 Hour - Pitching" at bounding box center [744, 513] width 121 height 6
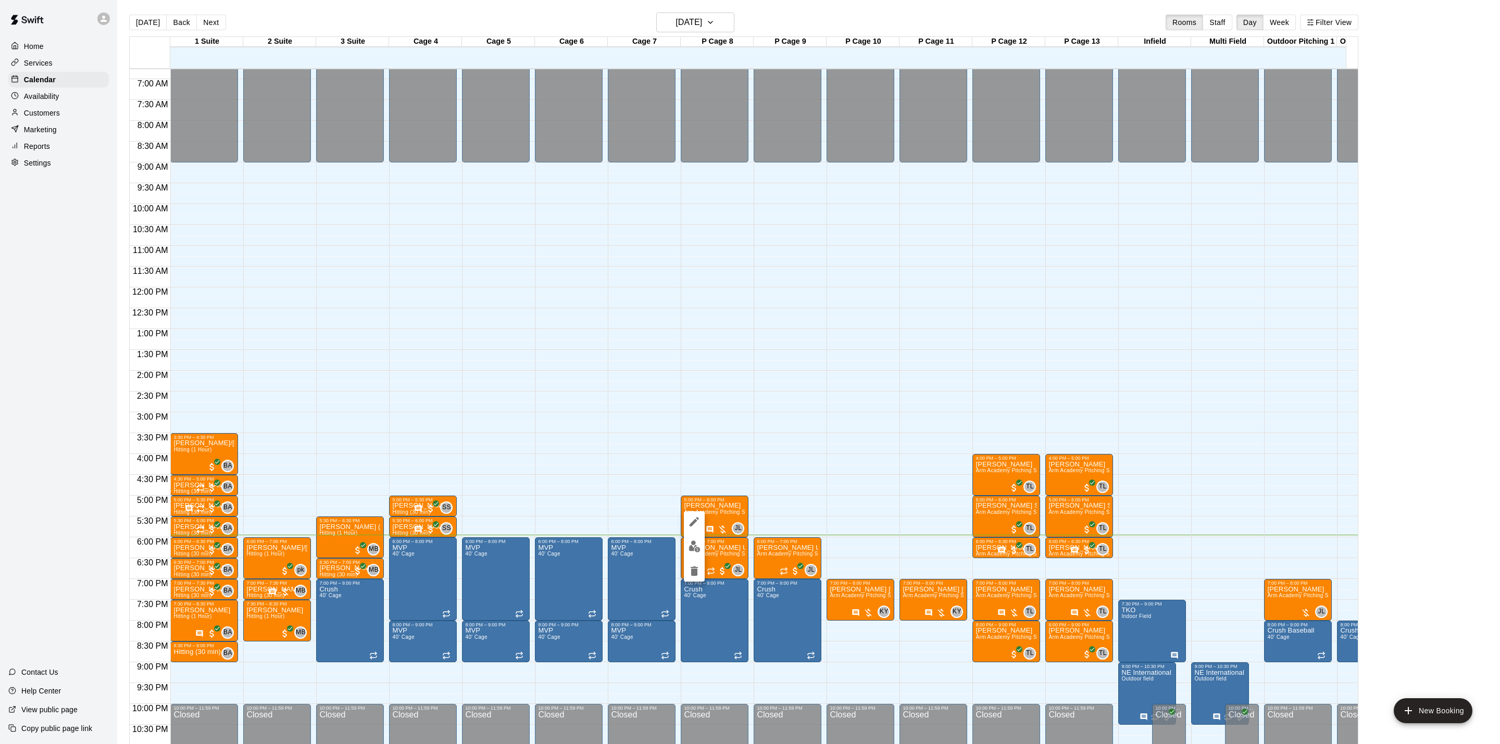
click at [692, 551] on img "edit" at bounding box center [695, 547] width 12 height 12
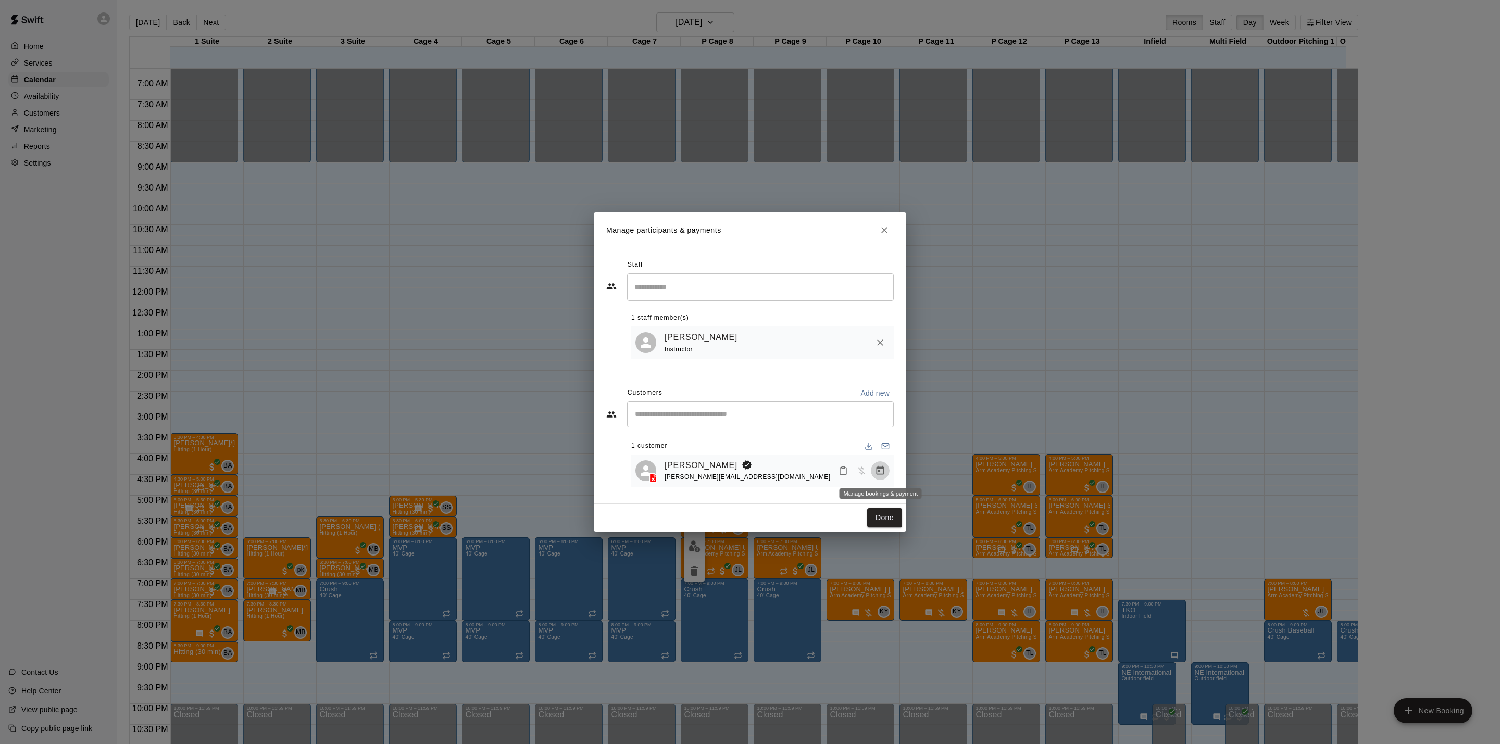
click at [880, 473] on icon "Manage bookings & payment" at bounding box center [880, 471] width 10 height 10
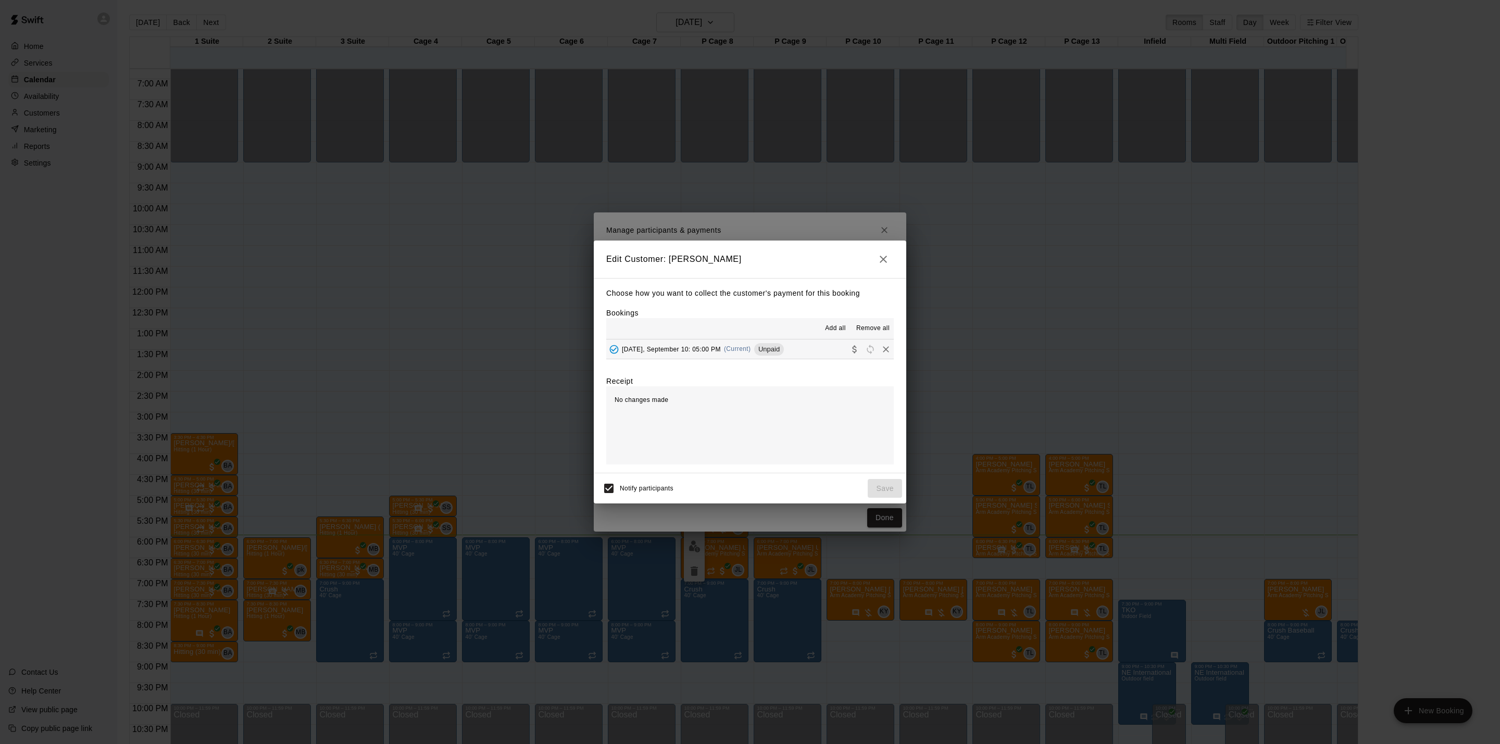
click at [702, 352] on span "[DATE], September 10: 05:00 PM" at bounding box center [671, 348] width 99 height 7
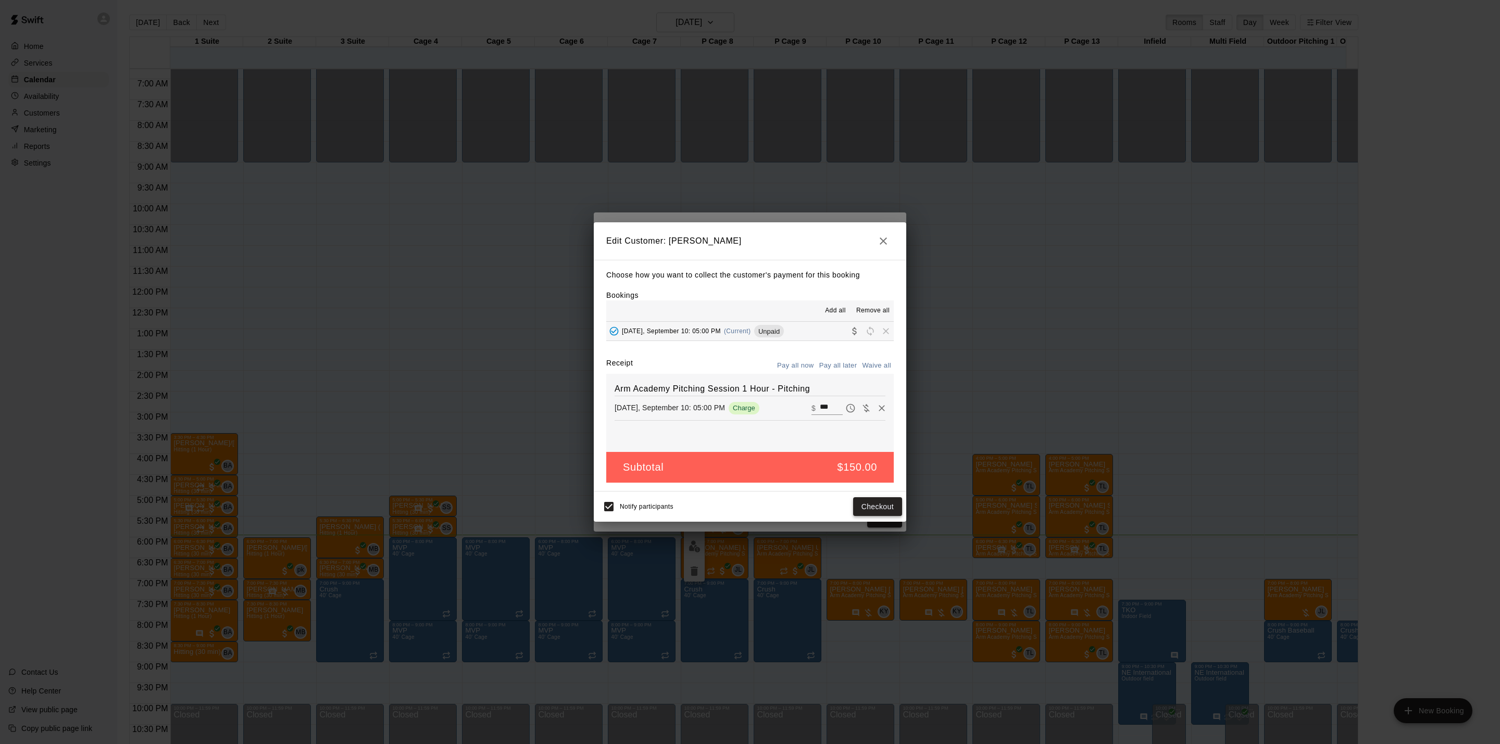
click at [872, 504] on button "Checkout" at bounding box center [877, 507] width 49 height 19
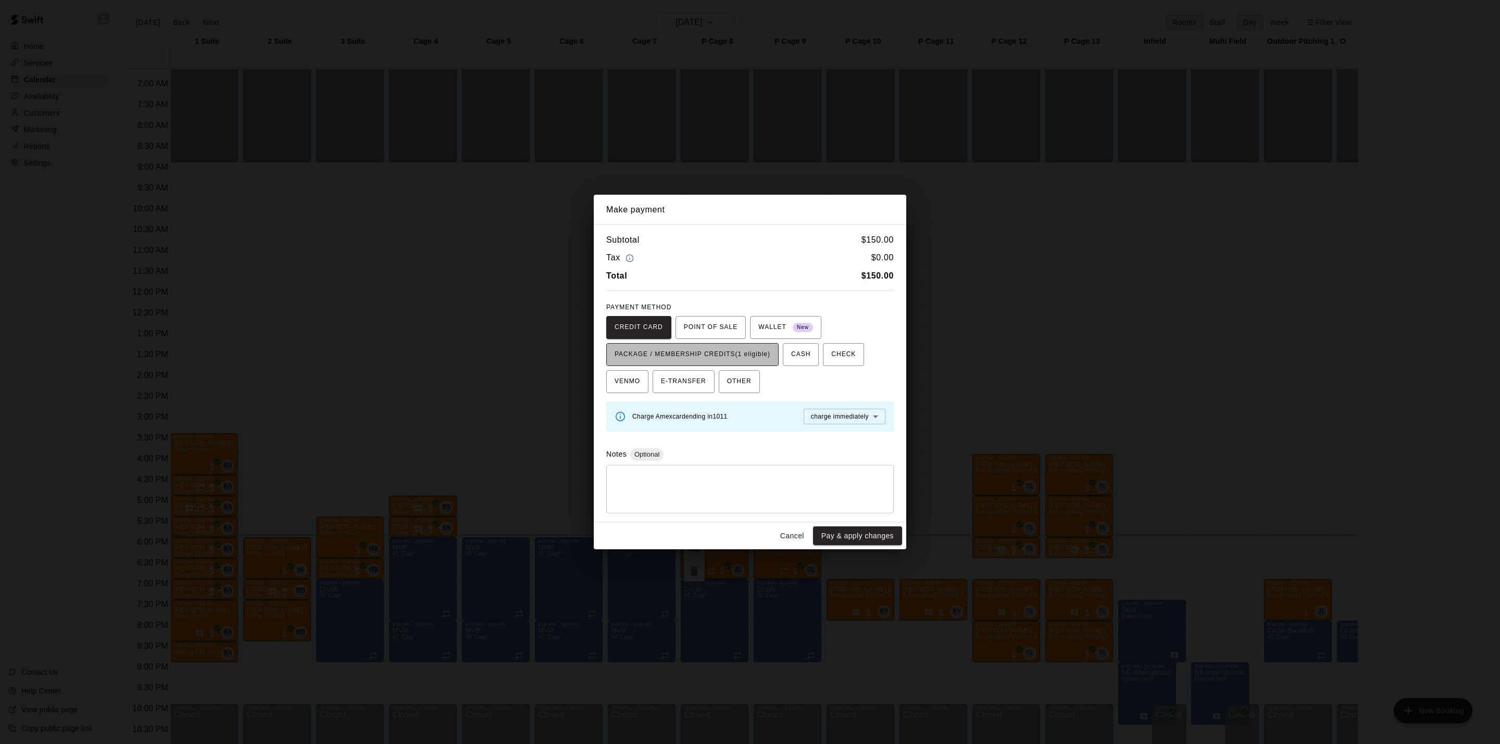
click at [744, 355] on span "PACKAGE / MEMBERSHIP CREDITS (1 eligible)" at bounding box center [693, 354] width 156 height 17
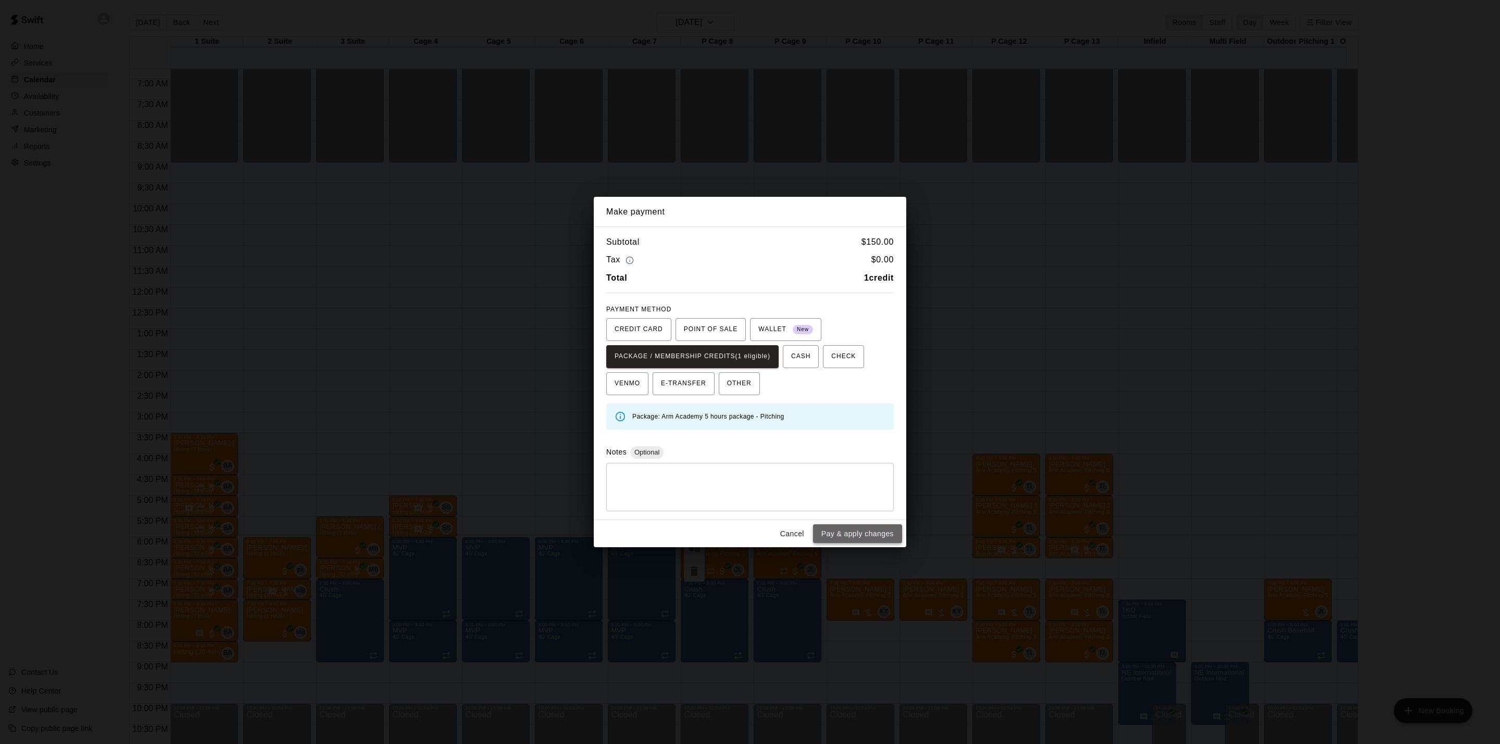
click at [866, 536] on button "Pay & apply changes" at bounding box center [857, 534] width 89 height 19
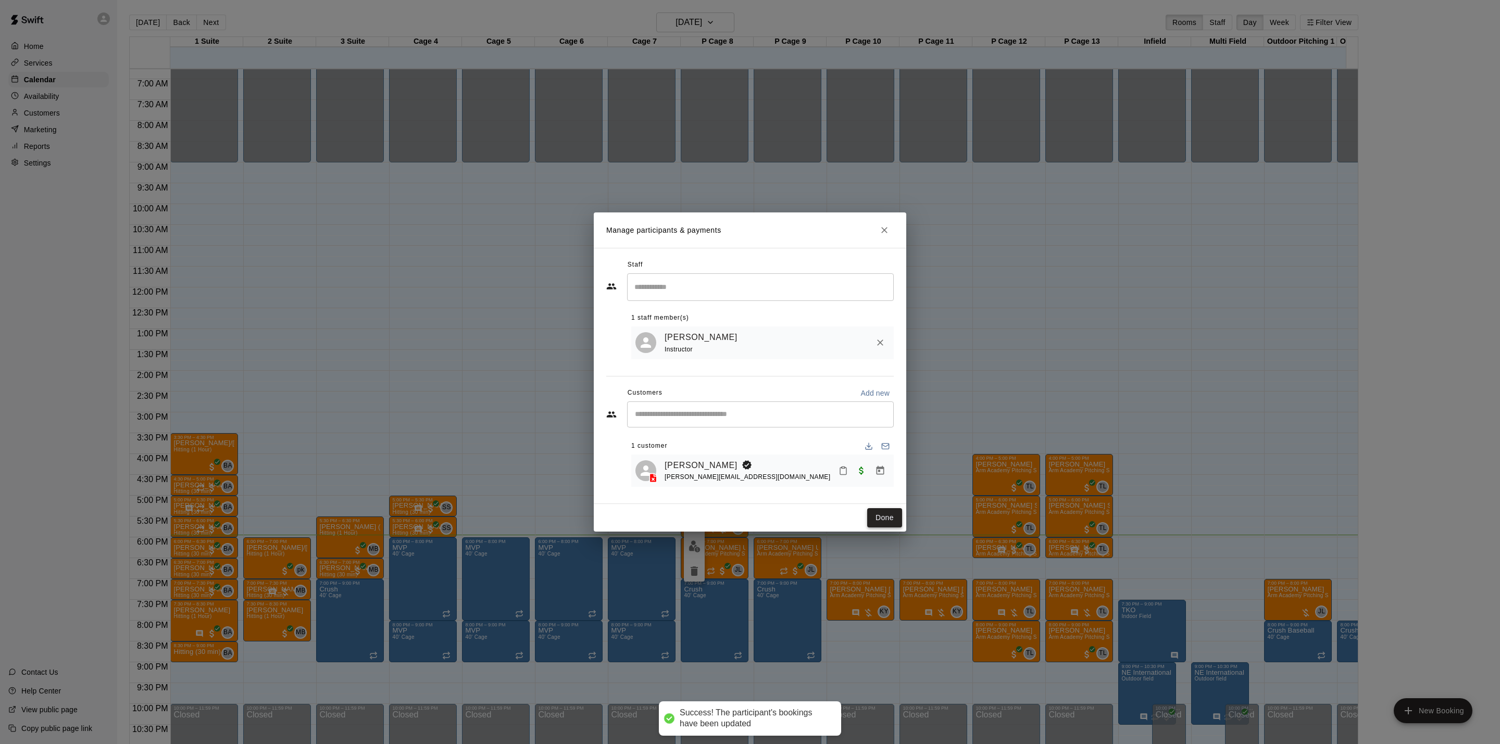
click at [882, 519] on button "Done" at bounding box center [884, 517] width 35 height 19
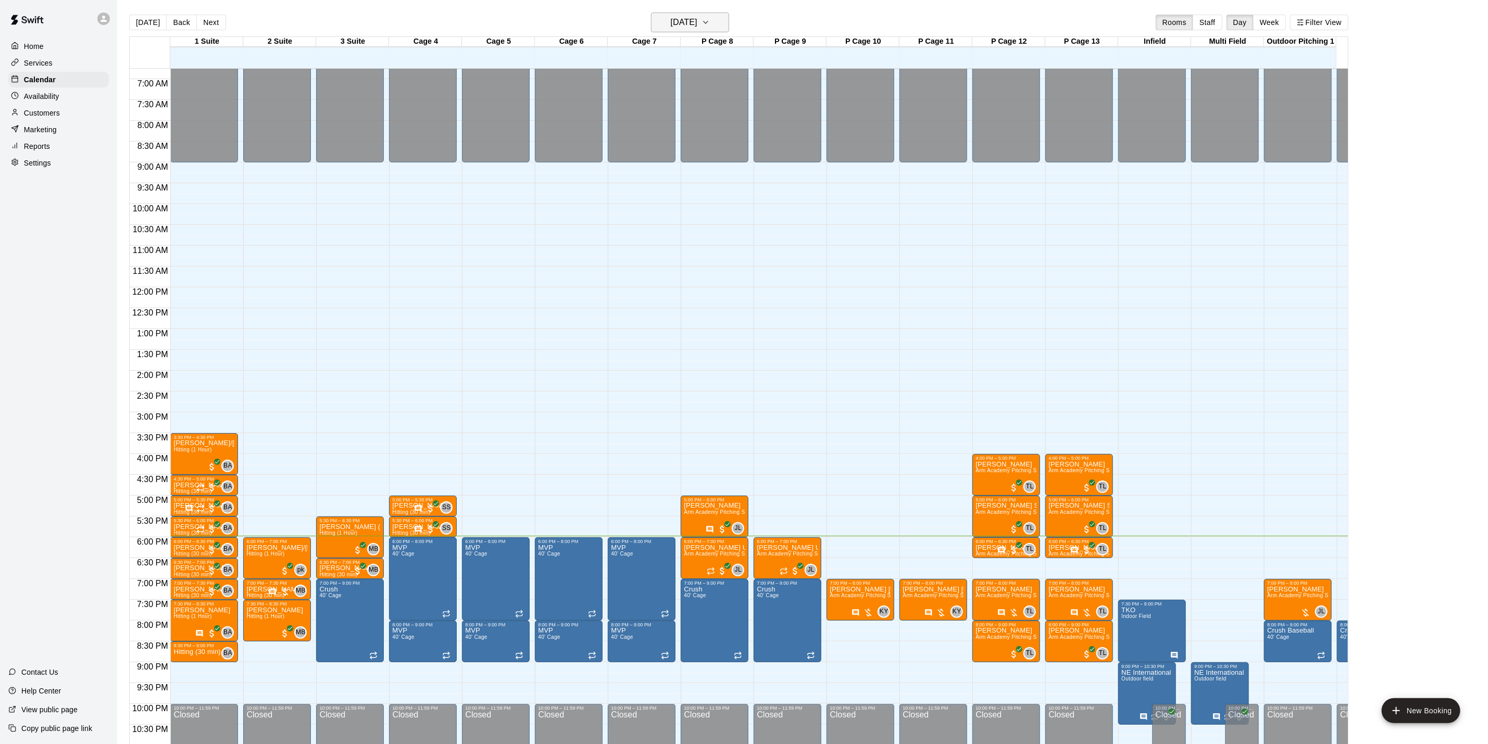
click at [693, 30] on h6 "[DATE]" at bounding box center [684, 22] width 27 height 15
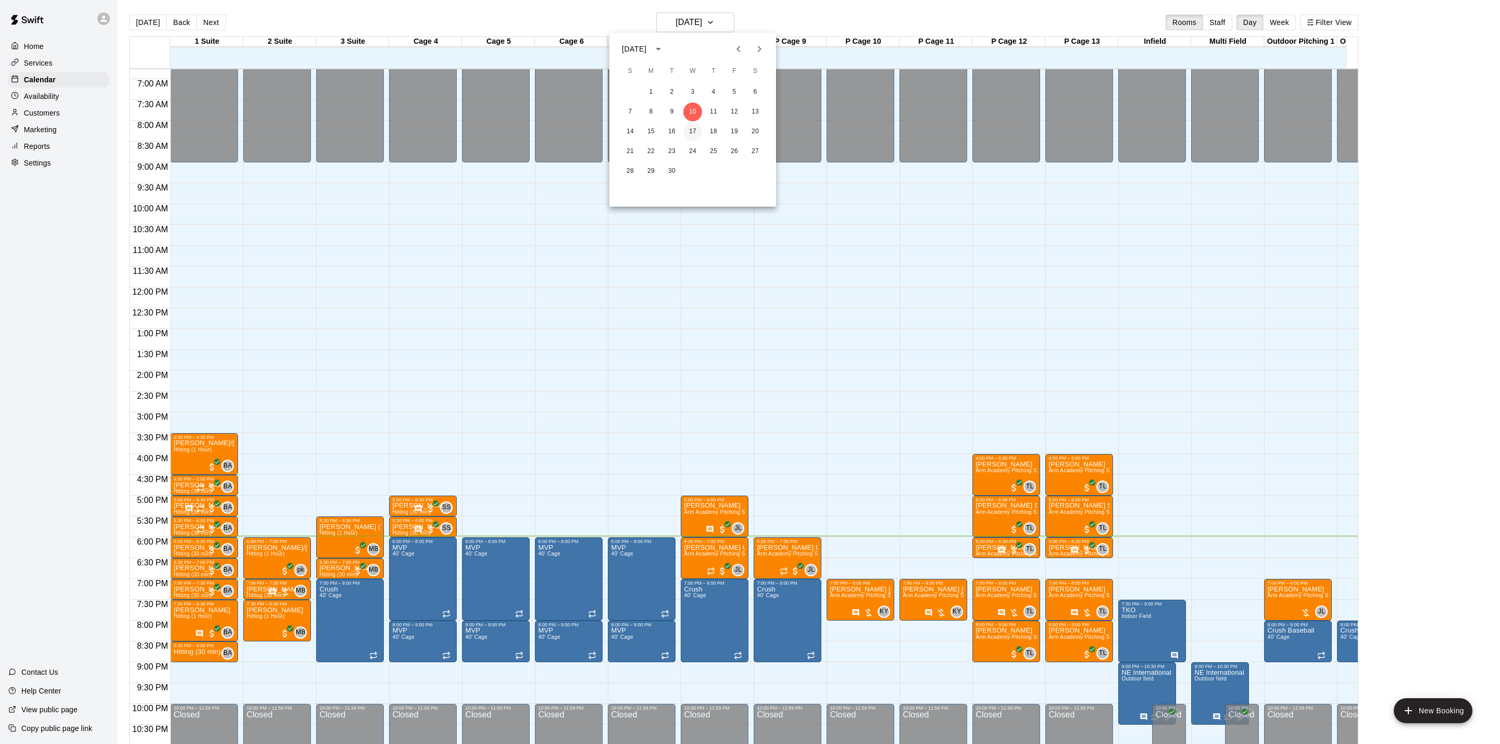
click at [694, 127] on button "17" at bounding box center [693, 131] width 19 height 19
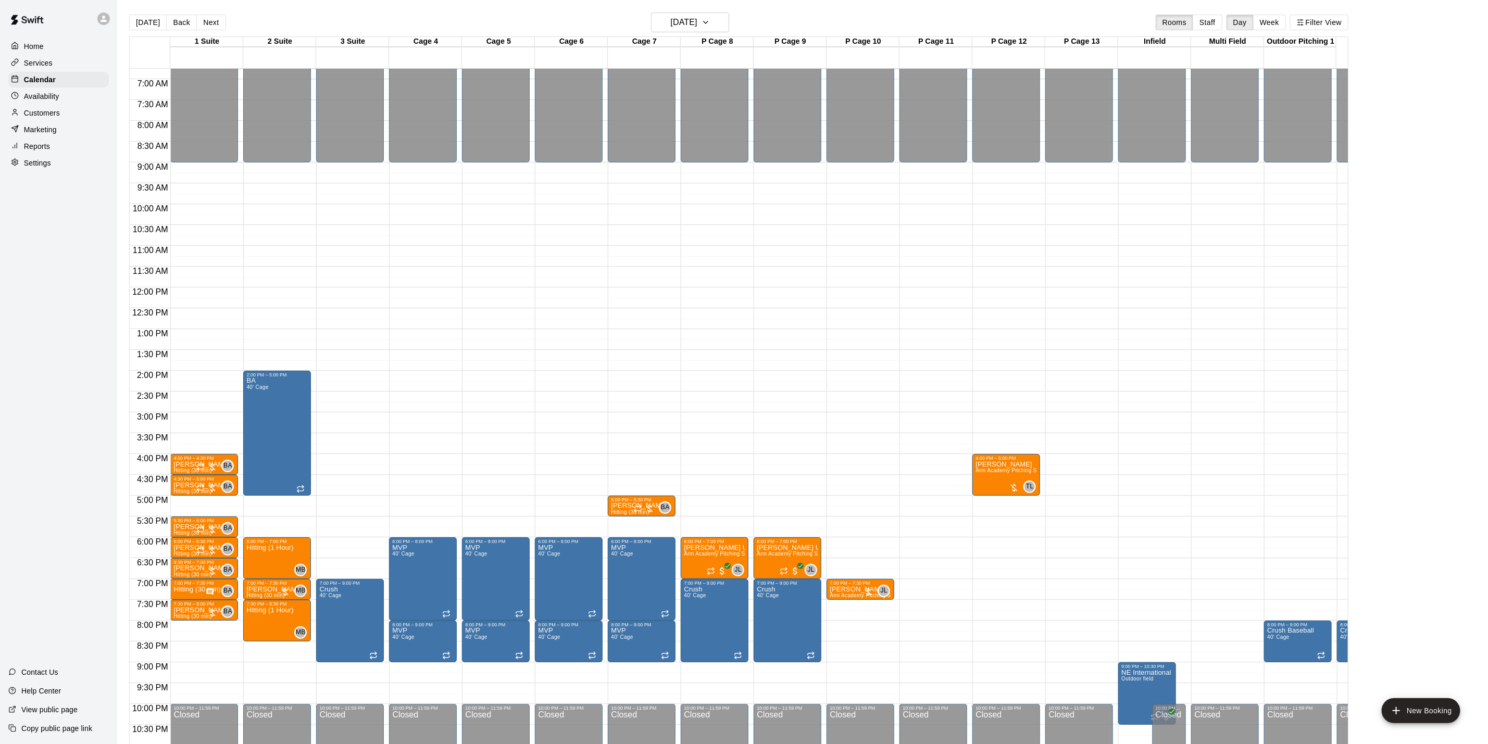
click at [691, 33] on div "[DATE] Back [DATE][DATE] Rooms Staff Day Week Filter View" at bounding box center [739, 25] width 1220 height 24
click at [688, 27] on h6 "[DATE]" at bounding box center [684, 22] width 27 height 15
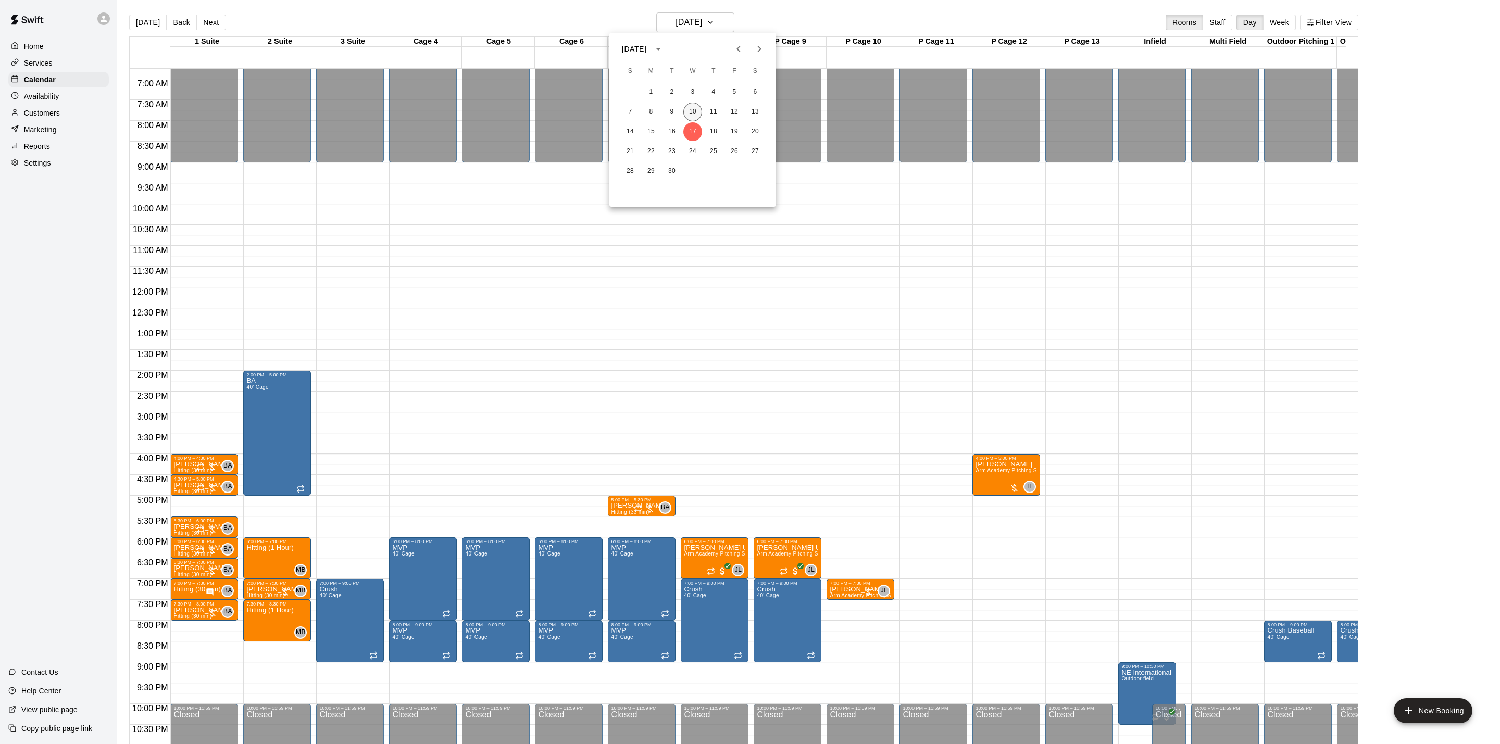
click at [700, 111] on button "10" at bounding box center [693, 112] width 19 height 19
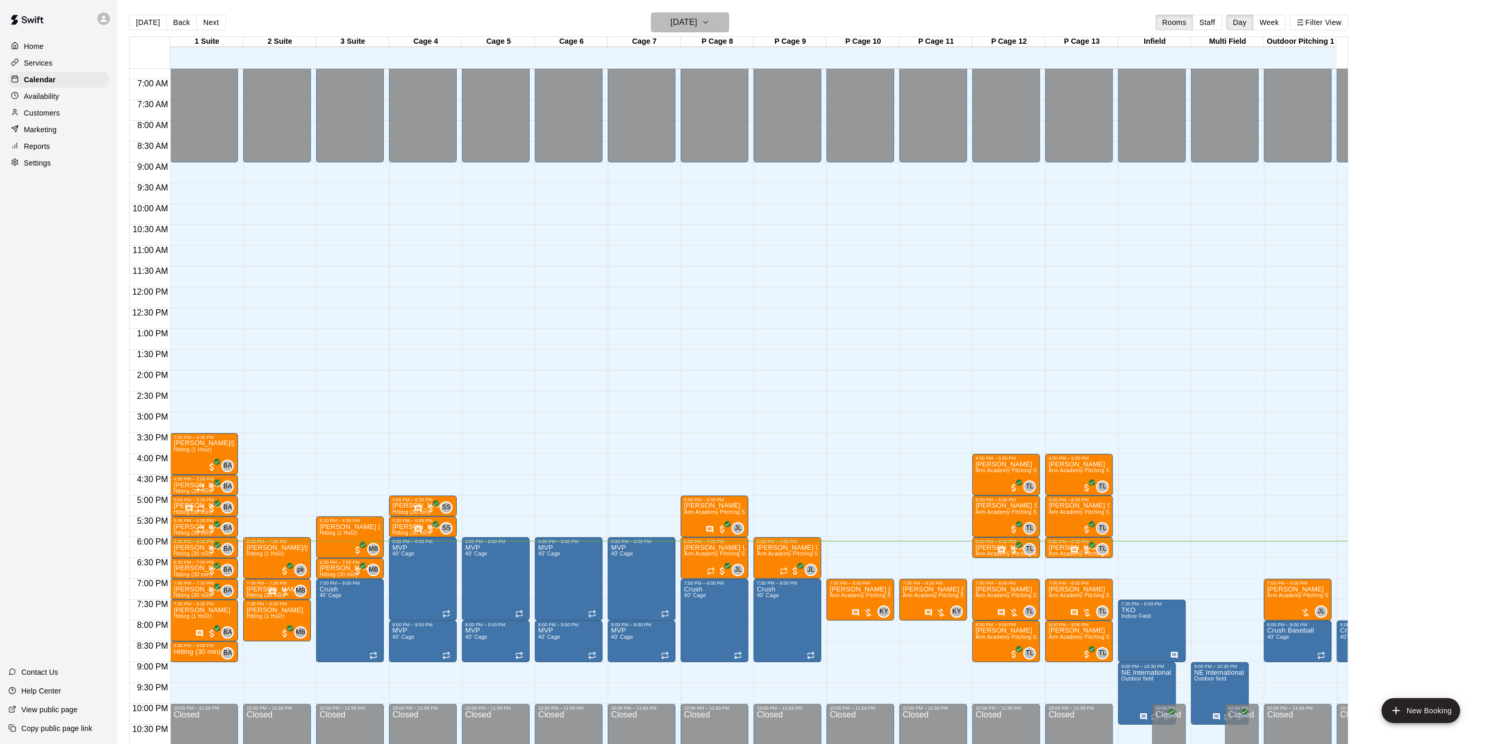
click at [698, 27] on h6 "[DATE]" at bounding box center [684, 22] width 27 height 15
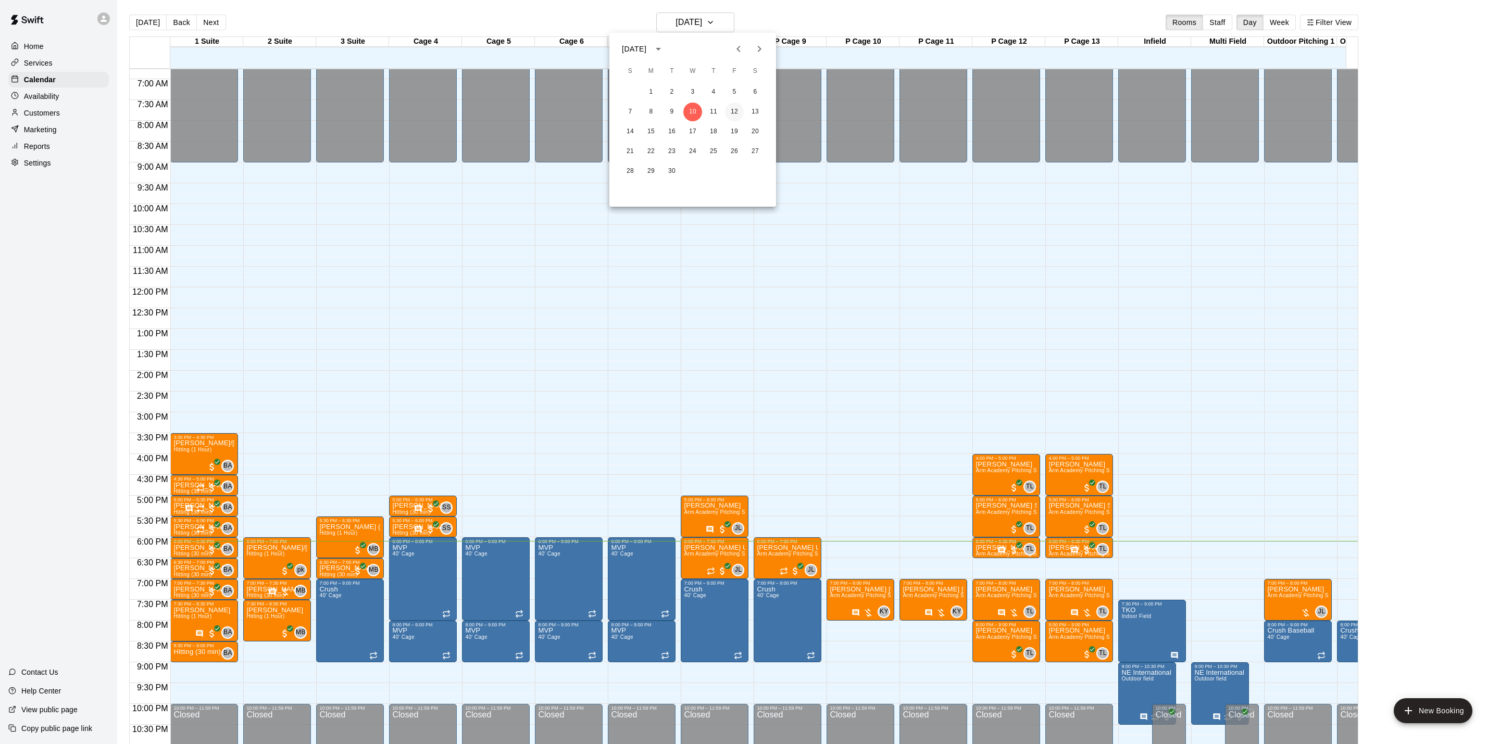
click at [740, 111] on button "12" at bounding box center [734, 112] width 19 height 19
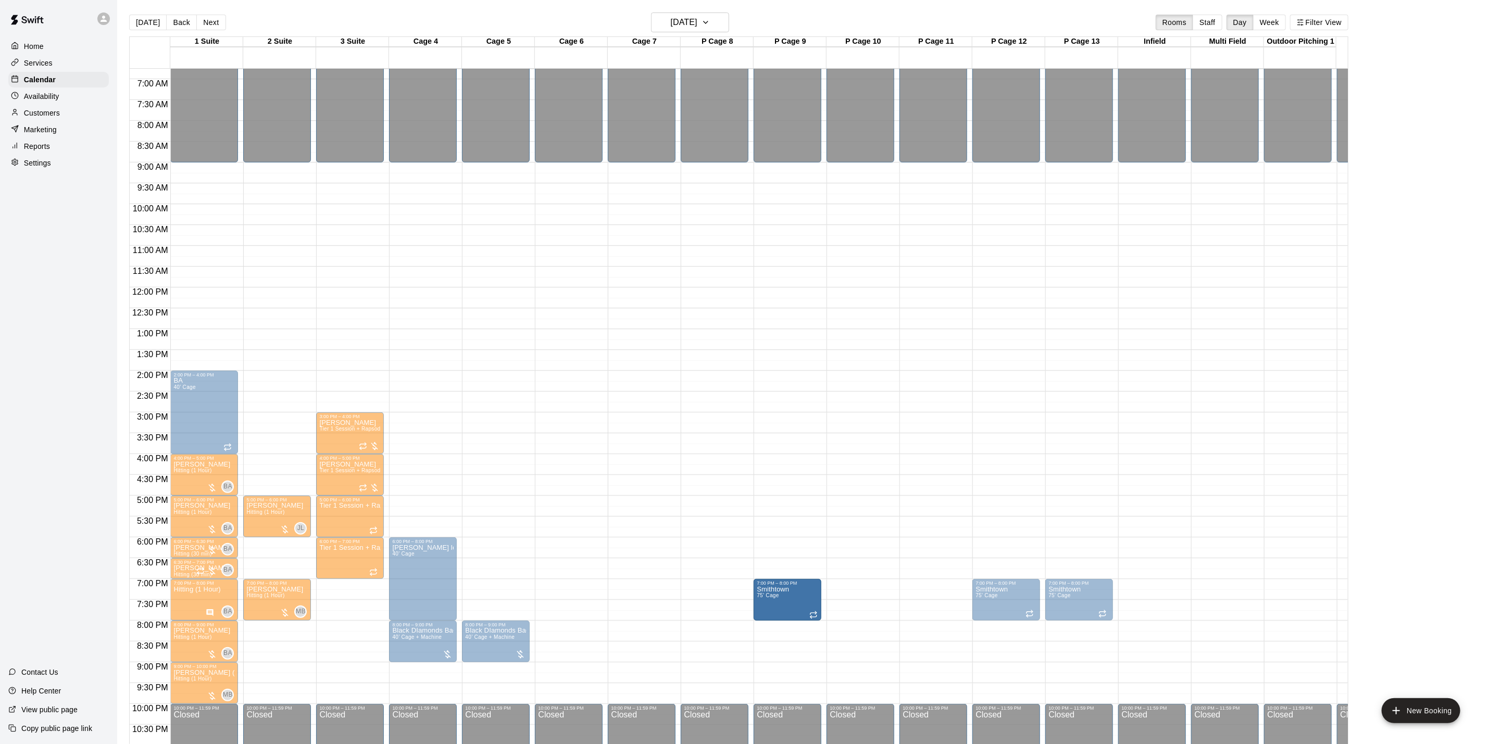
drag, startPoint x: 933, startPoint y: 594, endPoint x: 805, endPoint y: 599, distance: 128.2
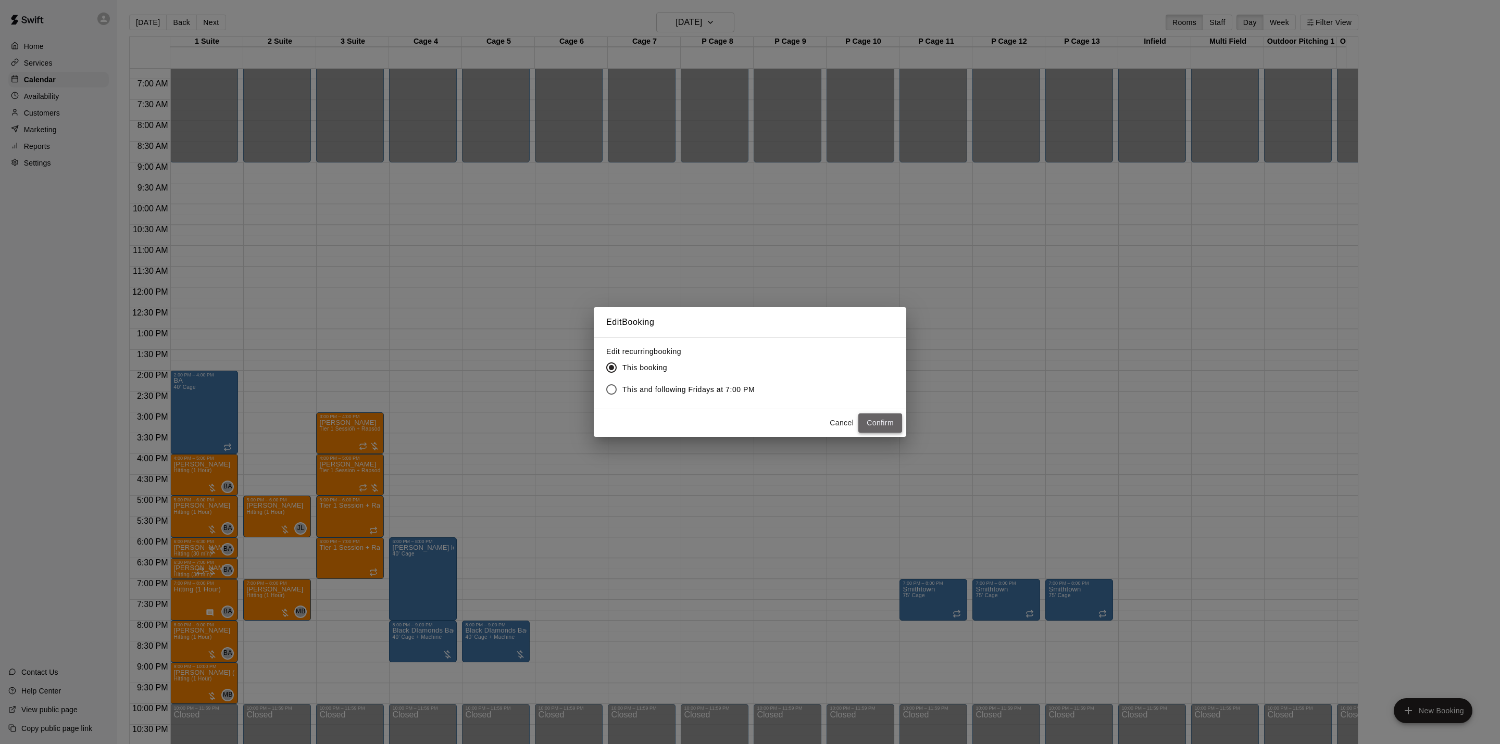
click at [871, 419] on button "Confirm" at bounding box center [881, 423] width 44 height 19
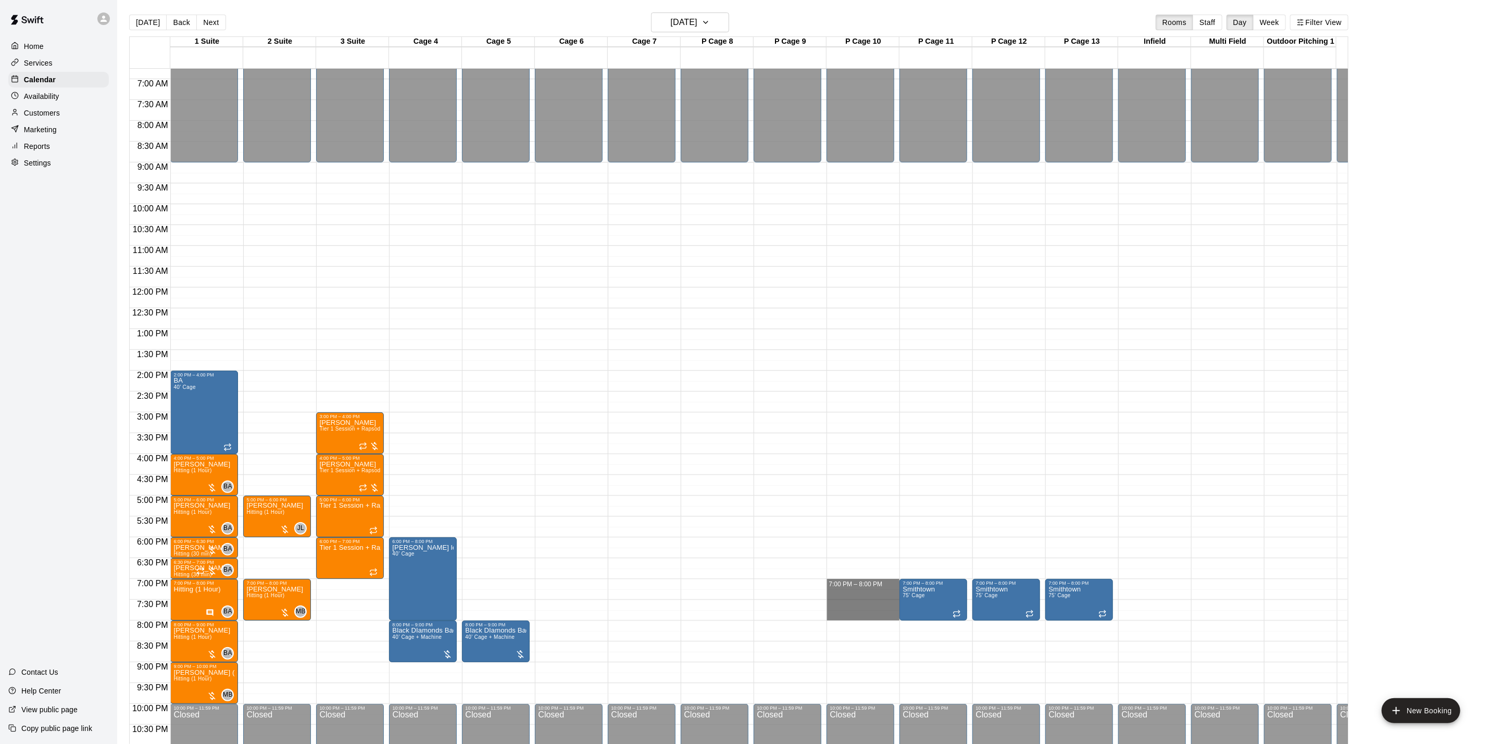
drag, startPoint x: 847, startPoint y: 582, endPoint x: 848, endPoint y: 612, distance: 29.7
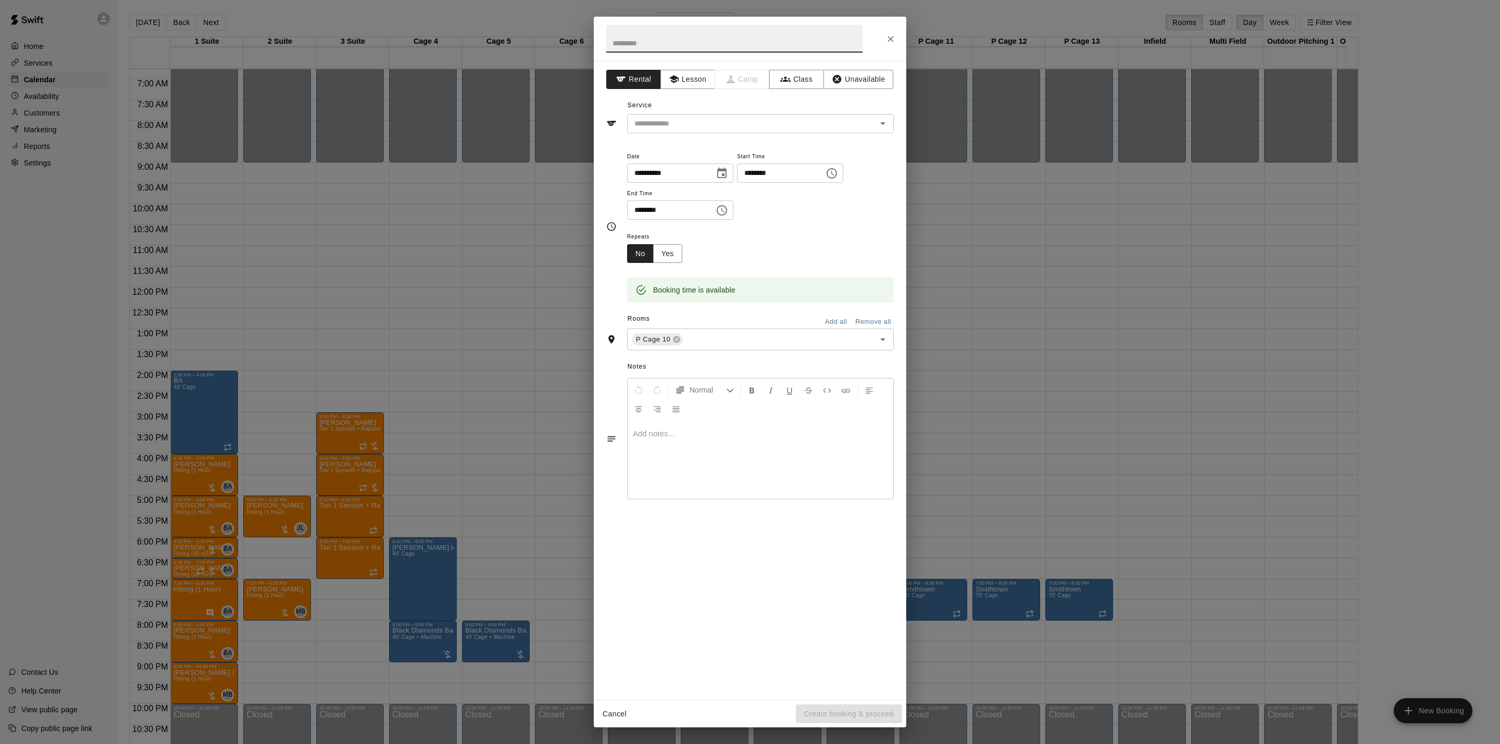
click at [817, 178] on input "********" at bounding box center [777, 173] width 80 height 19
type input "********"
click at [701, 83] on button "Lesson" at bounding box center [688, 79] width 55 height 19
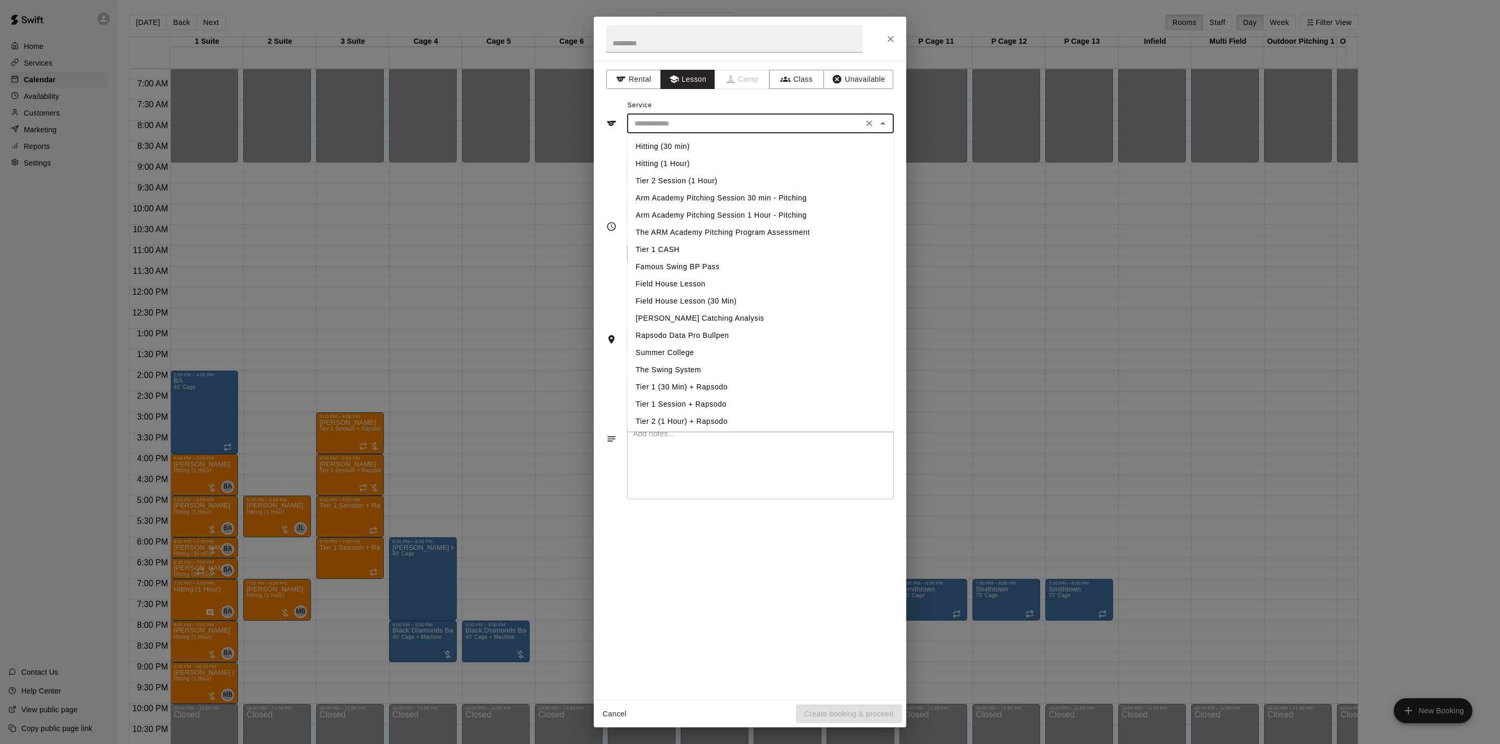
click at [702, 130] on input "text" at bounding box center [745, 123] width 230 height 13
click at [707, 210] on li "Arm Academy Pitching Session 1 Hour - Pitching" at bounding box center [761, 215] width 267 height 17
type input "**********"
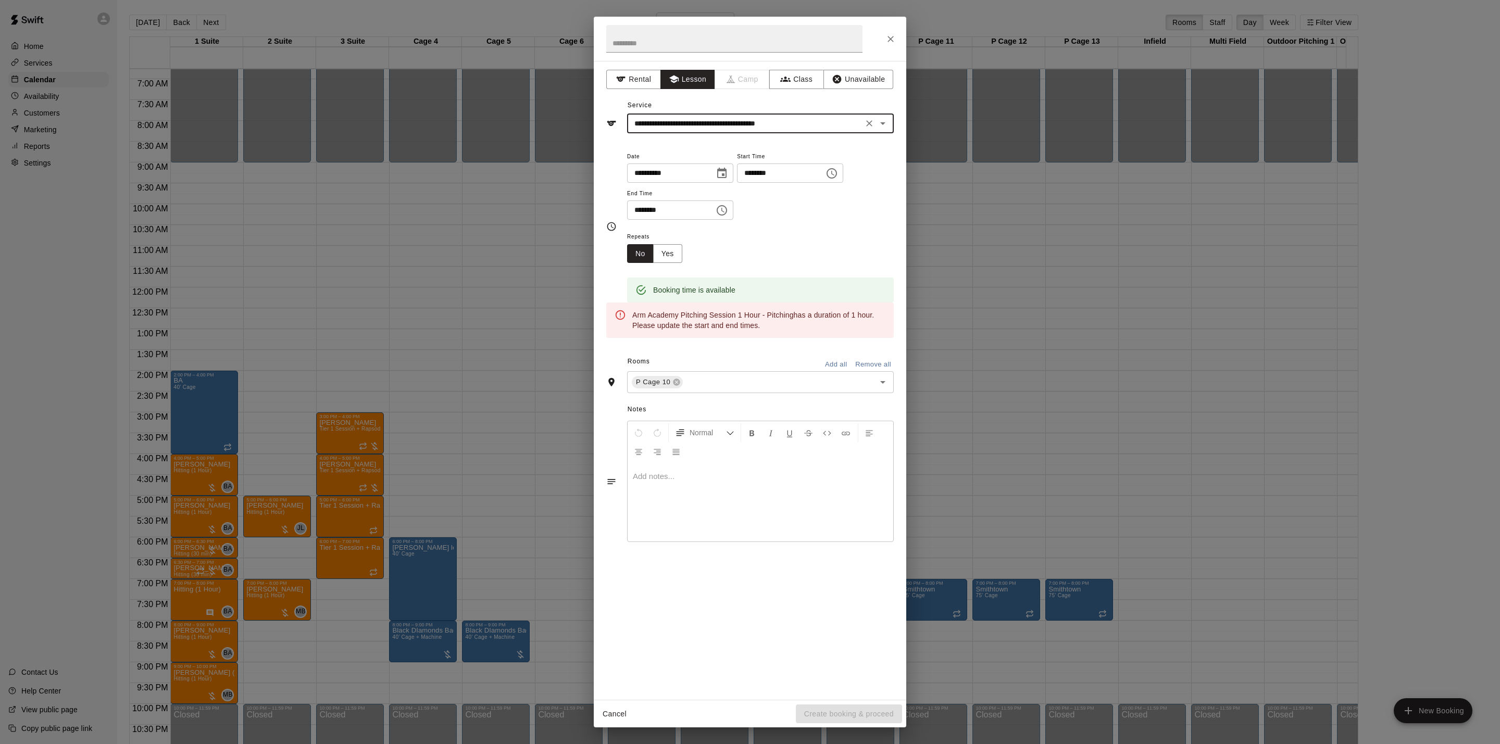
click at [771, 116] on div "**********" at bounding box center [760, 123] width 267 height 19
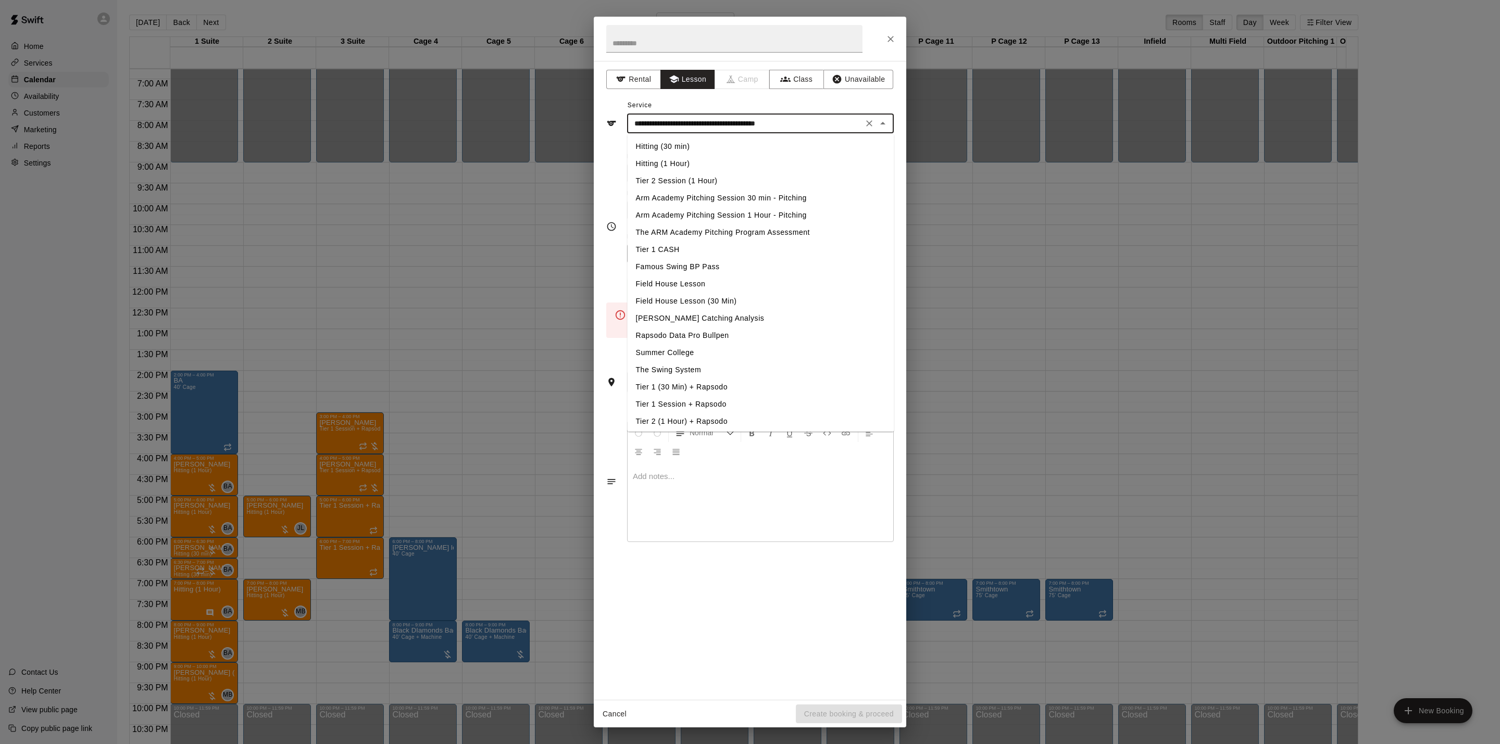
click at [871, 126] on icon "Clear" at bounding box center [869, 123] width 6 height 6
click at [761, 194] on li "Arm Academy Pitching Session 30 min - Pitching" at bounding box center [761, 198] width 267 height 17
type input "**********"
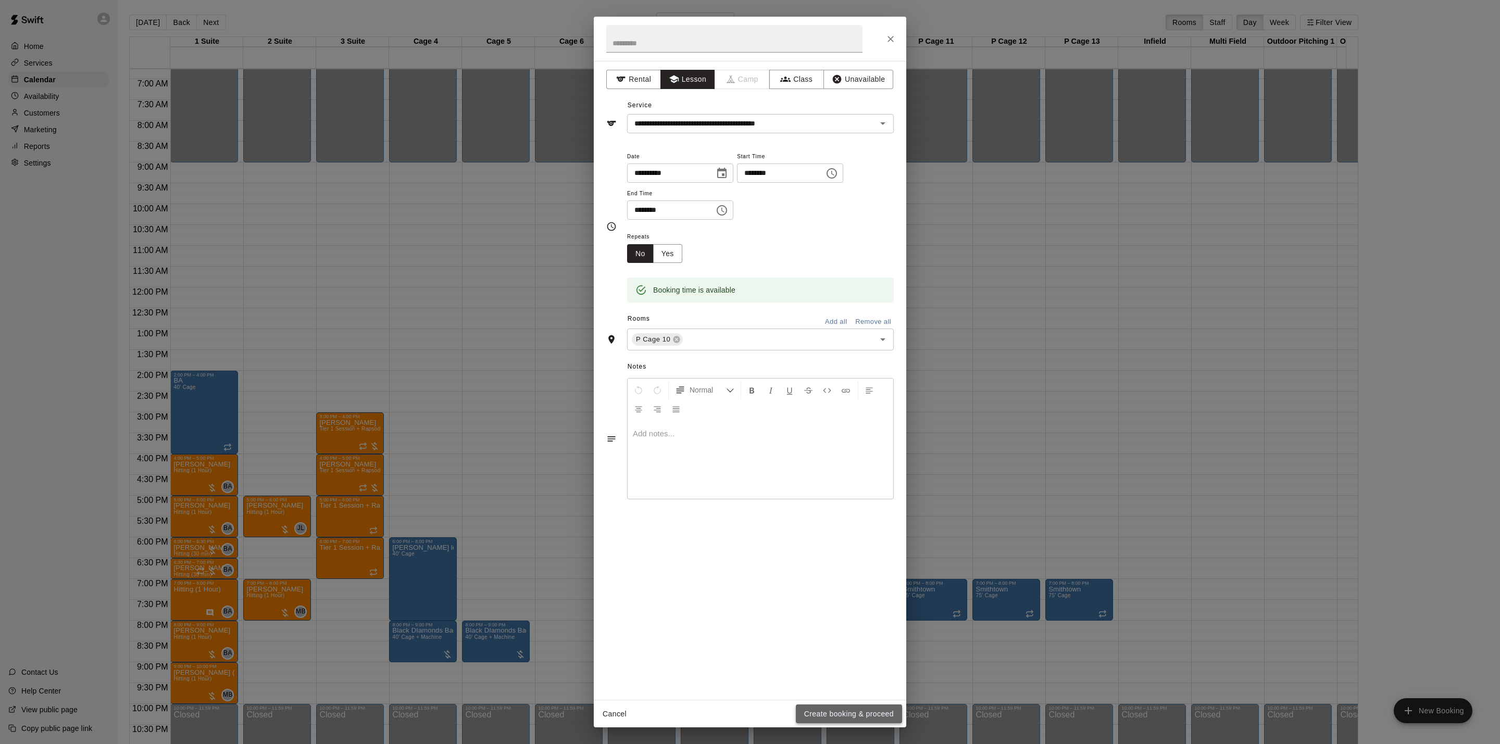
click at [866, 716] on button "Create booking & proceed" at bounding box center [849, 714] width 106 height 19
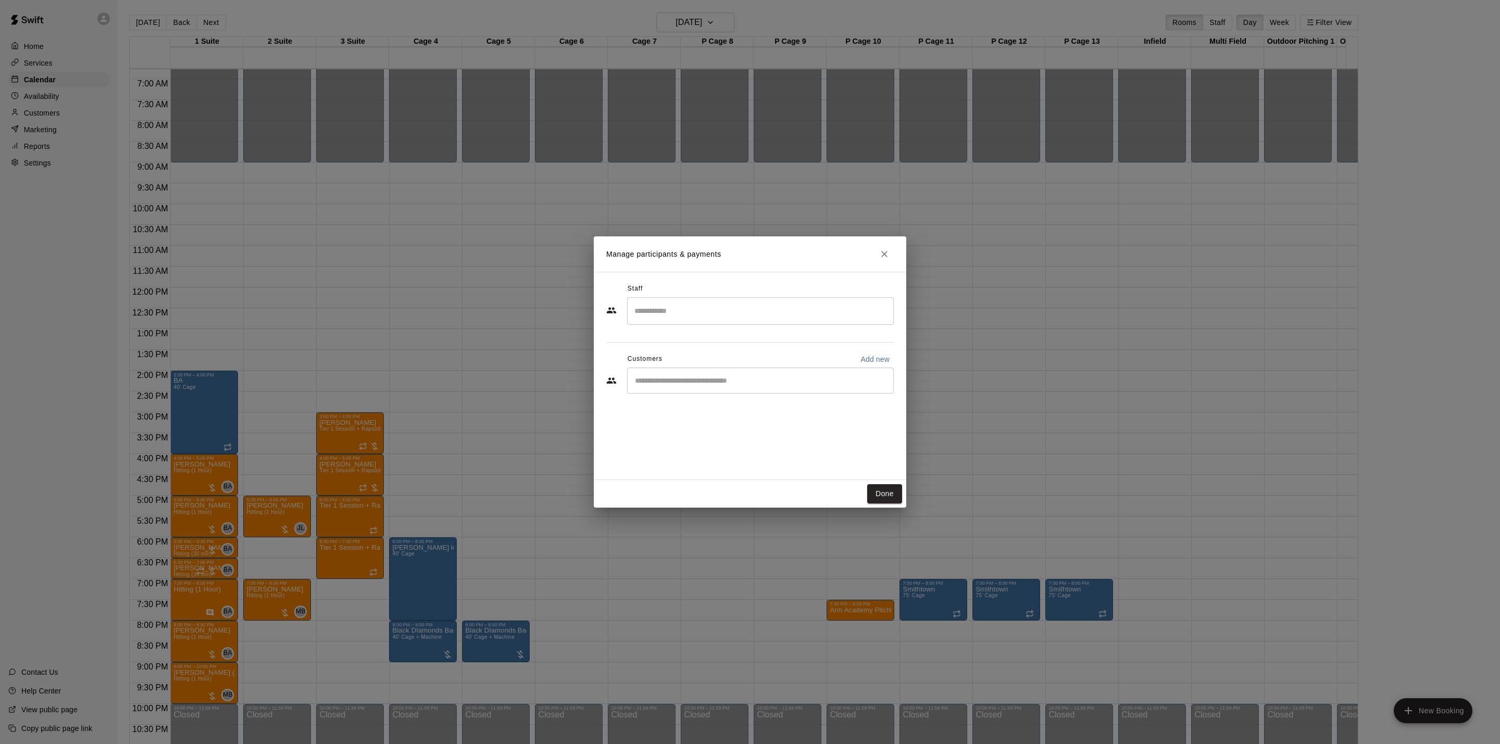
click at [733, 318] on input "Search staff" at bounding box center [760, 311] width 257 height 18
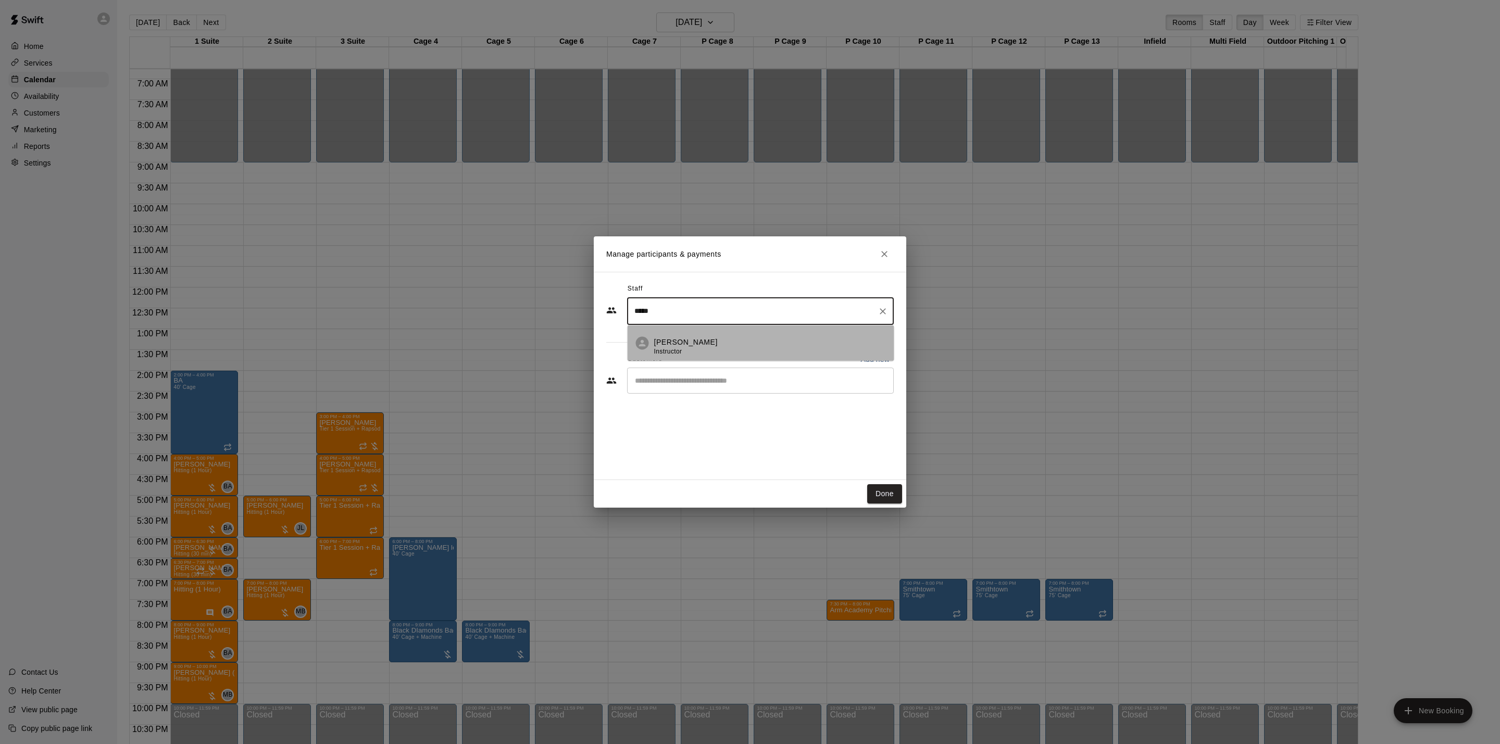
click at [719, 343] on div "[PERSON_NAME] Instructor" at bounding box center [770, 347] width 232 height 20
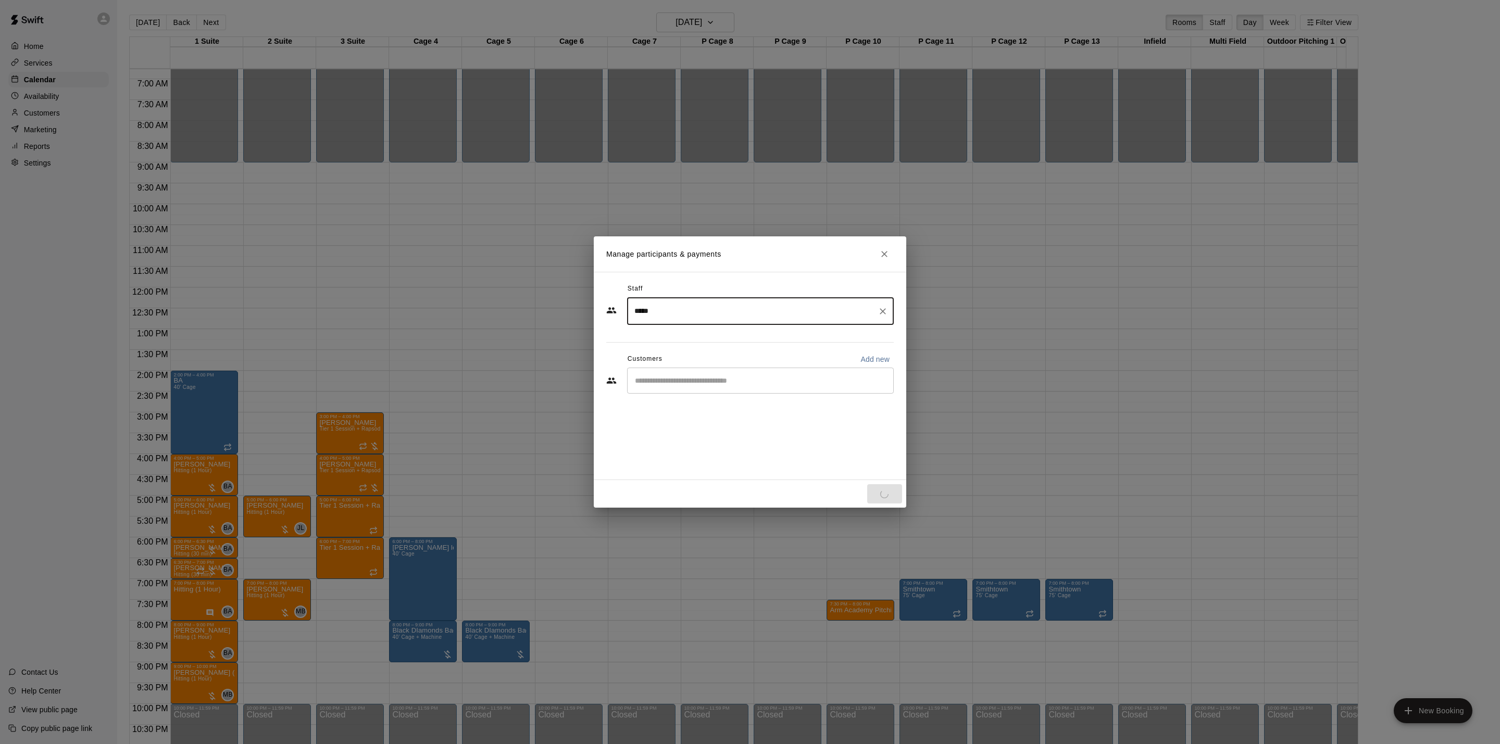
type input "*****"
click at [719, 382] on input "Start typing to search customers..." at bounding box center [760, 381] width 257 height 10
type input "*"
type input "*****"
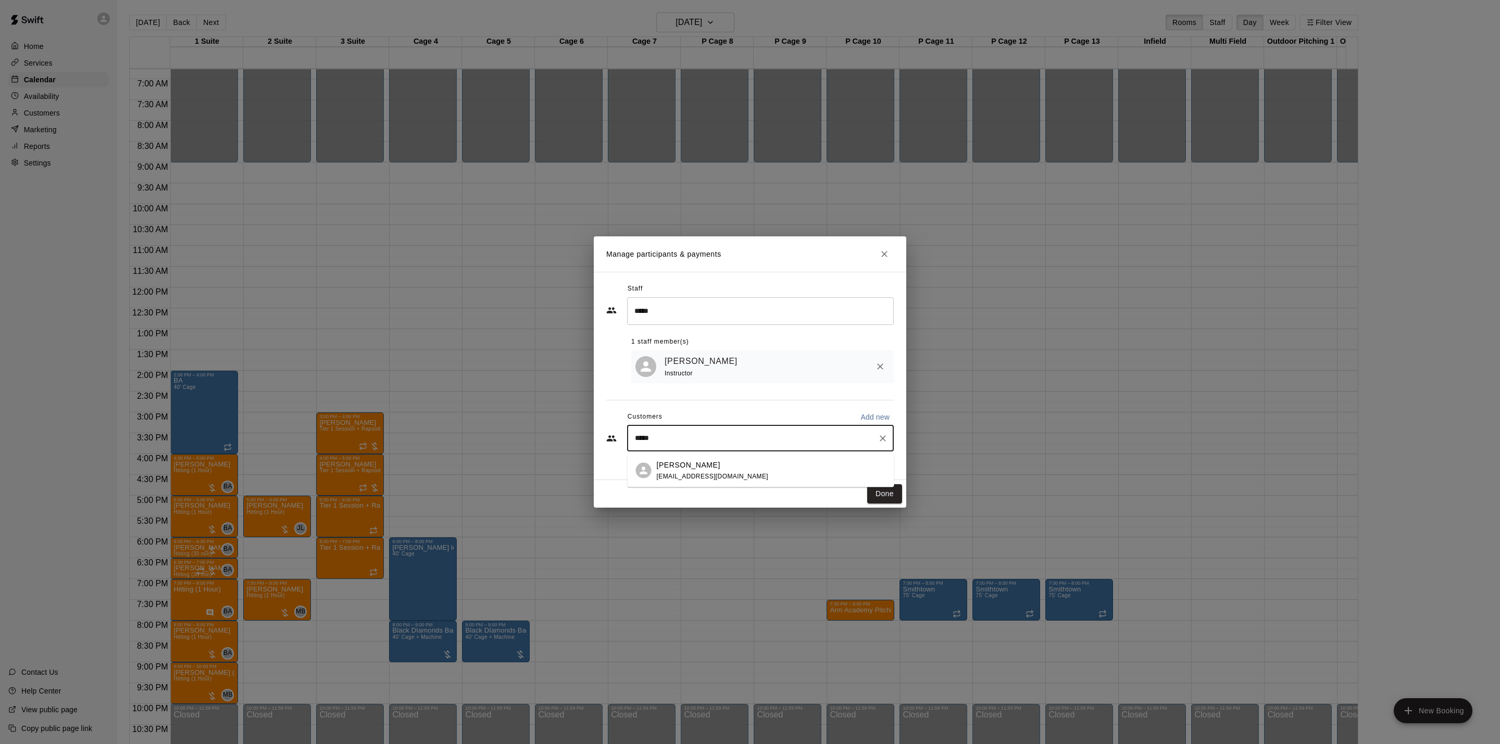
click at [680, 462] on p "[PERSON_NAME]" at bounding box center [689, 464] width 64 height 11
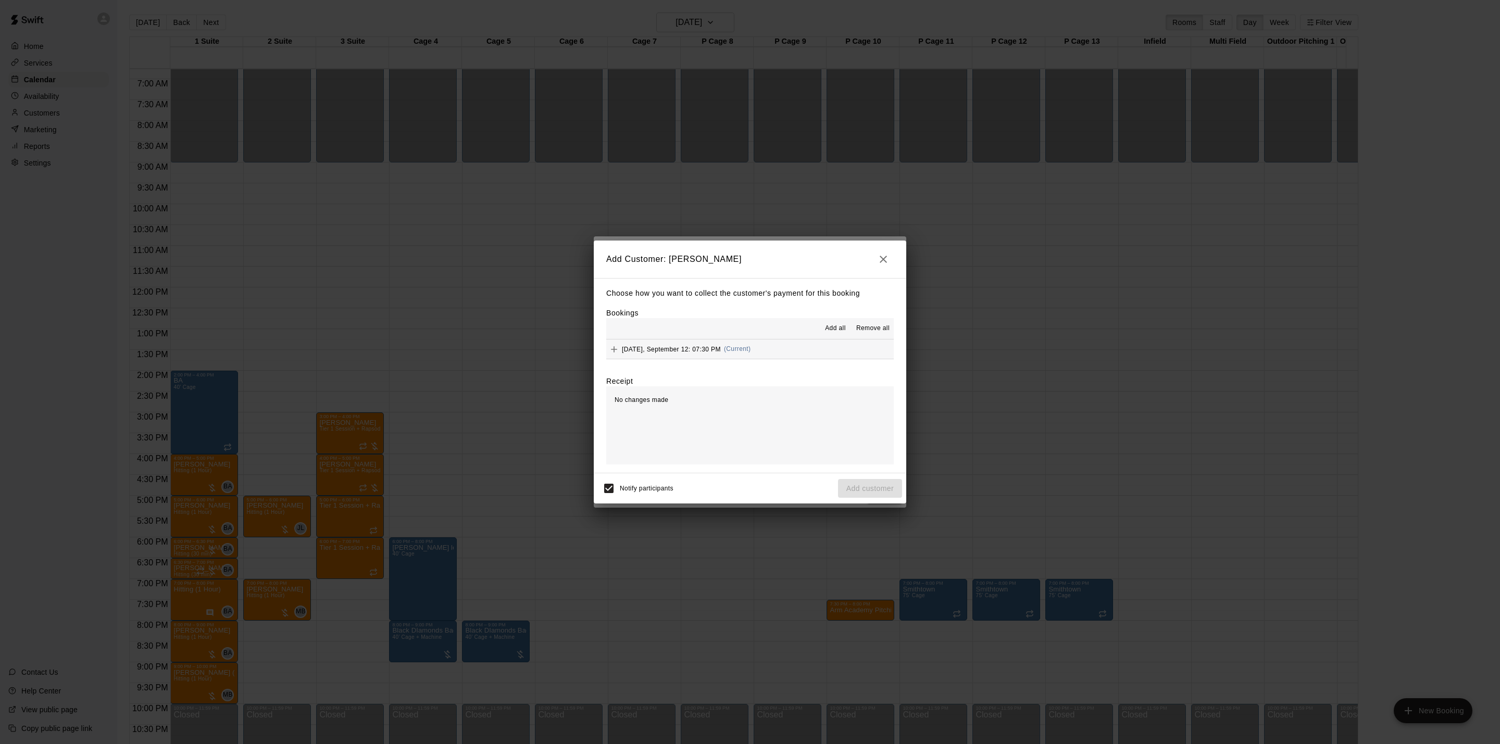
click at [699, 352] on span "[DATE], September 12: 07:30 PM" at bounding box center [671, 348] width 99 height 7
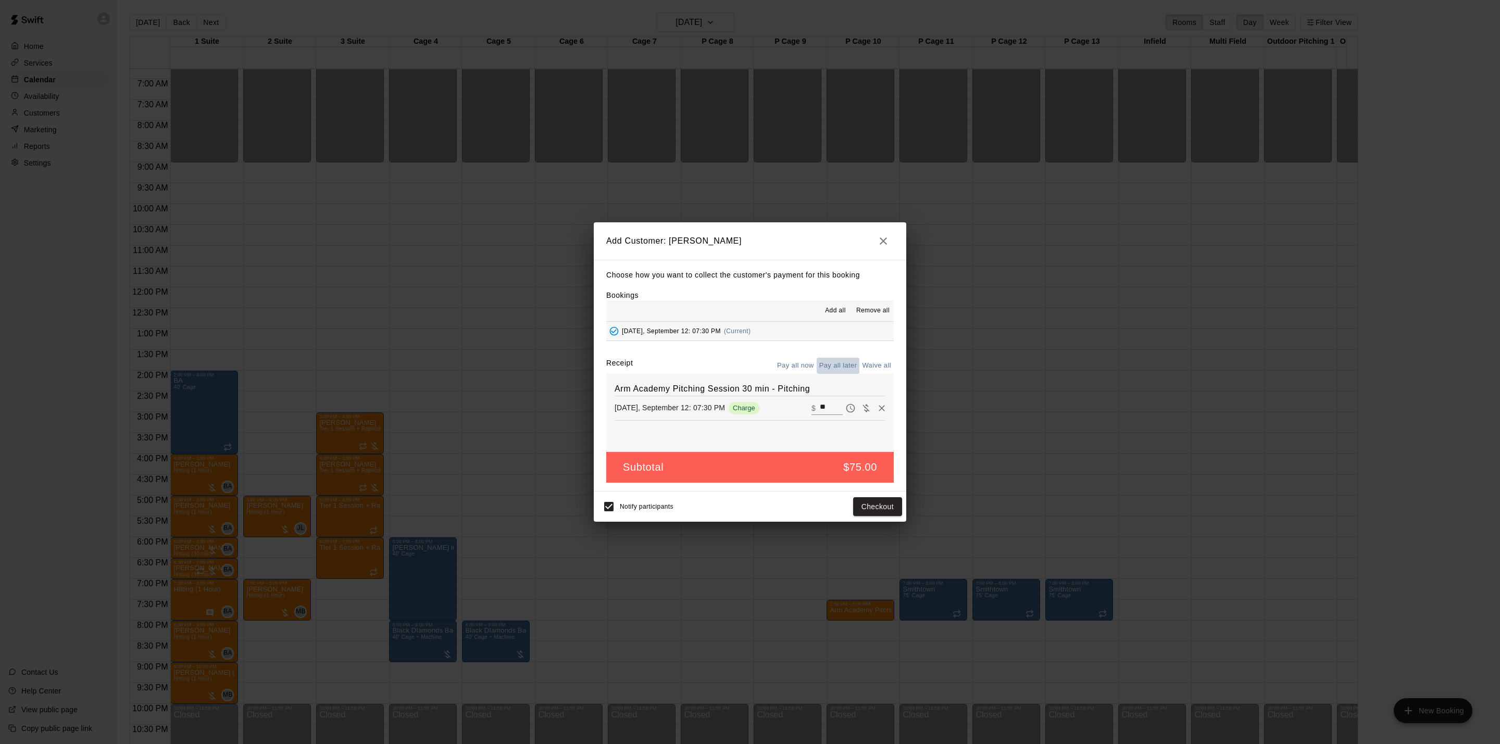
click at [847, 369] on button "Pay all later" at bounding box center [838, 366] width 43 height 16
click at [882, 504] on button "Add customer" at bounding box center [870, 507] width 64 height 19
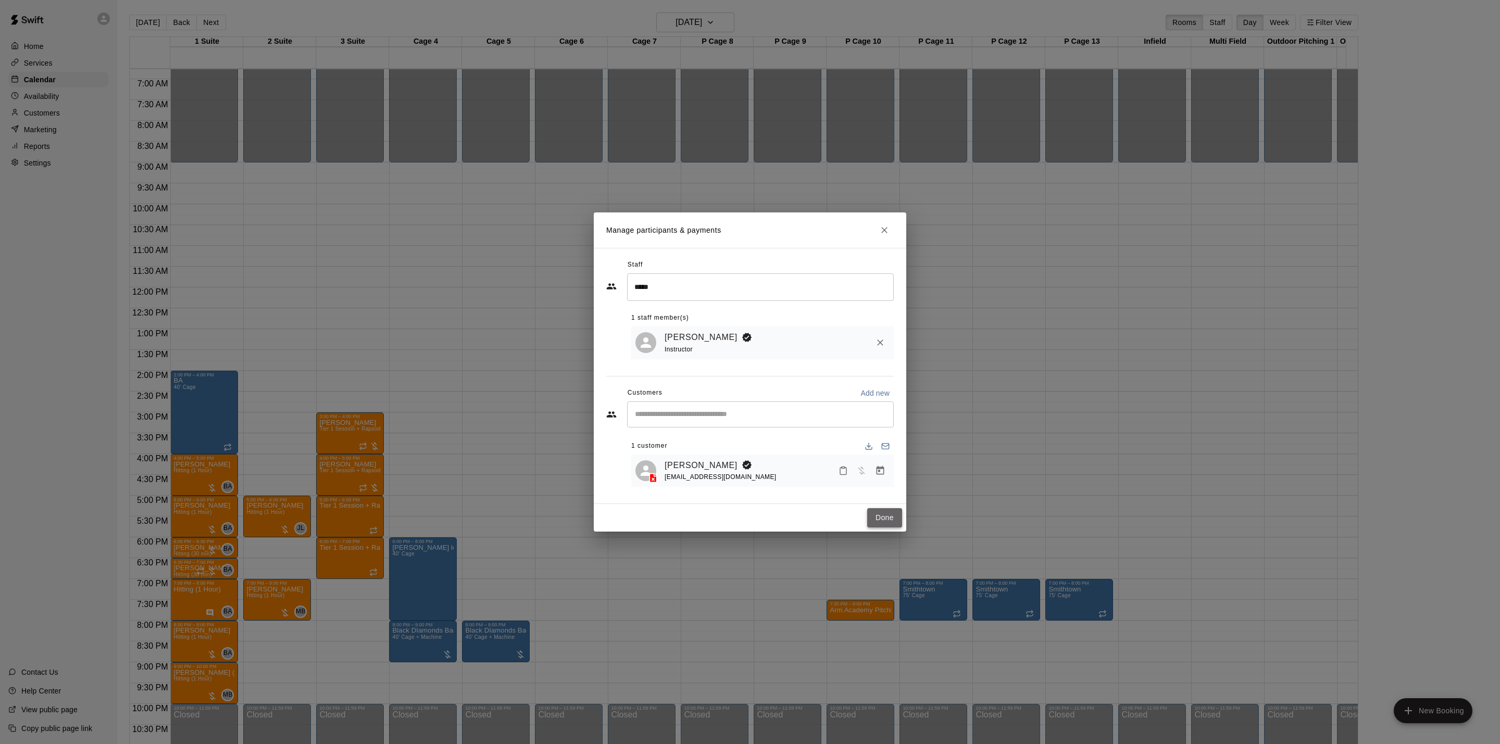
click at [877, 519] on button "Done" at bounding box center [884, 517] width 35 height 19
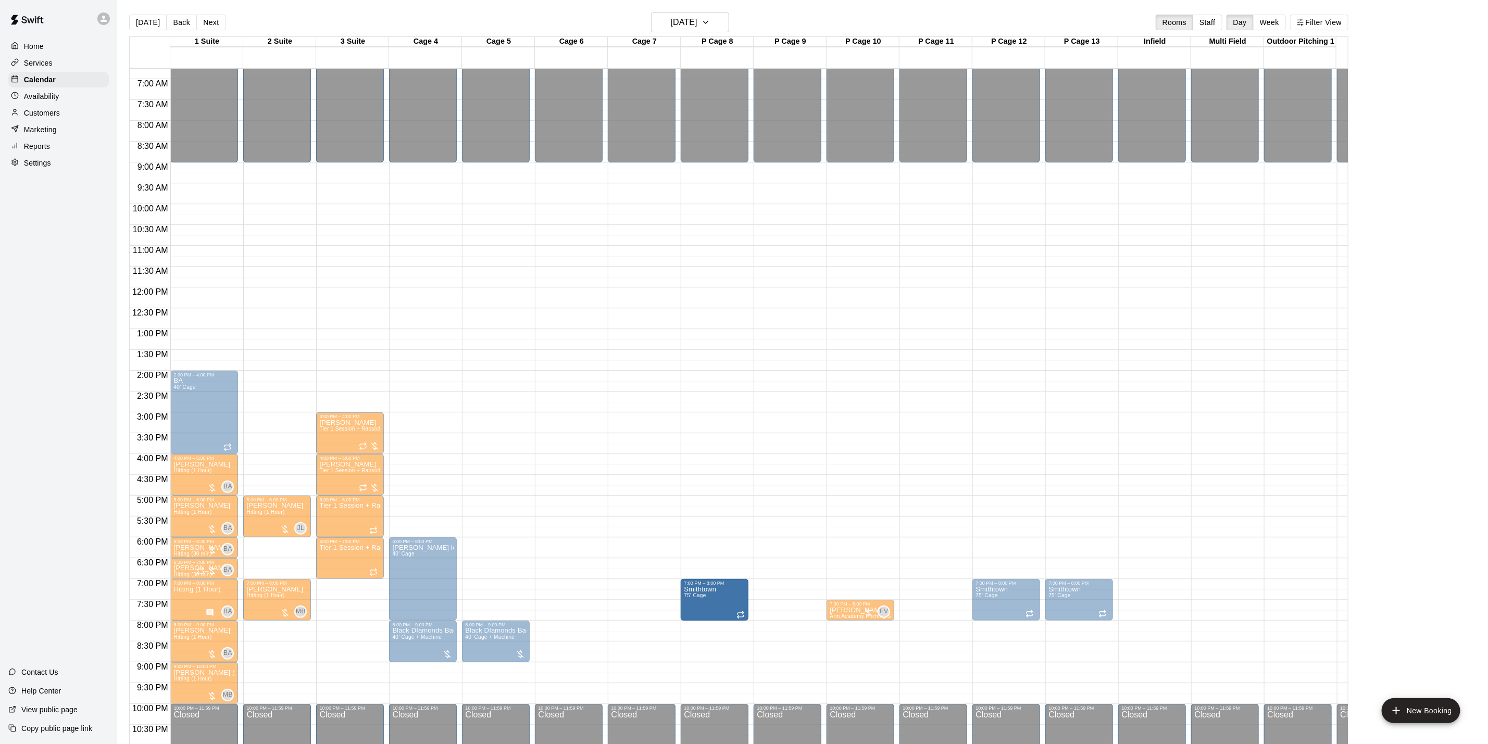
drag, startPoint x: 926, startPoint y: 592, endPoint x: 730, endPoint y: 599, distance: 195.5
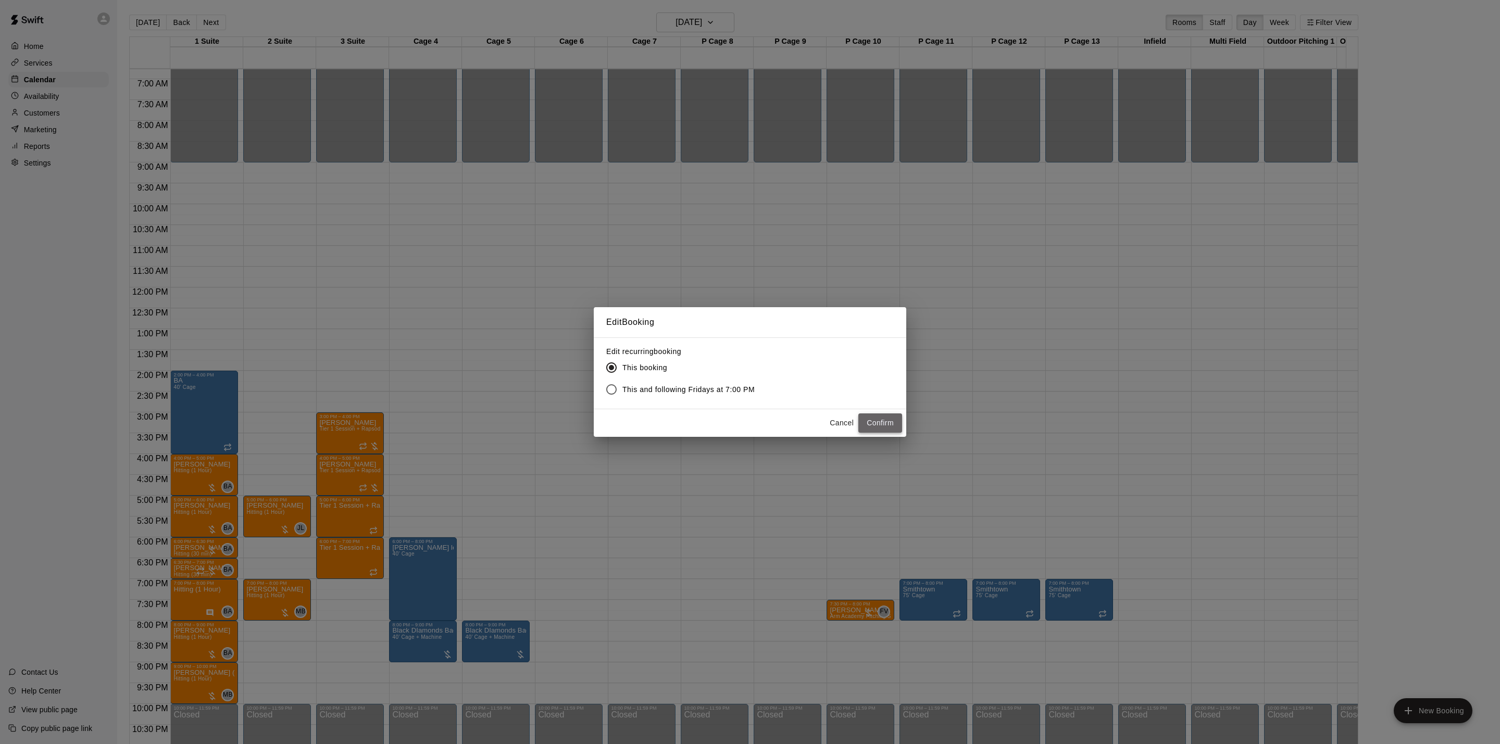
click at [880, 419] on button "Confirm" at bounding box center [881, 423] width 44 height 19
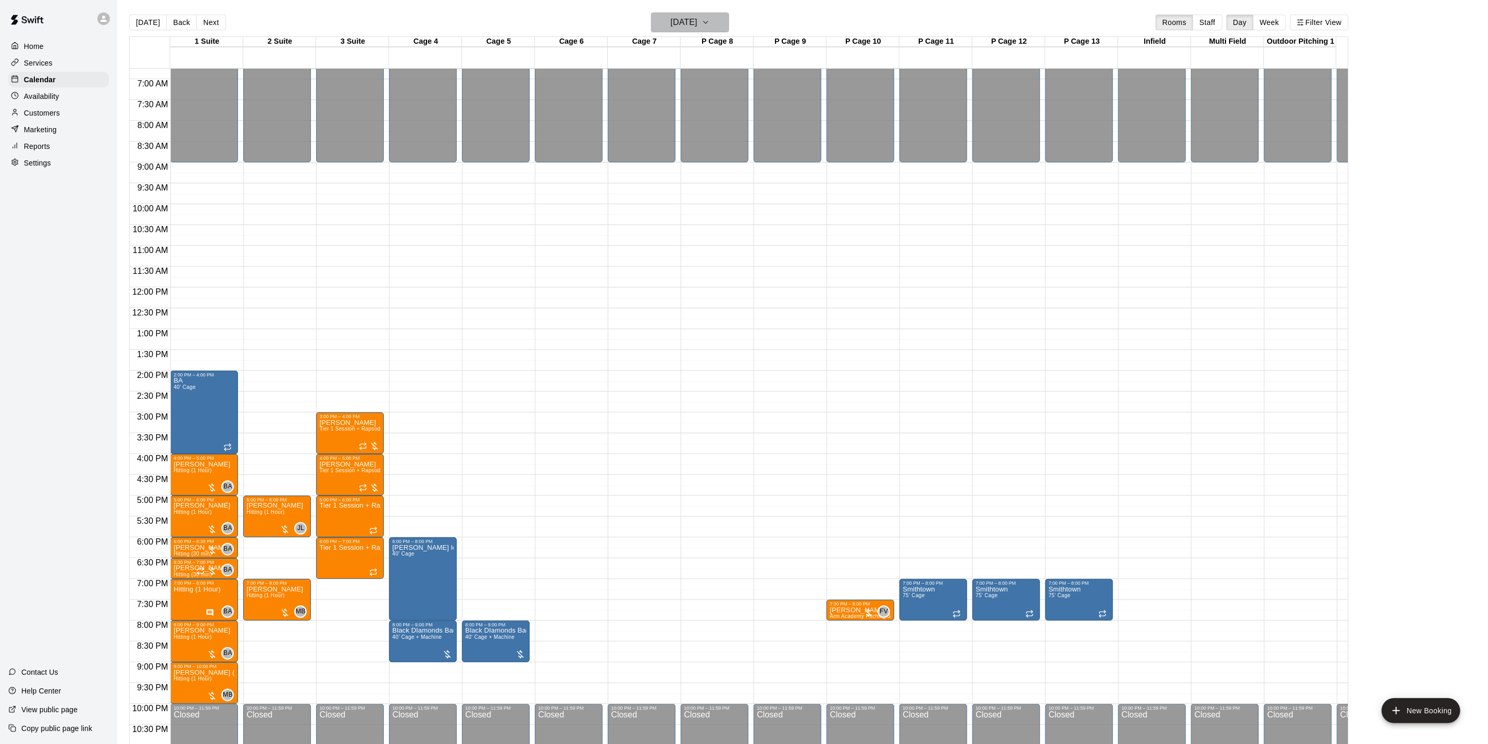
click at [680, 16] on h6 "[DATE]" at bounding box center [684, 22] width 27 height 15
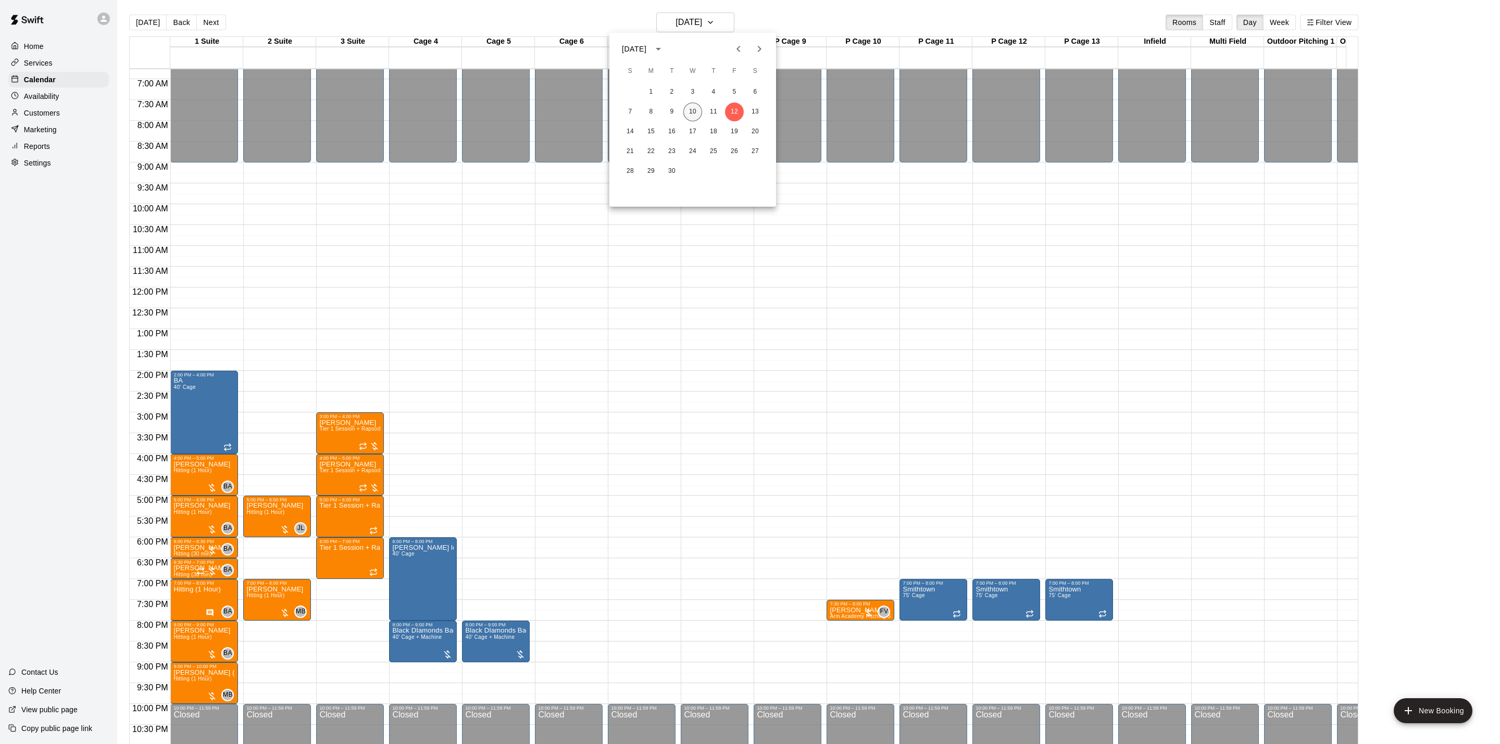
click at [694, 116] on button "10" at bounding box center [693, 112] width 19 height 19
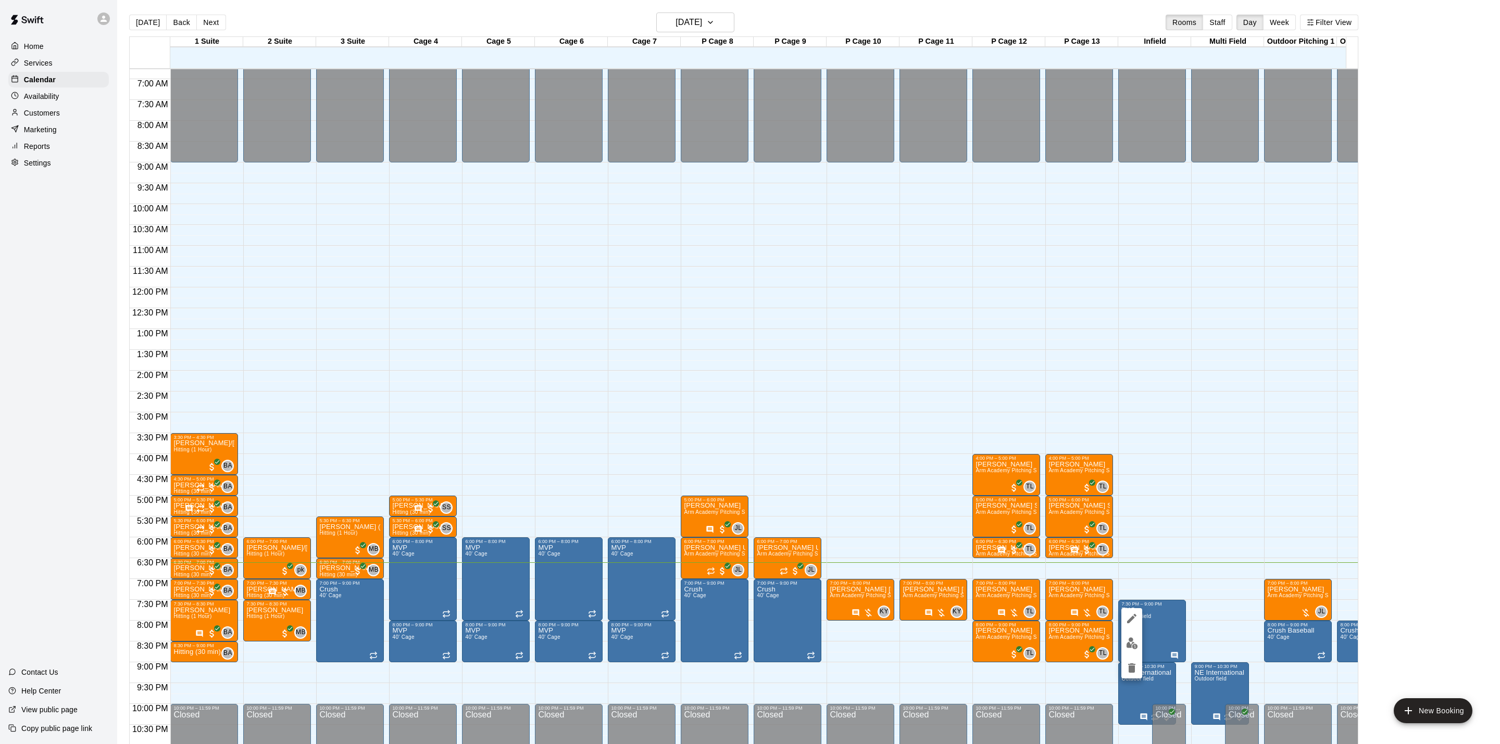
click at [645, 314] on div at bounding box center [750, 372] width 1500 height 744
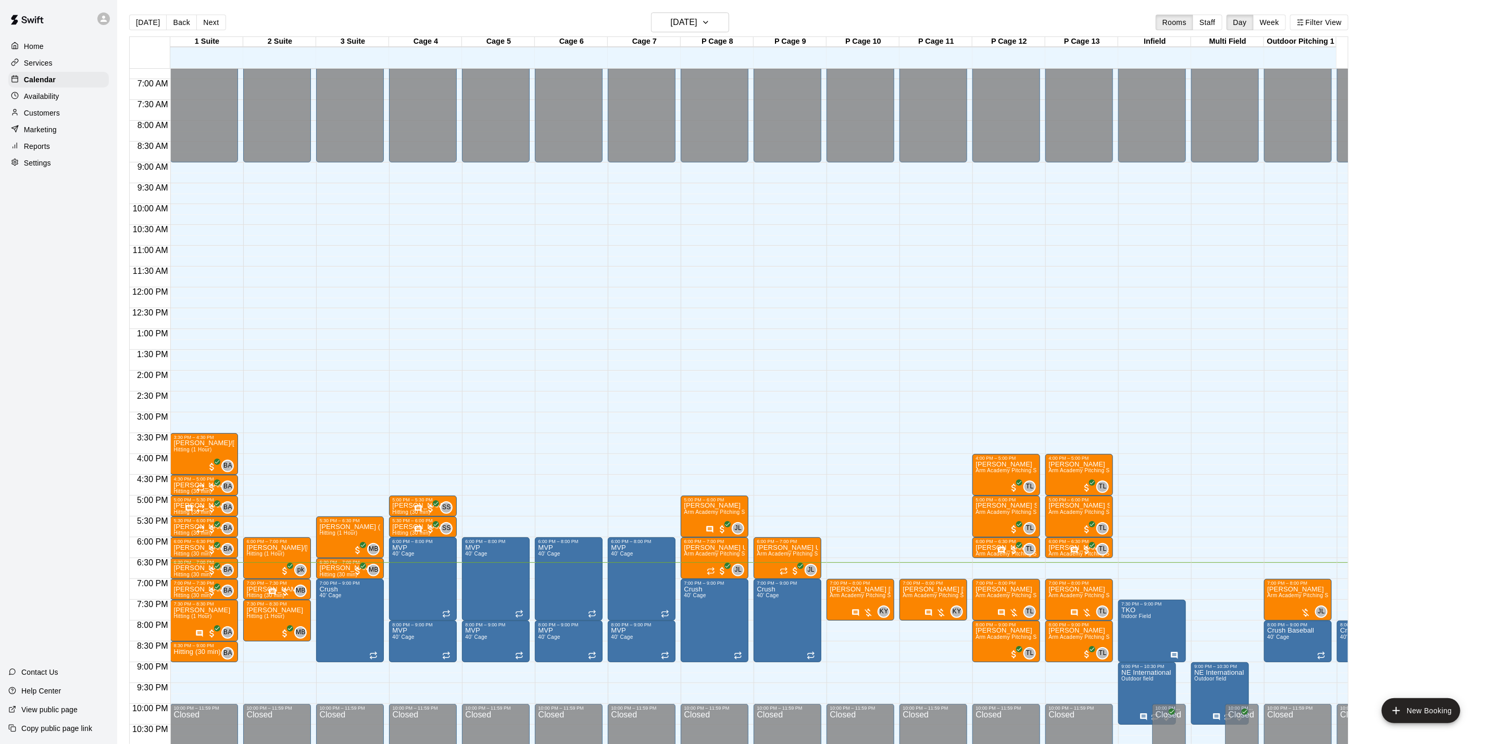
click at [49, 118] on p "Customers" at bounding box center [42, 113] width 36 height 10
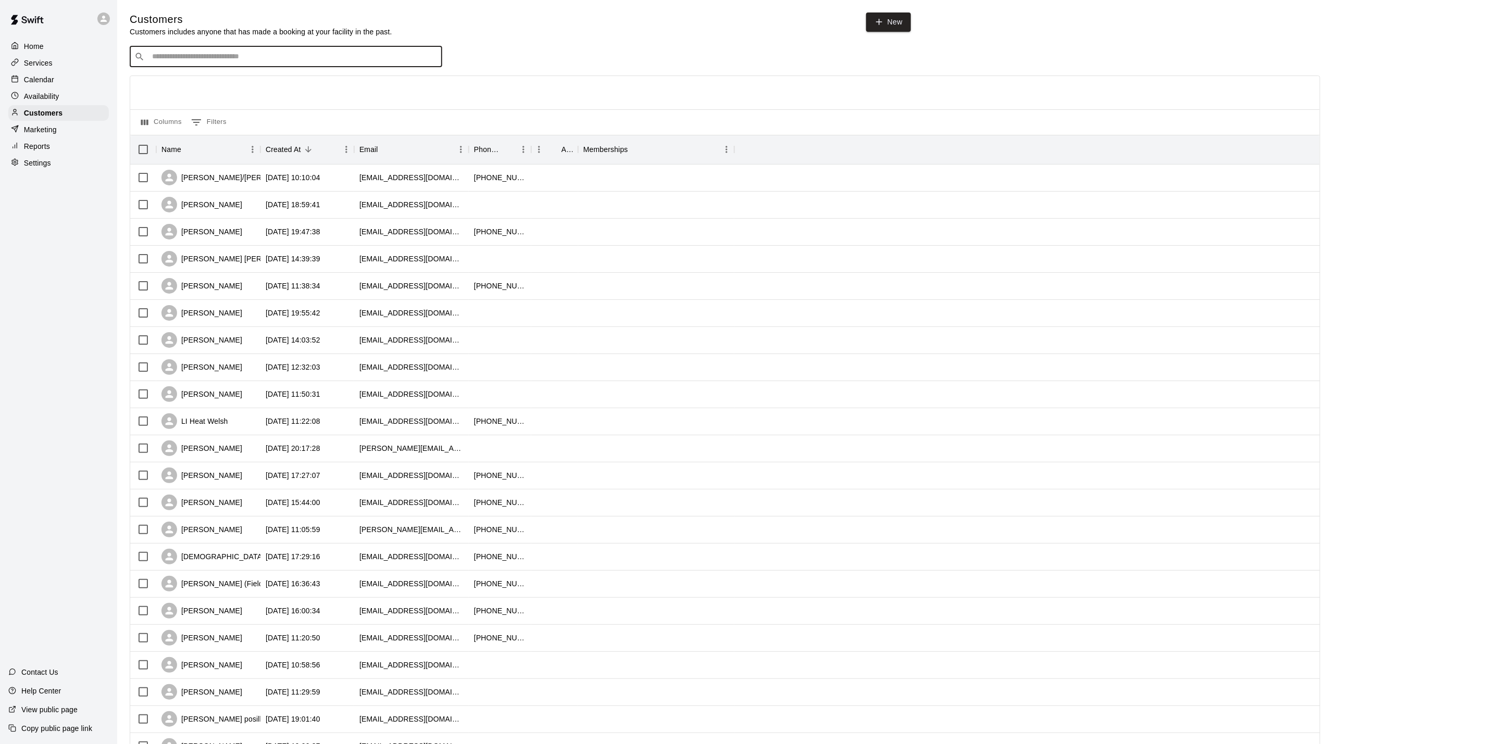
click at [216, 57] on input "Search customers by name or email" at bounding box center [293, 57] width 289 height 10
type input "***"
click at [217, 77] on div "TKO [PERSON_NAME]" at bounding box center [215, 80] width 112 height 11
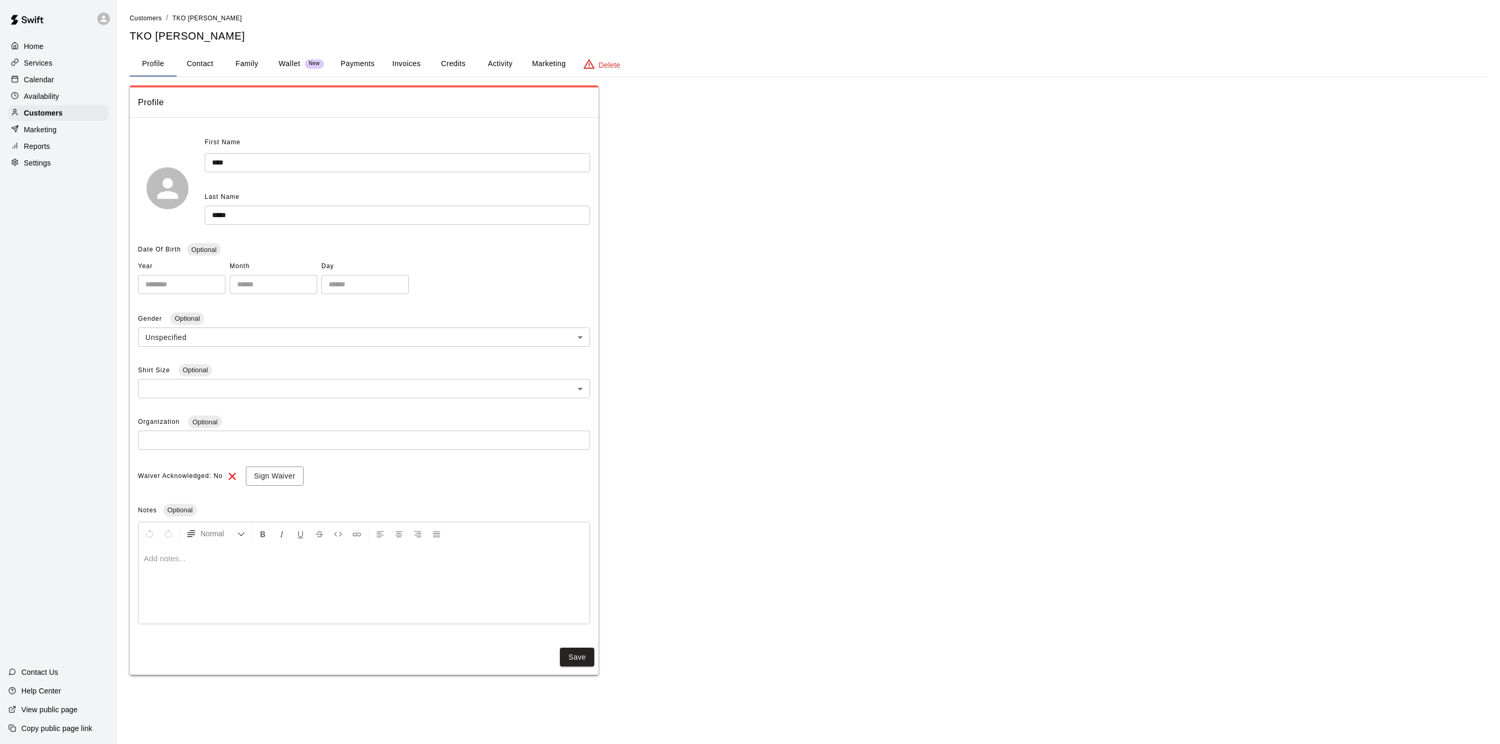
click at [356, 63] on button "Payments" at bounding box center [357, 64] width 51 height 25
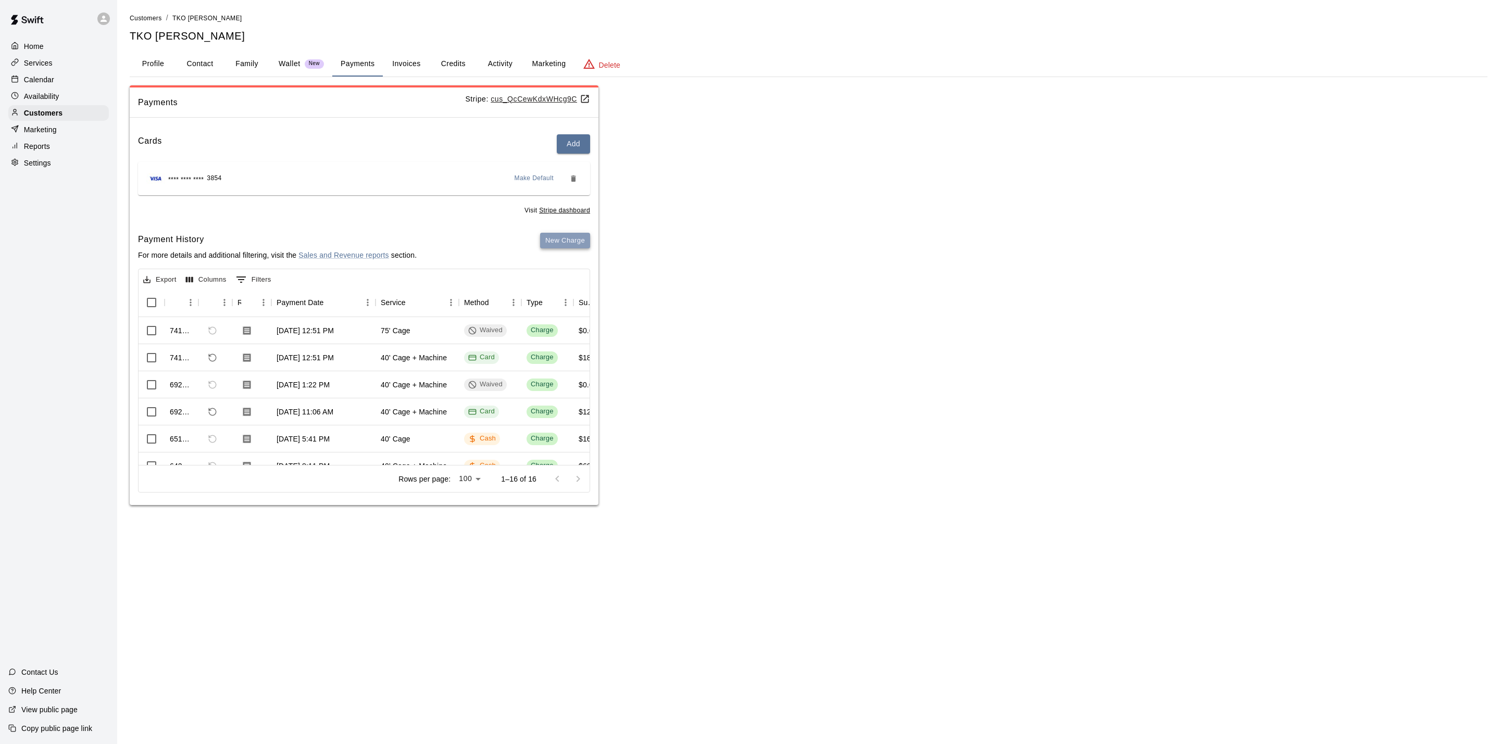
click at [576, 238] on button "New Charge" at bounding box center [565, 241] width 50 height 16
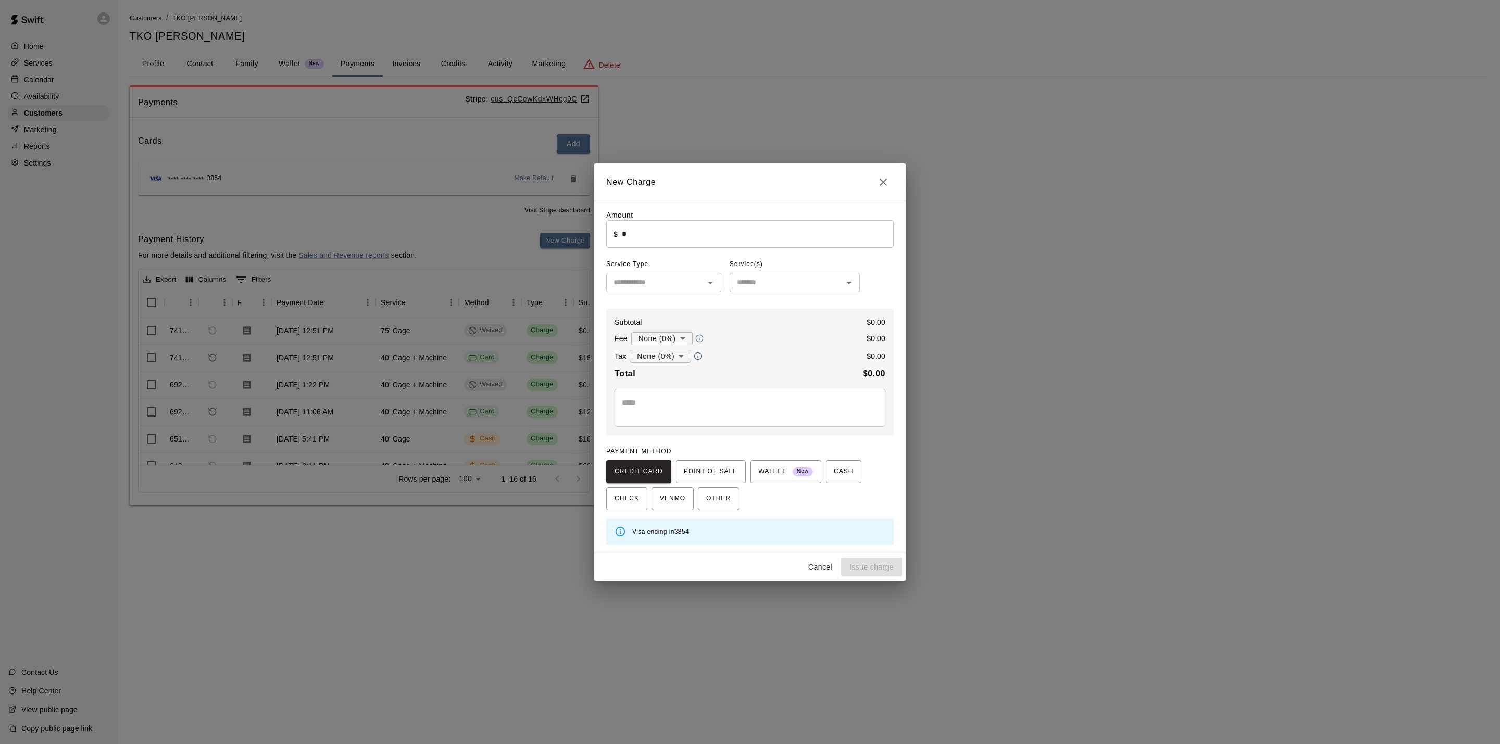
click at [738, 227] on input "*" at bounding box center [758, 234] width 272 height 28
type input "*****"
click at [682, 296] on div "Amount ​ $ ***** ​ Service Type ​ Service(s) ​ Subtotal $ 50.00 Fee None (0%) *…" at bounding box center [750, 377] width 288 height 335
drag, startPoint x: 687, startPoint y: 280, endPoint x: 680, endPoint y: 281, distance: 6.3
click at [685, 280] on input "text" at bounding box center [656, 282] width 92 height 13
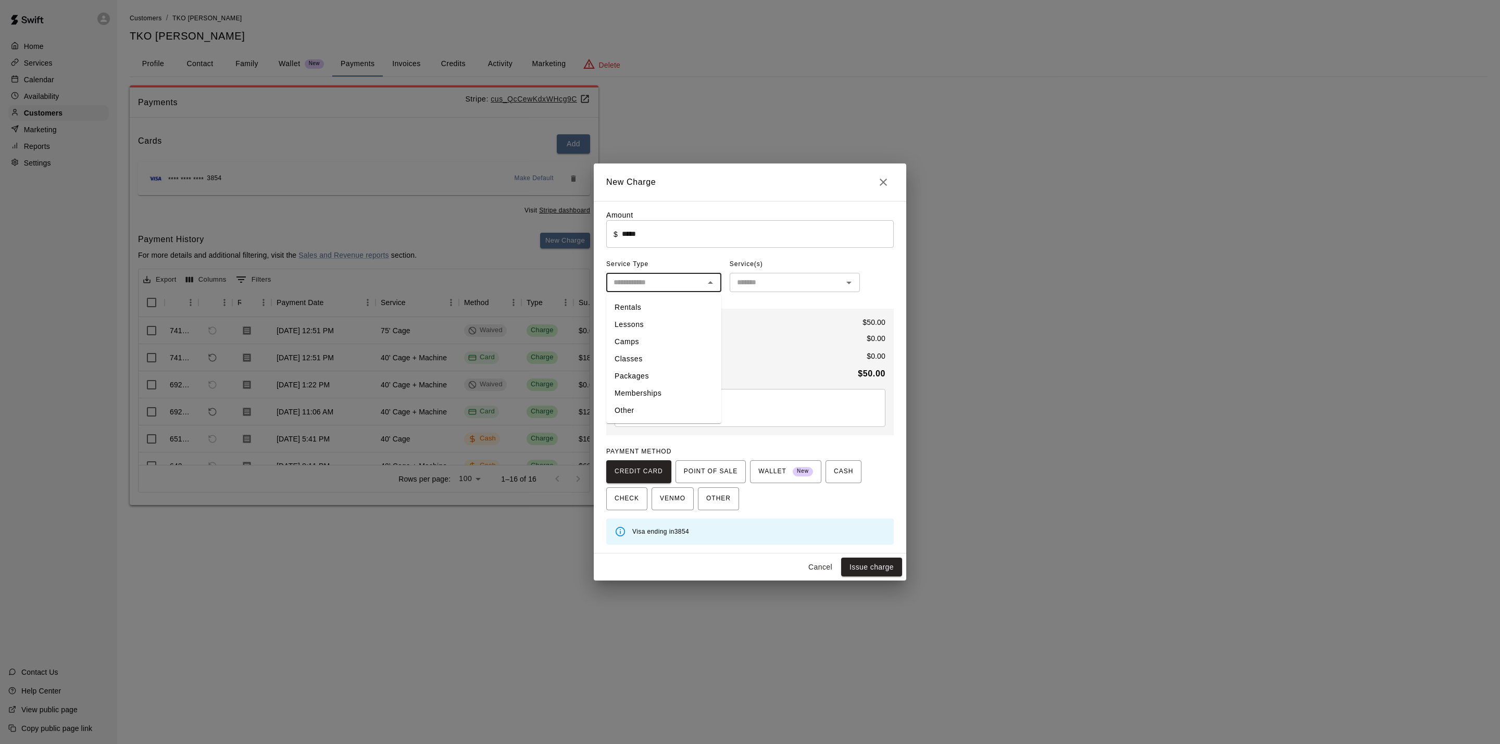
click at [680, 307] on li "Rentals" at bounding box center [663, 307] width 115 height 17
type input "*******"
click at [771, 282] on input "text" at bounding box center [786, 282] width 107 height 13
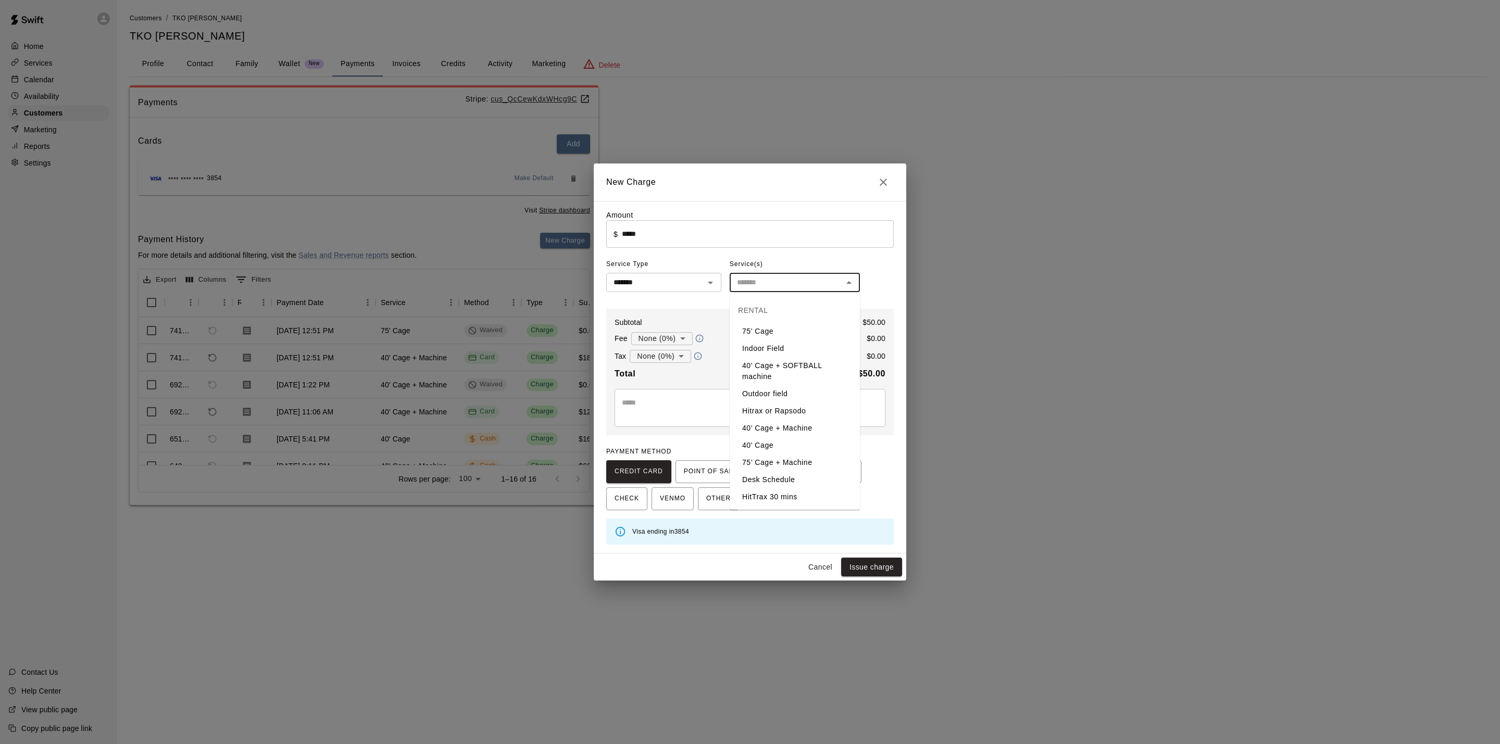
click at [923, 288] on div "New Charge Amount ​ $ ***** ​ Service Type ******* ​ Service(s) ​ Subtotal $ 50…" at bounding box center [750, 372] width 1500 height 744
type input "*"
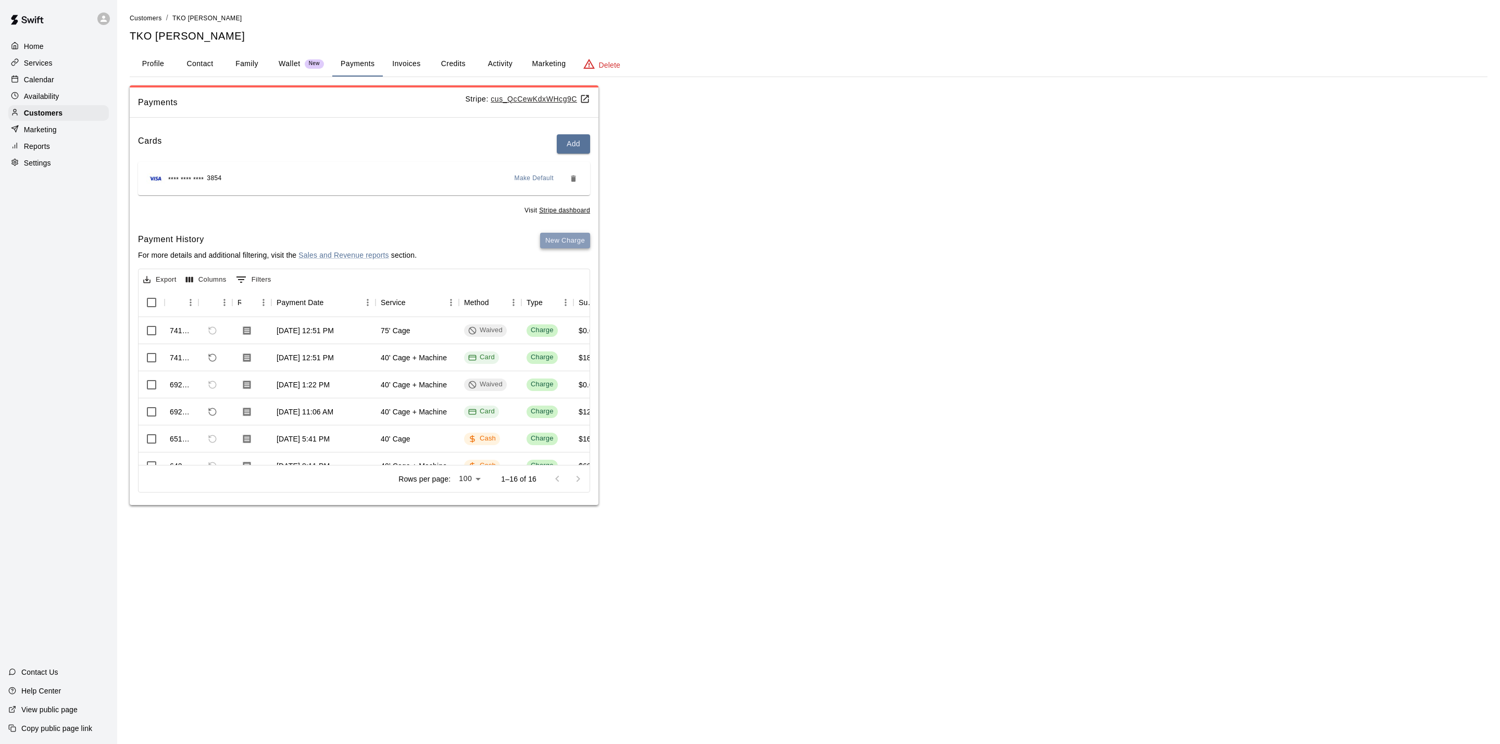
click at [542, 233] on button "New Charge" at bounding box center [565, 241] width 50 height 16
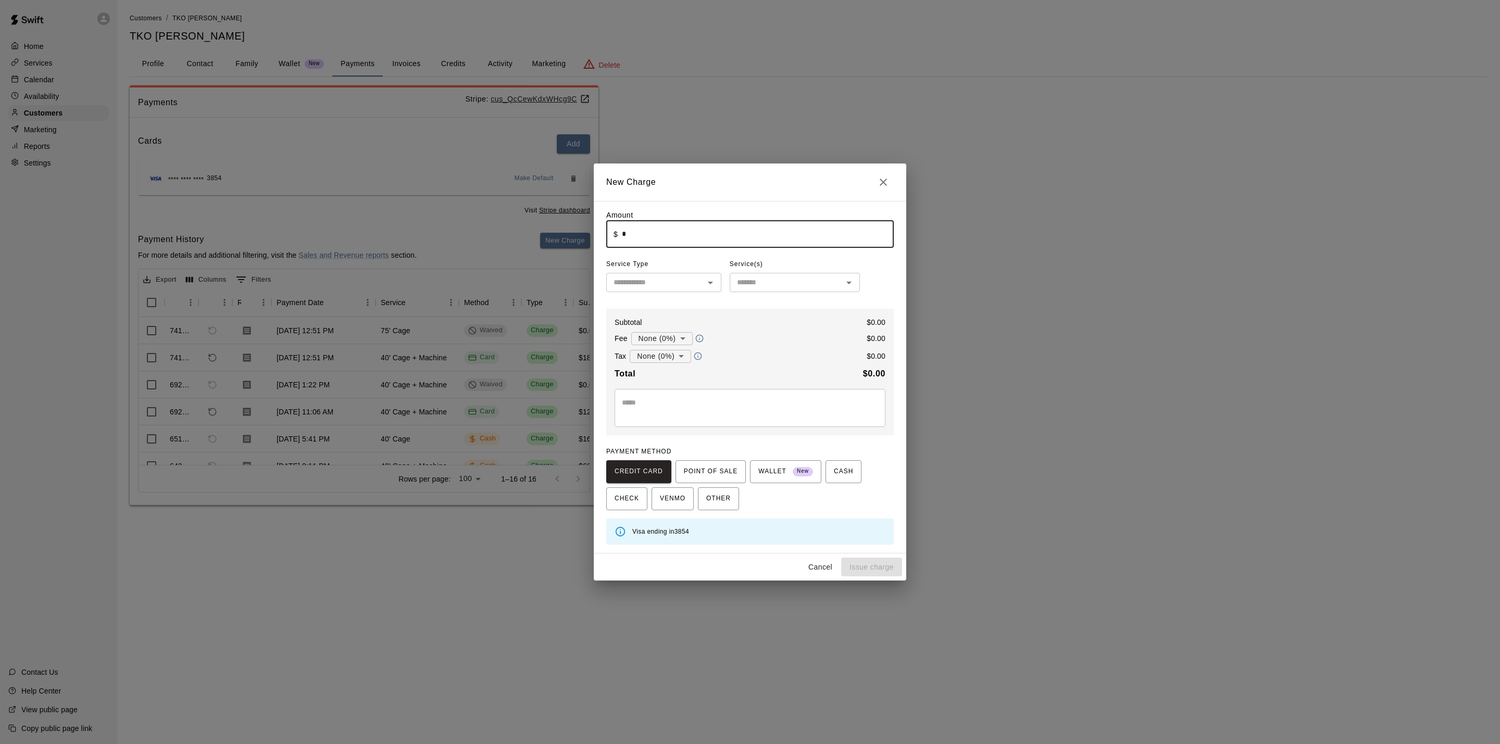
click at [686, 234] on input "*" at bounding box center [758, 234] width 272 height 28
type input "*****"
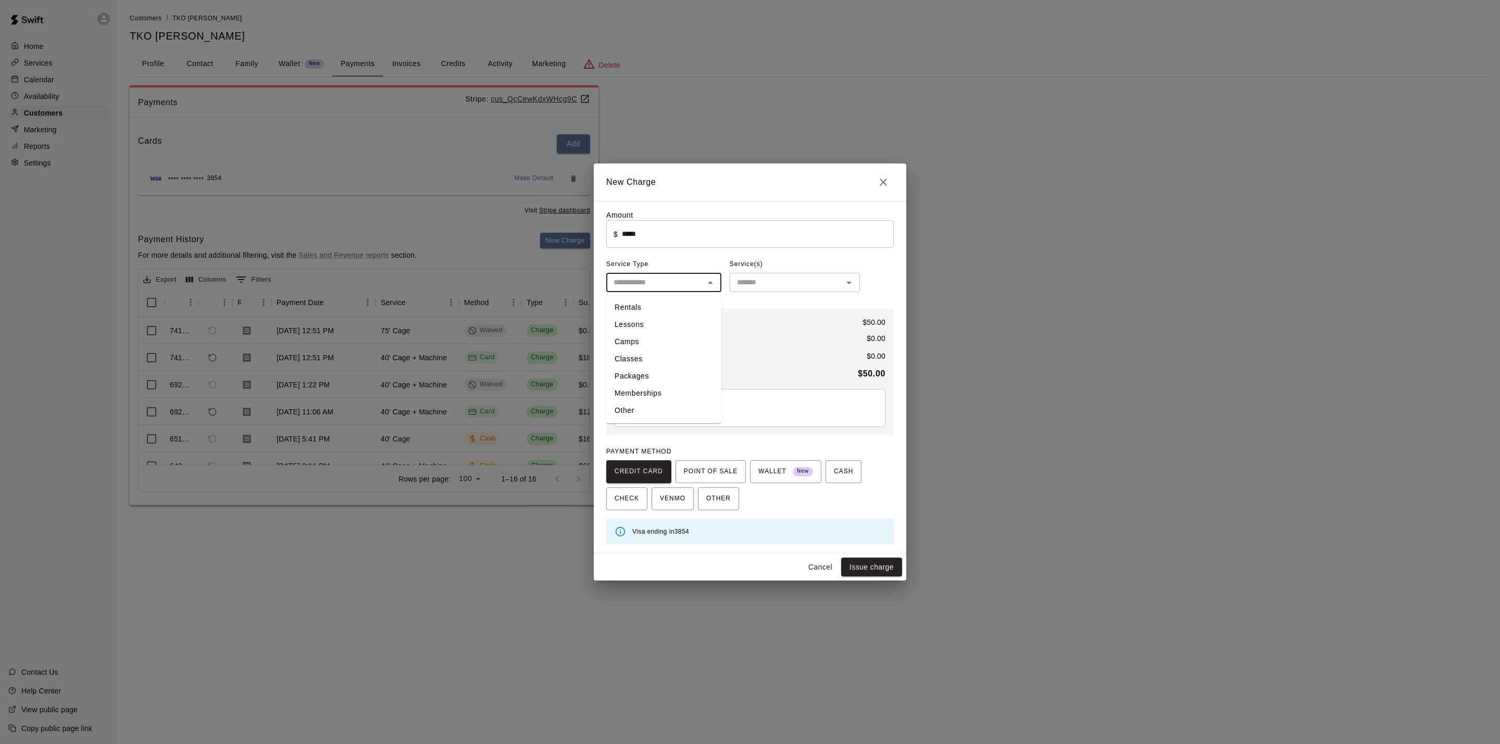
click at [677, 280] on input "text" at bounding box center [656, 282] width 92 height 13
click at [666, 302] on li "Rentals" at bounding box center [663, 307] width 115 height 17
type input "*******"
click at [866, 569] on button "Issue charge" at bounding box center [871, 567] width 61 height 19
type input "*"
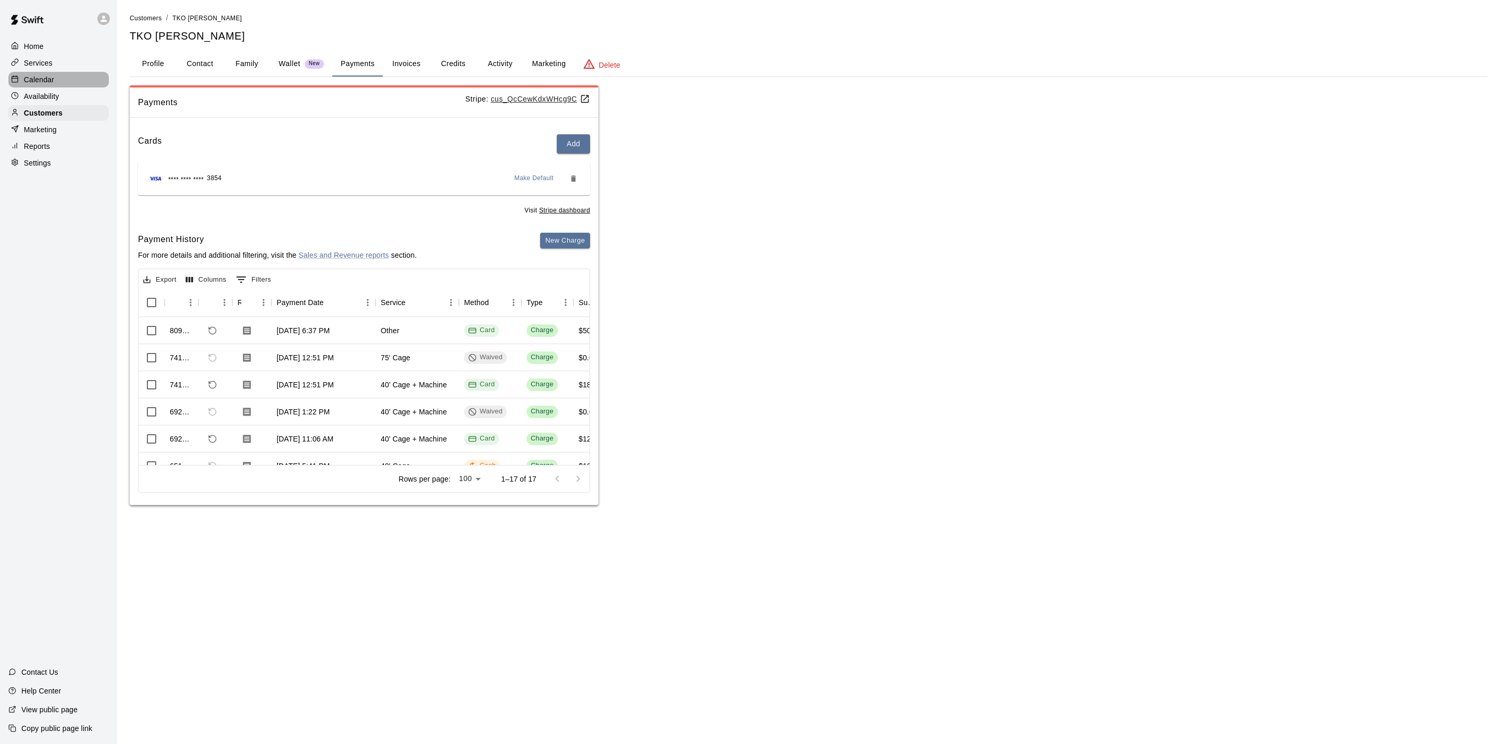
click at [68, 86] on div "Calendar" at bounding box center [58, 80] width 101 height 16
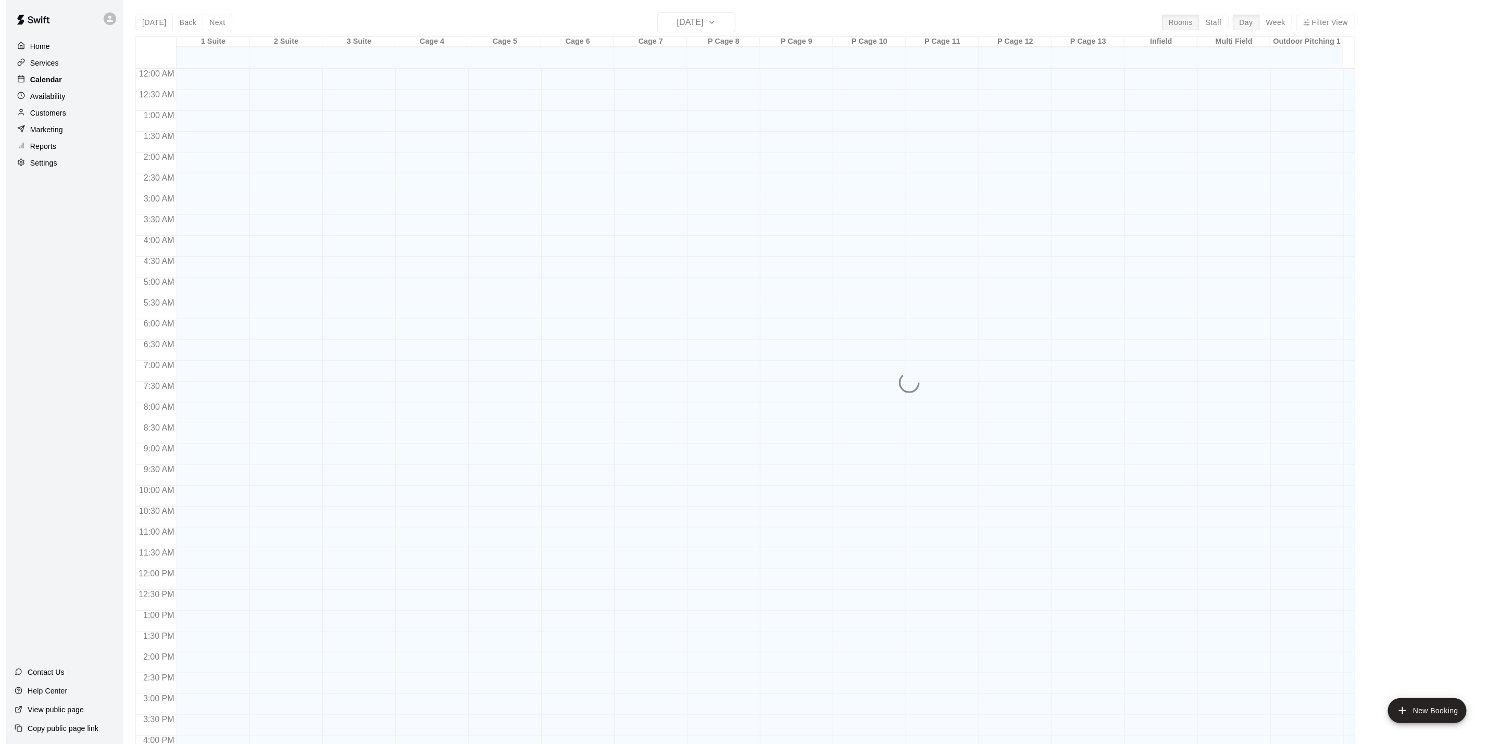
scroll to position [282, 0]
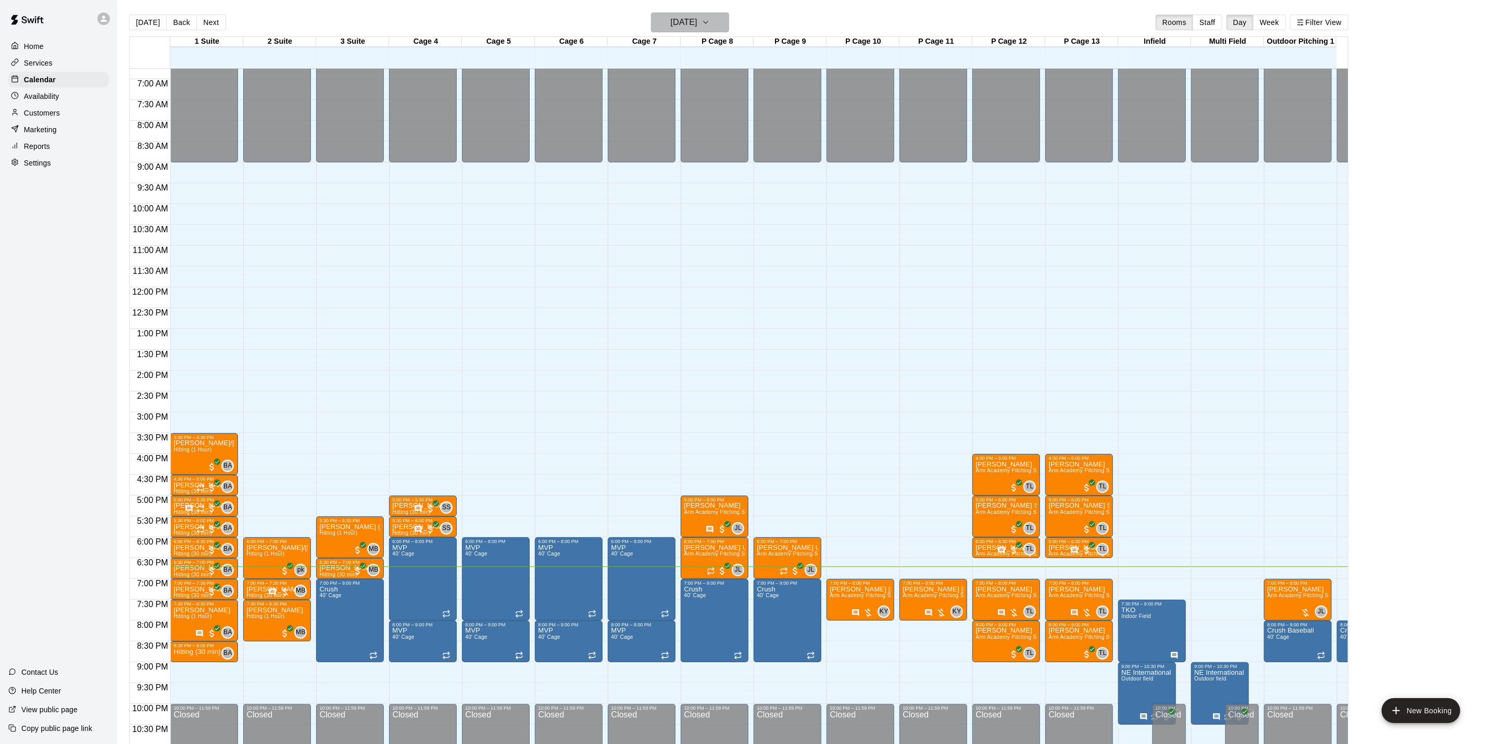
click at [694, 28] on h6 "[DATE]" at bounding box center [684, 22] width 27 height 15
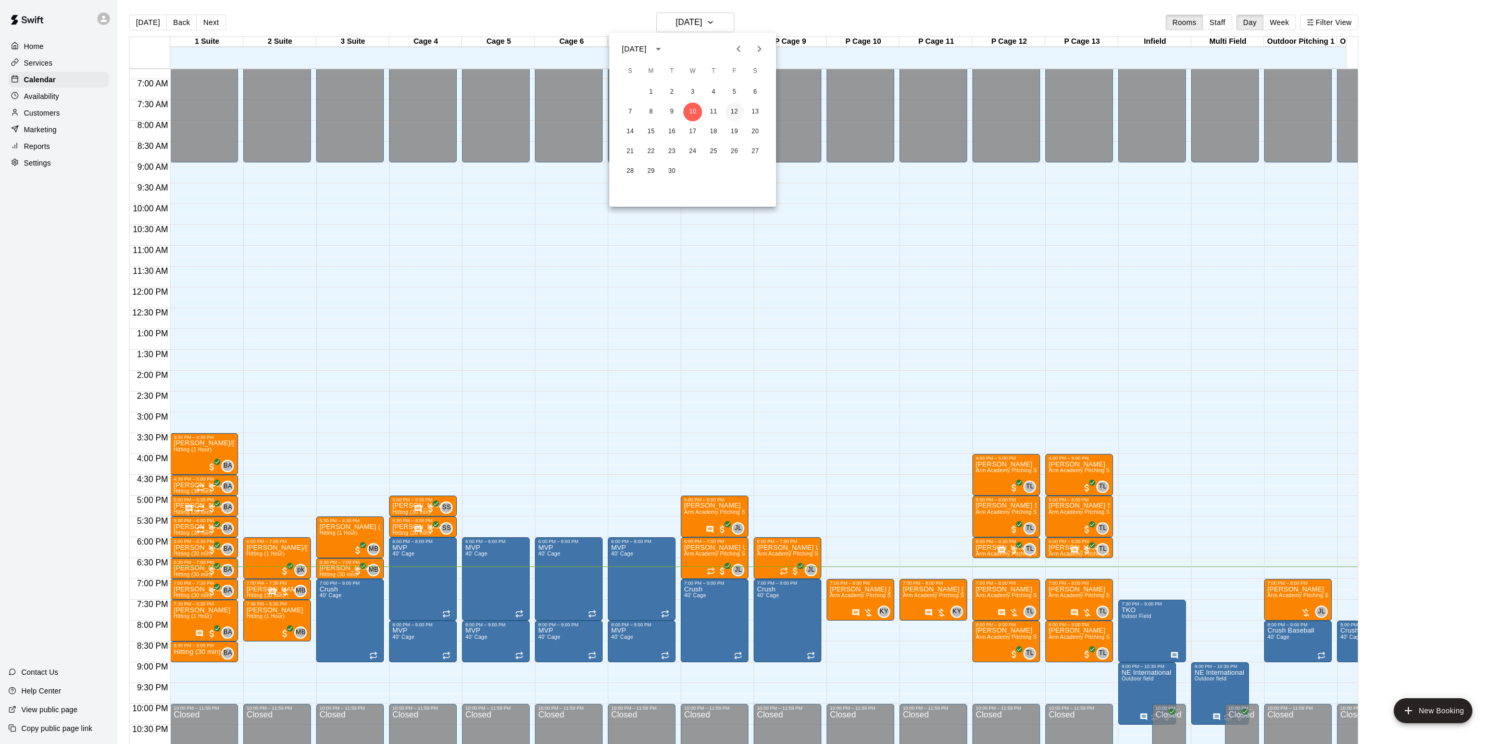
click at [737, 113] on button "12" at bounding box center [734, 112] width 19 height 19
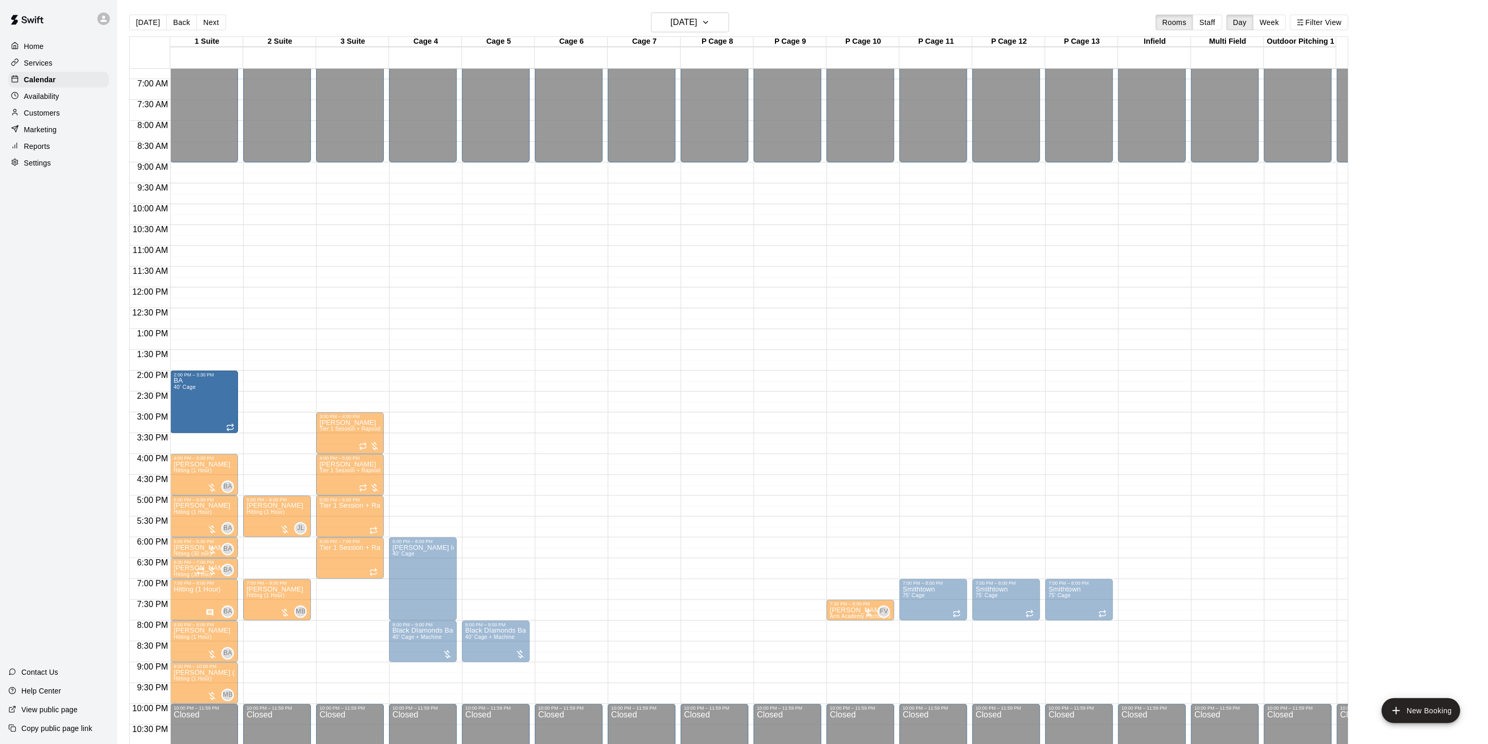
drag, startPoint x: 205, startPoint y: 451, endPoint x: 205, endPoint y: 439, distance: 11.5
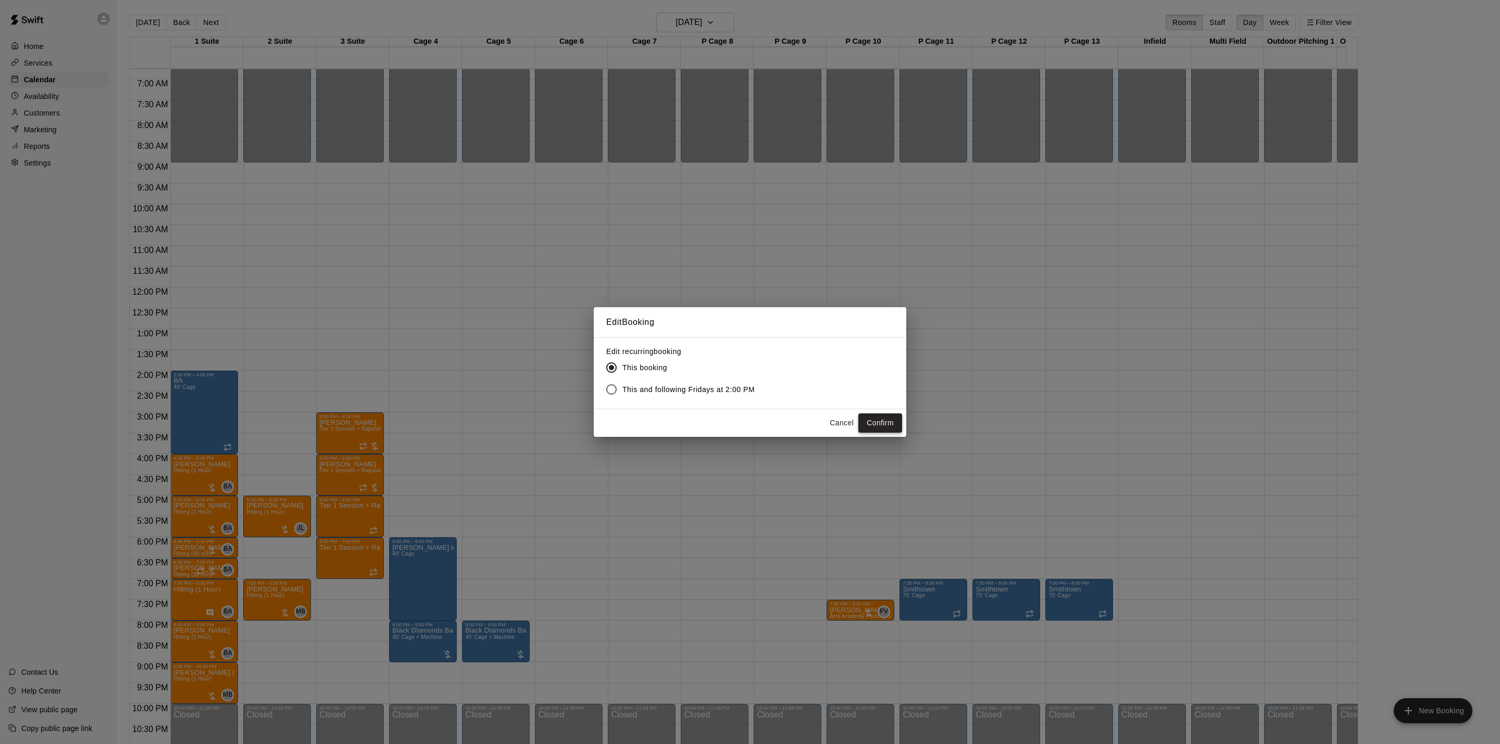
click at [883, 419] on button "Confirm" at bounding box center [881, 423] width 44 height 19
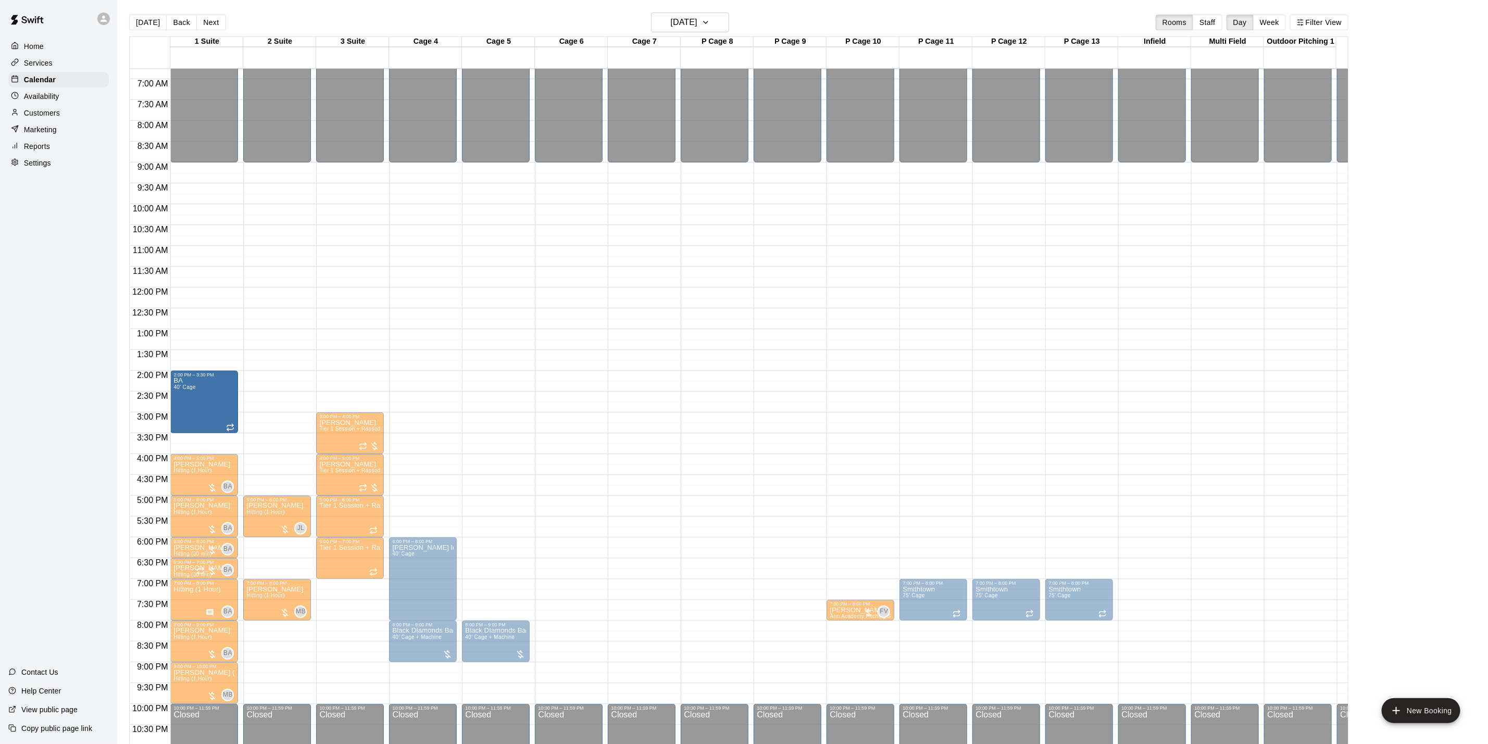
drag, startPoint x: 203, startPoint y: 452, endPoint x: 205, endPoint y: 435, distance: 17.3
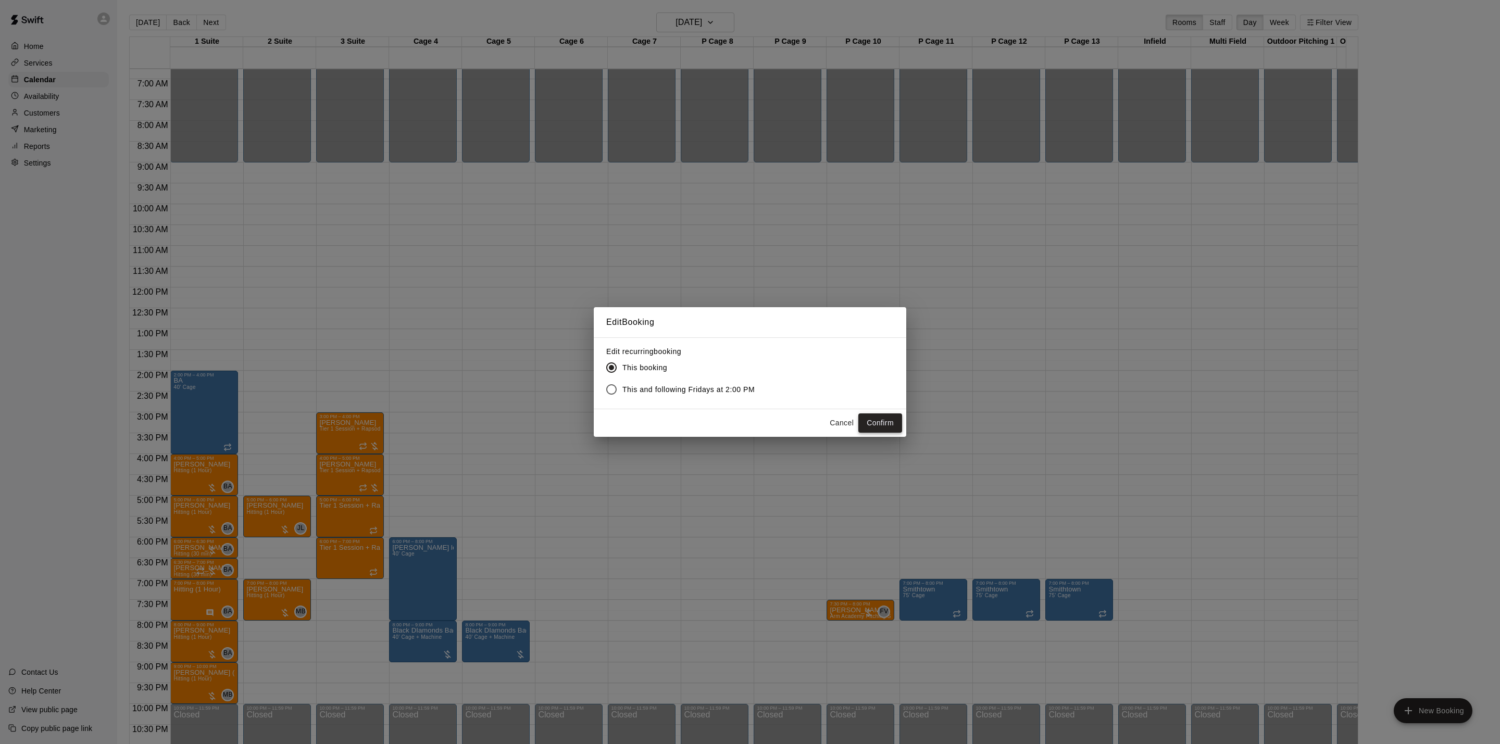
click at [891, 423] on button "Confirm" at bounding box center [881, 423] width 44 height 19
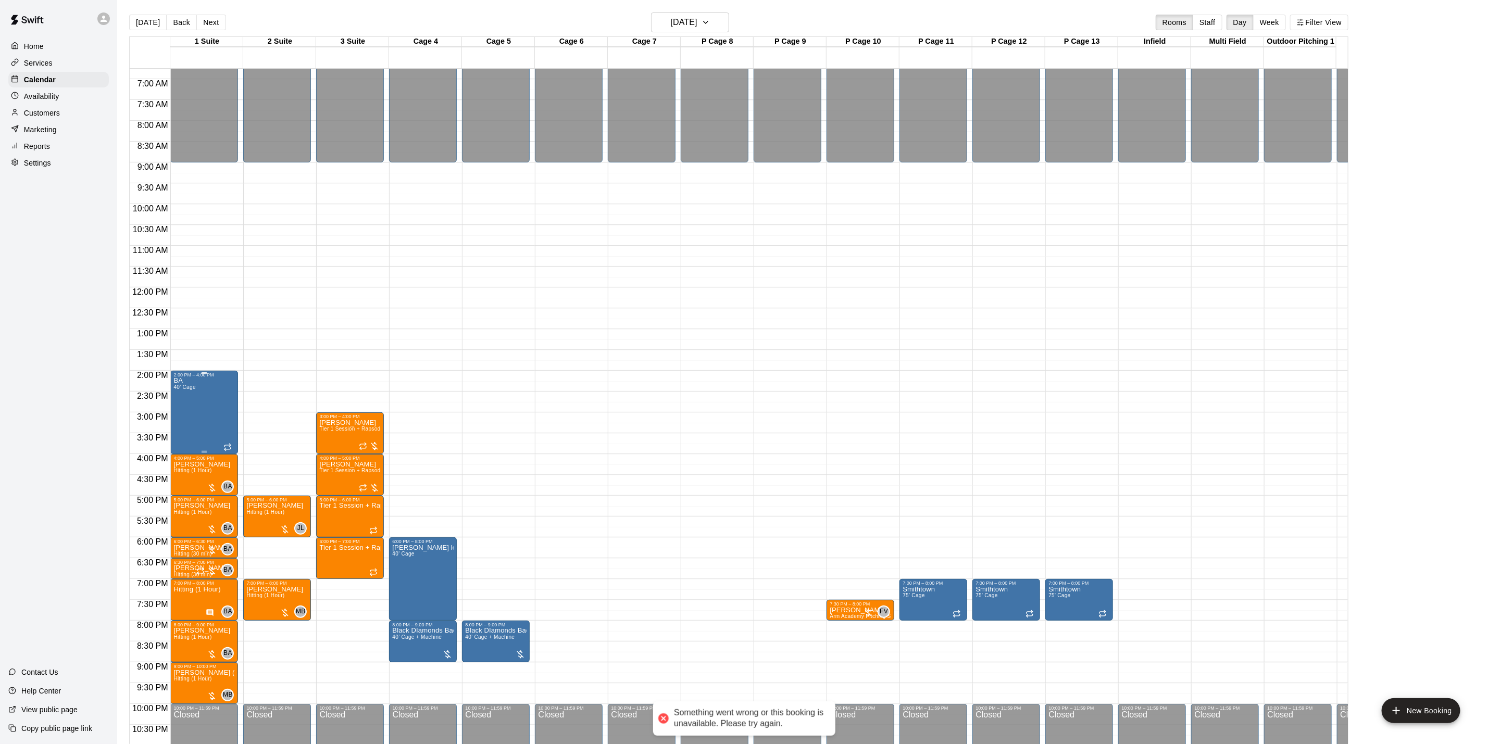
click at [200, 420] on div "BA 40' Cage" at bounding box center [203, 750] width 61 height 744
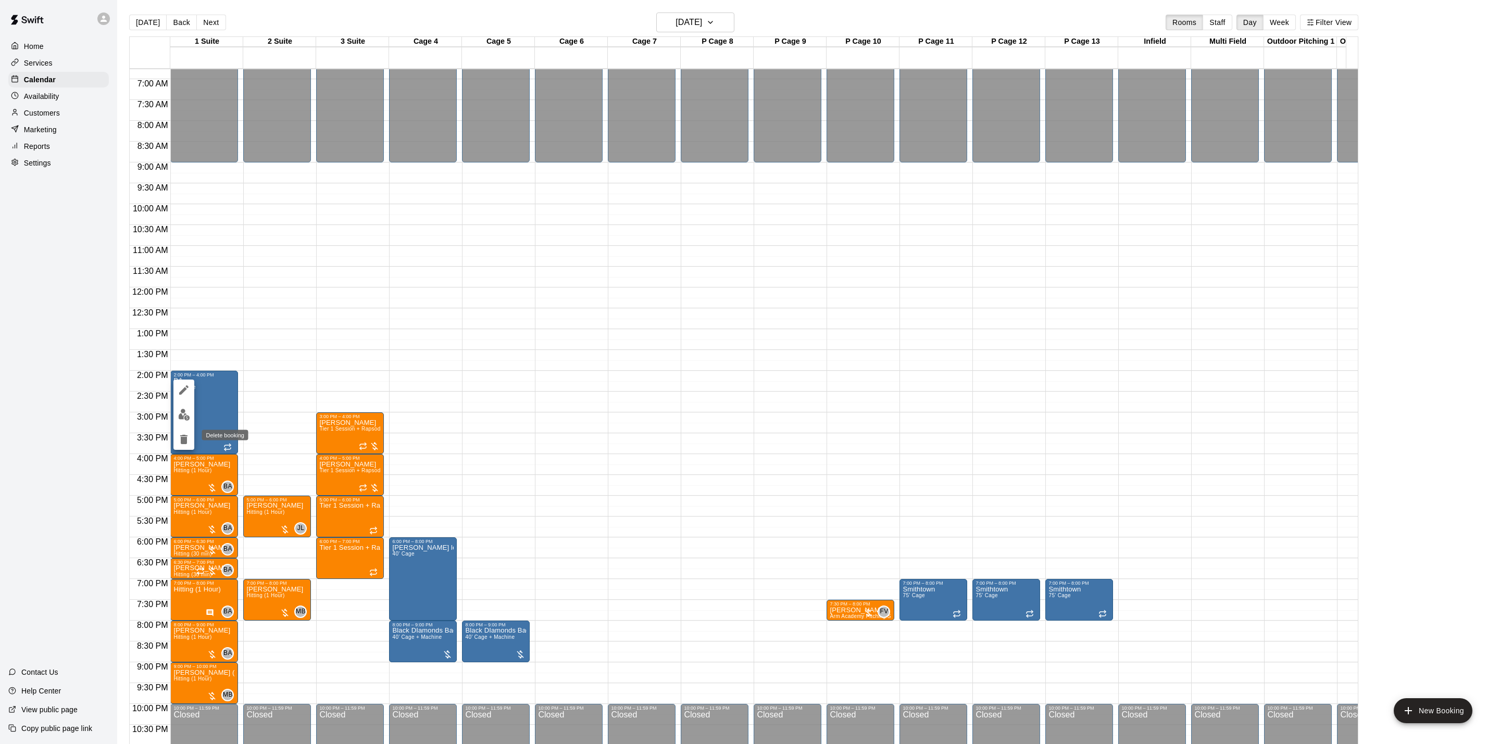
click at [186, 439] on icon "delete" at bounding box center [183, 439] width 7 height 9
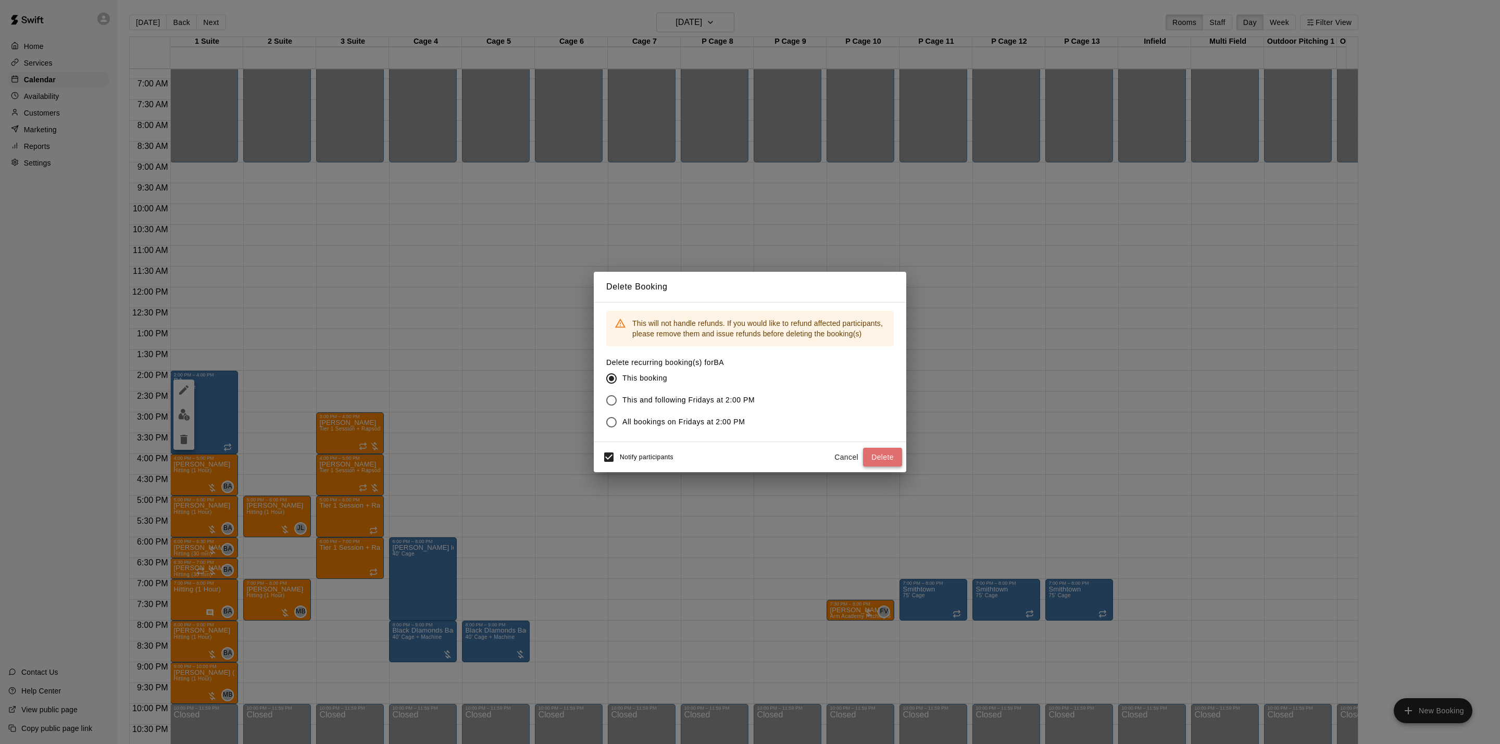
click at [888, 458] on button "Delete" at bounding box center [882, 457] width 39 height 19
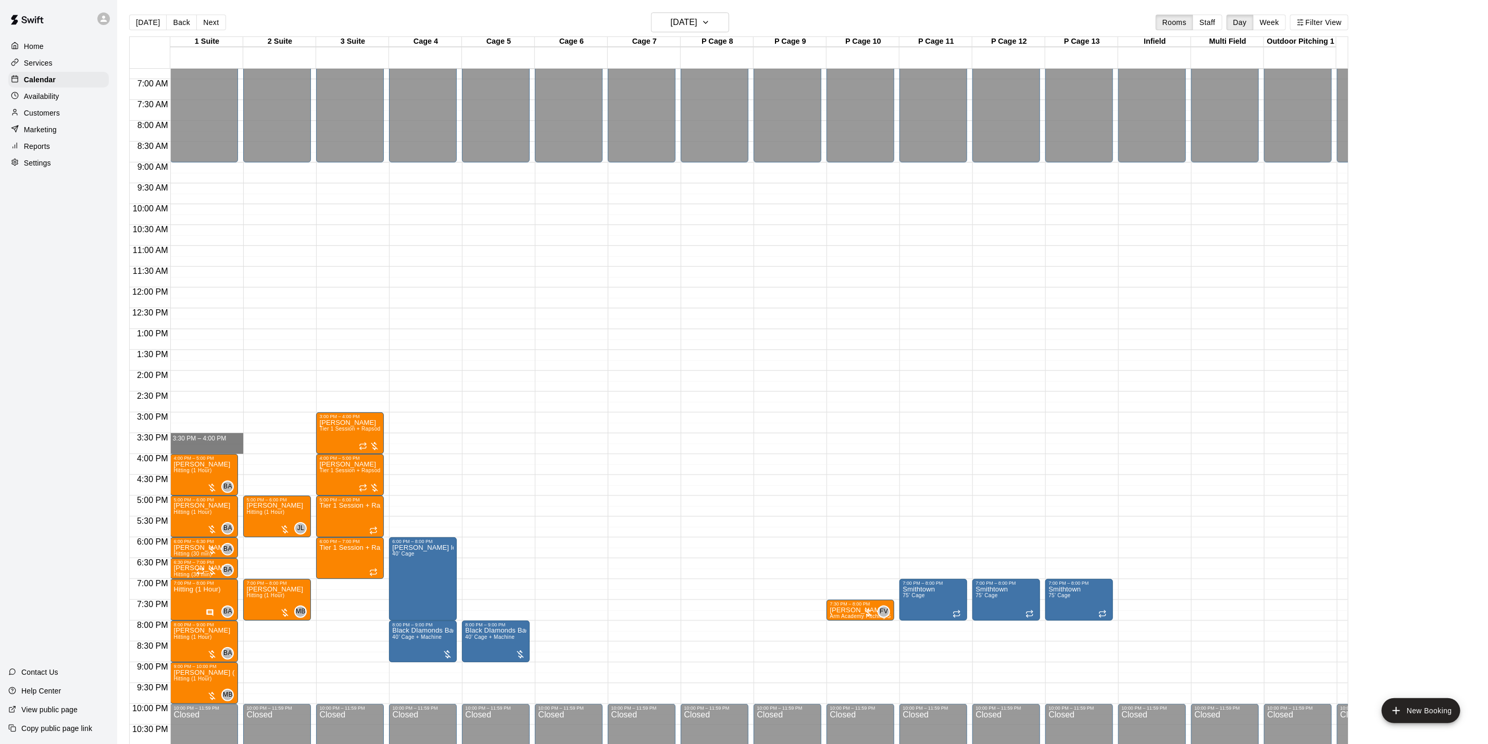
drag, startPoint x: 183, startPoint y: 438, endPoint x: 183, endPoint y: 448, distance: 9.9
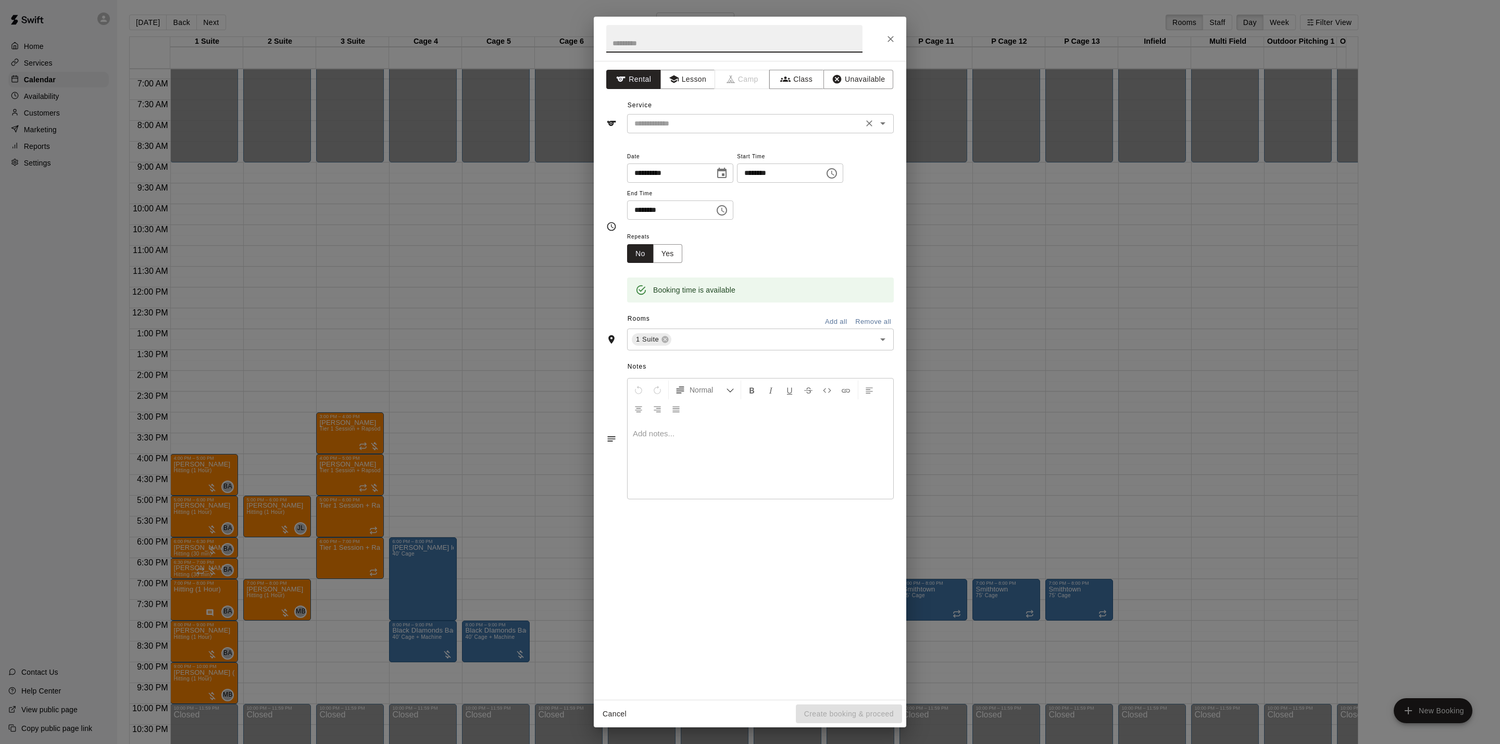
click at [709, 122] on input "text" at bounding box center [745, 123] width 230 height 13
click at [689, 76] on button "Lesson" at bounding box center [688, 79] width 55 height 19
click at [716, 130] on input "text" at bounding box center [745, 123] width 230 height 13
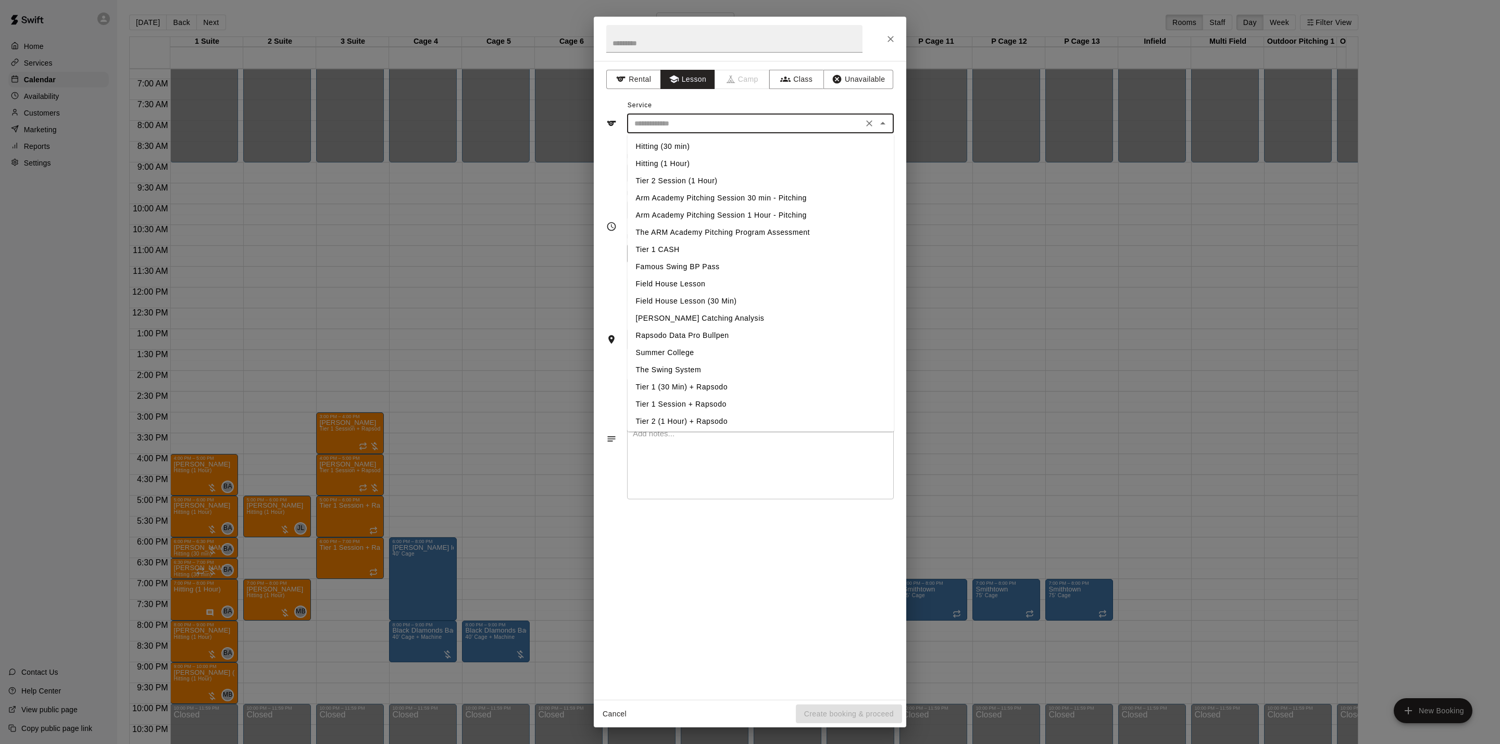
click at [707, 135] on ul "Hitting (30 min) Hitting (1 Hour) Tier 2 Session (1 Hour) Arm Academy Pitching …" at bounding box center [761, 283] width 267 height 298
click at [708, 141] on li "Hitting (30 min)" at bounding box center [761, 146] width 267 height 17
type input "**********"
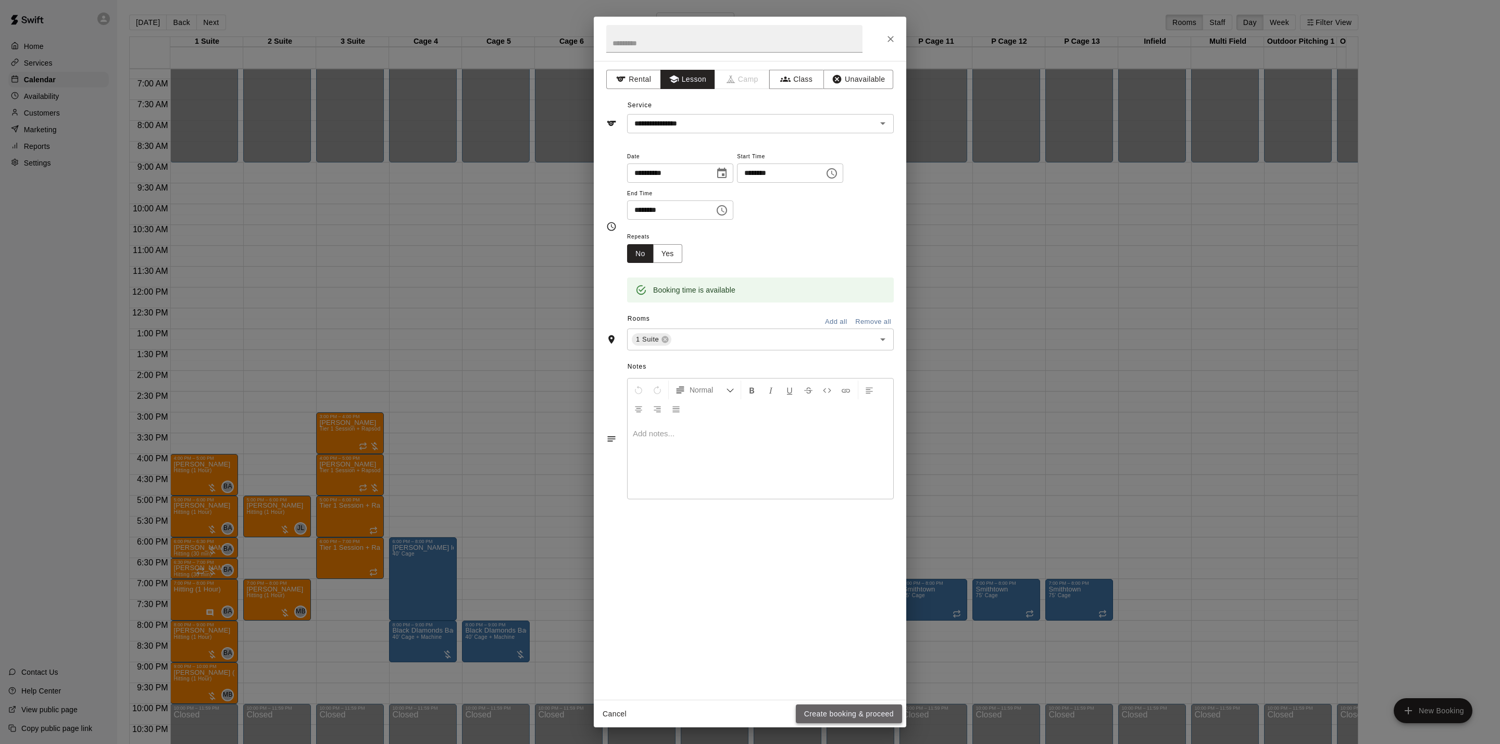
click at [872, 716] on button "Create booking & proceed" at bounding box center [849, 714] width 106 height 19
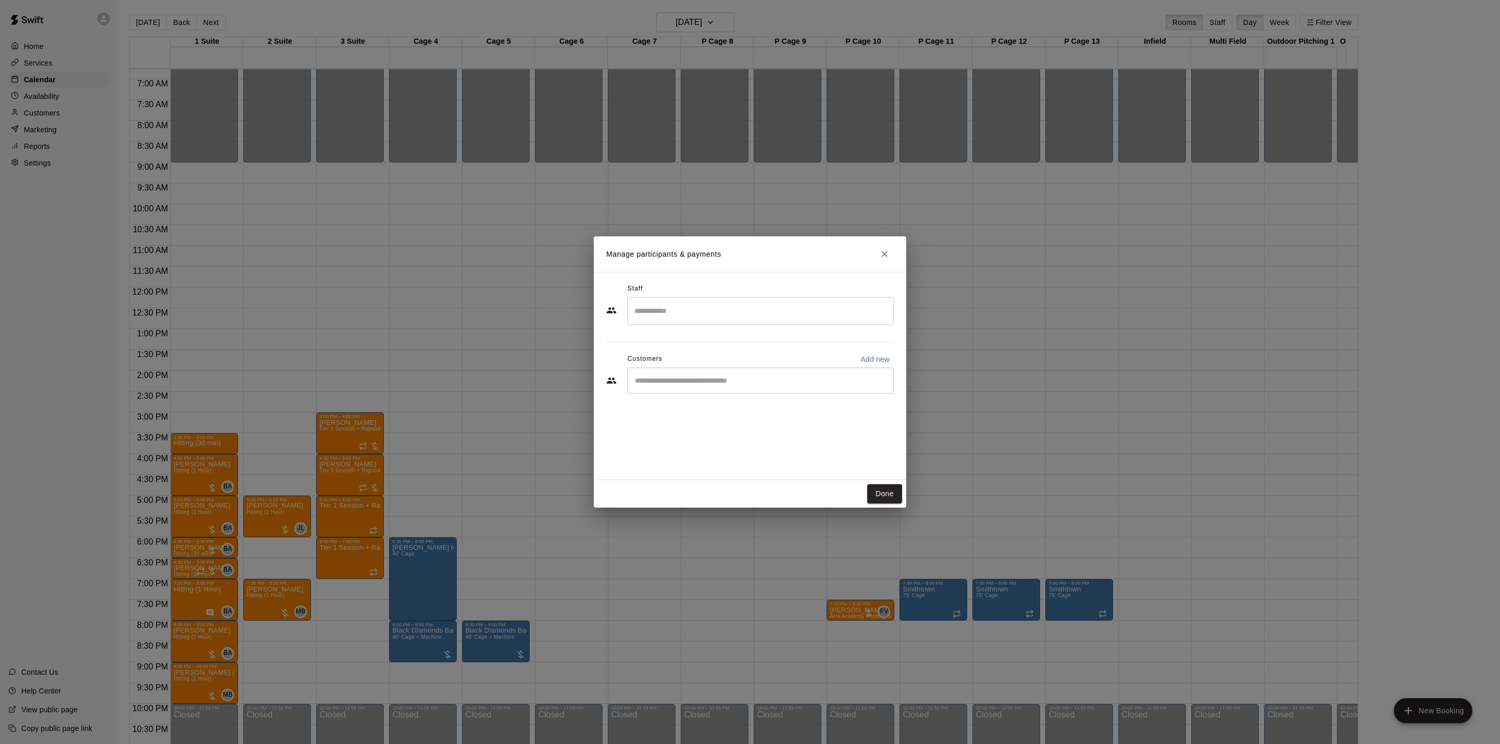
click at [796, 389] on div "​" at bounding box center [760, 381] width 267 height 26
click at [768, 388] on div "​" at bounding box center [760, 381] width 267 height 26
click at [751, 316] on input "Search staff" at bounding box center [760, 311] width 257 height 18
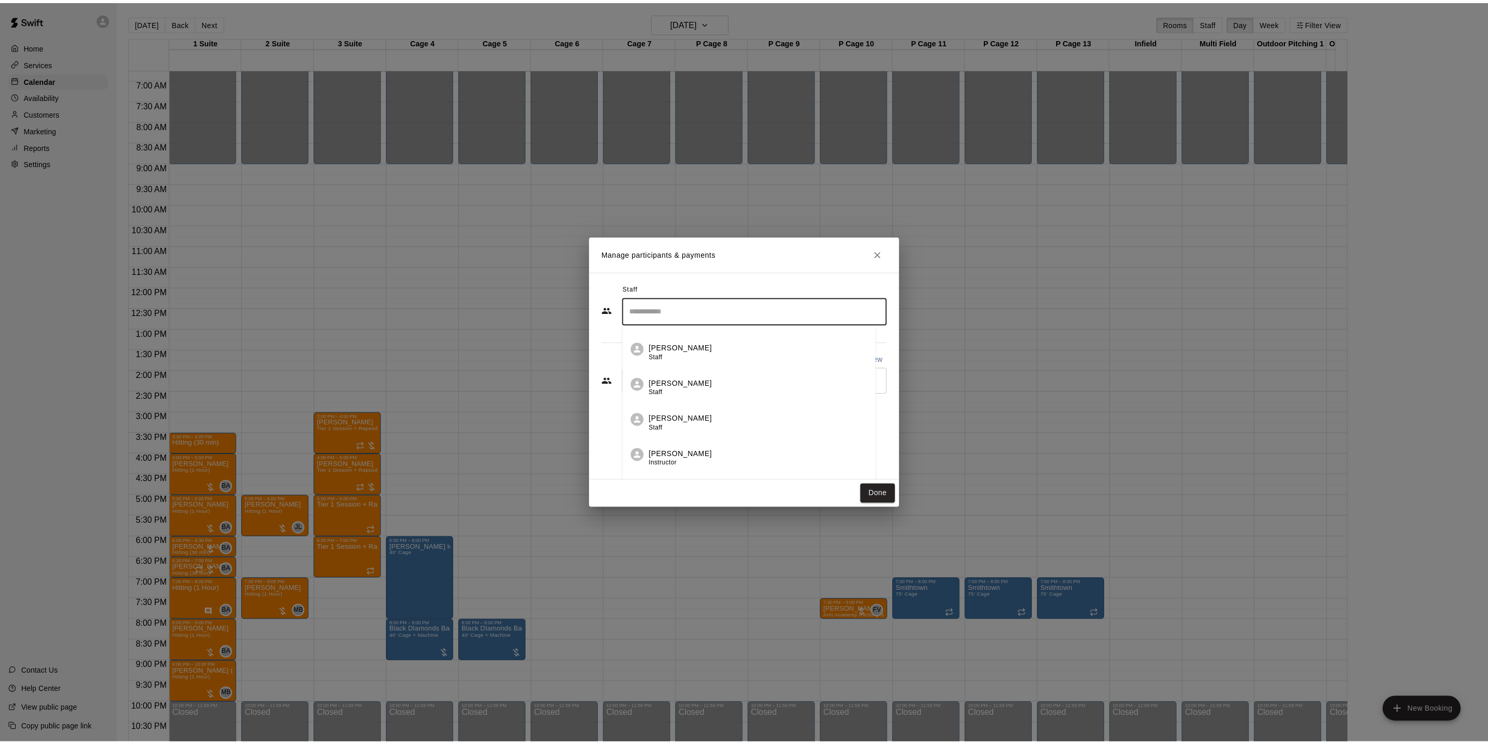
scroll to position [0, 0]
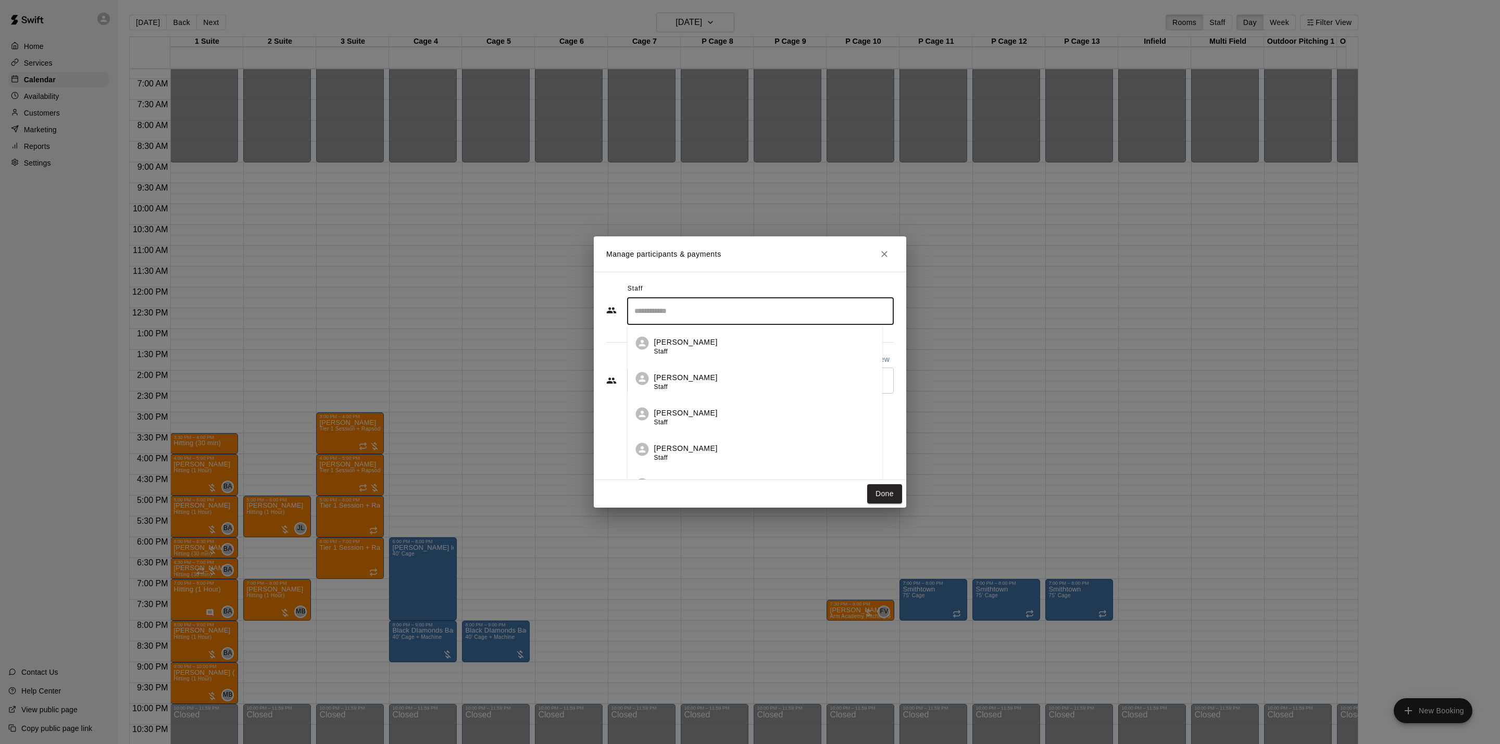
click at [755, 380] on div "[PERSON_NAME] Staff" at bounding box center [764, 382] width 220 height 20
click at [752, 383] on input "Start typing to search customers..." at bounding box center [760, 381] width 257 height 10
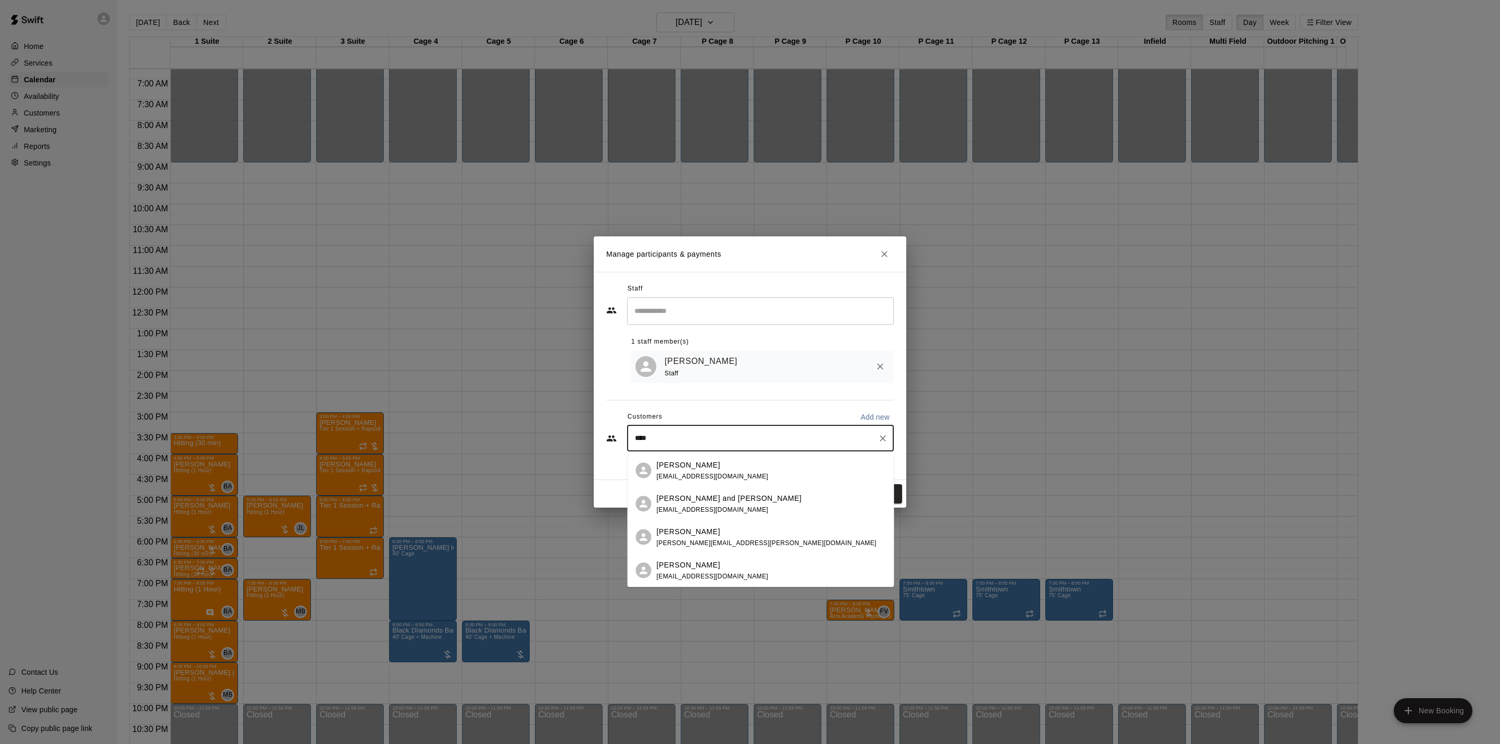
type input "****"
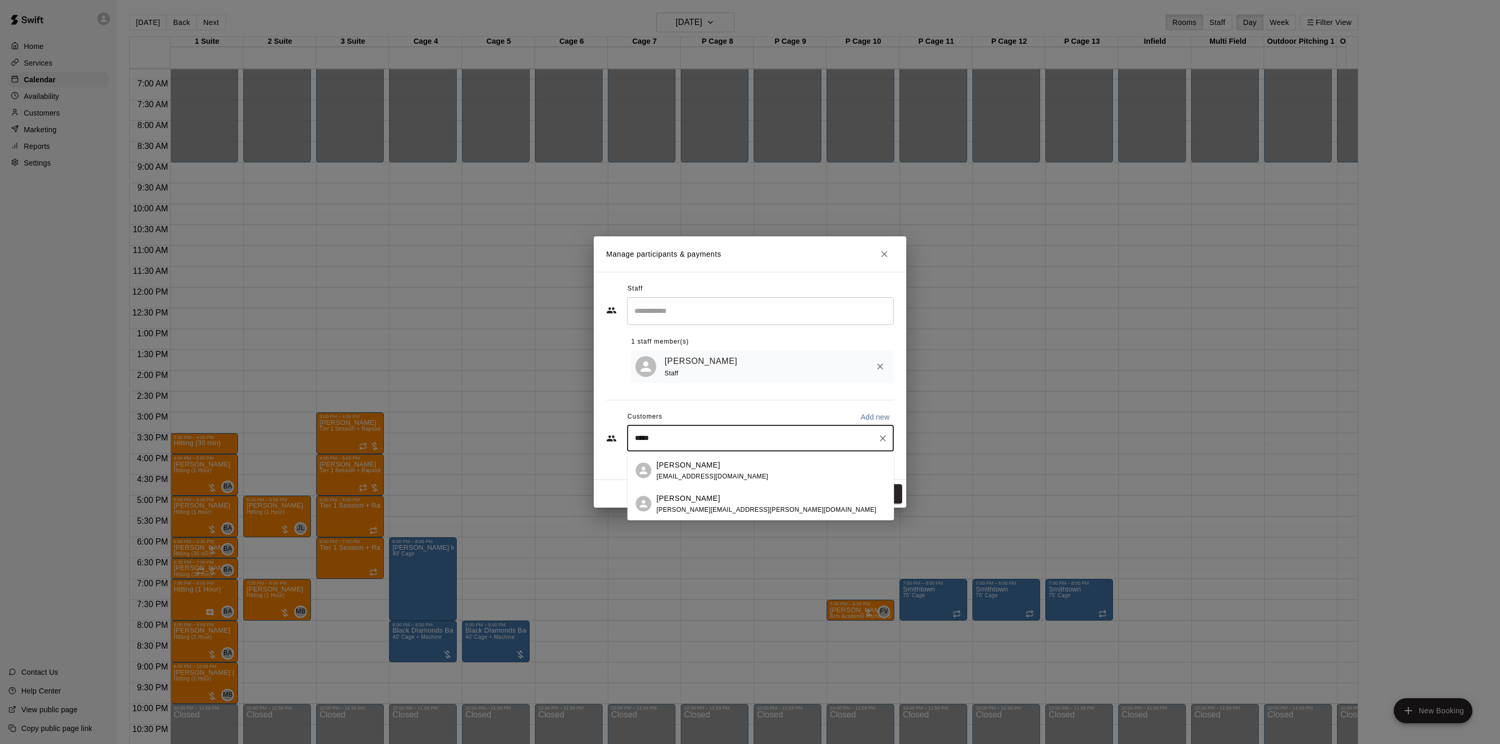
click at [804, 498] on div "[PERSON_NAME] [PERSON_NAME][EMAIL_ADDRESS][PERSON_NAME][DOMAIN_NAME]" at bounding box center [771, 504] width 229 height 22
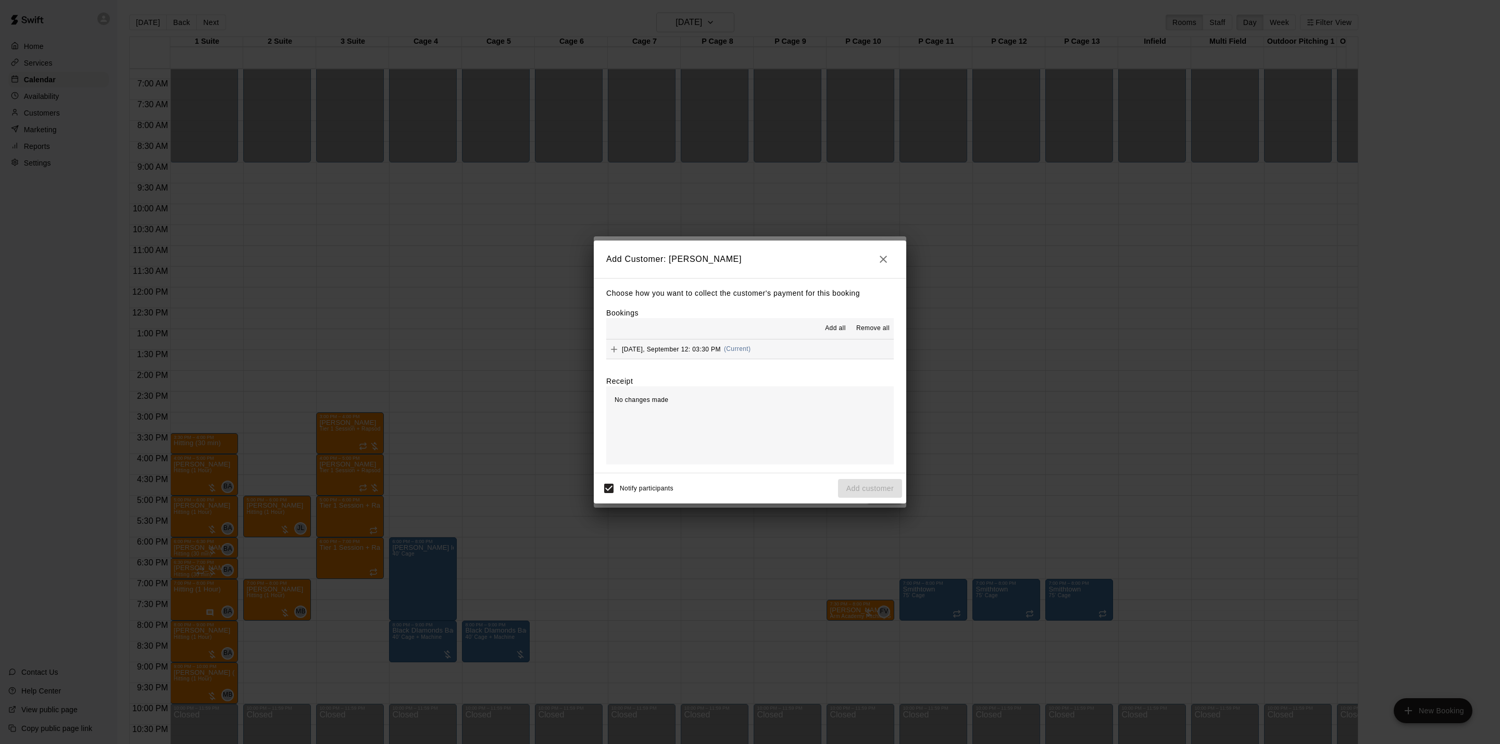
click at [764, 358] on button "[DATE], September 12: 03:30 PM (Current)" at bounding box center [750, 349] width 288 height 19
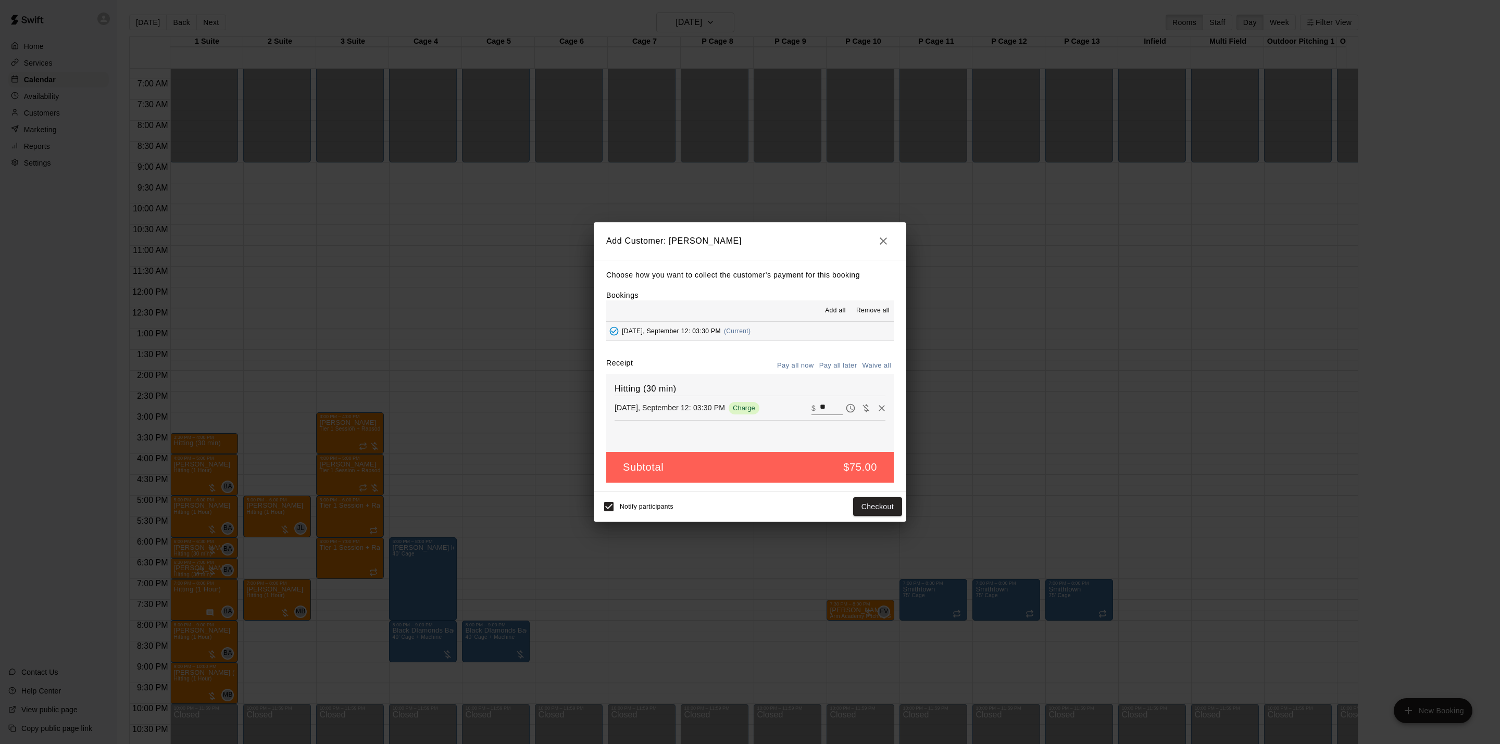
click at [844, 365] on button "Pay all later" at bounding box center [838, 366] width 43 height 16
click at [875, 504] on button "Add customer" at bounding box center [870, 507] width 64 height 19
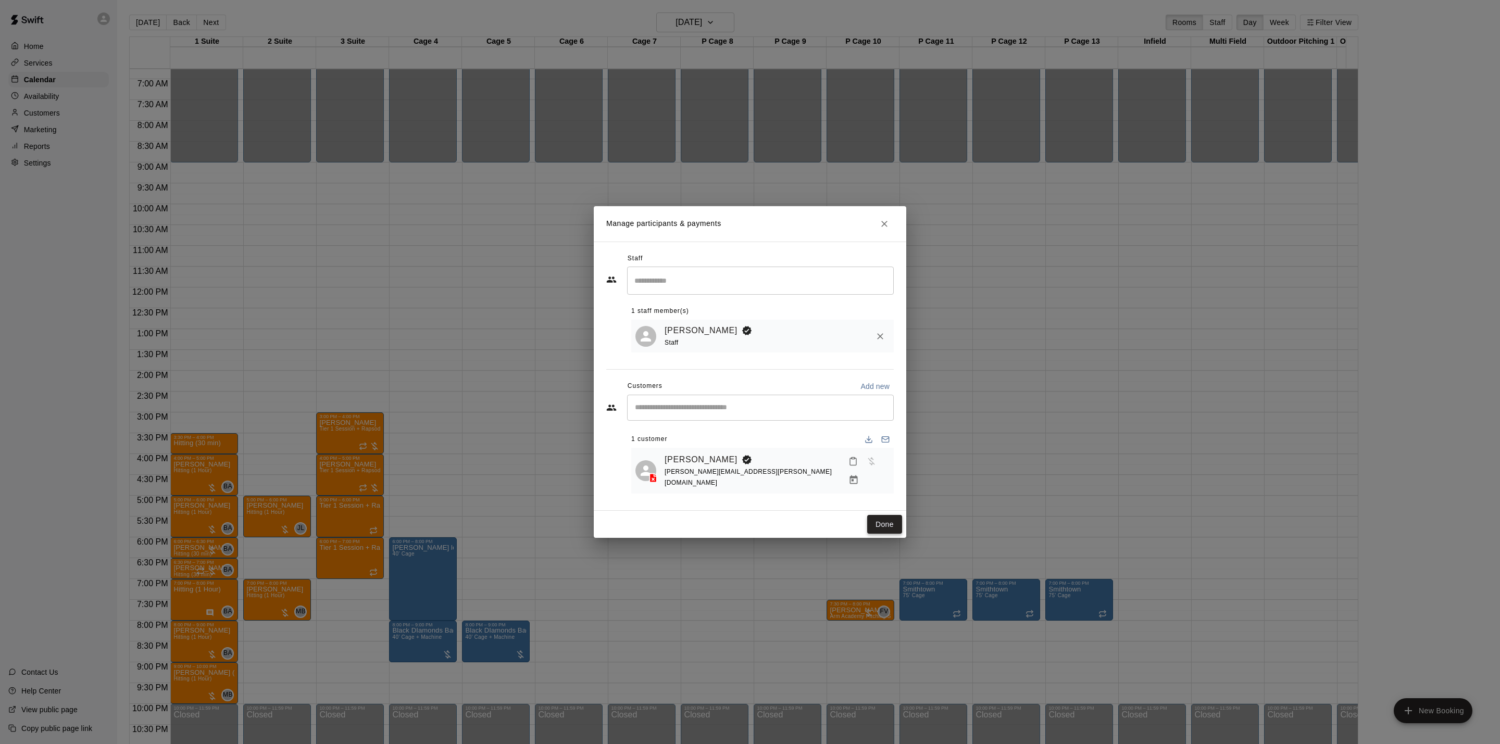
click at [871, 515] on button "Done" at bounding box center [884, 524] width 35 height 19
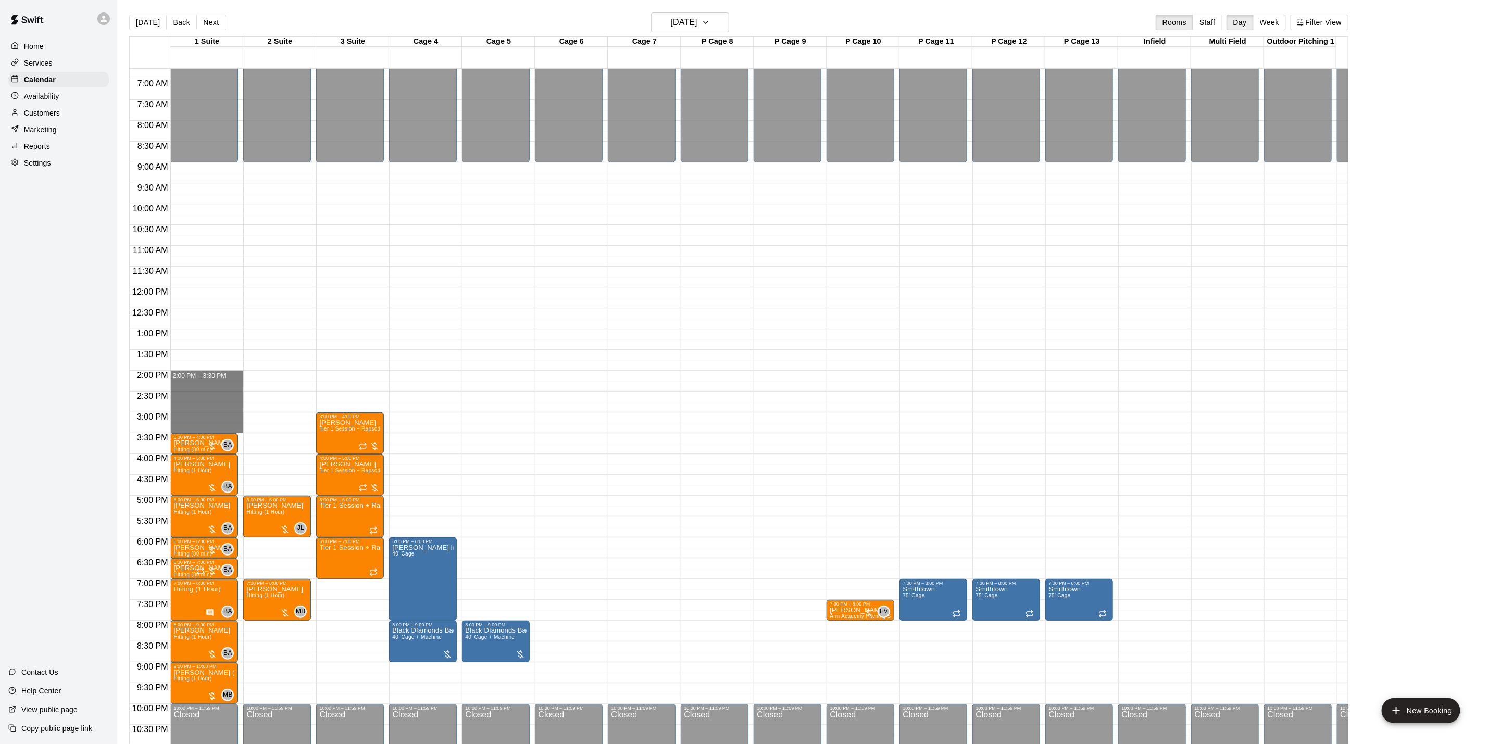
drag, startPoint x: 201, startPoint y: 374, endPoint x: 202, endPoint y: 424, distance: 50.0
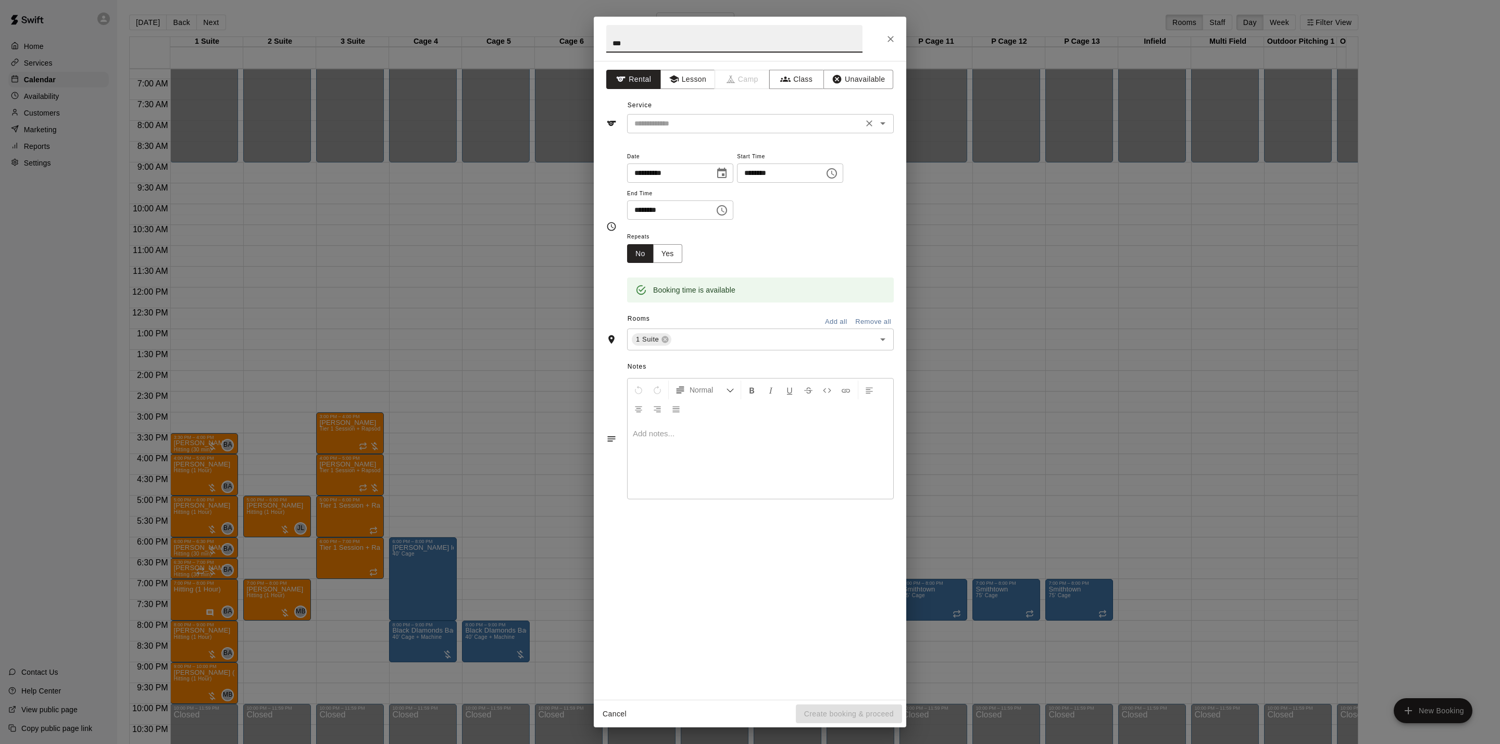
type input "**"
click at [747, 123] on input "text" at bounding box center [745, 123] width 230 height 13
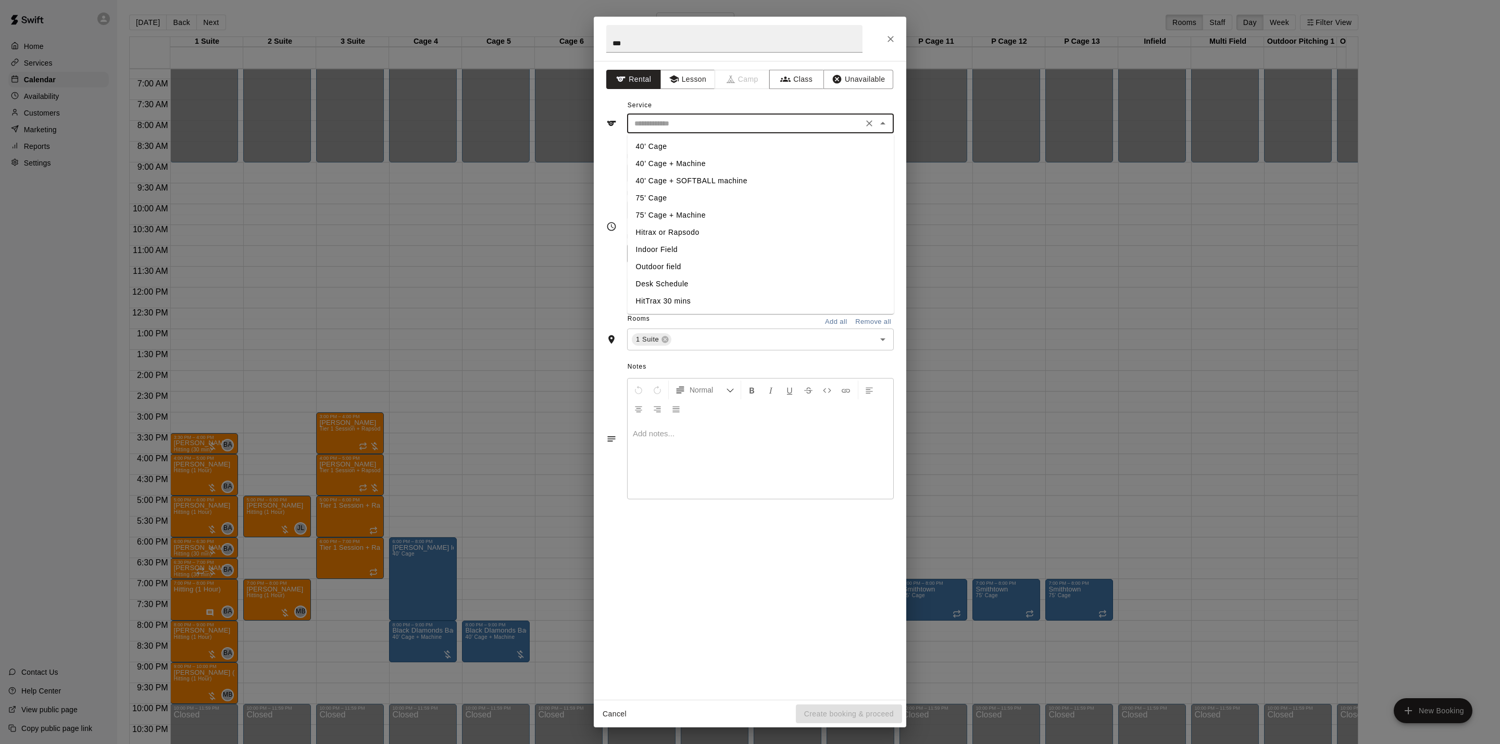
click at [679, 229] on li "Hitrax or Rapsodo" at bounding box center [761, 232] width 267 height 17
type input "**********"
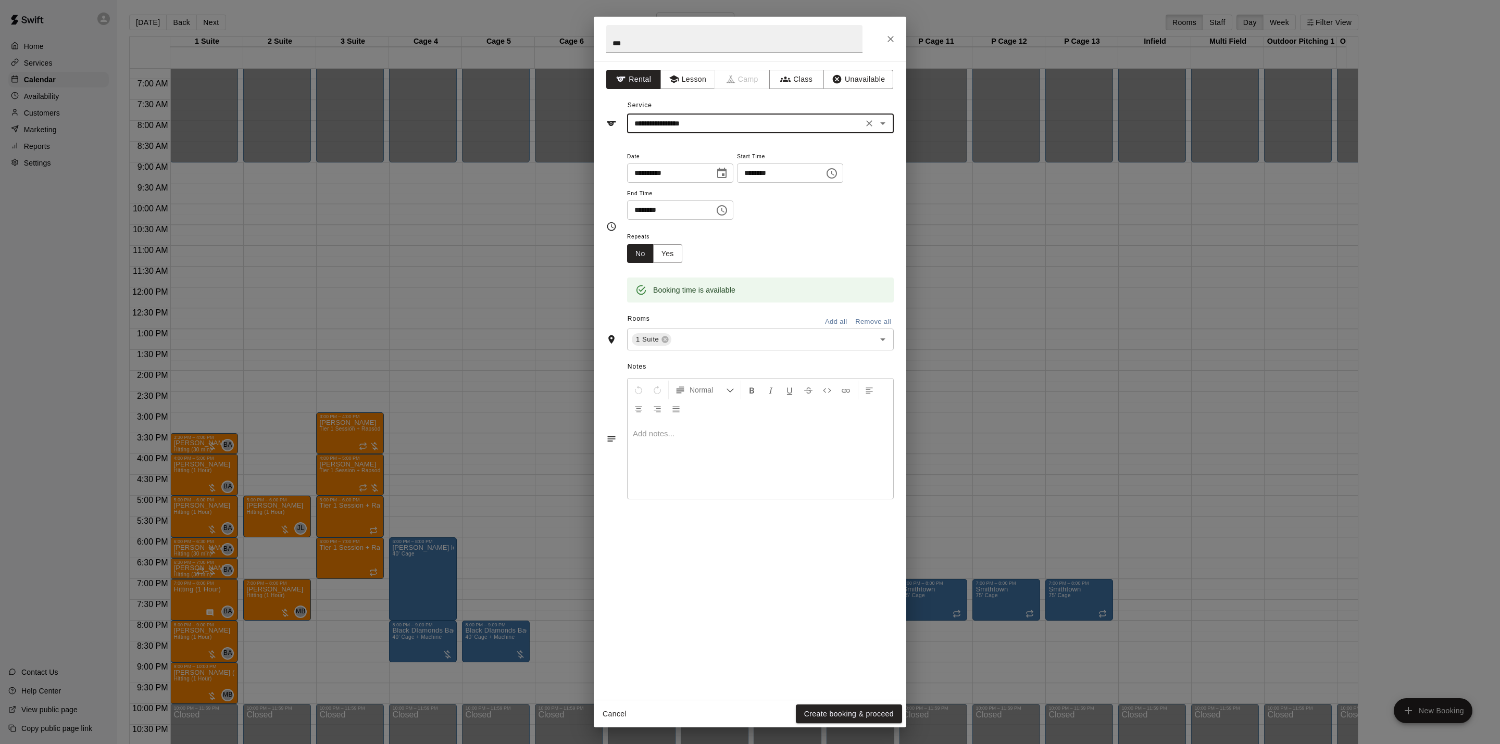
click at [886, 703] on div "Cancel Create booking & proceed" at bounding box center [750, 715] width 313 height 28
click at [888, 713] on button "Create booking & proceed" at bounding box center [849, 714] width 106 height 19
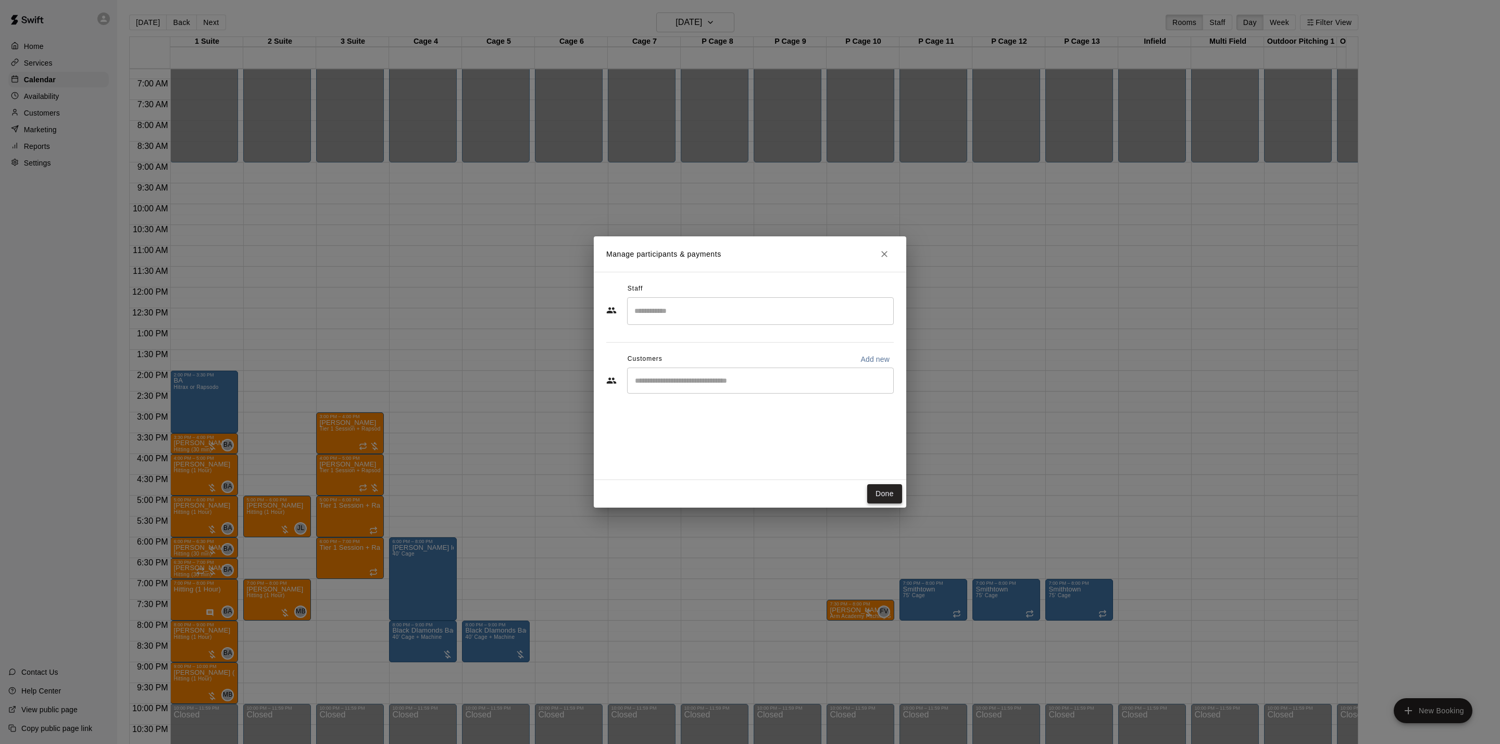
click at [878, 491] on button "Done" at bounding box center [884, 493] width 35 height 19
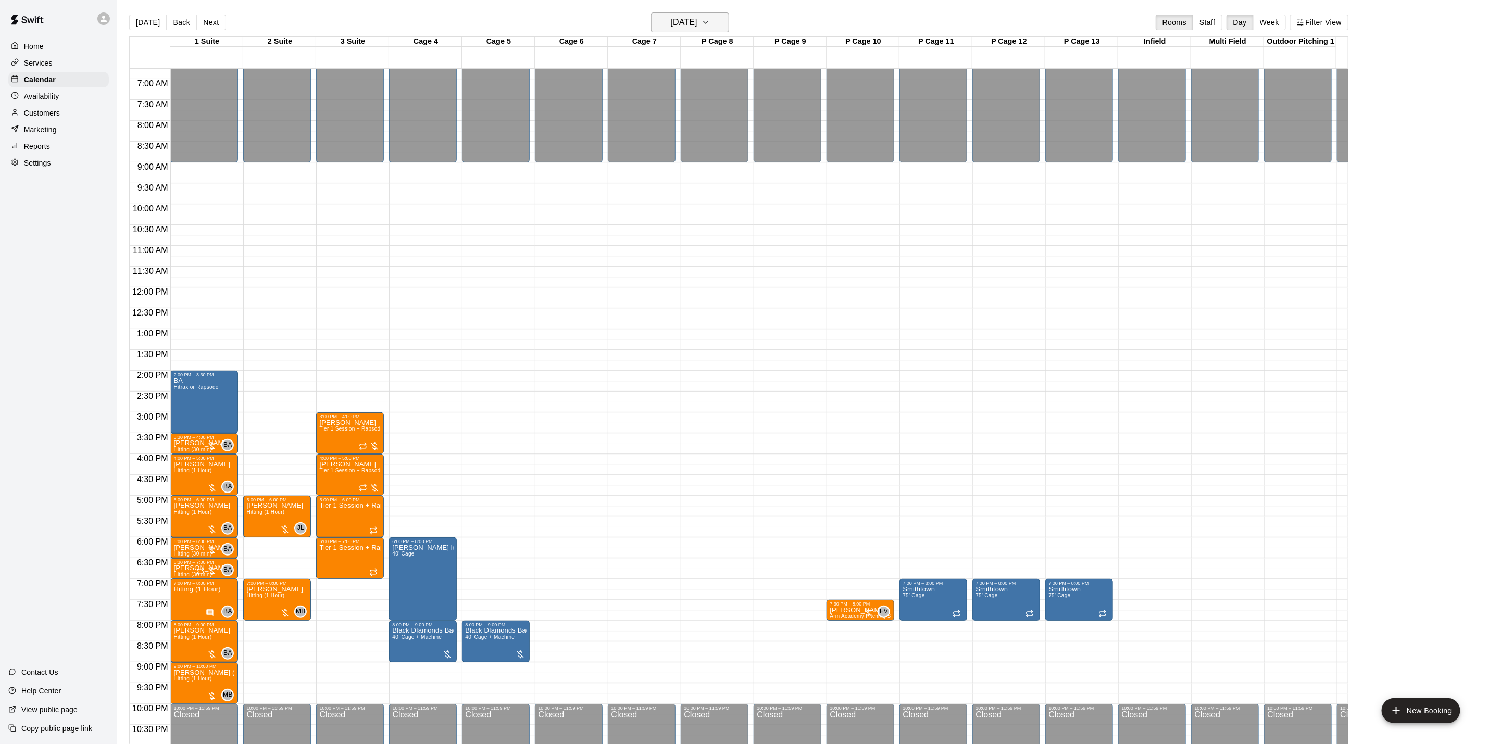
click at [677, 17] on h6 "[DATE]" at bounding box center [684, 22] width 27 height 15
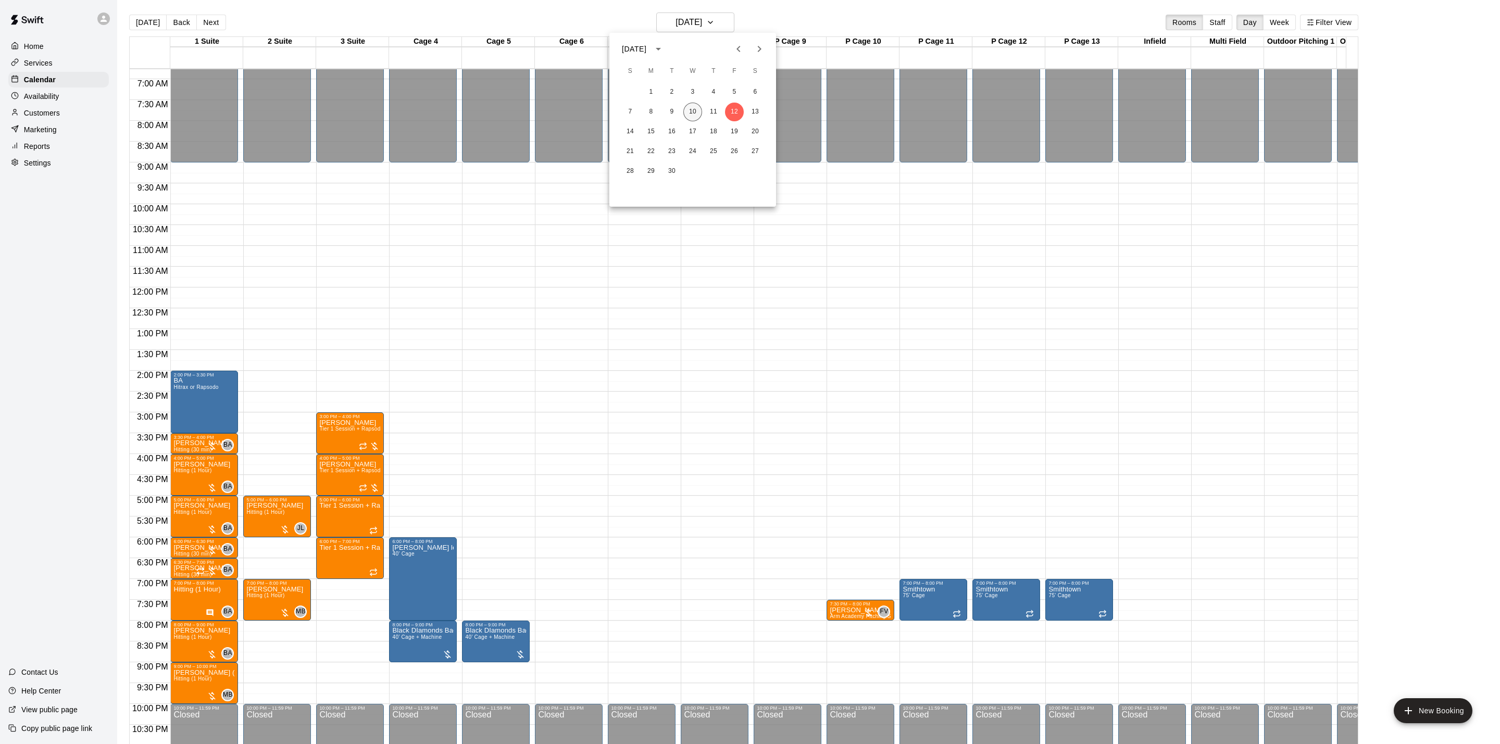
click at [692, 114] on button "10" at bounding box center [693, 112] width 19 height 19
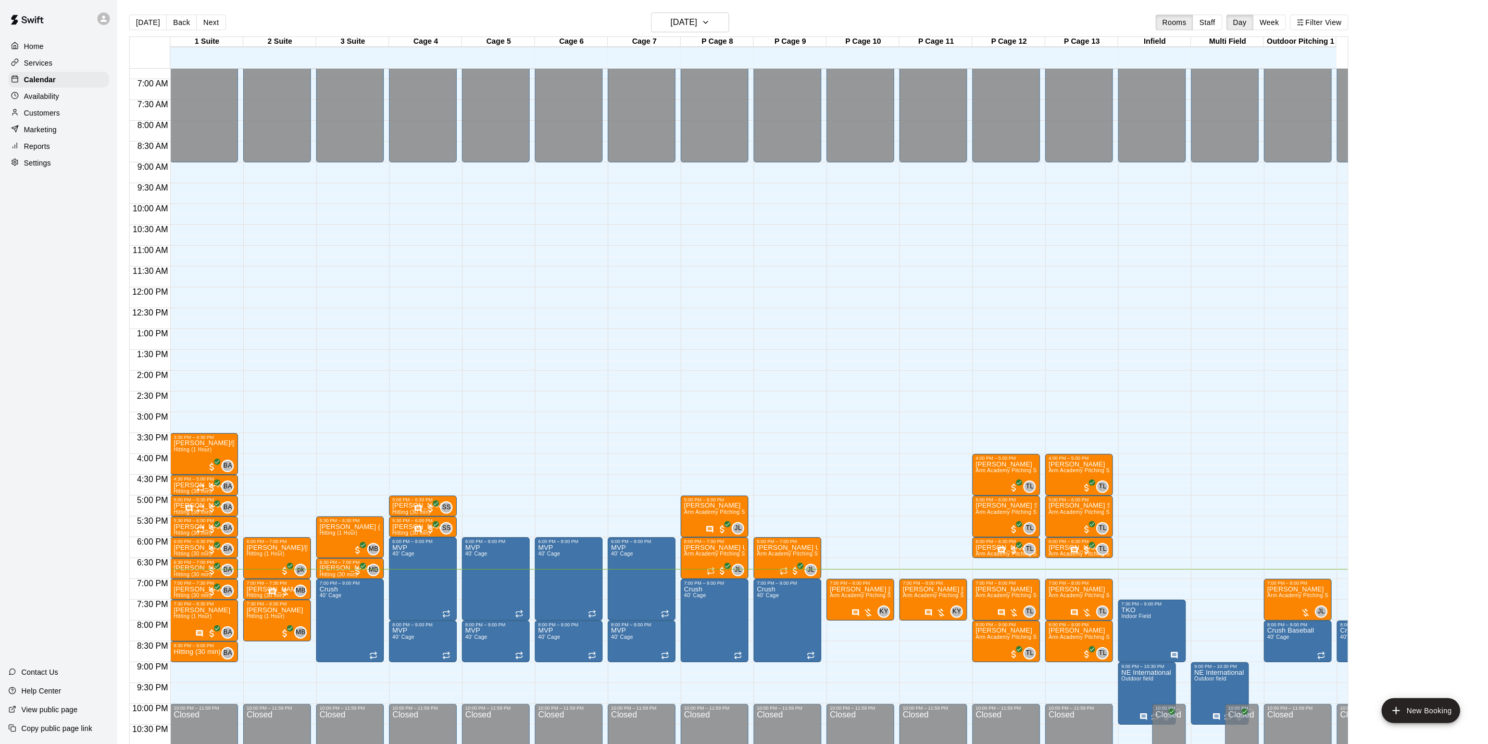
click at [719, 8] on main "[DATE] Back [DATE][DATE] Rooms Staff Day Week Filter View 1 Suite 10 Wed 2 Suit…" at bounding box center [802, 380] width 1371 height 761
click at [698, 16] on h6 "[DATE]" at bounding box center [684, 22] width 27 height 15
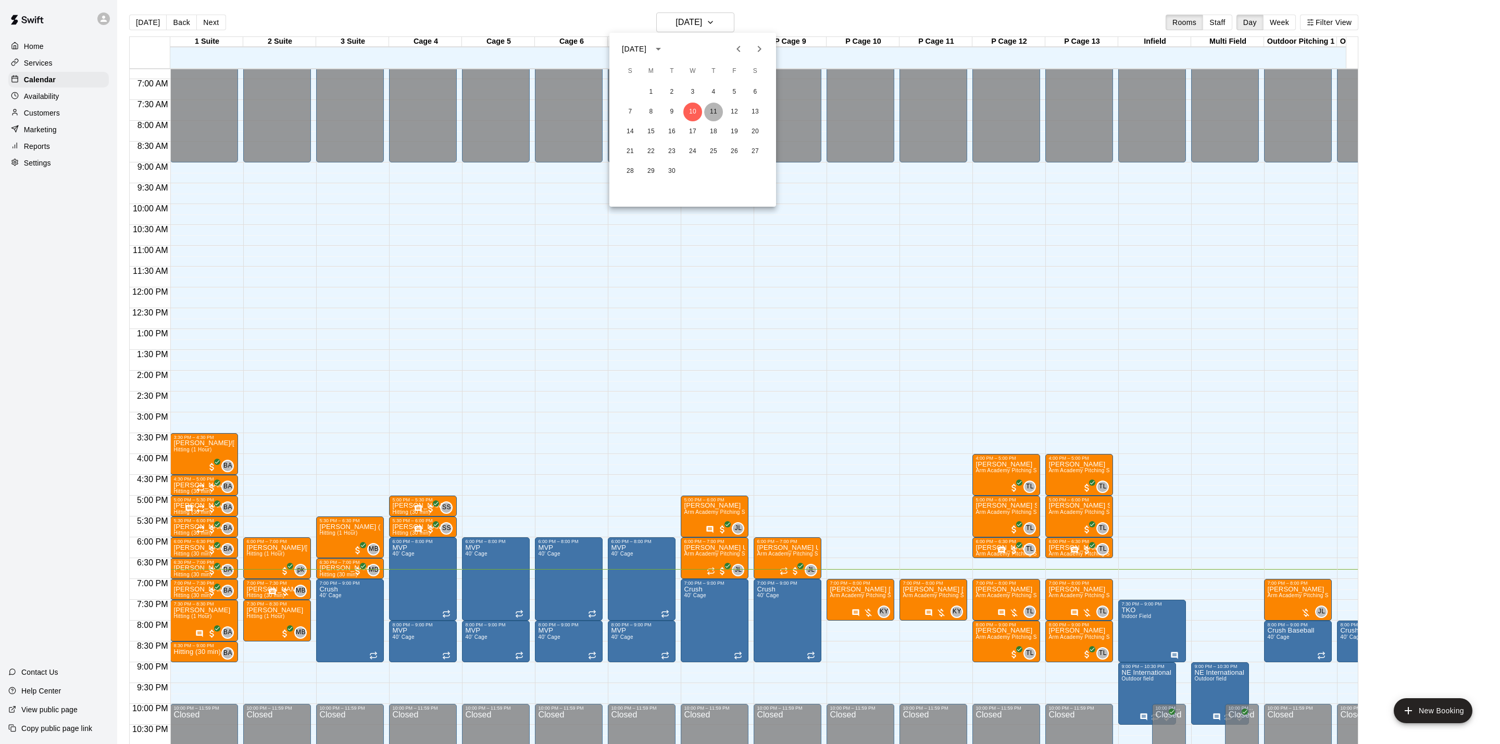
click at [710, 110] on button "11" at bounding box center [713, 112] width 19 height 19
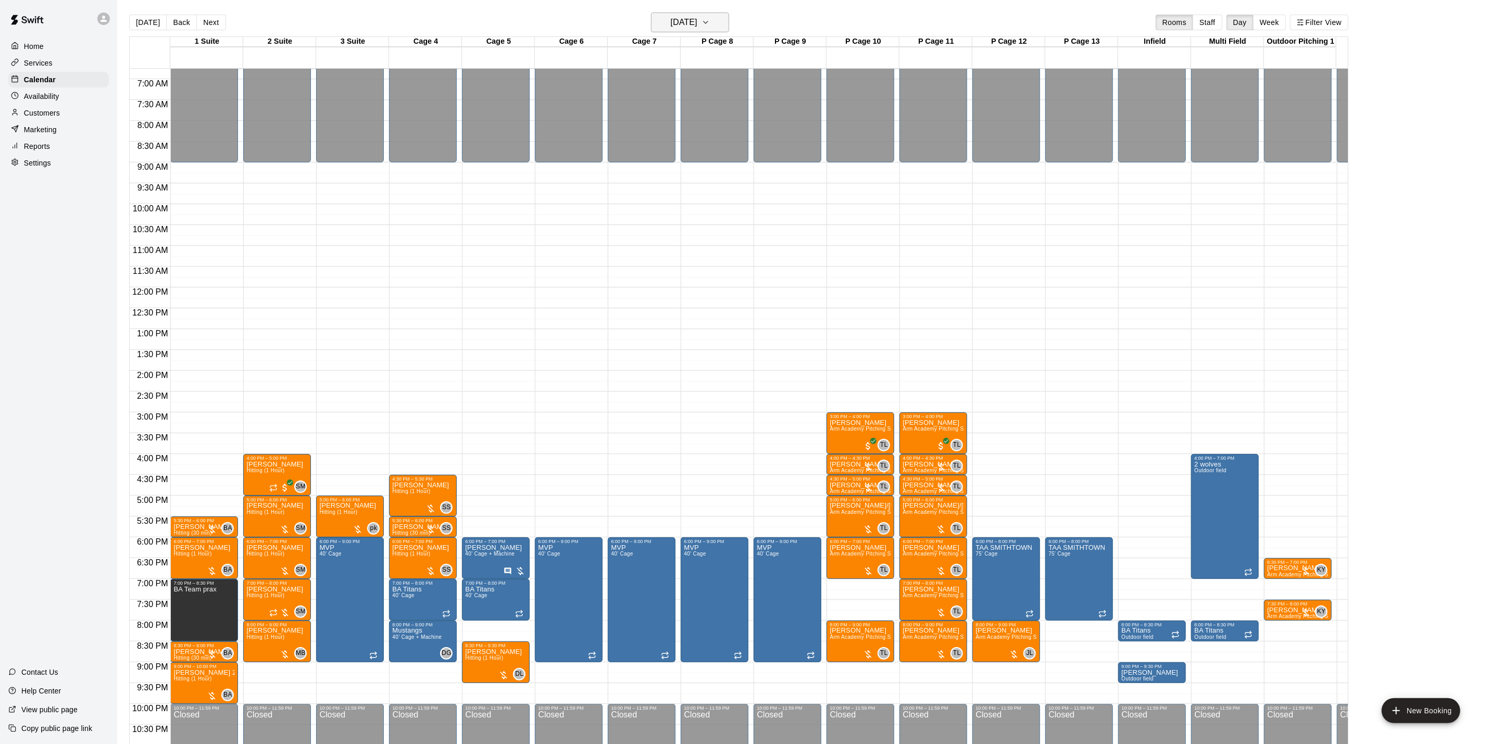
click at [698, 27] on h6 "[DATE]" at bounding box center [684, 22] width 27 height 15
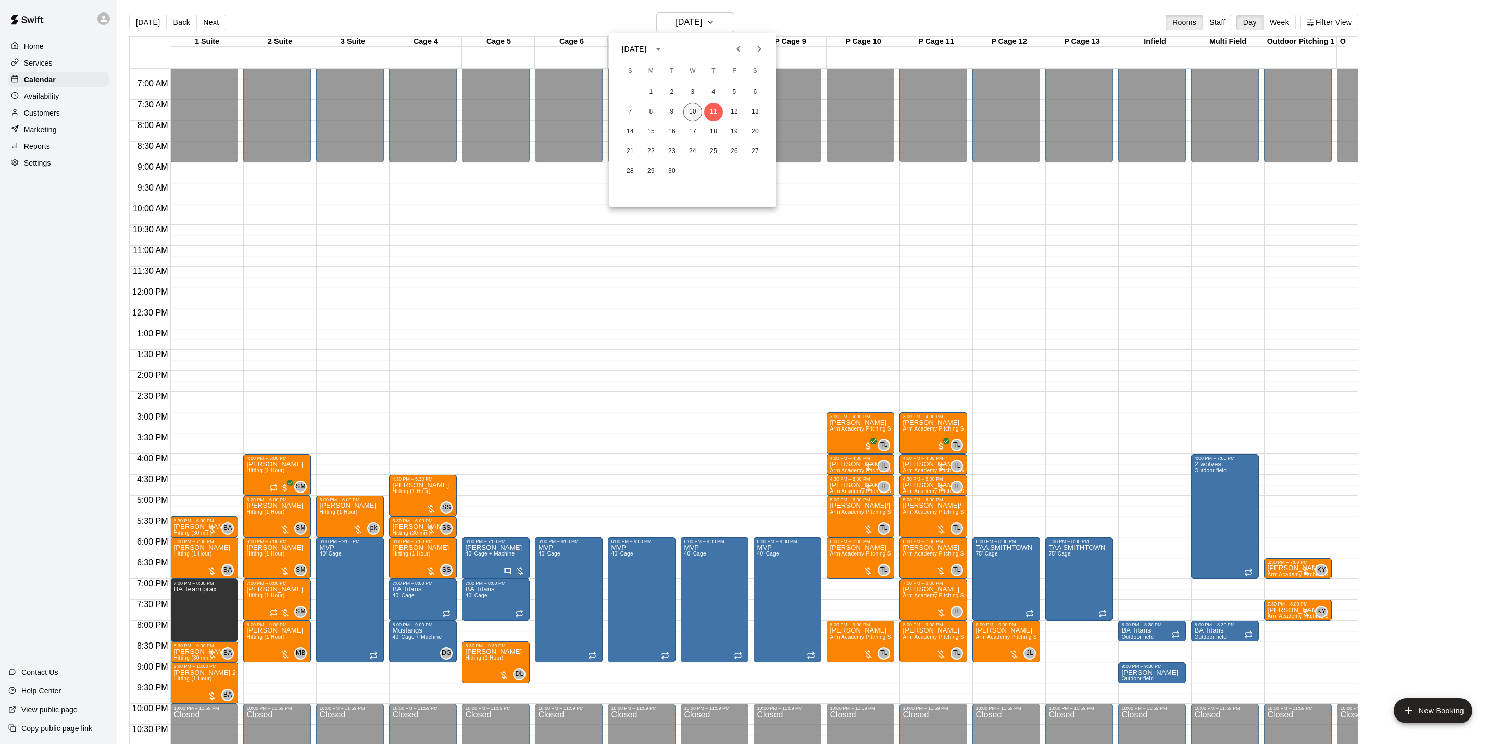
click at [694, 114] on button "10" at bounding box center [693, 112] width 19 height 19
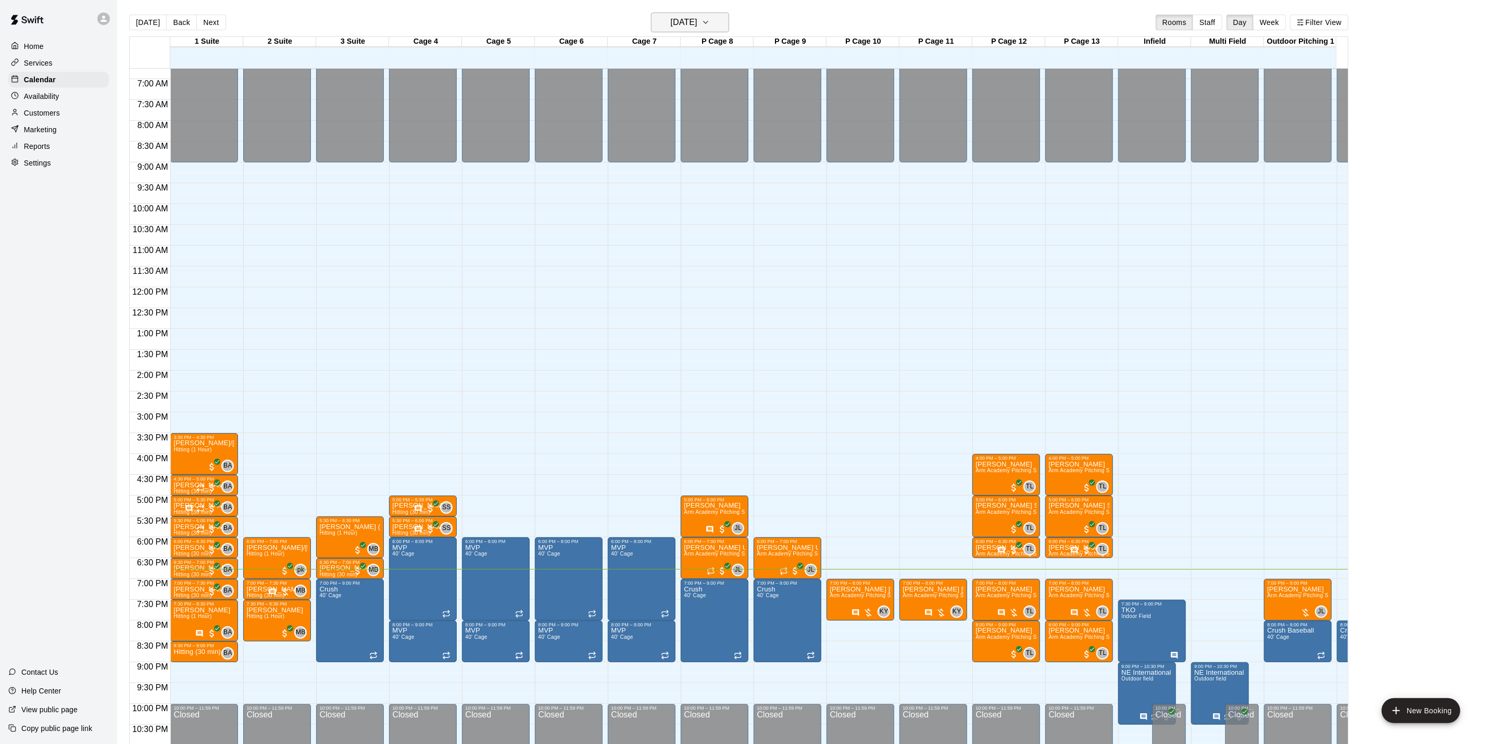
click at [729, 19] on button "[DATE]" at bounding box center [690, 23] width 78 height 20
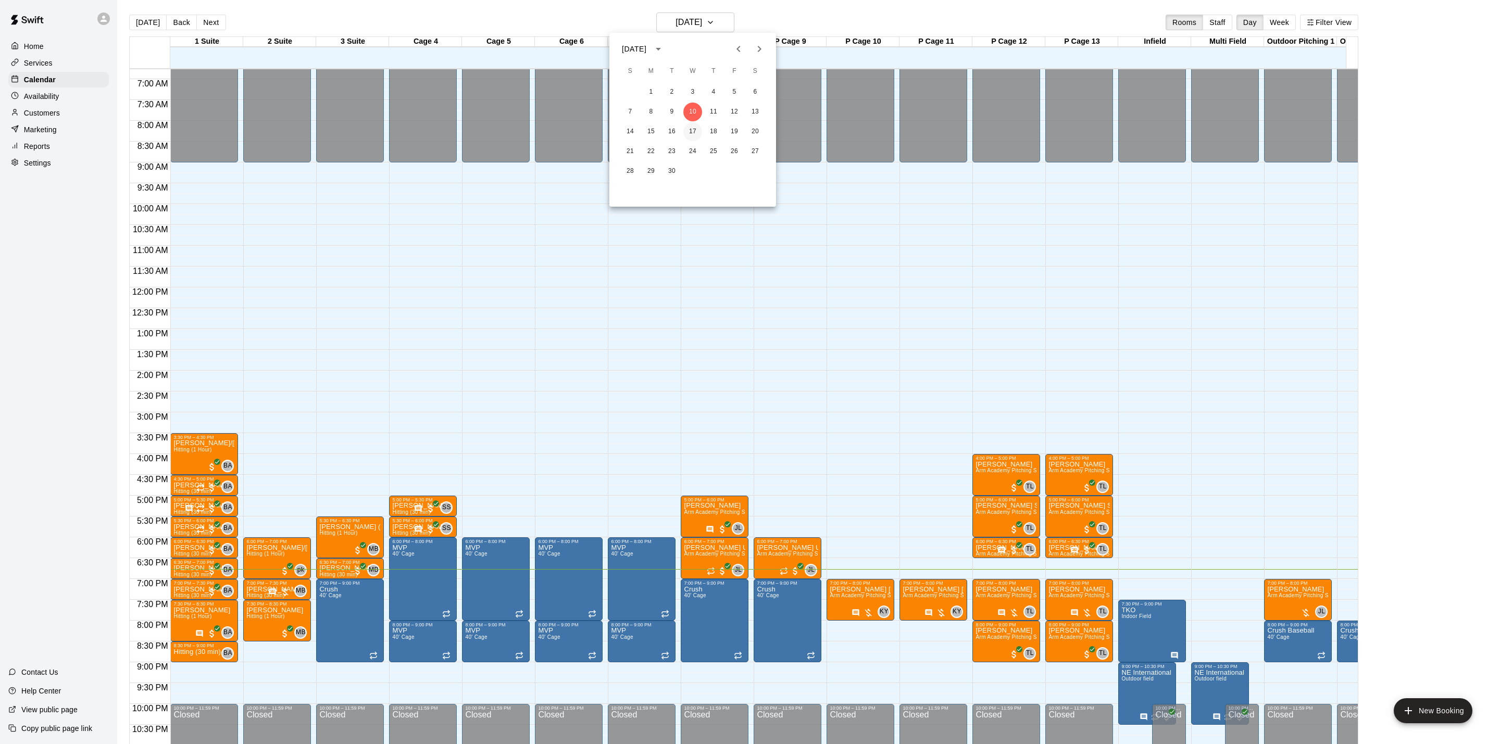
click at [688, 128] on button "17" at bounding box center [693, 131] width 19 height 19
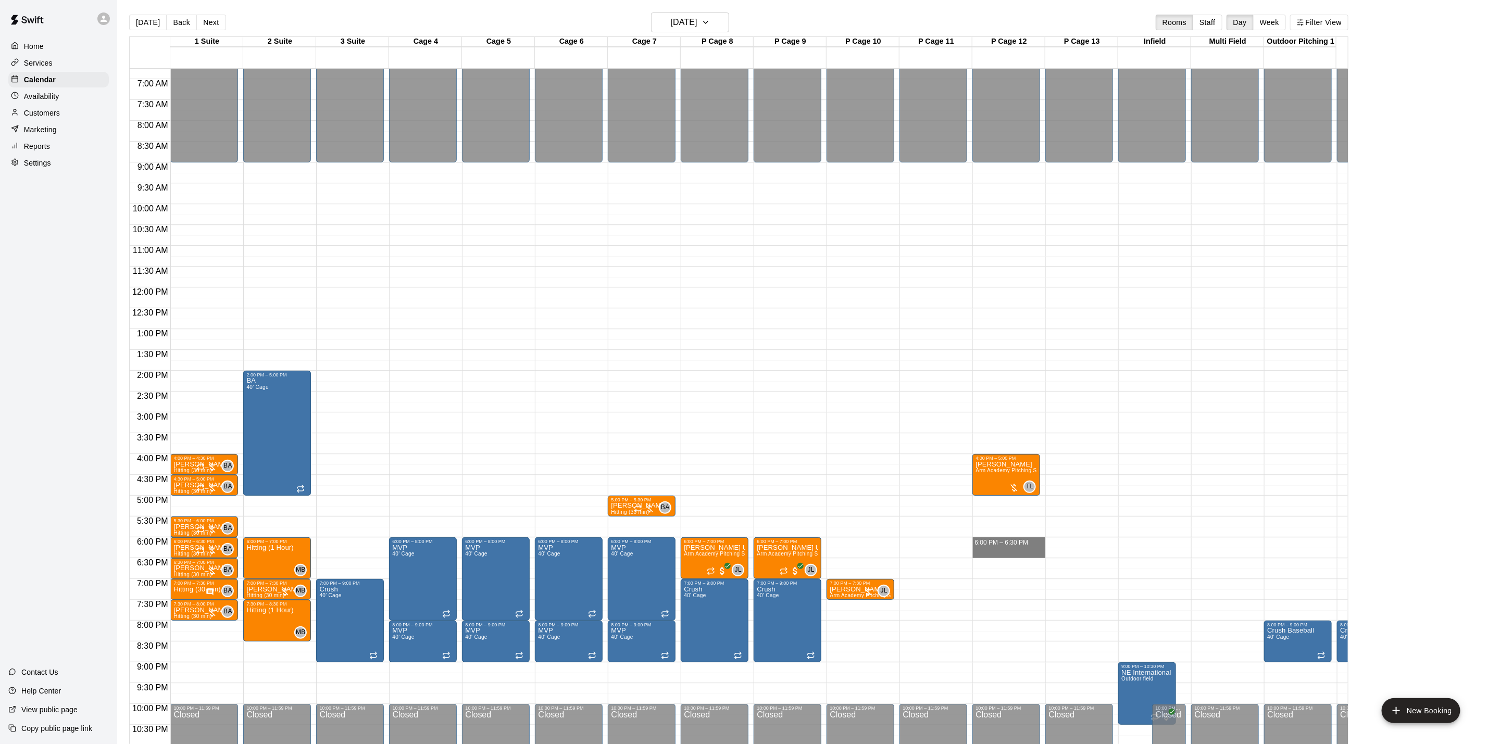
drag, startPoint x: 1022, startPoint y: 541, endPoint x: 1024, endPoint y: 558, distance: 17.8
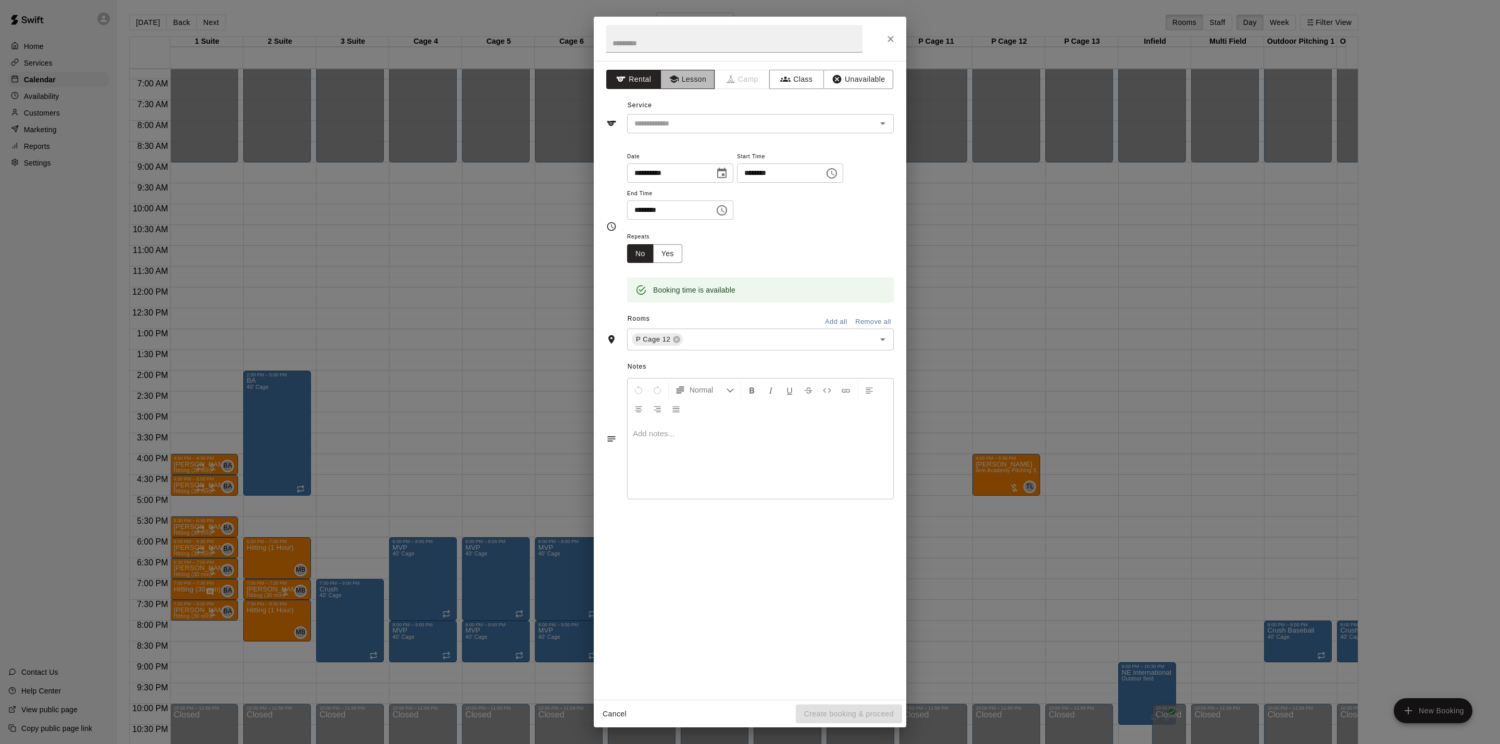
click at [690, 85] on button "Lesson" at bounding box center [688, 79] width 55 height 19
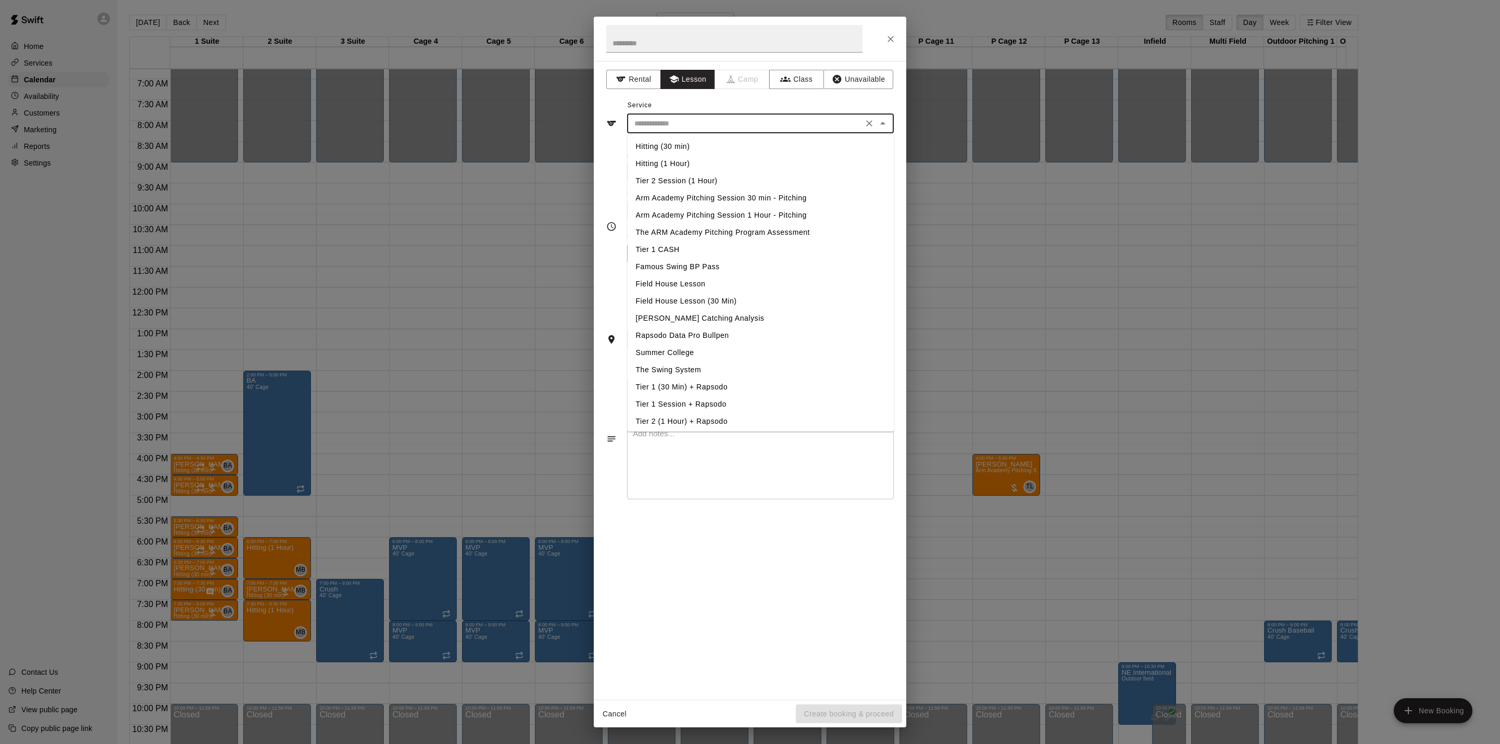
click at [699, 127] on input "text" at bounding box center [745, 123] width 230 height 13
click at [712, 190] on li "Arm Academy Pitching Session 30 min - Pitching" at bounding box center [761, 198] width 267 height 17
type input "**********"
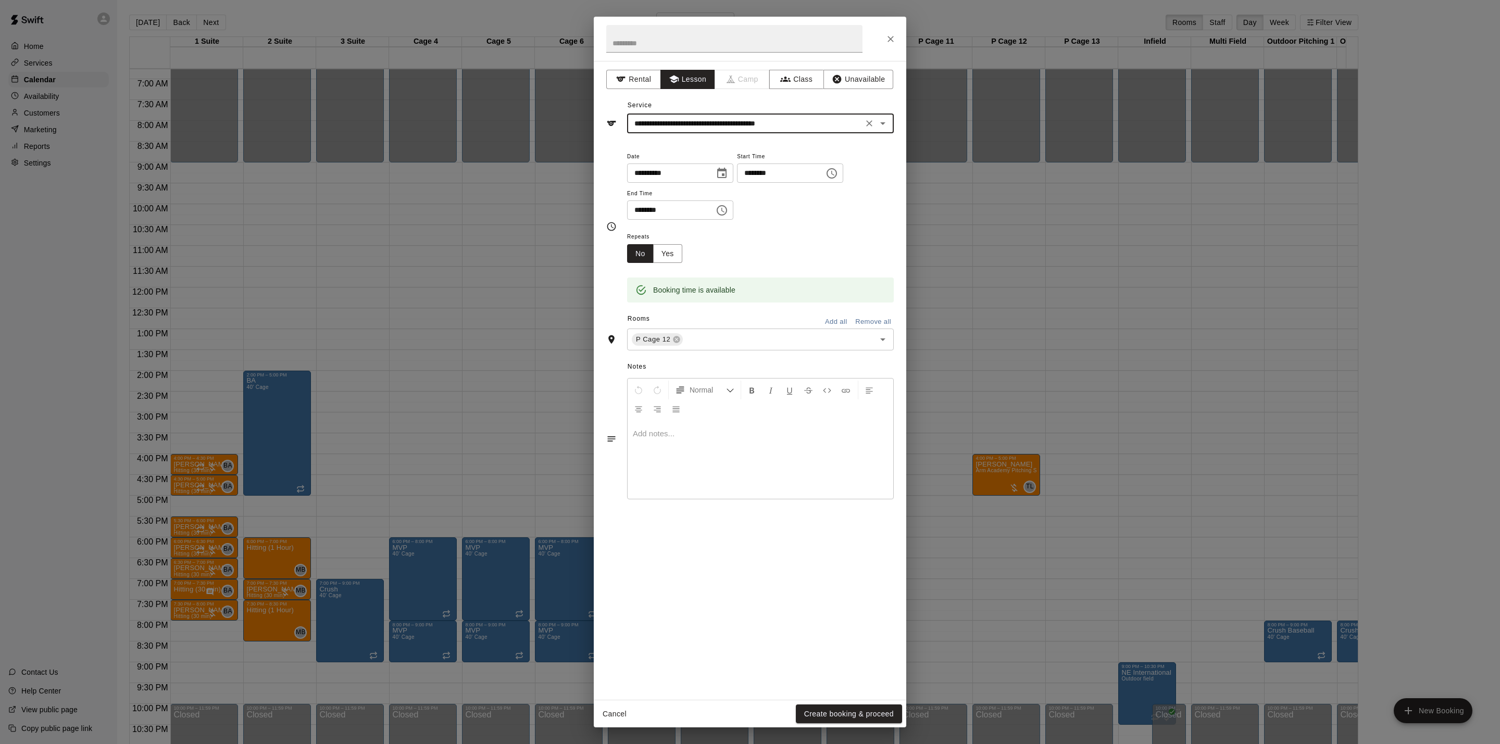
click at [862, 701] on div "Cancel Create booking & proceed" at bounding box center [750, 715] width 313 height 28
click at [864, 708] on button "Create booking & proceed" at bounding box center [849, 714] width 106 height 19
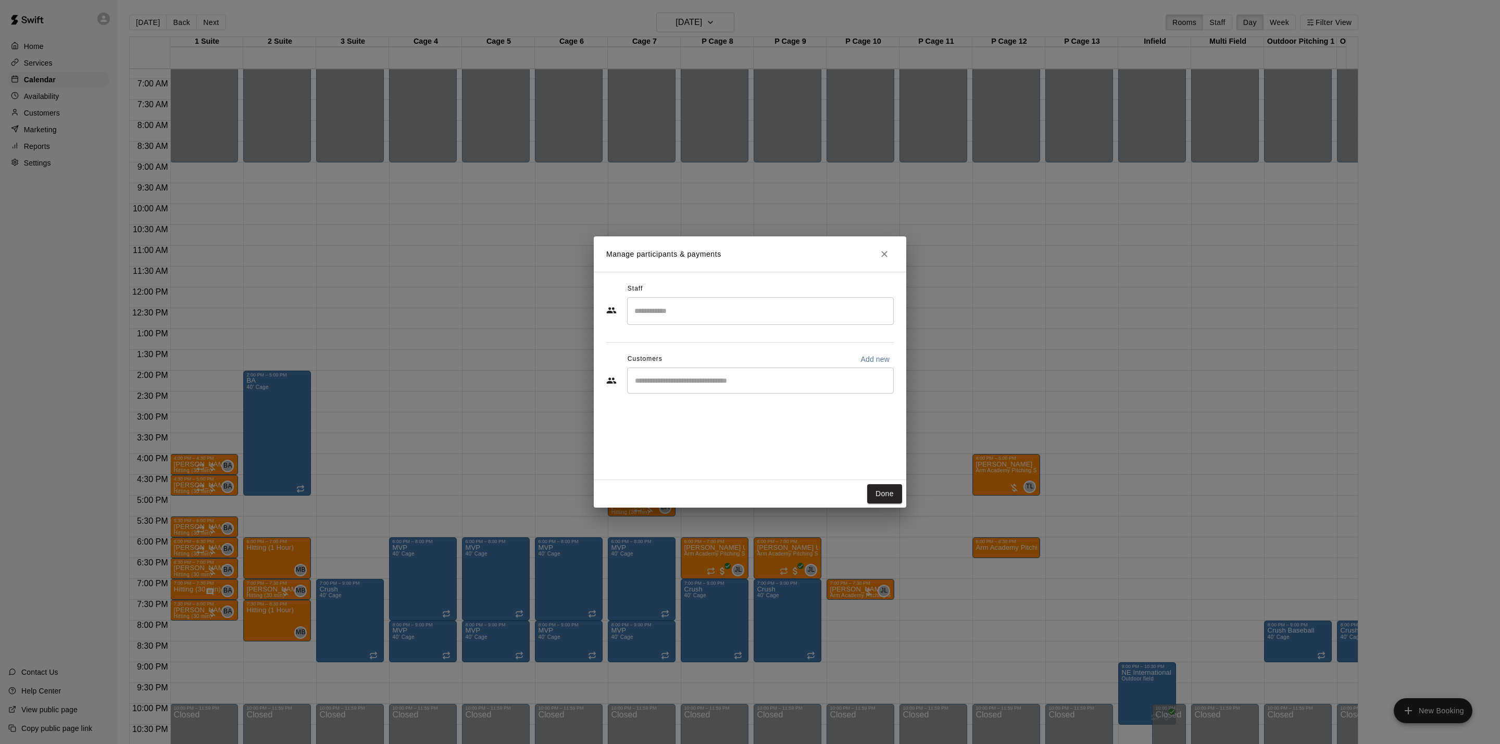
click at [710, 320] on input "Search staff" at bounding box center [760, 311] width 257 height 18
click at [707, 352] on div "[PERSON_NAME] Staff" at bounding box center [770, 347] width 220 height 20
type input "***"
click at [726, 377] on input "Start typing to search customers..." at bounding box center [760, 381] width 257 height 10
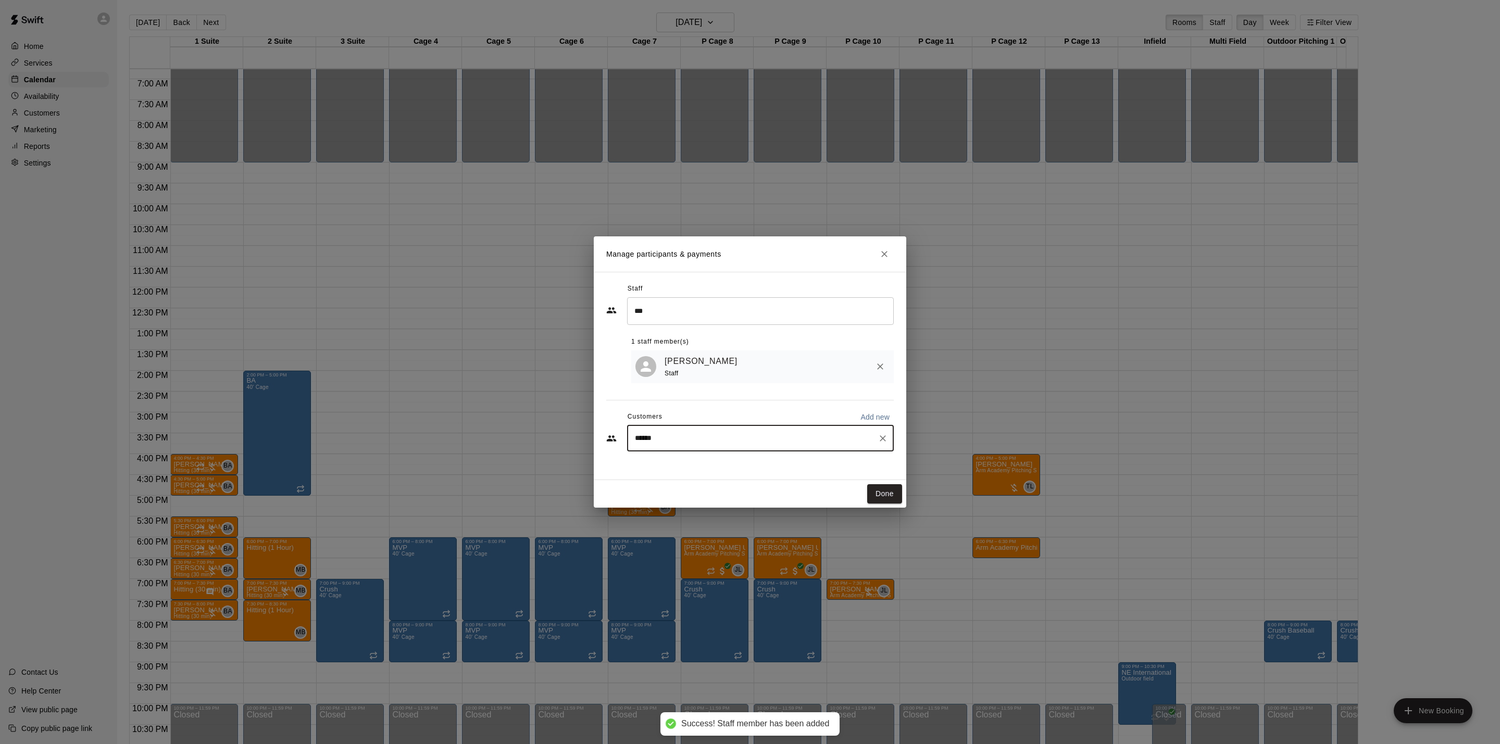
type input "*******"
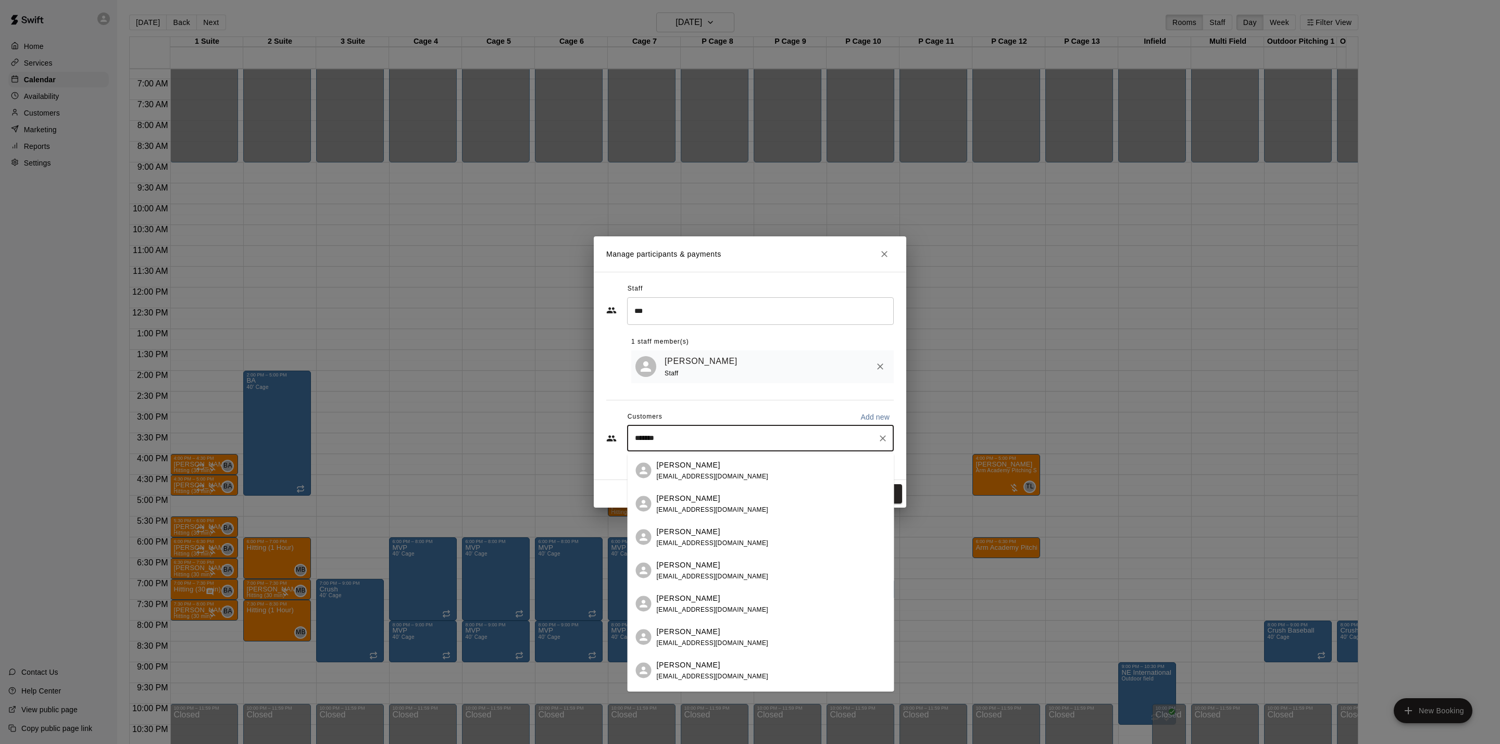
click at [771, 663] on div "[PERSON_NAME] [EMAIL_ADDRESS][DOMAIN_NAME]" at bounding box center [771, 671] width 229 height 22
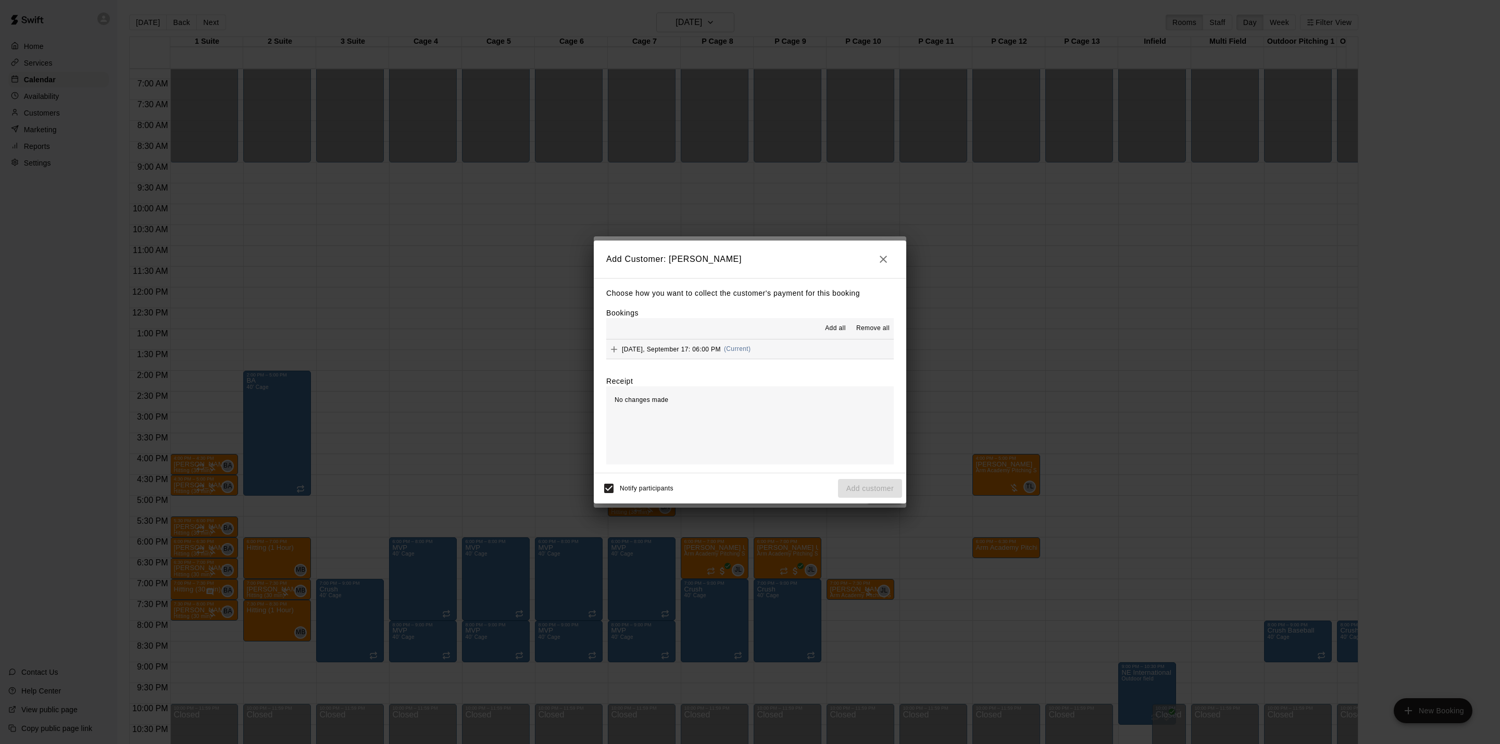
click at [784, 352] on button "[DATE], September 17: 06:00 PM (Current)" at bounding box center [750, 349] width 288 height 19
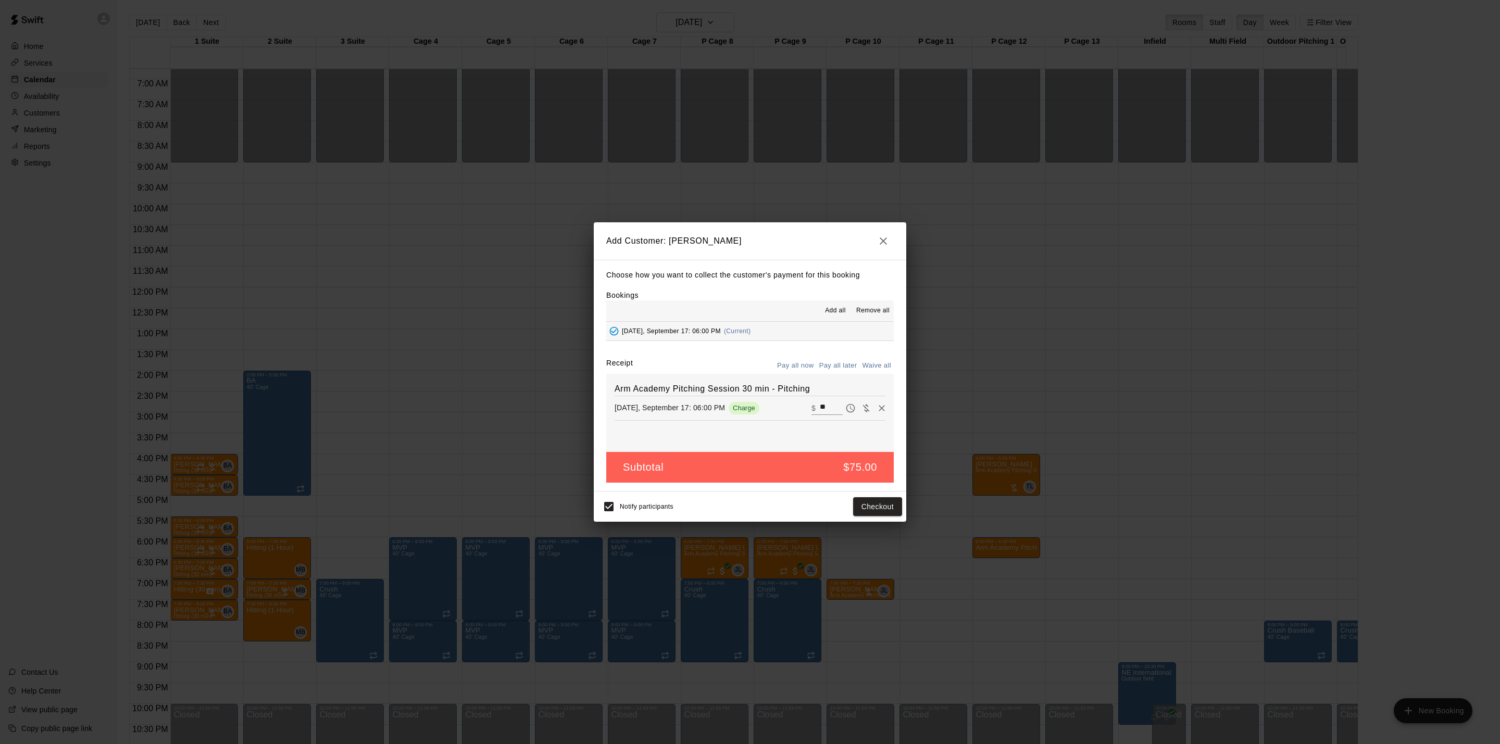
click at [831, 365] on button "Pay all later" at bounding box center [838, 366] width 43 height 16
click at [880, 517] on button "Add customer" at bounding box center [870, 507] width 64 height 19
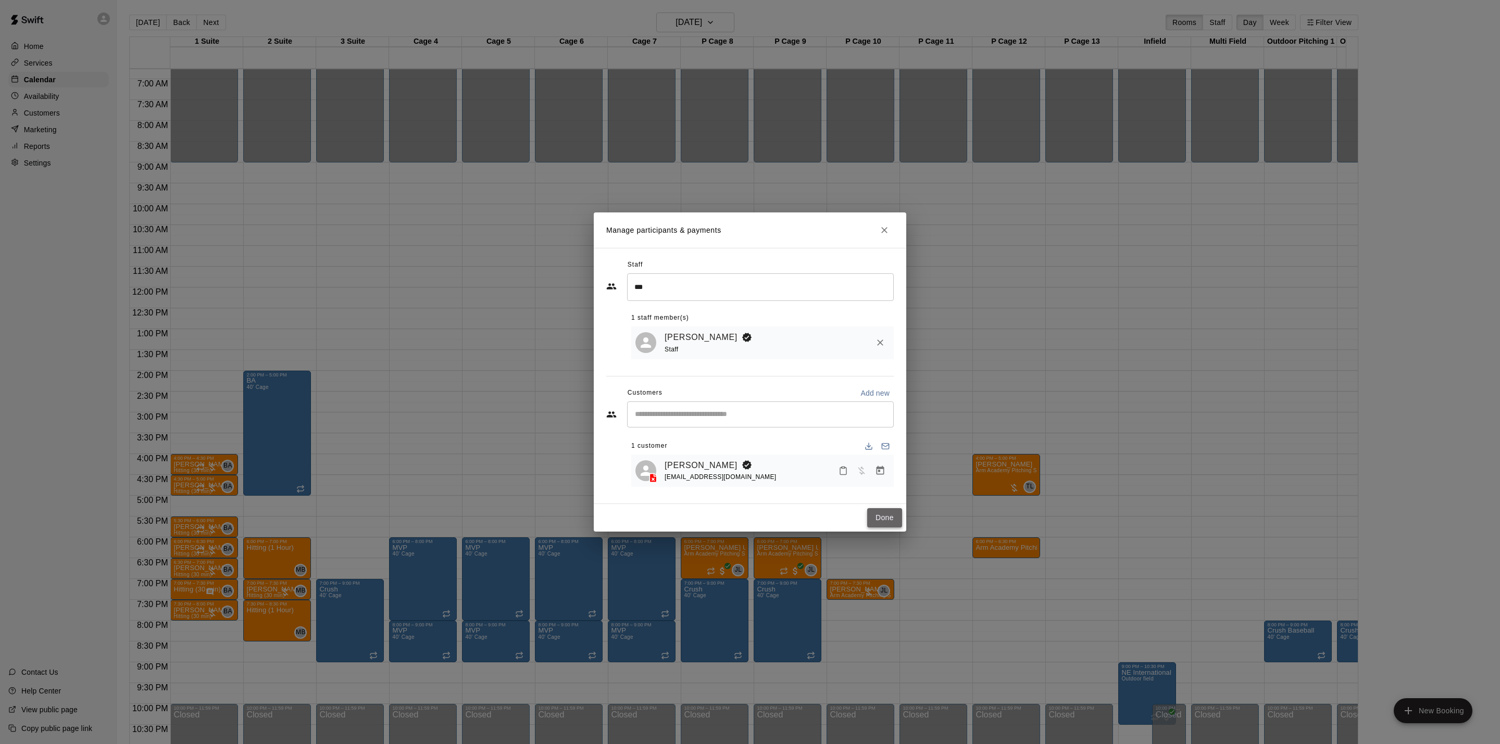
click at [885, 524] on button "Done" at bounding box center [884, 517] width 35 height 19
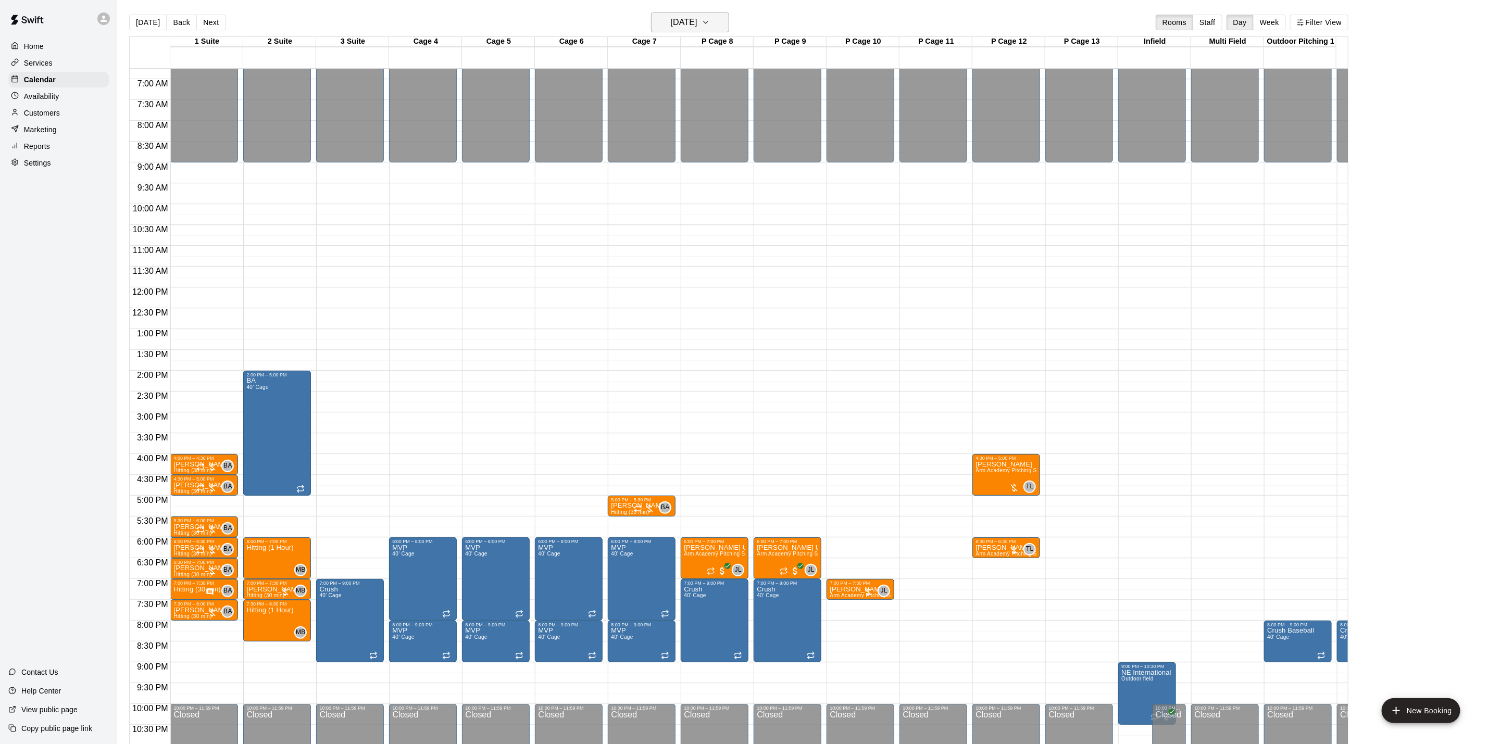
click at [698, 18] on h6 "[DATE]" at bounding box center [684, 22] width 27 height 15
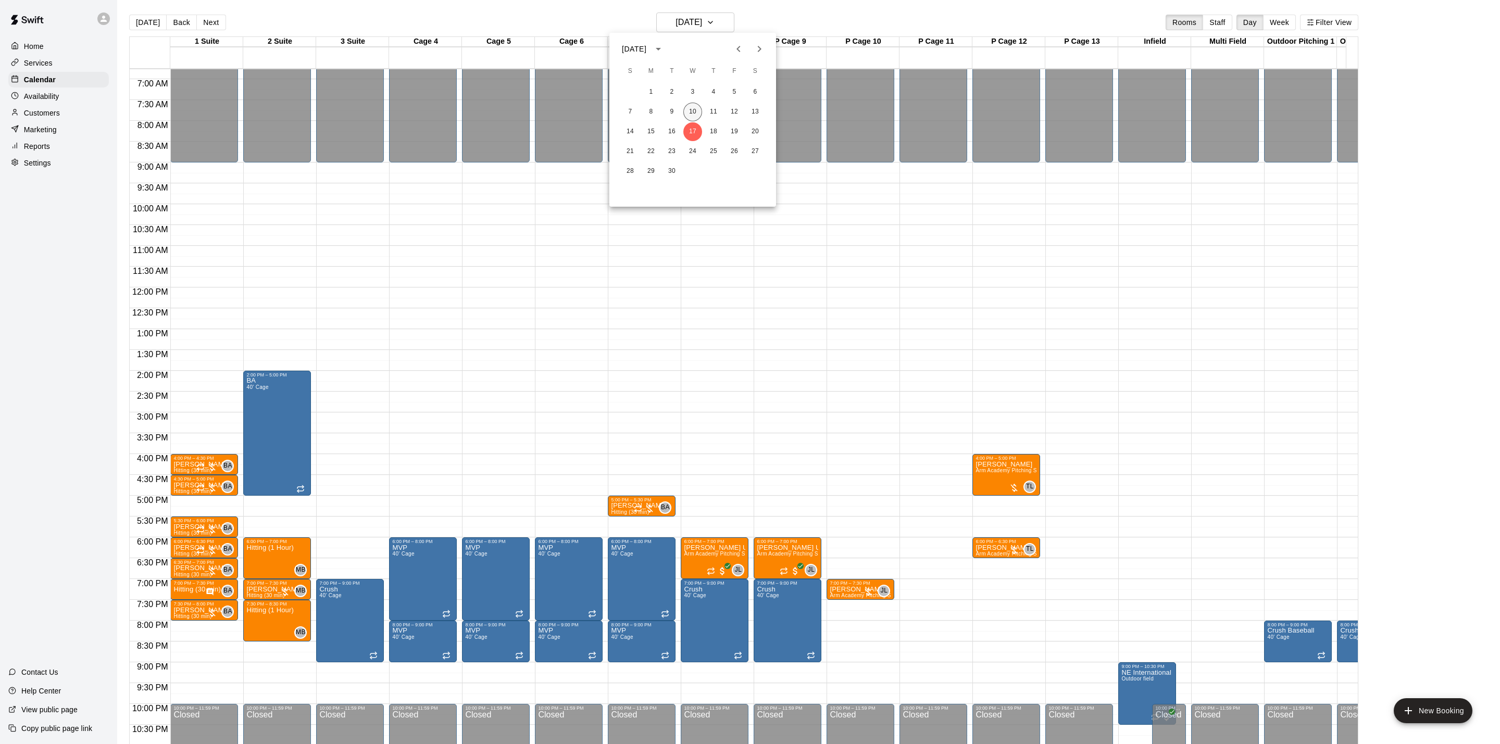
click at [699, 108] on button "10" at bounding box center [693, 112] width 19 height 19
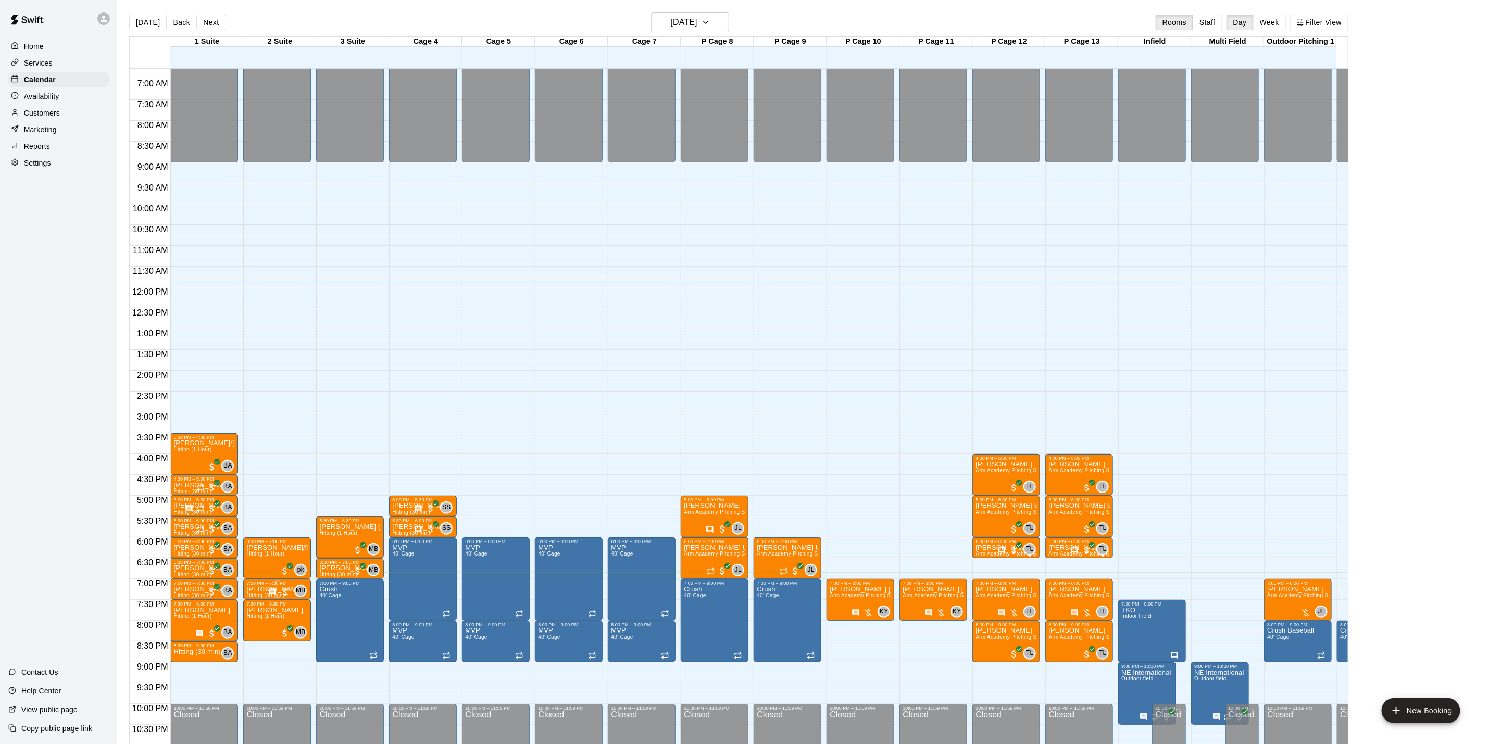
click at [287, 588] on div at bounding box center [279, 592] width 22 height 10
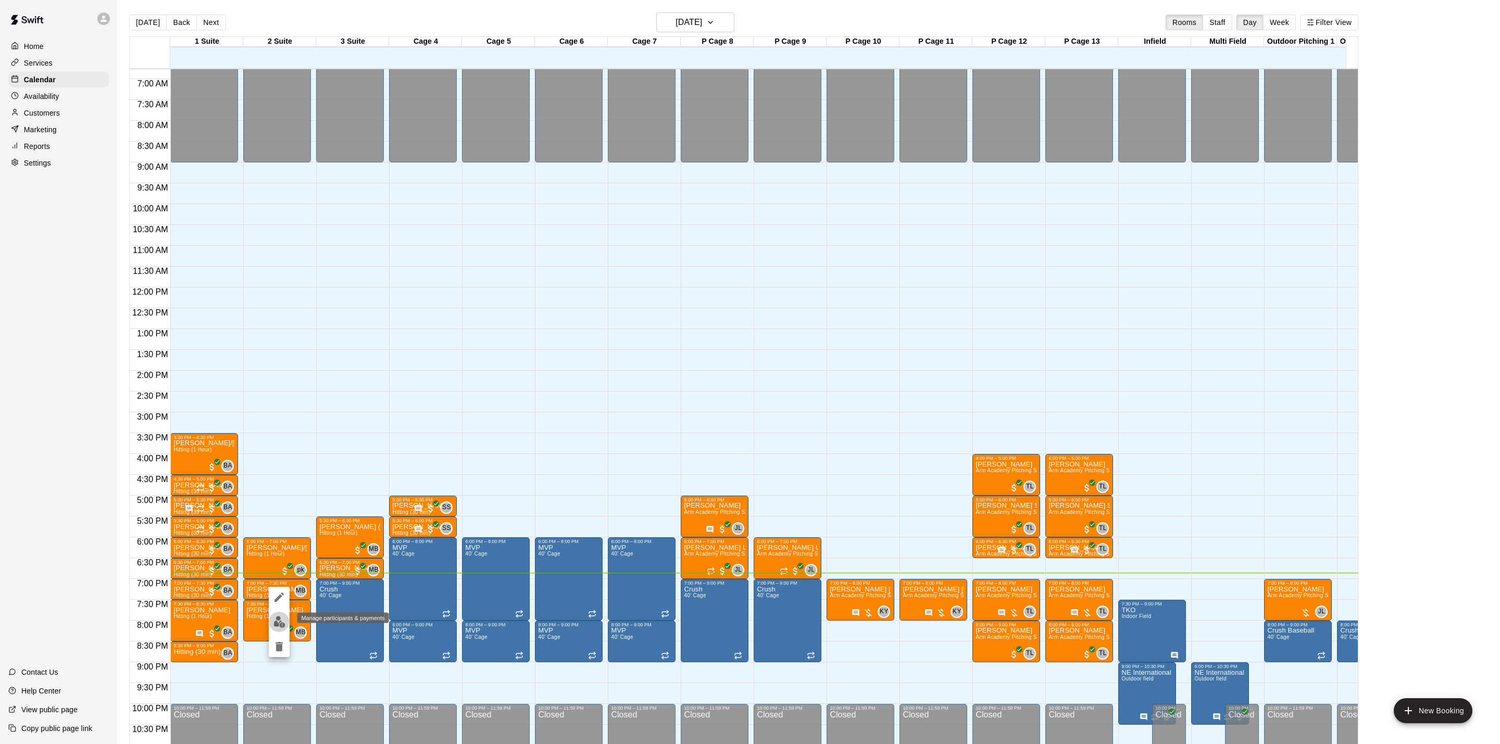
click at [281, 621] on img "edit" at bounding box center [280, 622] width 12 height 12
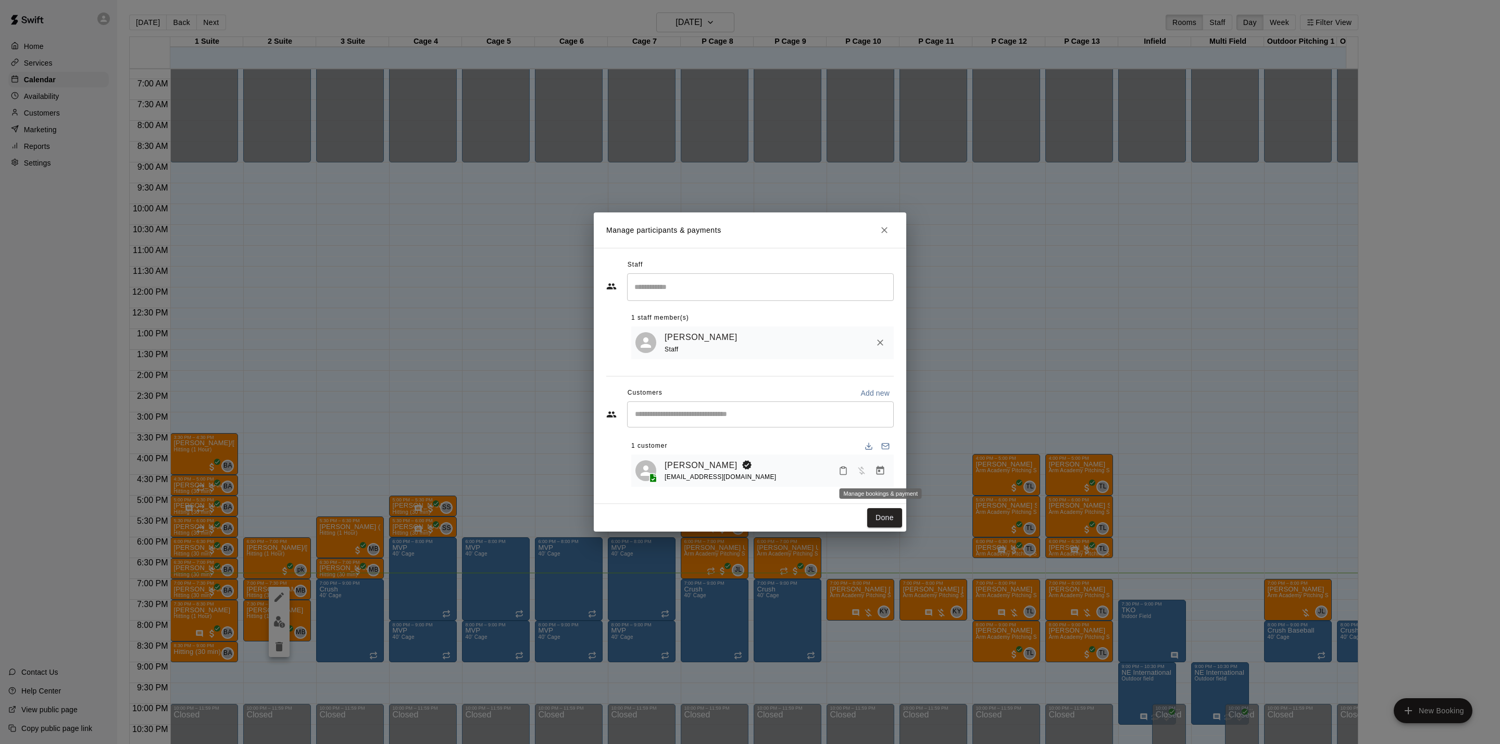
click at [889, 473] on button "Manage bookings & payment" at bounding box center [880, 471] width 19 height 19
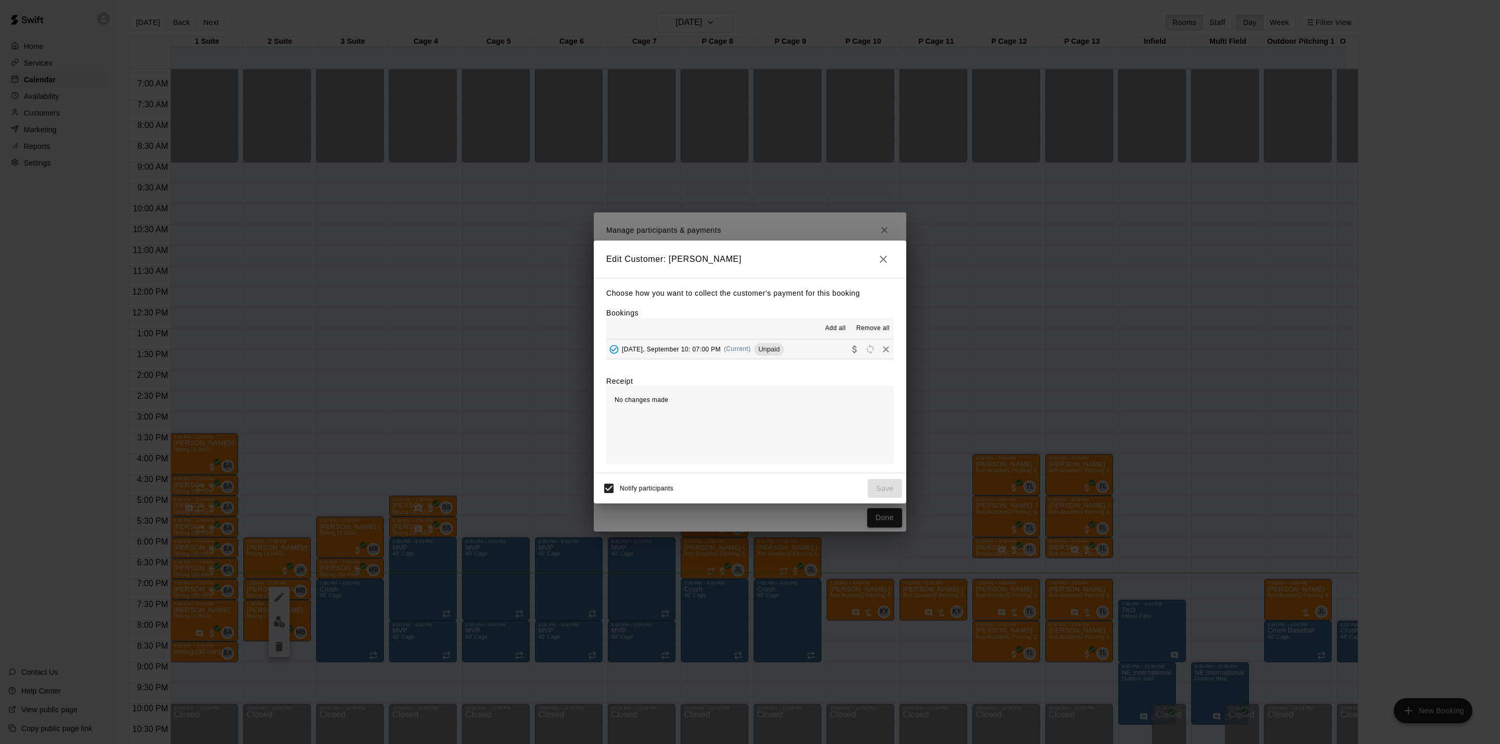
click at [728, 355] on div "[DATE], September 10: 07:00 PM (Current) Unpaid" at bounding box center [695, 350] width 178 height 16
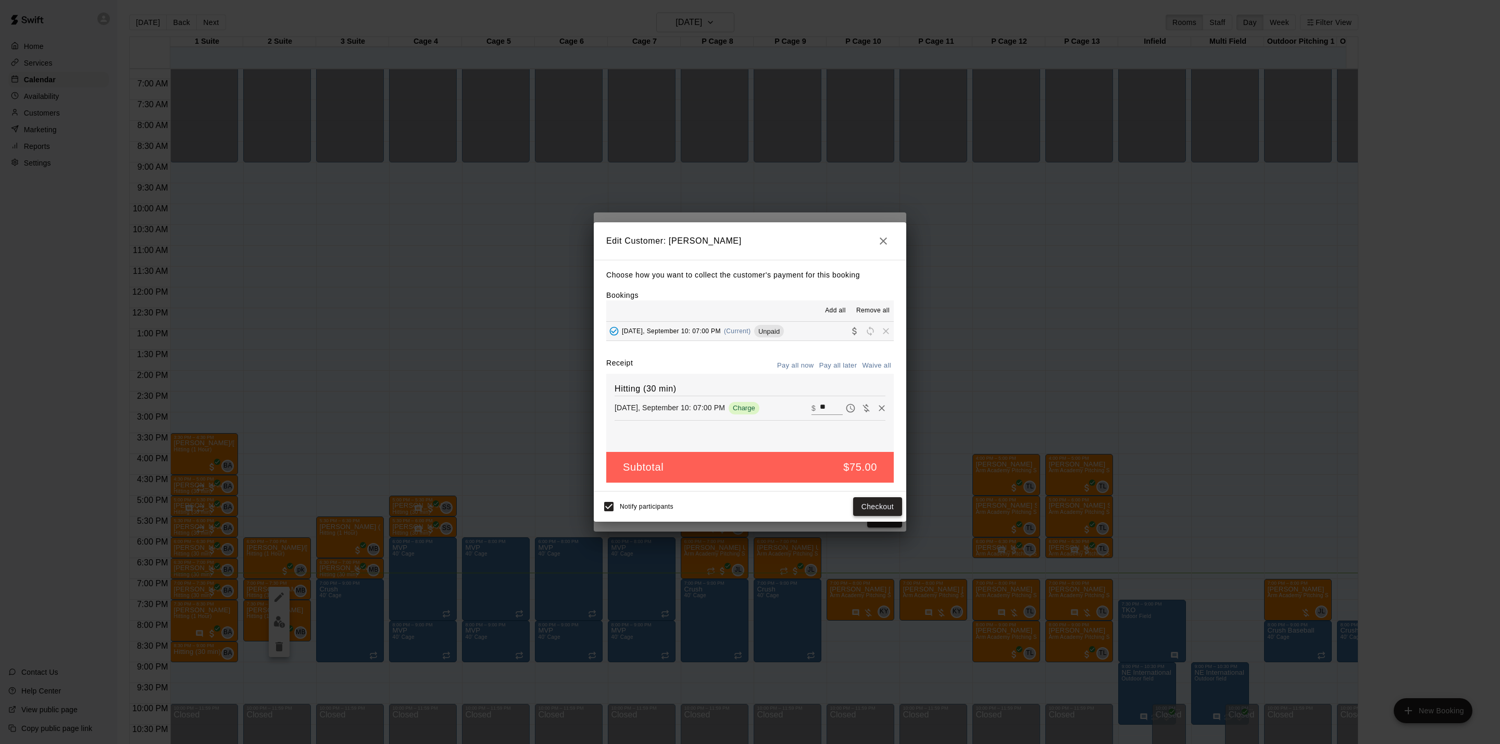
click at [871, 503] on button "Checkout" at bounding box center [877, 507] width 49 height 19
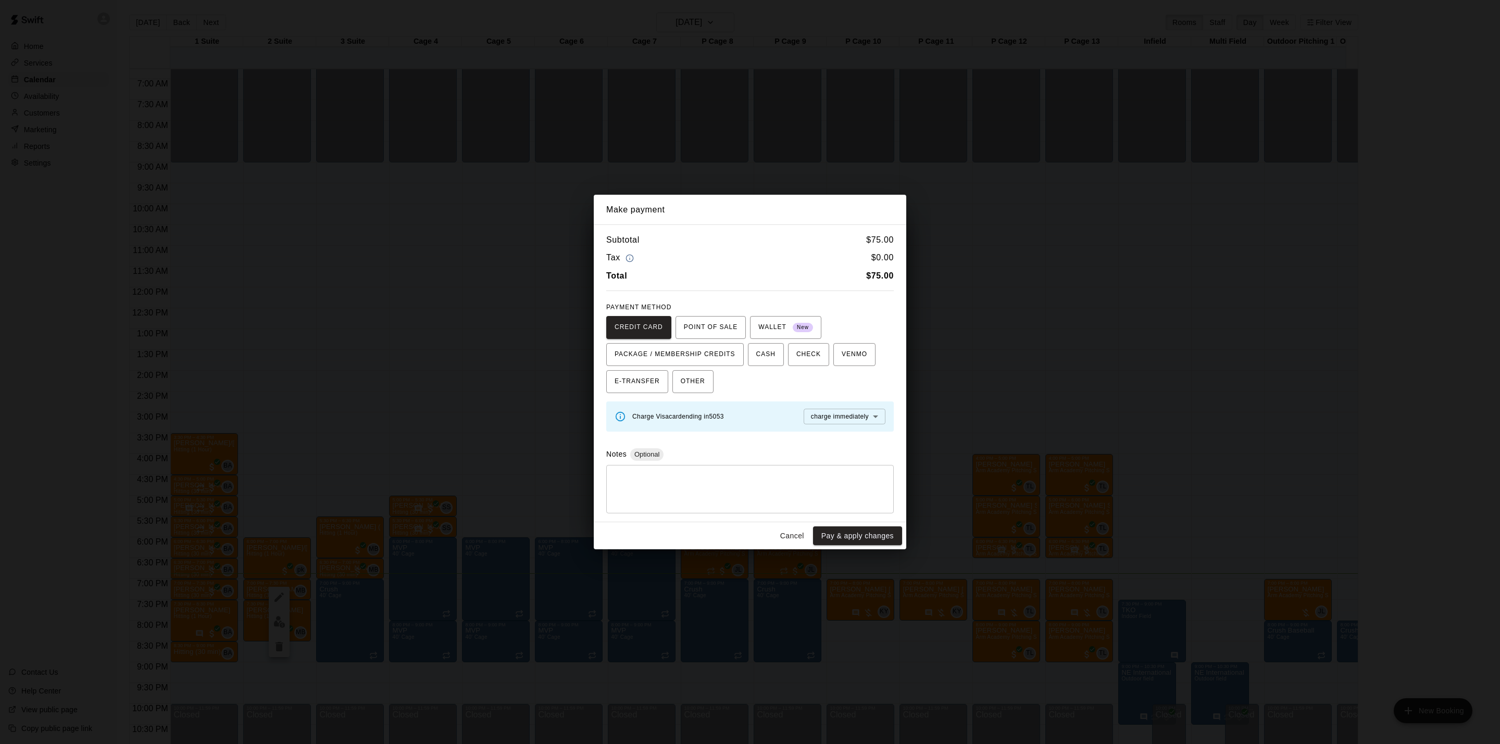
click at [951, 113] on div "Make payment Subtotal $ 75.00 Tax $ 0.00 Total $ 75.00 PAYMENT METHOD CREDIT CA…" at bounding box center [750, 372] width 1500 height 744
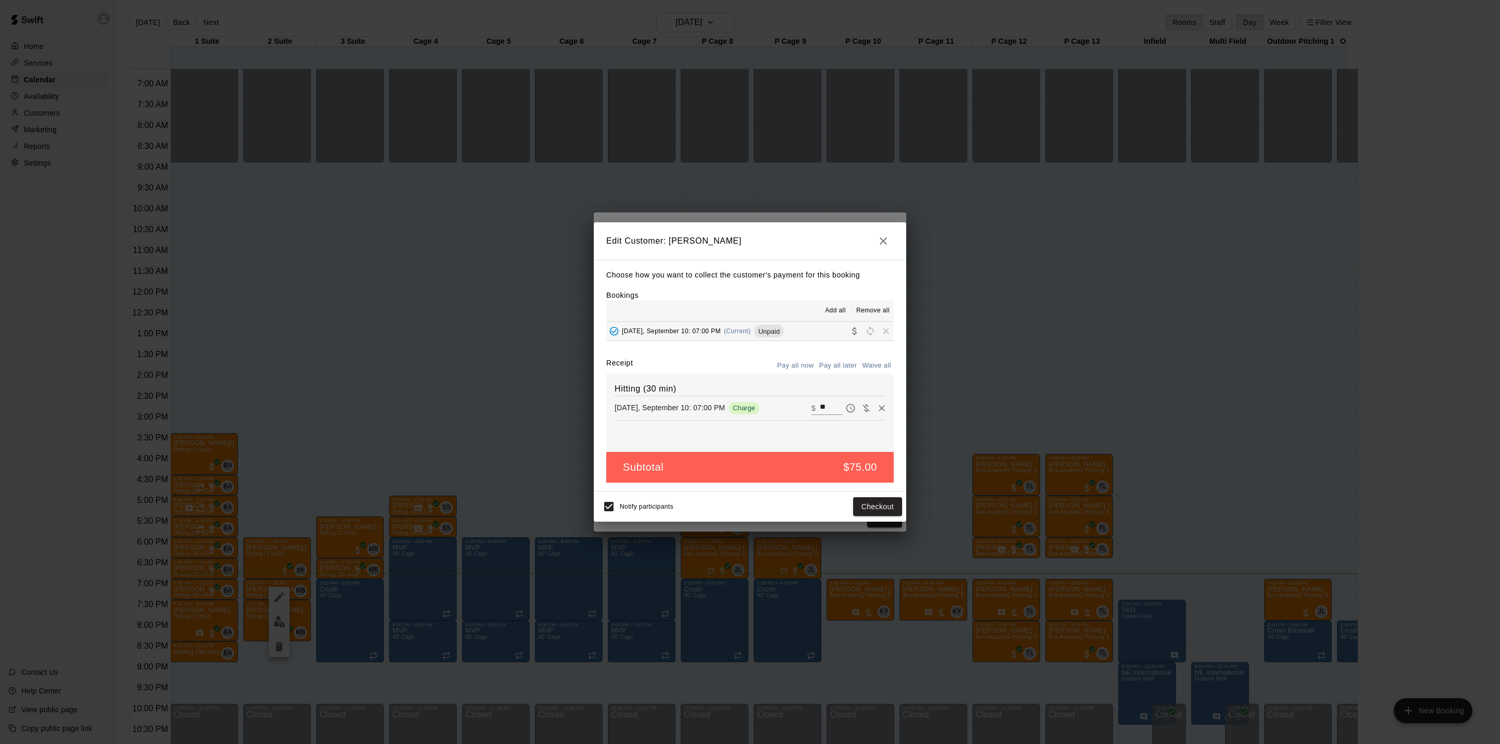
click at [885, 241] on icon "button" at bounding box center [883, 241] width 7 height 7
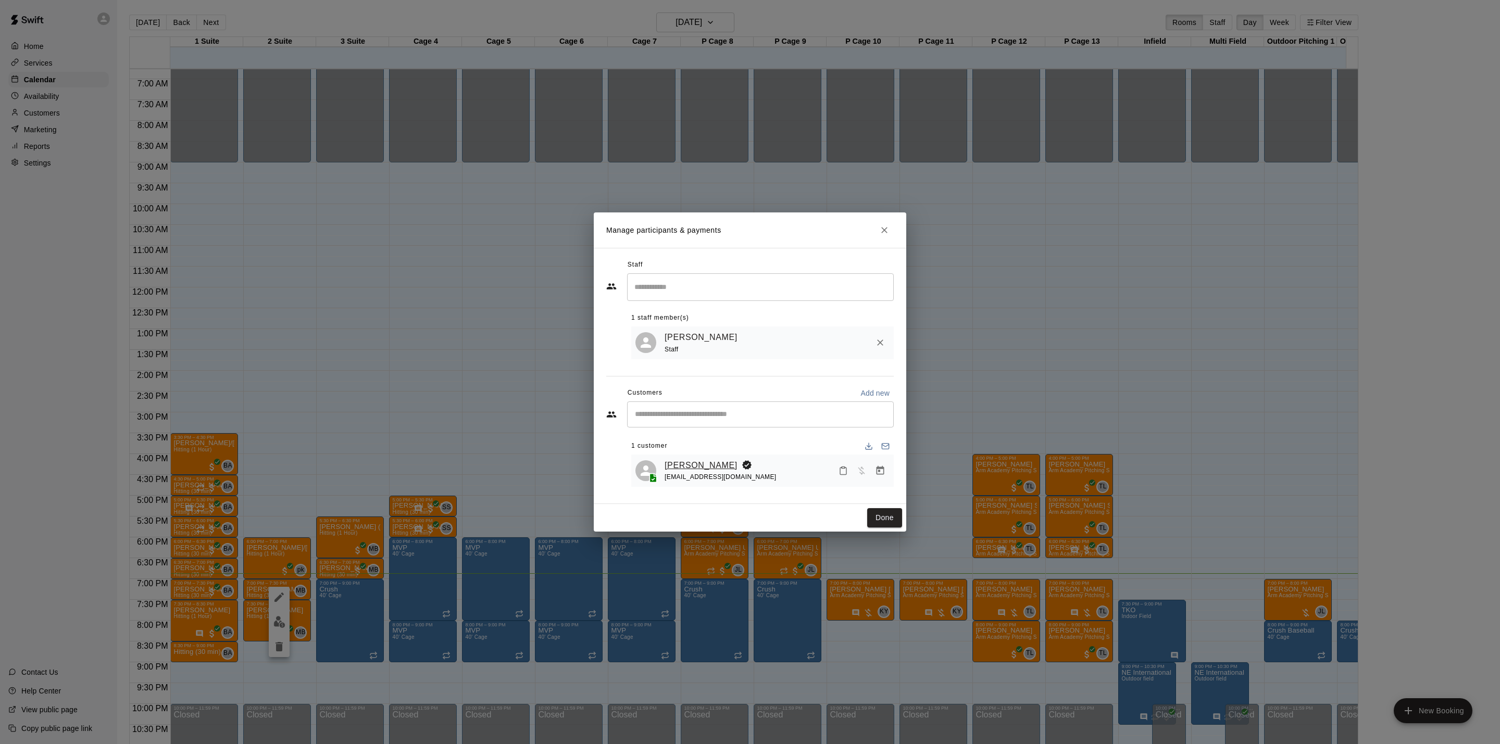
click at [684, 467] on link "[PERSON_NAME]" at bounding box center [701, 466] width 73 height 14
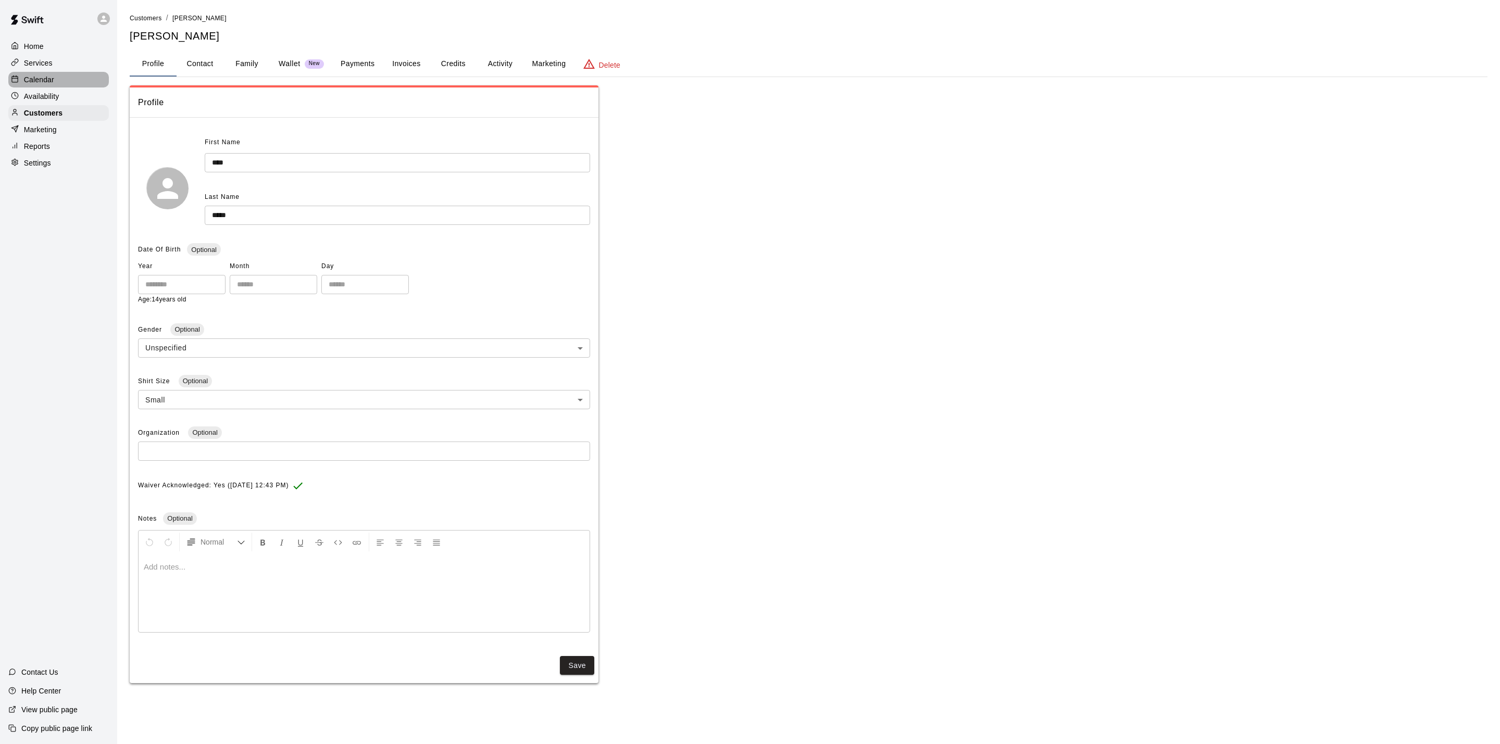
click at [41, 83] on p "Calendar" at bounding box center [39, 79] width 30 height 10
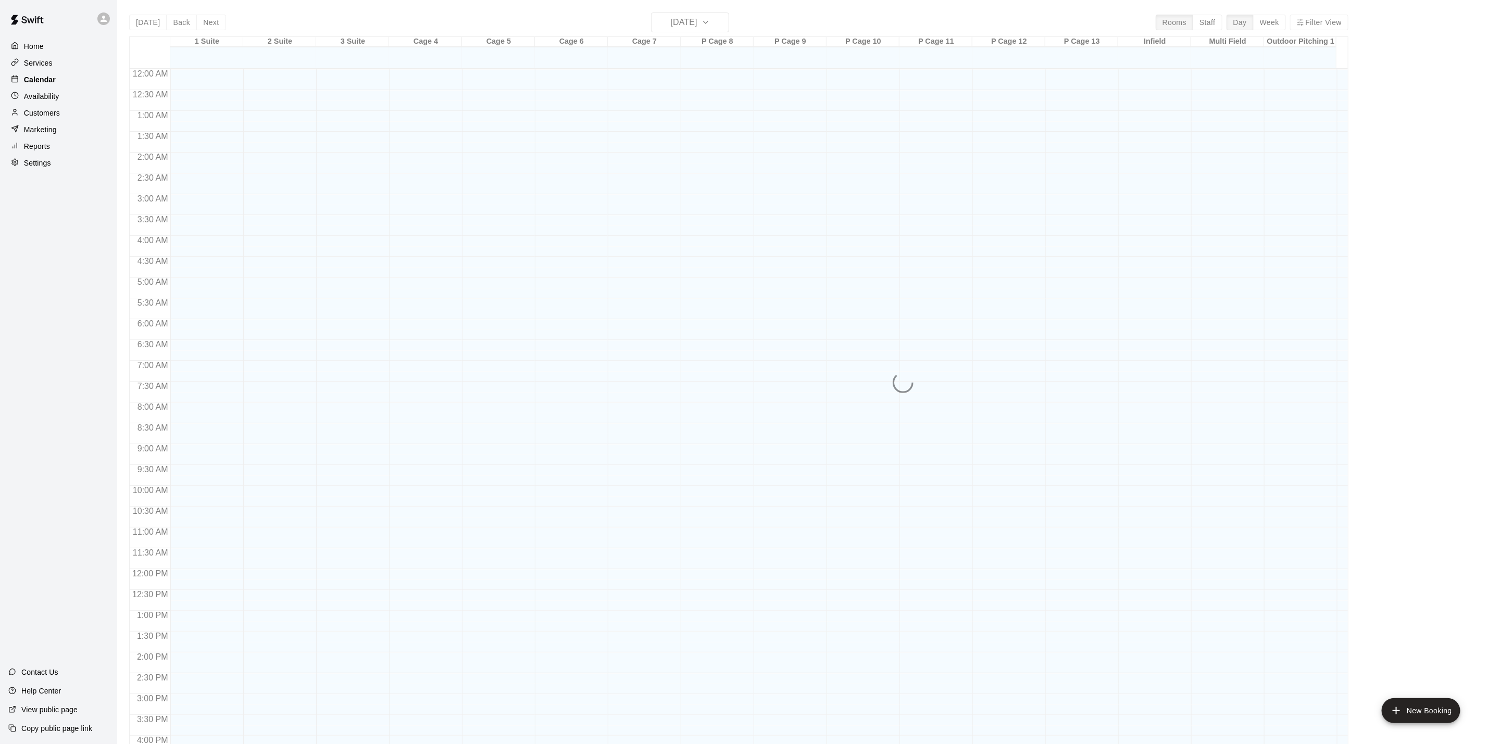
scroll to position [282, 0]
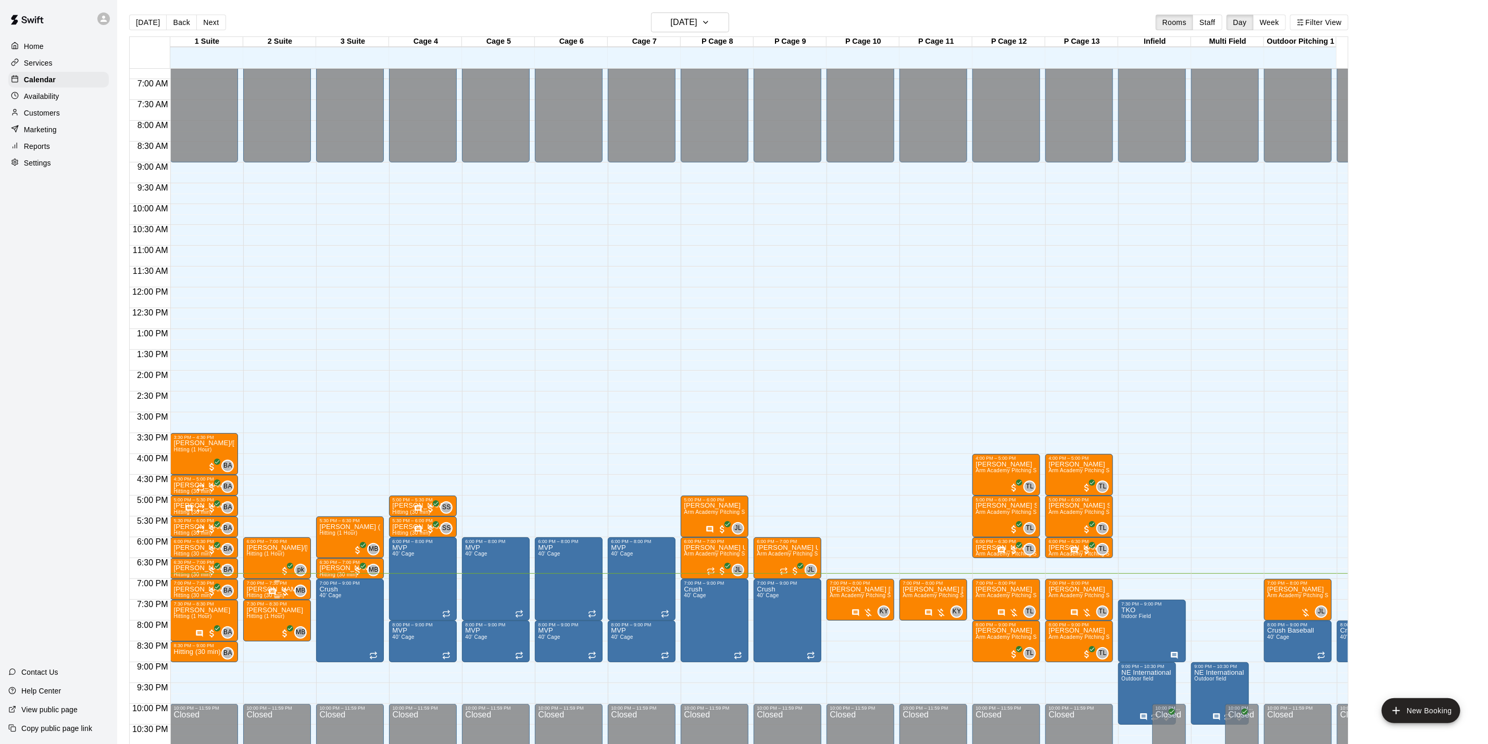
click at [251, 588] on div "7:00 PM – 7:30 PM [PERSON_NAME] Hitting (30 min) MB 0" at bounding box center [276, 590] width 61 height 18
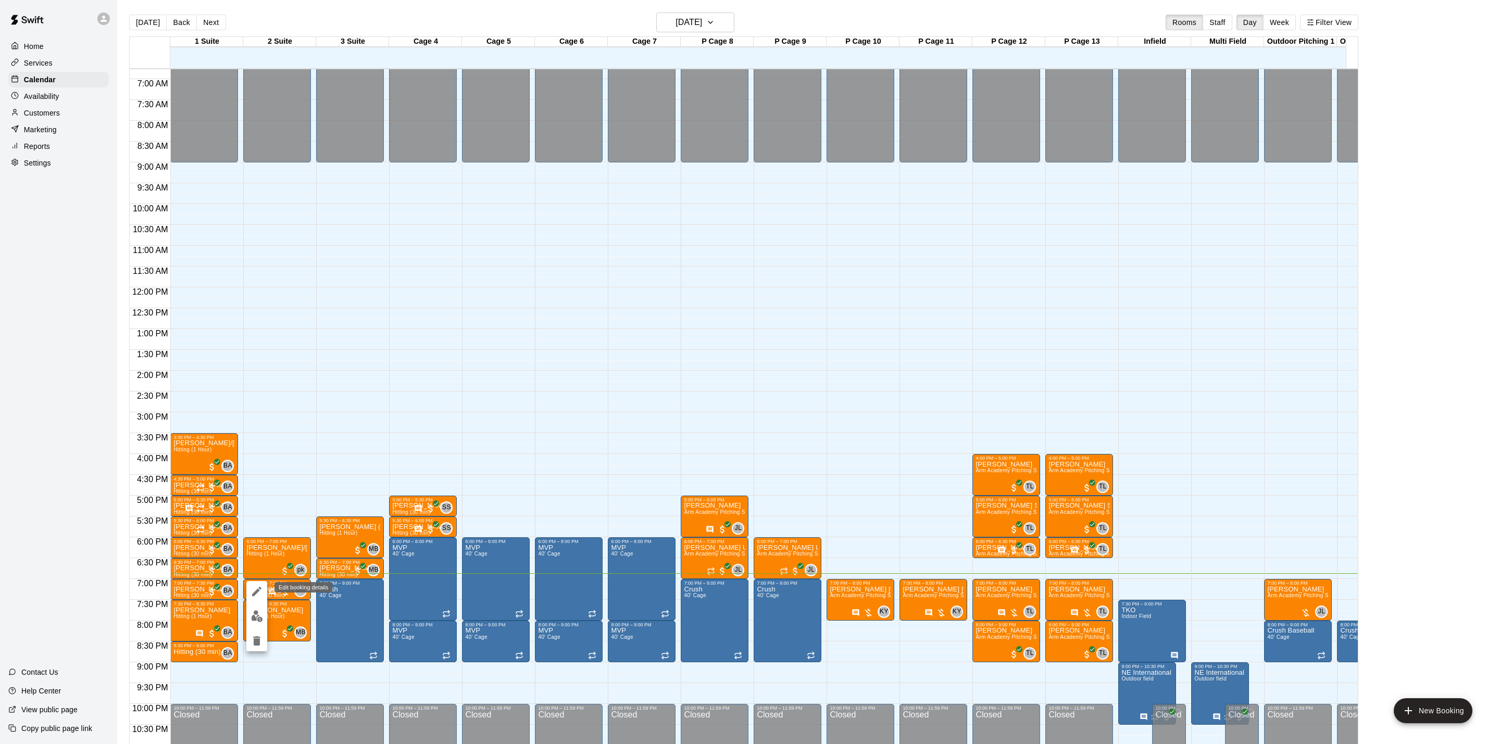
click at [258, 594] on icon "edit" at bounding box center [257, 592] width 13 height 13
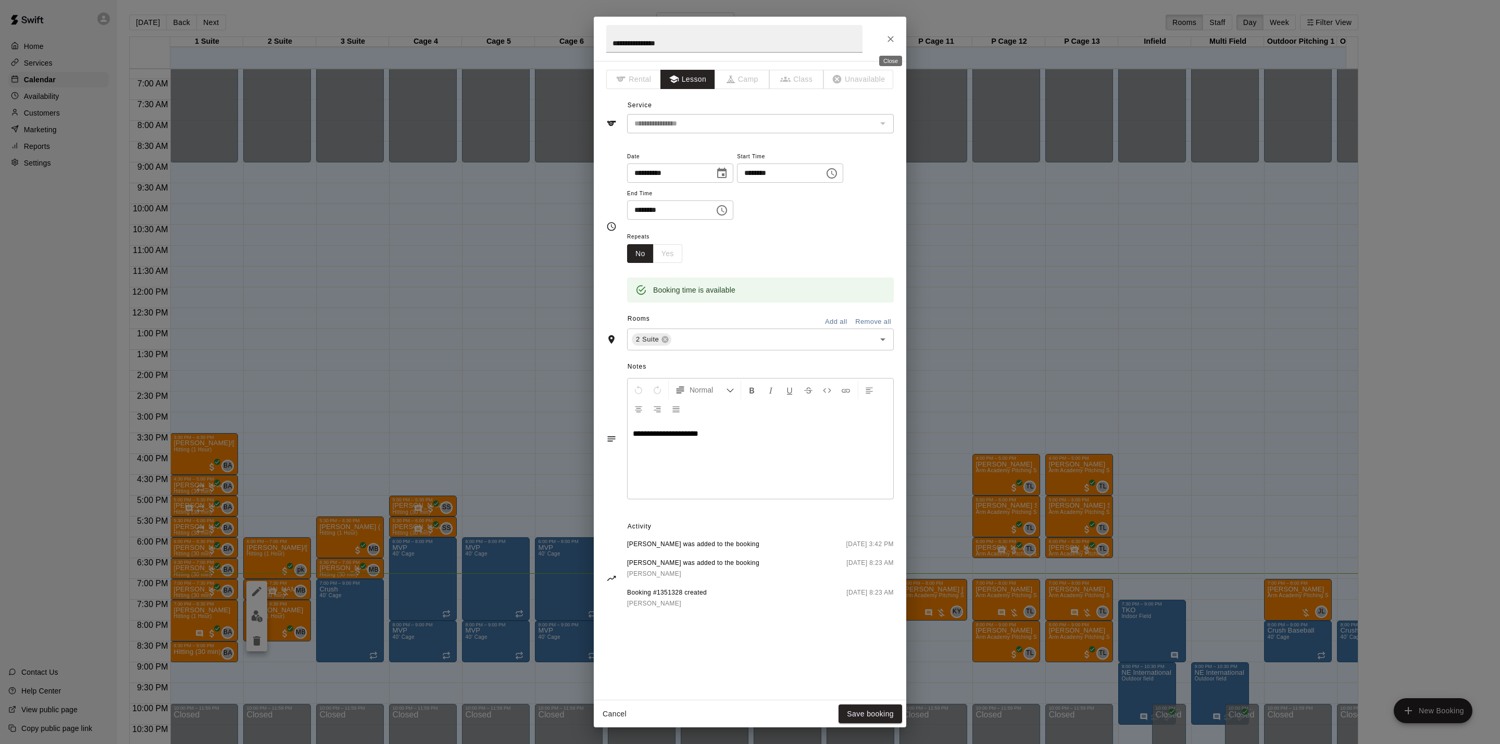
drag, startPoint x: 888, startPoint y: 38, endPoint x: 888, endPoint y: 50, distance: 12.0
click at [888, 39] on icon "Close" at bounding box center [891, 39] width 10 height 10
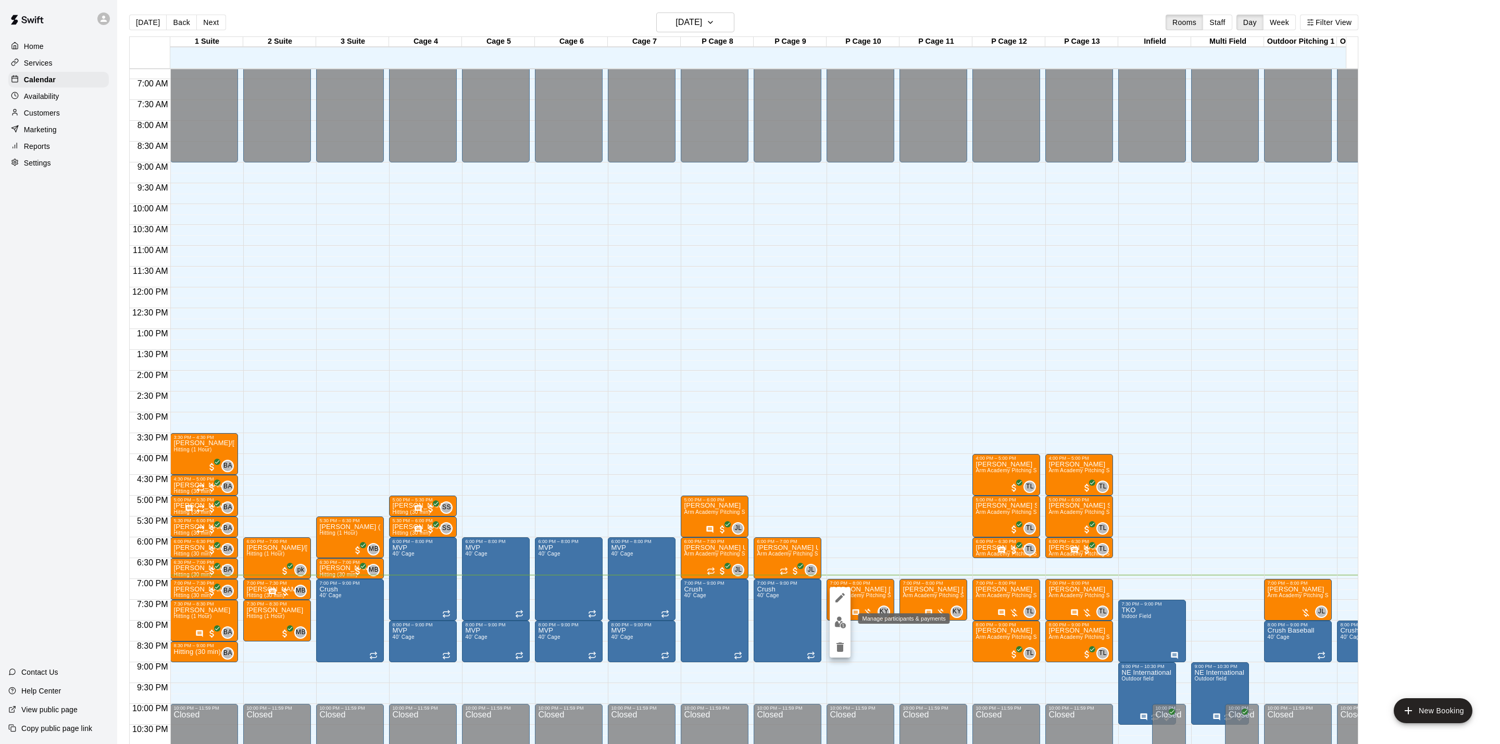
click at [843, 626] on img "edit" at bounding box center [841, 623] width 12 height 12
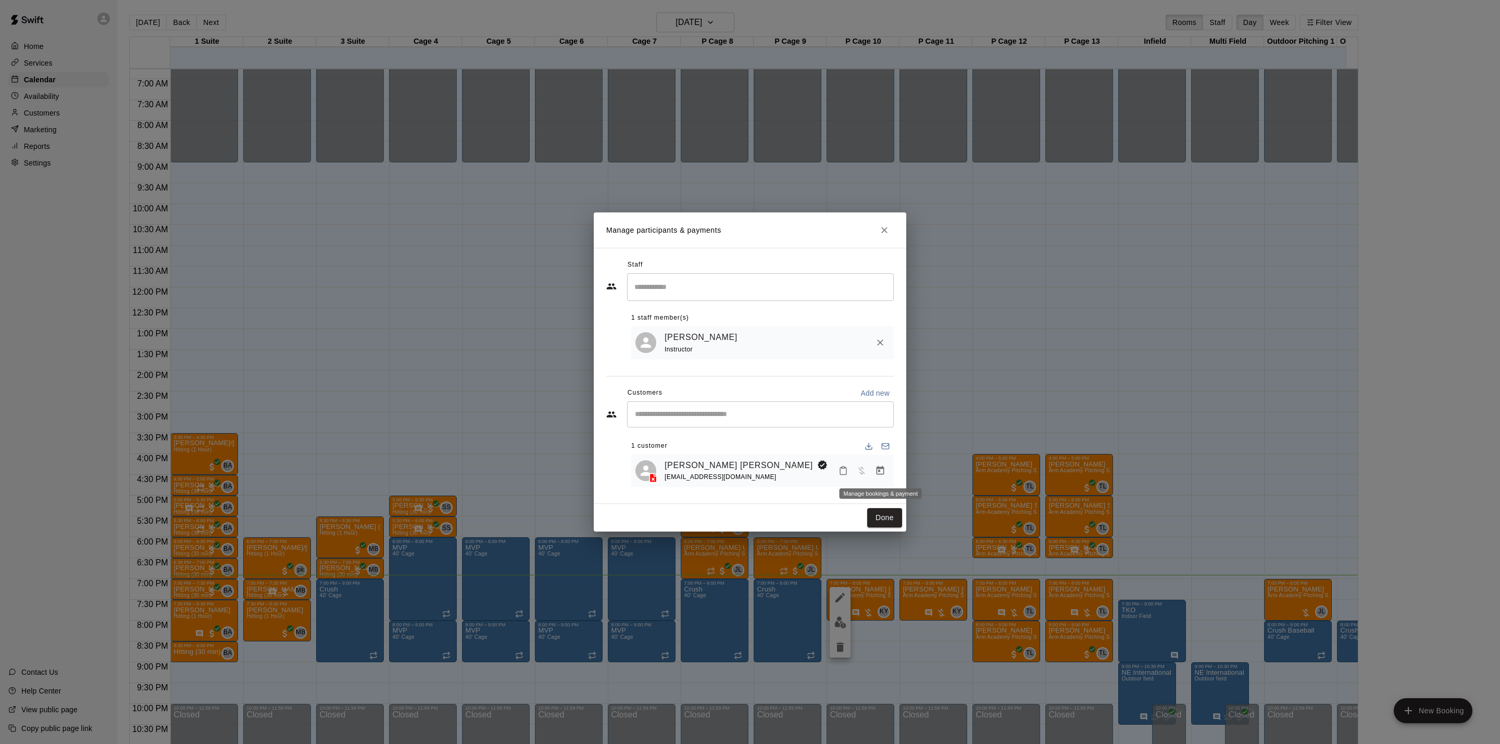
click at [876, 473] on icon "Manage bookings & payment" at bounding box center [880, 471] width 10 height 10
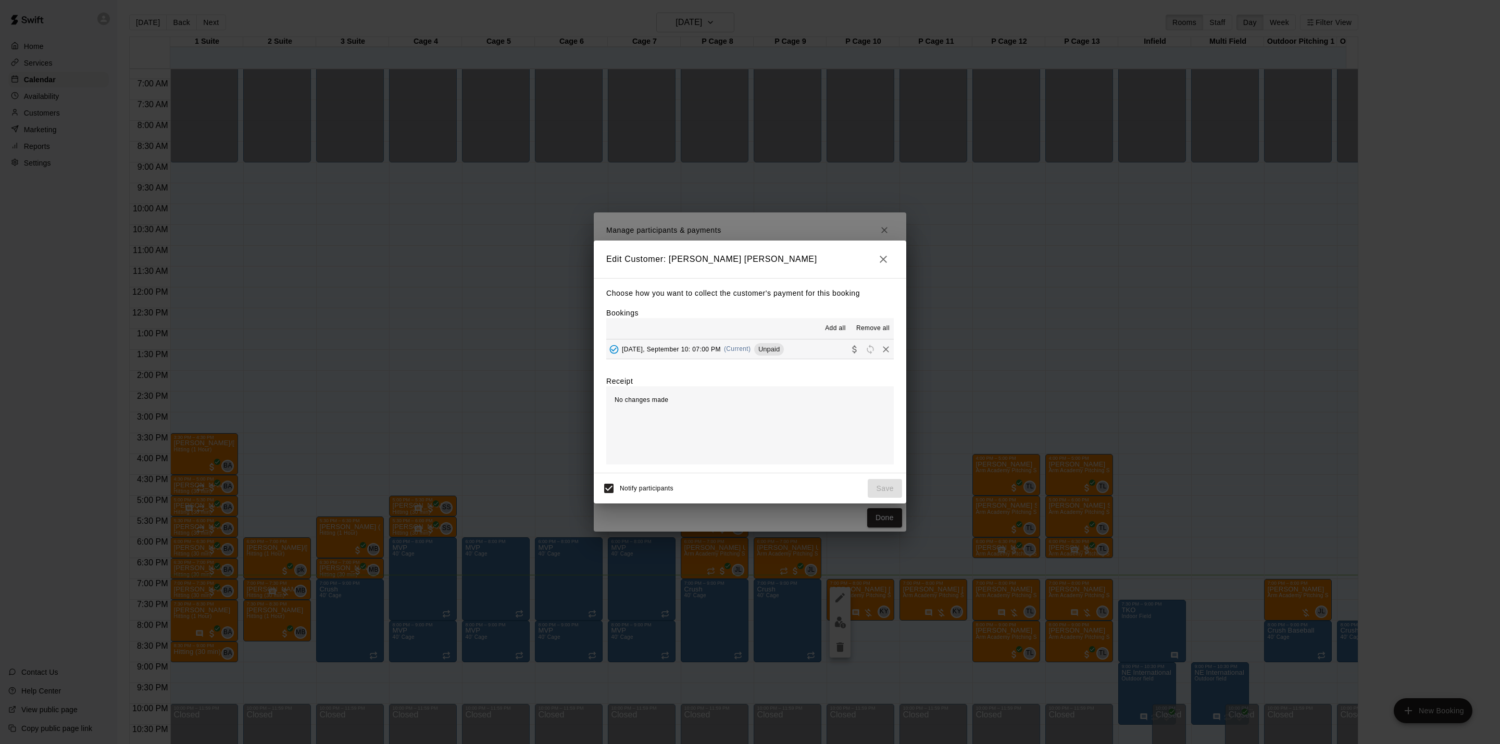
click at [735, 355] on div "[DATE], September 10: 07:00 PM (Current) Unpaid" at bounding box center [695, 350] width 178 height 16
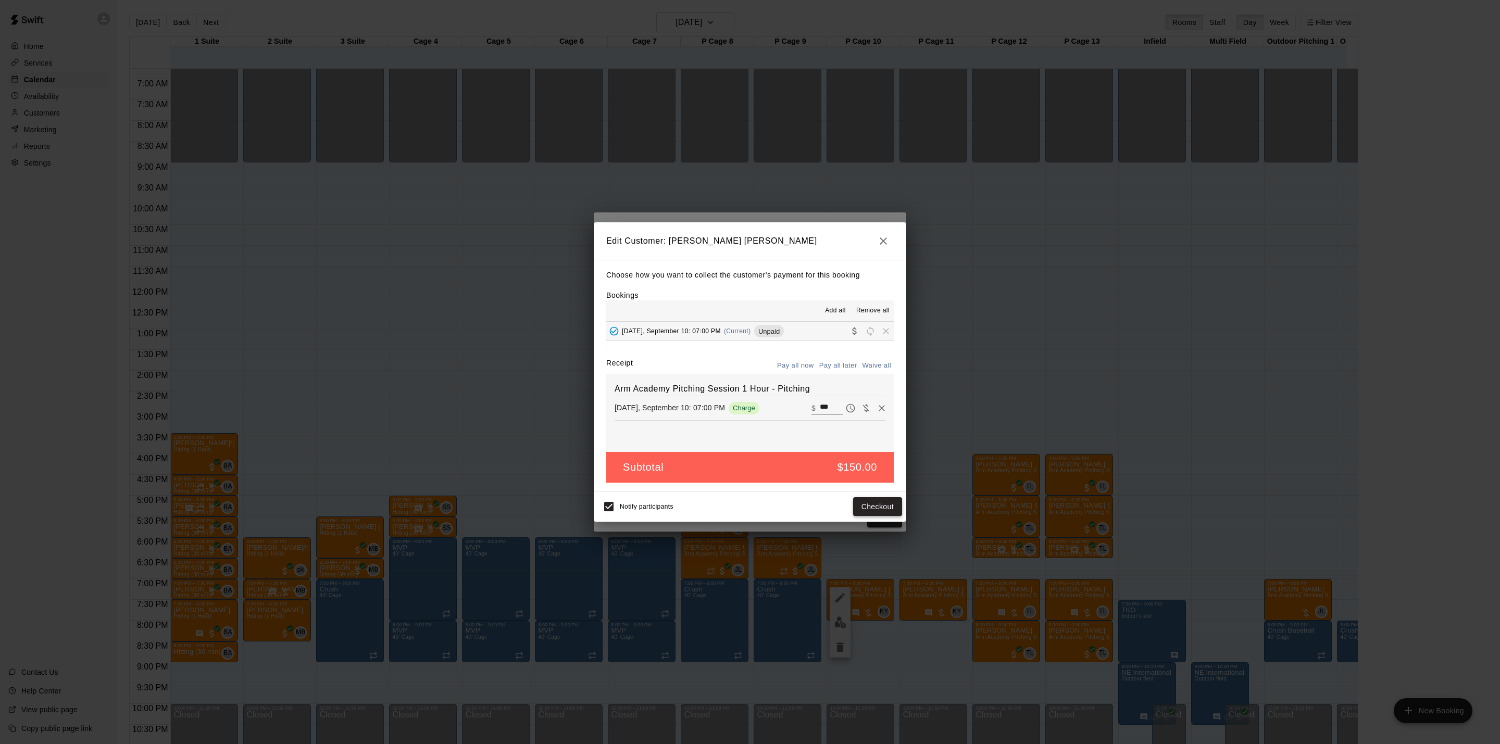
click at [874, 510] on button "Checkout" at bounding box center [877, 507] width 49 height 19
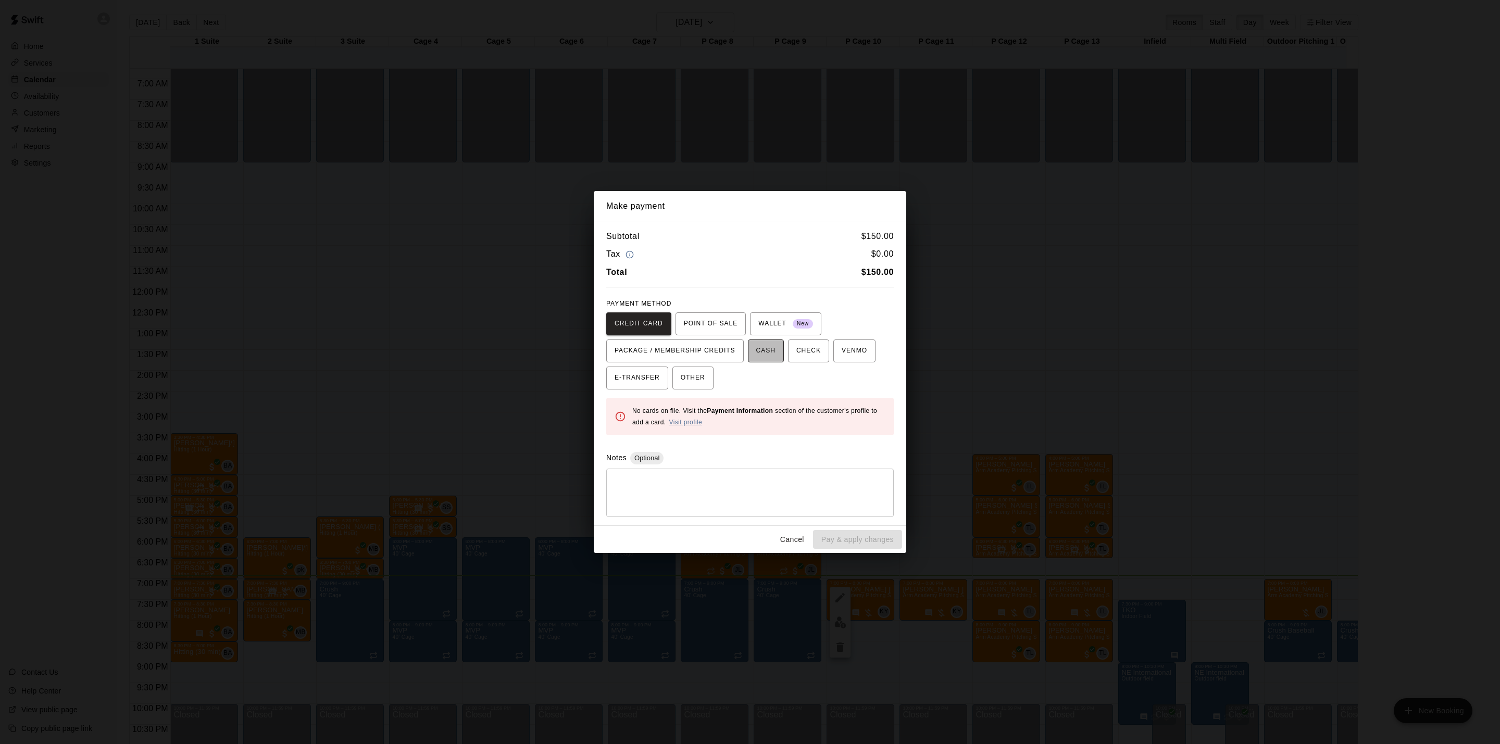
click at [771, 345] on span "CASH" at bounding box center [765, 351] width 19 height 17
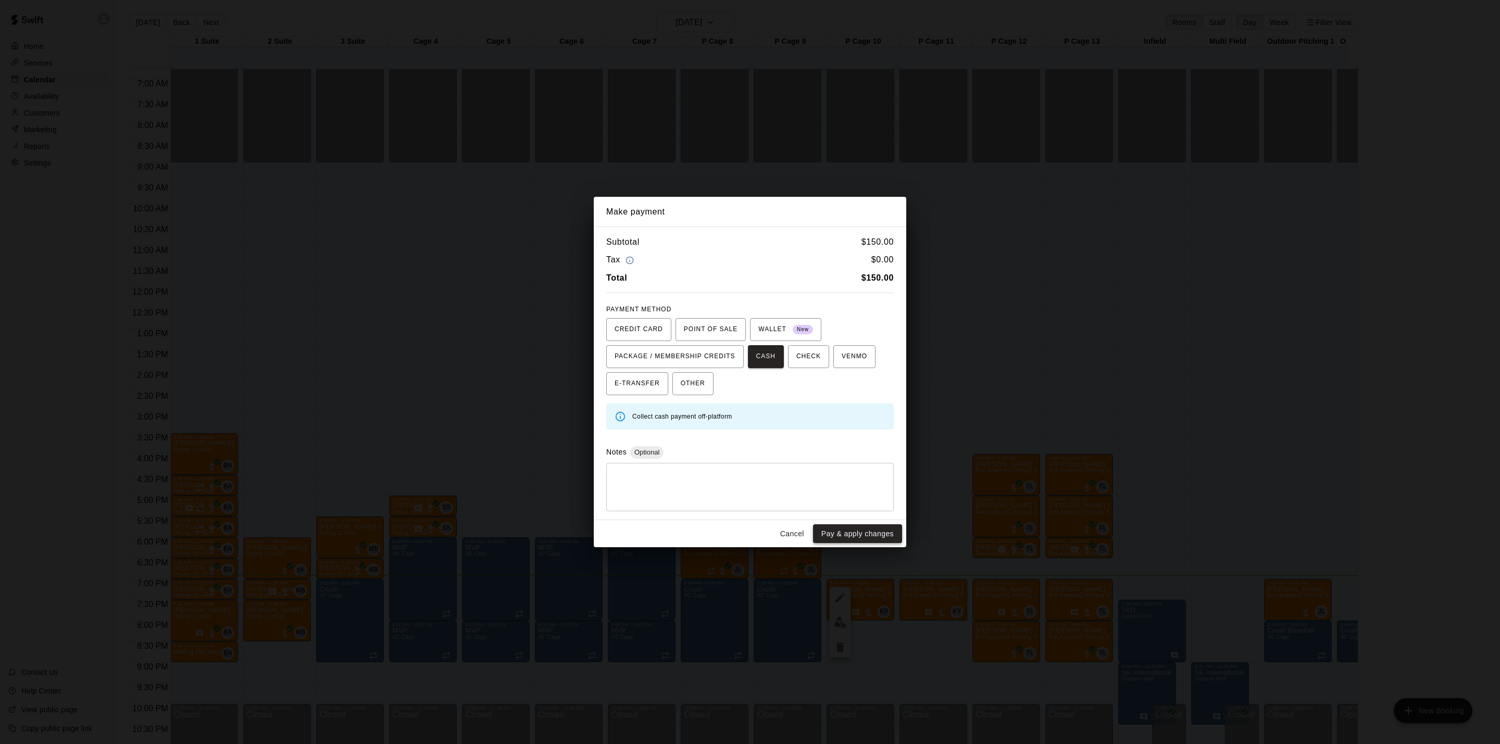
click at [849, 533] on button "Pay & apply changes" at bounding box center [857, 534] width 89 height 19
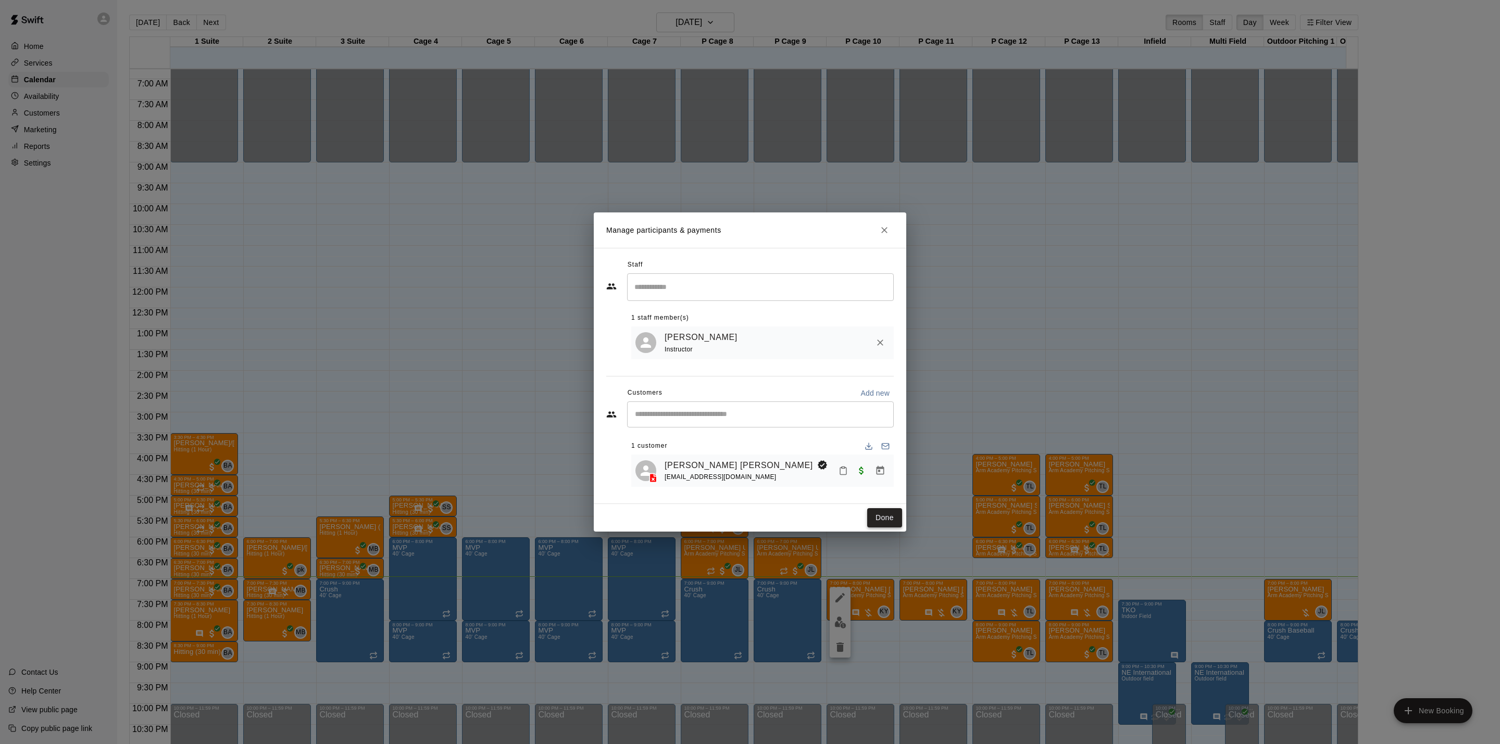
click at [888, 522] on button "Done" at bounding box center [884, 517] width 35 height 19
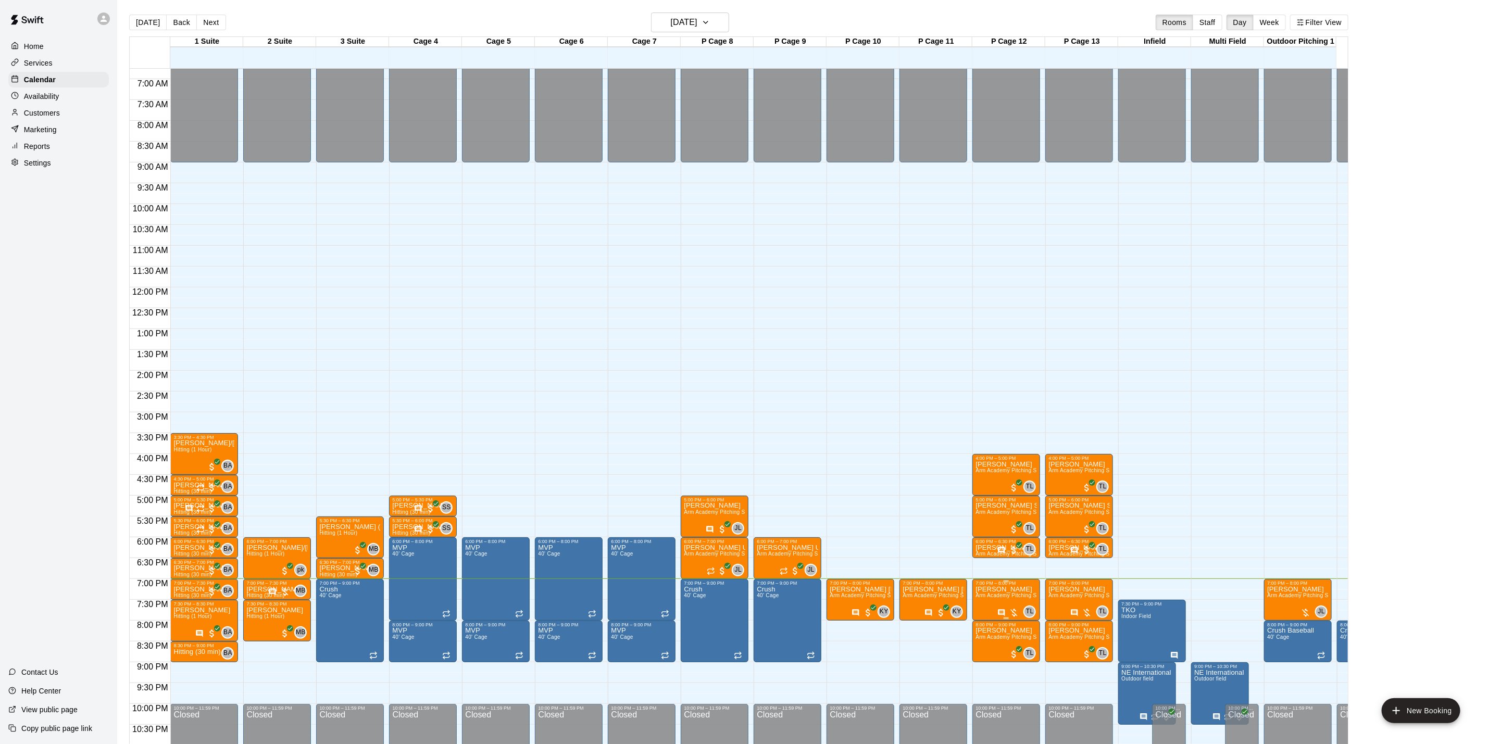
click at [1021, 608] on div "TL 0" at bounding box center [1017, 612] width 39 height 13
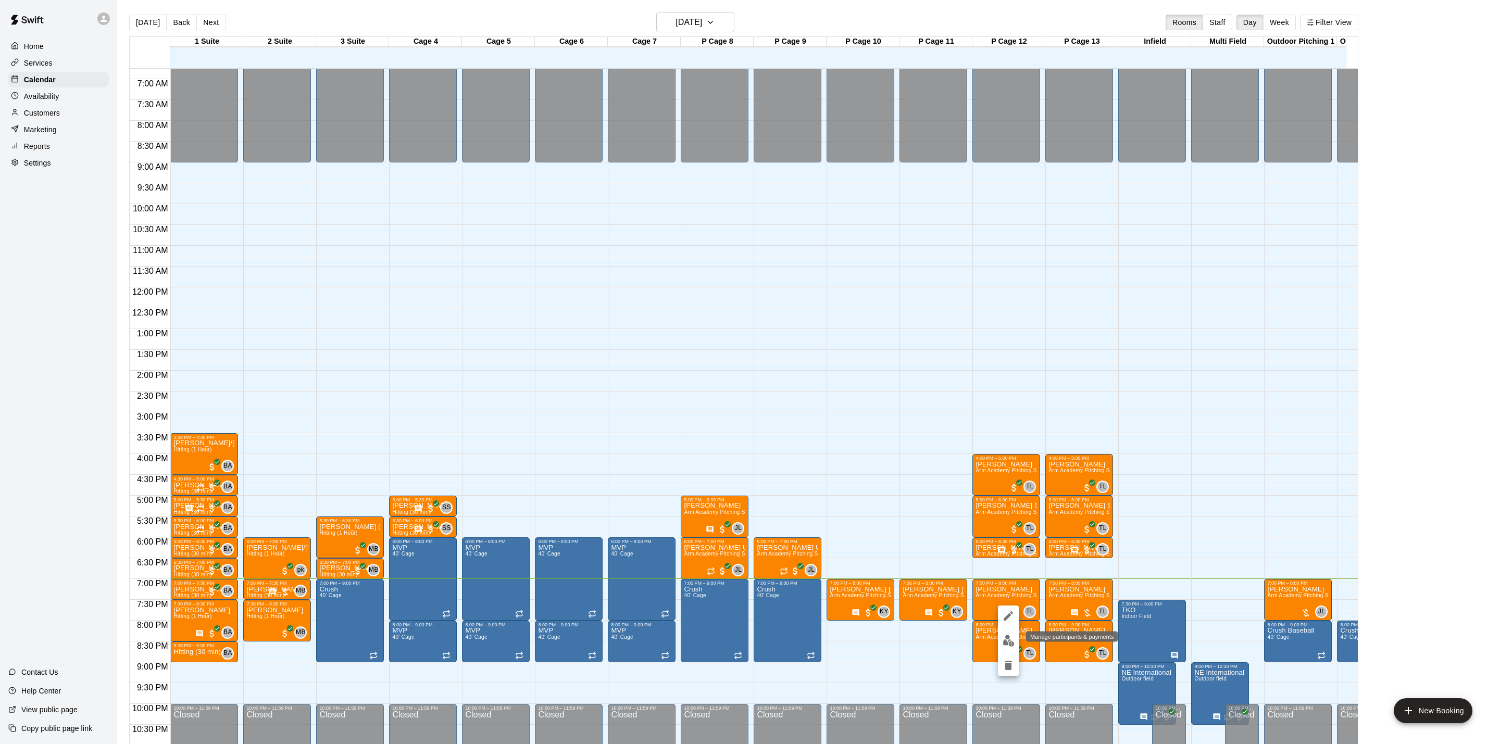
click at [1010, 644] on img "edit" at bounding box center [1009, 641] width 12 height 12
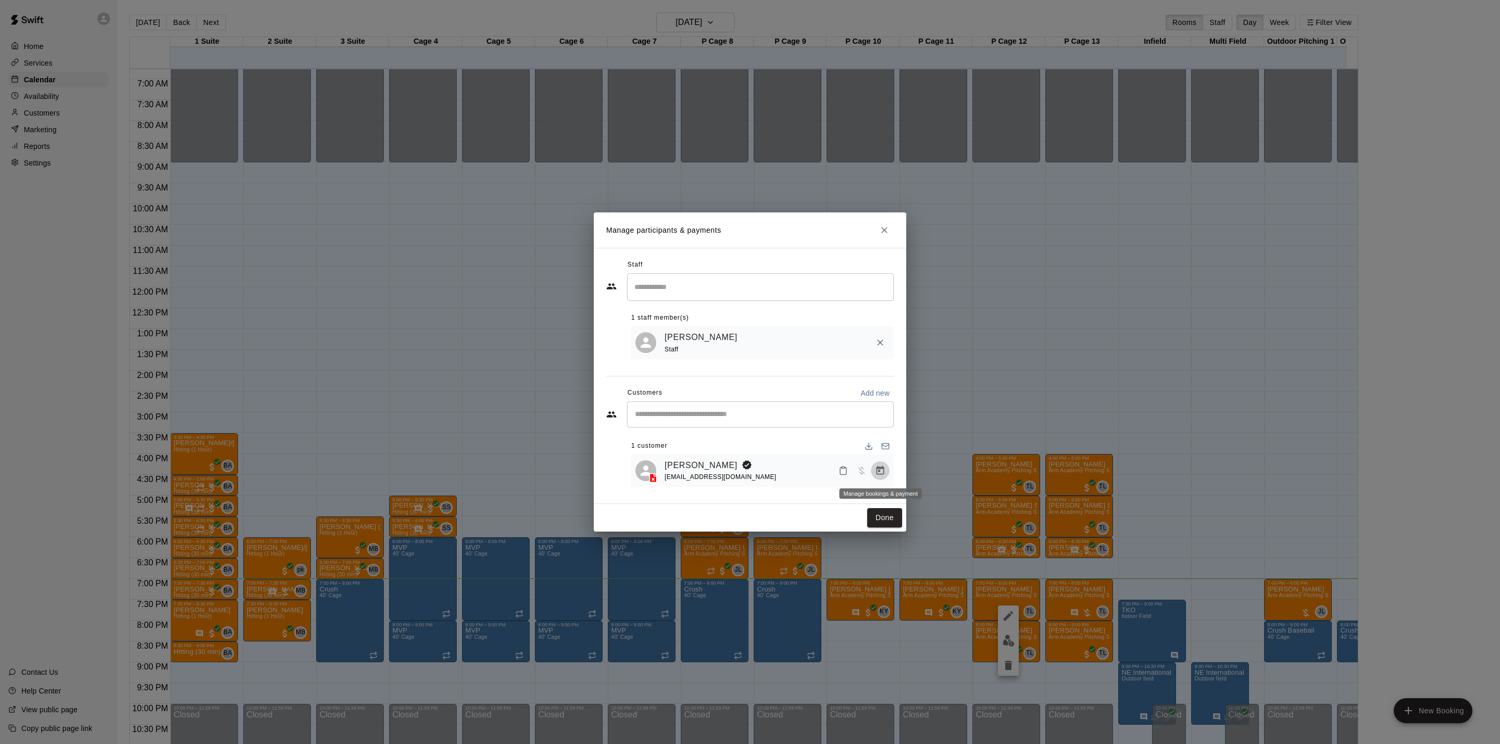
click at [880, 480] on button "Manage bookings & payment" at bounding box center [880, 471] width 19 height 19
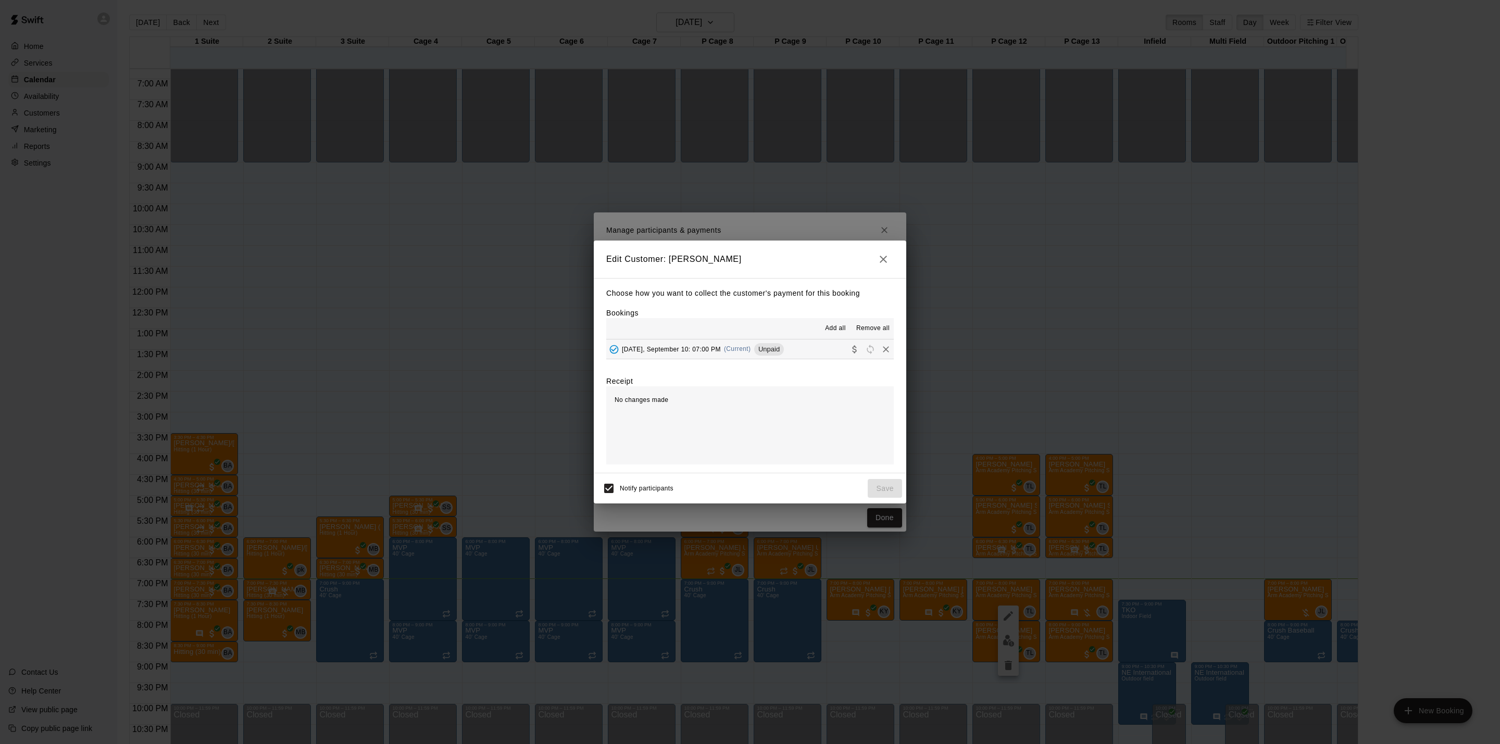
click at [727, 359] on button "[DATE], September 10: 07:00 PM (Current) Unpaid" at bounding box center [750, 349] width 288 height 19
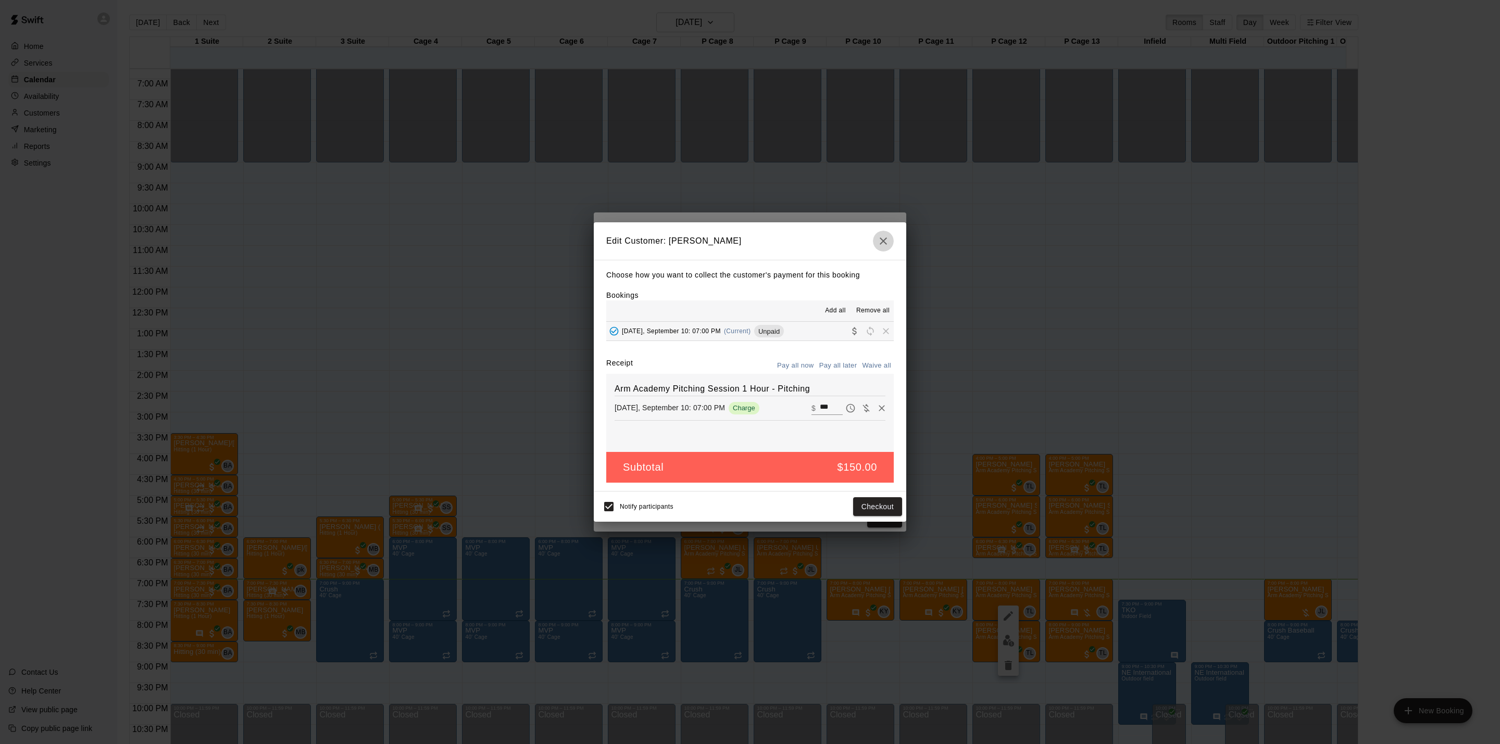
click at [888, 231] on button "button" at bounding box center [883, 241] width 21 height 21
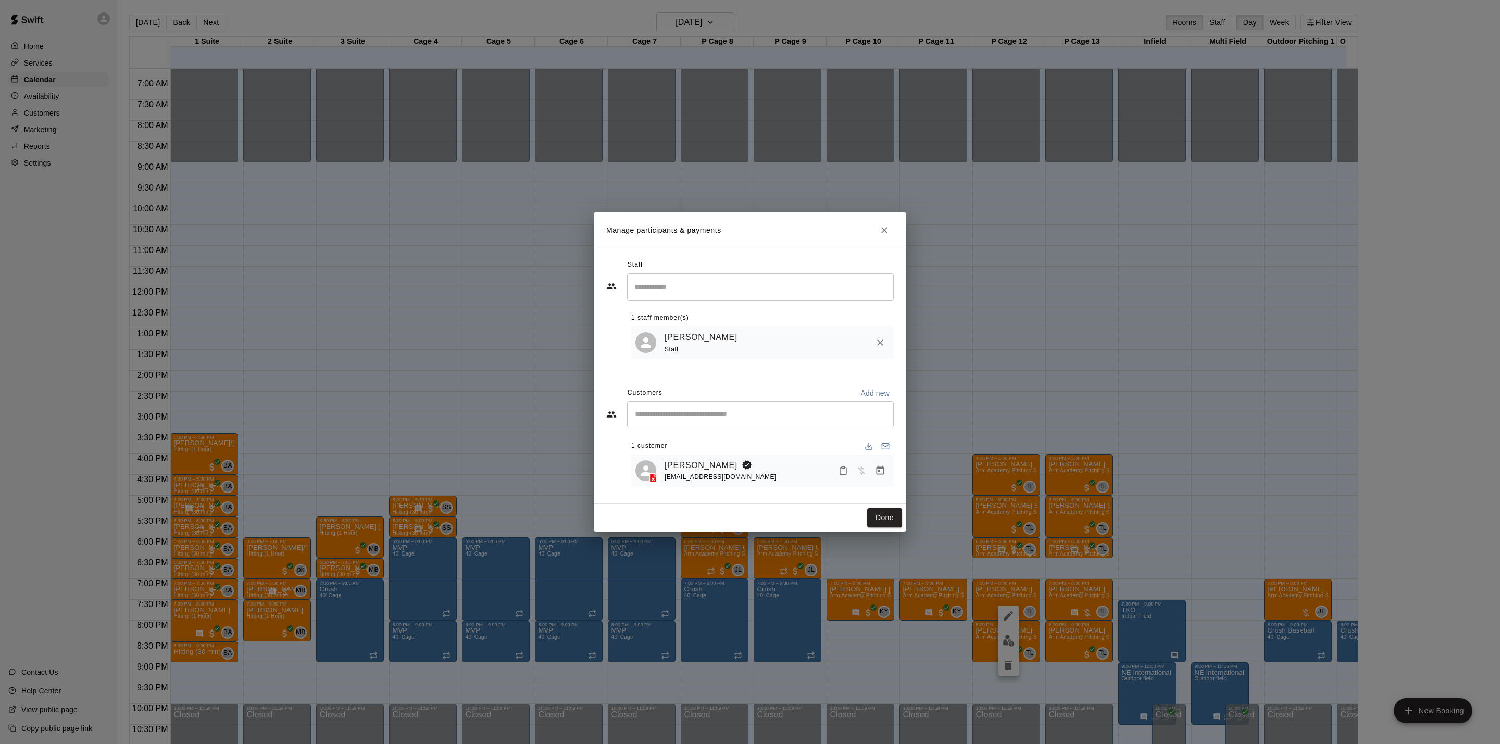
click at [686, 459] on link "[PERSON_NAME]" at bounding box center [701, 466] width 73 height 14
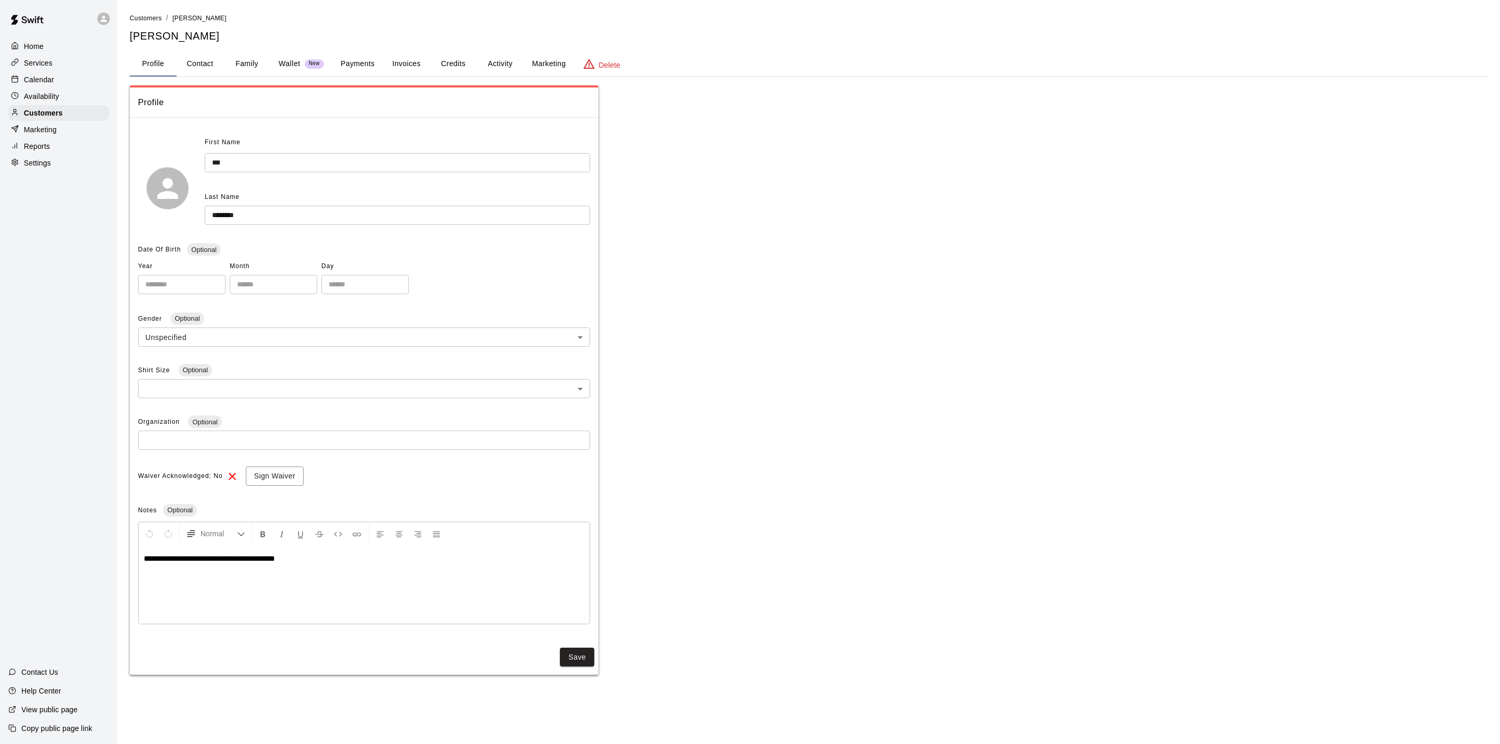
click at [499, 58] on button "Activity" at bounding box center [500, 64] width 47 height 25
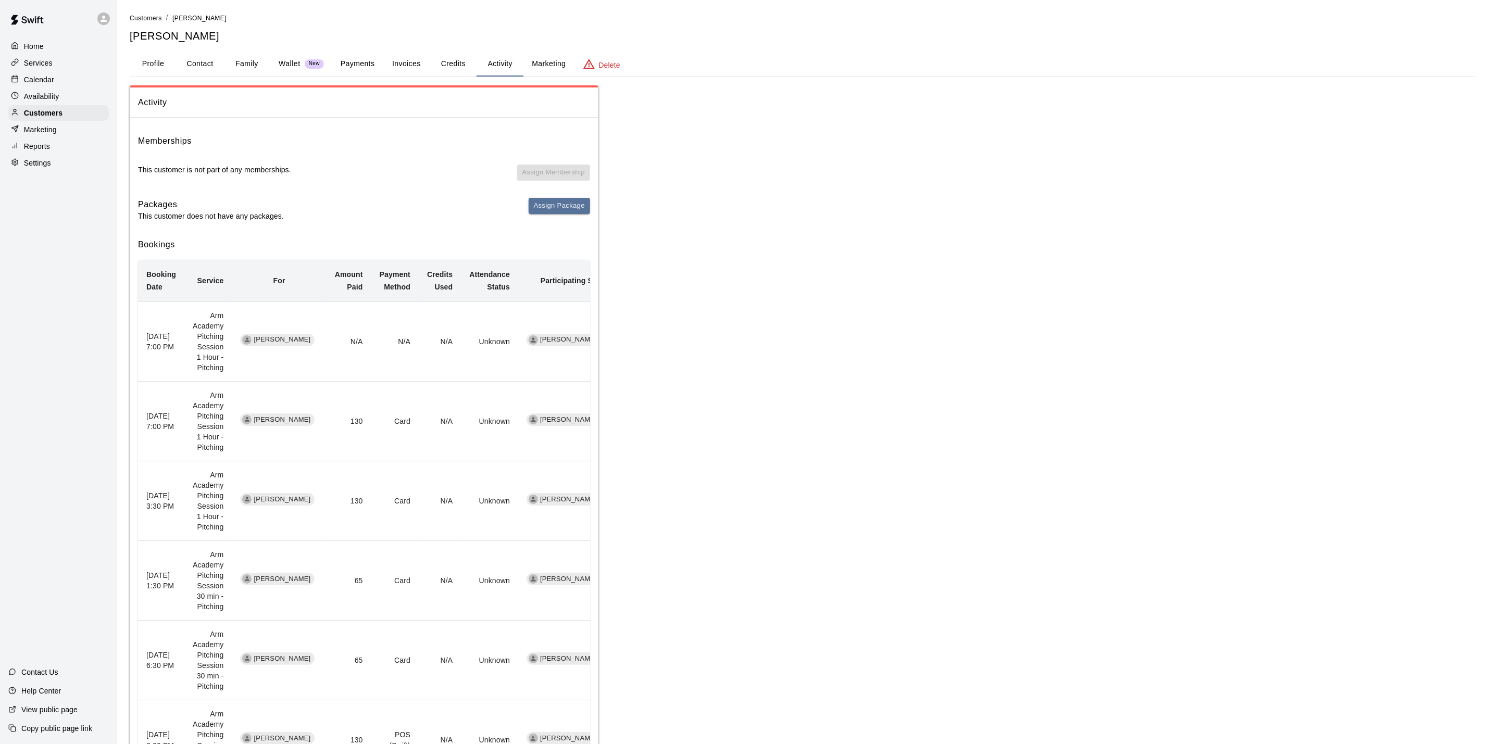
click at [55, 83] on div "Calendar" at bounding box center [58, 80] width 101 height 16
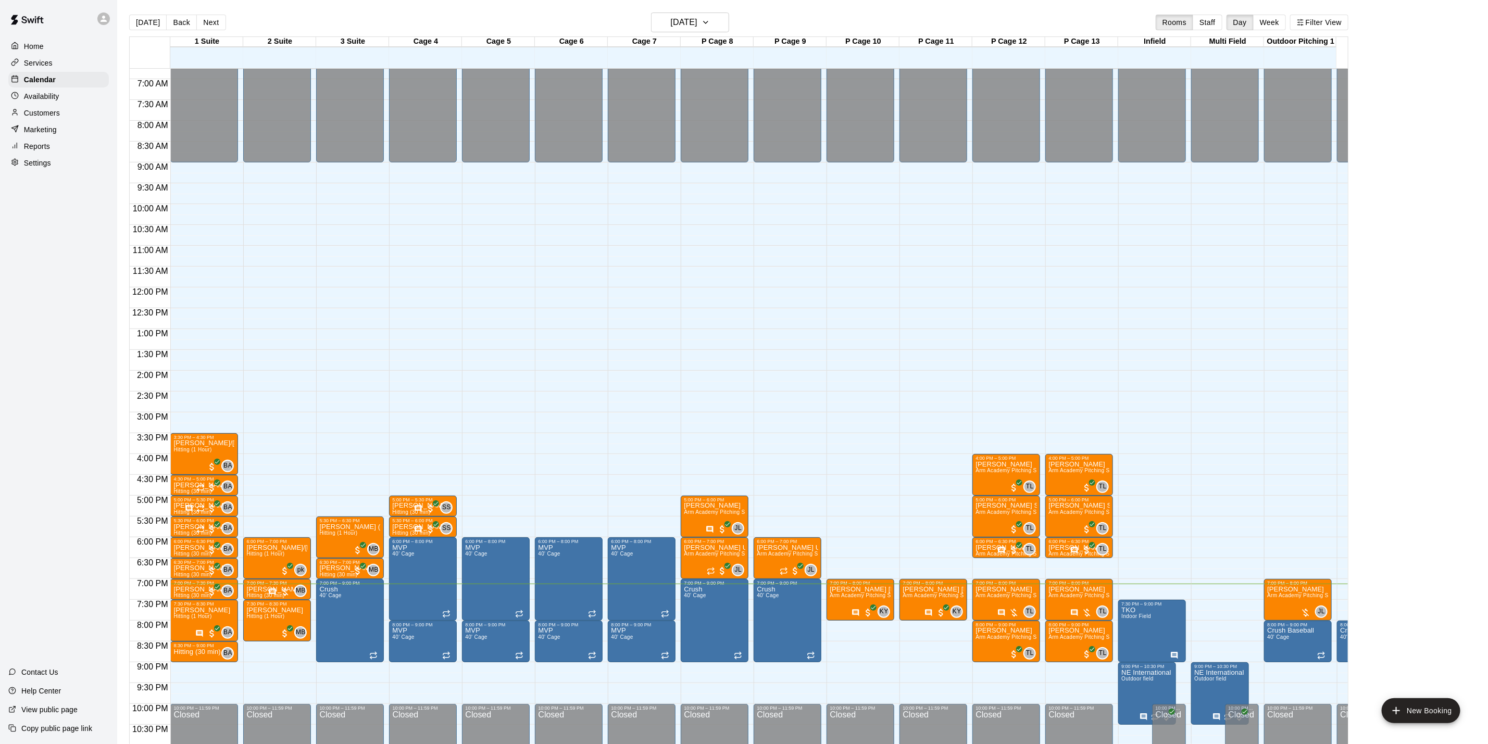
scroll to position [325, 0]
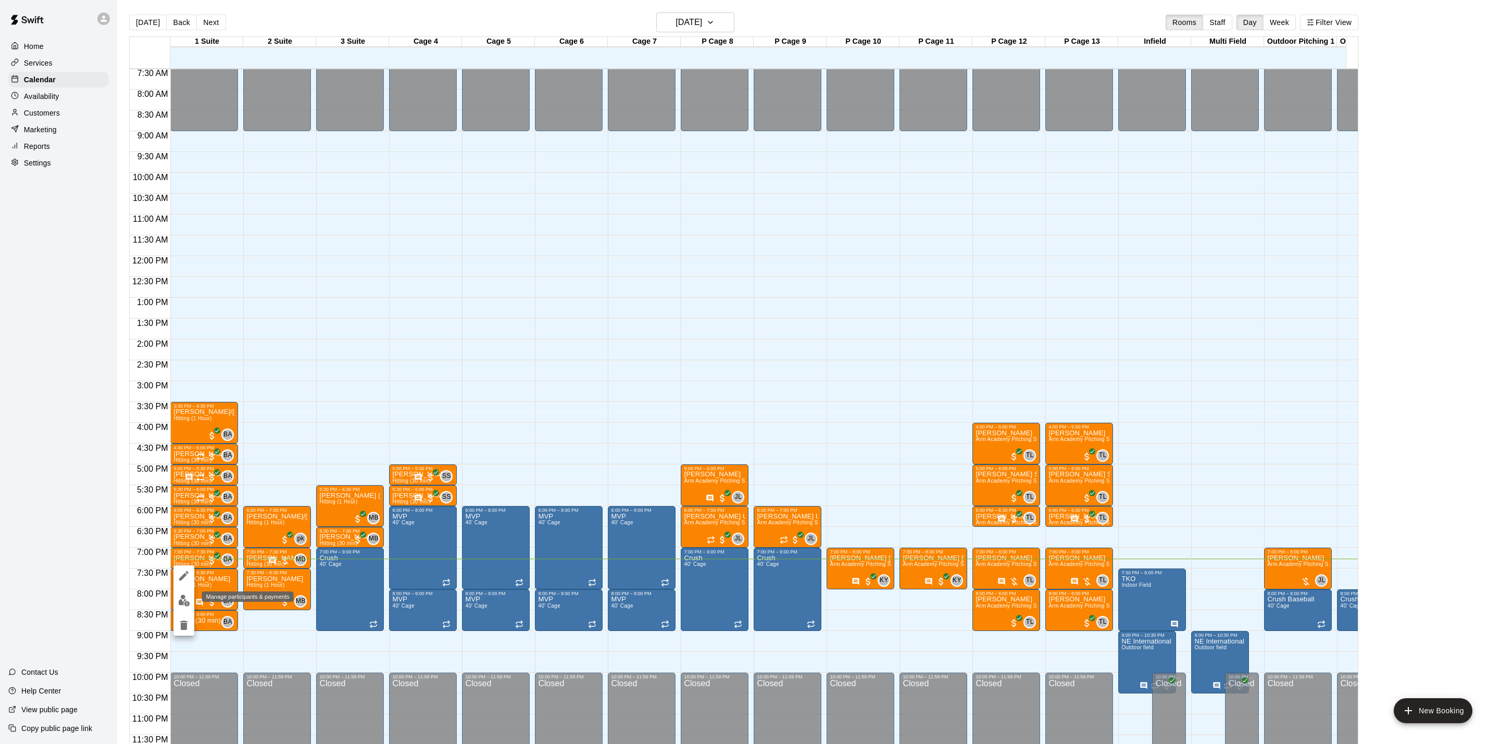
click at [173, 600] on button "edit" at bounding box center [183, 601] width 21 height 20
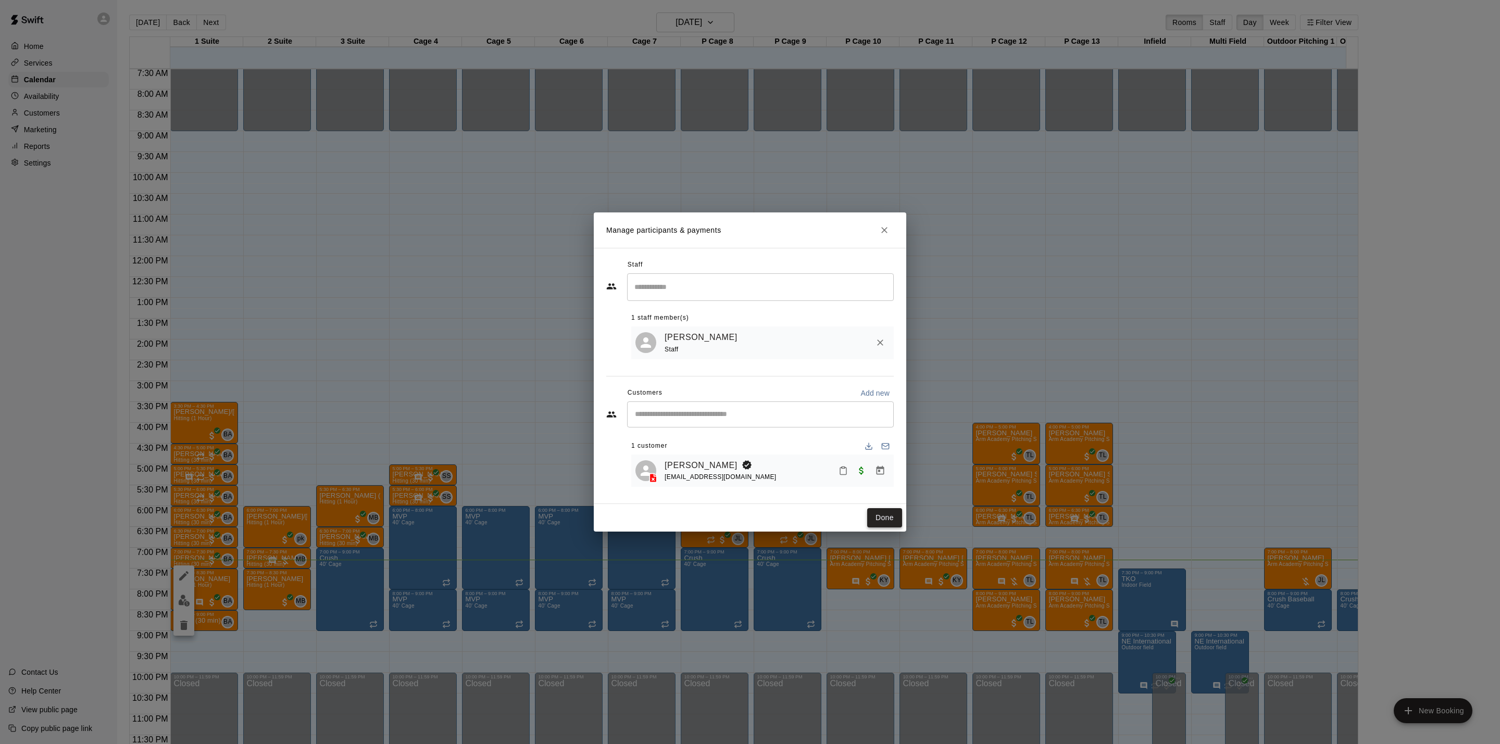
click at [885, 524] on button "Done" at bounding box center [884, 517] width 35 height 19
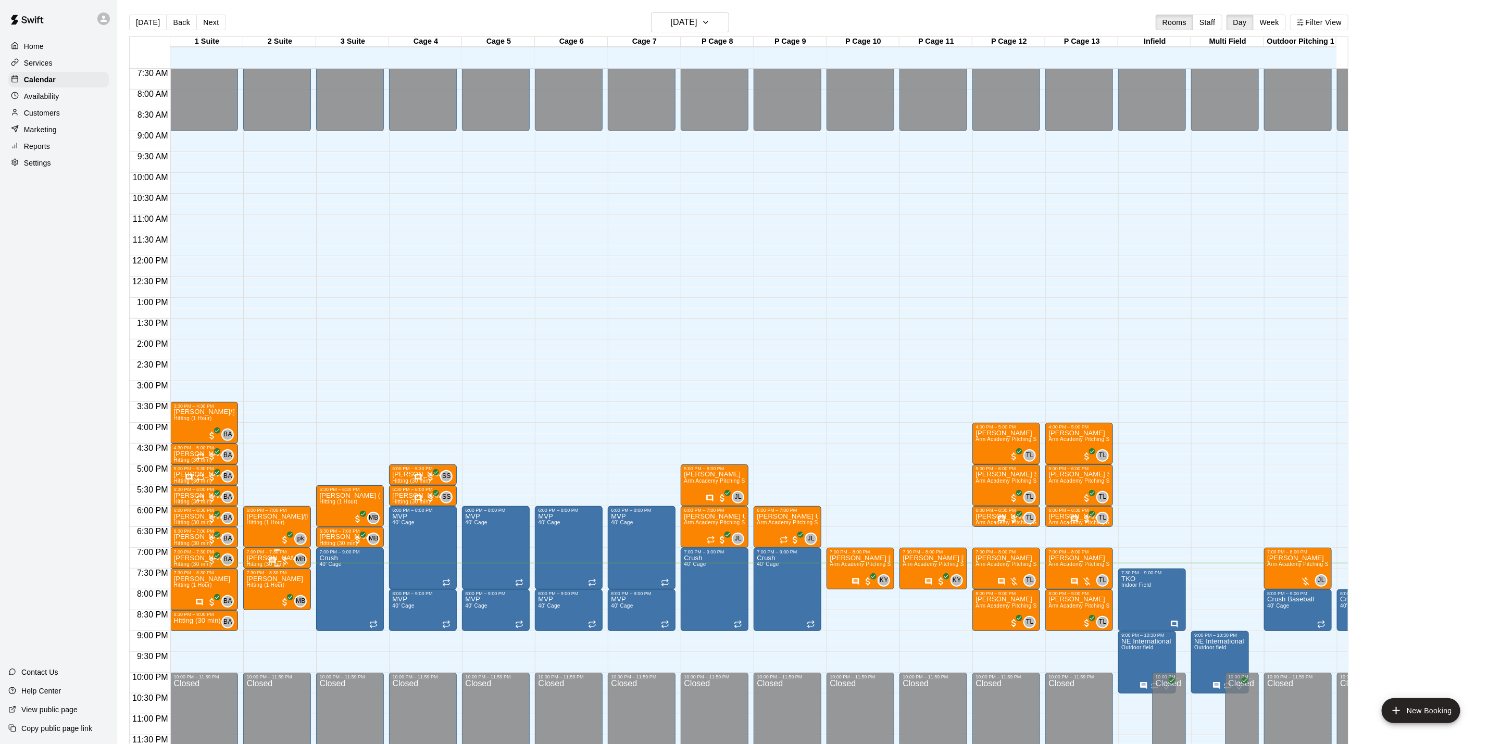
click at [297, 555] on span "MB" at bounding box center [301, 560] width 10 height 10
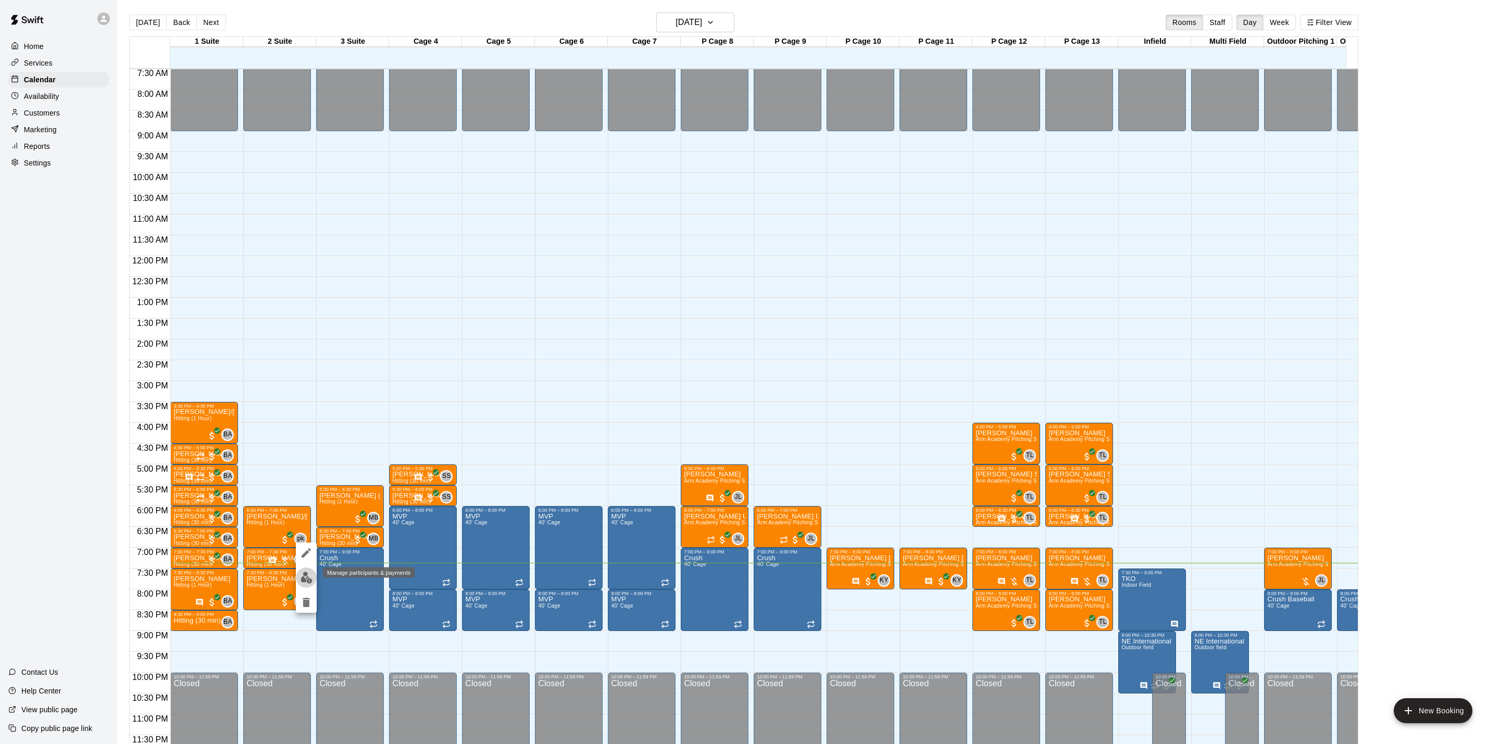
click at [302, 577] on img "edit" at bounding box center [307, 578] width 12 height 12
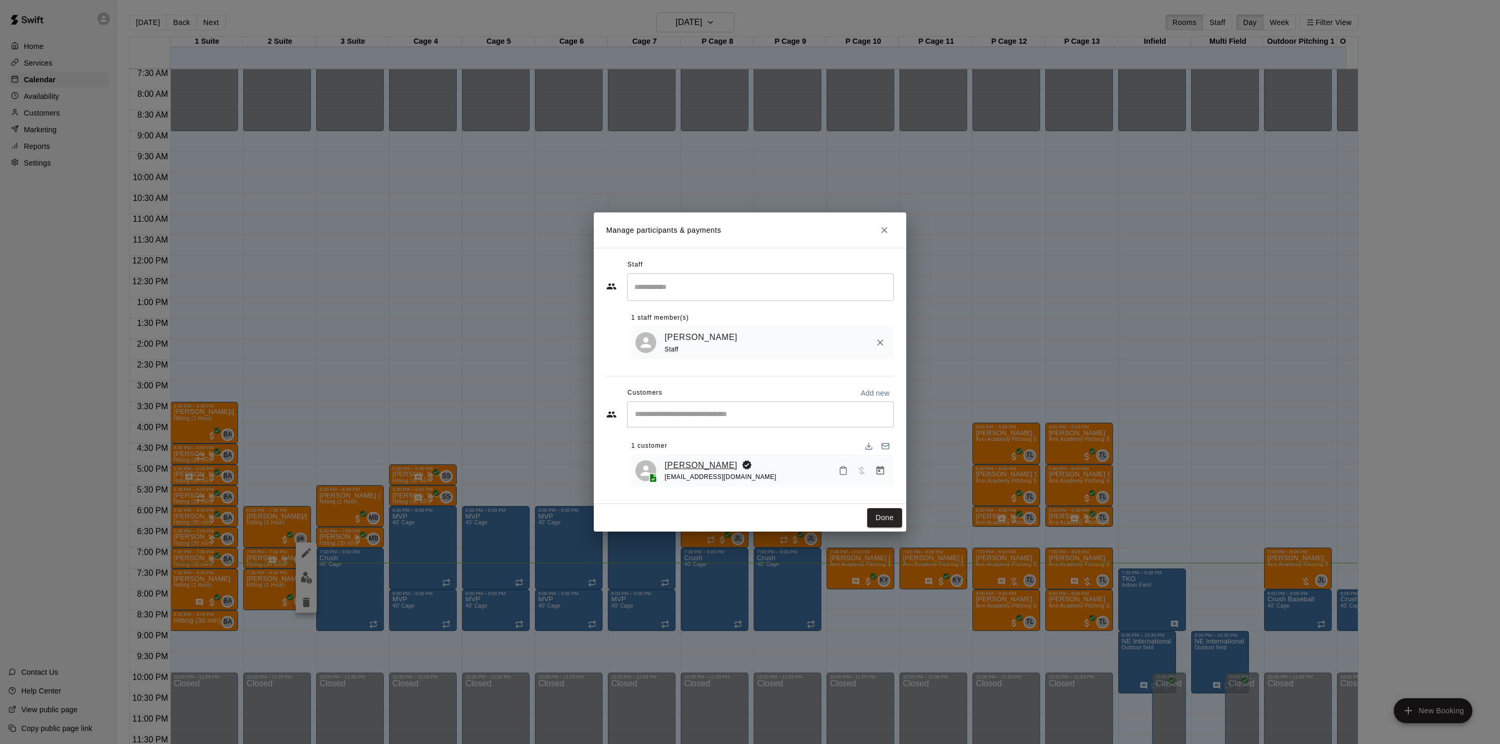
click at [697, 463] on link "[PERSON_NAME]" at bounding box center [701, 466] width 73 height 14
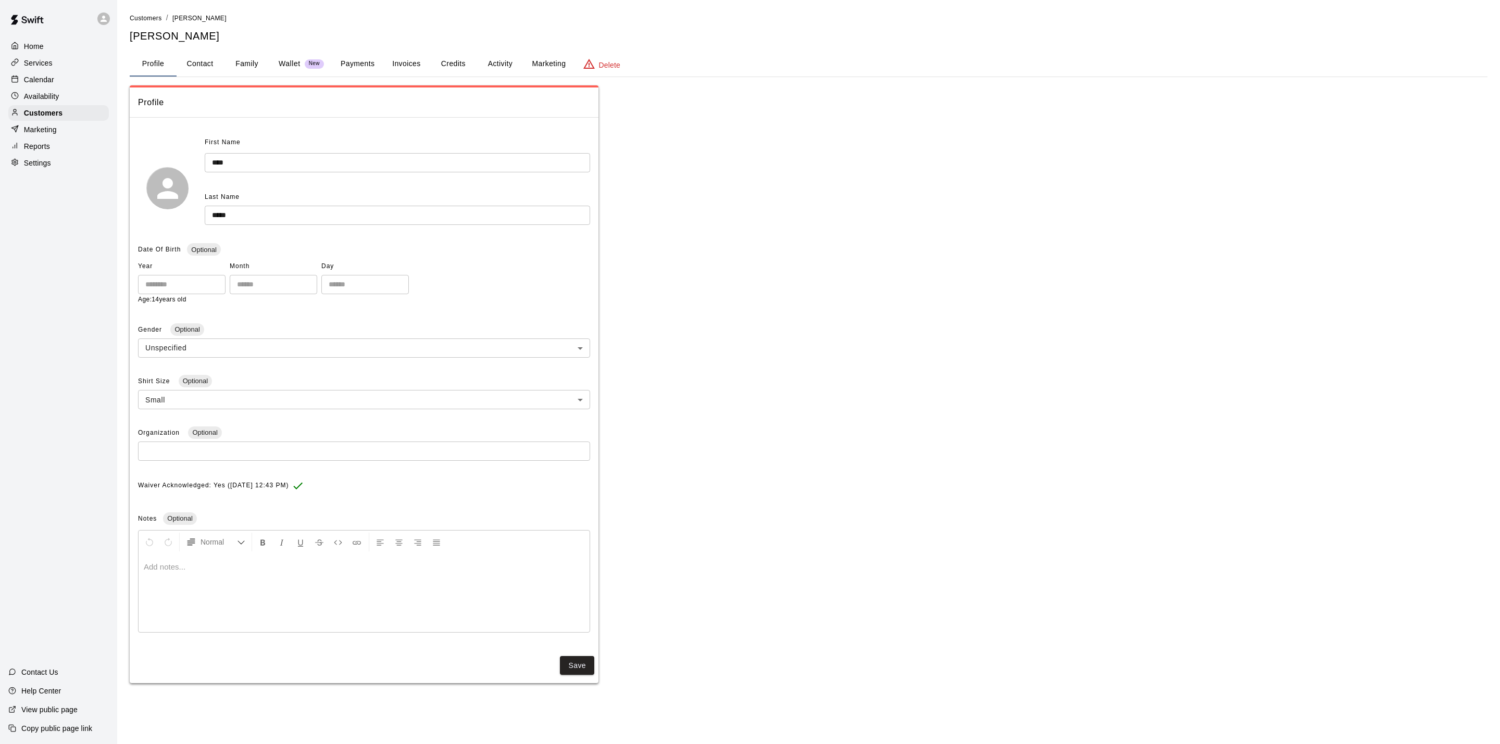
click at [500, 59] on button "Activity" at bounding box center [500, 64] width 47 height 25
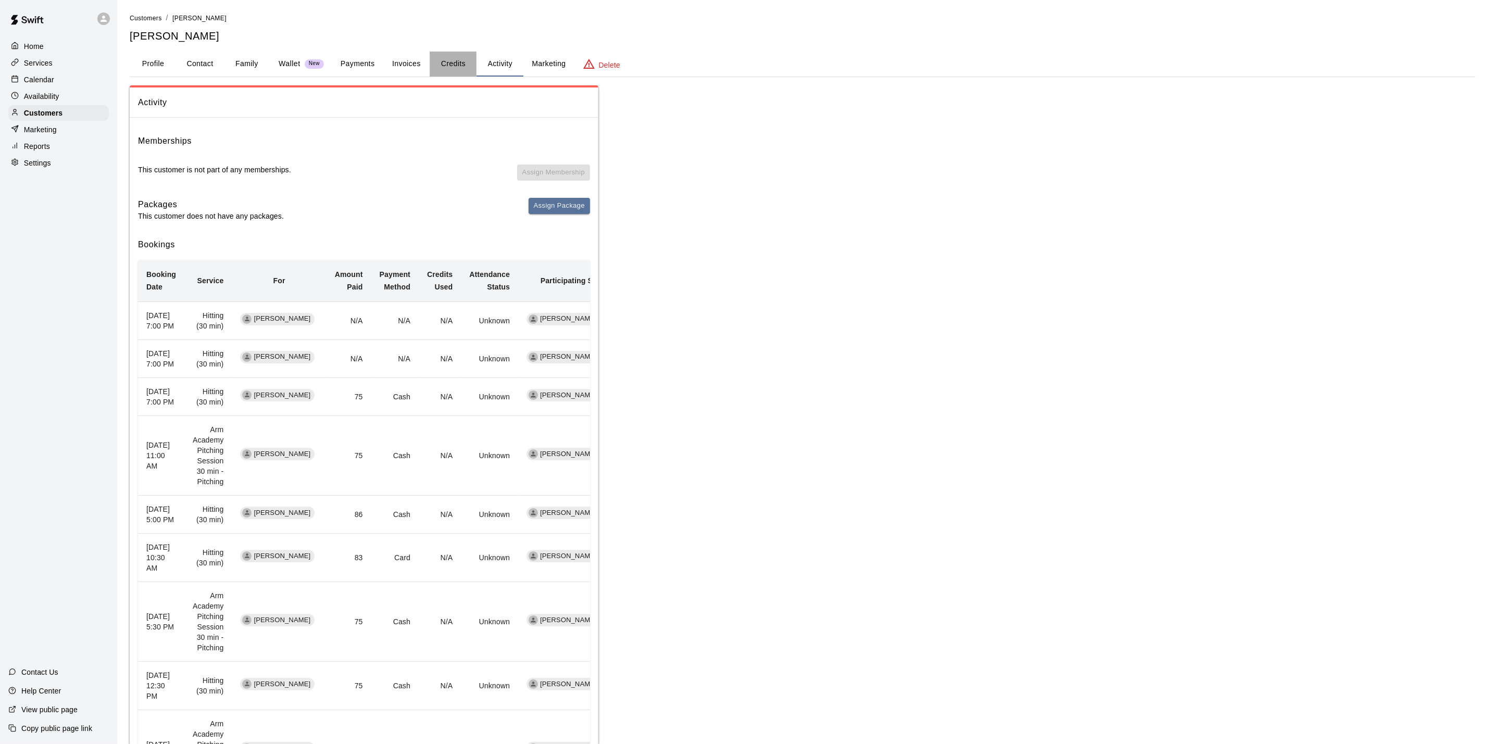
click at [452, 66] on button "Credits" at bounding box center [453, 64] width 47 height 25
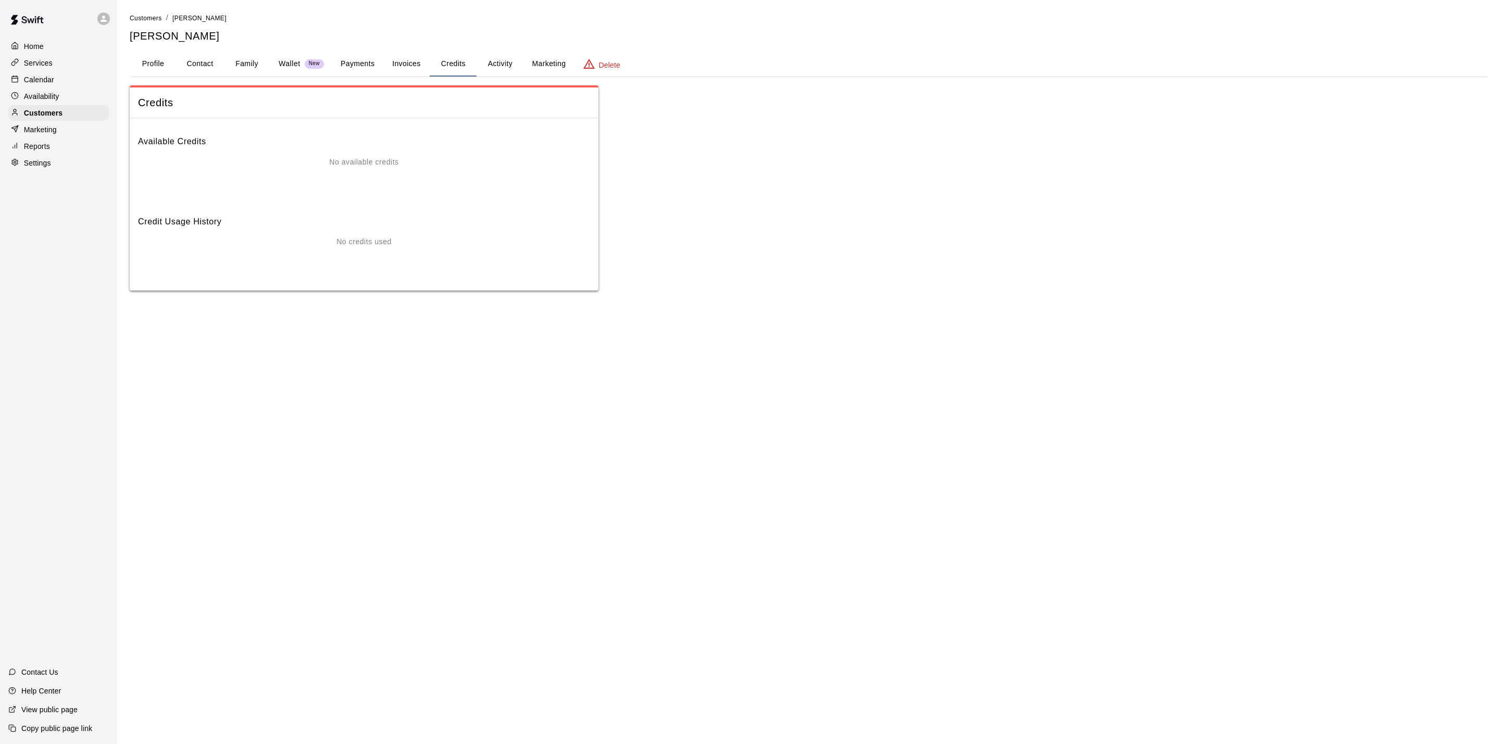
click at [497, 63] on button "Activity" at bounding box center [500, 64] width 47 height 25
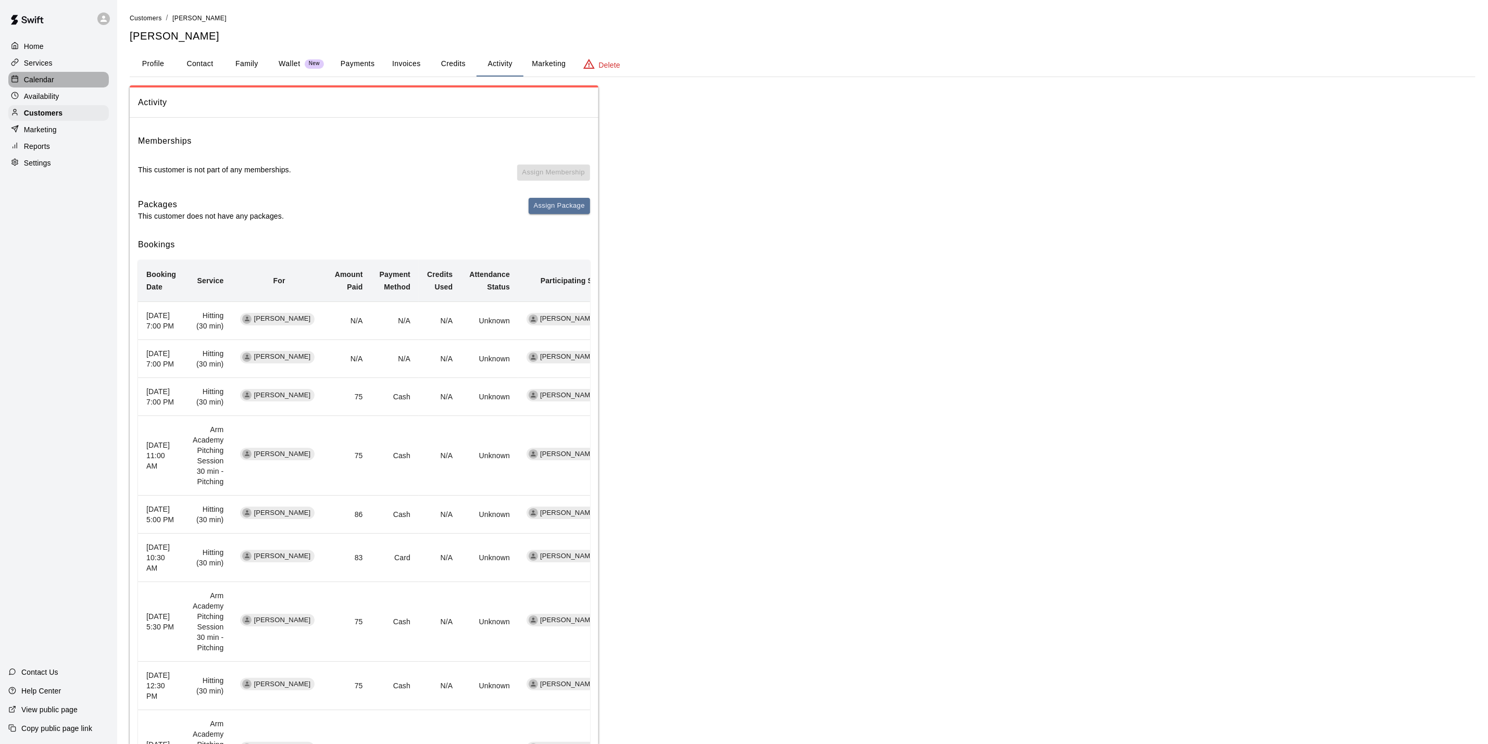
click at [55, 82] on div "Calendar" at bounding box center [58, 80] width 101 height 16
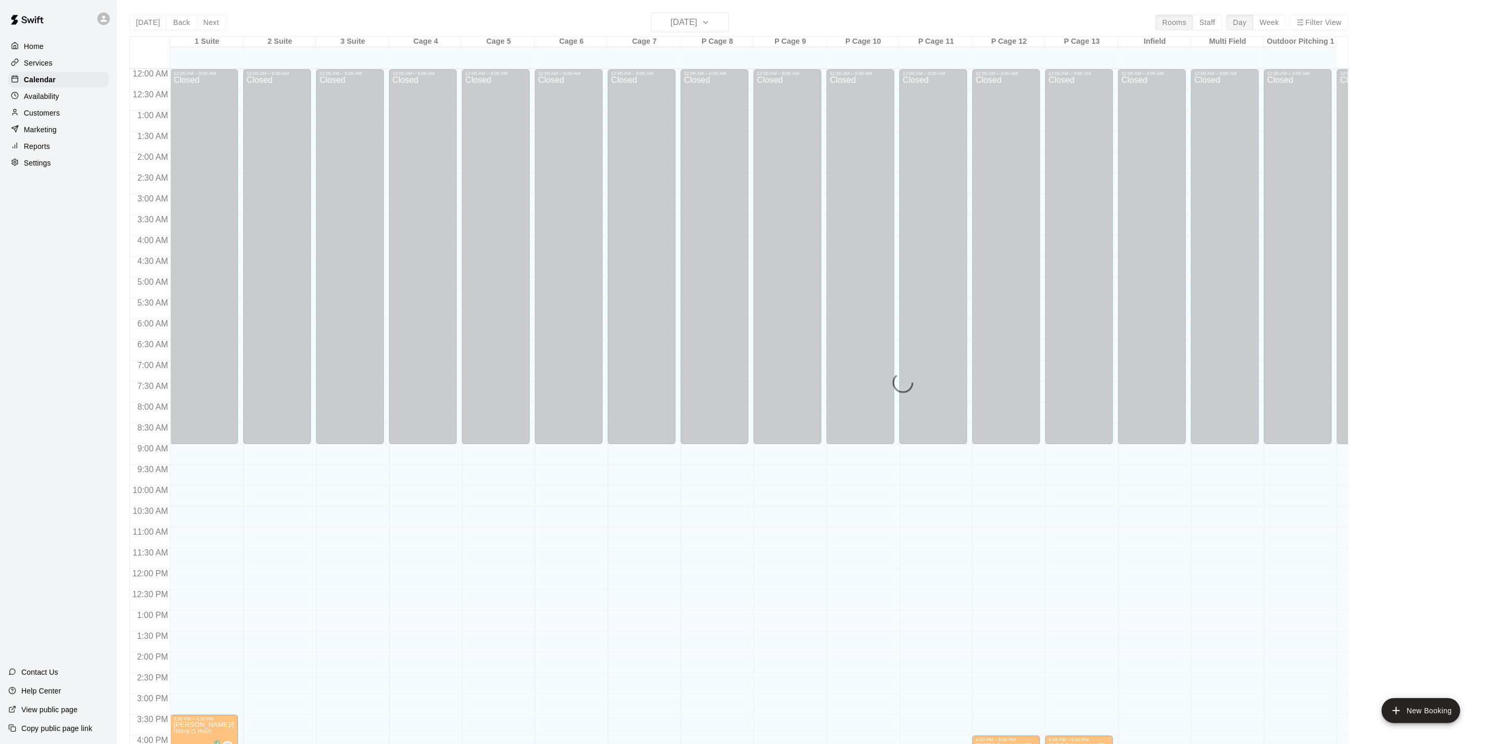
scroll to position [282, 0]
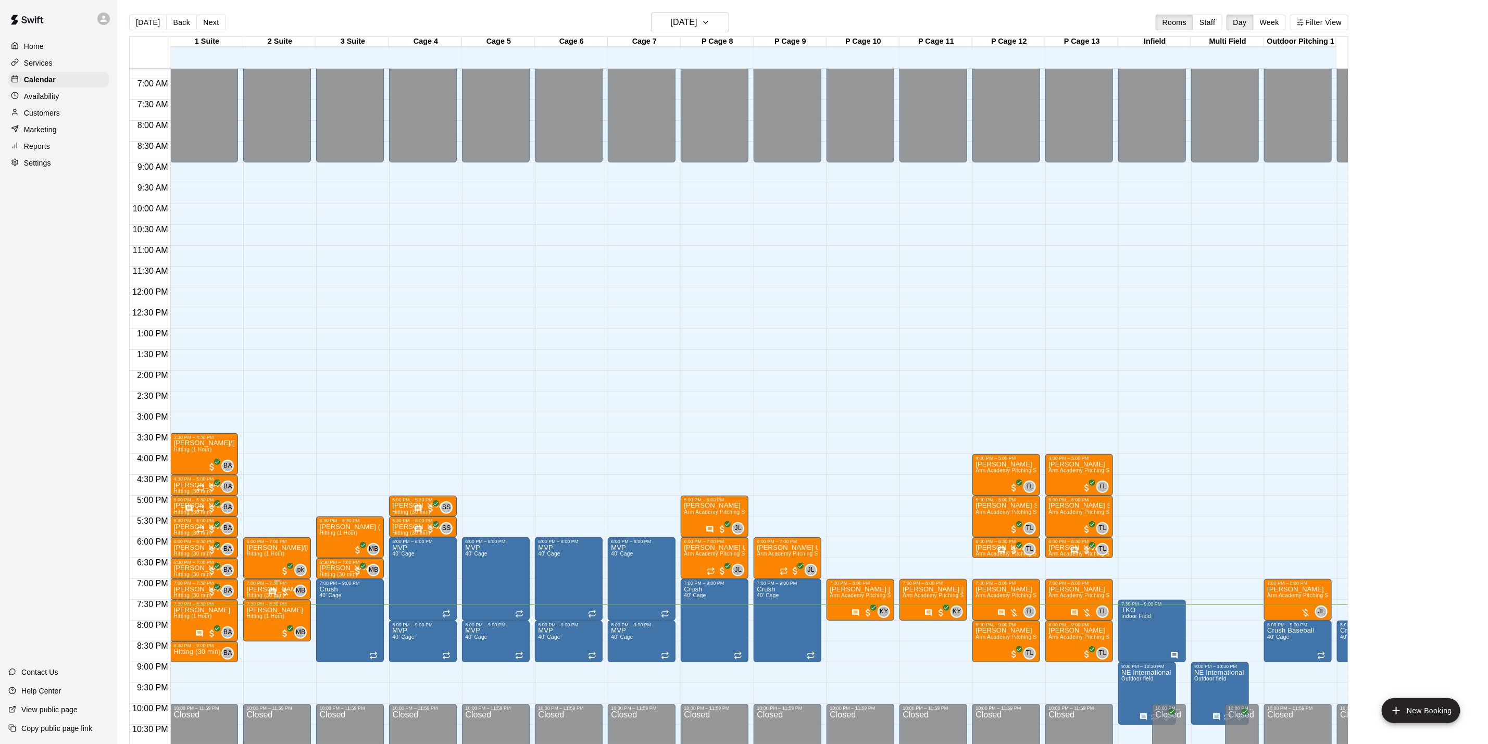
click at [283, 588] on div at bounding box center [279, 592] width 22 height 10
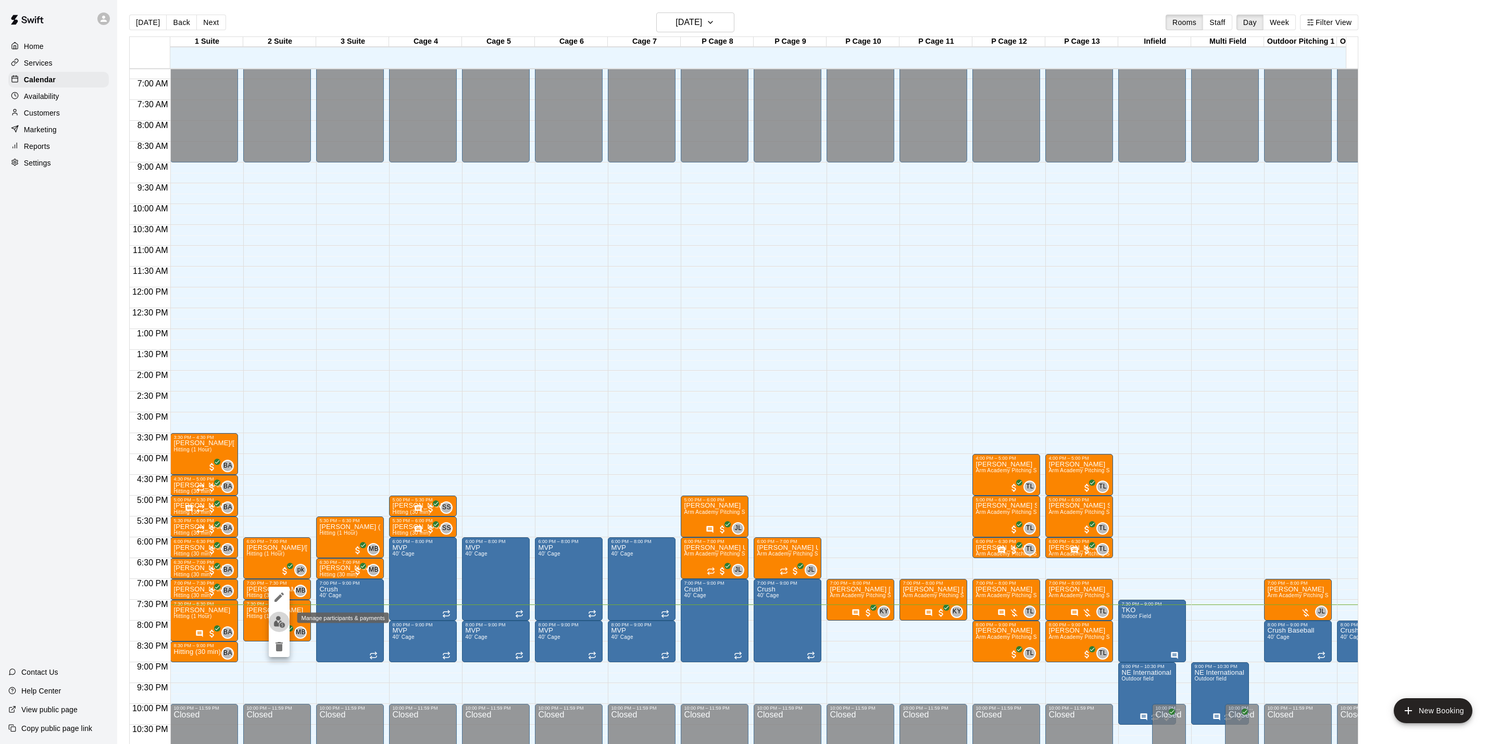
click at [284, 618] on img "edit" at bounding box center [280, 622] width 12 height 12
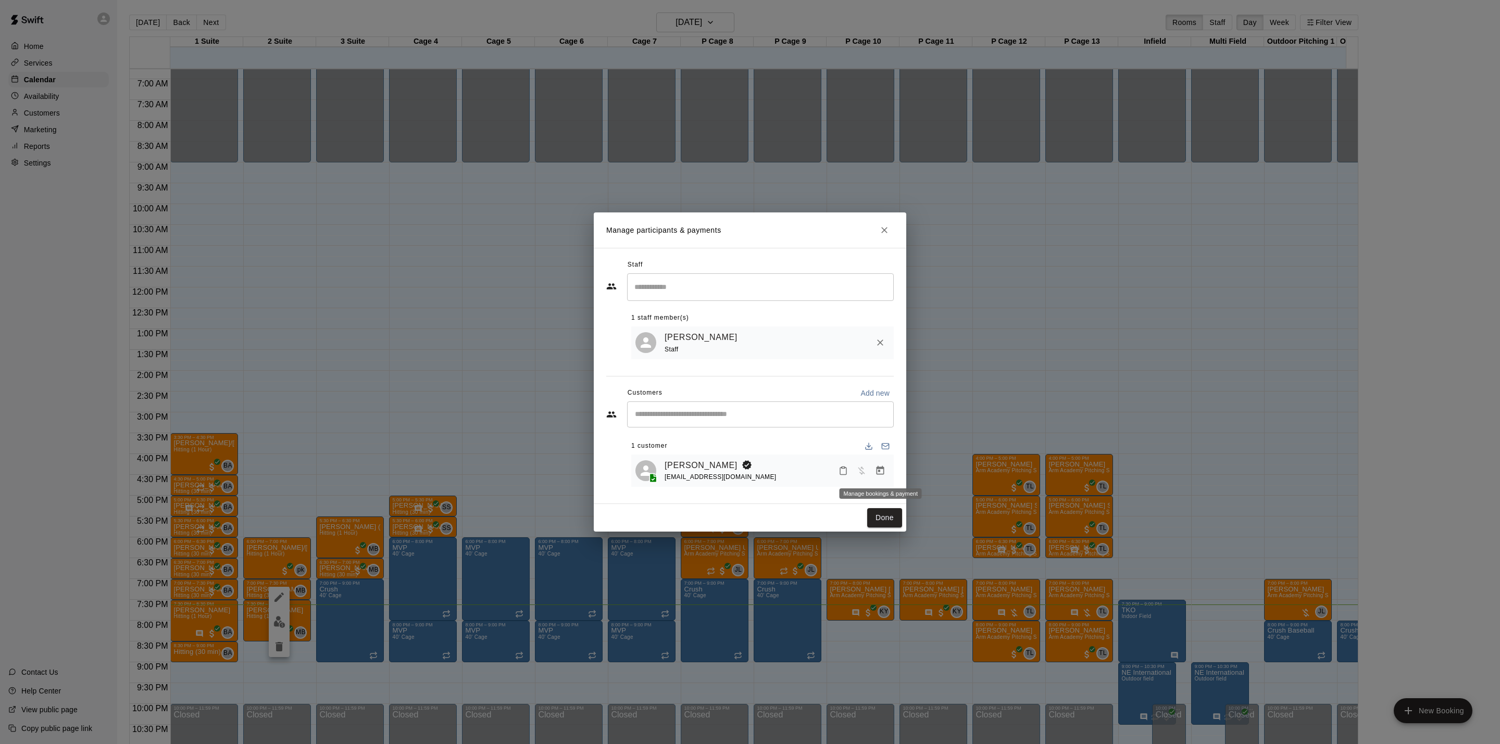
click at [882, 474] on icon "Manage bookings & payment" at bounding box center [880, 471] width 10 height 10
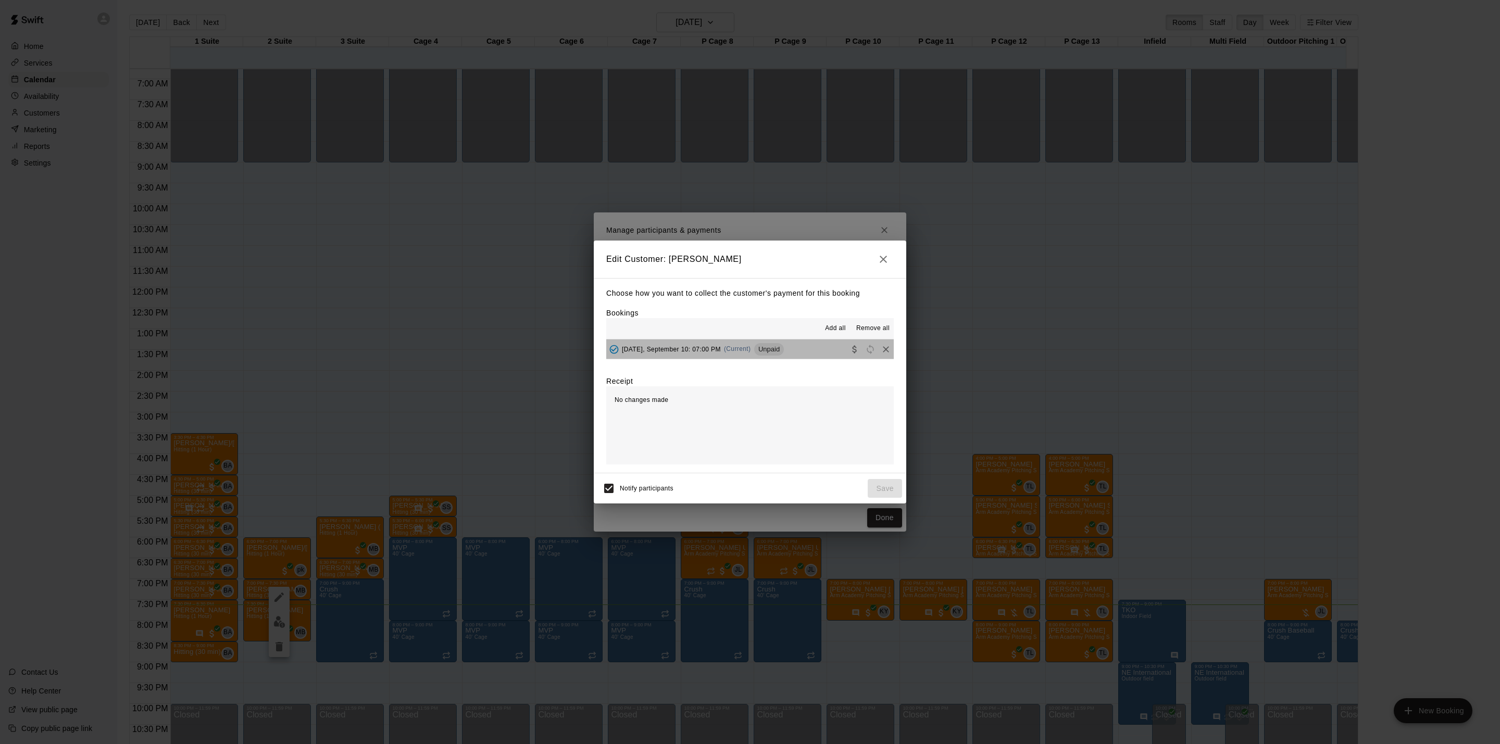
click at [816, 356] on button "[DATE], September 10: 07:00 PM (Current) Unpaid" at bounding box center [750, 349] width 288 height 19
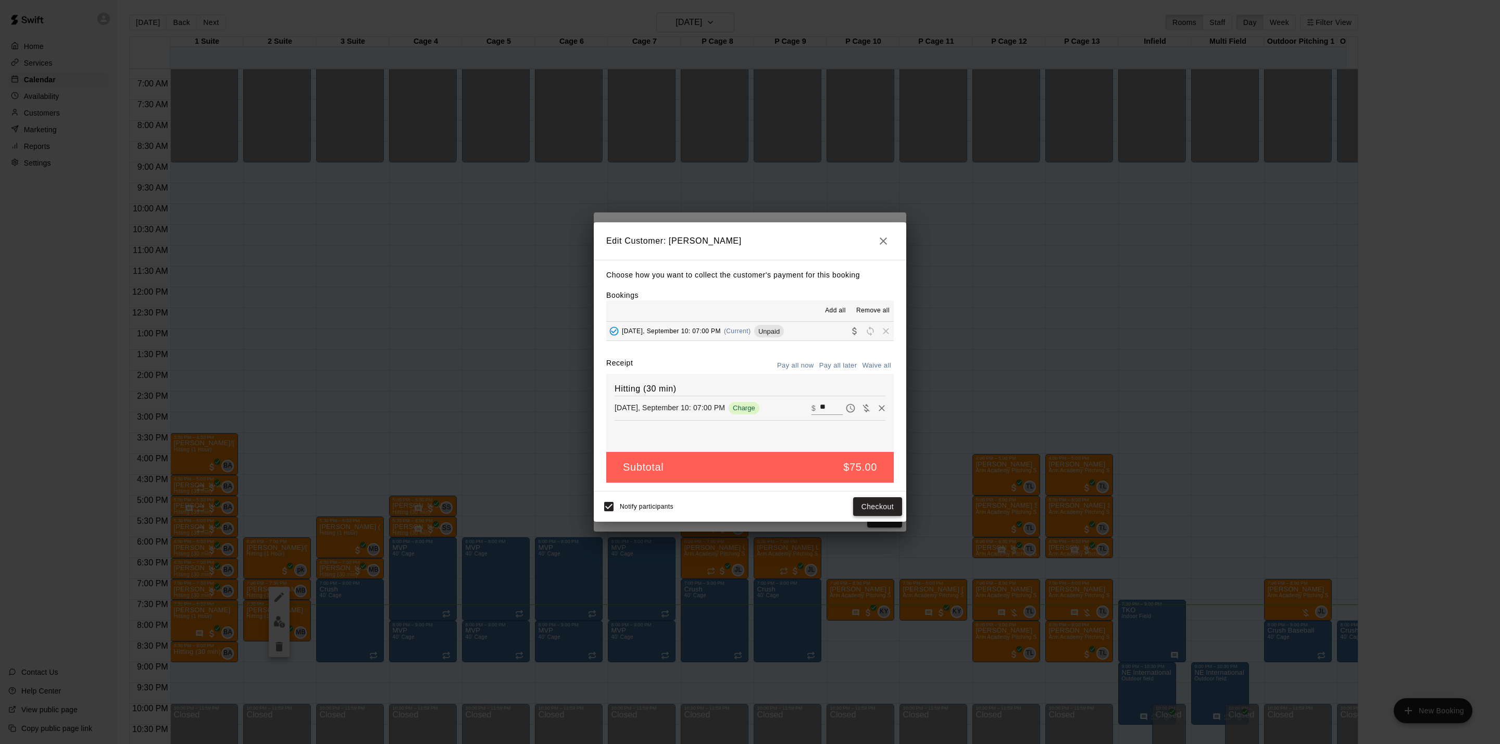
click at [874, 508] on button "Checkout" at bounding box center [877, 507] width 49 height 19
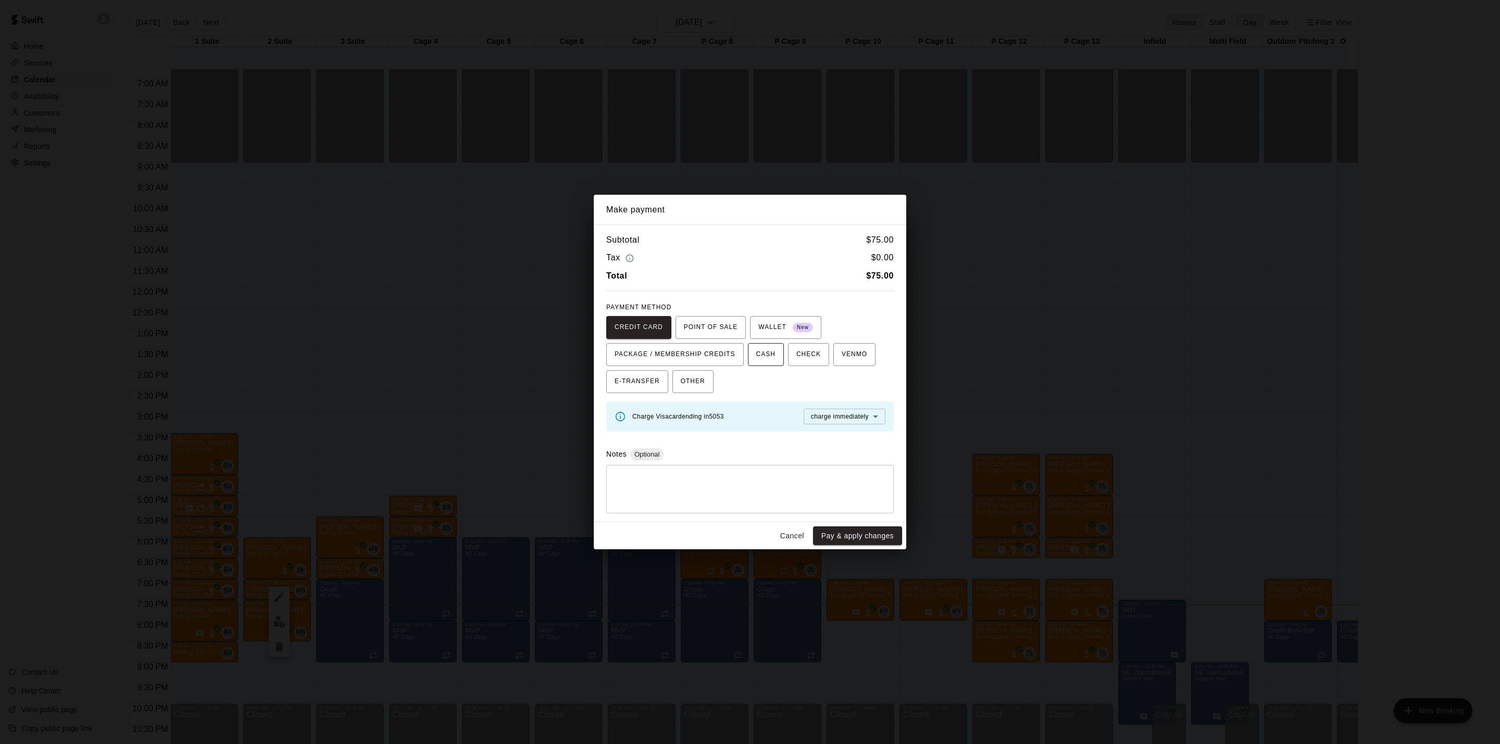
click at [768, 356] on span "CASH" at bounding box center [765, 354] width 19 height 17
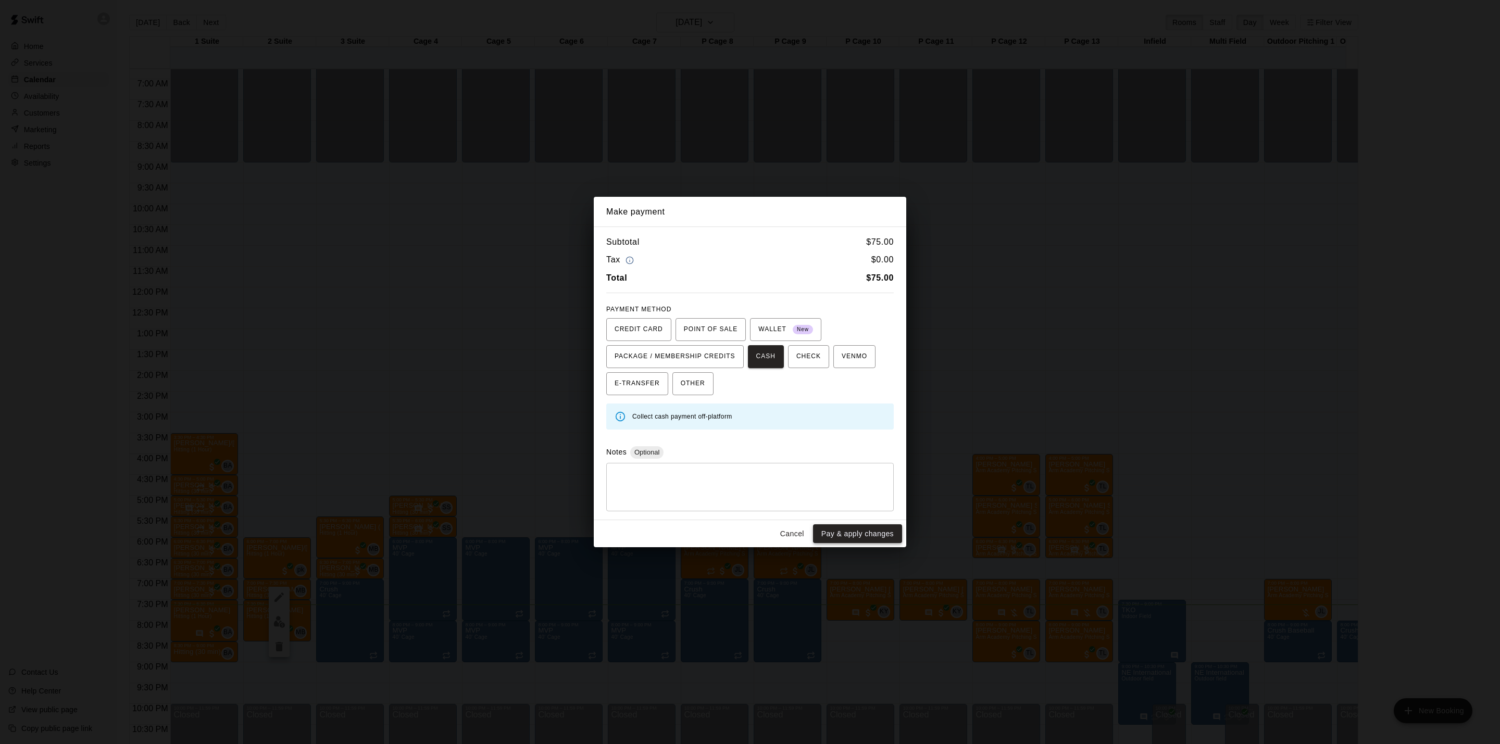
click at [861, 530] on button "Pay & apply changes" at bounding box center [857, 534] width 89 height 19
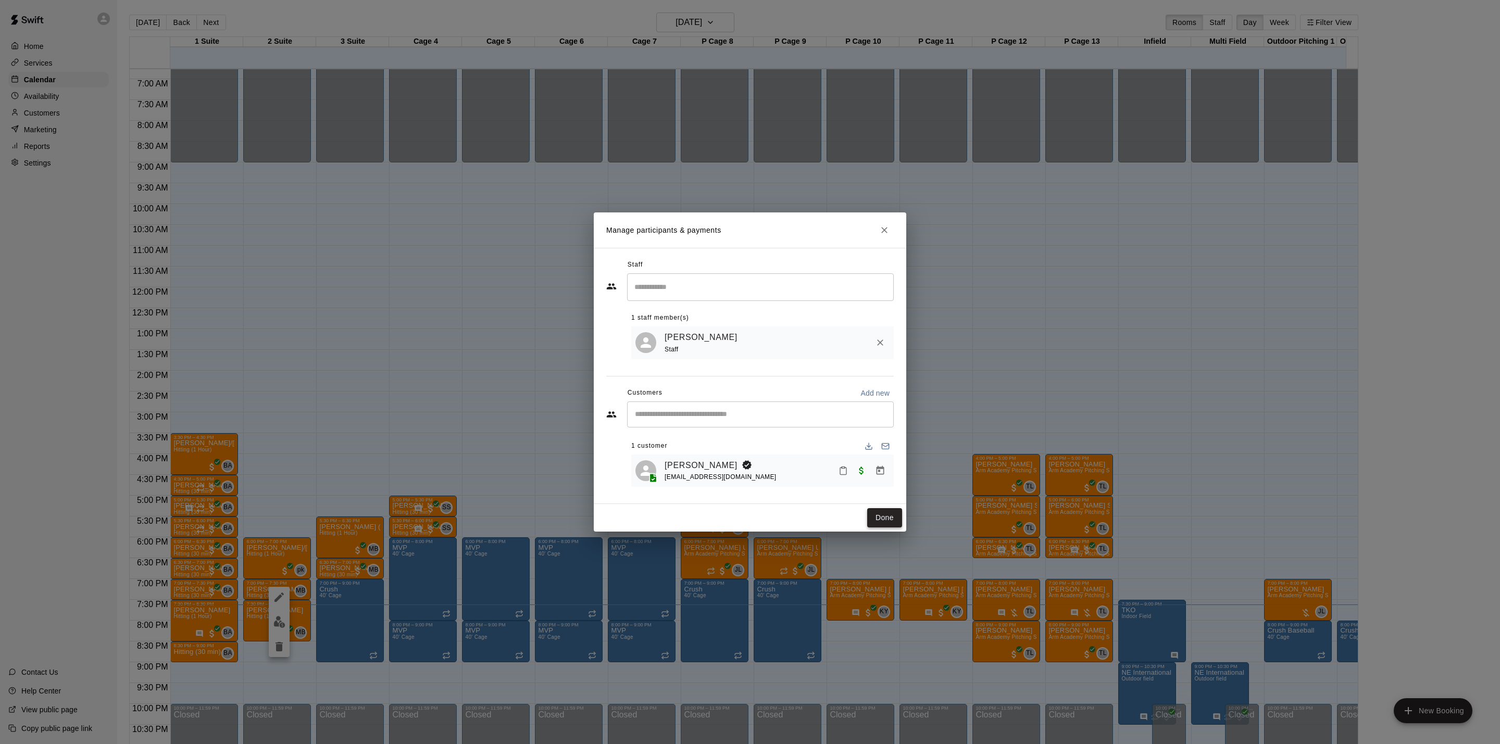
click at [883, 522] on button "Done" at bounding box center [884, 517] width 35 height 19
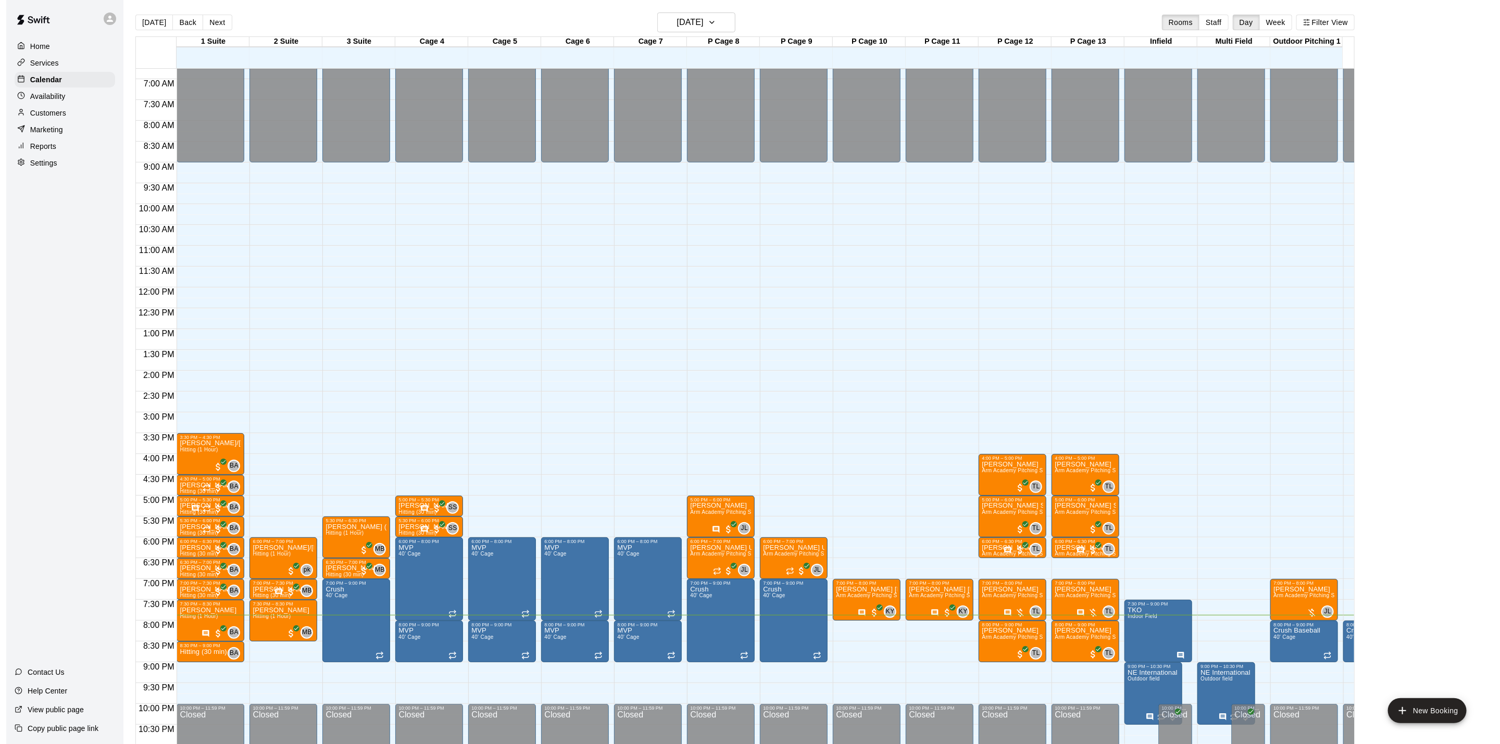
scroll to position [16, 0]
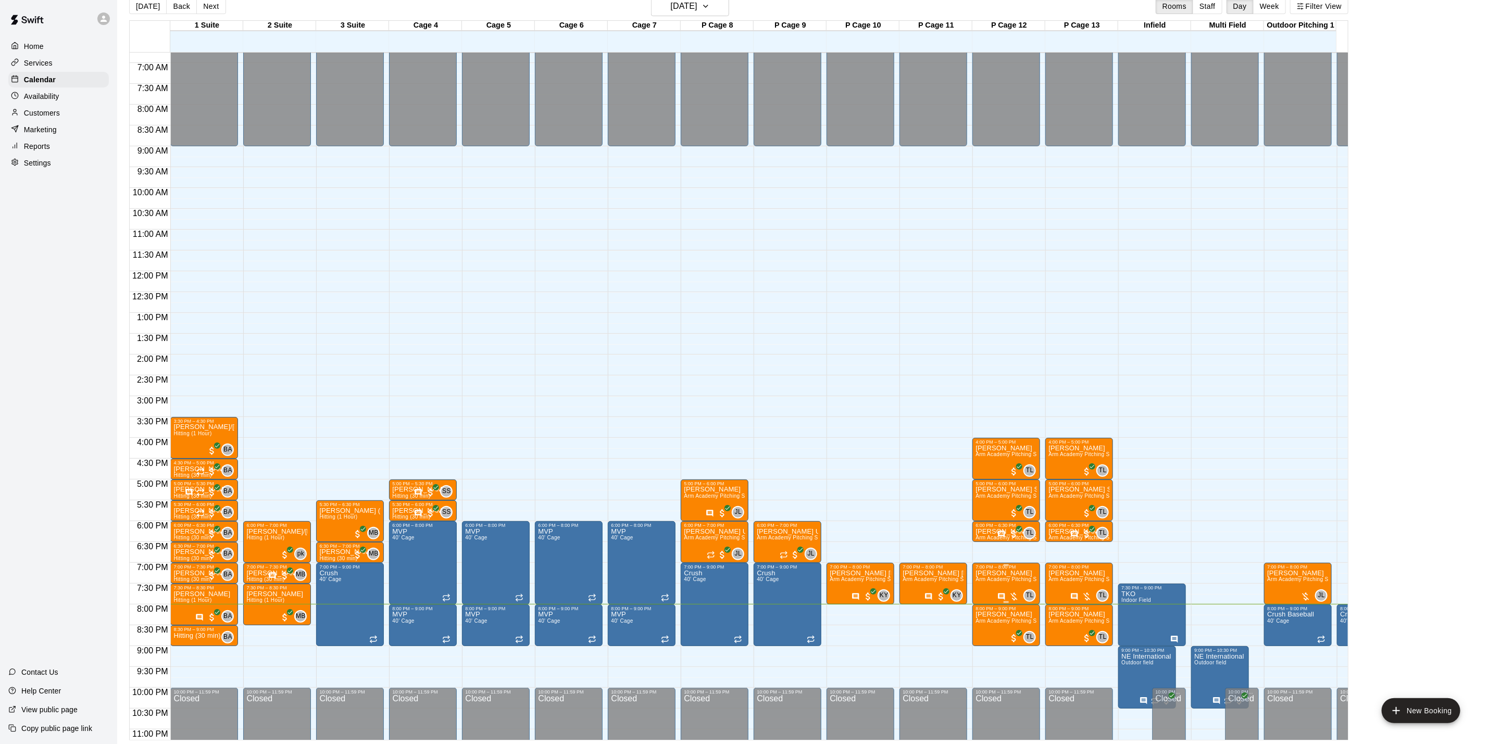
click at [1016, 590] on div "TL 0" at bounding box center [1017, 596] width 39 height 13
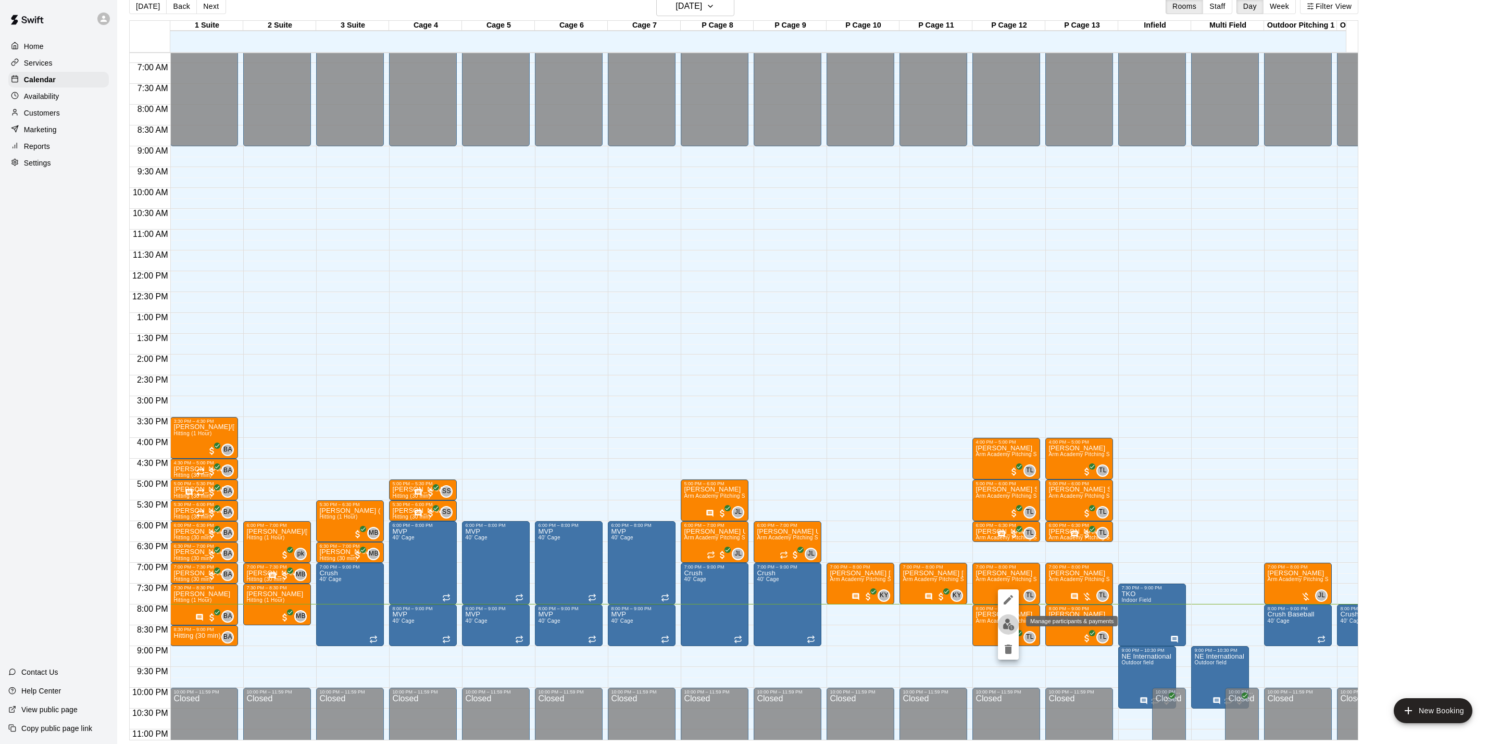
click at [1011, 628] on img "edit" at bounding box center [1009, 625] width 12 height 12
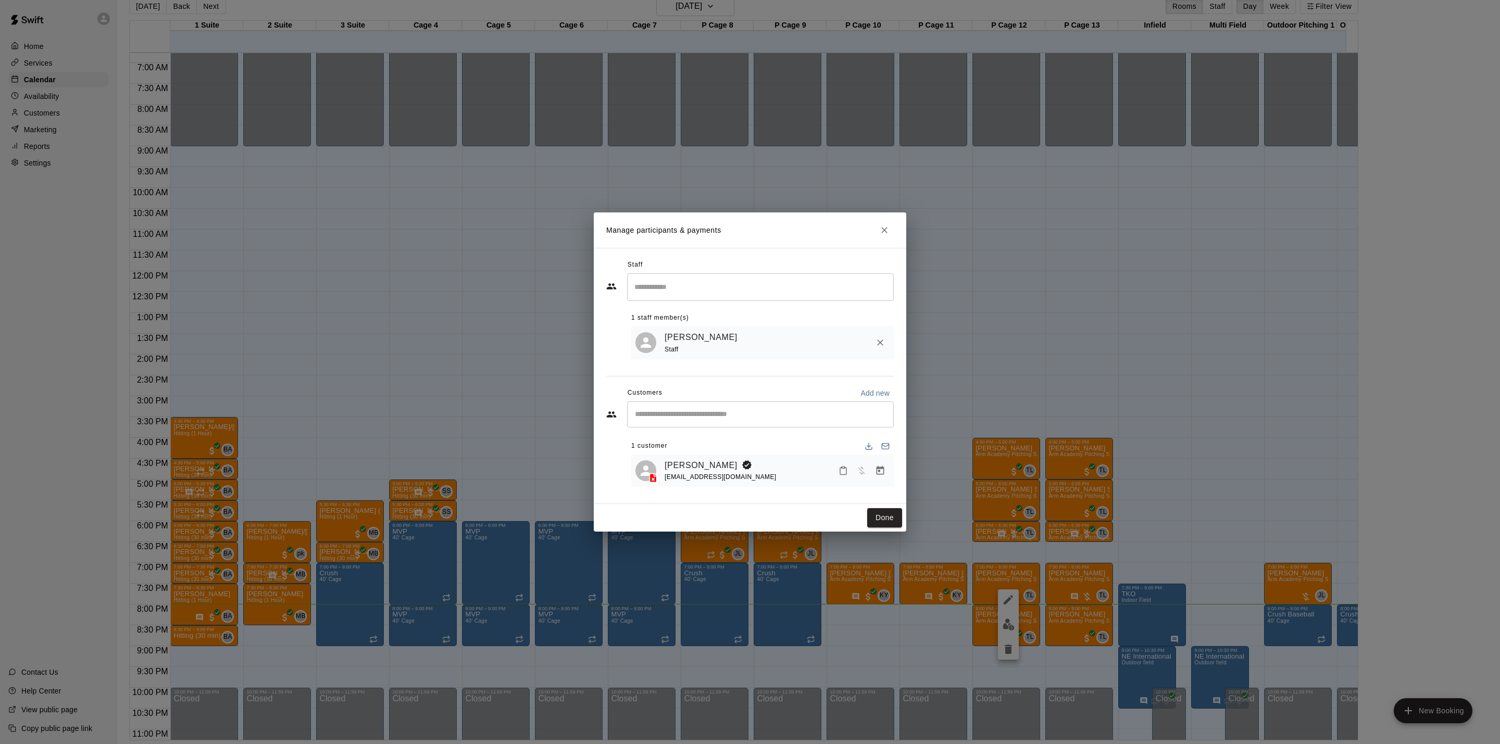
click at [877, 474] on icon "Manage bookings & payment" at bounding box center [881, 470] width 8 height 9
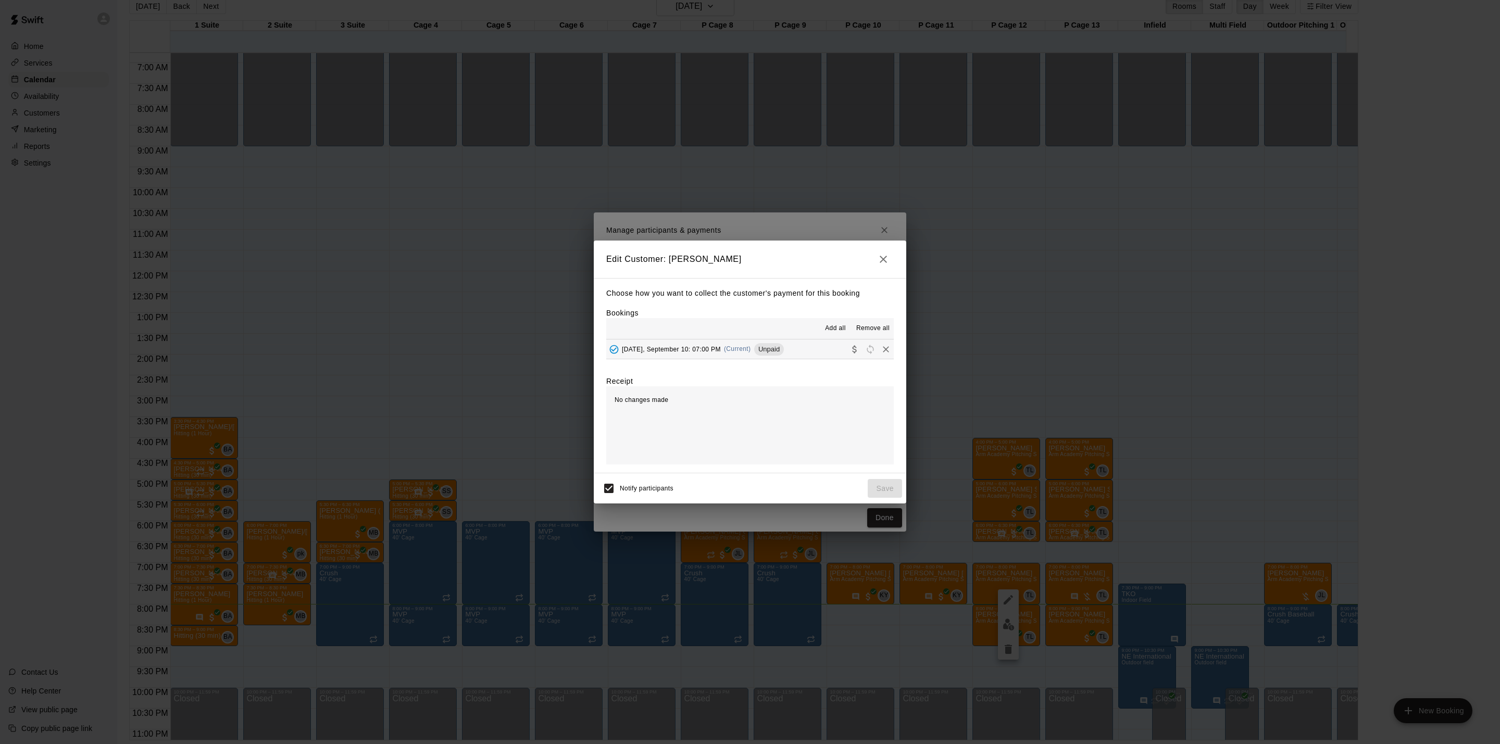
click at [744, 362] on div "Choose how you want to collect the customer's payment for this booking Bookings…" at bounding box center [750, 375] width 313 height 195
click at [747, 352] on span "(Current)" at bounding box center [737, 348] width 27 height 7
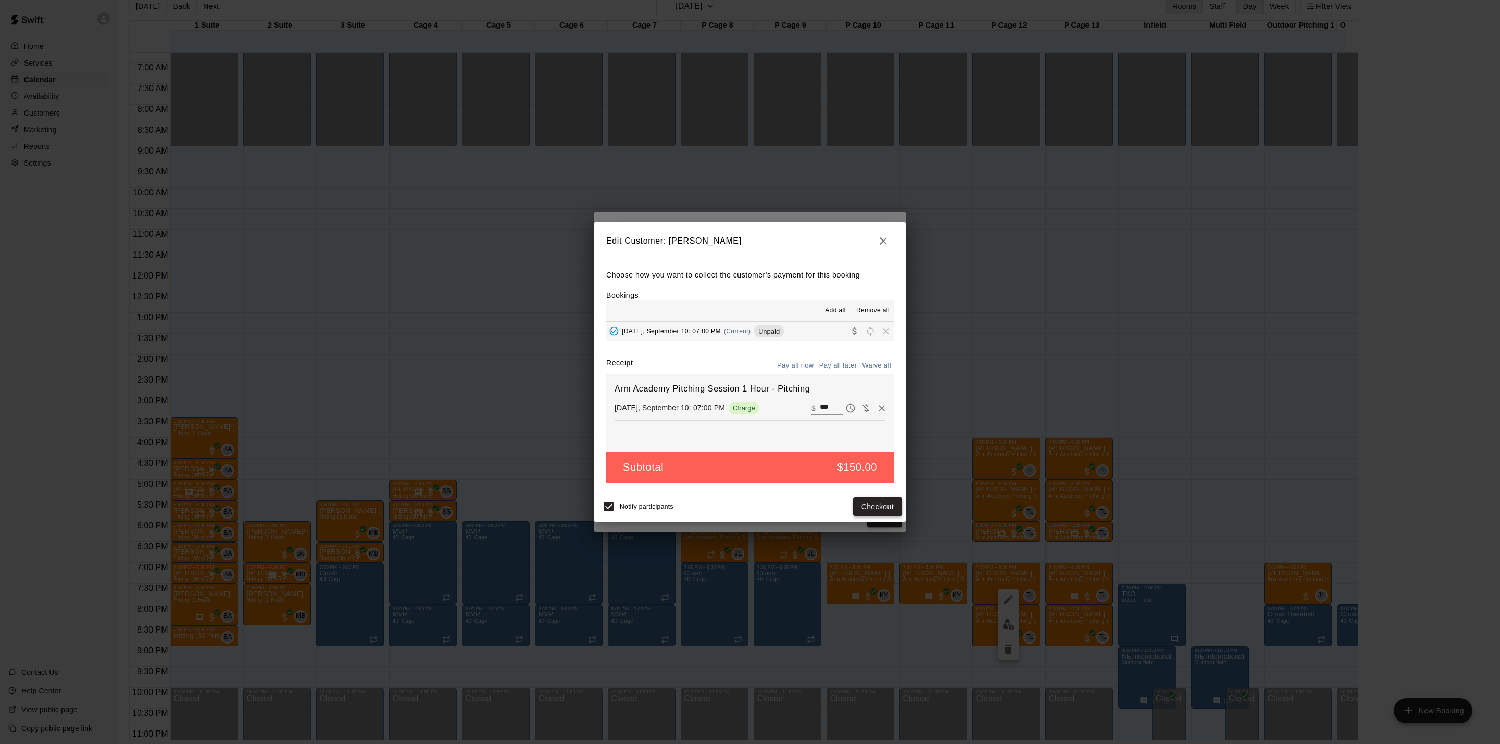
click at [873, 508] on button "Checkout" at bounding box center [877, 507] width 49 height 19
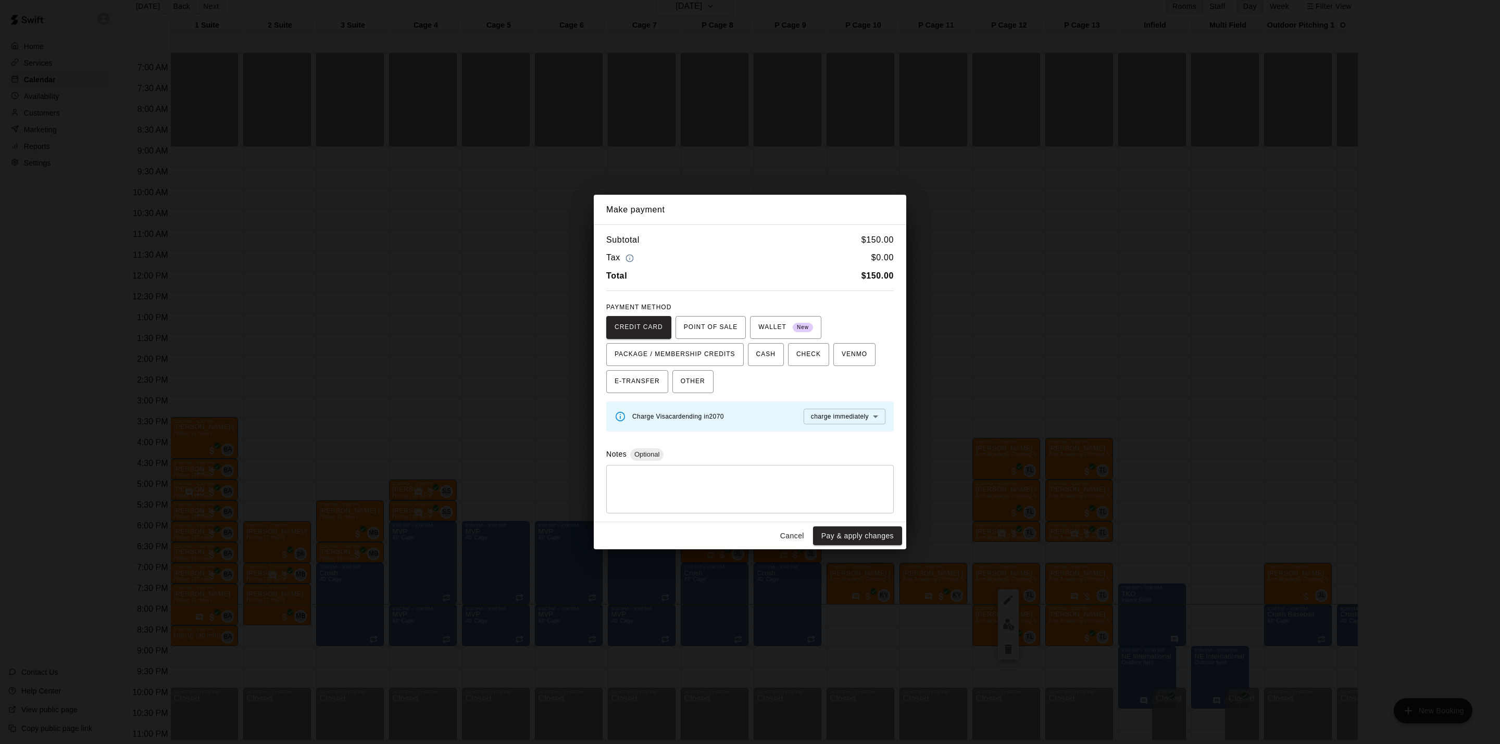
click at [794, 529] on div "Cancel Pay & apply changes" at bounding box center [750, 537] width 313 height 28
click at [794, 530] on button "Cancel" at bounding box center [792, 536] width 33 height 19
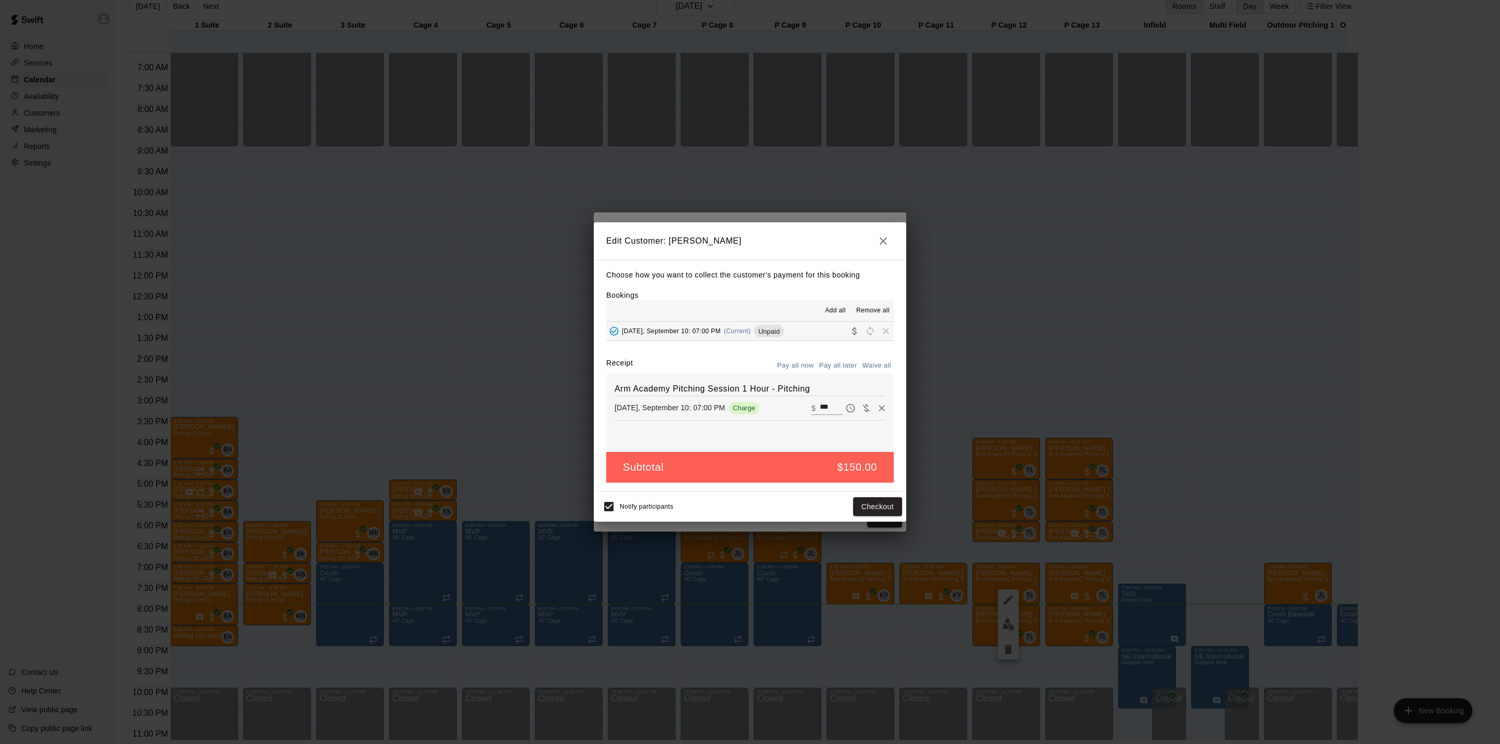
click at [820, 407] on input "***" at bounding box center [831, 409] width 23 height 14
click at [877, 238] on icon "button" at bounding box center [883, 241] width 13 height 13
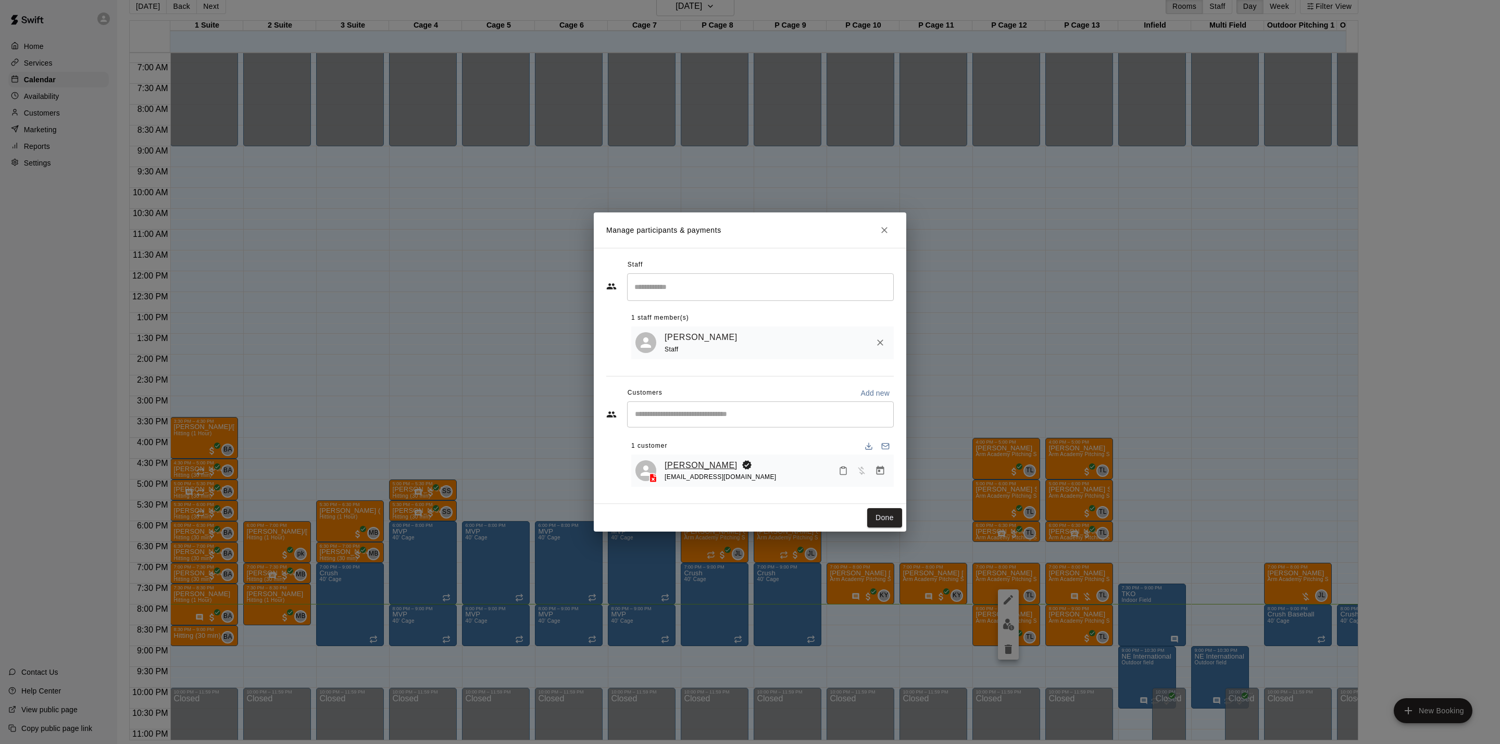
click at [700, 464] on link "[PERSON_NAME]" at bounding box center [701, 466] width 73 height 14
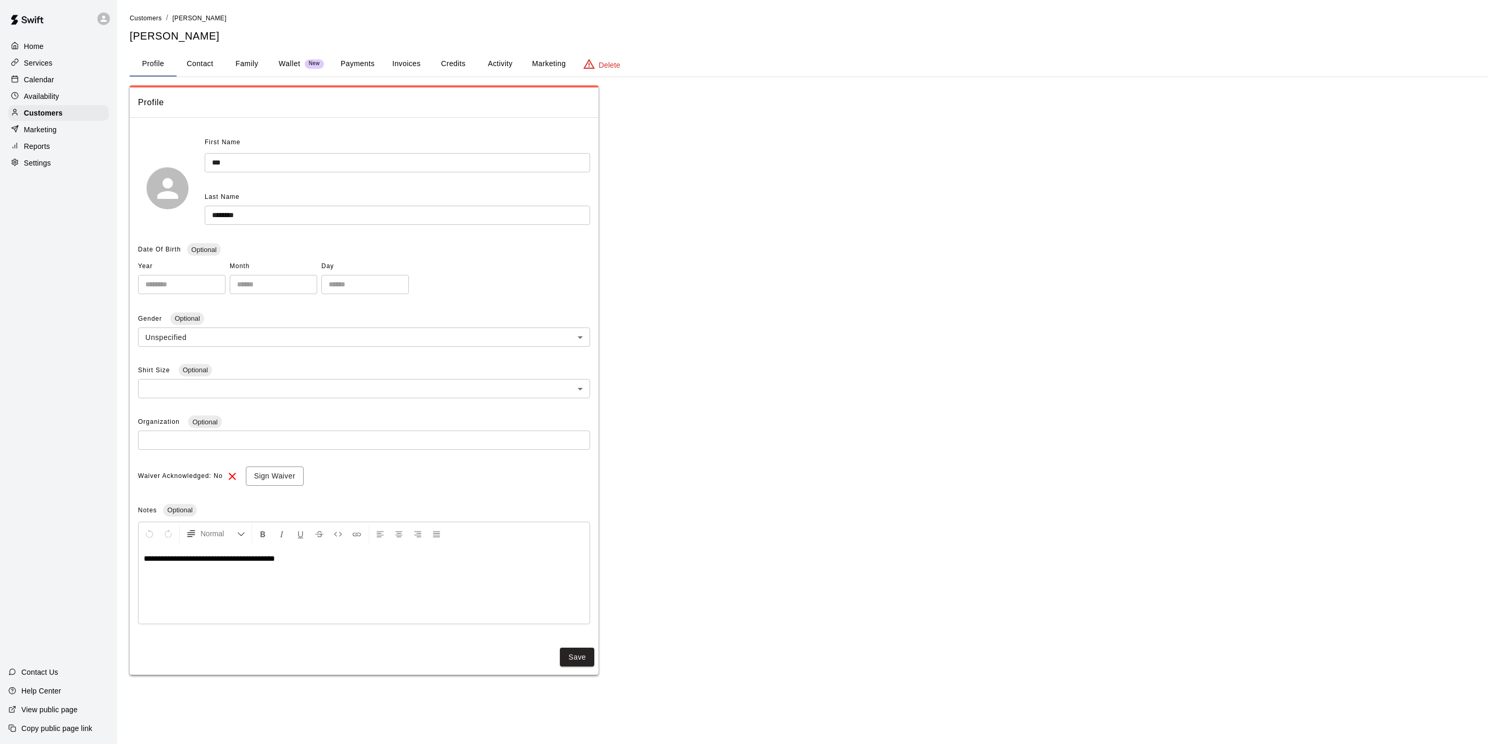
click at [359, 64] on button "Payments" at bounding box center [357, 64] width 51 height 25
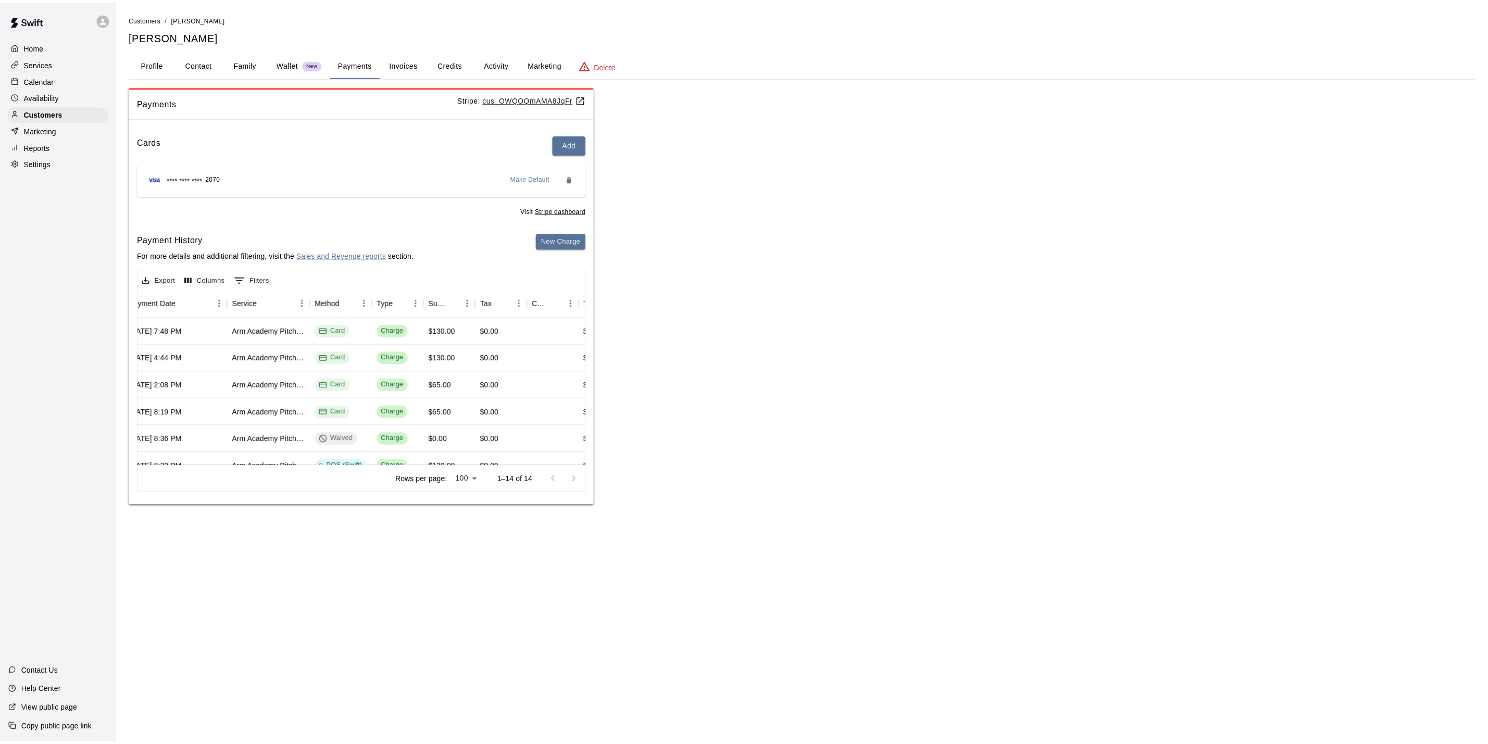
scroll to position [0, 155]
click at [82, 83] on div "Calendar" at bounding box center [58, 80] width 101 height 16
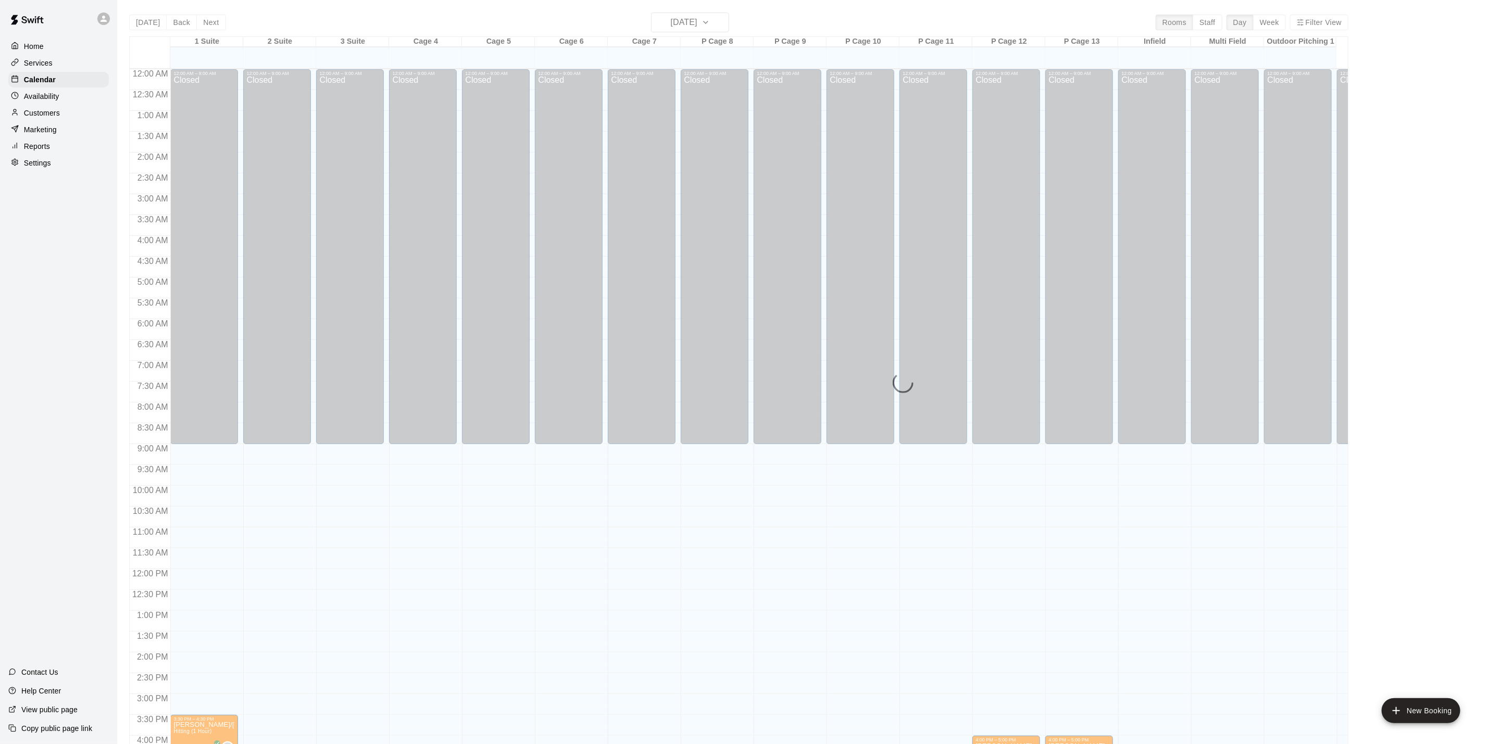
scroll to position [282, 0]
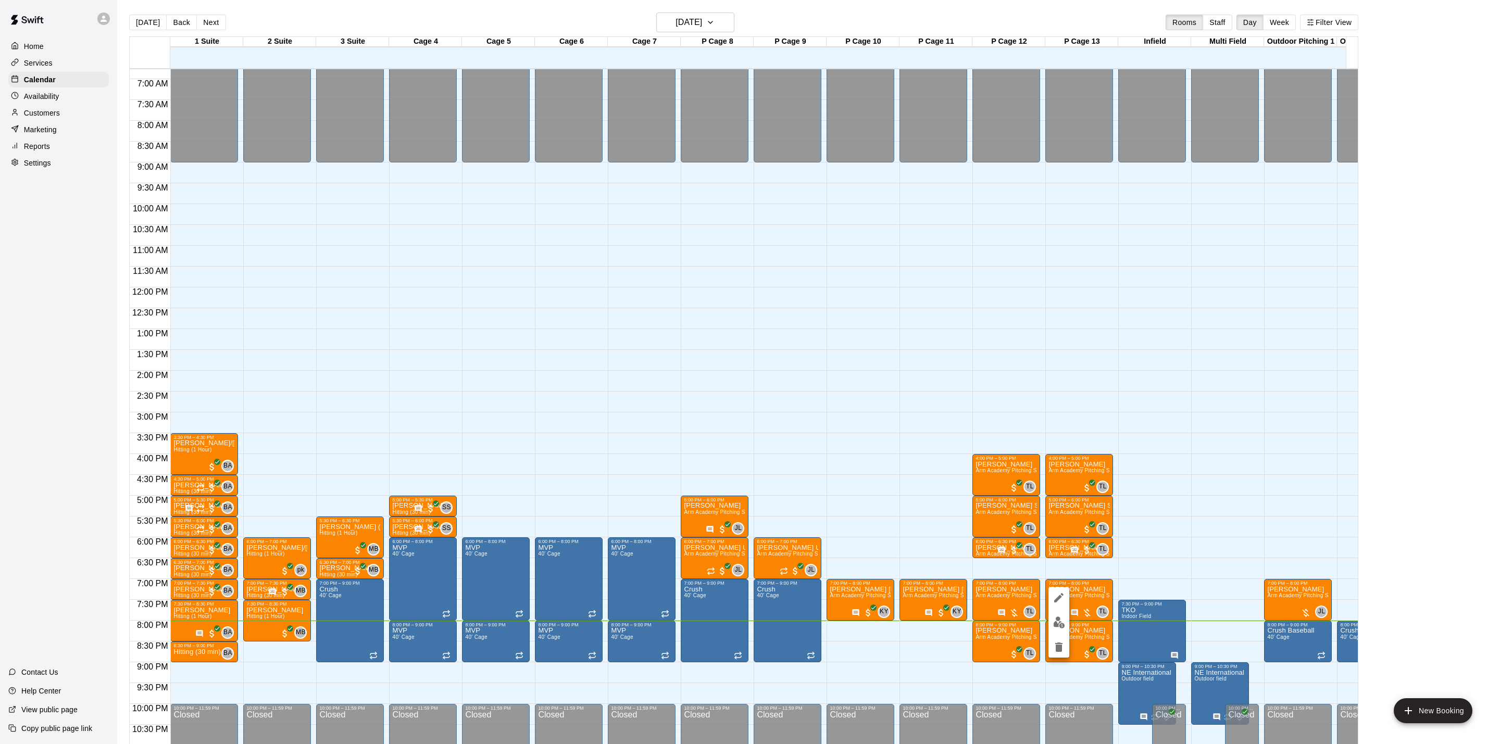
click at [1055, 618] on img "edit" at bounding box center [1059, 623] width 12 height 12
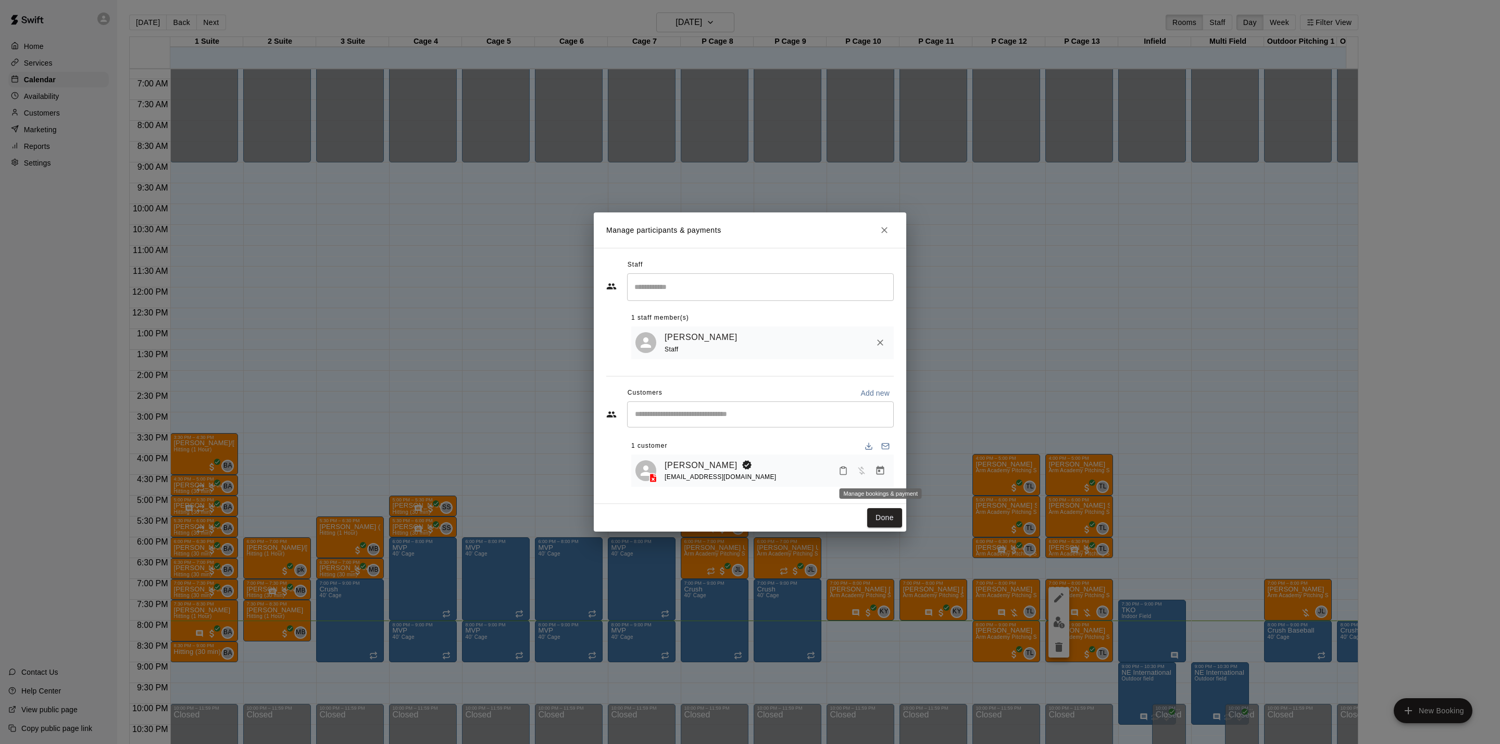
click at [873, 468] on button "Manage bookings & payment" at bounding box center [880, 471] width 19 height 19
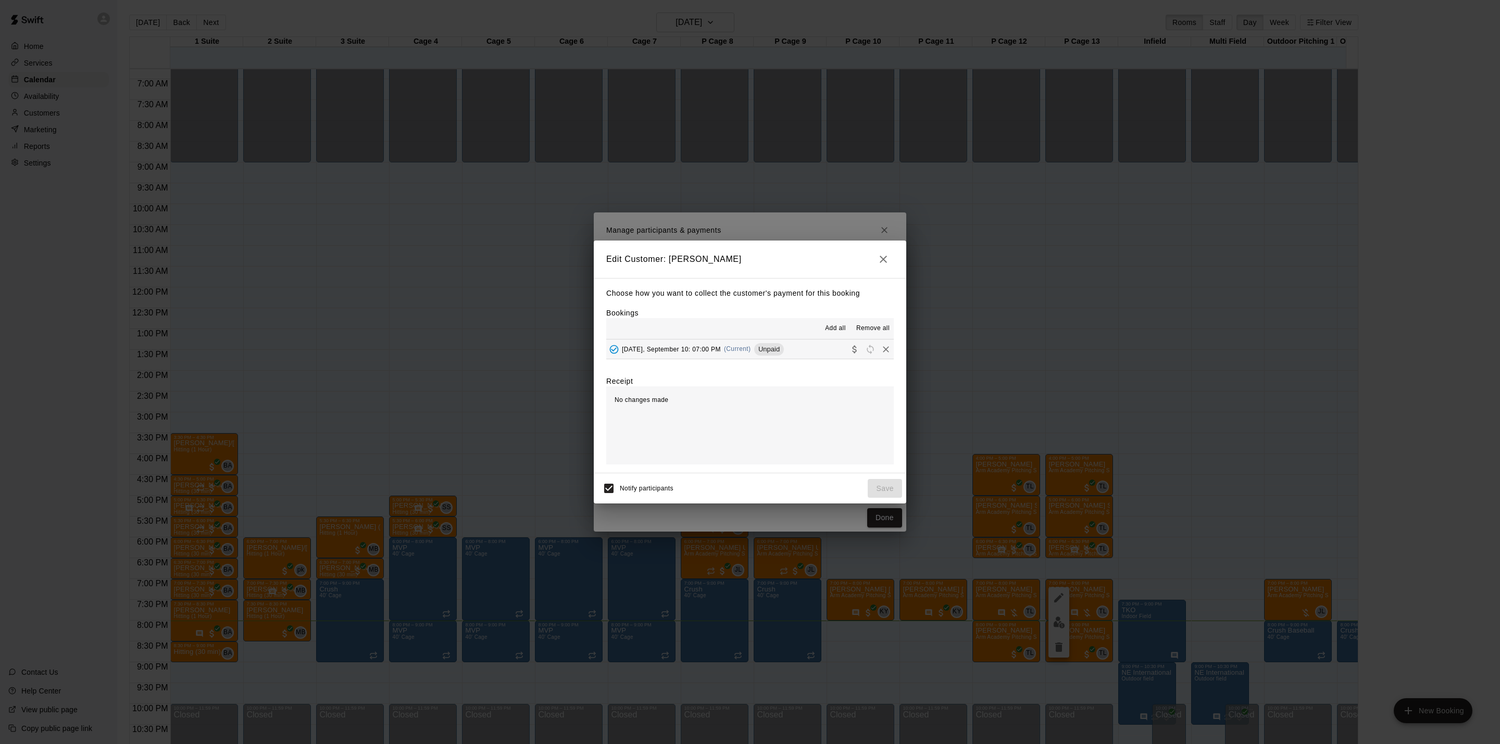
click at [784, 353] on span "Unpaid" at bounding box center [769, 349] width 30 height 8
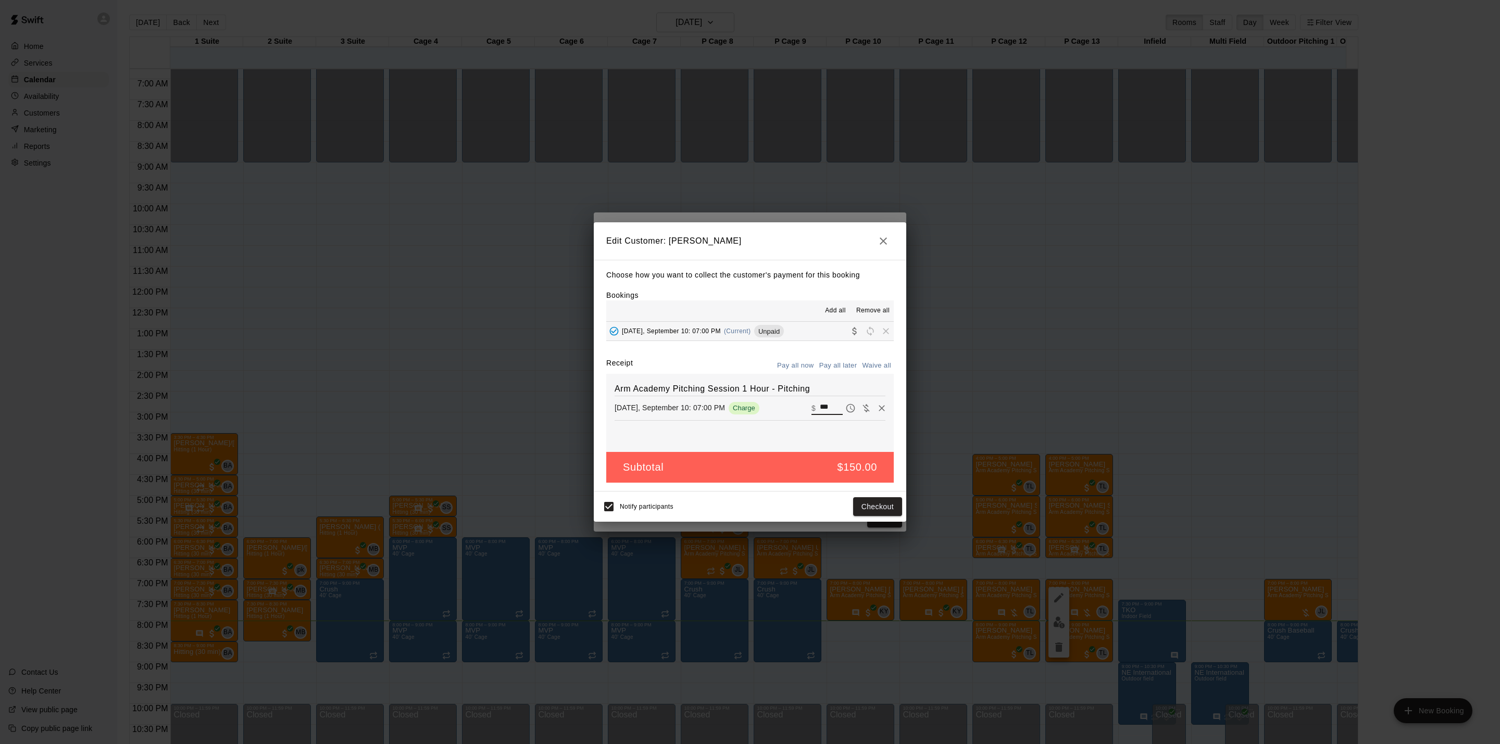
click at [820, 409] on input "***" at bounding box center [831, 409] width 23 height 14
type input "***"
click at [868, 505] on button "Checkout" at bounding box center [877, 507] width 49 height 19
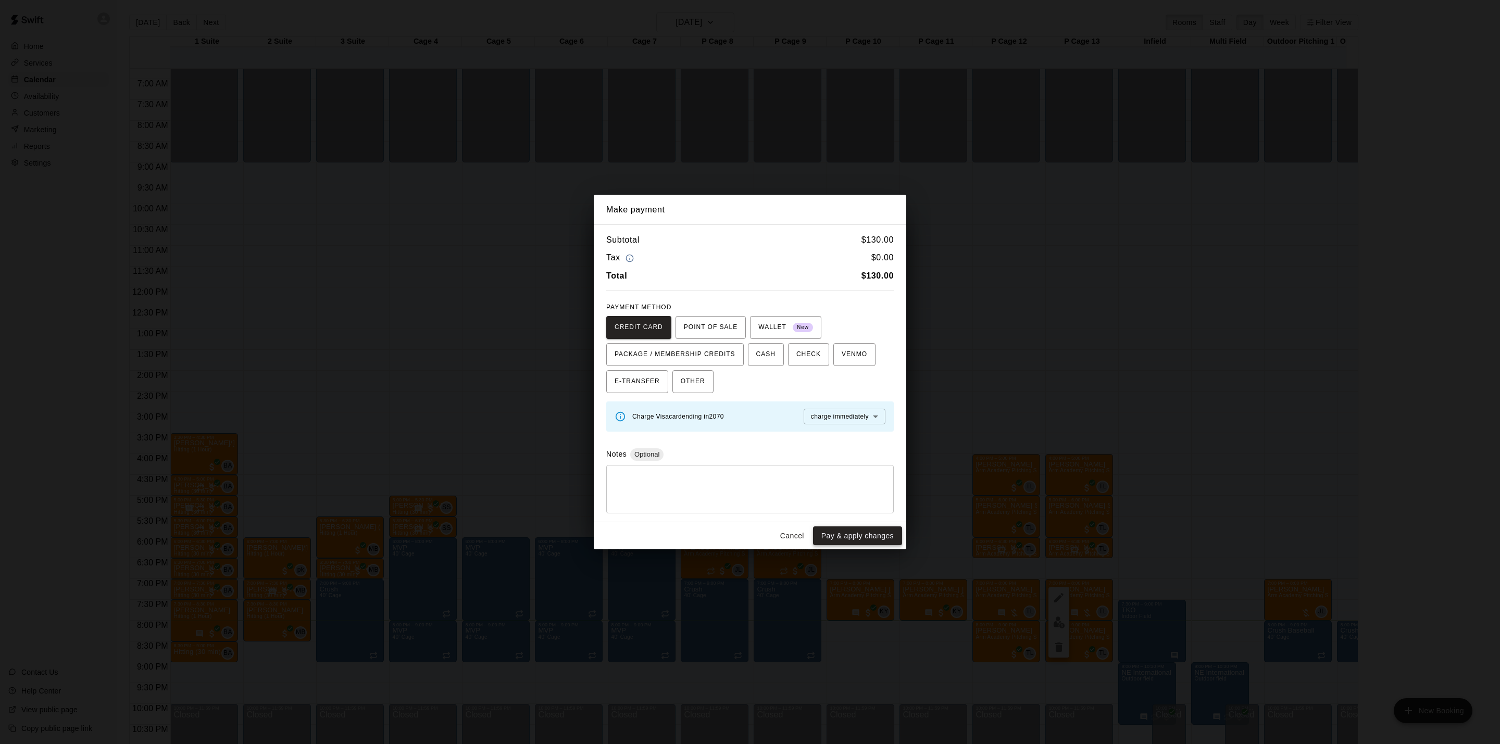
click at [864, 545] on button "Pay & apply changes" at bounding box center [857, 536] width 89 height 19
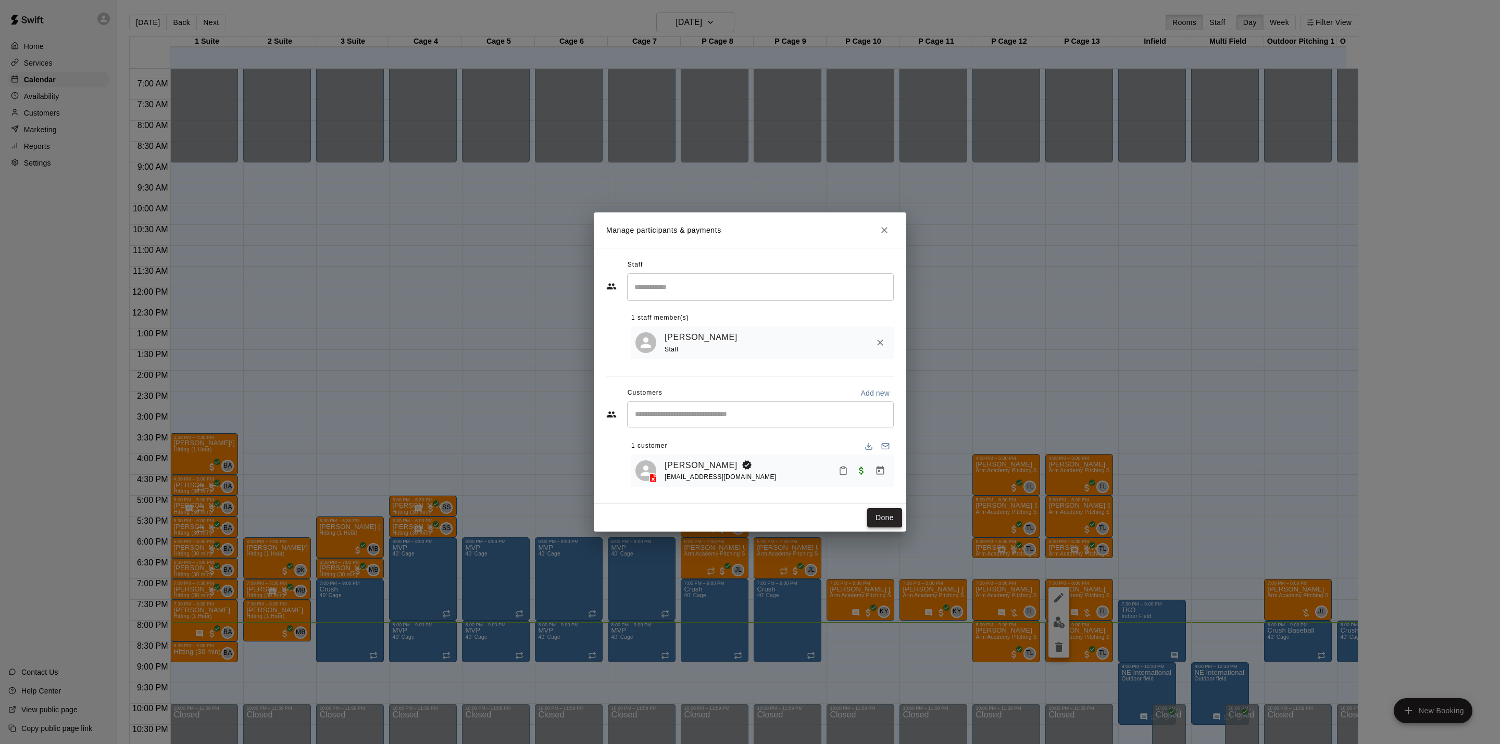
click at [871, 523] on button "Done" at bounding box center [884, 517] width 35 height 19
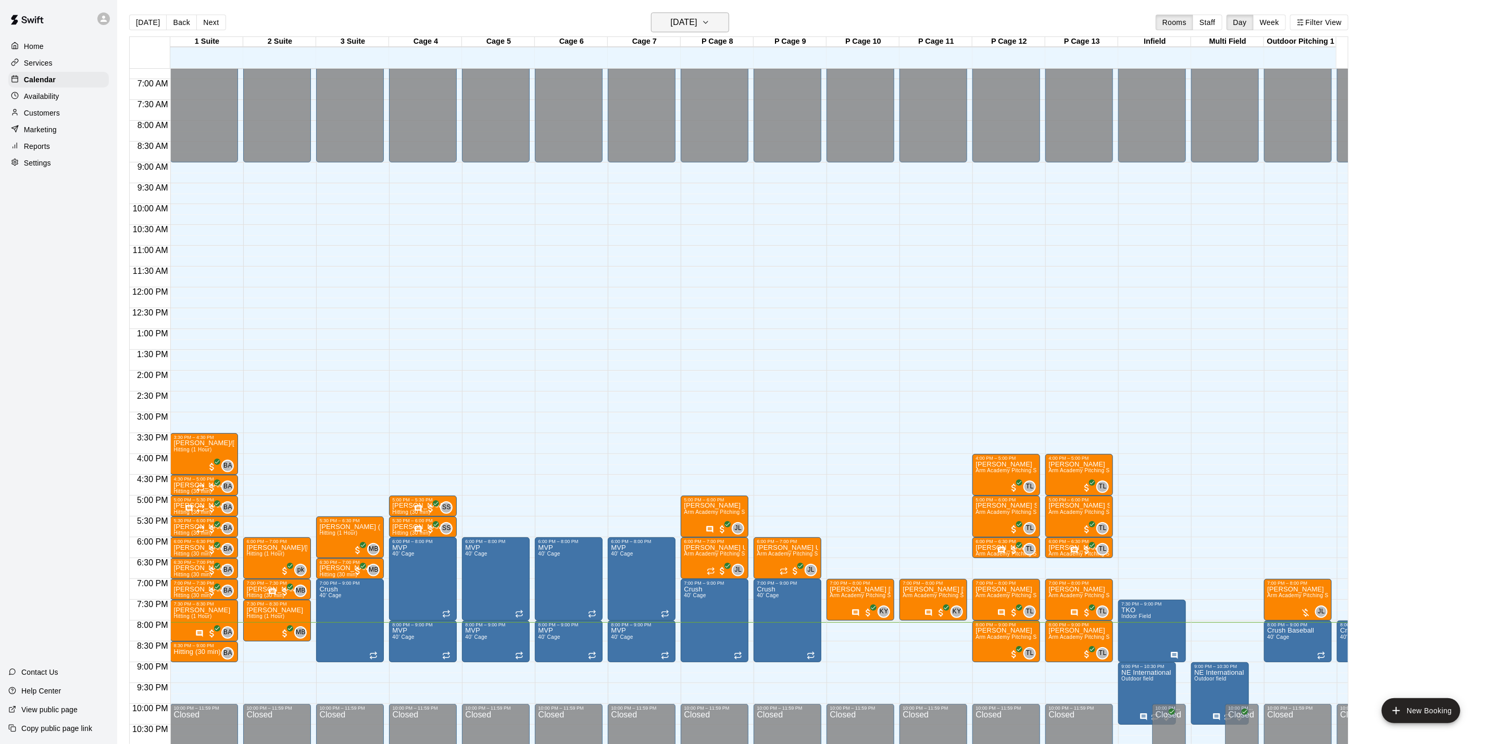
click at [698, 22] on h6 "[DATE]" at bounding box center [684, 22] width 27 height 15
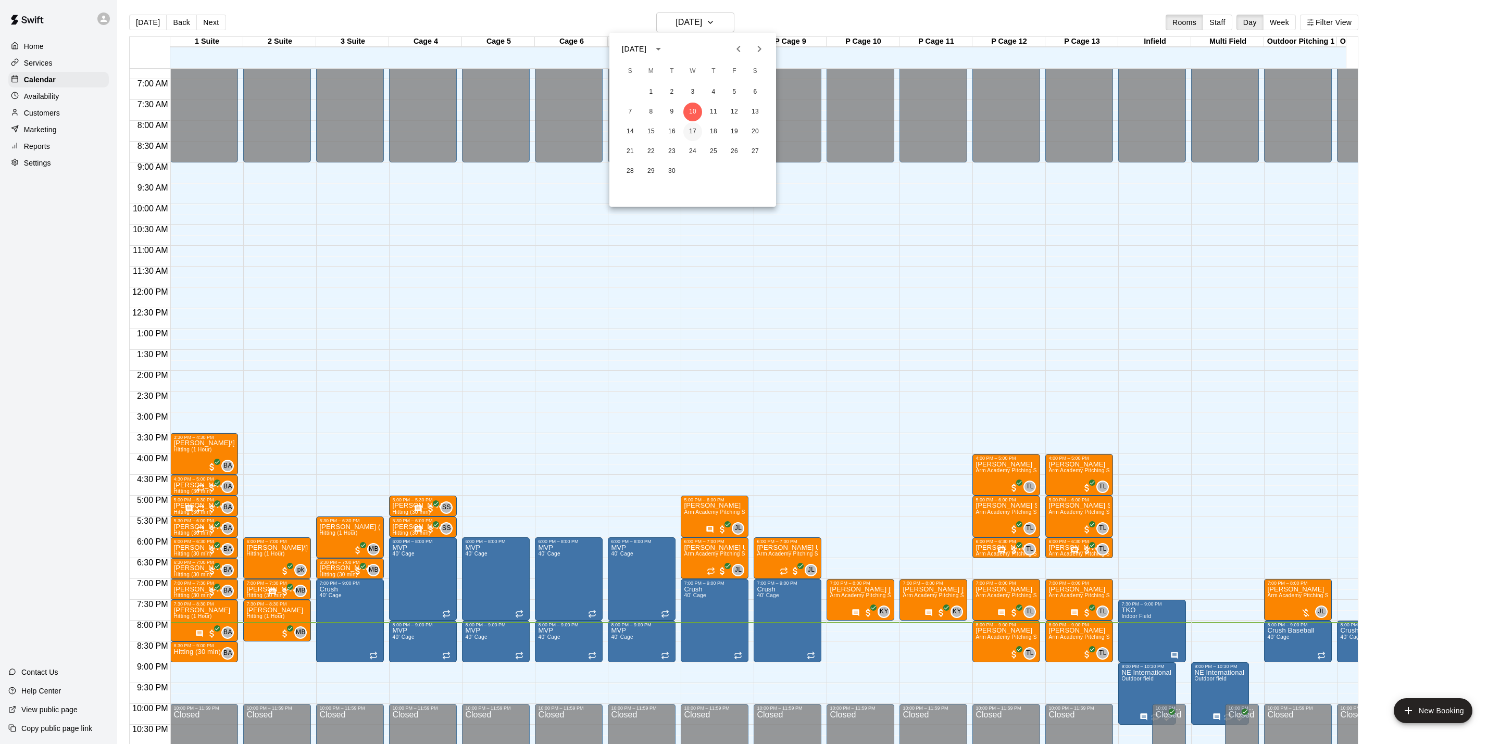
click at [693, 129] on button "17" at bounding box center [693, 131] width 19 height 19
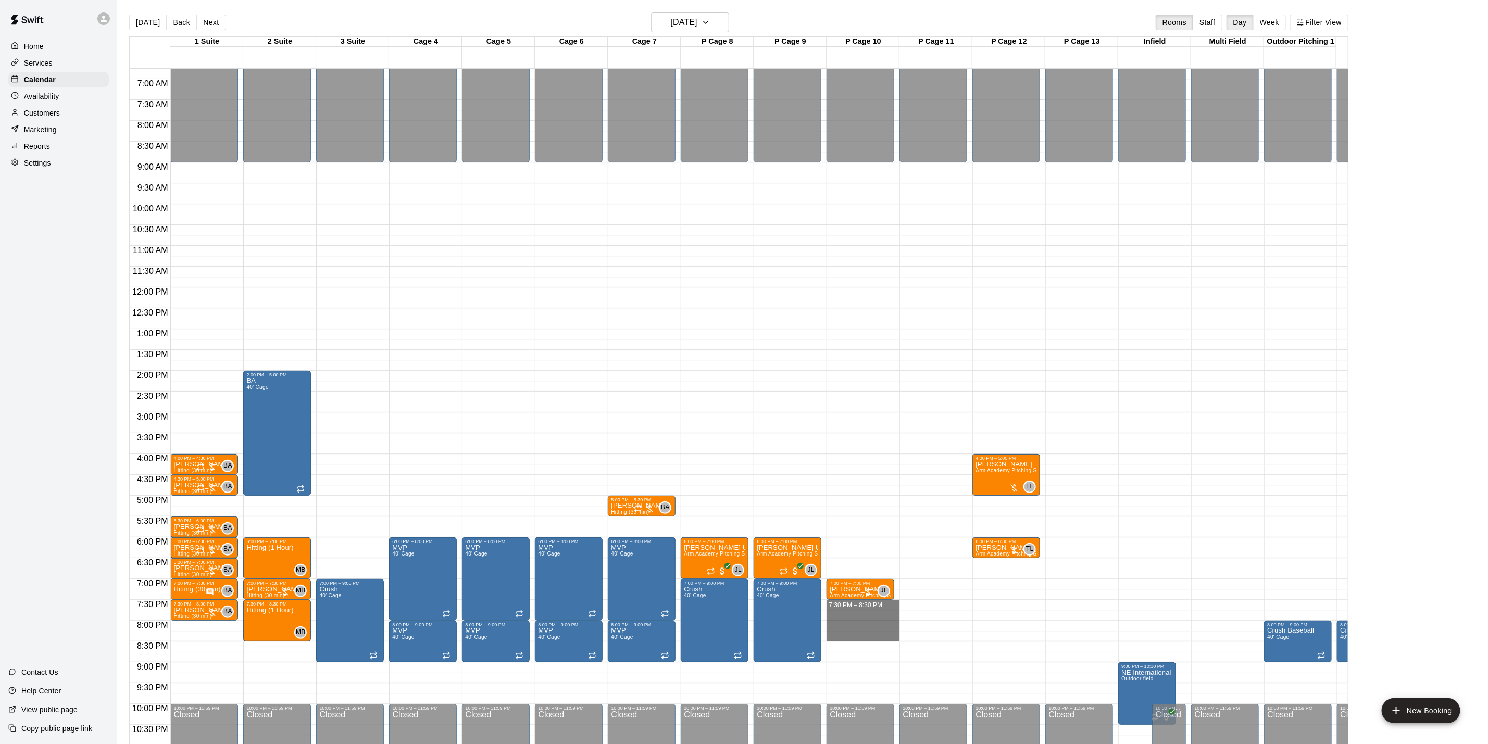
drag, startPoint x: 863, startPoint y: 607, endPoint x: 864, endPoint y: 641, distance: 34.4
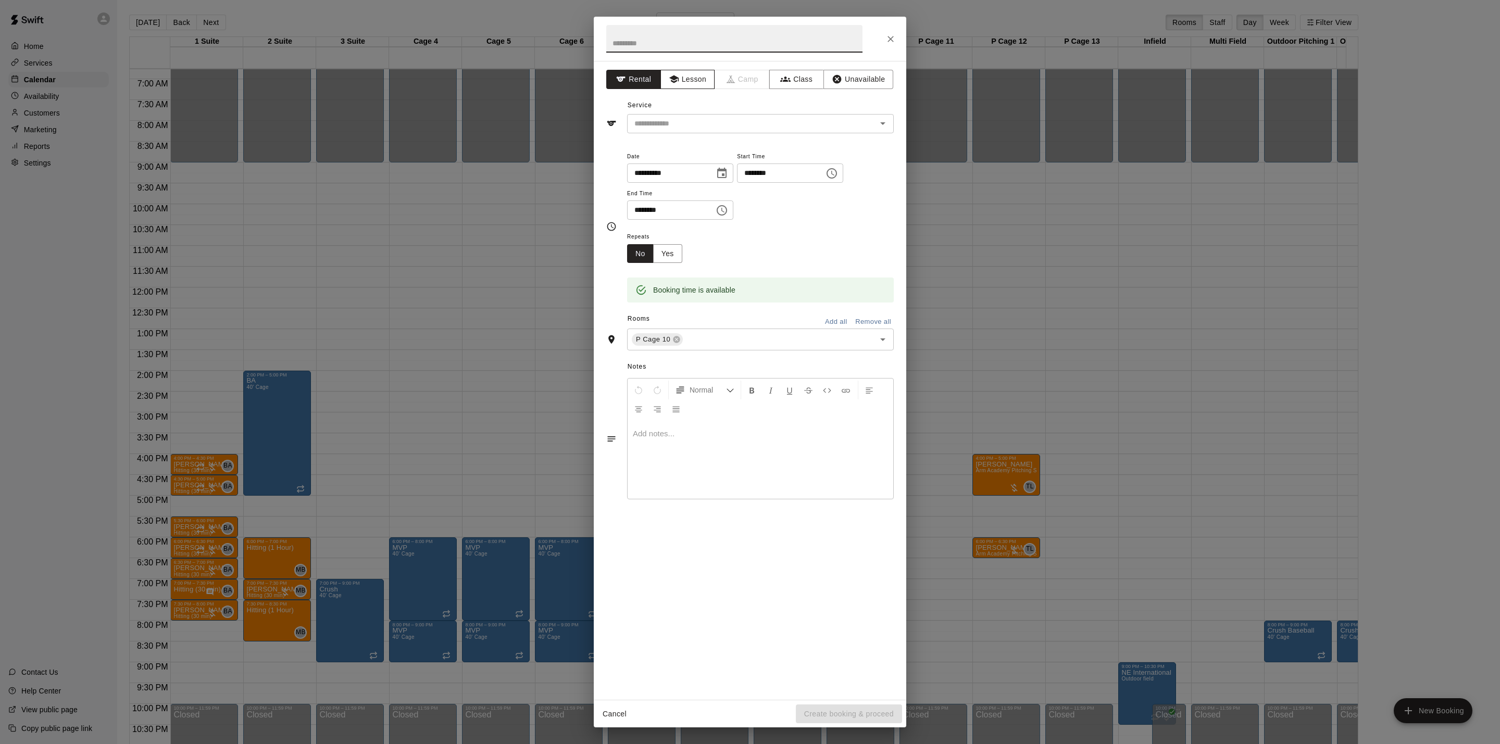
click at [684, 85] on button "Lesson" at bounding box center [688, 79] width 55 height 19
click at [883, 122] on icon "Open" at bounding box center [883, 123] width 13 height 13
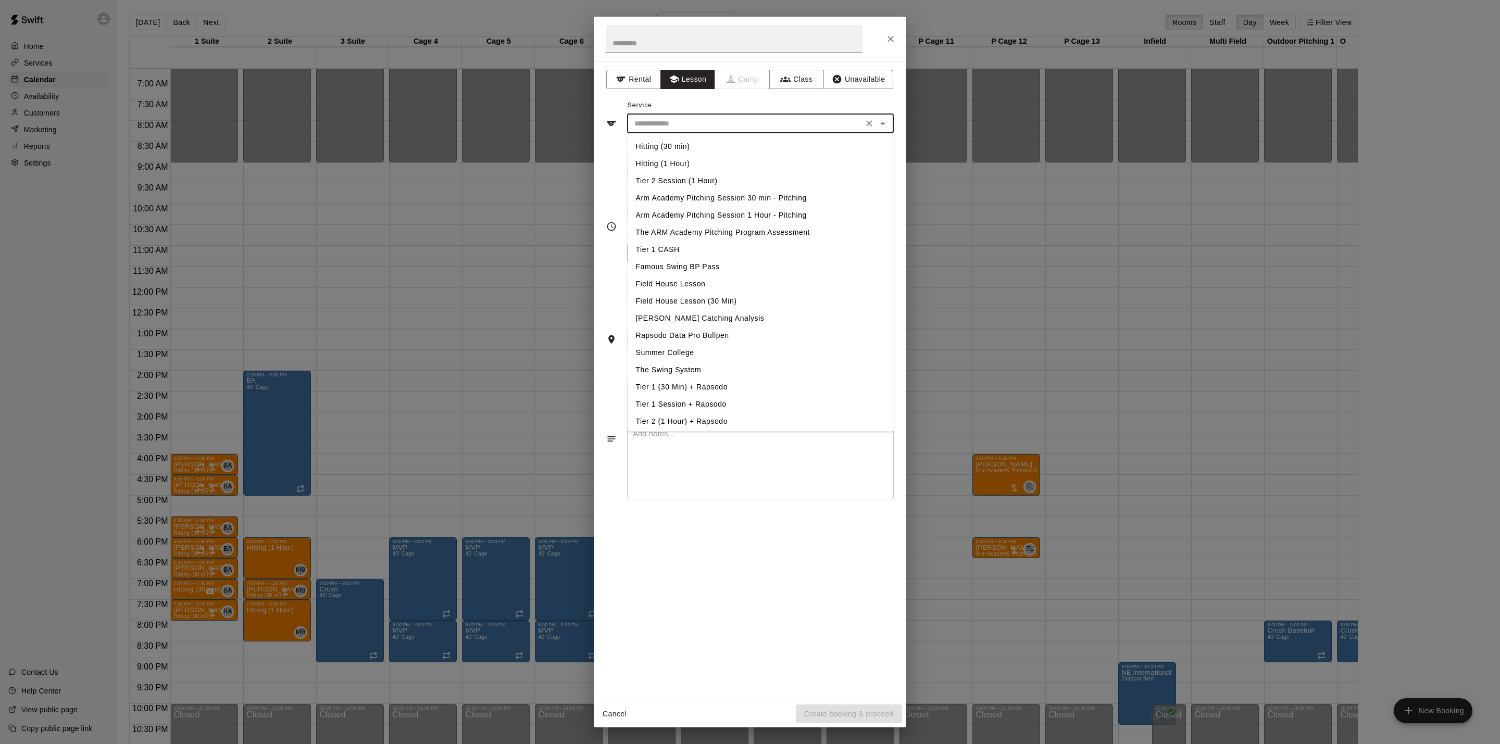
click at [750, 214] on li "Arm Academy Pitching Session 1 Hour - Pitching" at bounding box center [761, 215] width 267 height 17
type input "**********"
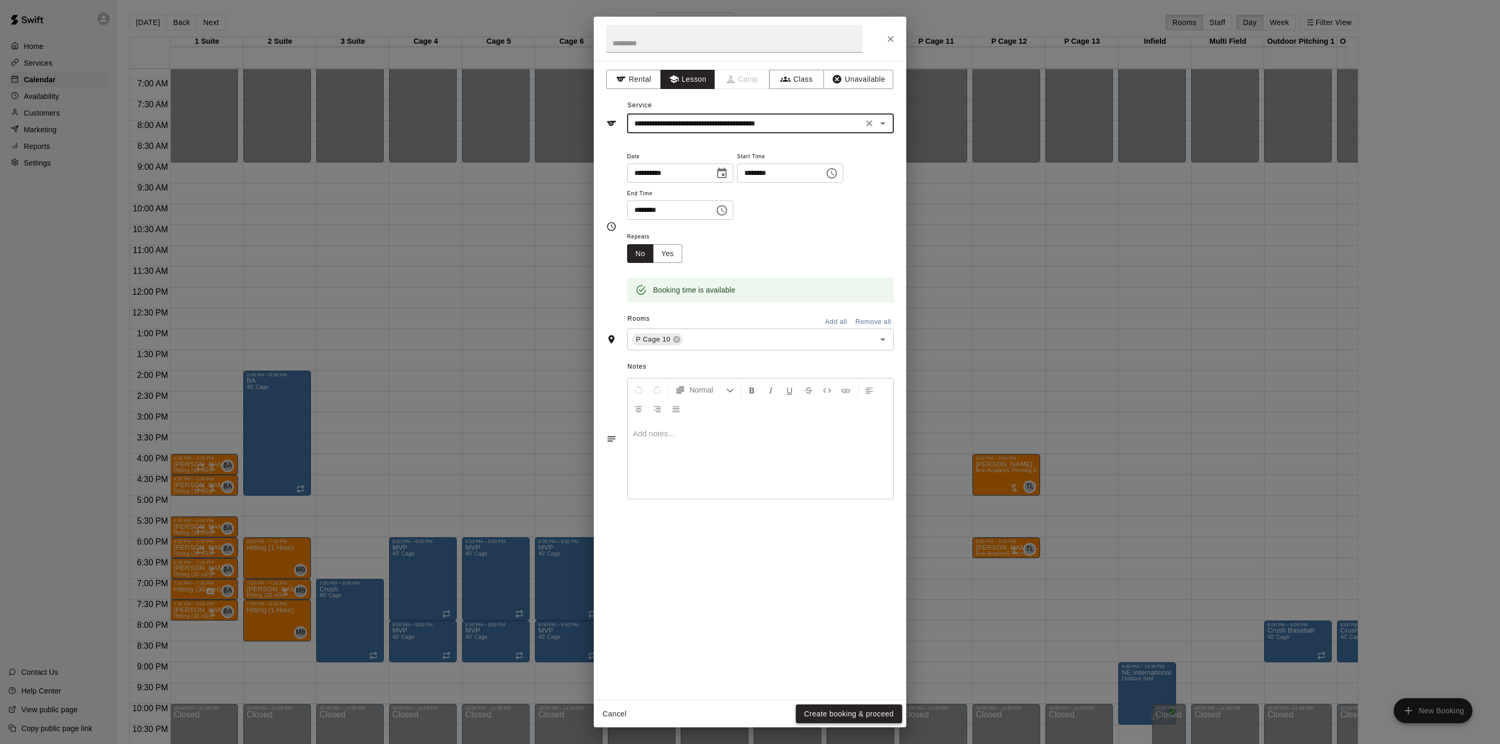
click at [828, 710] on button "Create booking & proceed" at bounding box center [849, 714] width 106 height 19
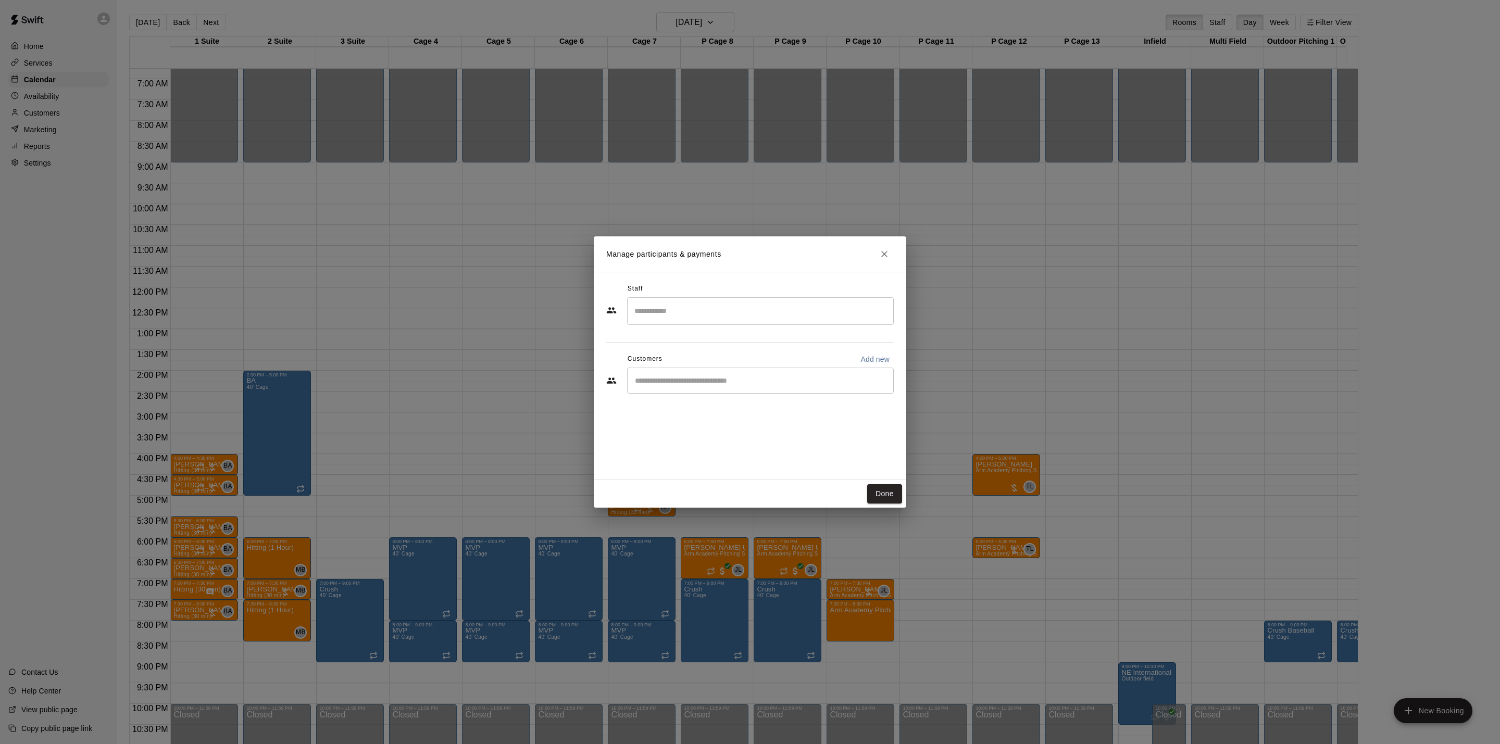
click at [667, 302] on div "​" at bounding box center [760, 311] width 267 height 28
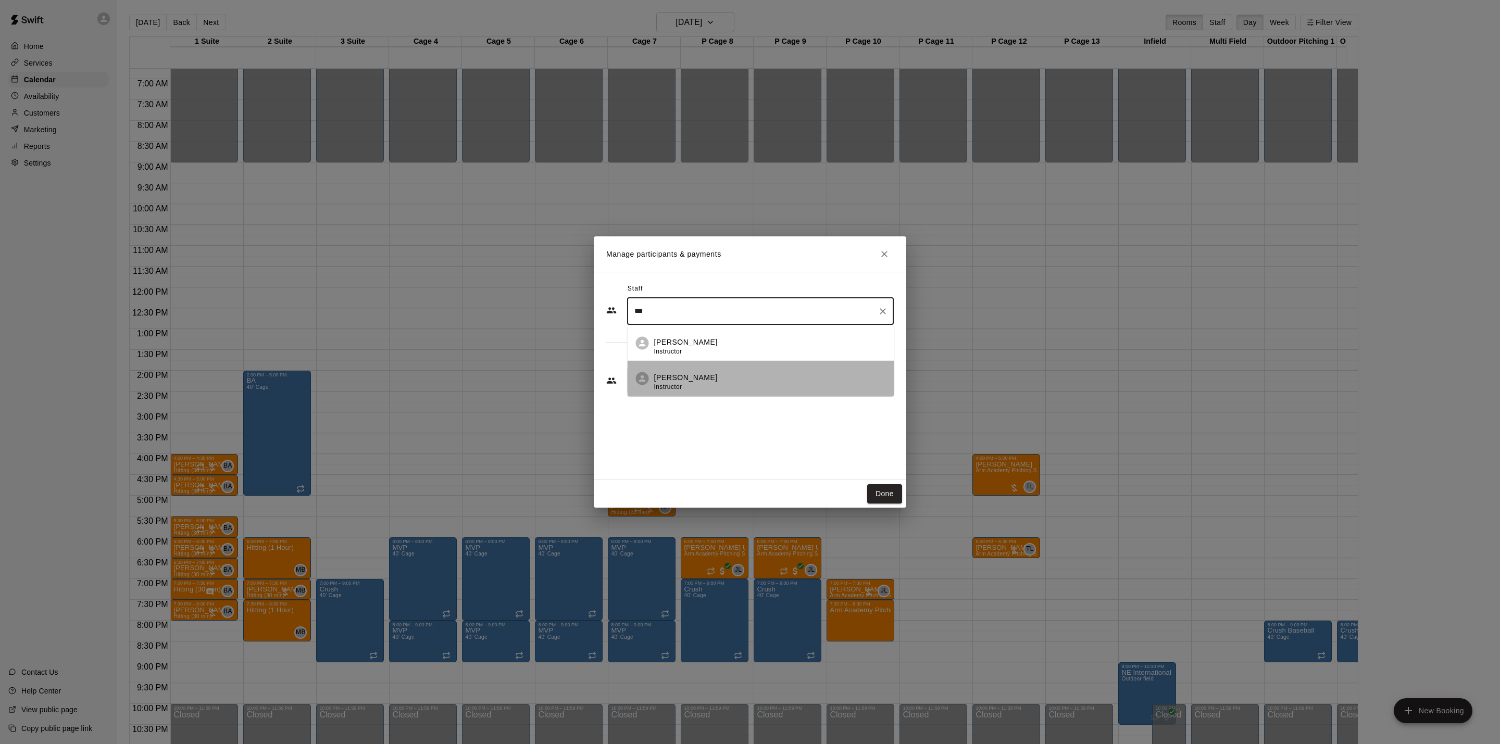
click at [694, 386] on div "[PERSON_NAME] Instructor" at bounding box center [686, 382] width 64 height 20
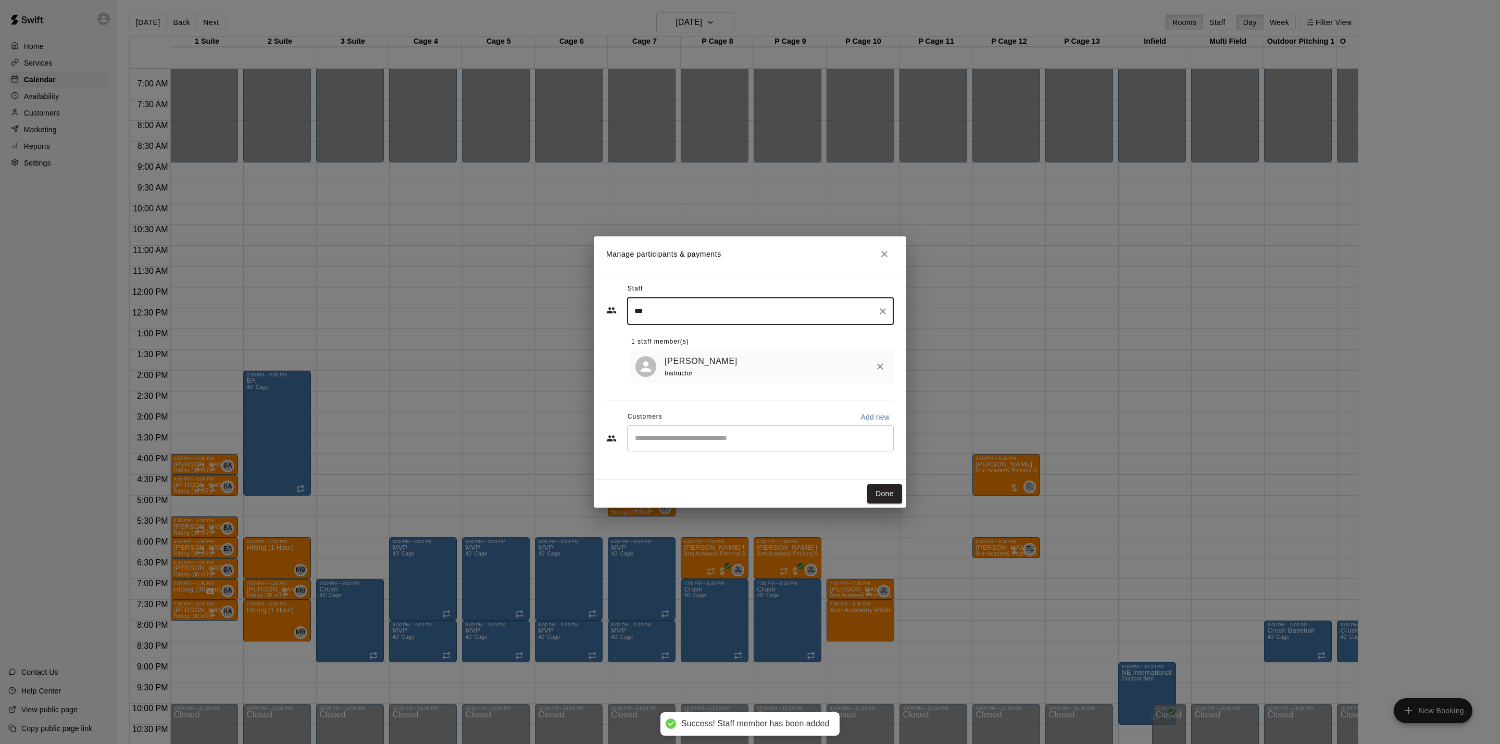
type input "***"
click at [692, 424] on div "Customers Add new" at bounding box center [750, 417] width 288 height 17
click at [692, 427] on div "​" at bounding box center [760, 439] width 267 height 26
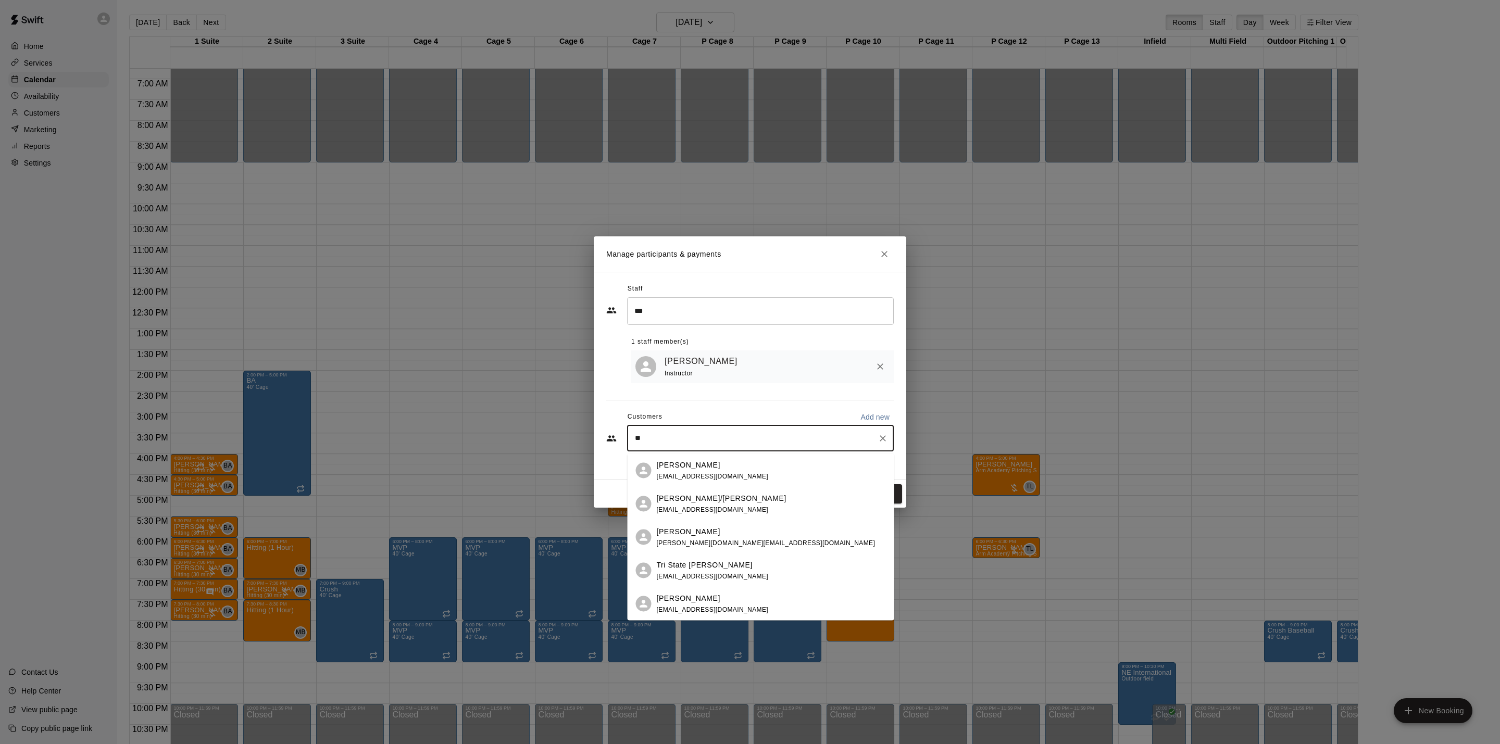
type input "*"
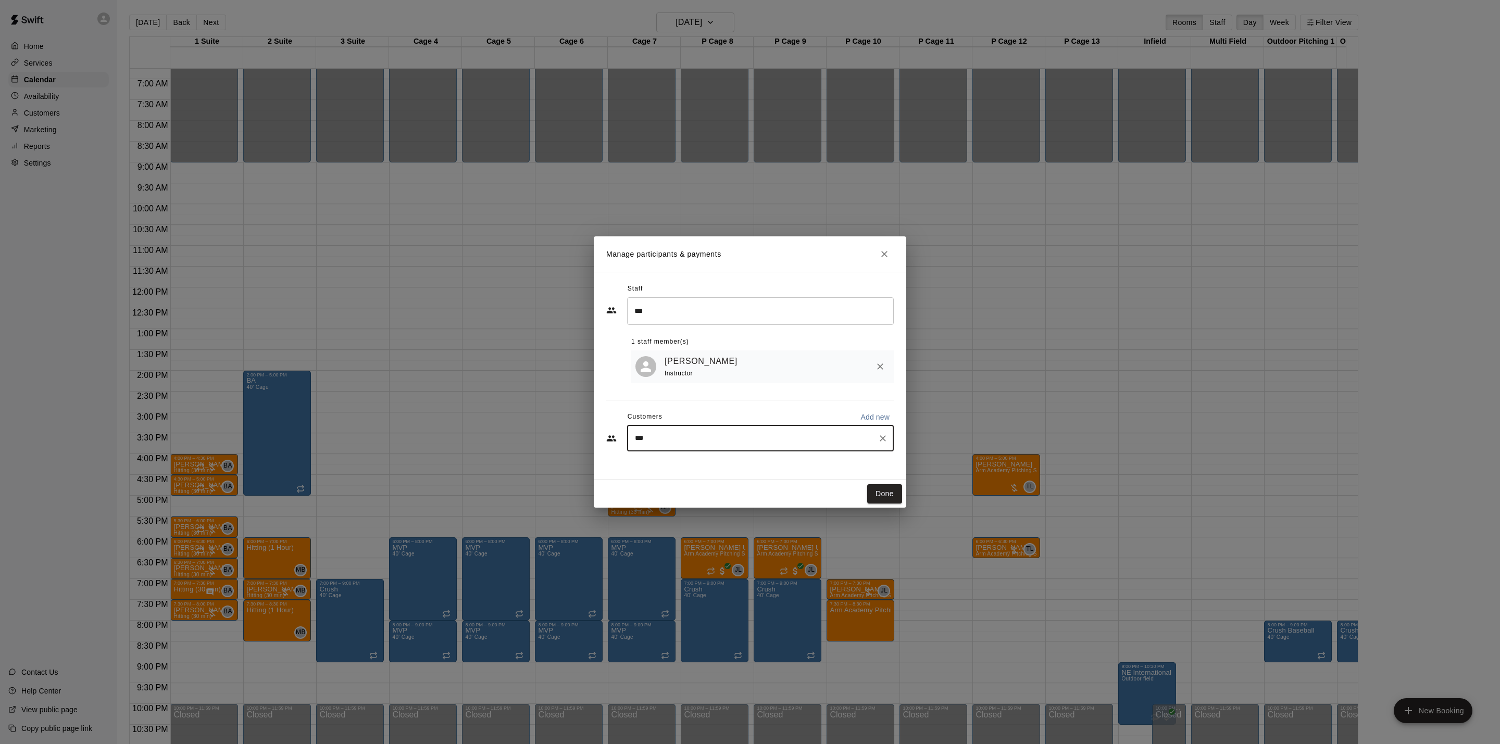
type input "****"
click at [676, 508] on span "[EMAIL_ADDRESS][DOMAIN_NAME]" at bounding box center [713, 509] width 112 height 7
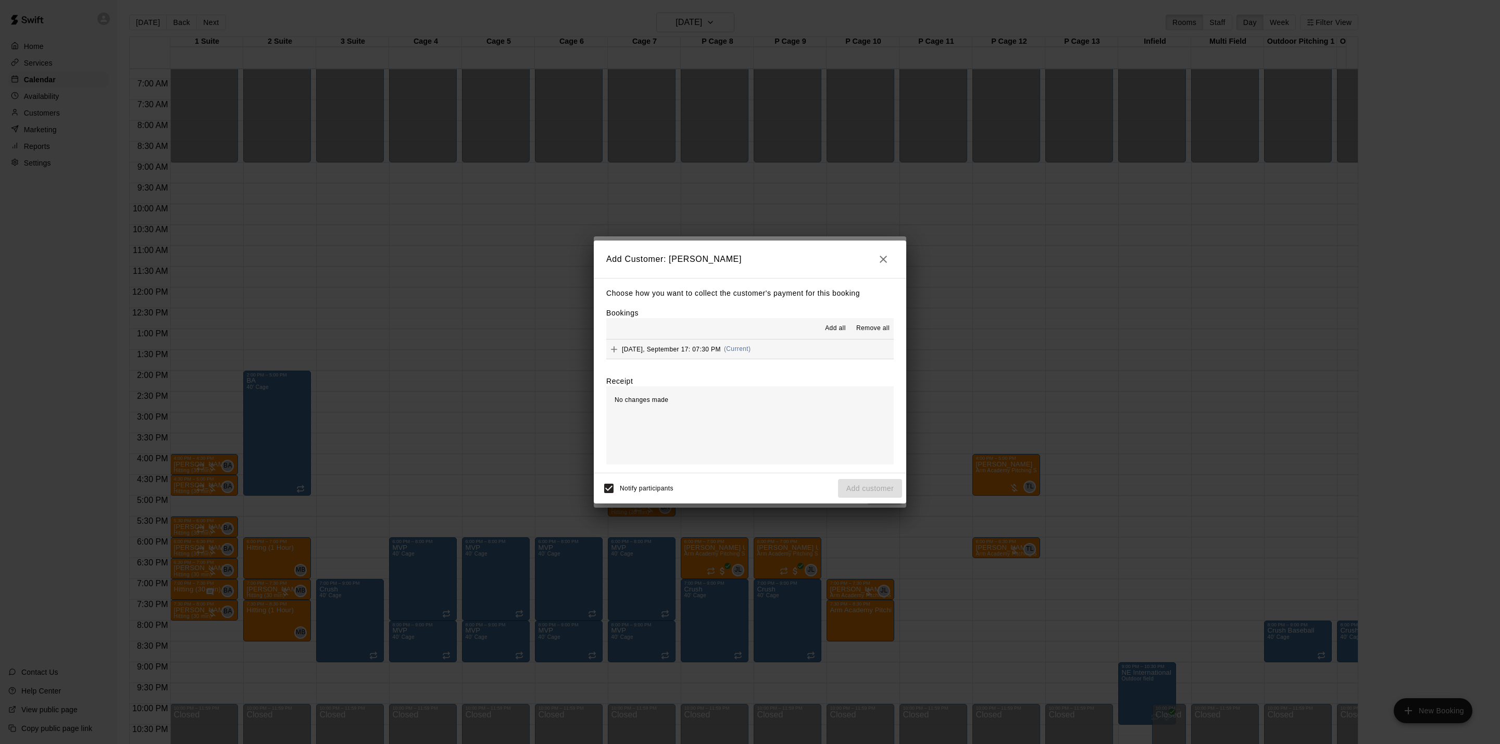
click at [786, 355] on button "[DATE], September 17: 07:30 PM (Current)" at bounding box center [750, 349] width 288 height 19
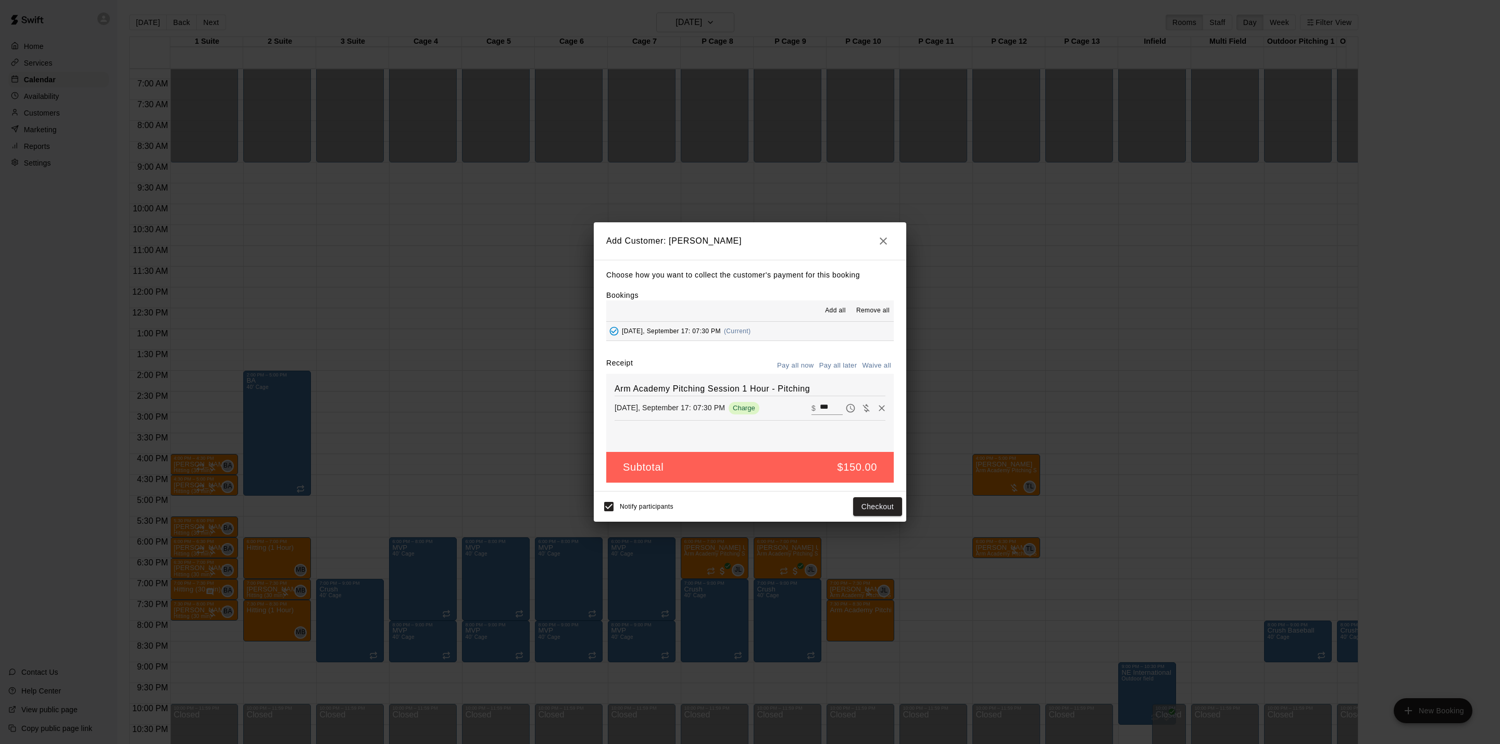
click at [846, 367] on button "Pay all later" at bounding box center [838, 366] width 43 height 16
click at [888, 508] on button "Add customer" at bounding box center [870, 507] width 64 height 19
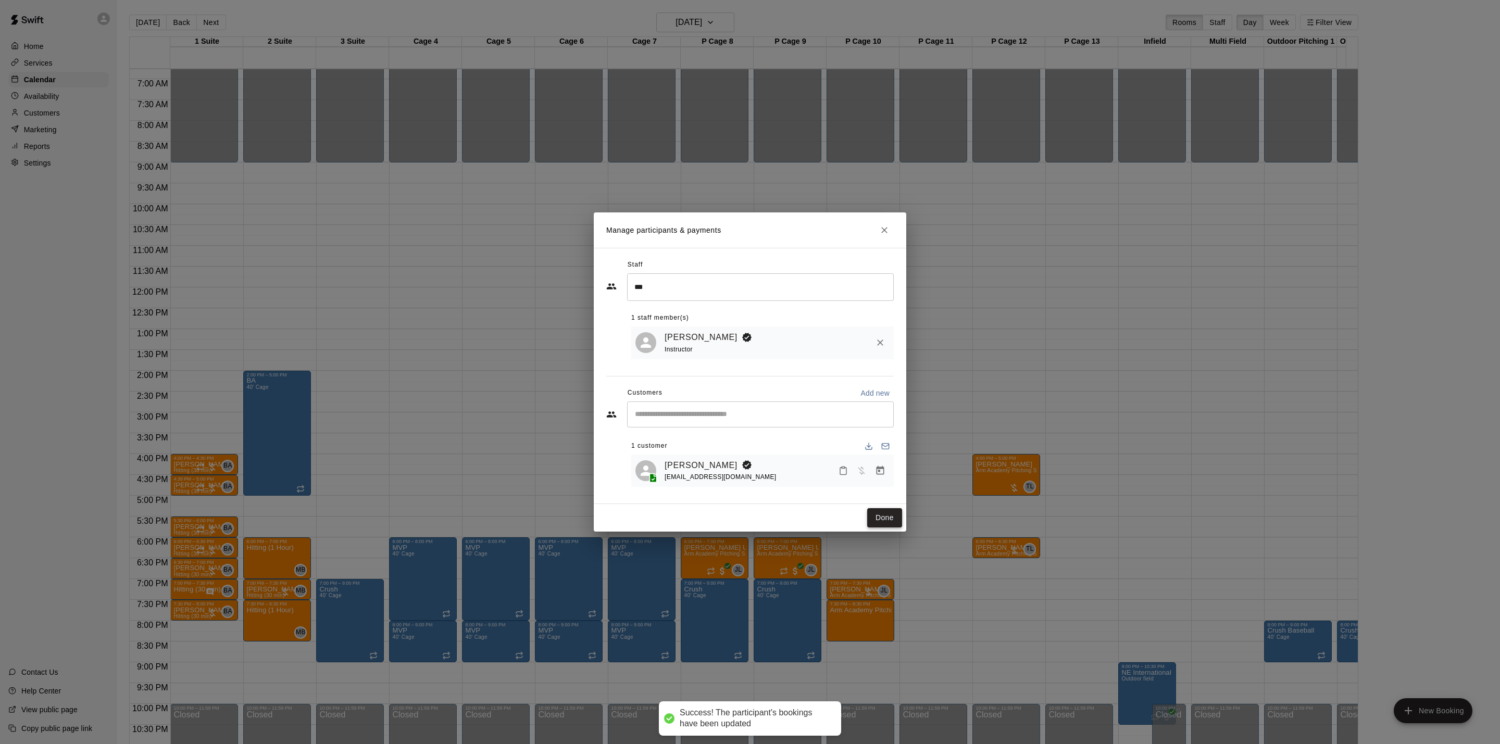
click at [889, 513] on button "Done" at bounding box center [884, 517] width 35 height 19
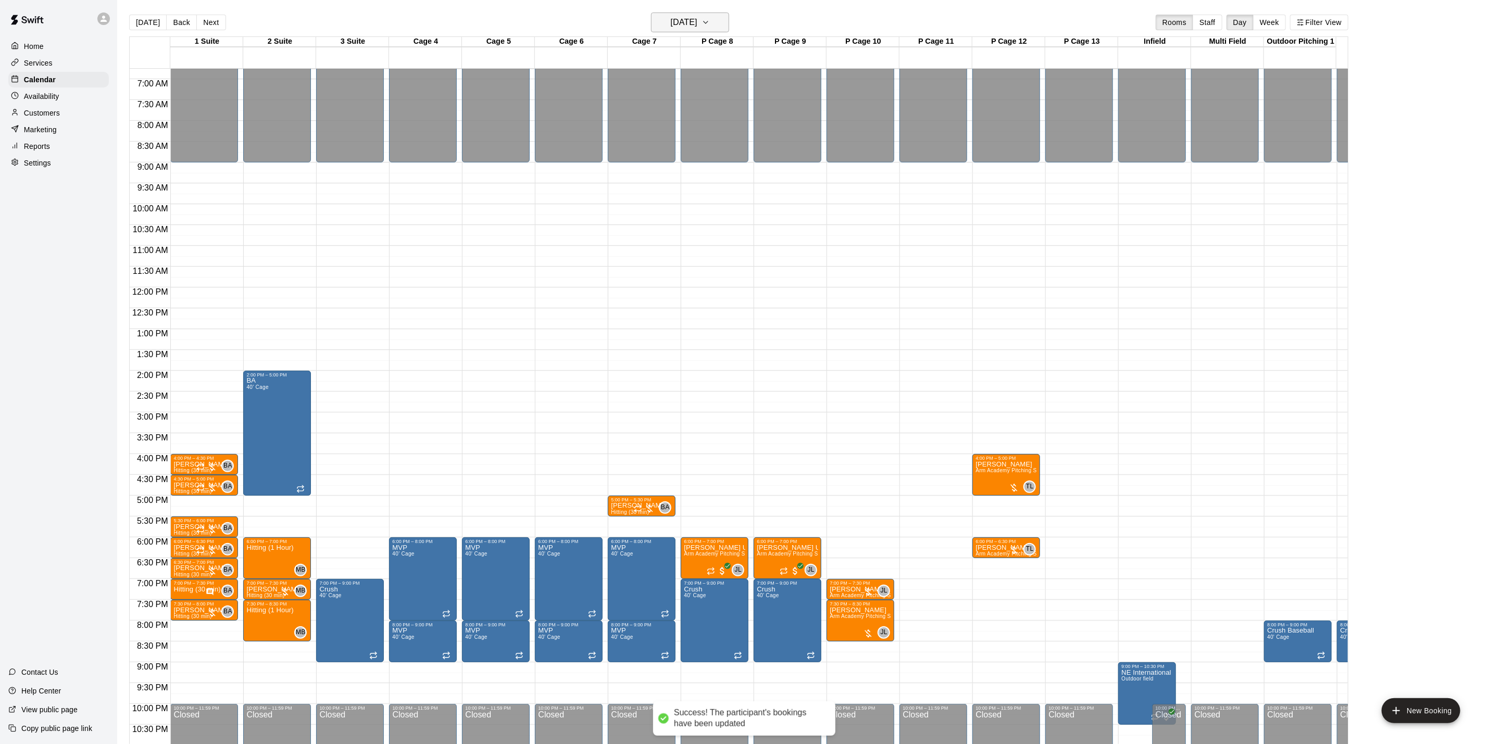
click at [676, 16] on h6 "[DATE]" at bounding box center [684, 22] width 27 height 15
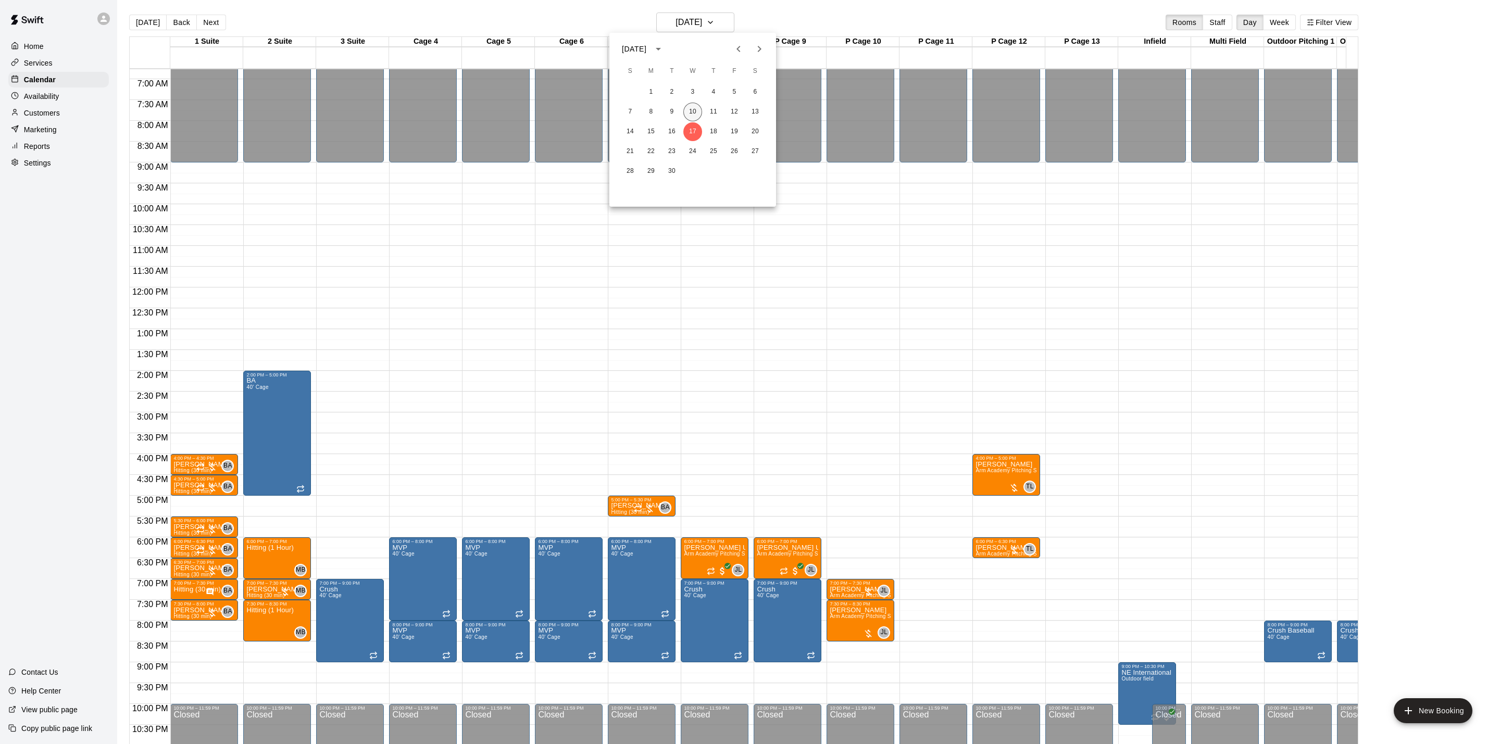
click at [700, 113] on button "10" at bounding box center [693, 112] width 19 height 19
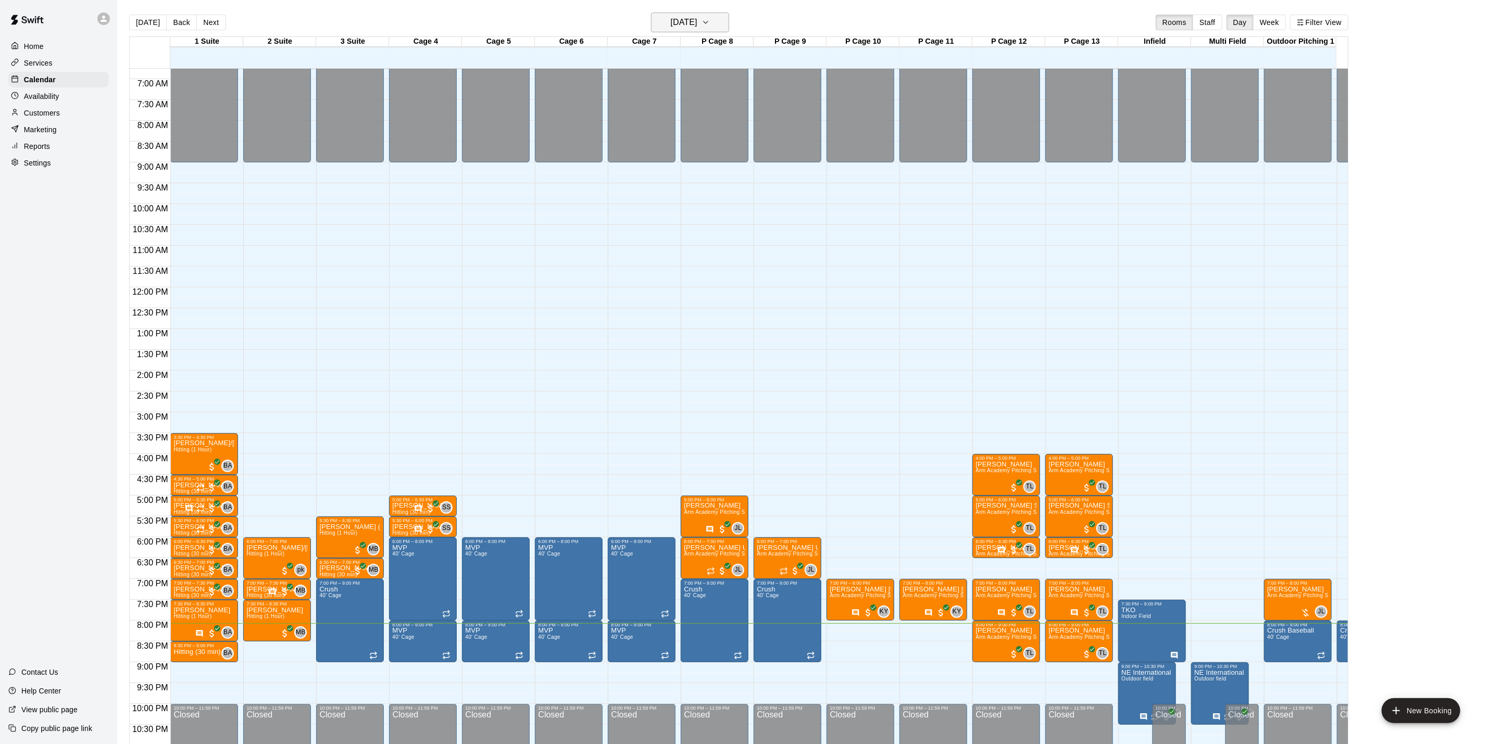
click at [698, 18] on h6 "[DATE]" at bounding box center [684, 22] width 27 height 15
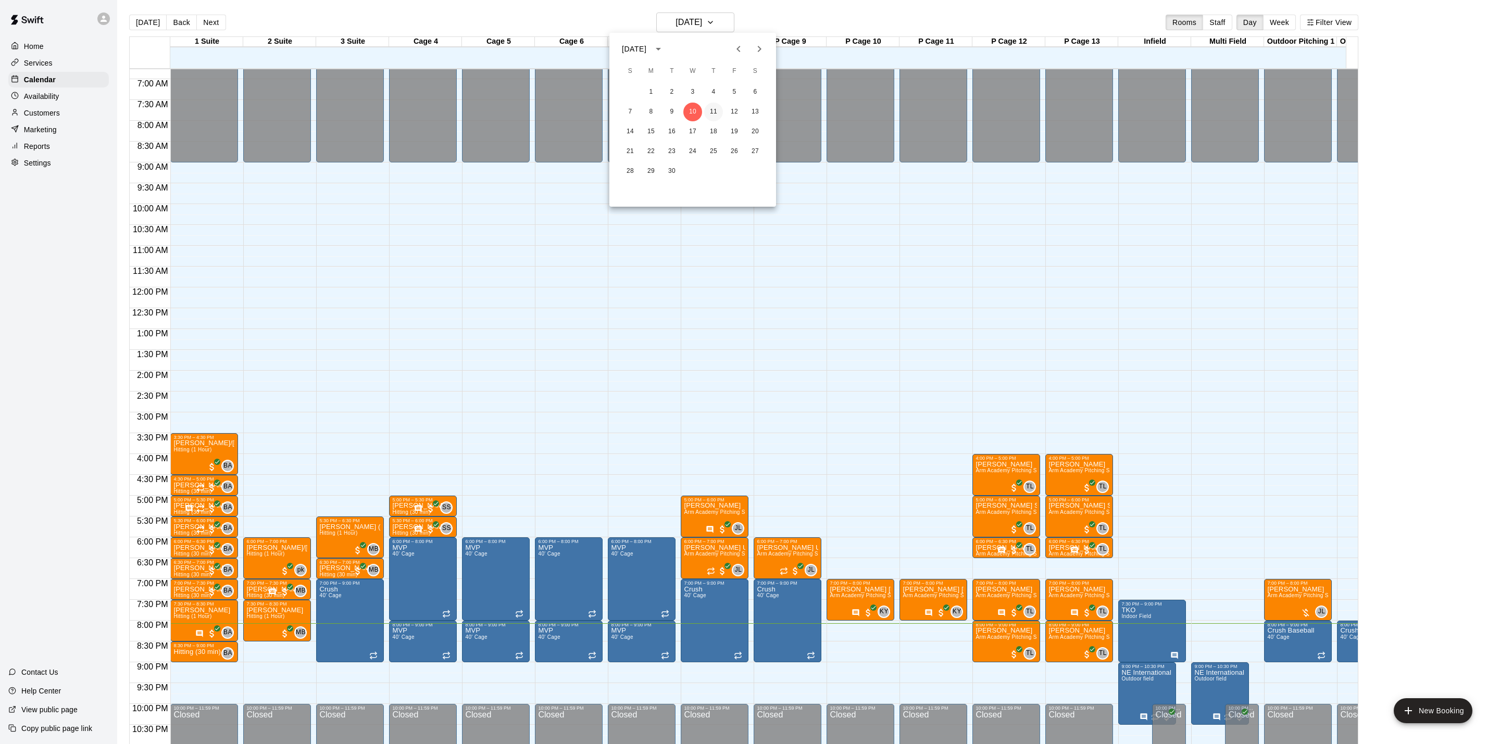
click at [719, 108] on button "11" at bounding box center [713, 112] width 19 height 19
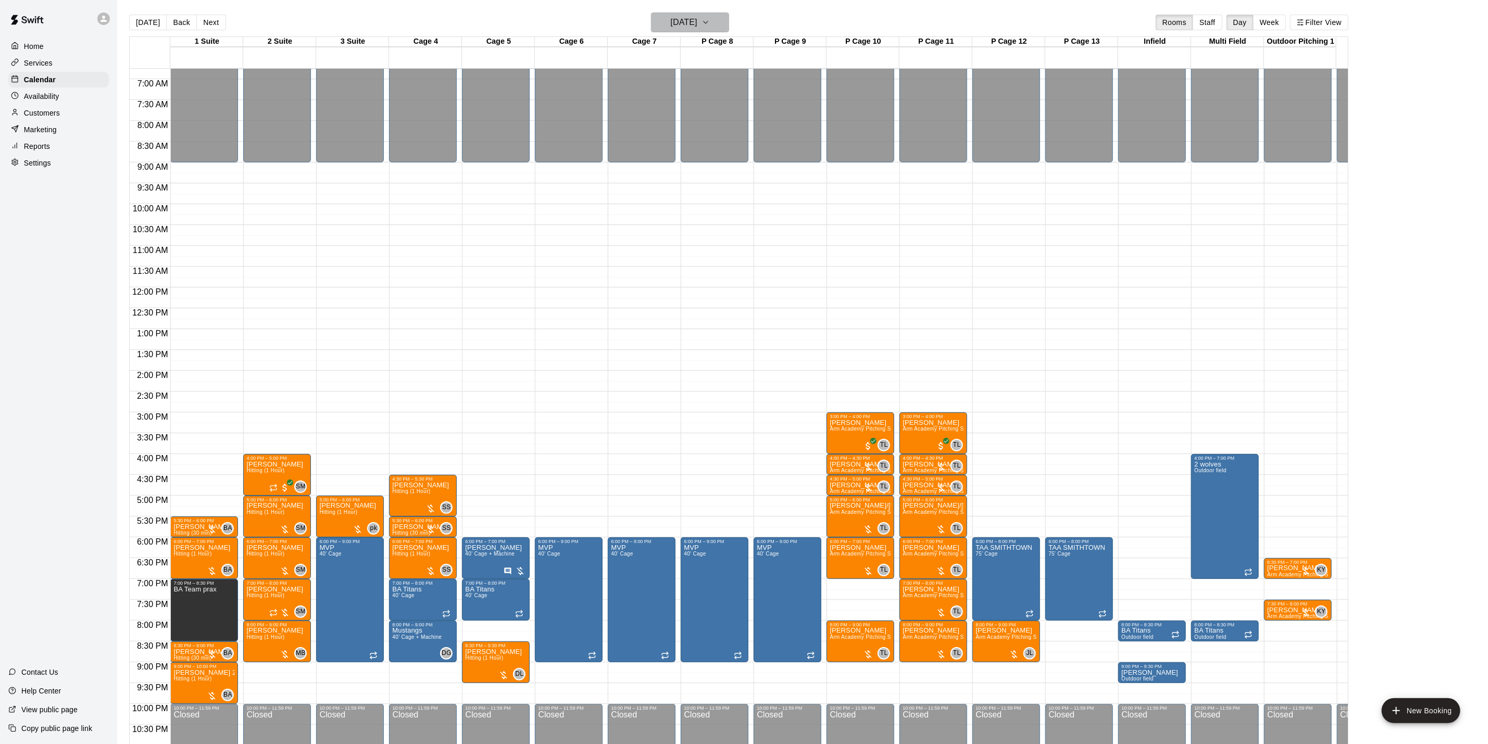
click at [684, 29] on h6 "[DATE]" at bounding box center [684, 22] width 27 height 15
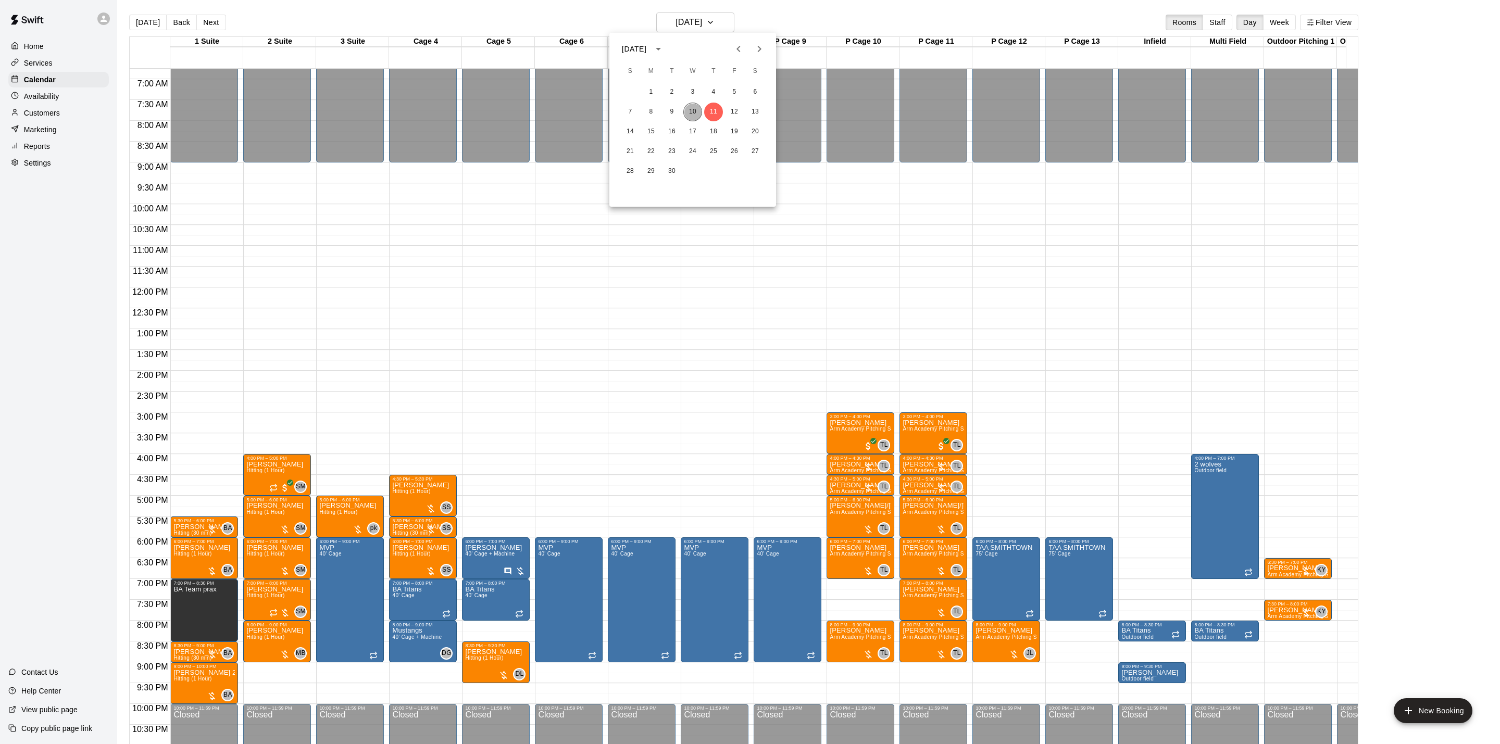
click at [699, 107] on button "10" at bounding box center [693, 112] width 19 height 19
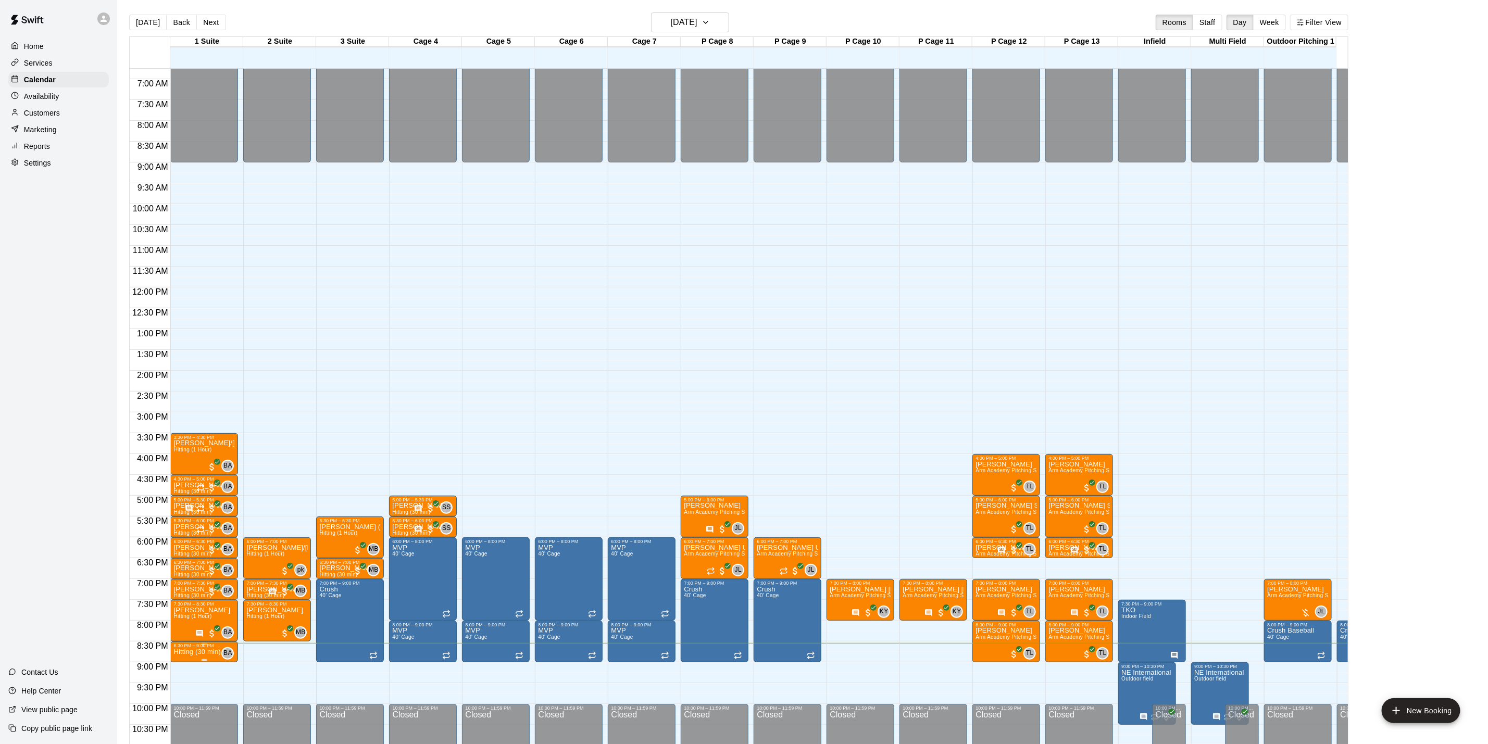
click at [219, 655] on div "BA 0" at bounding box center [225, 654] width 17 height 13
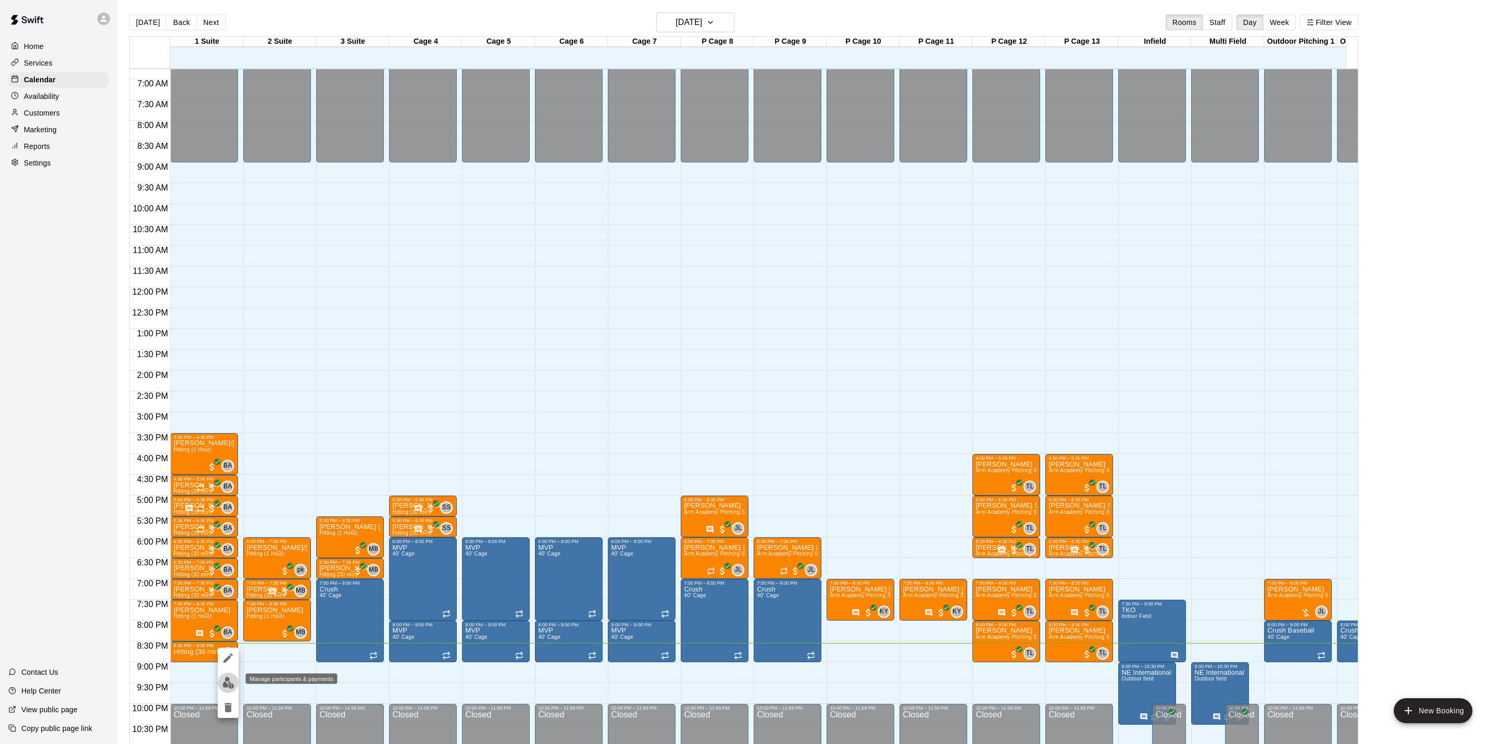
click at [228, 677] on img "edit" at bounding box center [228, 683] width 12 height 12
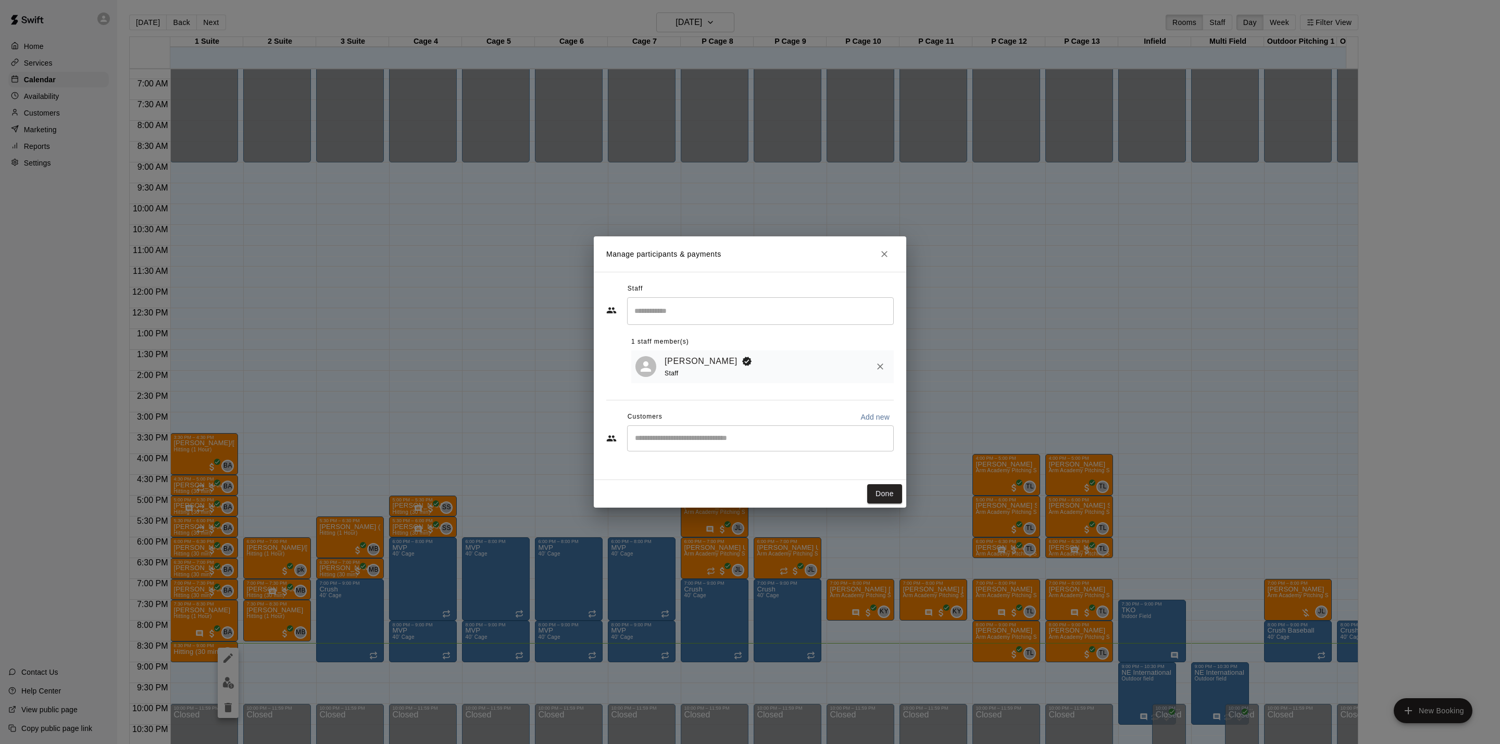
click at [785, 440] on input "Start typing to search customers..." at bounding box center [760, 438] width 257 height 10
type input "**"
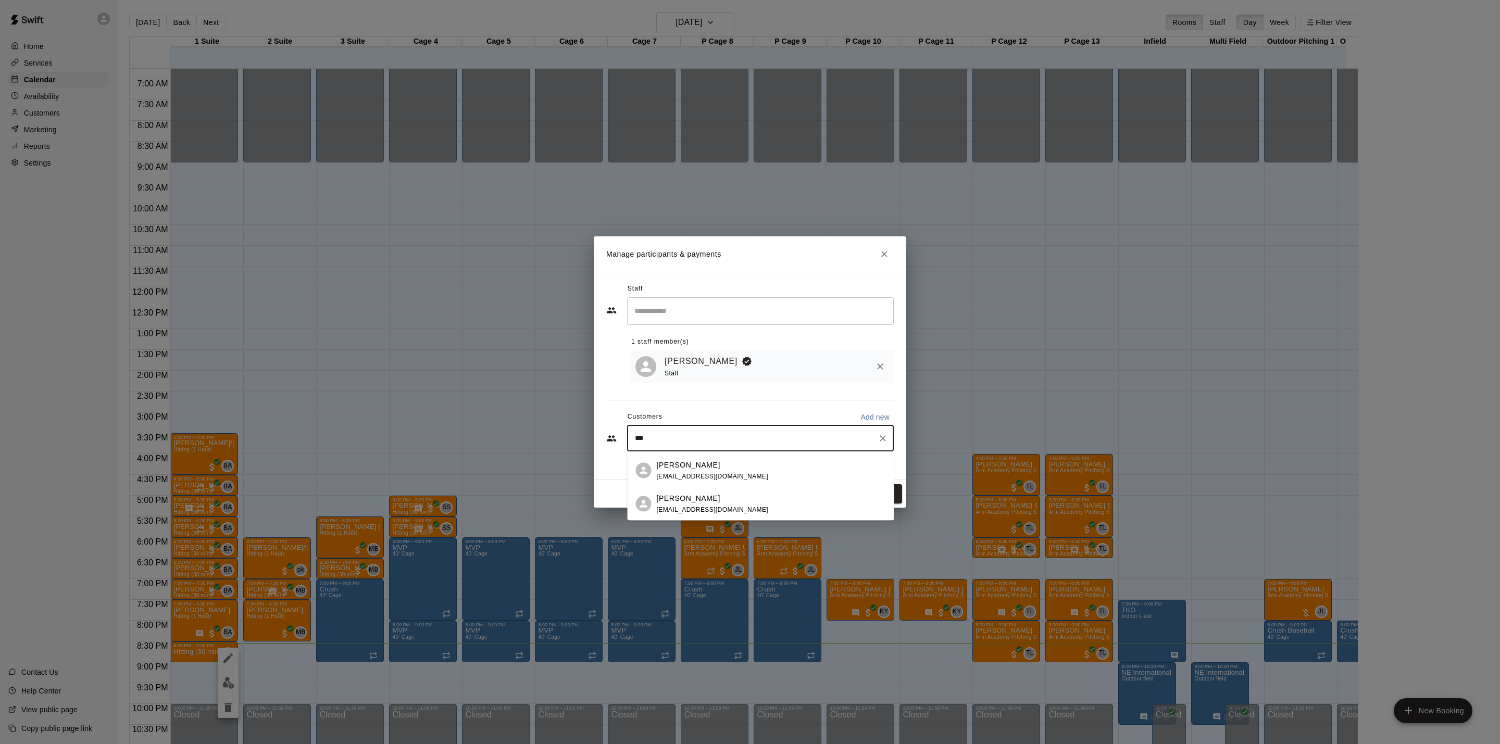
click at [738, 467] on div "[PERSON_NAME] [EMAIL_ADDRESS][DOMAIN_NAME]" at bounding box center [771, 470] width 229 height 22
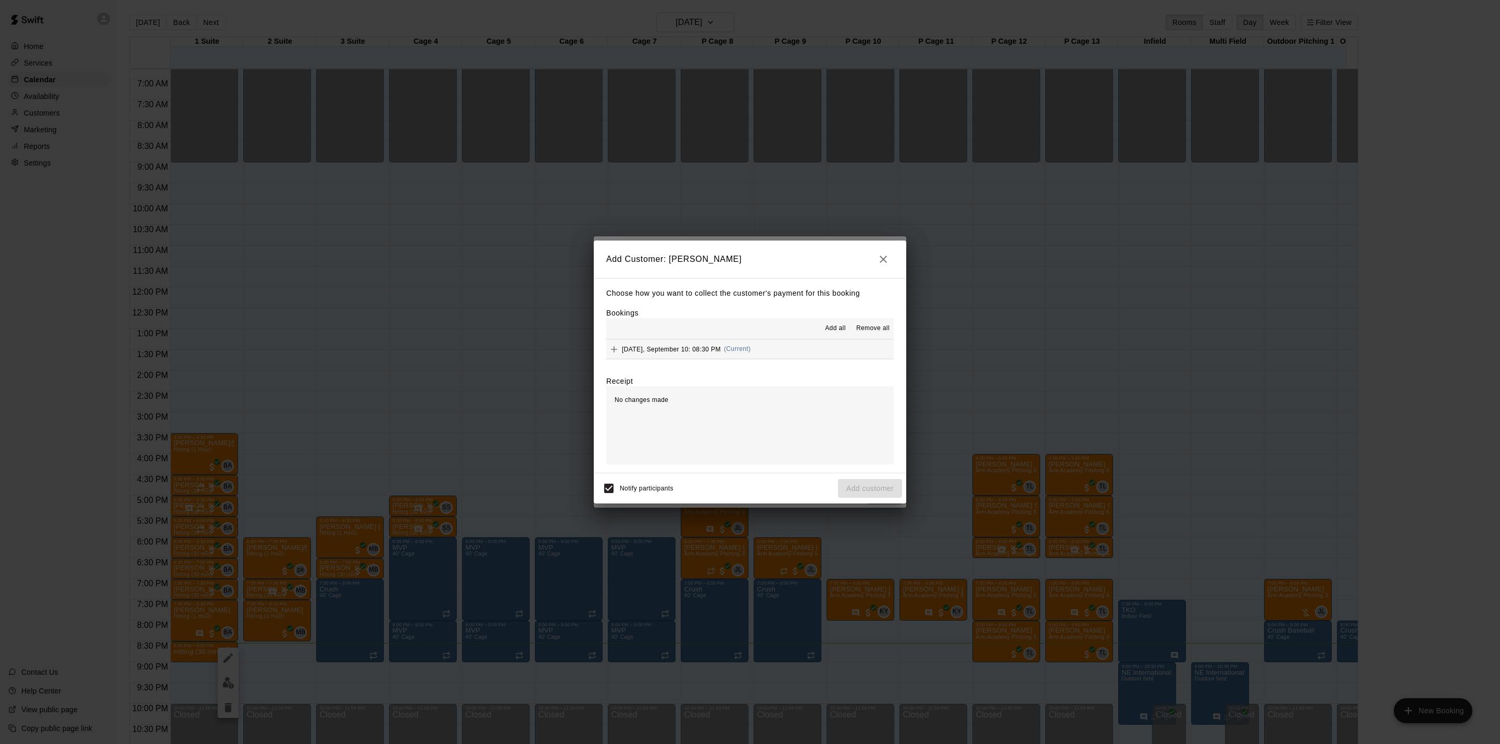
click at [751, 356] on div "[DATE], September 10: 08:30 PM (Current)" at bounding box center [678, 350] width 144 height 16
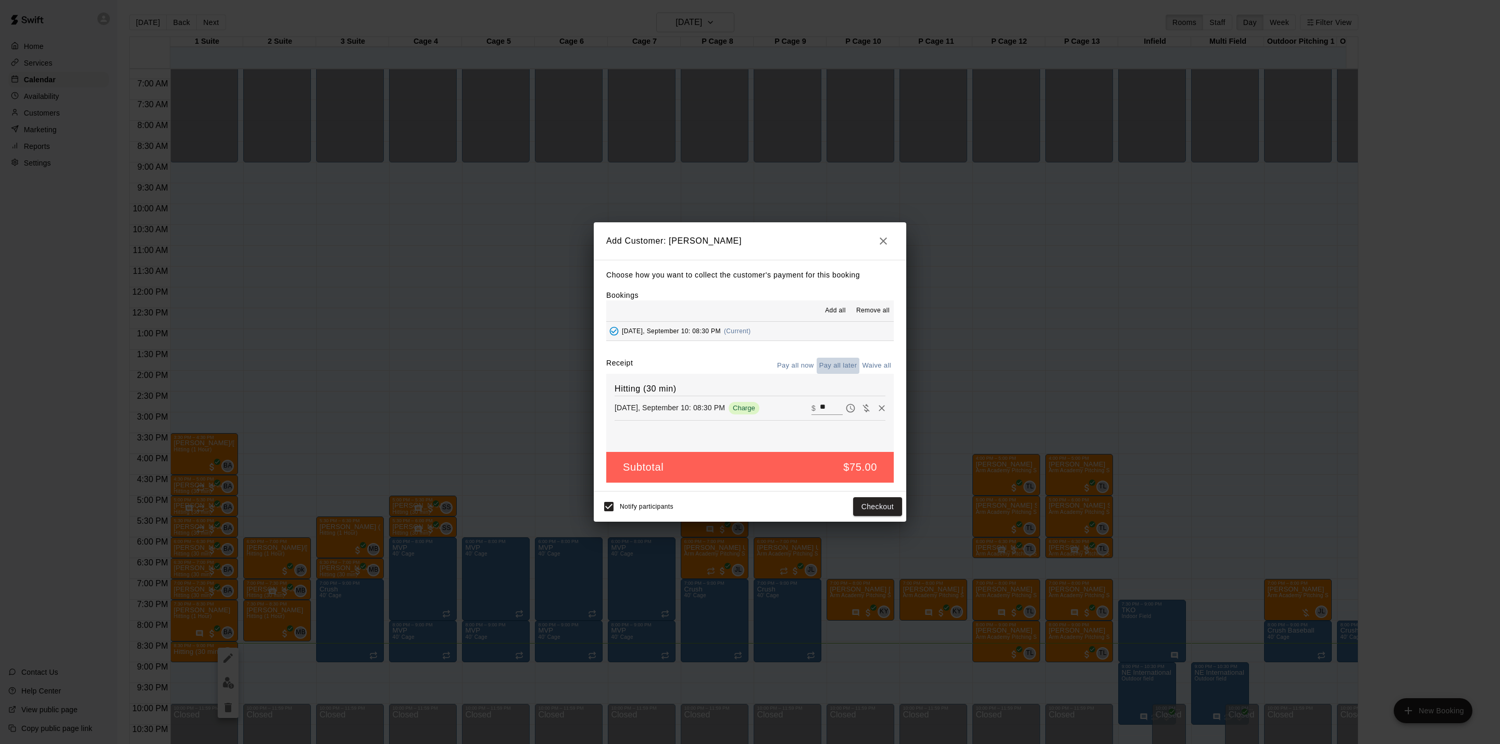
click at [842, 366] on button "Pay all later" at bounding box center [838, 366] width 43 height 16
click at [891, 505] on button "Add customer" at bounding box center [870, 507] width 64 height 19
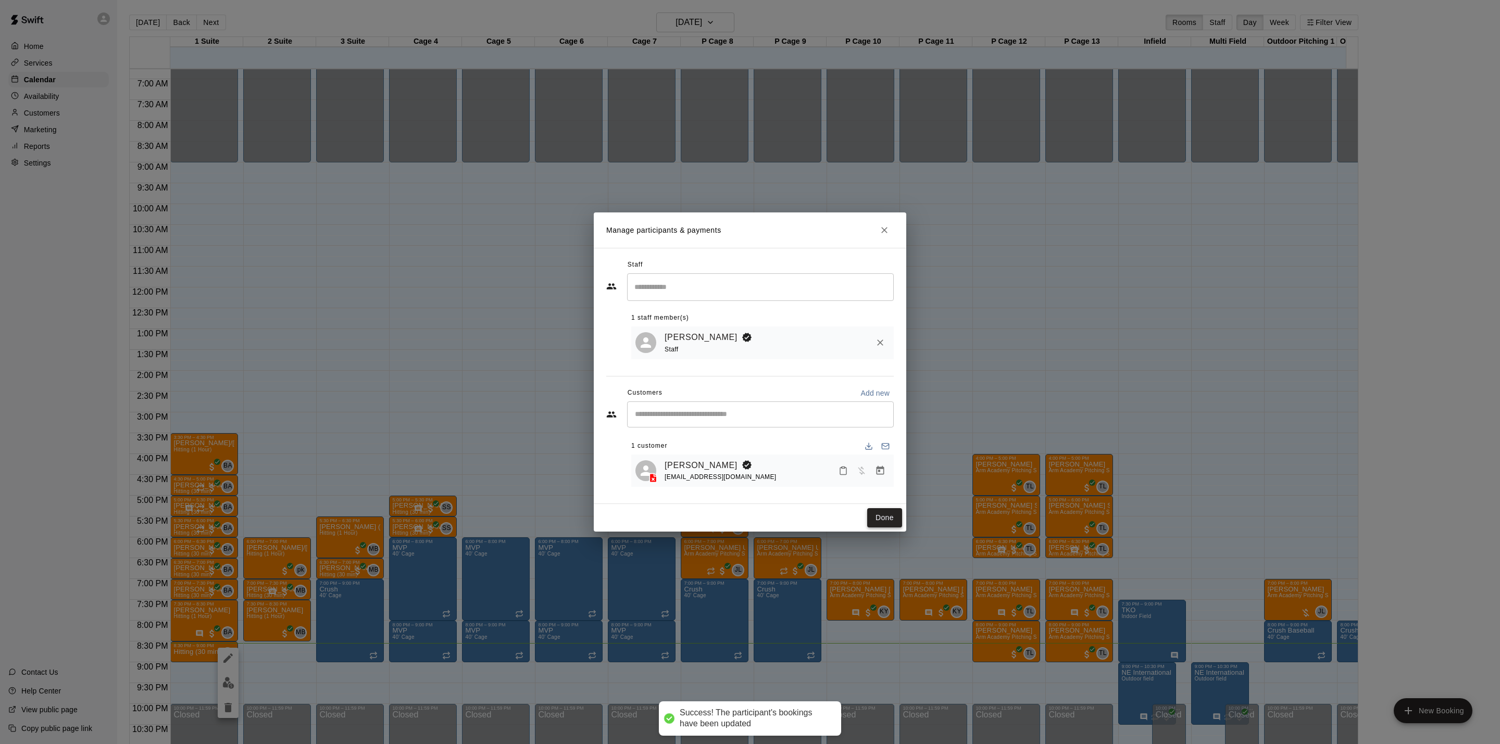
click at [892, 517] on button "Done" at bounding box center [884, 517] width 35 height 19
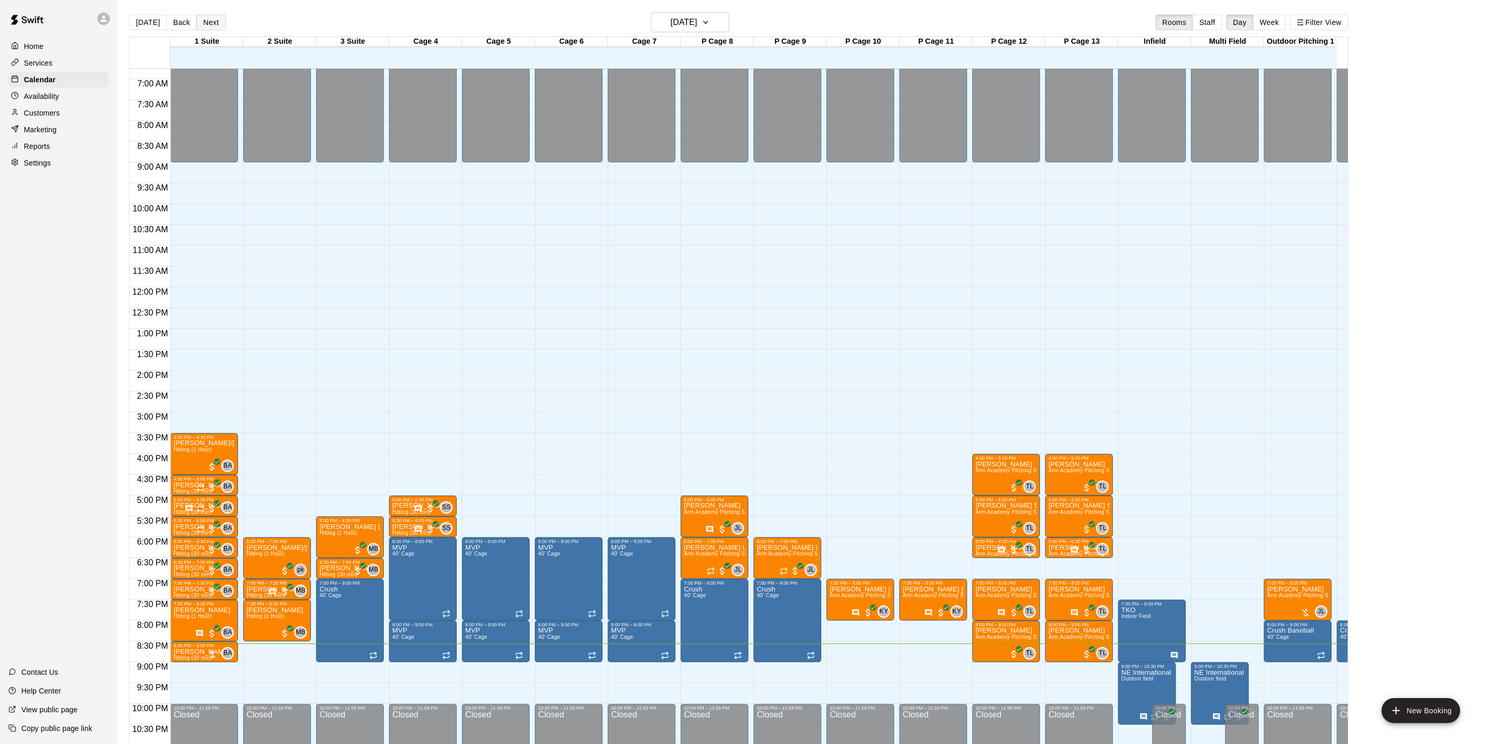
click at [205, 18] on button "Next" at bounding box center [210, 23] width 29 height 16
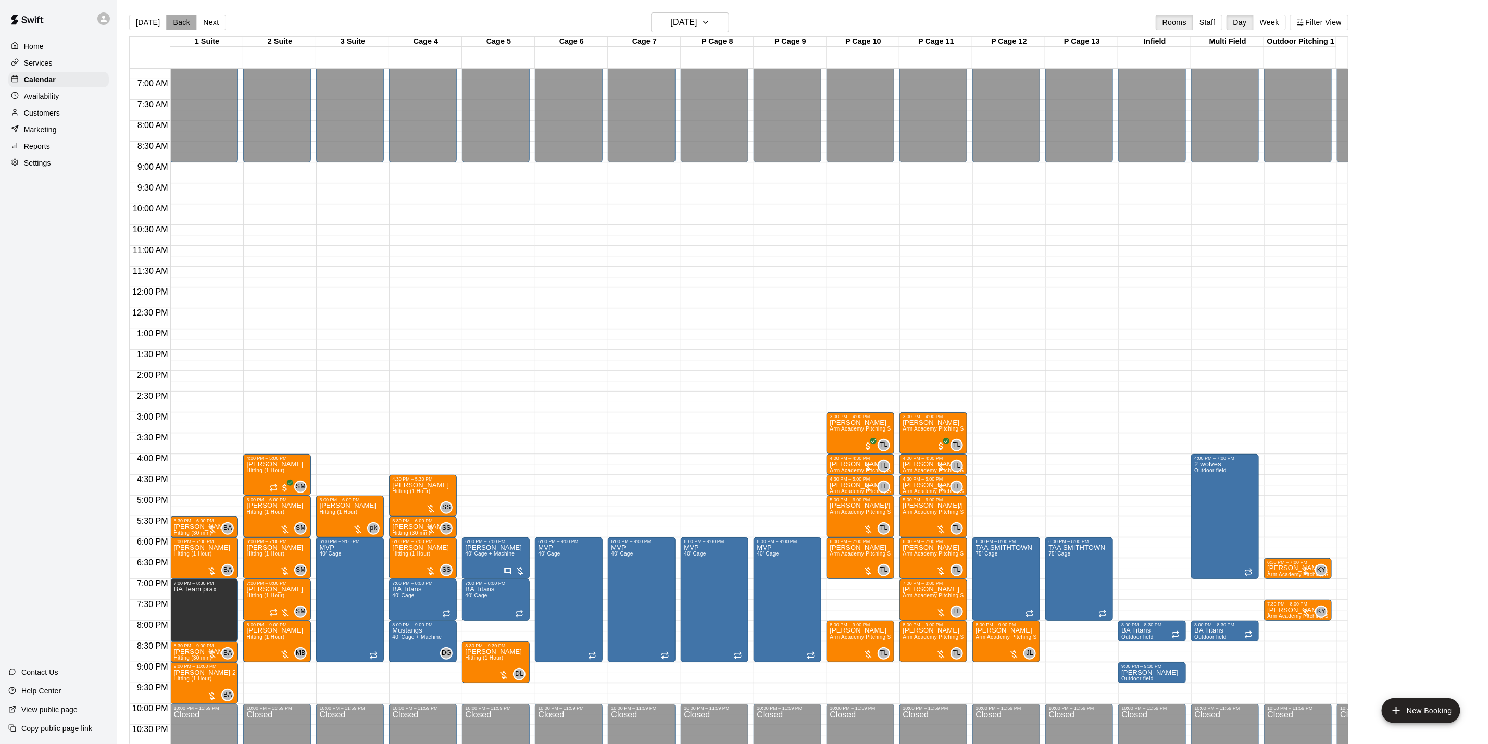
click at [189, 18] on button "Back" at bounding box center [181, 23] width 31 height 16
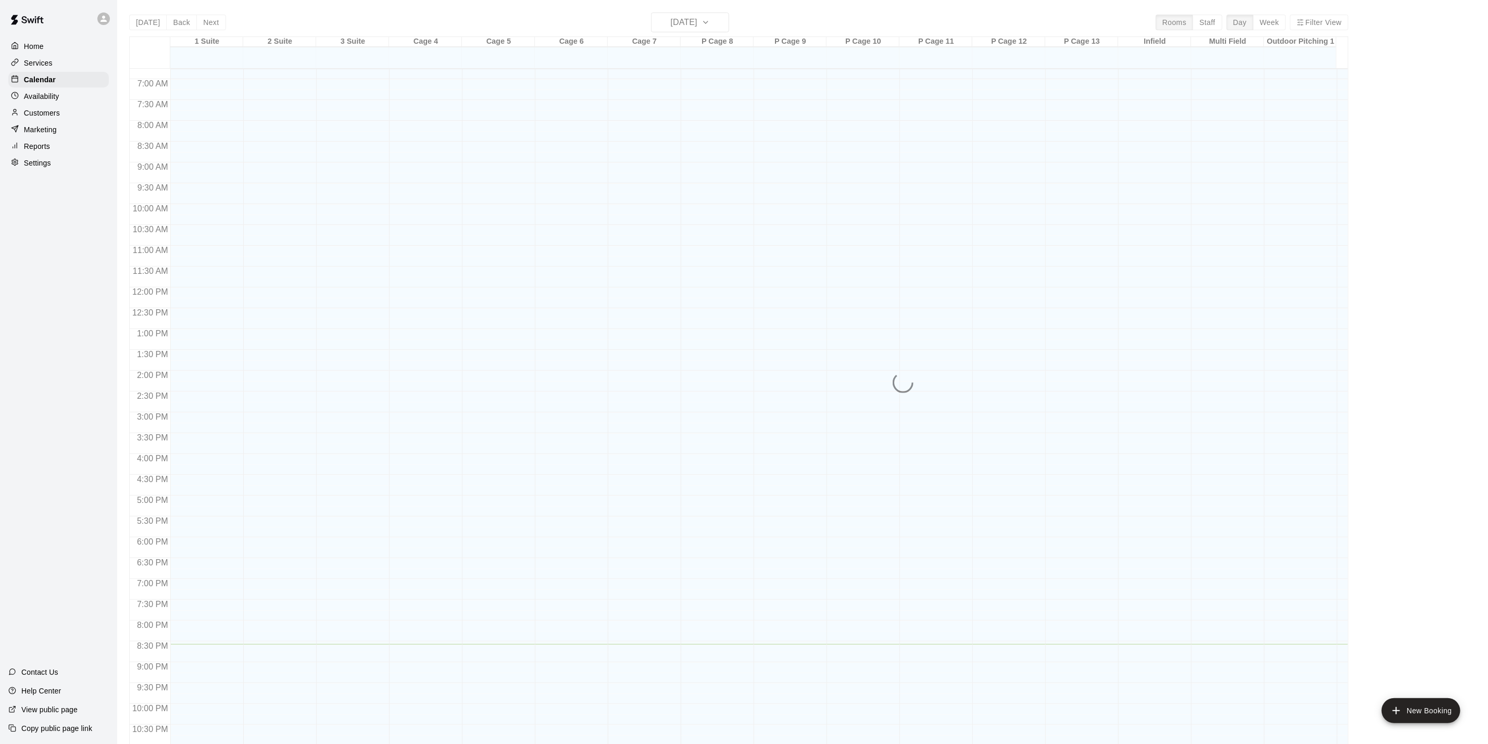
click at [209, 18] on div "[DATE] Back [DATE][DATE] Rooms Staff Day Week Filter View 1 Suite 10 Wed 2 Suit…" at bounding box center [739, 385] width 1220 height 744
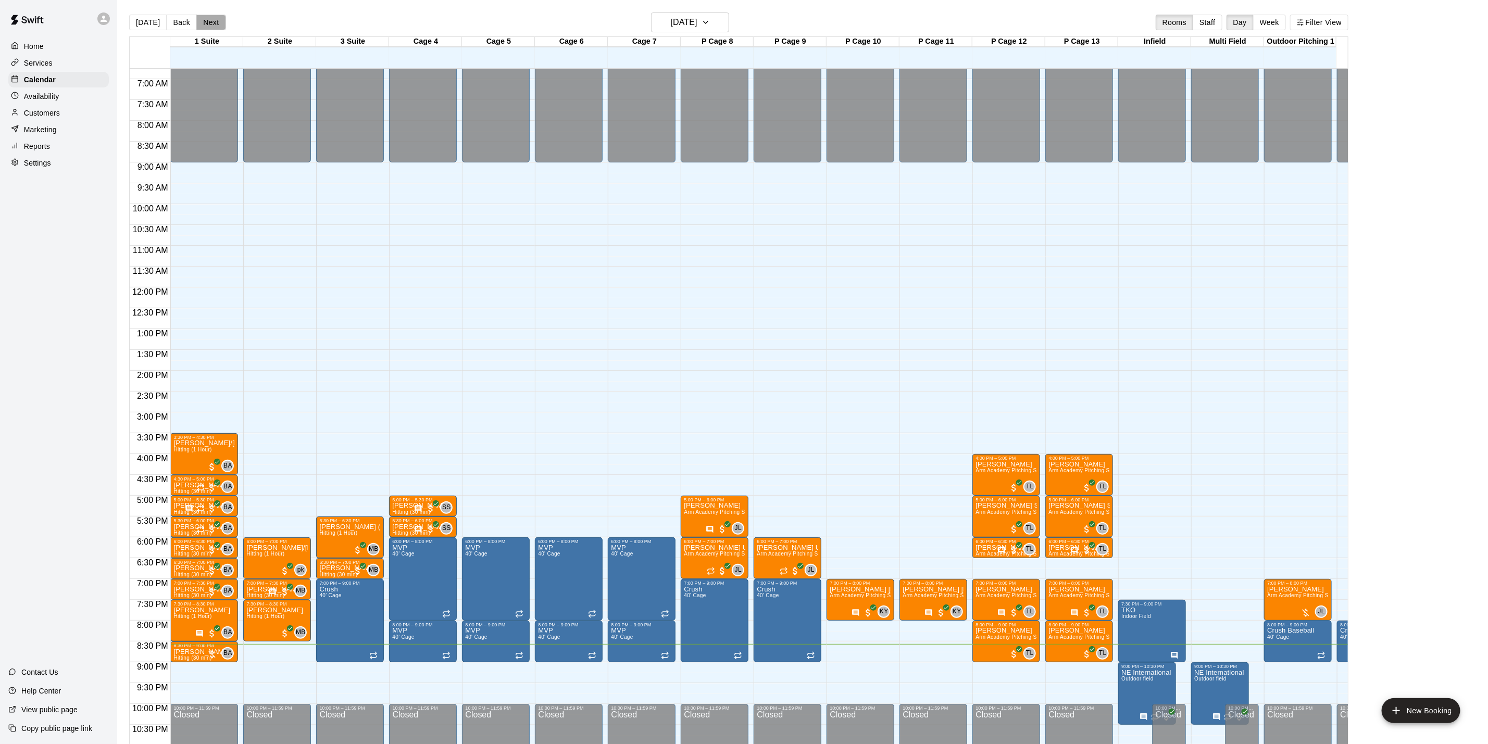
click at [209, 18] on button "Next" at bounding box center [210, 23] width 29 height 16
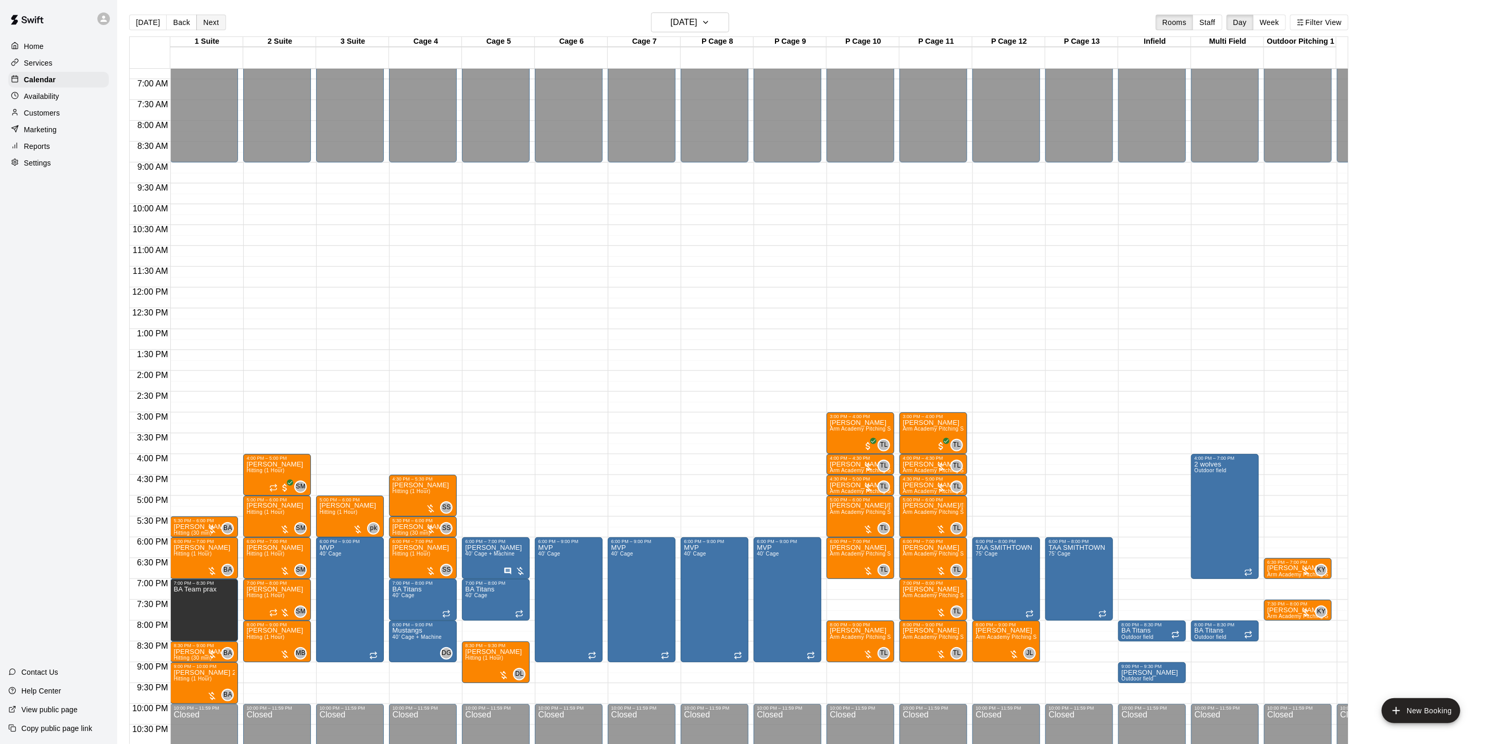
click at [209, 18] on button "Next" at bounding box center [210, 23] width 29 height 16
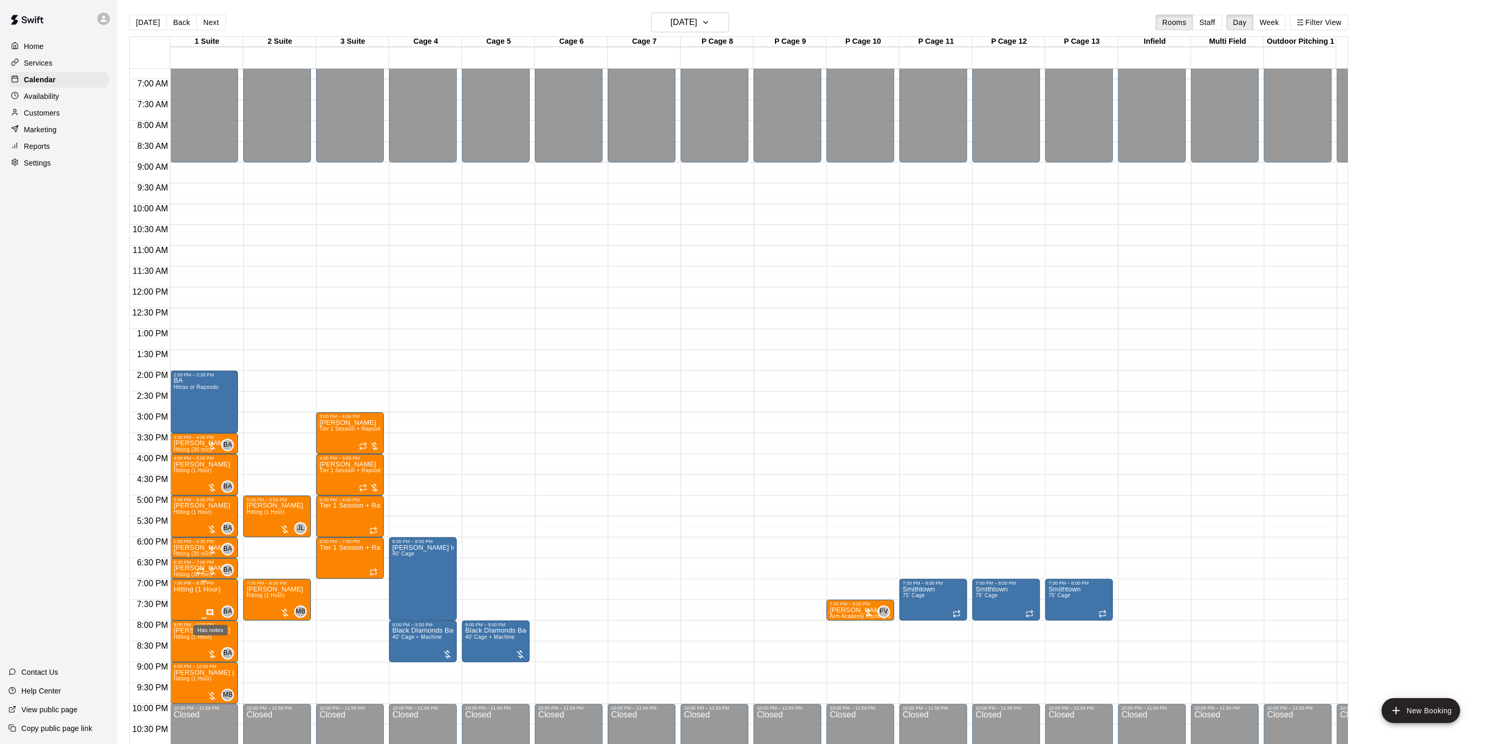
click at [212, 613] on icon "Has notes" at bounding box center [210, 613] width 7 height 7
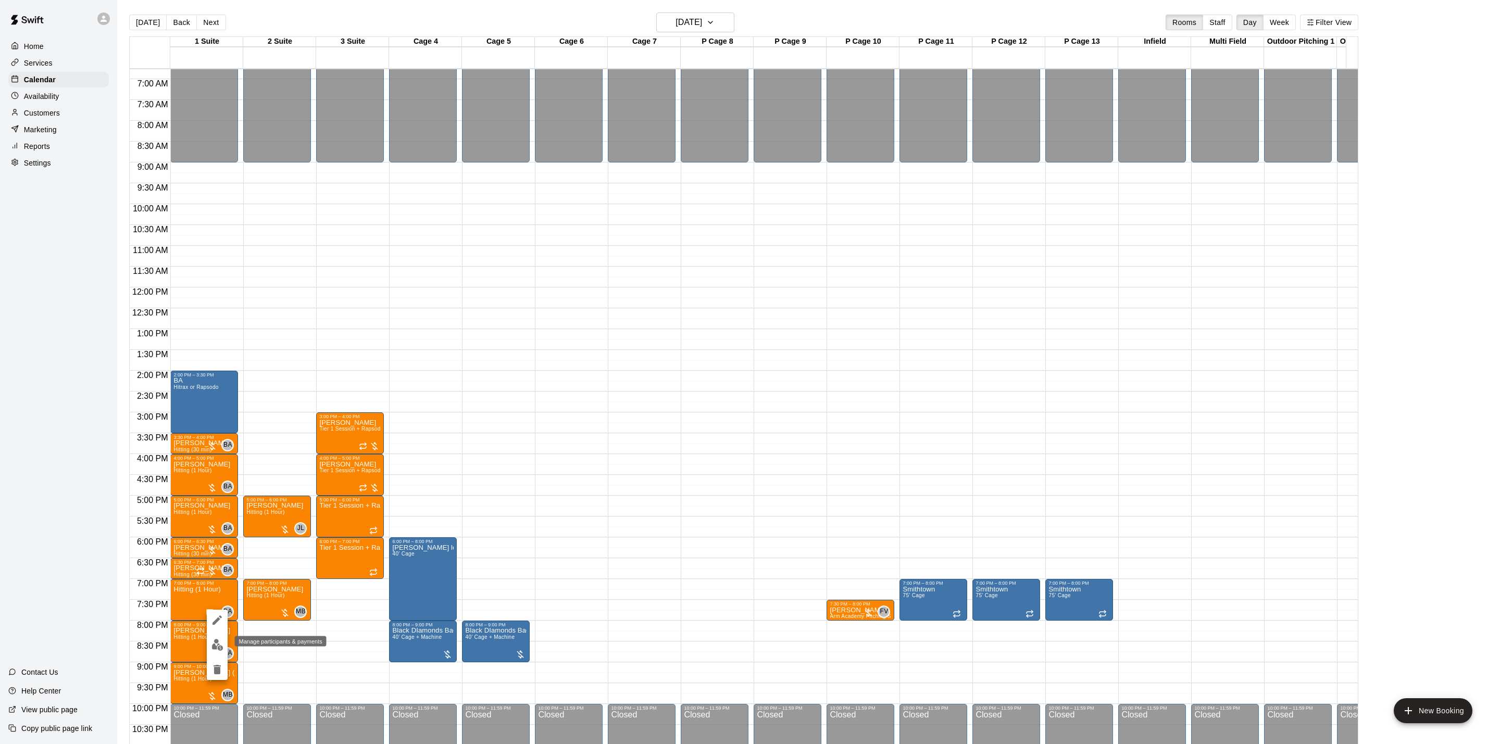
click at [218, 641] on img "edit" at bounding box center [218, 645] width 12 height 12
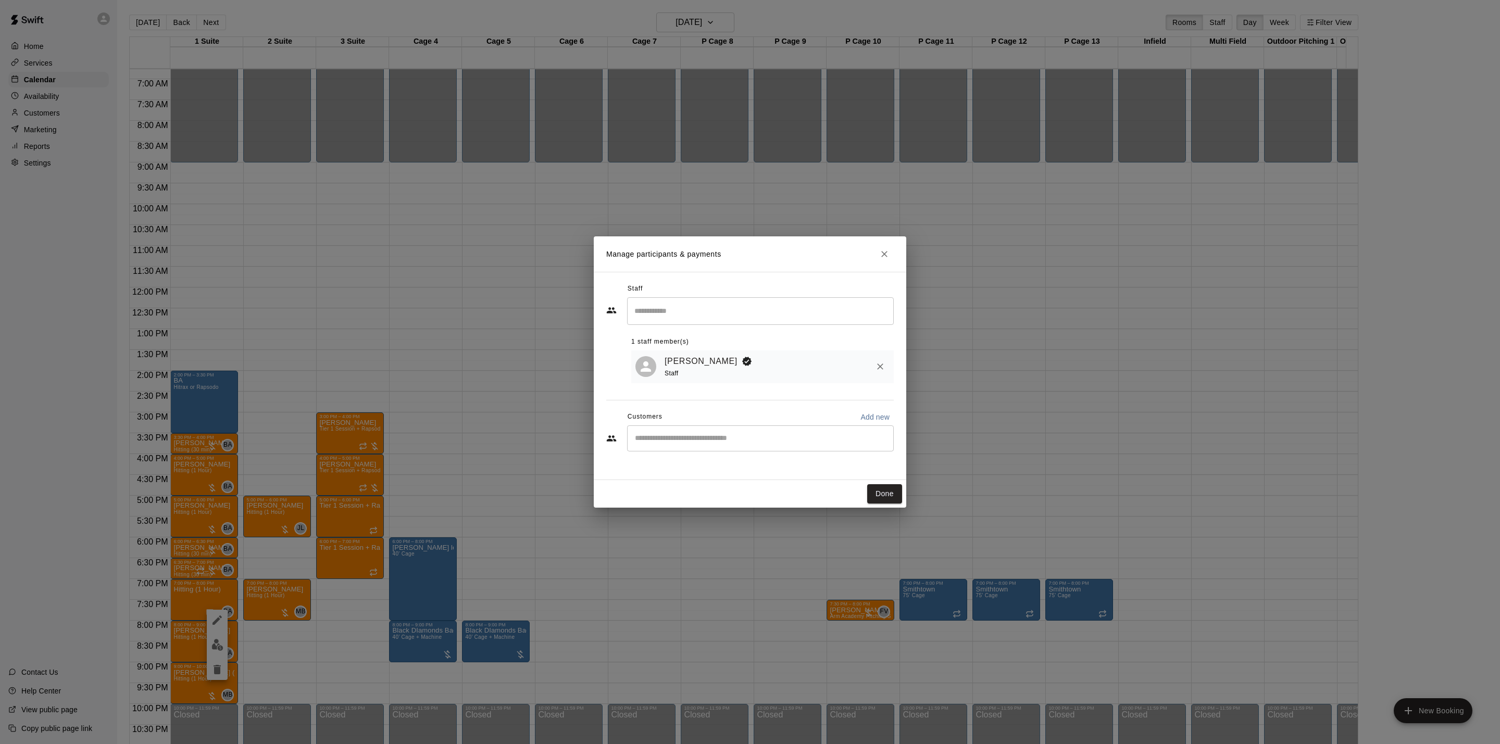
click at [891, 494] on button "Done" at bounding box center [884, 493] width 35 height 19
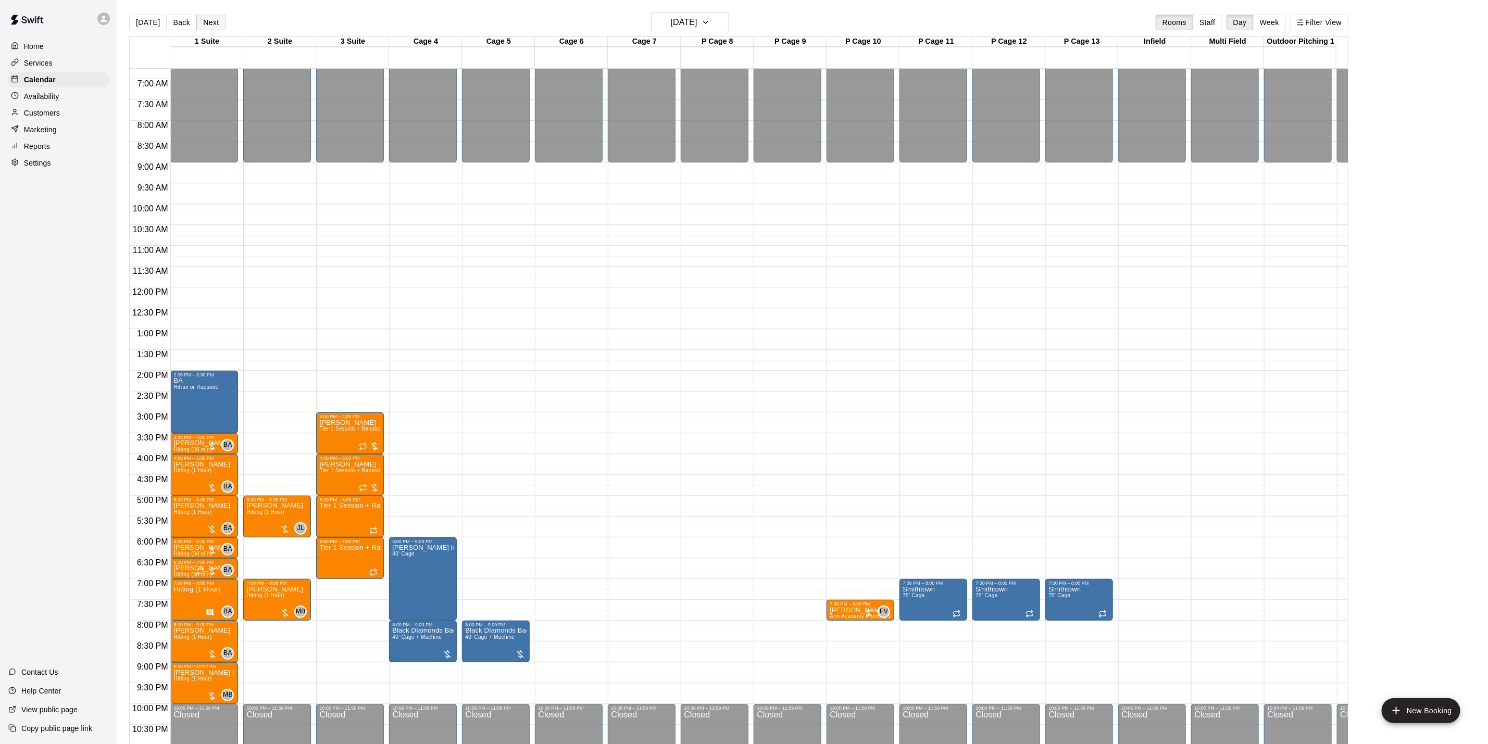
click at [219, 28] on button "Next" at bounding box center [210, 23] width 29 height 16
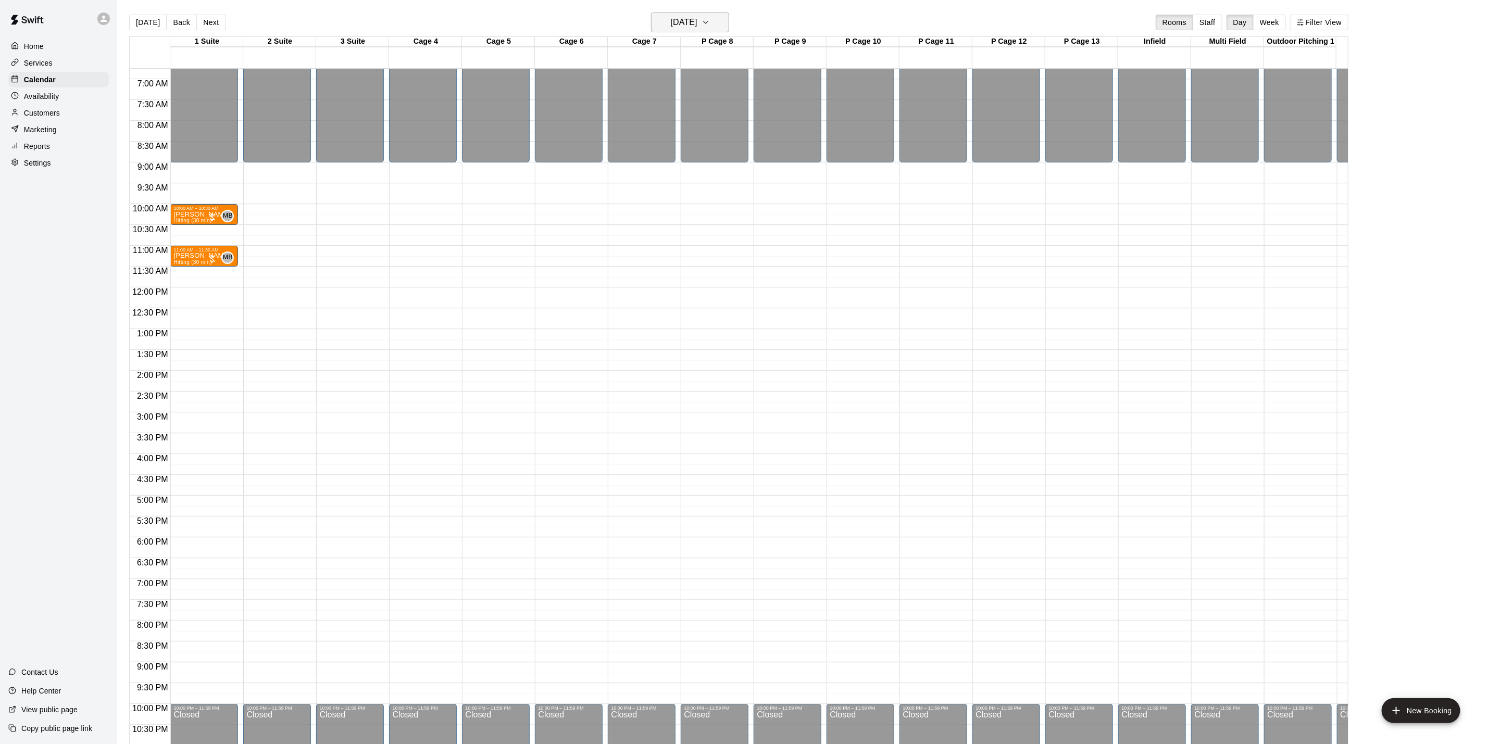
click at [710, 19] on icon "button" at bounding box center [706, 22] width 8 height 13
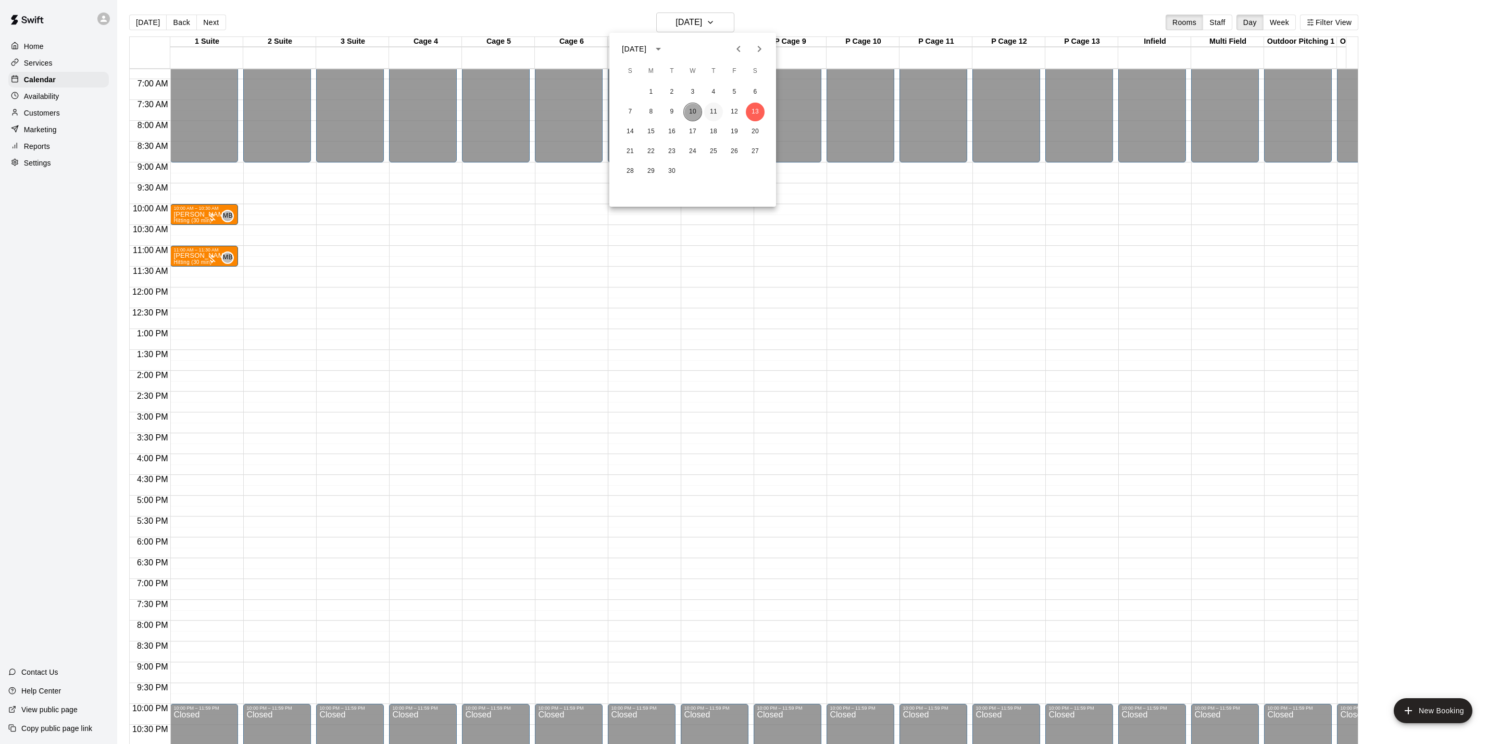
drag, startPoint x: 691, startPoint y: 116, endPoint x: 719, endPoint y: 113, distance: 27.8
click at [694, 116] on button "10" at bounding box center [693, 112] width 19 height 19
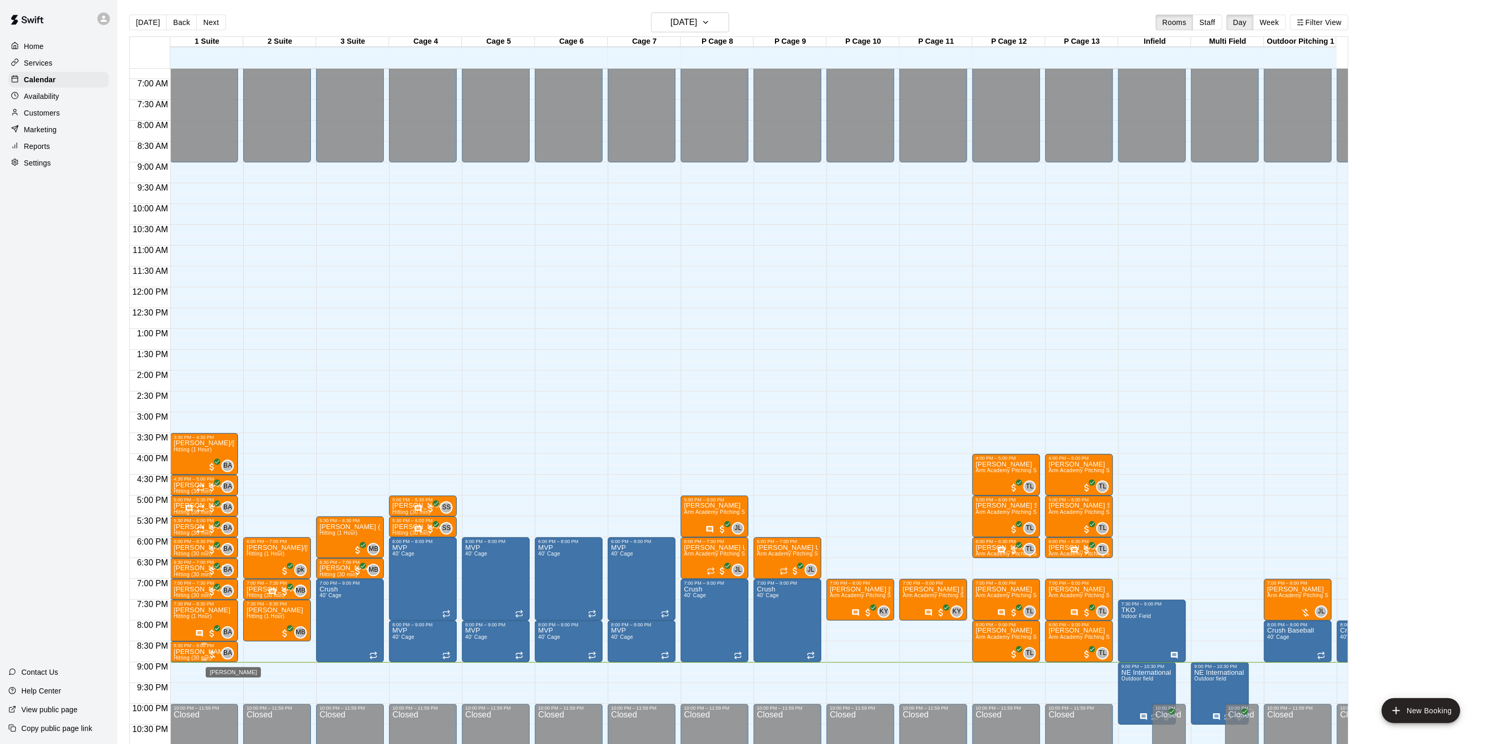
click at [226, 652] on span "BA" at bounding box center [227, 654] width 9 height 10
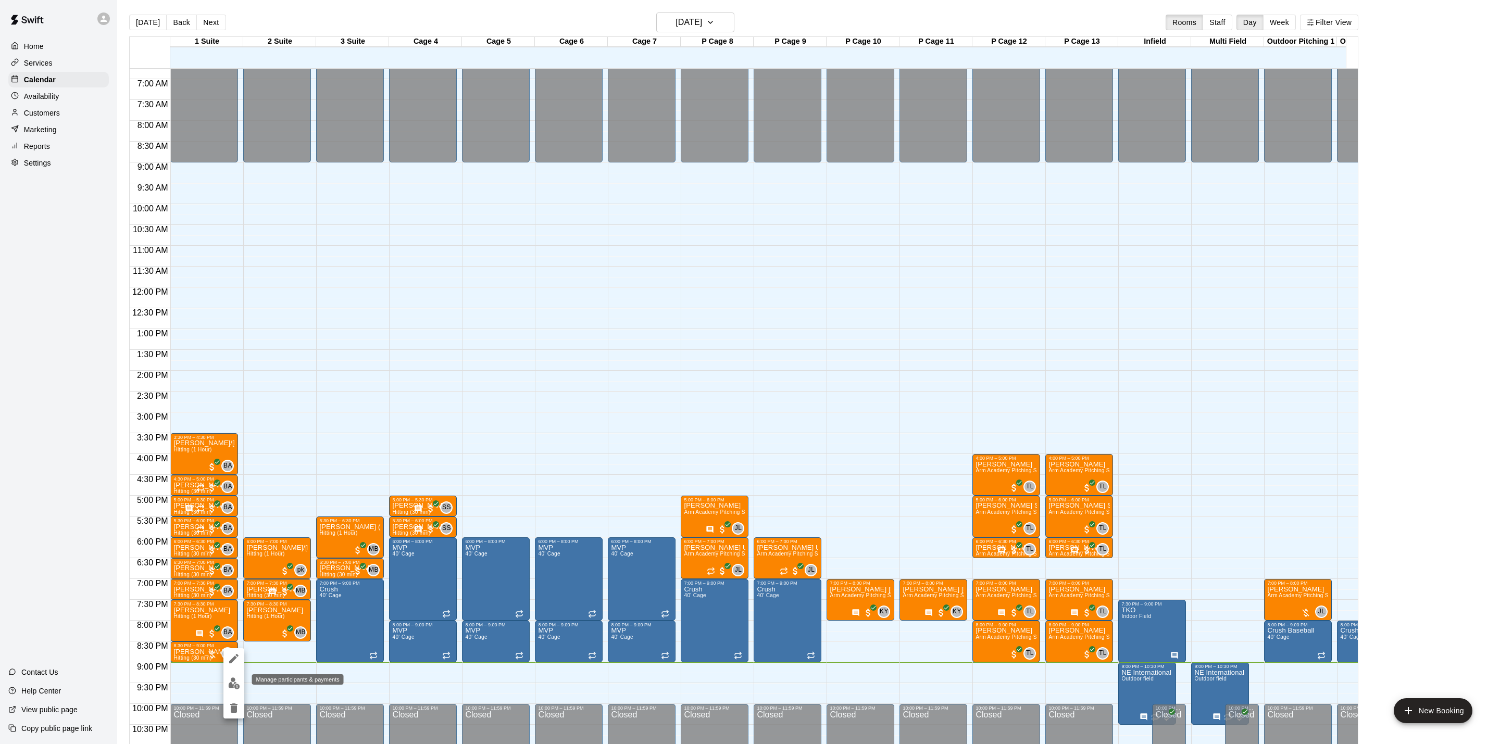
click at [242, 688] on button "edit" at bounding box center [233, 684] width 21 height 20
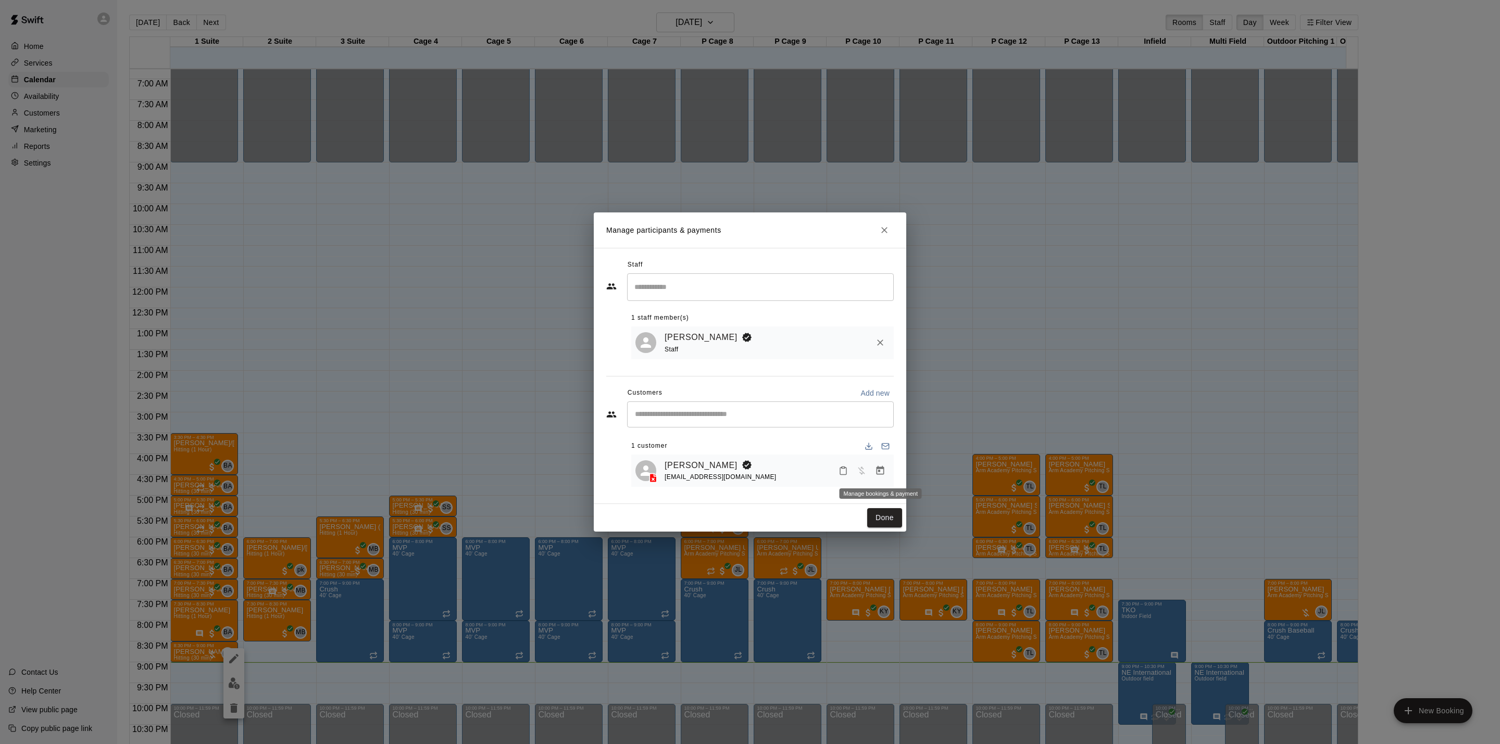
click at [881, 475] on icon "Manage bookings & payment" at bounding box center [881, 470] width 8 height 9
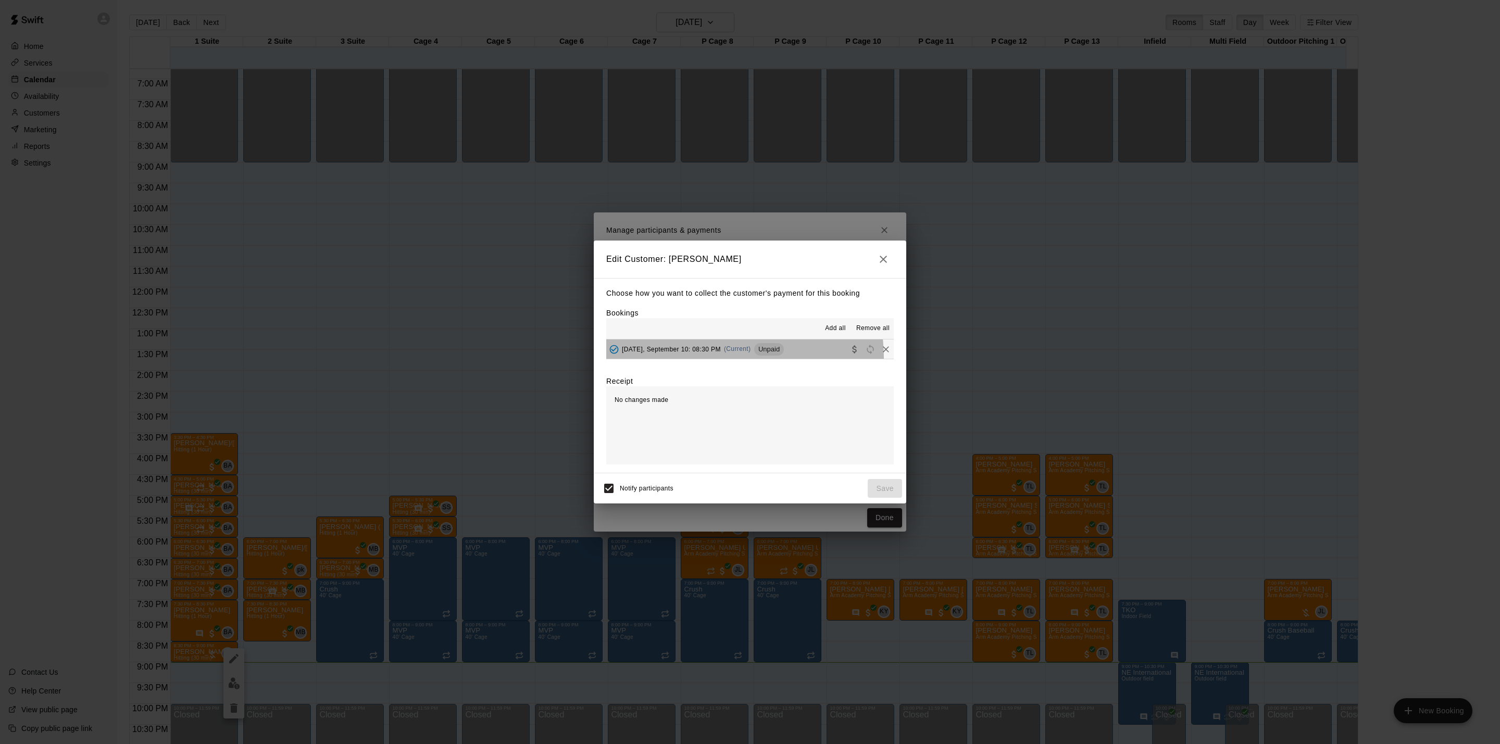
click at [708, 359] on button "[DATE], September 10: 08:30 PM (Current) Unpaid" at bounding box center [750, 349] width 288 height 19
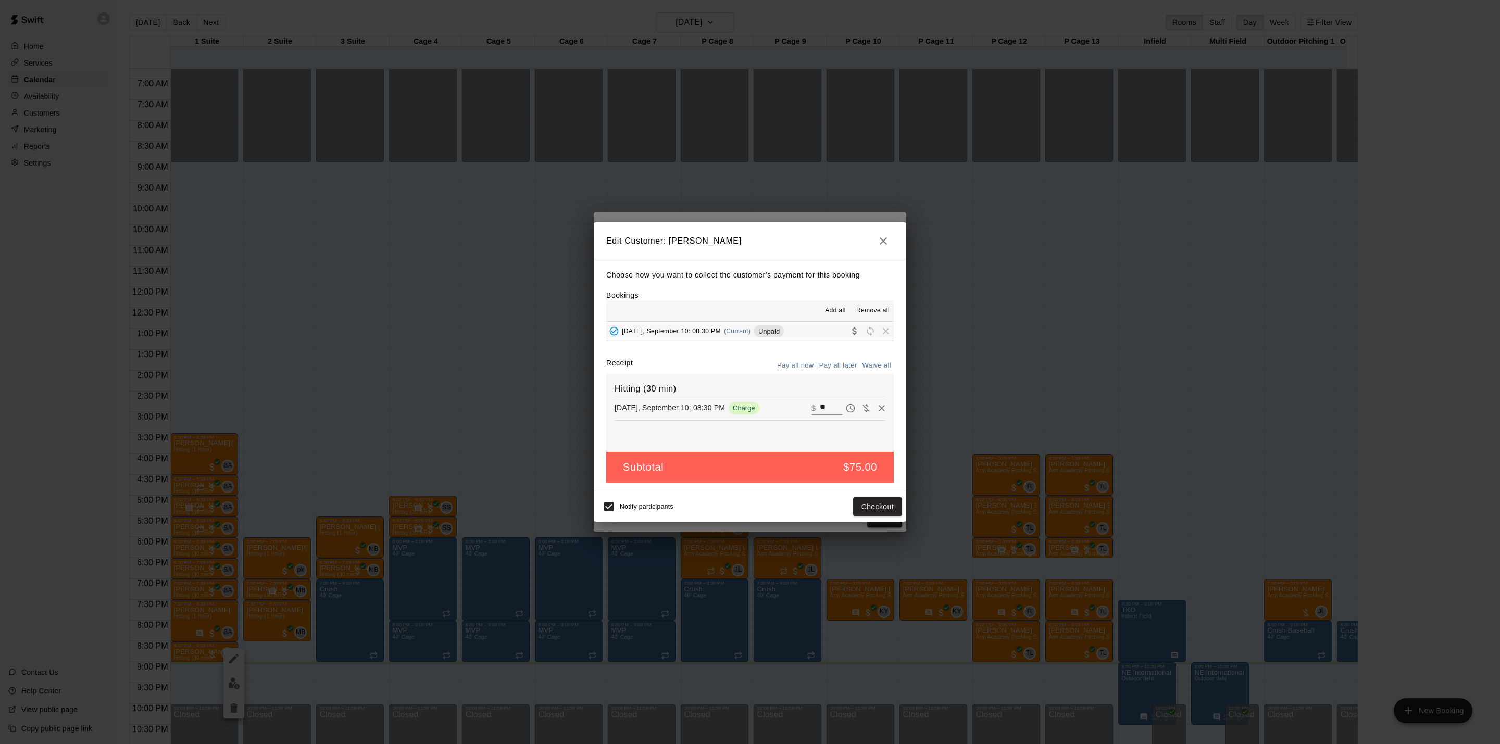
click at [963, 312] on div "Edit Customer: [PERSON_NAME] Choose how you want to collect the customer's paym…" at bounding box center [750, 372] width 1500 height 744
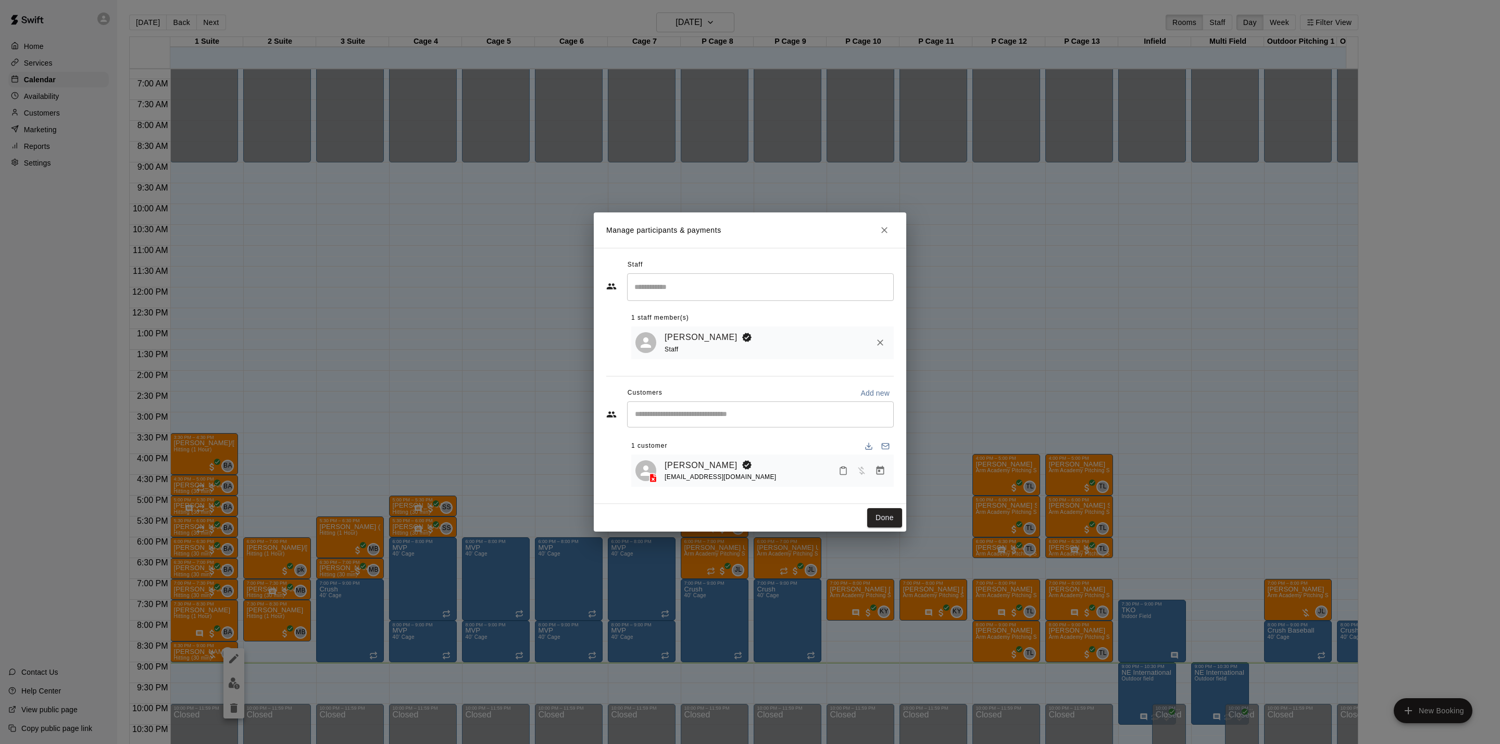
click at [936, 342] on div "Manage participants & payments Staff ​ 1 staff member(s) [PERSON_NAME] Staff Cu…" at bounding box center [750, 372] width 1500 height 744
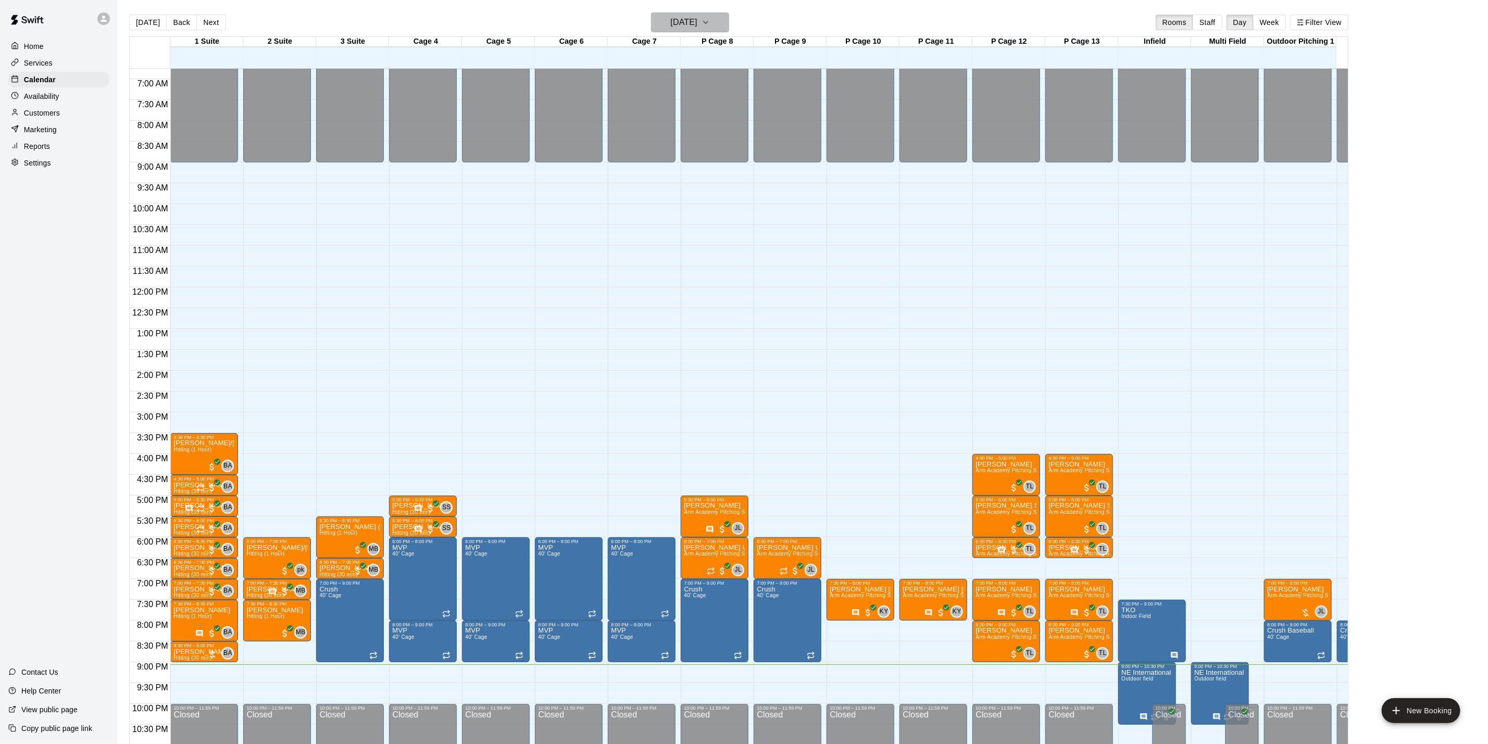
click at [729, 19] on button "[DATE]" at bounding box center [690, 23] width 78 height 20
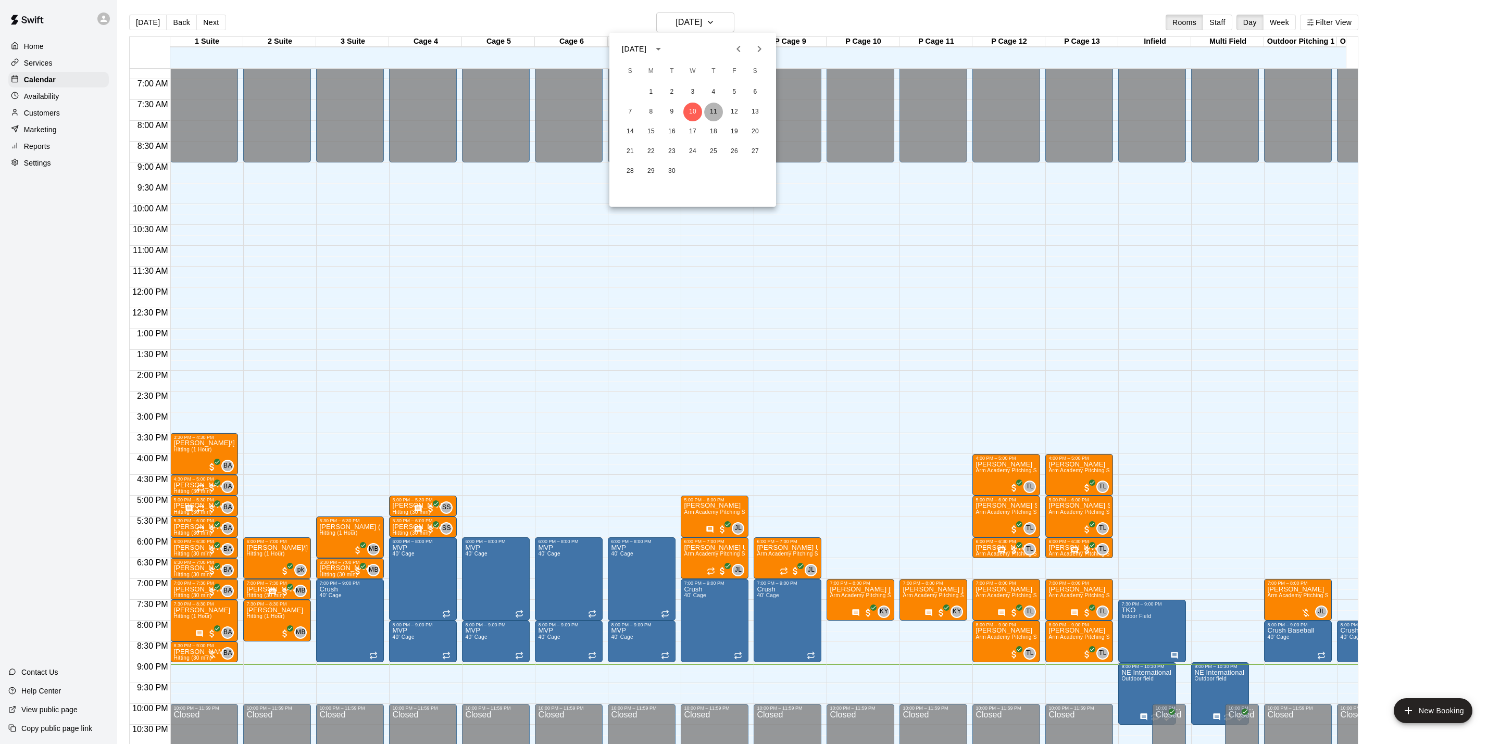
click at [710, 113] on button "11" at bounding box center [713, 112] width 19 height 19
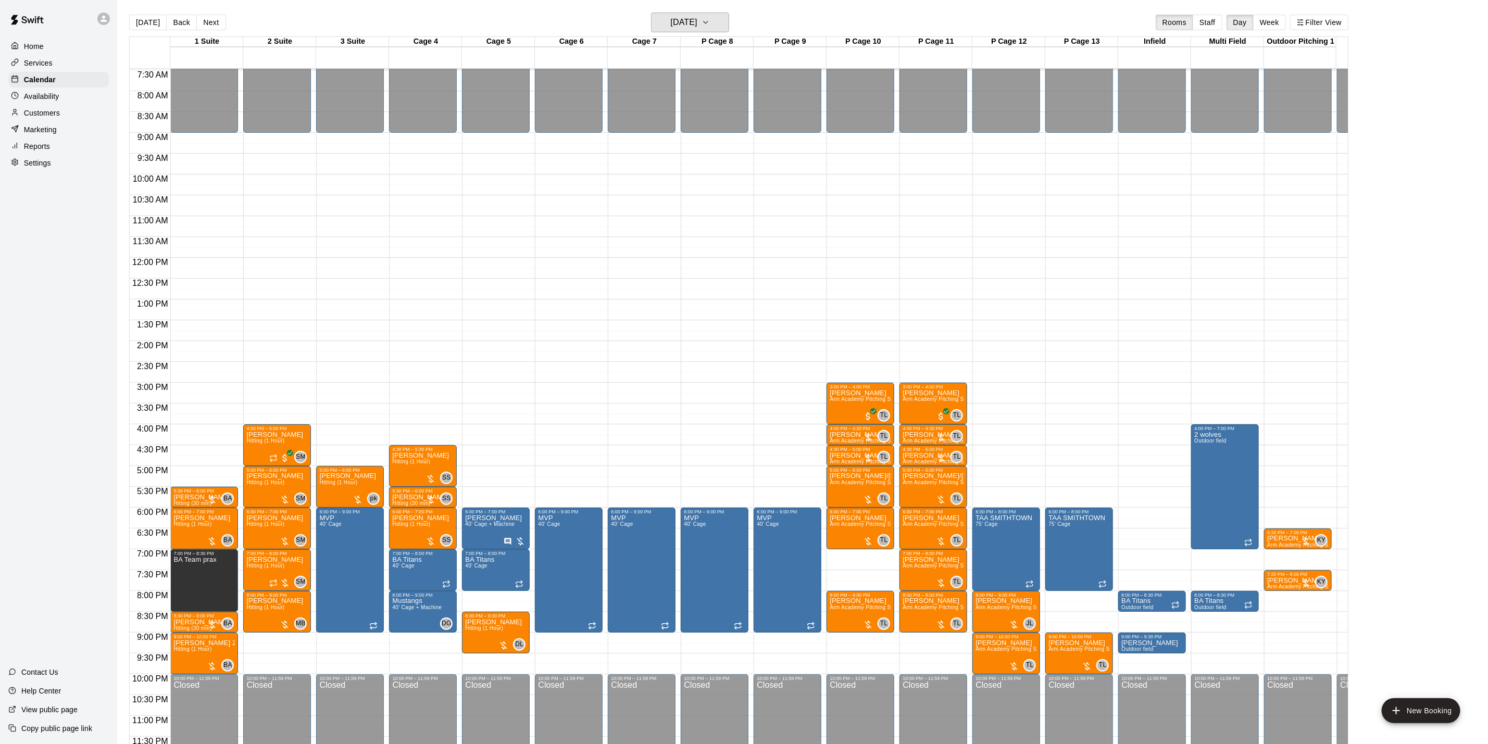
scroll to position [325, 0]
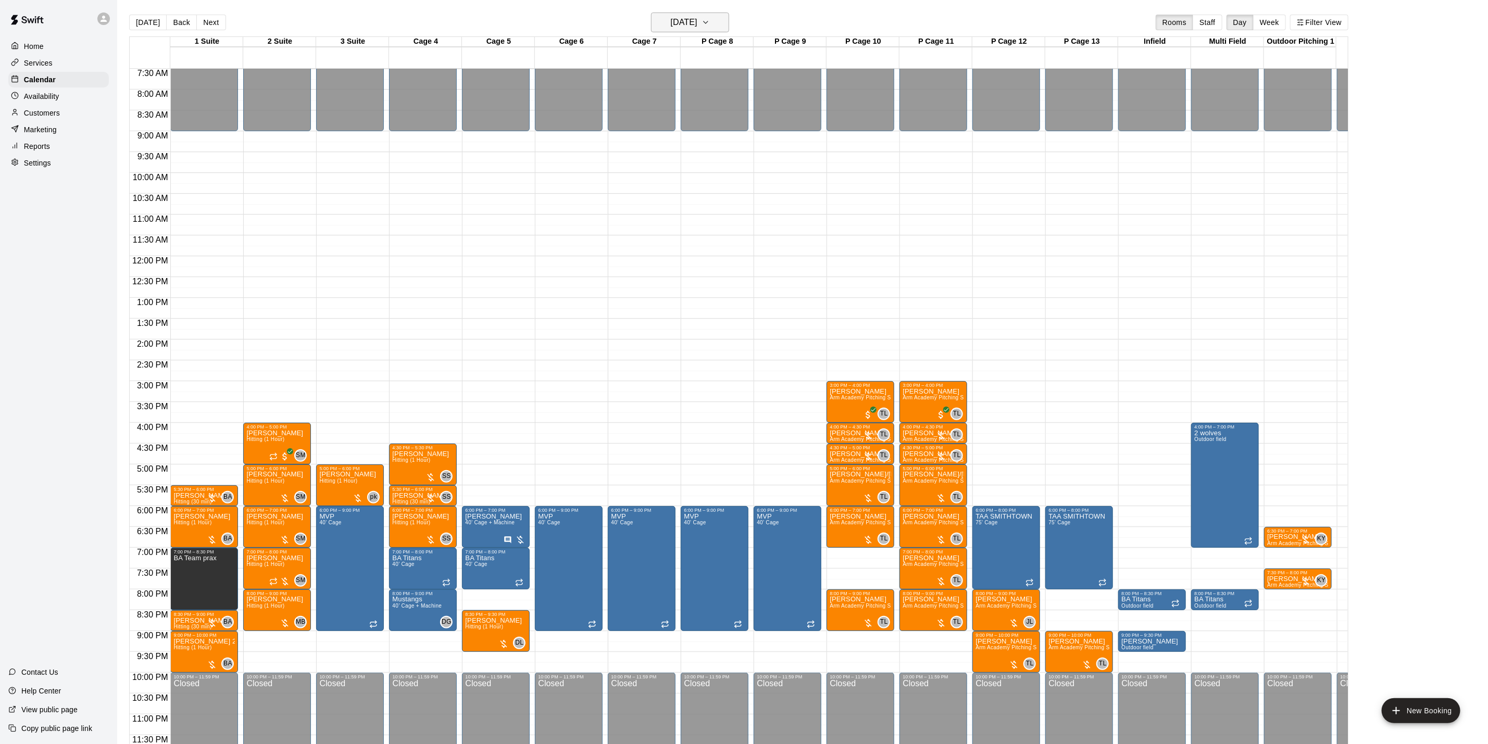
click at [673, 22] on h6 "[DATE]" at bounding box center [684, 22] width 27 height 15
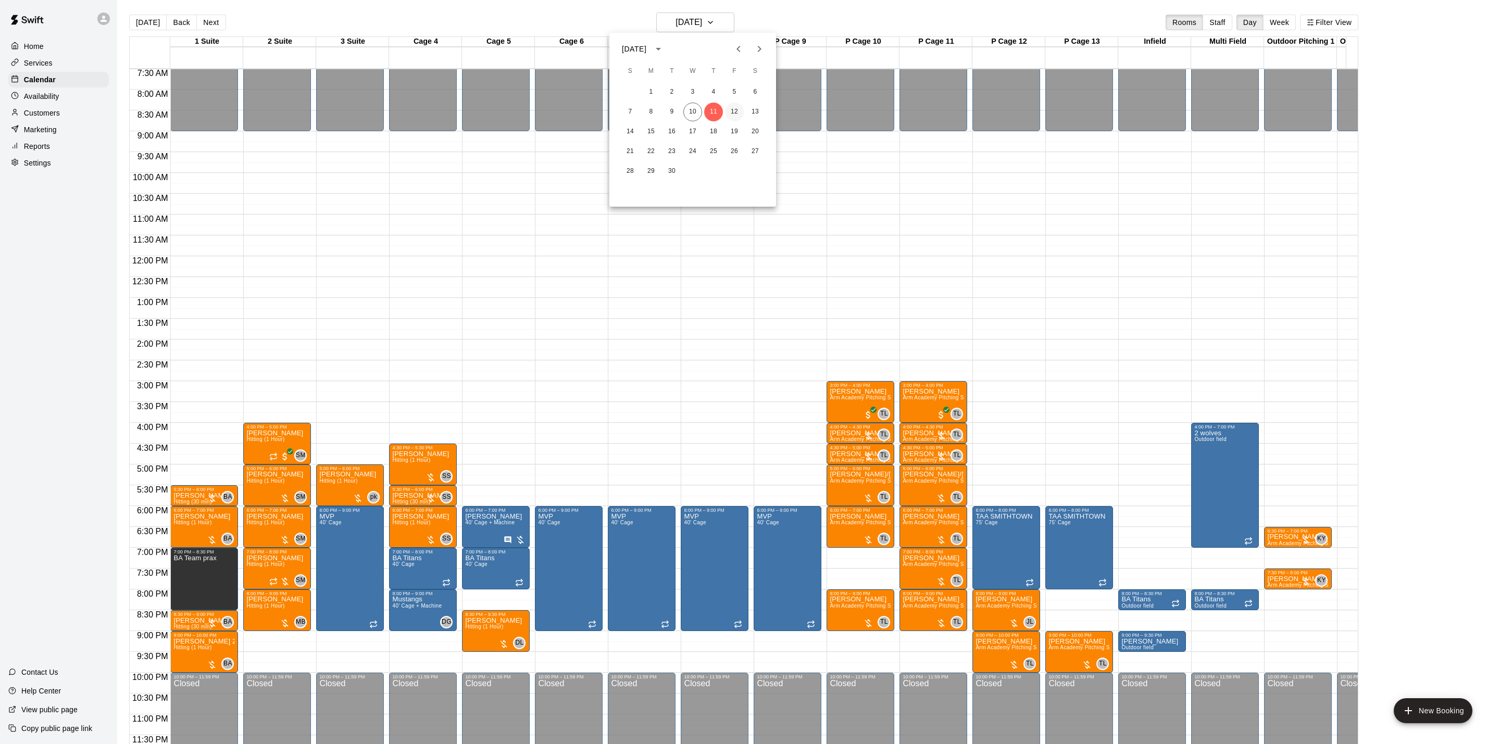
click at [728, 111] on button "12" at bounding box center [734, 112] width 19 height 19
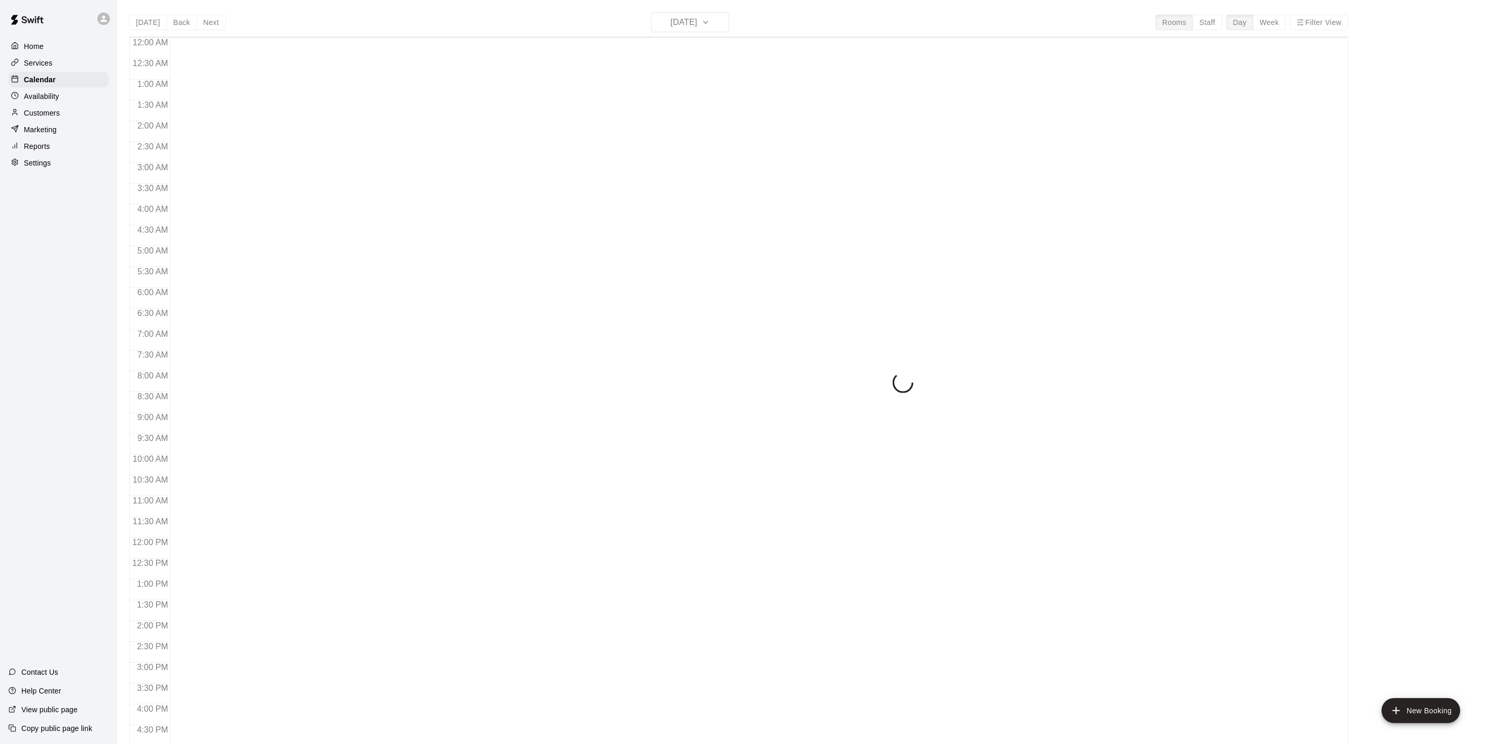
scroll to position [282, 0]
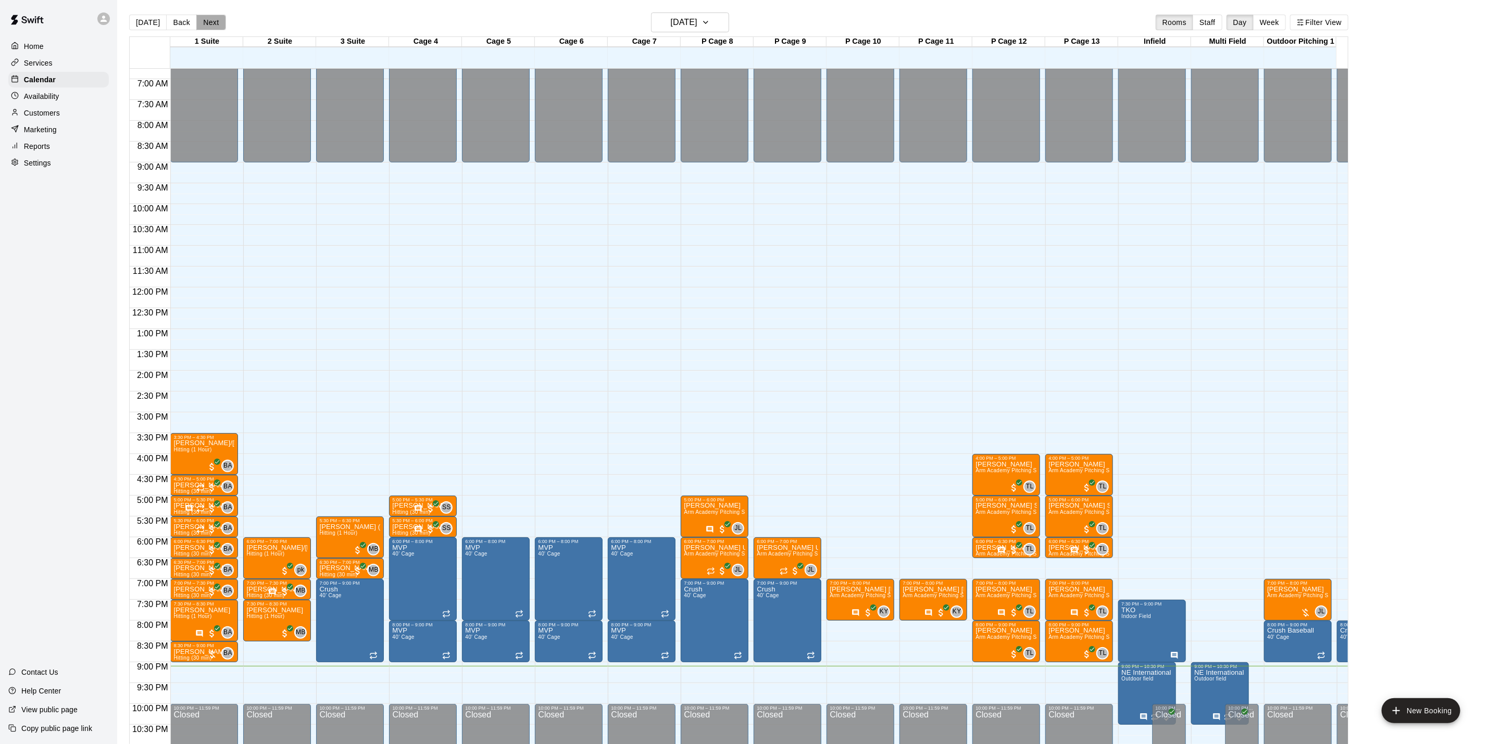
click at [198, 18] on button "Next" at bounding box center [210, 23] width 29 height 16
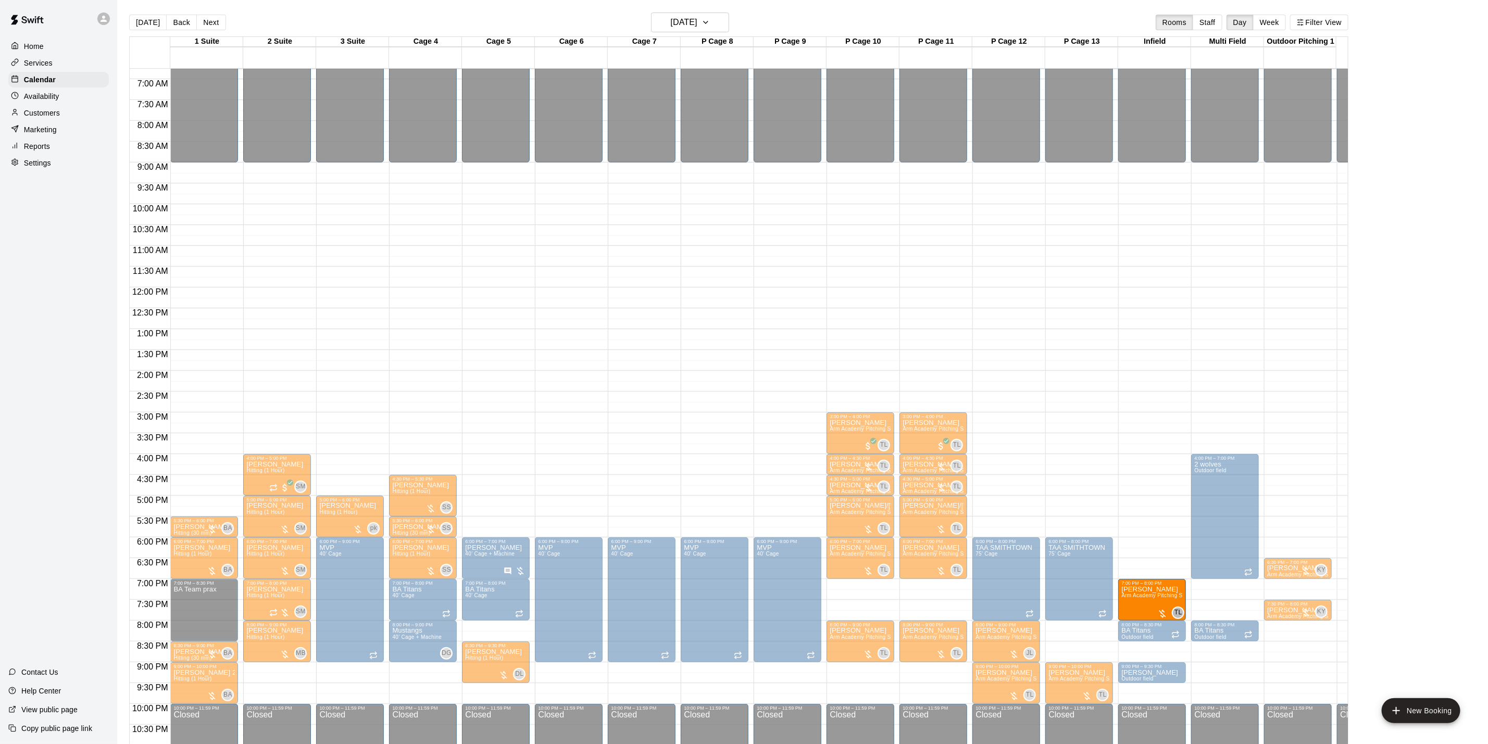
drag, startPoint x: 930, startPoint y: 599, endPoint x: 1157, endPoint y: 599, distance: 226.1
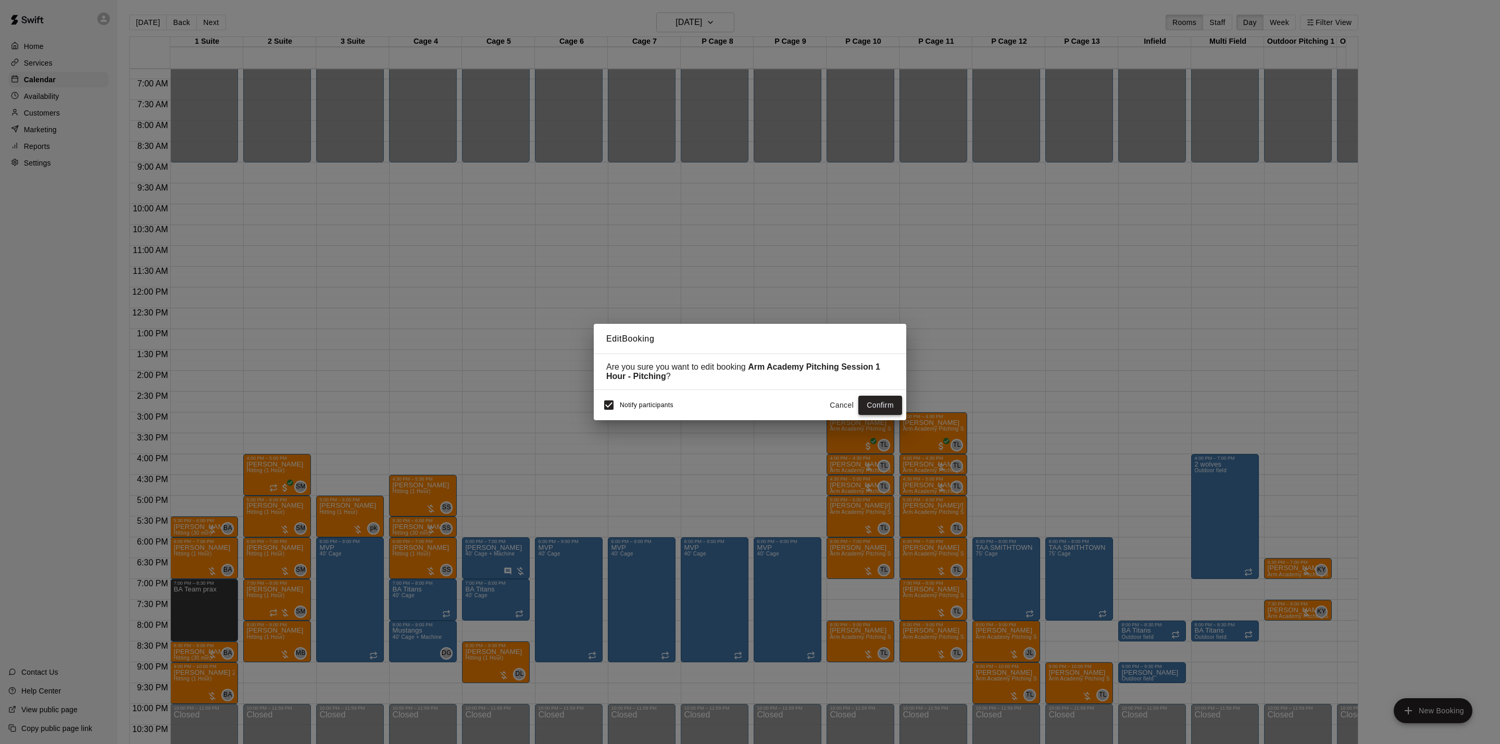
click at [885, 405] on button "Confirm" at bounding box center [881, 405] width 44 height 19
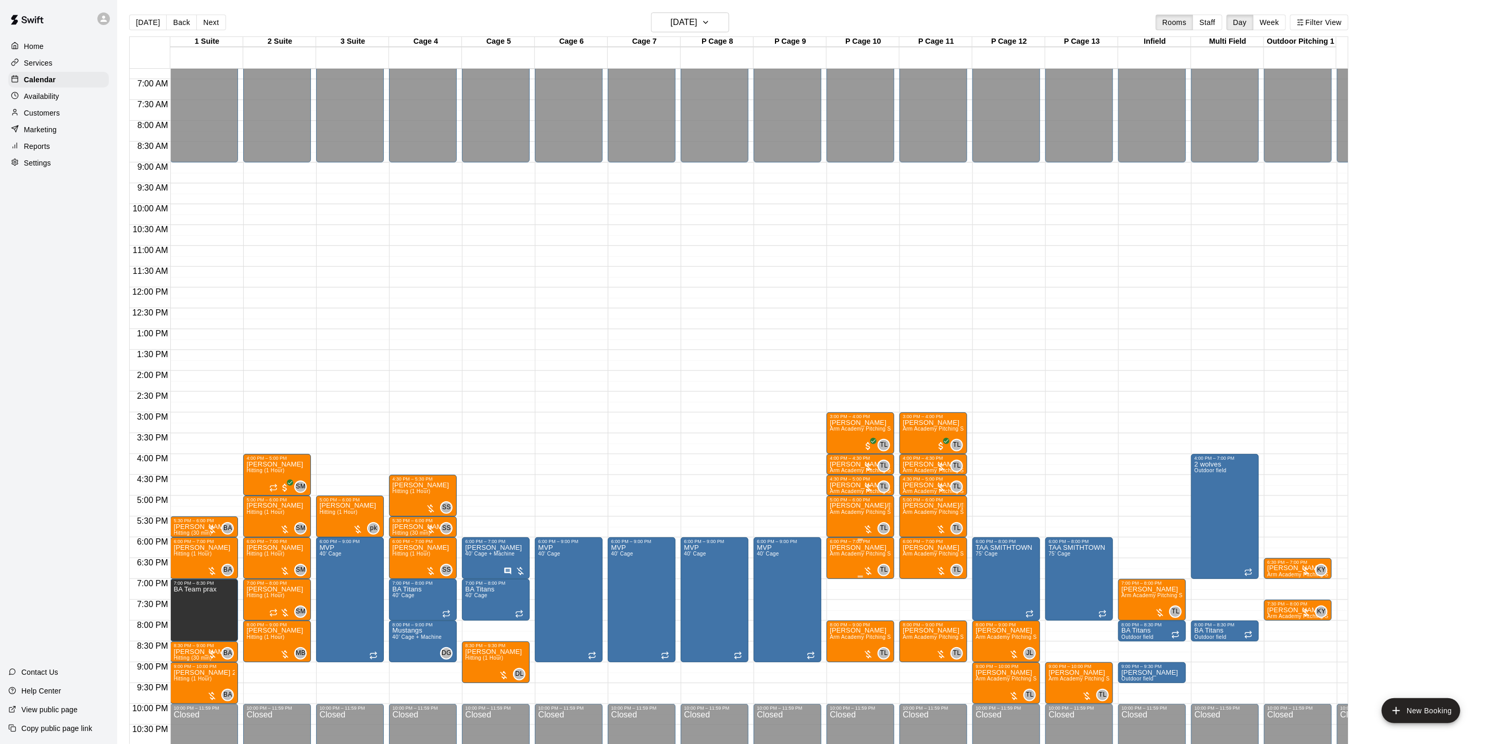
click at [868, 556] on span "Arm Academy Pitching Session 1 Hour - Pitching" at bounding box center [890, 554] width 121 height 6
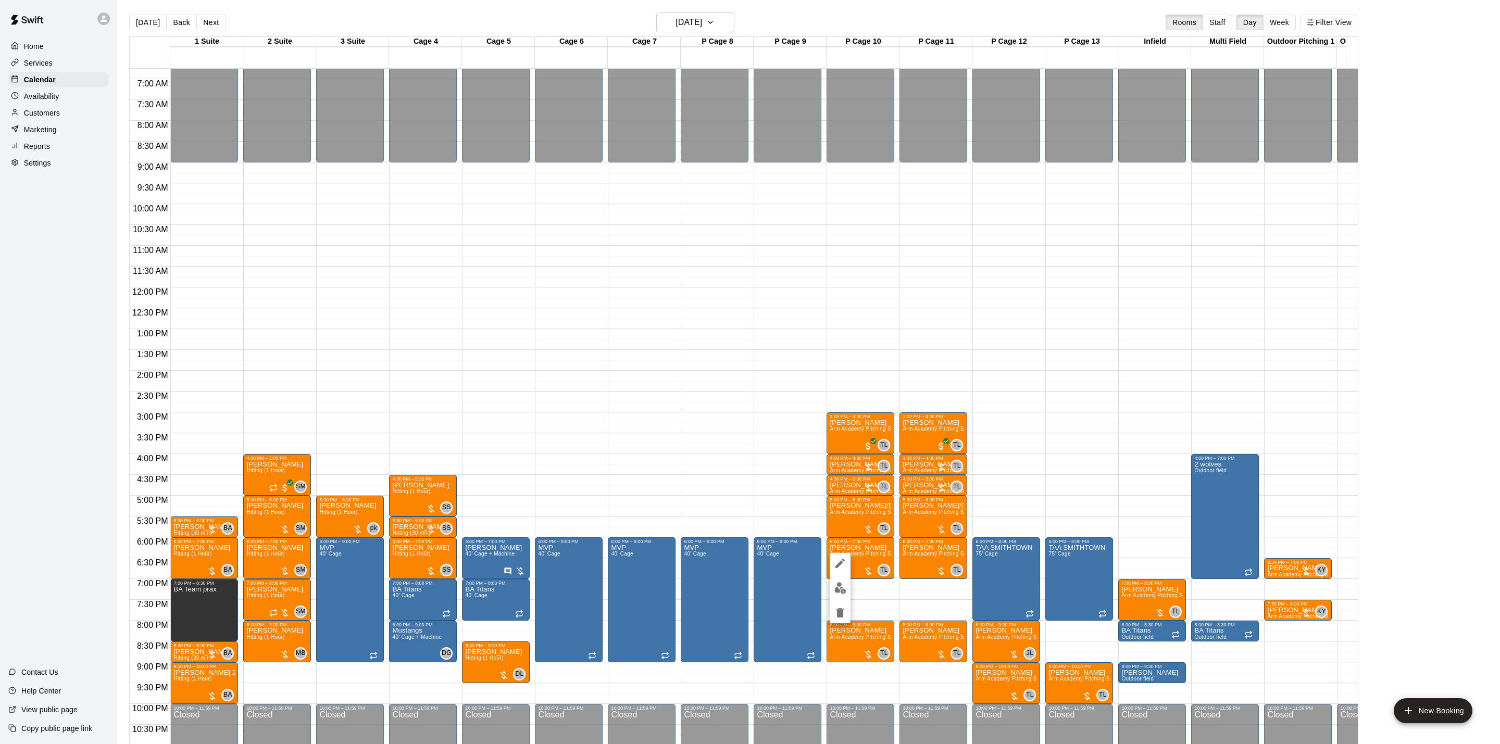
click at [840, 560] on icon "edit" at bounding box center [840, 563] width 13 height 13
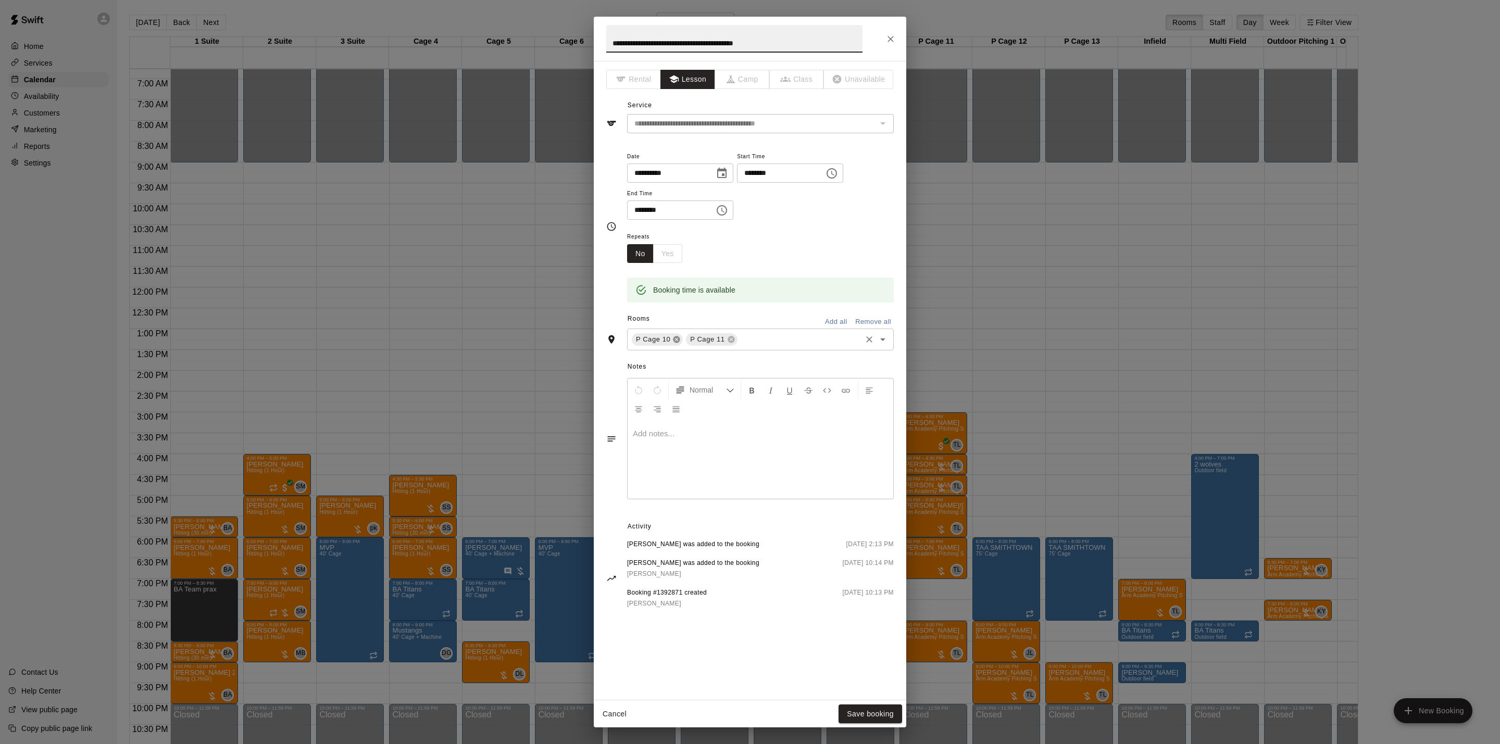
click at [676, 341] on icon at bounding box center [677, 340] width 7 height 7
click at [867, 719] on button "Save booking" at bounding box center [871, 714] width 64 height 19
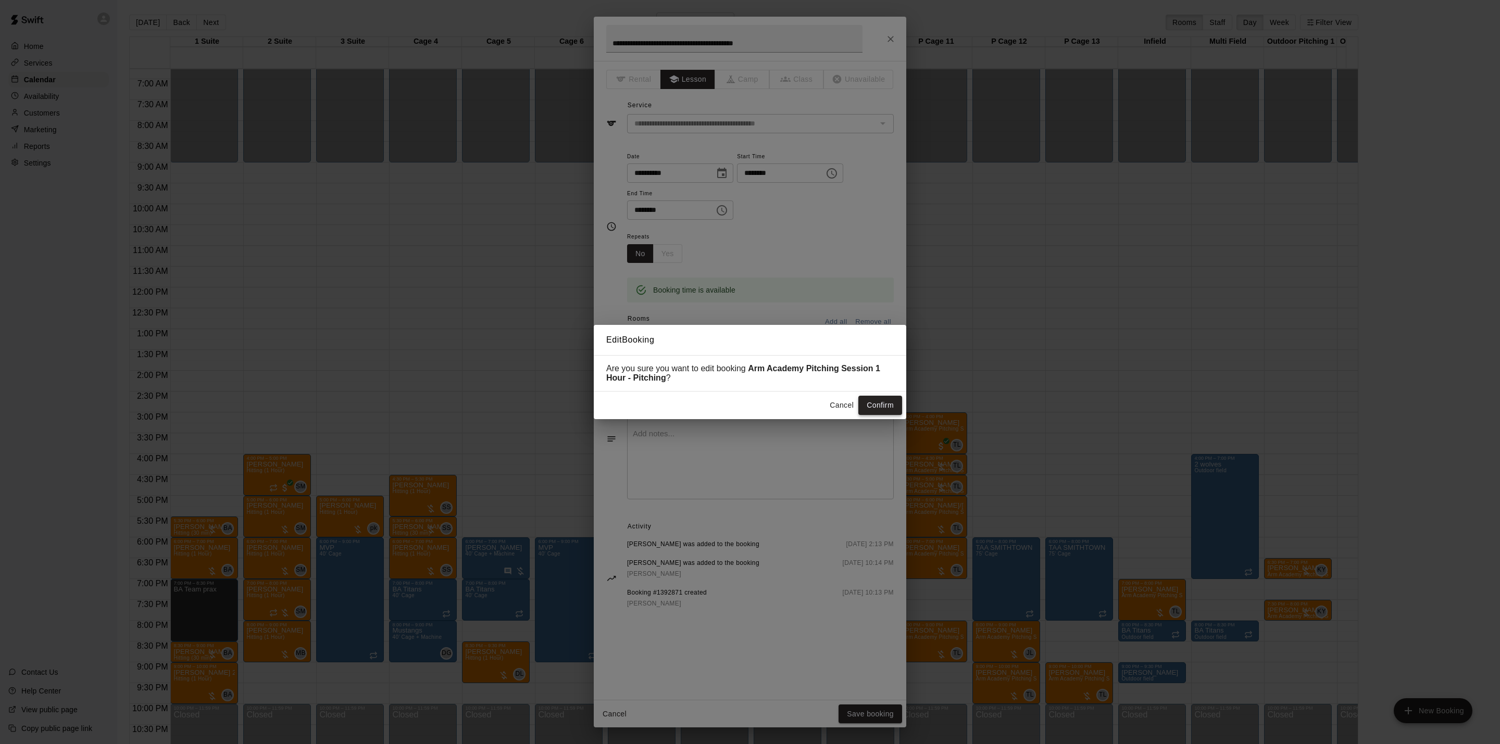
click at [880, 408] on button "Confirm" at bounding box center [881, 405] width 44 height 19
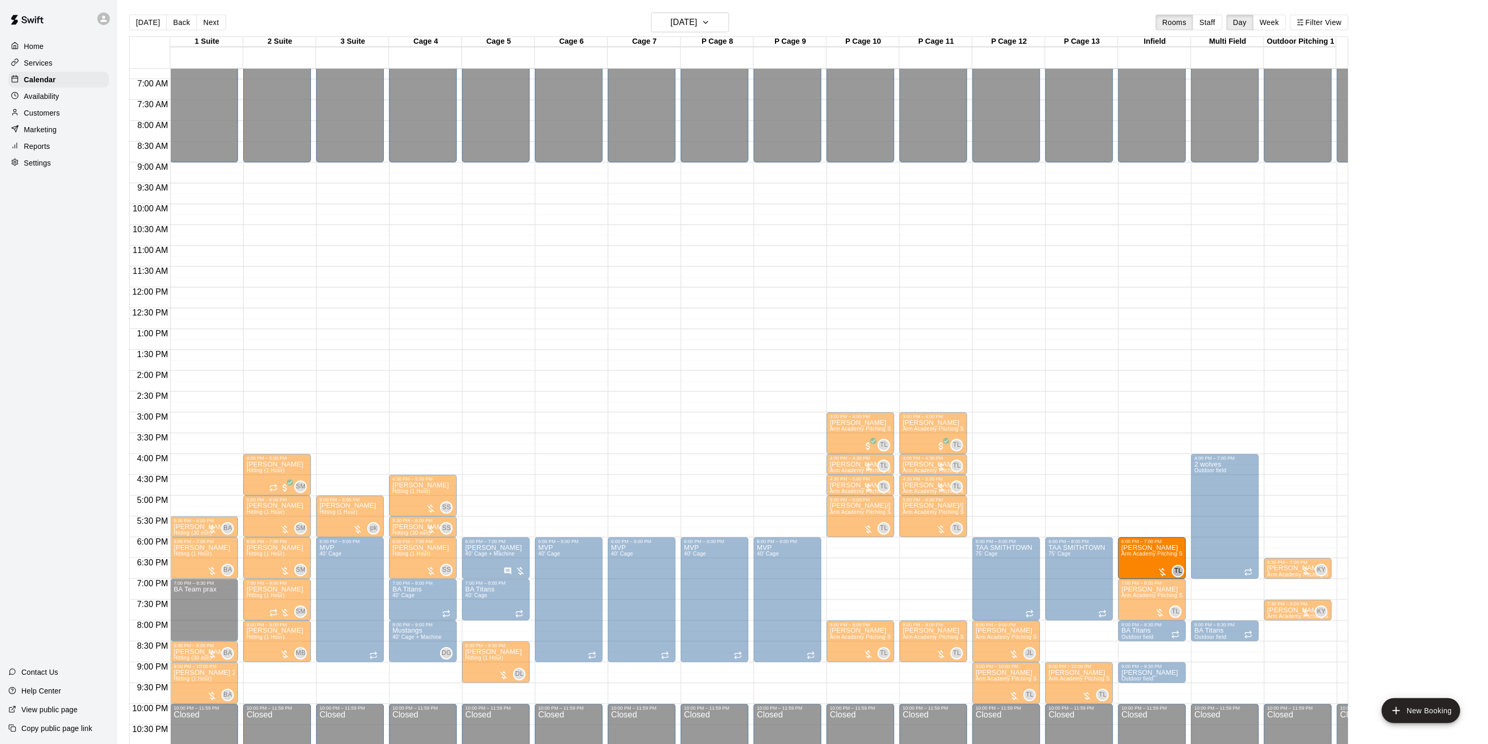
drag, startPoint x: 926, startPoint y: 563, endPoint x: 1122, endPoint y: 572, distance: 196.6
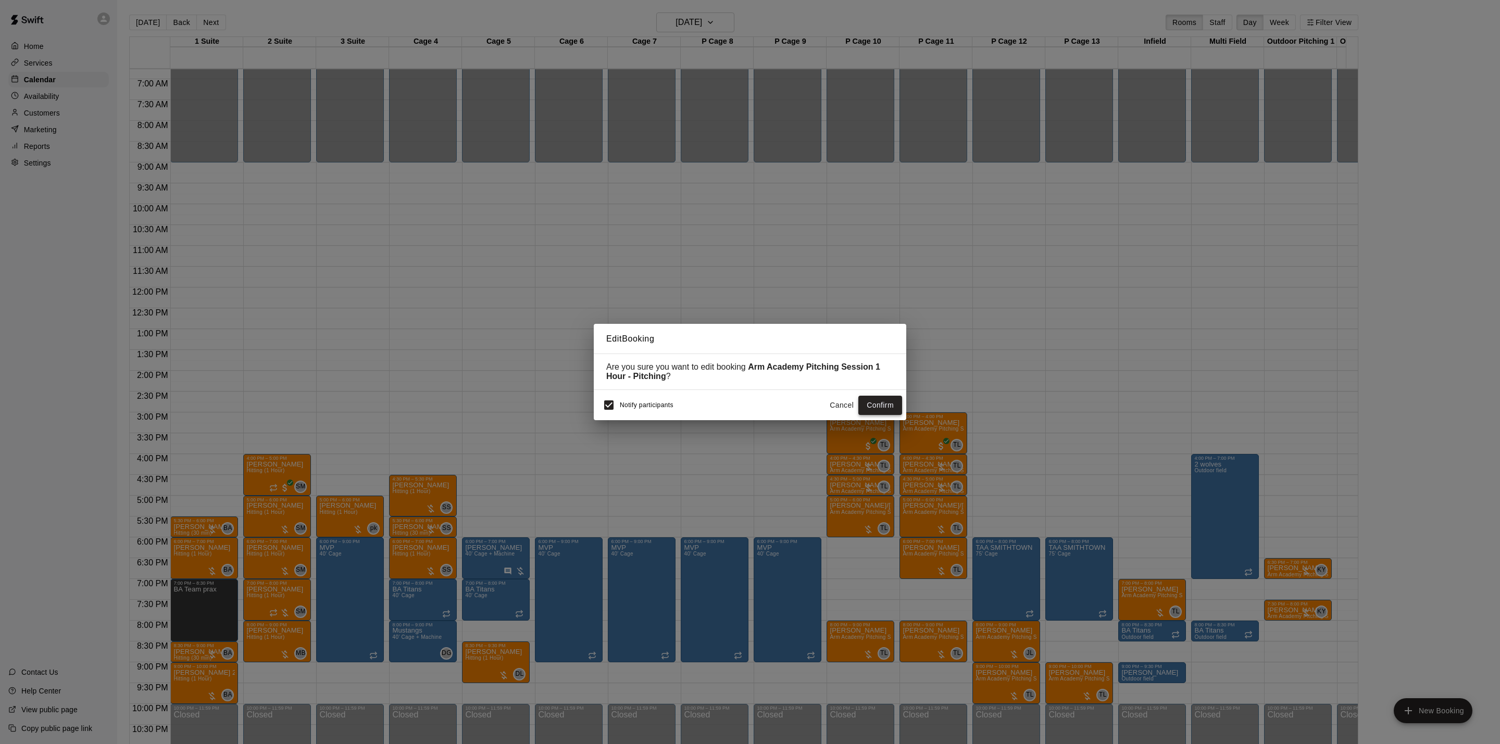
click at [878, 399] on button "Confirm" at bounding box center [881, 405] width 44 height 19
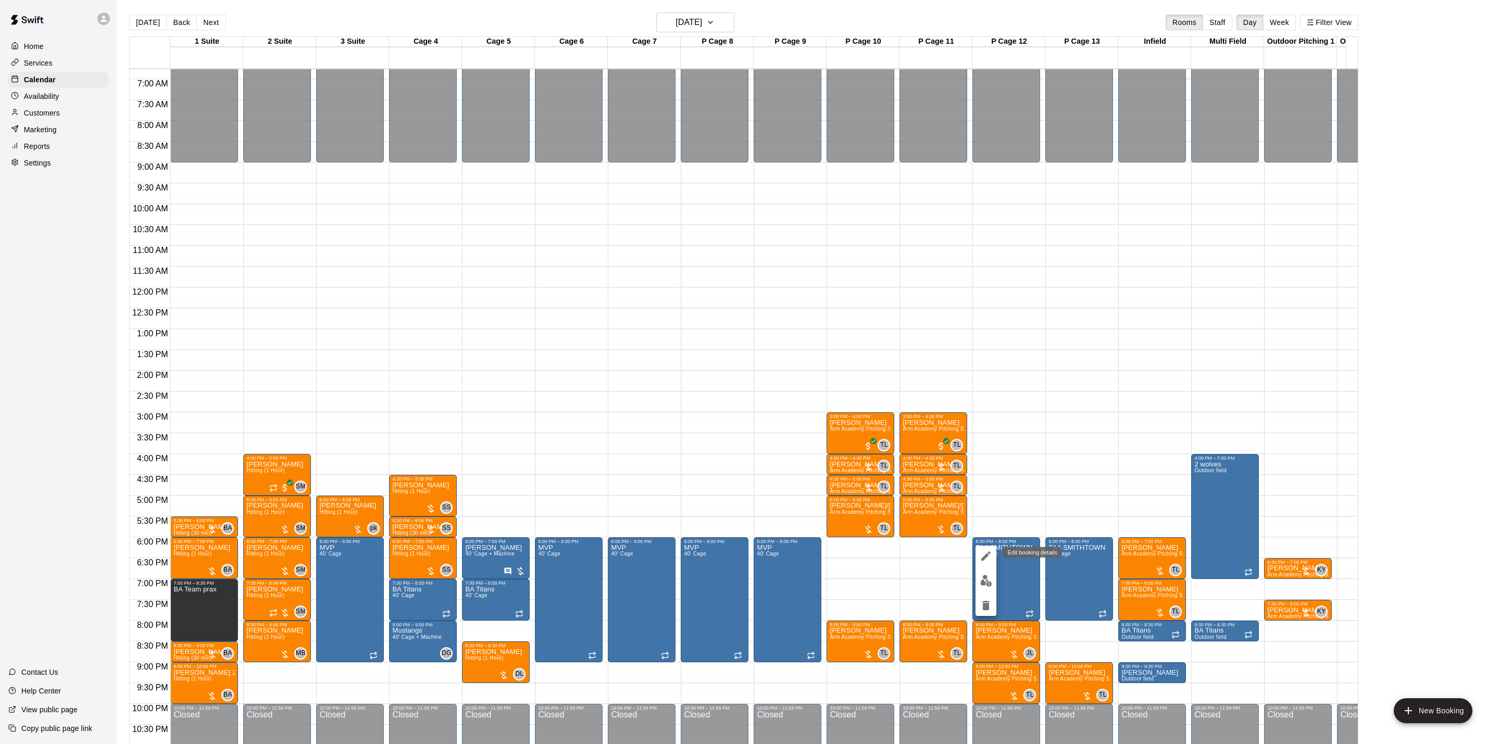
click at [992, 558] on button "edit" at bounding box center [986, 556] width 21 height 21
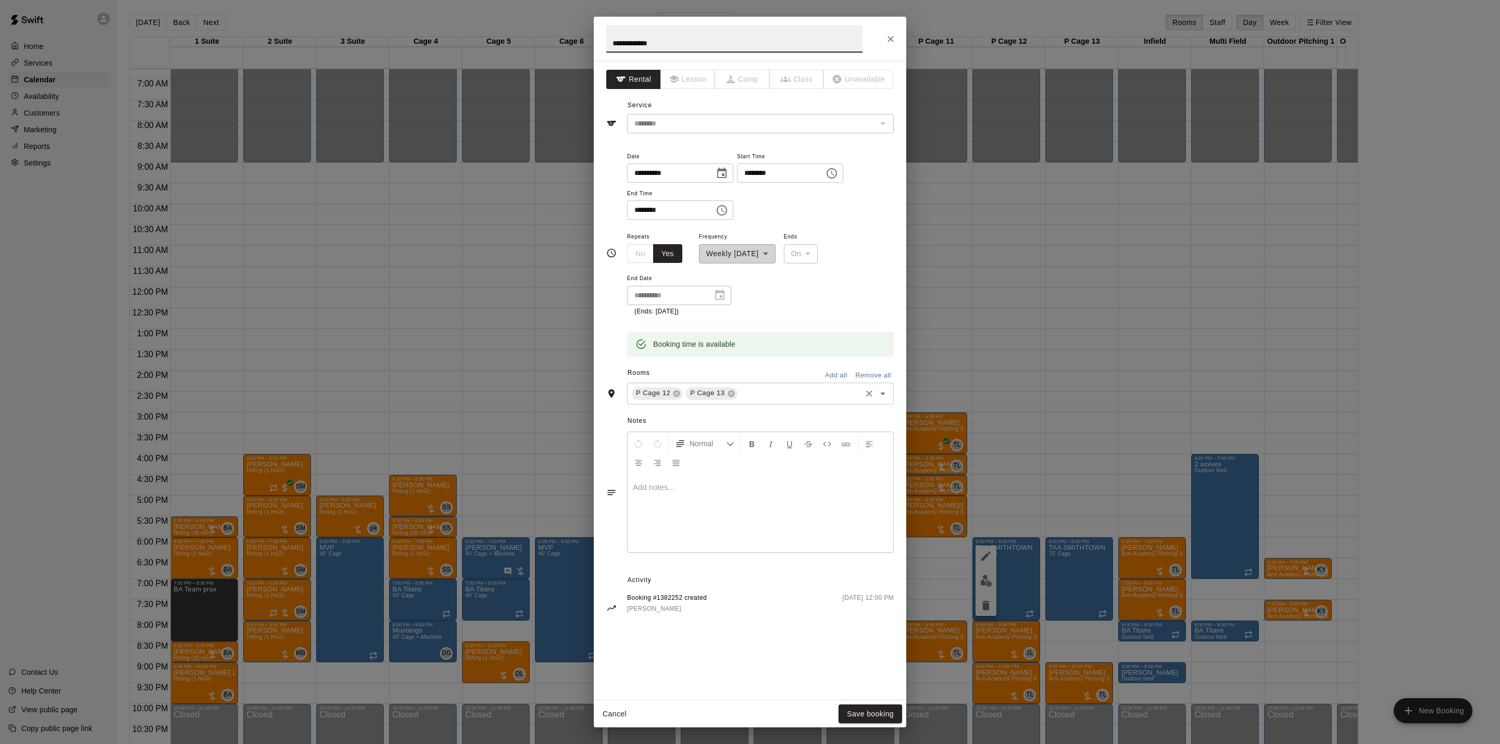
click at [777, 383] on div "P Cage 12 P Cage 13 ​" at bounding box center [760, 394] width 267 height 22
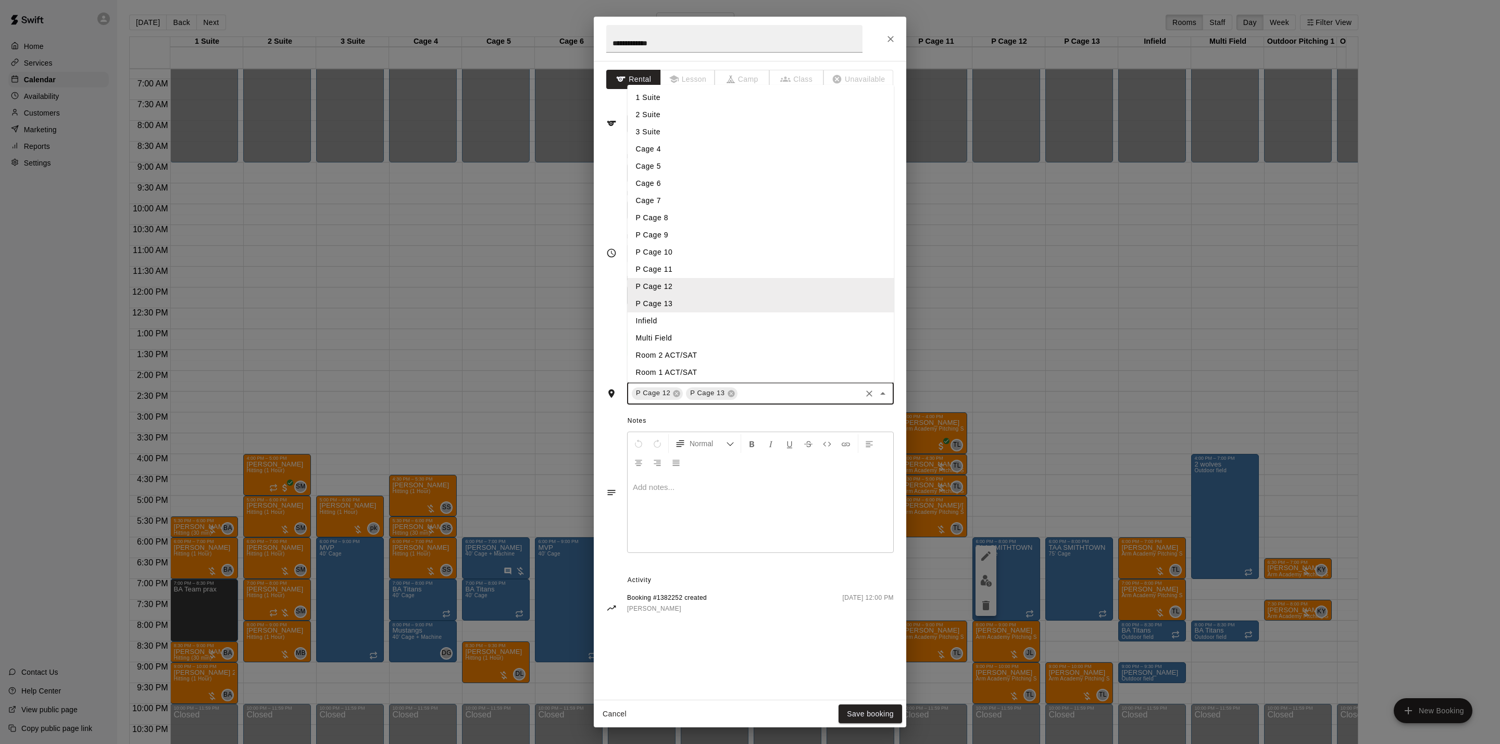
click at [680, 271] on li "P Cage 11" at bounding box center [761, 269] width 267 height 17
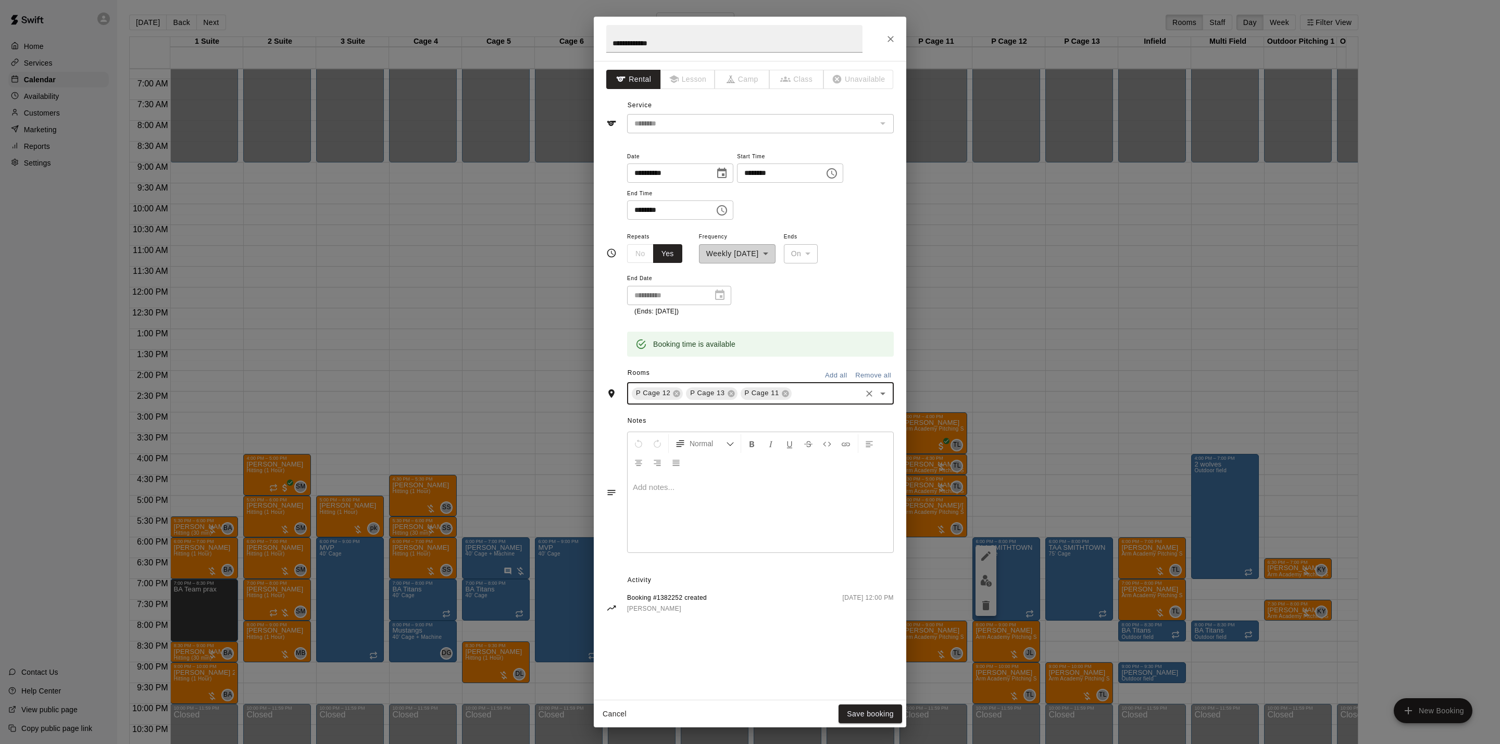
click at [806, 391] on input "text" at bounding box center [826, 393] width 67 height 13
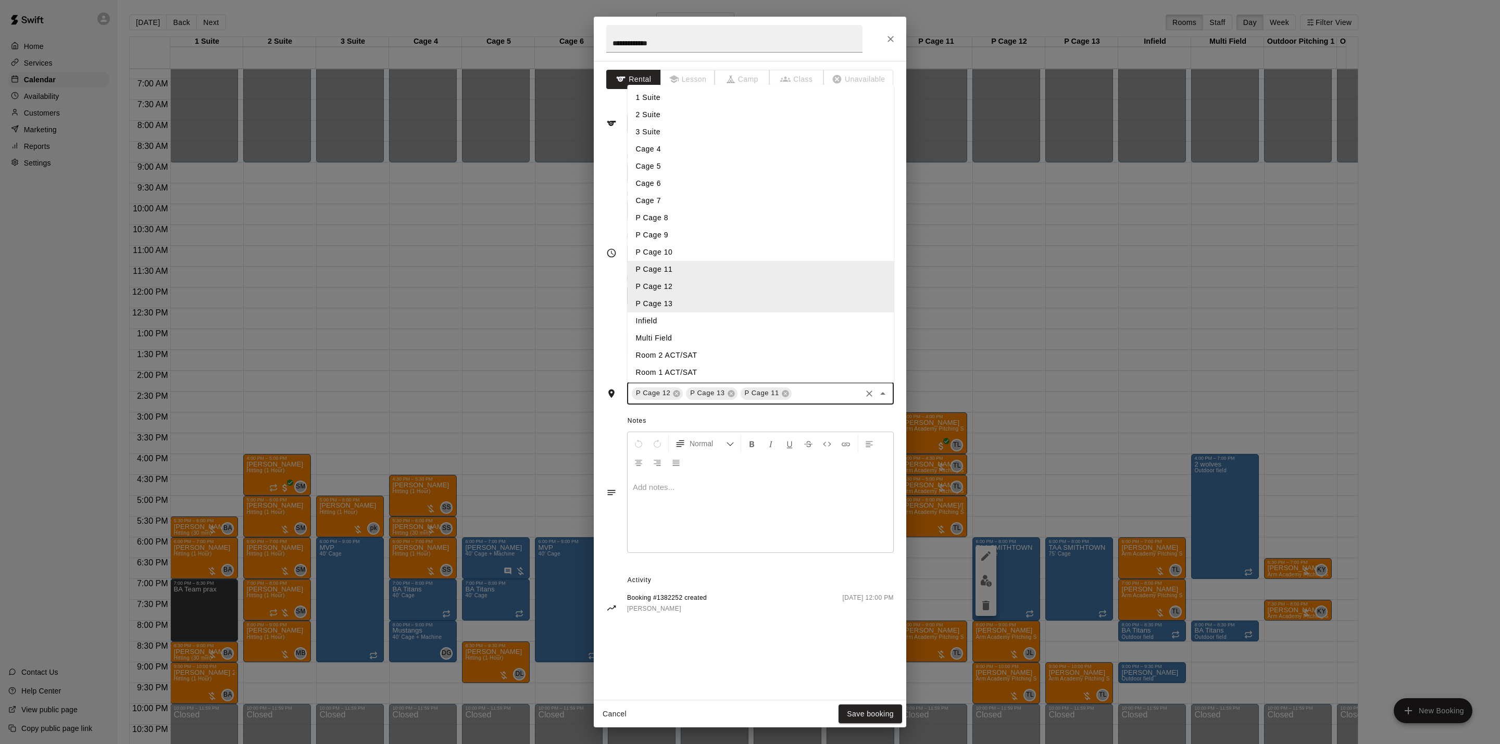
click at [674, 246] on li "P Cage 10" at bounding box center [761, 252] width 267 height 17
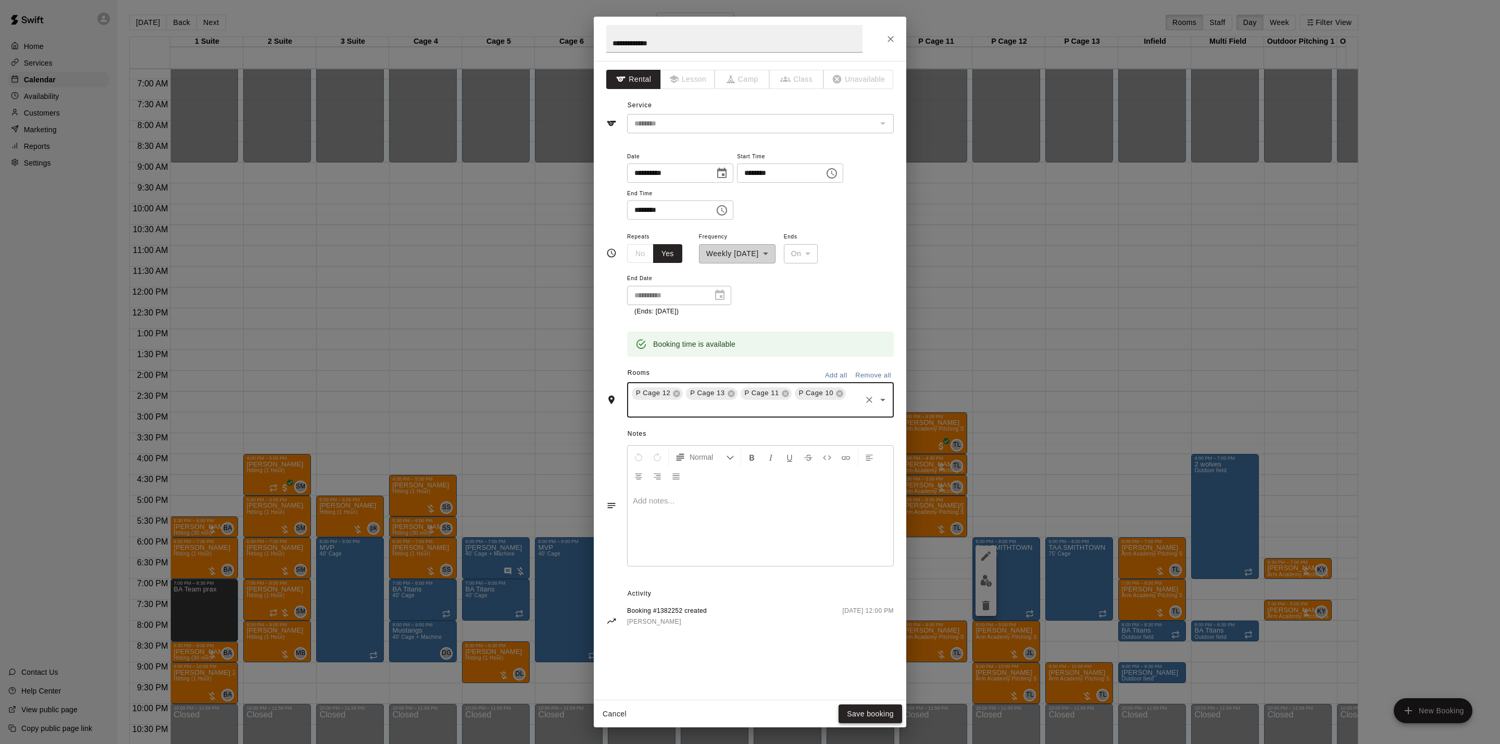
click at [874, 709] on button "Save booking" at bounding box center [871, 714] width 64 height 19
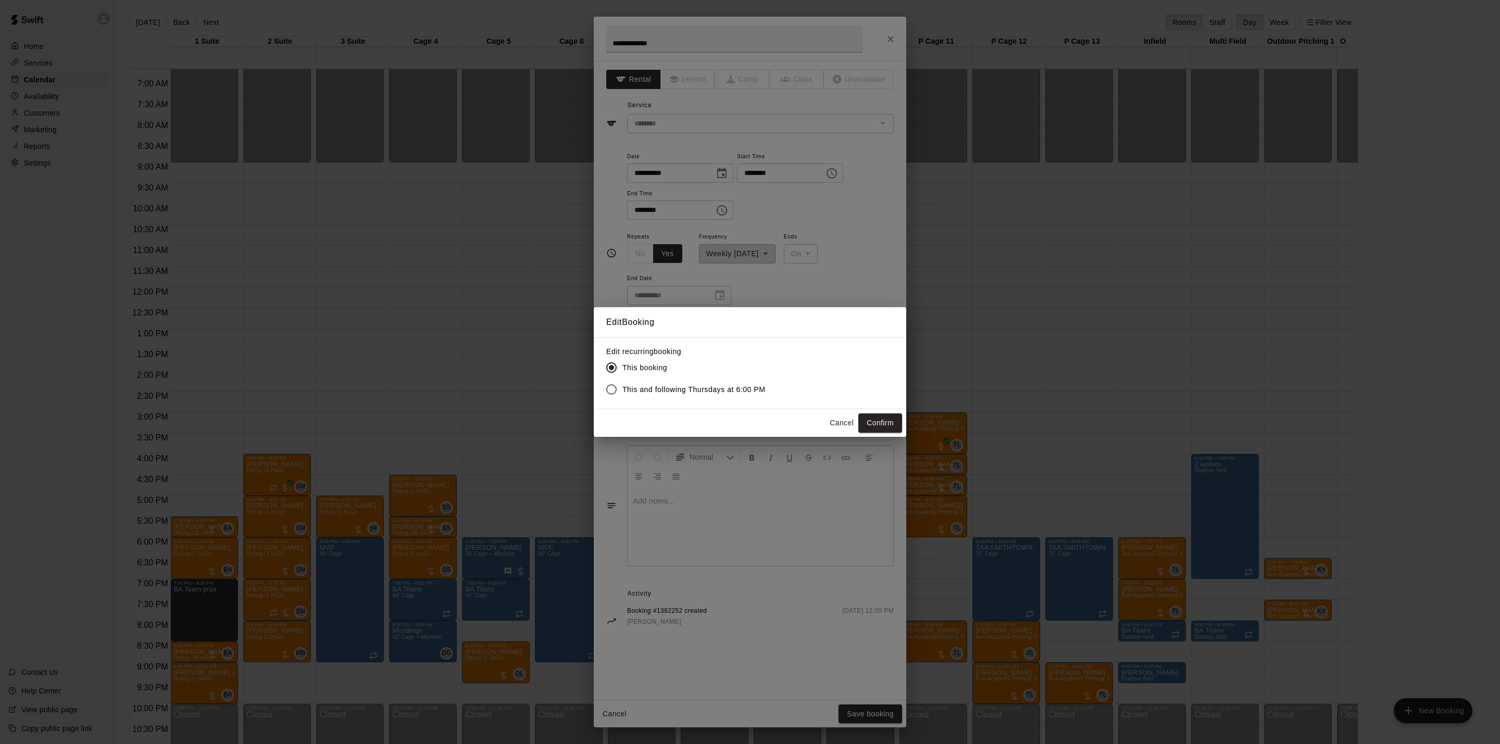
drag, startPoint x: 884, startPoint y: 420, endPoint x: 855, endPoint y: 367, distance: 60.4
click at [858, 368] on div "Edit Booking Edit recurring booking This booking This and following Thursdays a…" at bounding box center [750, 371] width 313 height 129
click at [750, 391] on span "This and following Thursdays at 6:00 PM" at bounding box center [694, 389] width 143 height 11
click at [885, 417] on button "Confirm" at bounding box center [881, 423] width 44 height 19
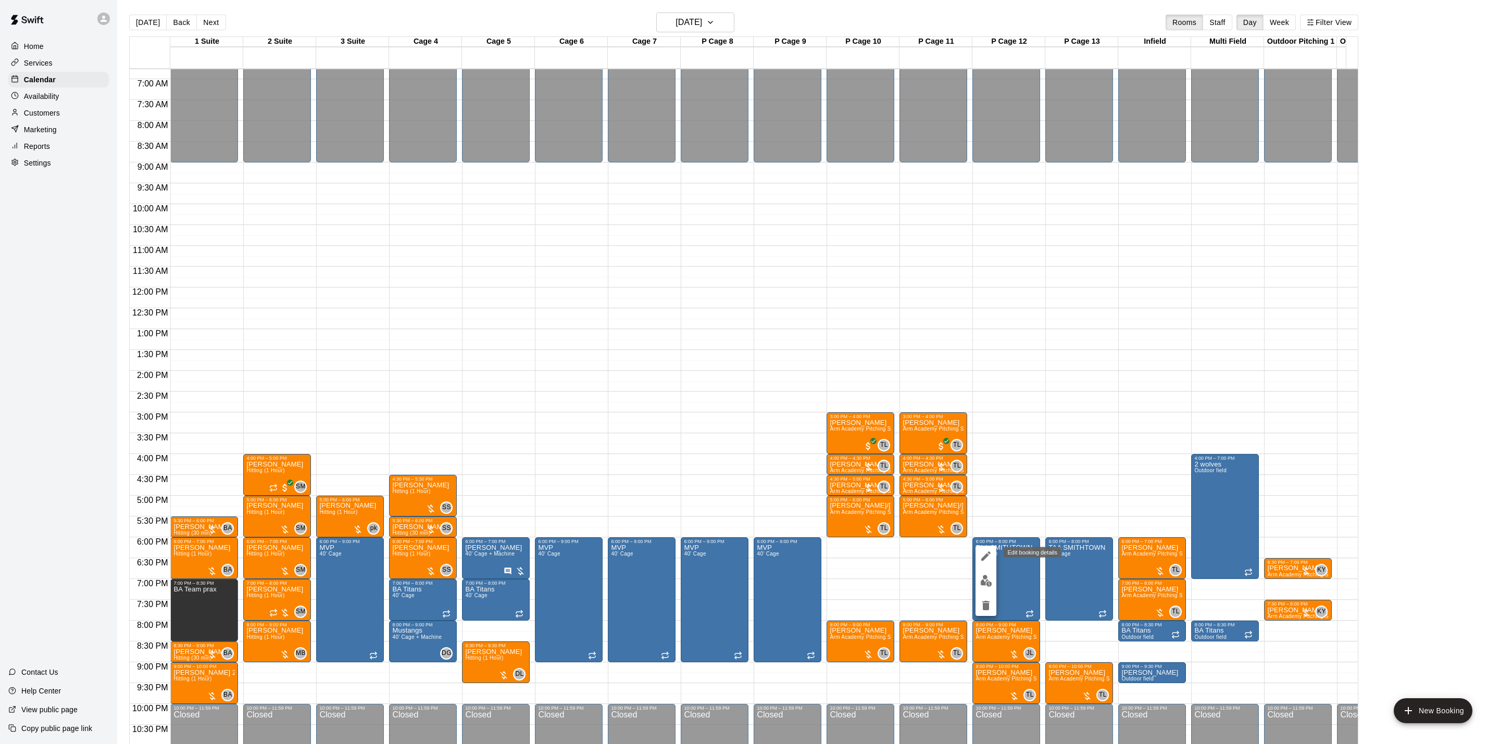
click at [986, 562] on icon "edit" at bounding box center [986, 556] width 13 height 13
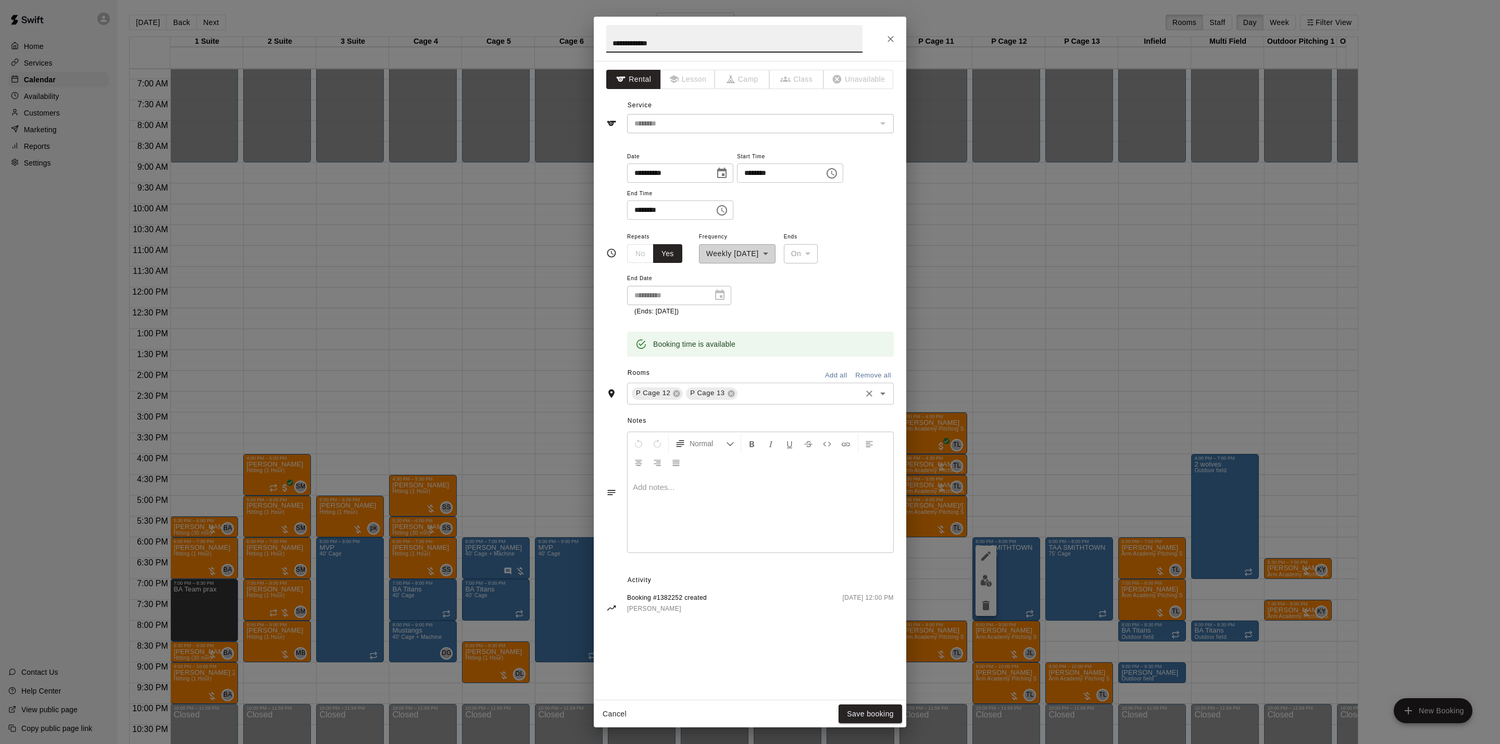
click at [747, 388] on input "text" at bounding box center [799, 393] width 121 height 13
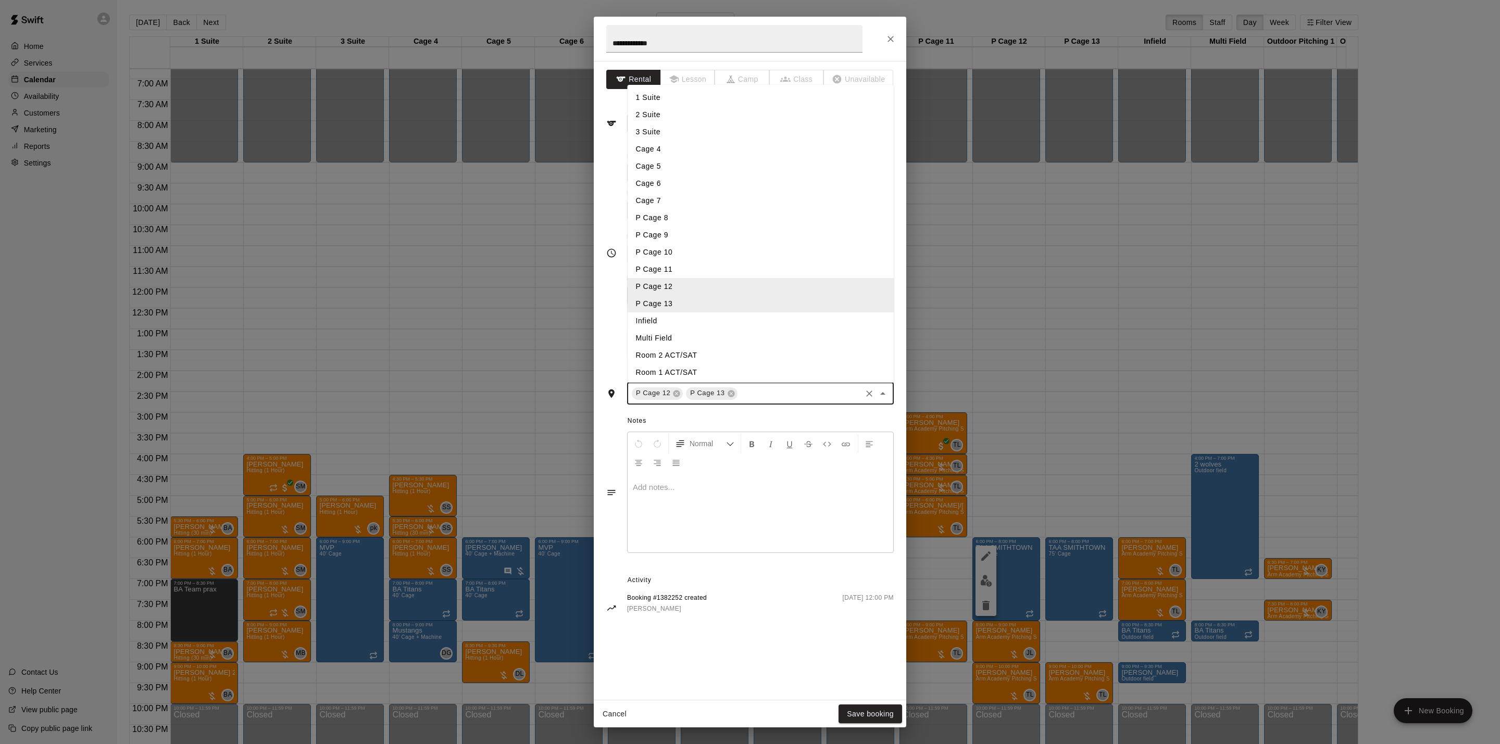
click at [670, 266] on li "P Cage 11" at bounding box center [761, 269] width 267 height 17
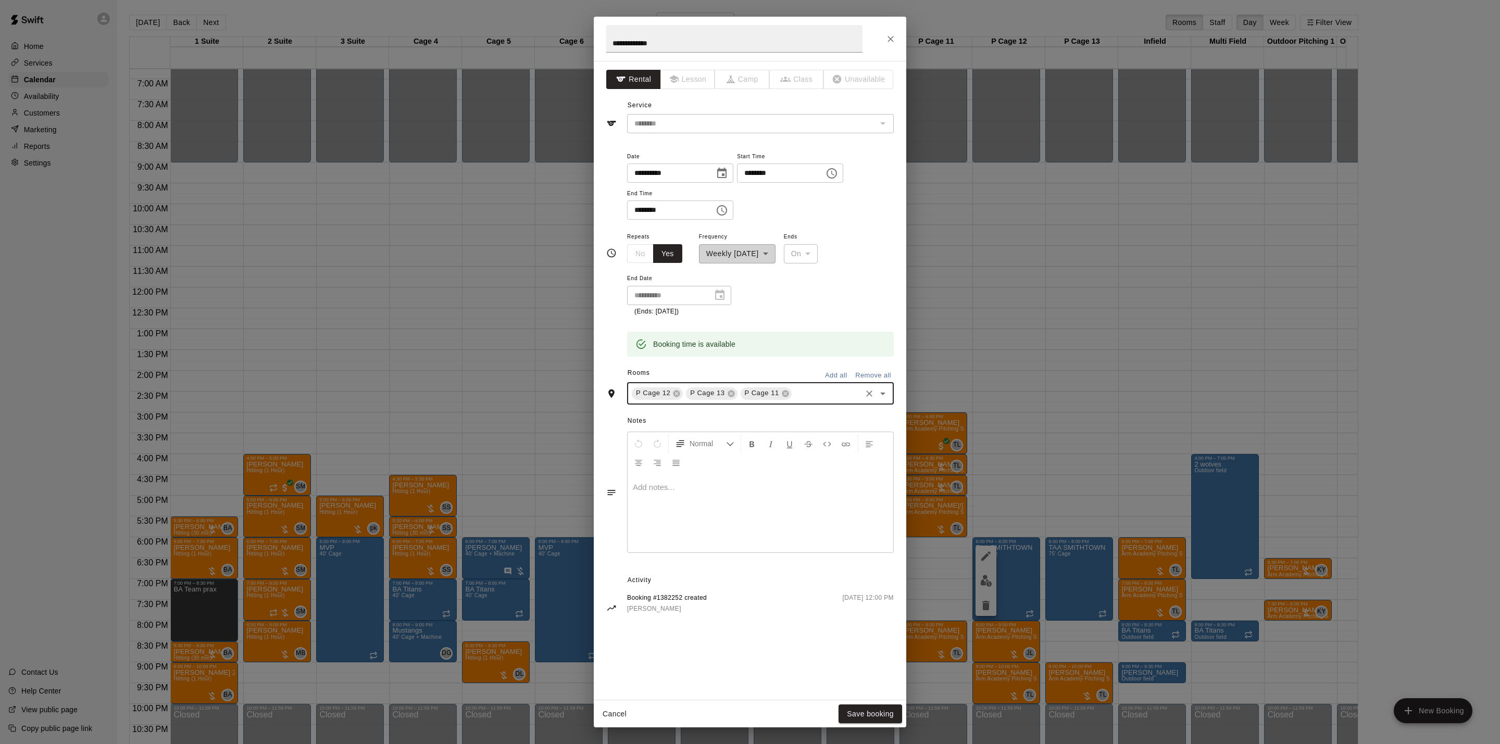
click at [816, 403] on div "P Cage 12 P Cage 13 P Cage 11 ​" at bounding box center [760, 394] width 267 height 22
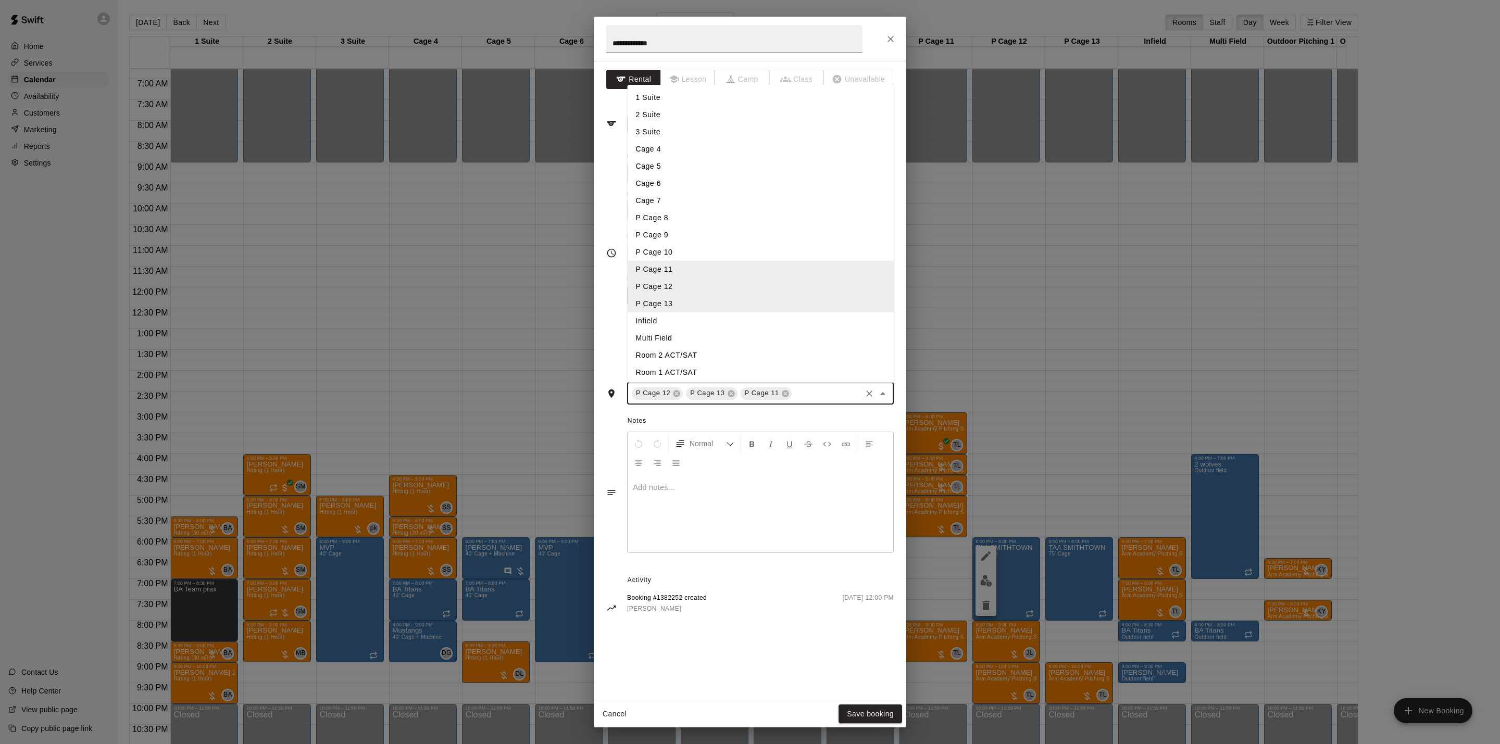
click at [688, 255] on li "P Cage 10" at bounding box center [761, 252] width 267 height 17
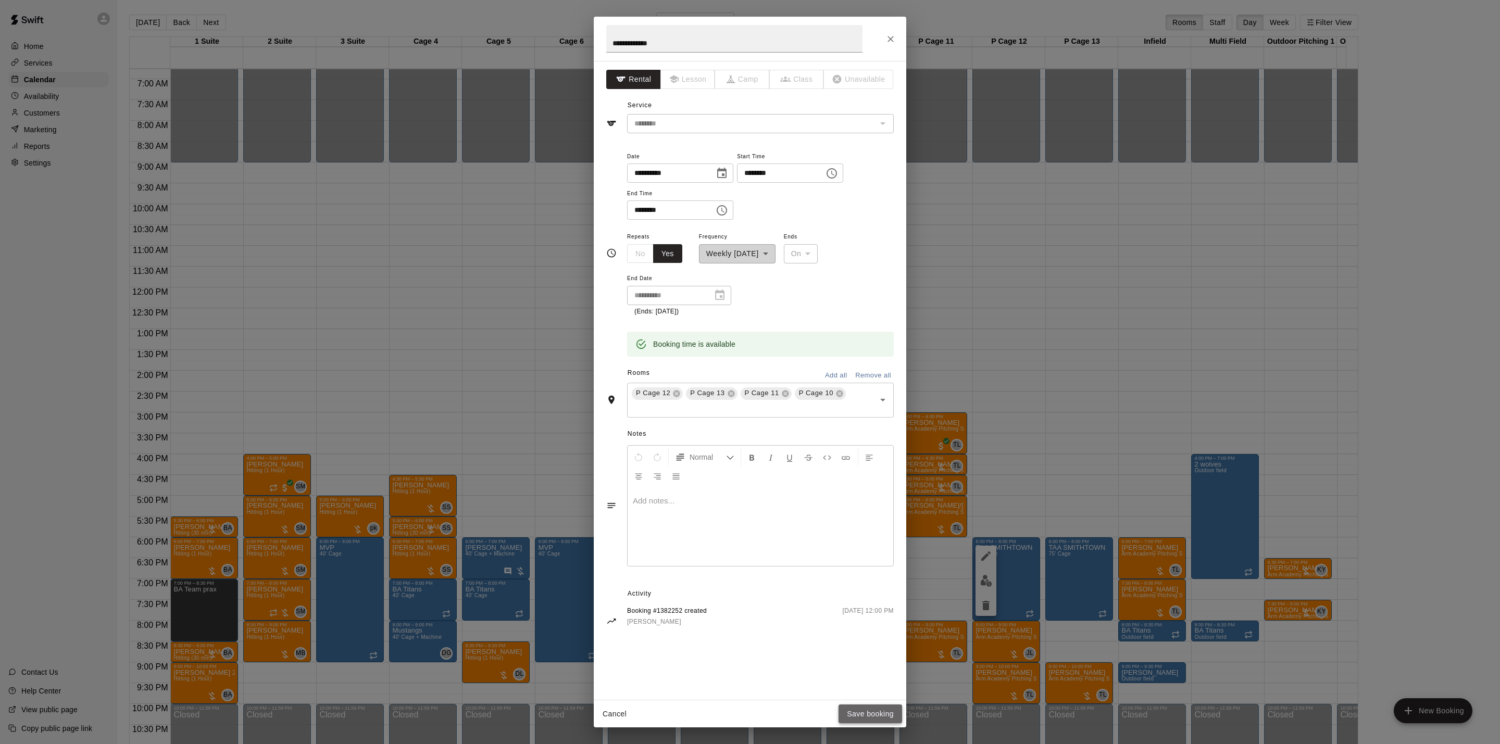
click at [871, 709] on button "Save booking" at bounding box center [871, 714] width 64 height 19
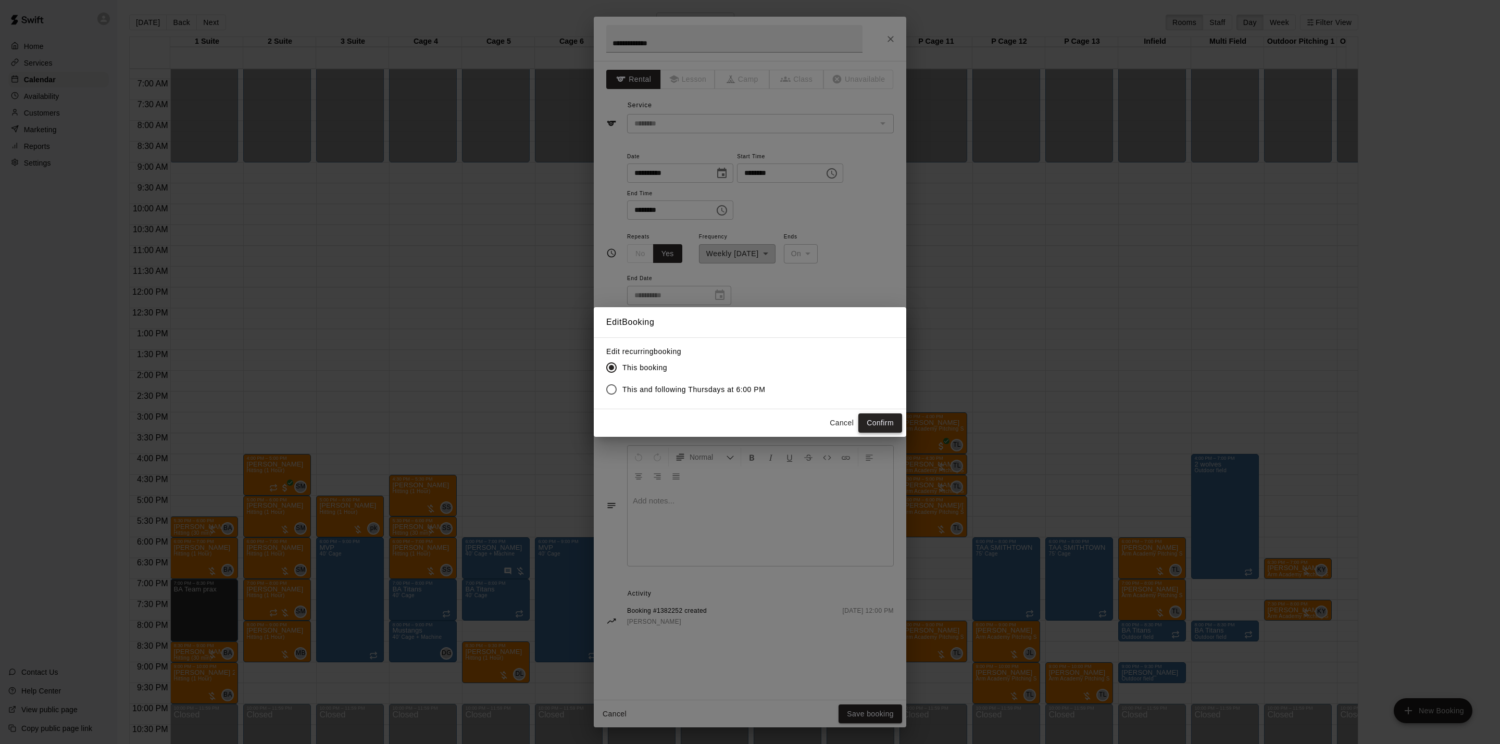
click at [885, 422] on button "Confirm" at bounding box center [881, 423] width 44 height 19
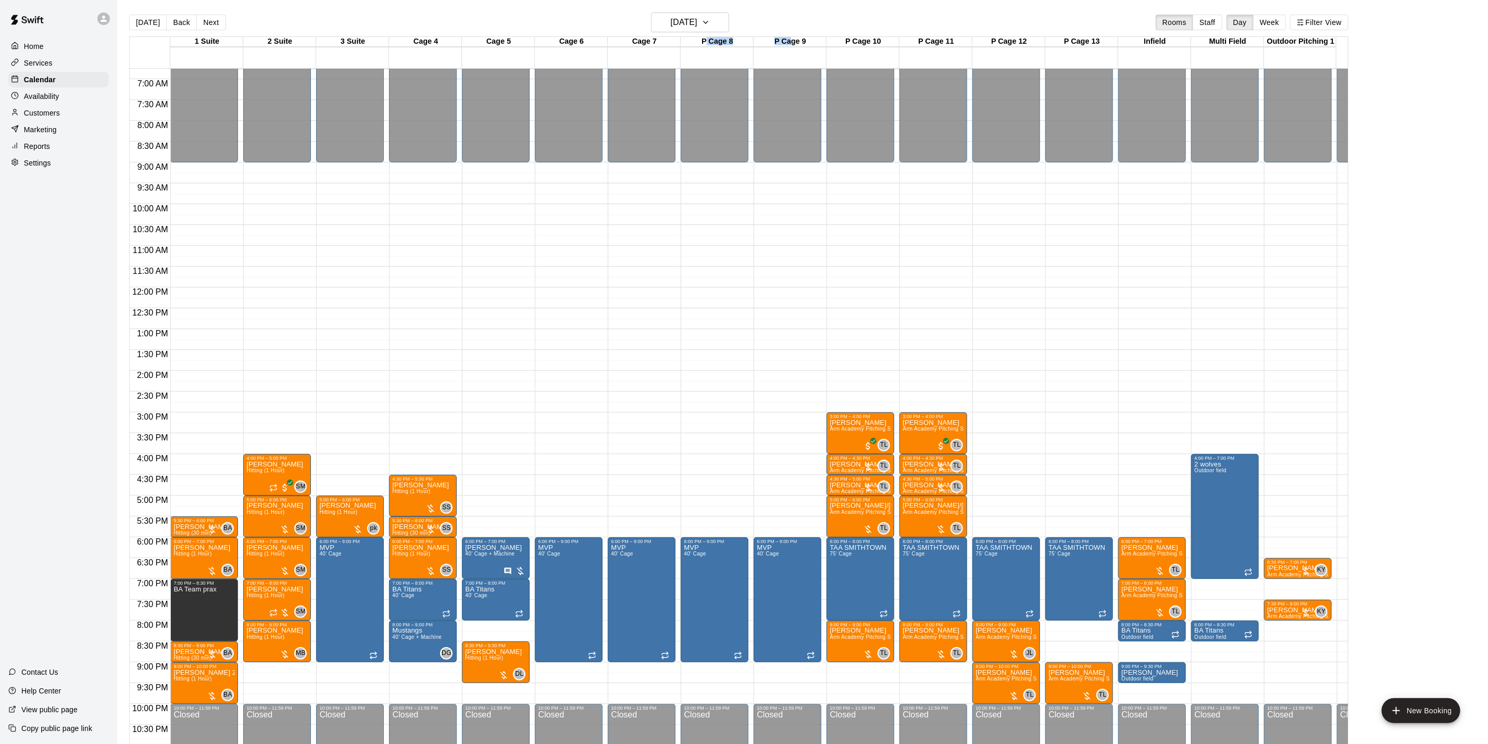
drag, startPoint x: 702, startPoint y: 43, endPoint x: 796, endPoint y: 44, distance: 93.3
click at [796, 44] on div "1 Suite 11 Thu 2 Suite 11 Thu 3 Suite 11 Thu Cage 4 11 Thu Cage 5 11 Thu Cage 6…" at bounding box center [733, 52] width 1207 height 31
click at [494, 11] on main "Today Back Next Thursday Sep 11 Rooms Staff Day Week Filter View 1 Suite 11 Thu…" at bounding box center [802, 380] width 1371 height 761
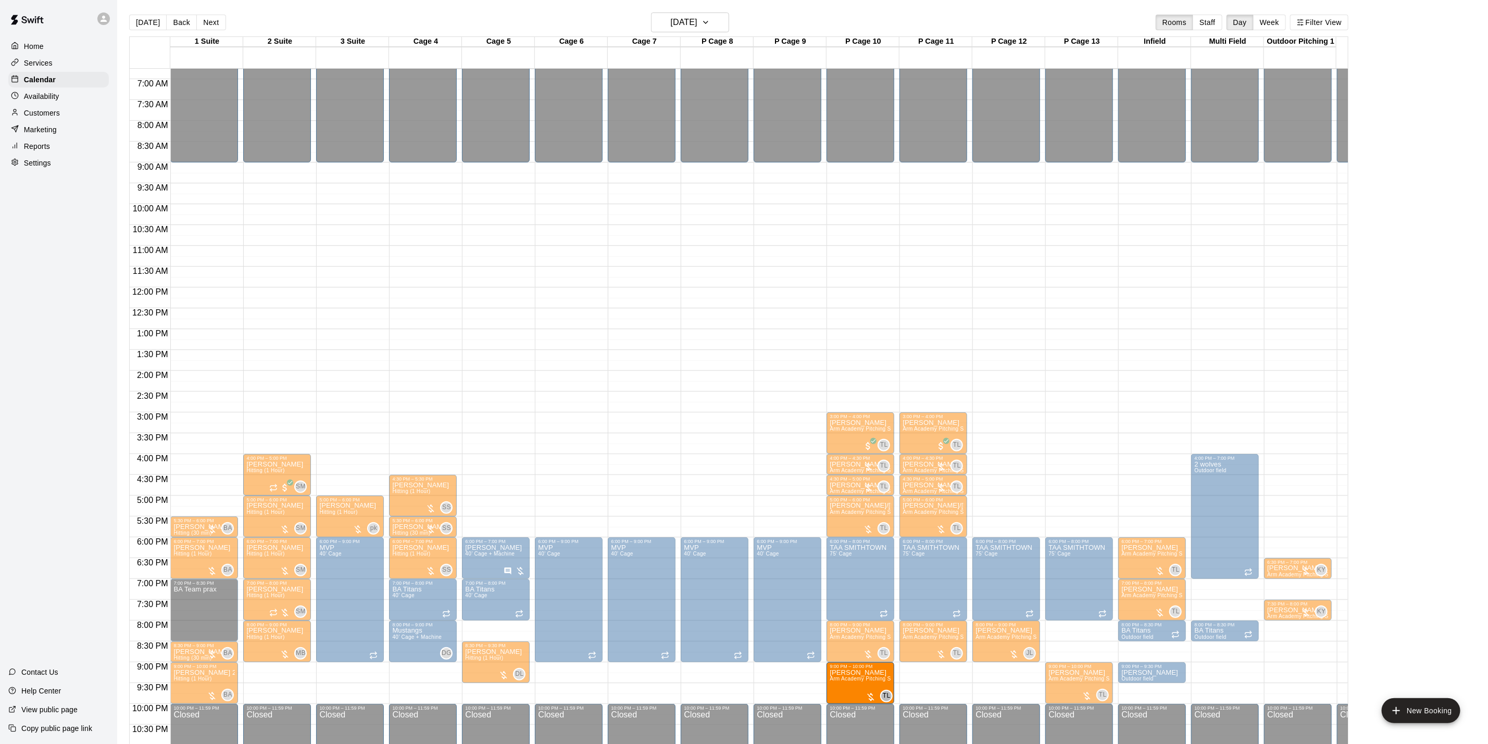
drag, startPoint x: 1003, startPoint y: 679, endPoint x: 899, endPoint y: 677, distance: 104.7
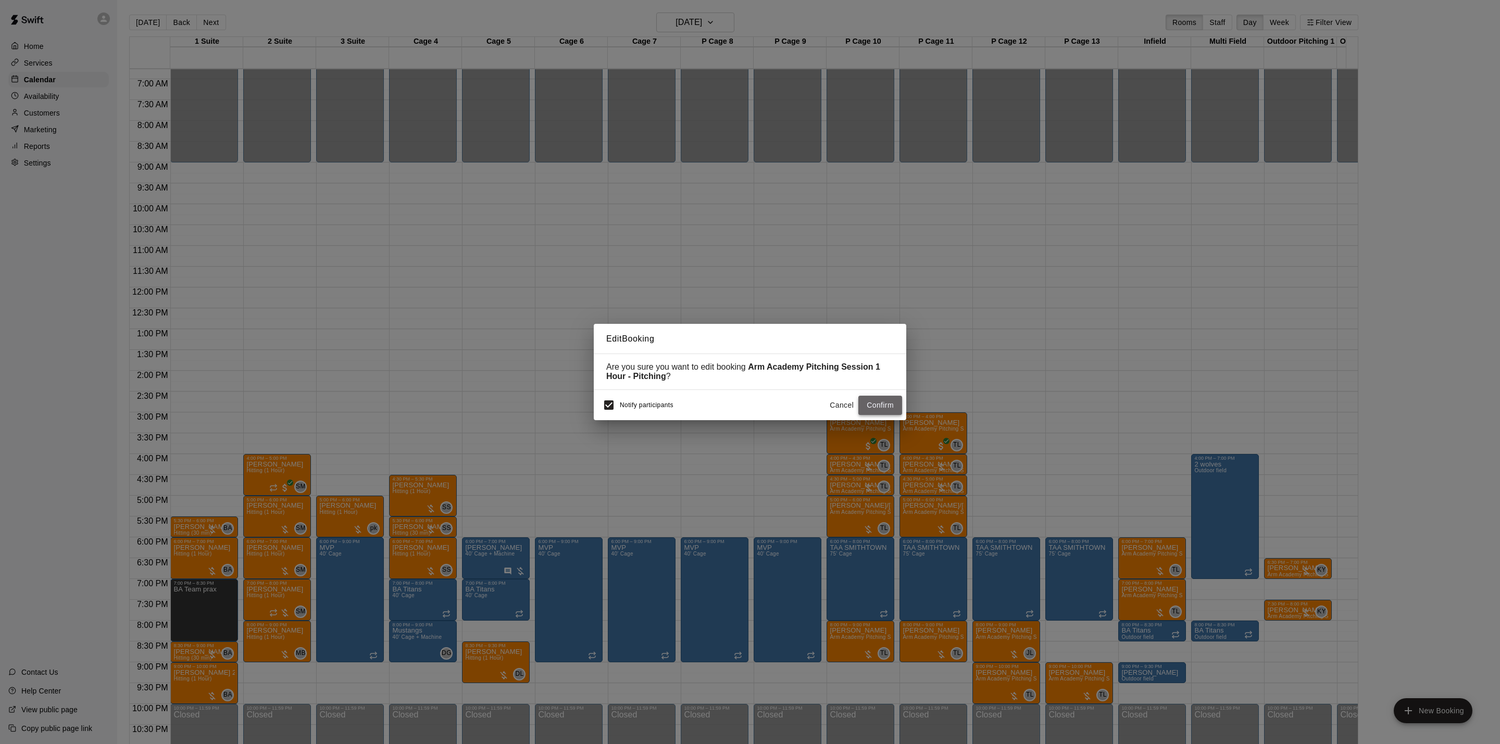
click at [869, 406] on button "Confirm" at bounding box center [881, 405] width 44 height 19
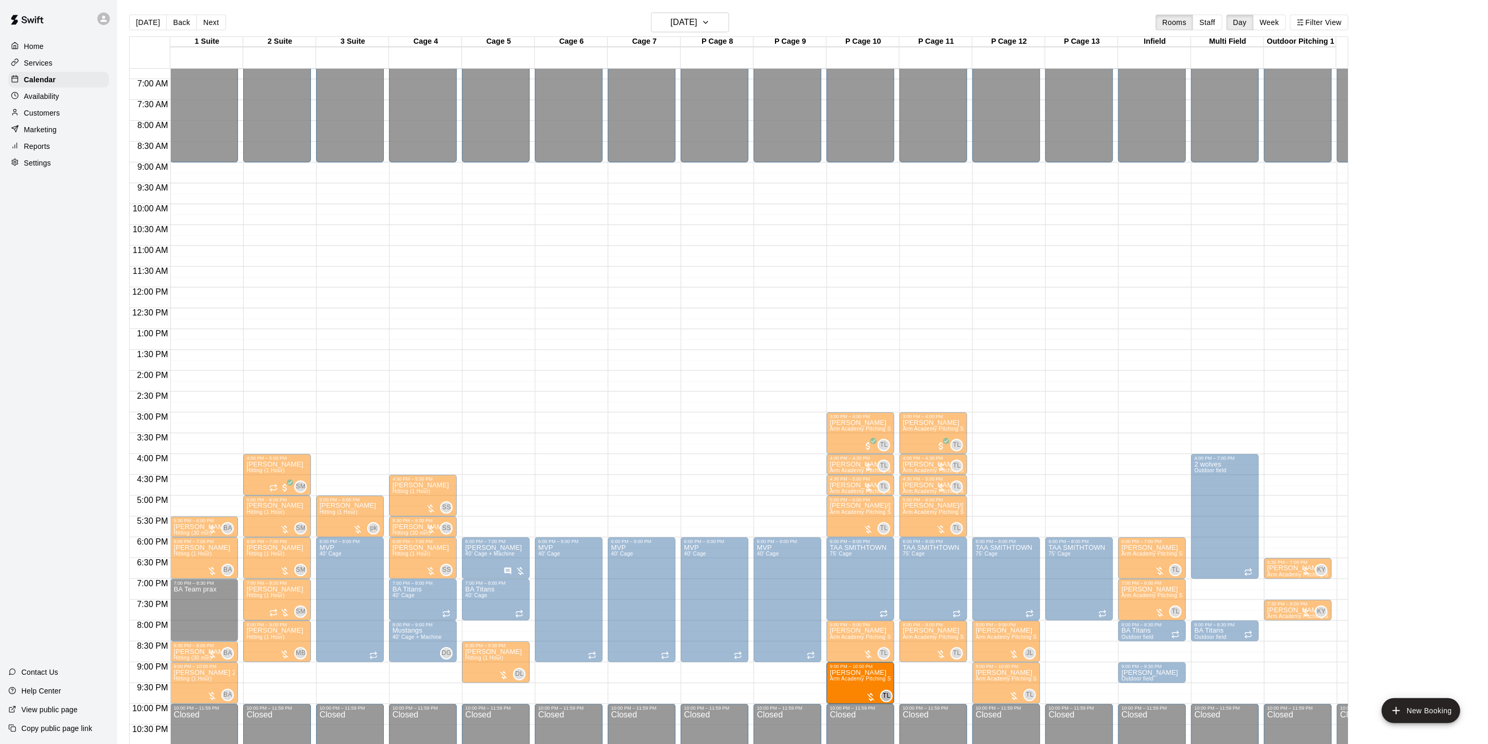
drag, startPoint x: 1085, startPoint y: 687, endPoint x: 869, endPoint y: 687, distance: 215.7
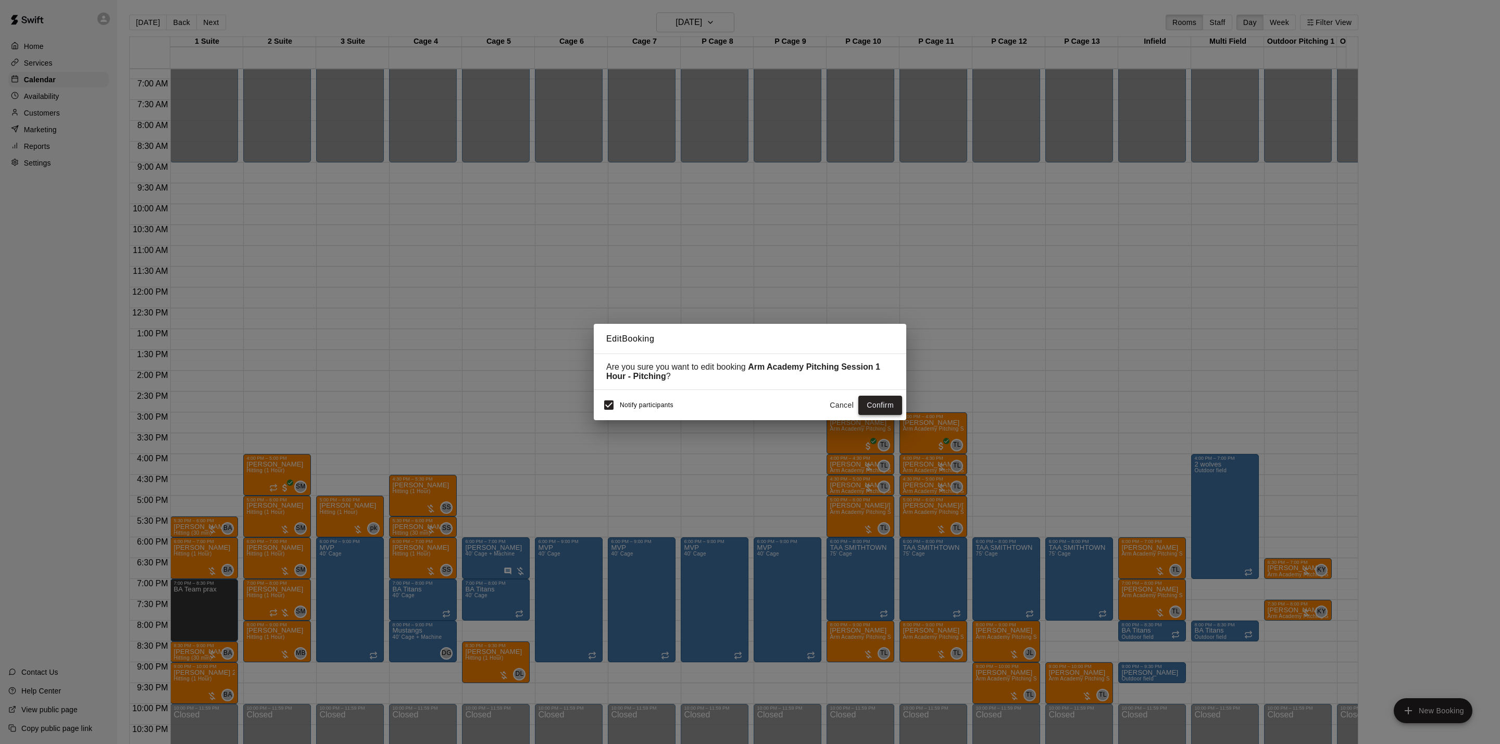
click at [888, 413] on button "Confirm" at bounding box center [881, 405] width 44 height 19
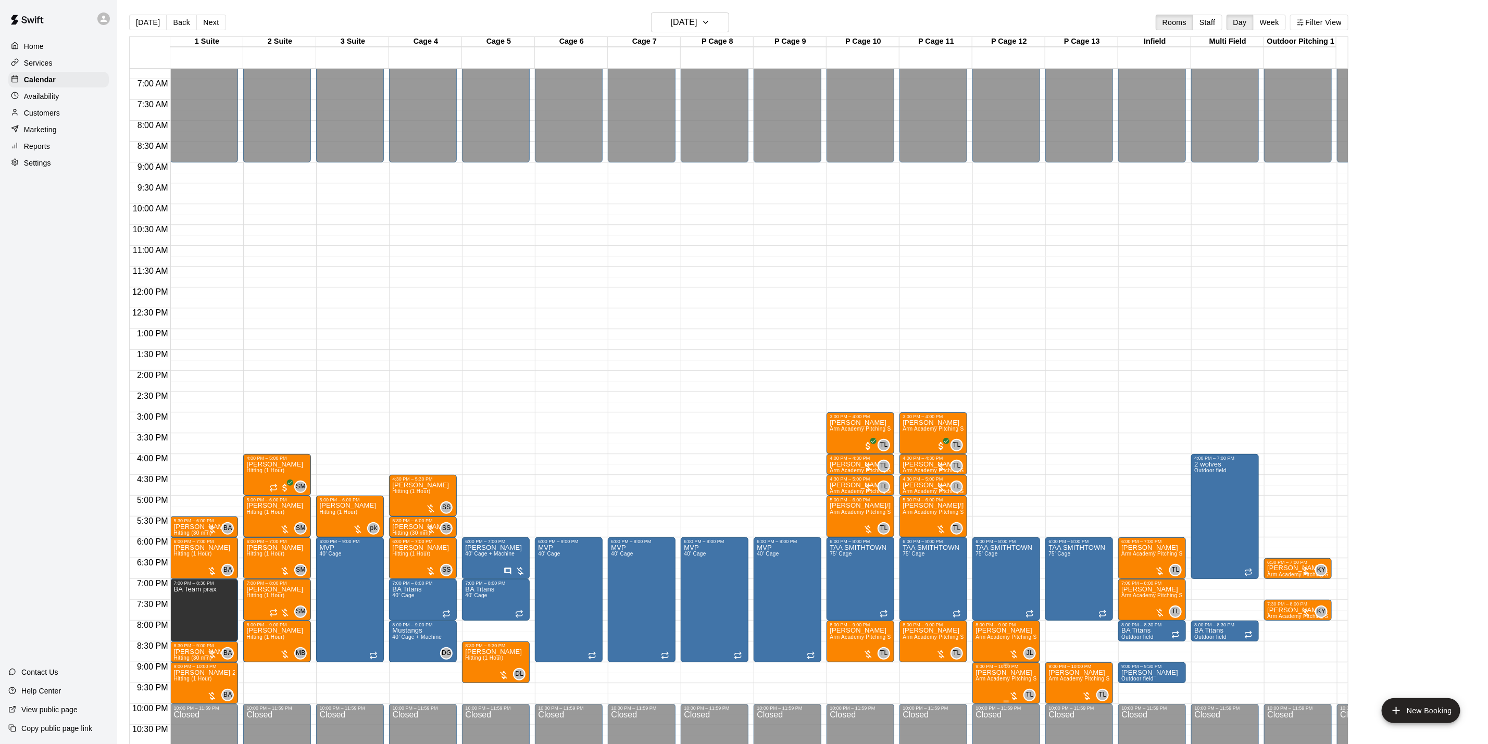
click at [991, 673] on p "[PERSON_NAME]" at bounding box center [1006, 673] width 61 height 0
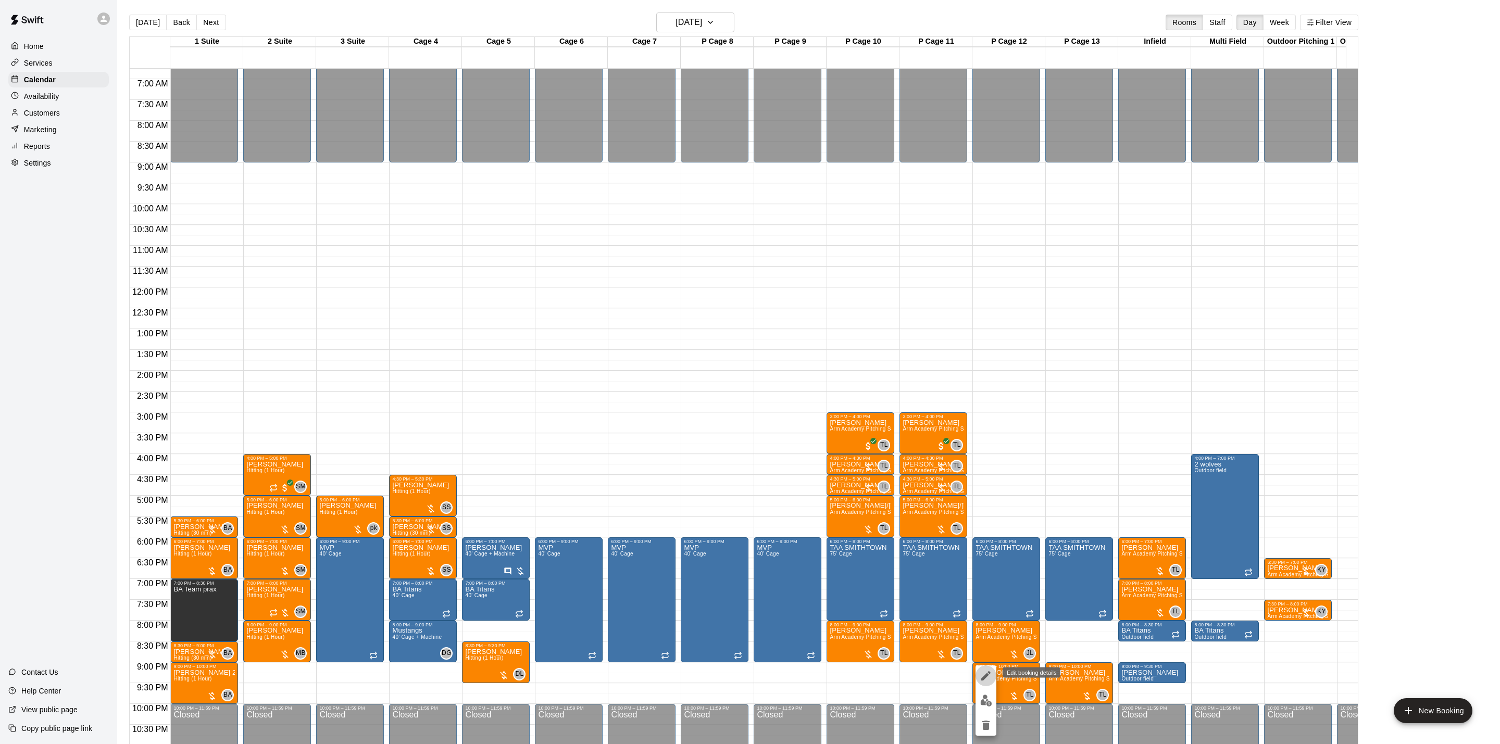
click at [987, 676] on icon "edit" at bounding box center [985, 676] width 9 height 9
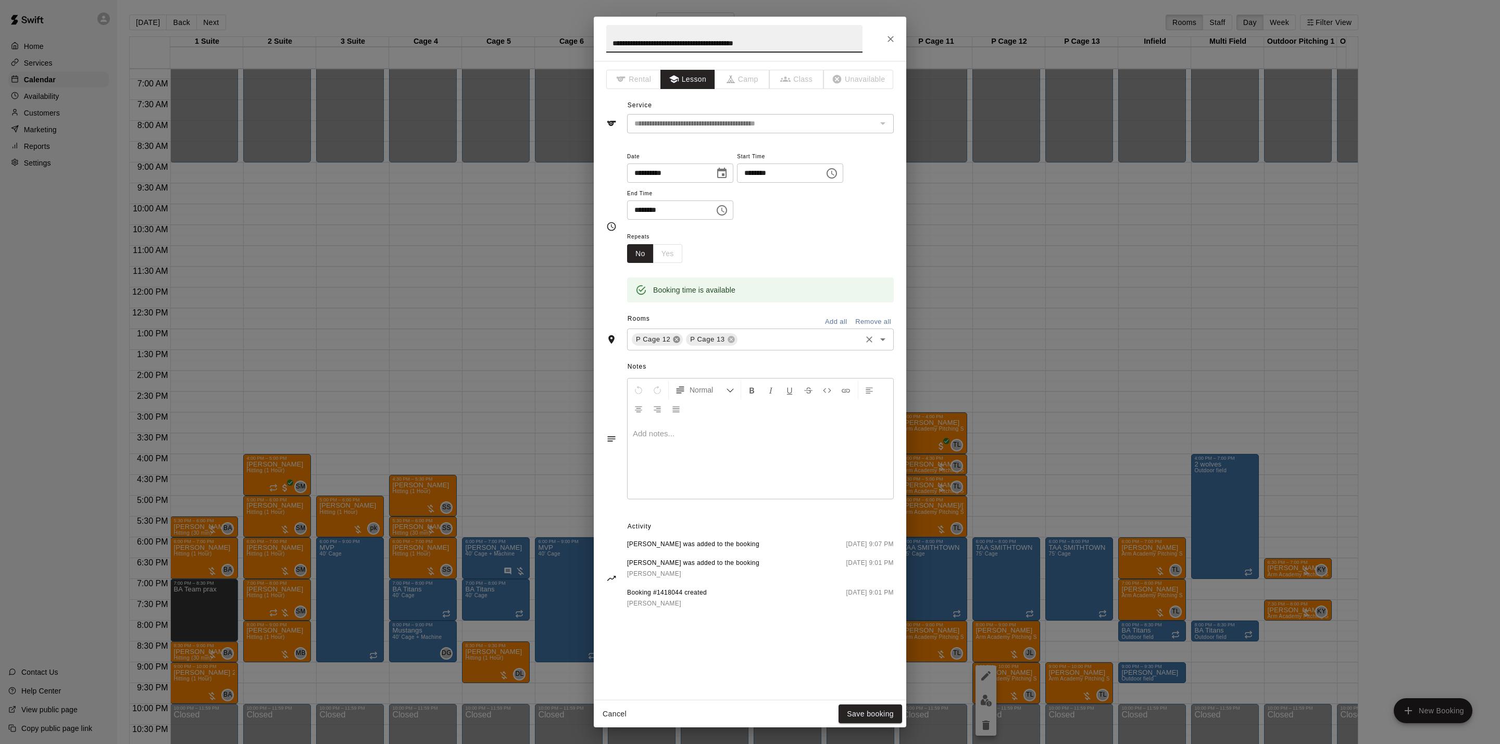
click at [677, 343] on icon at bounding box center [677, 340] width 7 height 7
click at [676, 343] on icon at bounding box center [677, 340] width 7 height 7
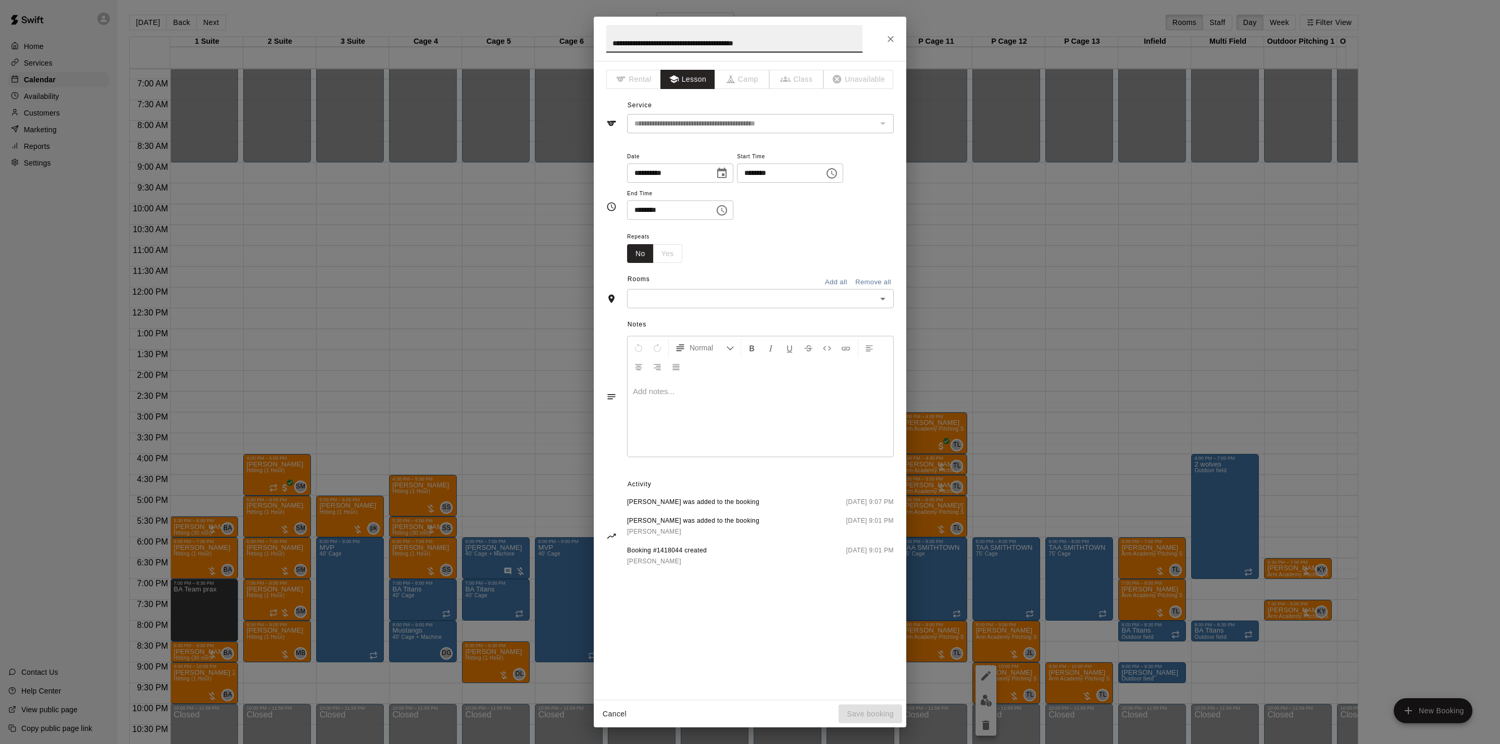
click at [665, 302] on input "text" at bounding box center [751, 298] width 243 height 13
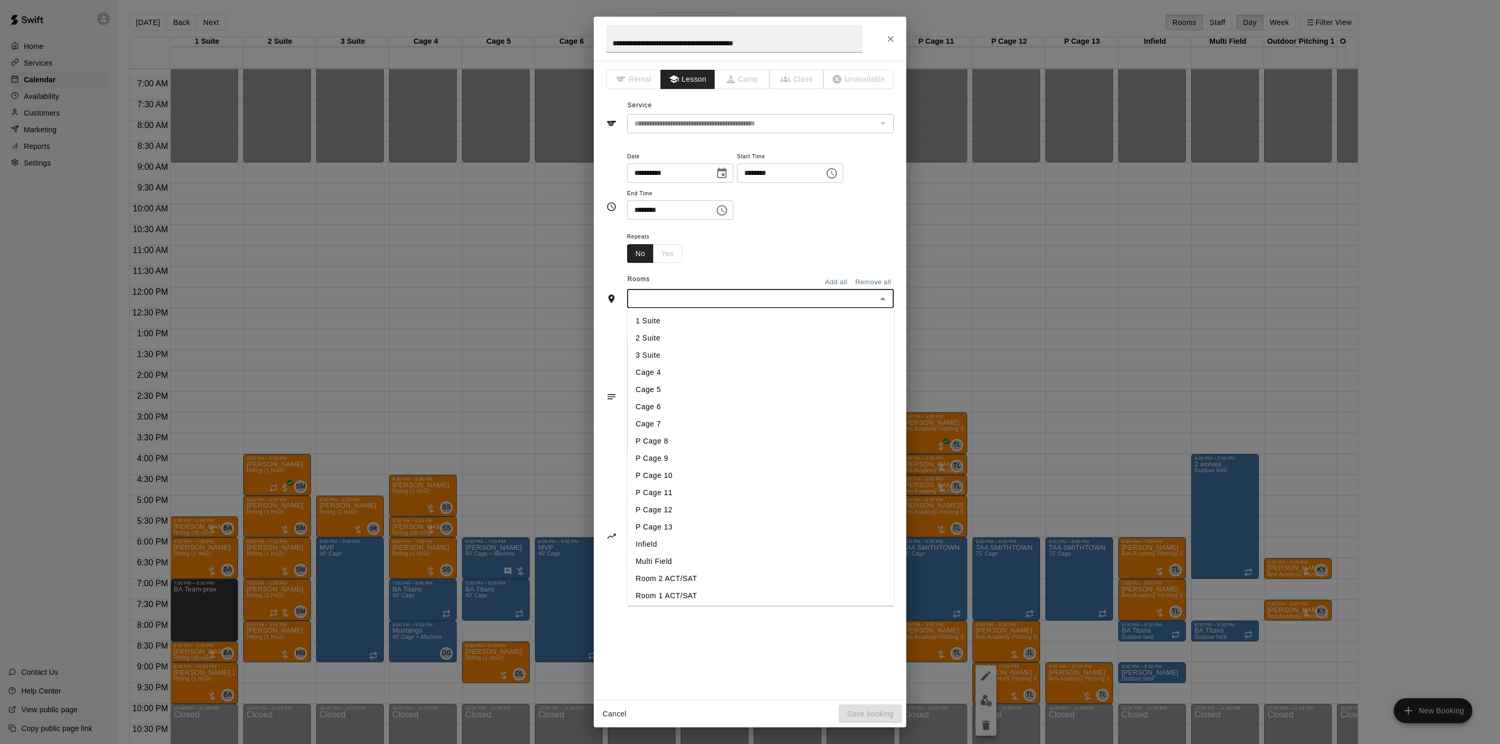
click at [693, 487] on li "P Cage 11" at bounding box center [761, 492] width 267 height 17
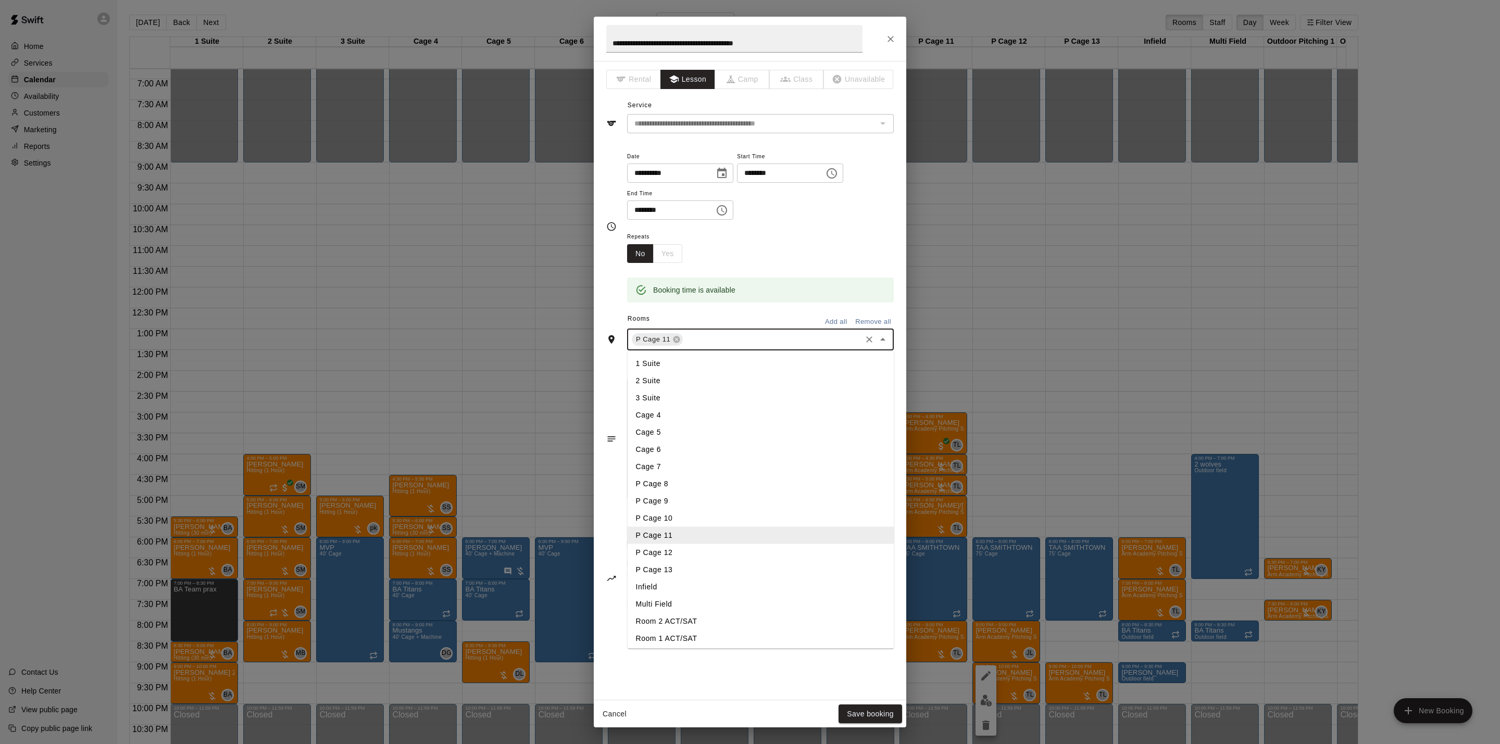
click at [691, 338] on input "text" at bounding box center [773, 339] width 176 height 13
click at [693, 519] on li "P Cage 10" at bounding box center [761, 518] width 267 height 17
click at [852, 709] on button "Save booking" at bounding box center [871, 714] width 64 height 19
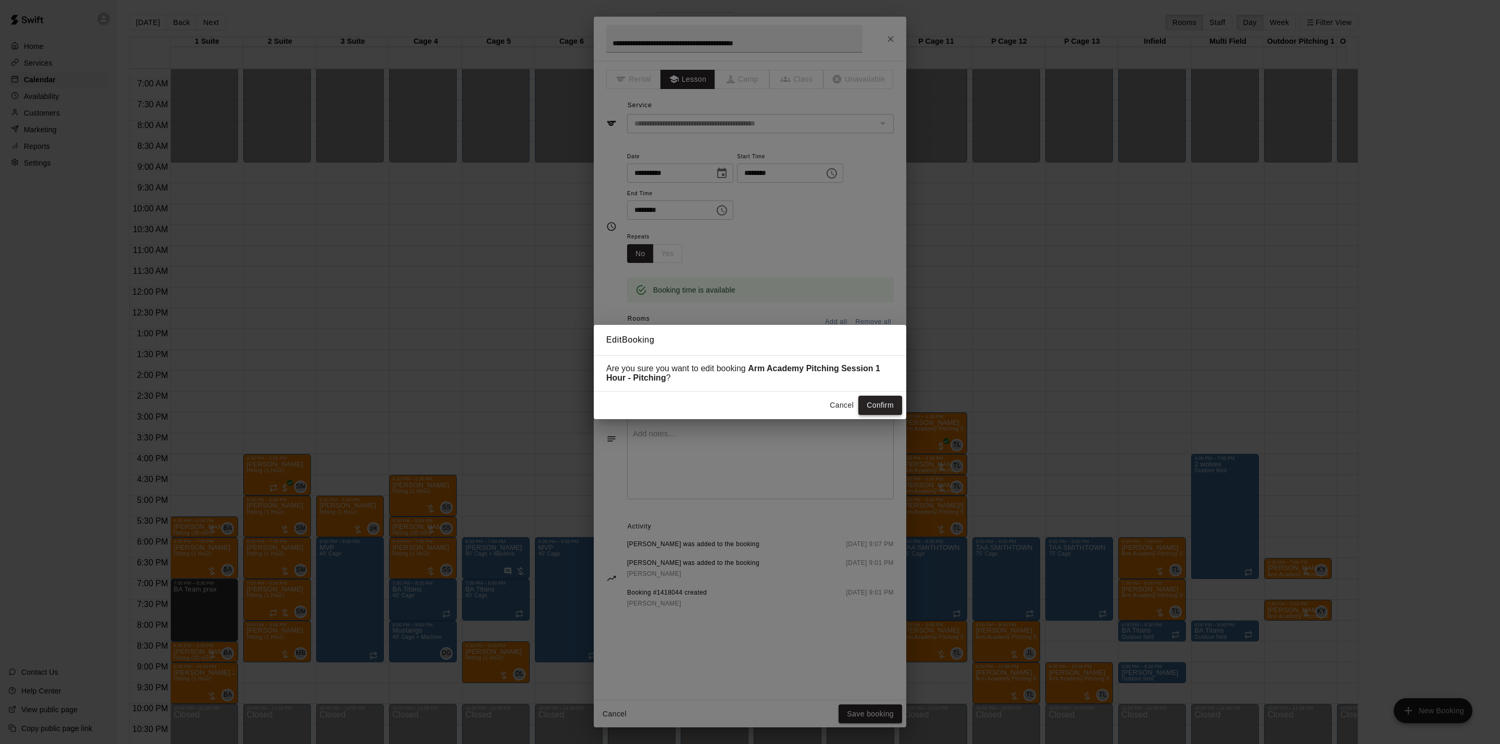
click at [898, 401] on button "Confirm" at bounding box center [881, 405] width 44 height 19
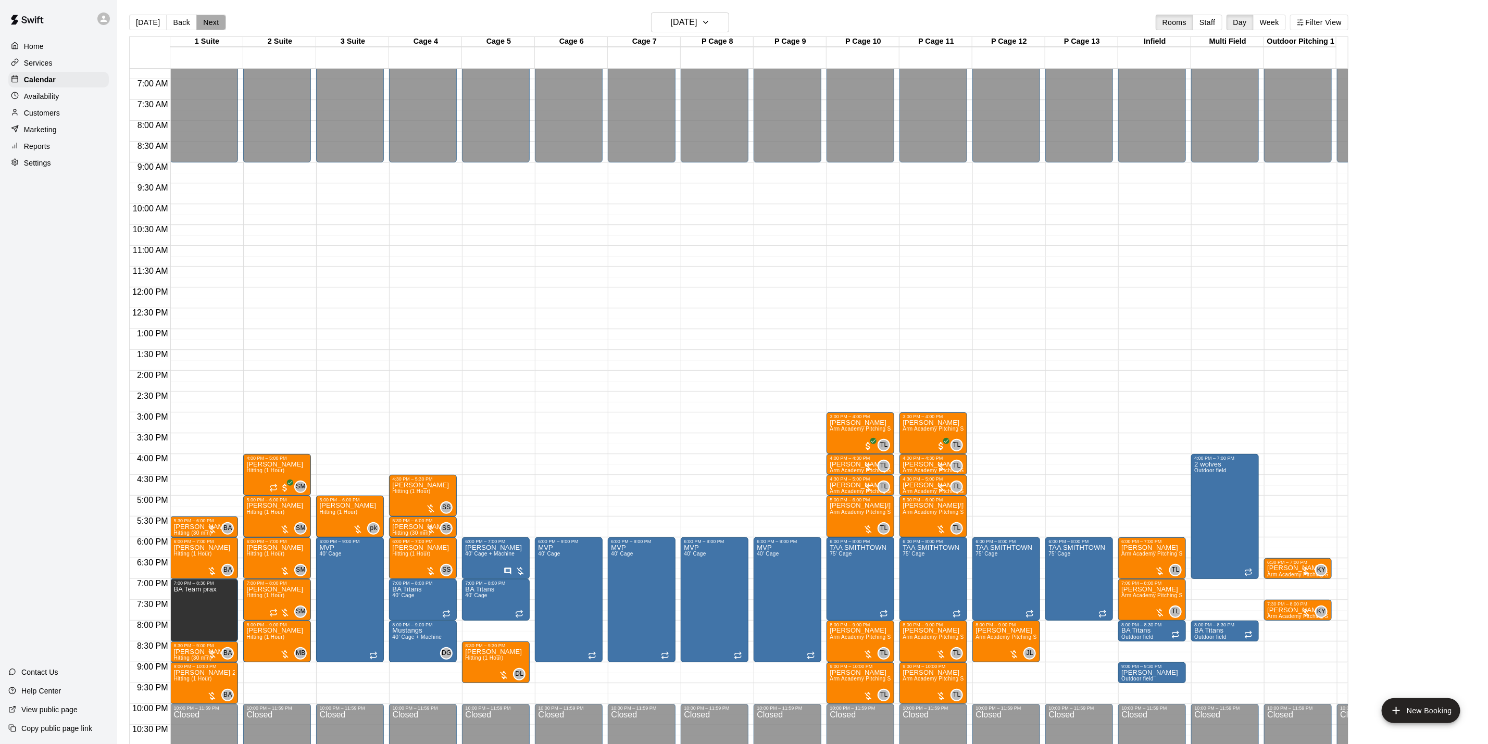
click at [214, 29] on button "Next" at bounding box center [210, 23] width 29 height 16
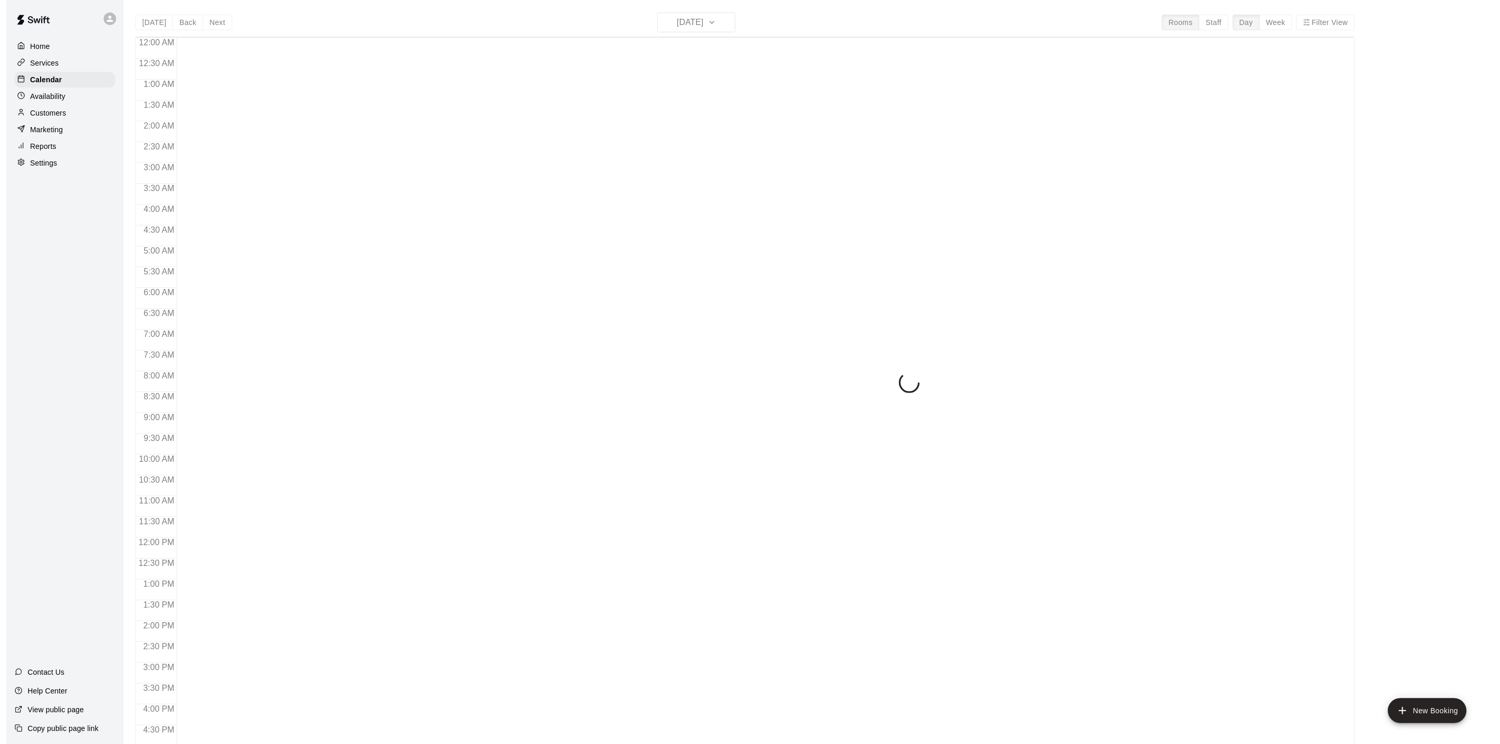
scroll to position [282, 0]
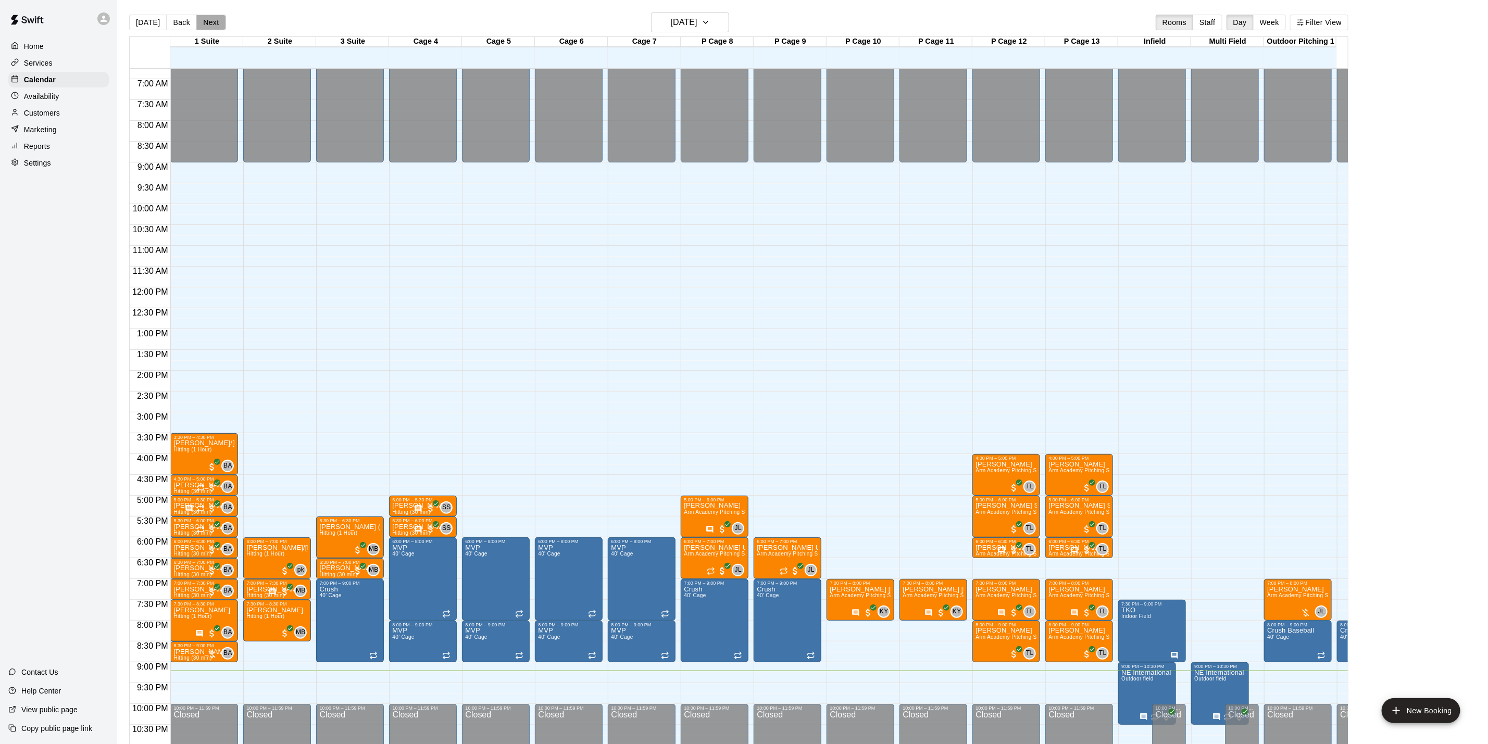
click at [208, 26] on button "Next" at bounding box center [210, 23] width 29 height 16
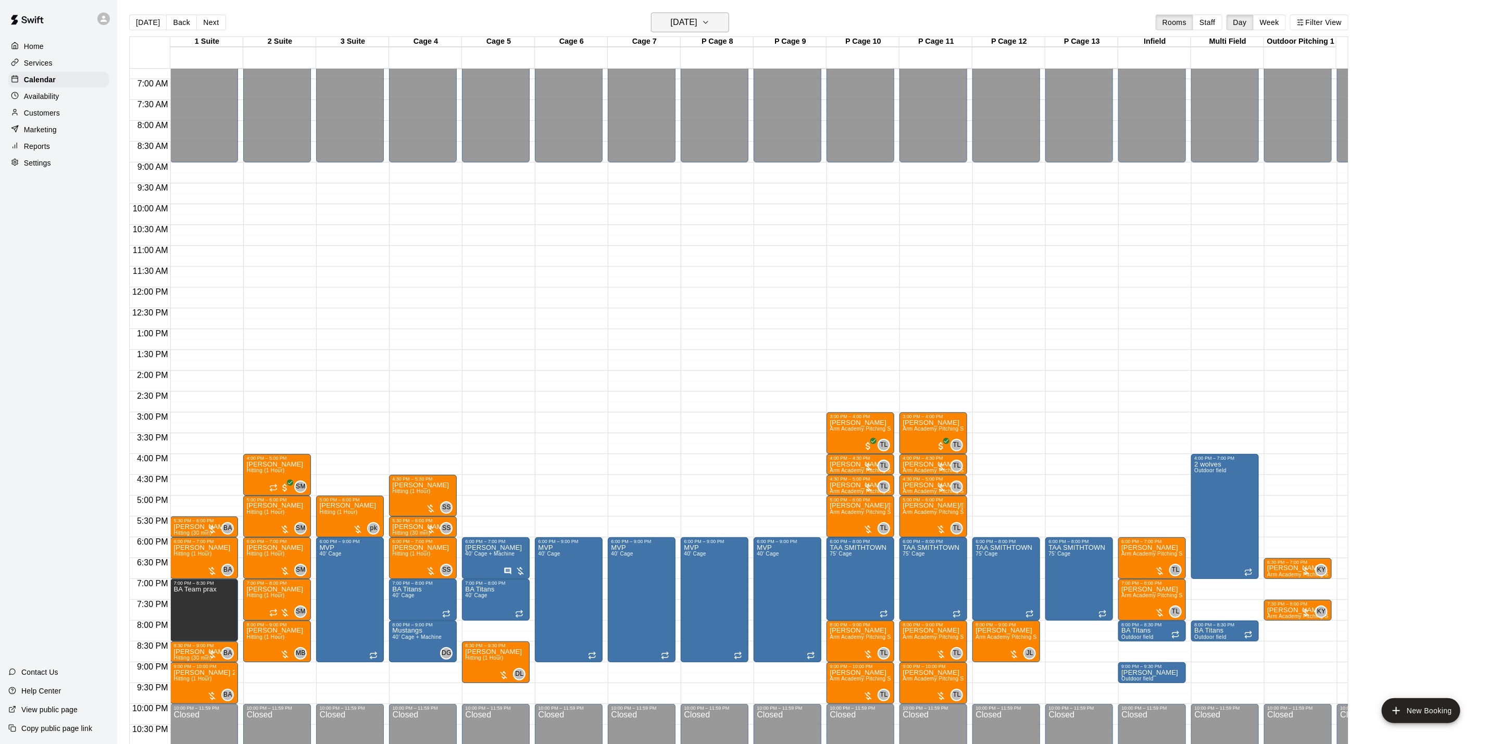
click at [698, 25] on h6 "[DATE]" at bounding box center [684, 22] width 27 height 15
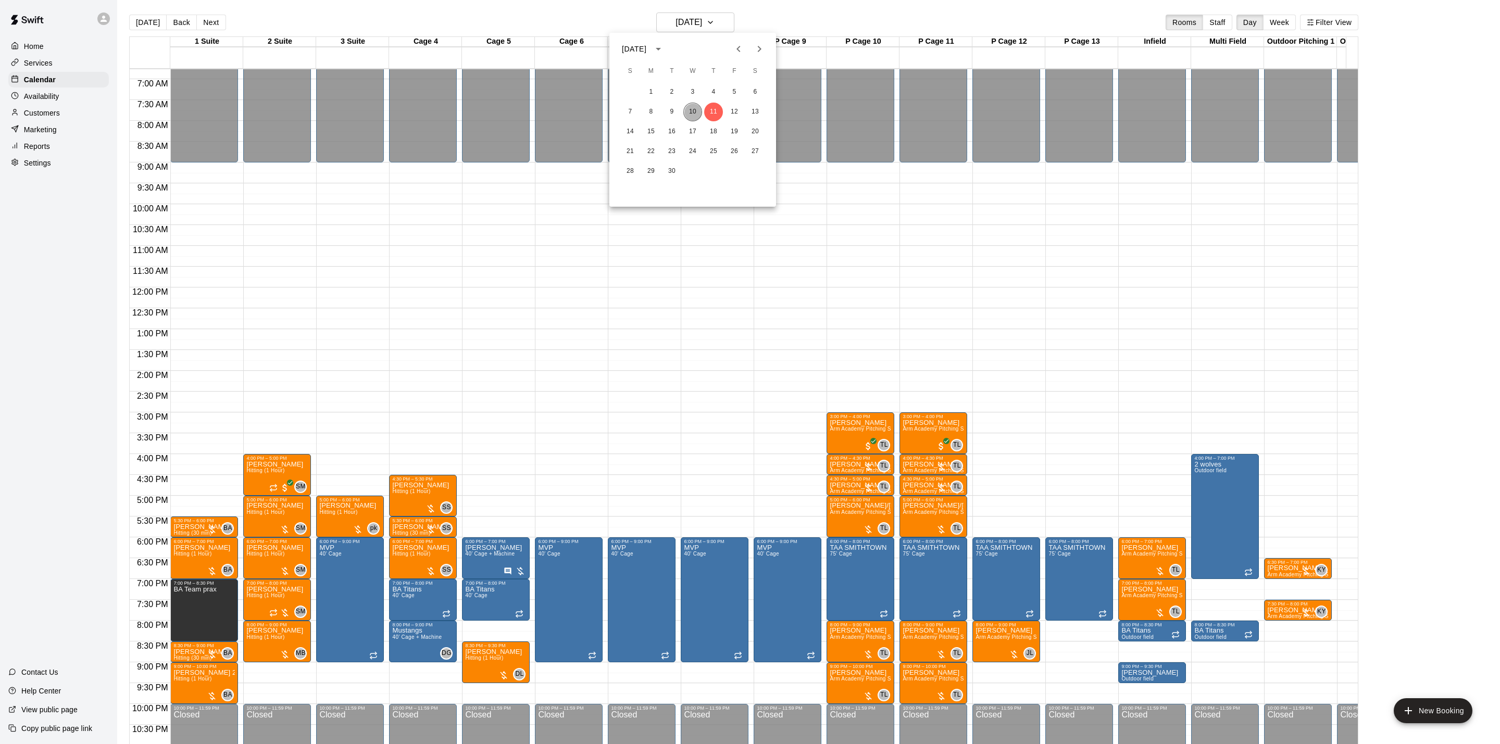
click at [694, 108] on button "10" at bounding box center [693, 112] width 19 height 19
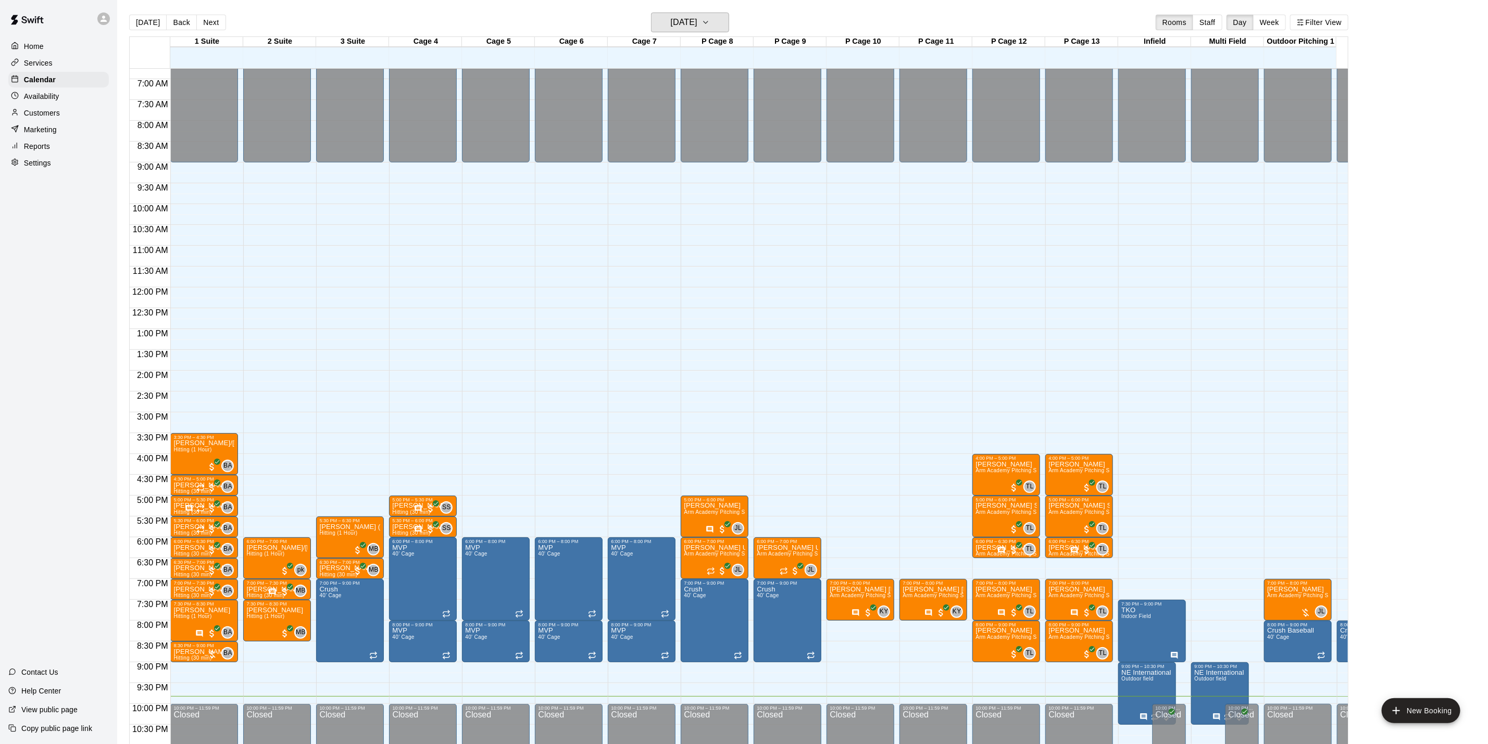
click at [651, 13] on button "[DATE]" at bounding box center [690, 23] width 78 height 20
